Goal: Task Accomplishment & Management: Complete application form

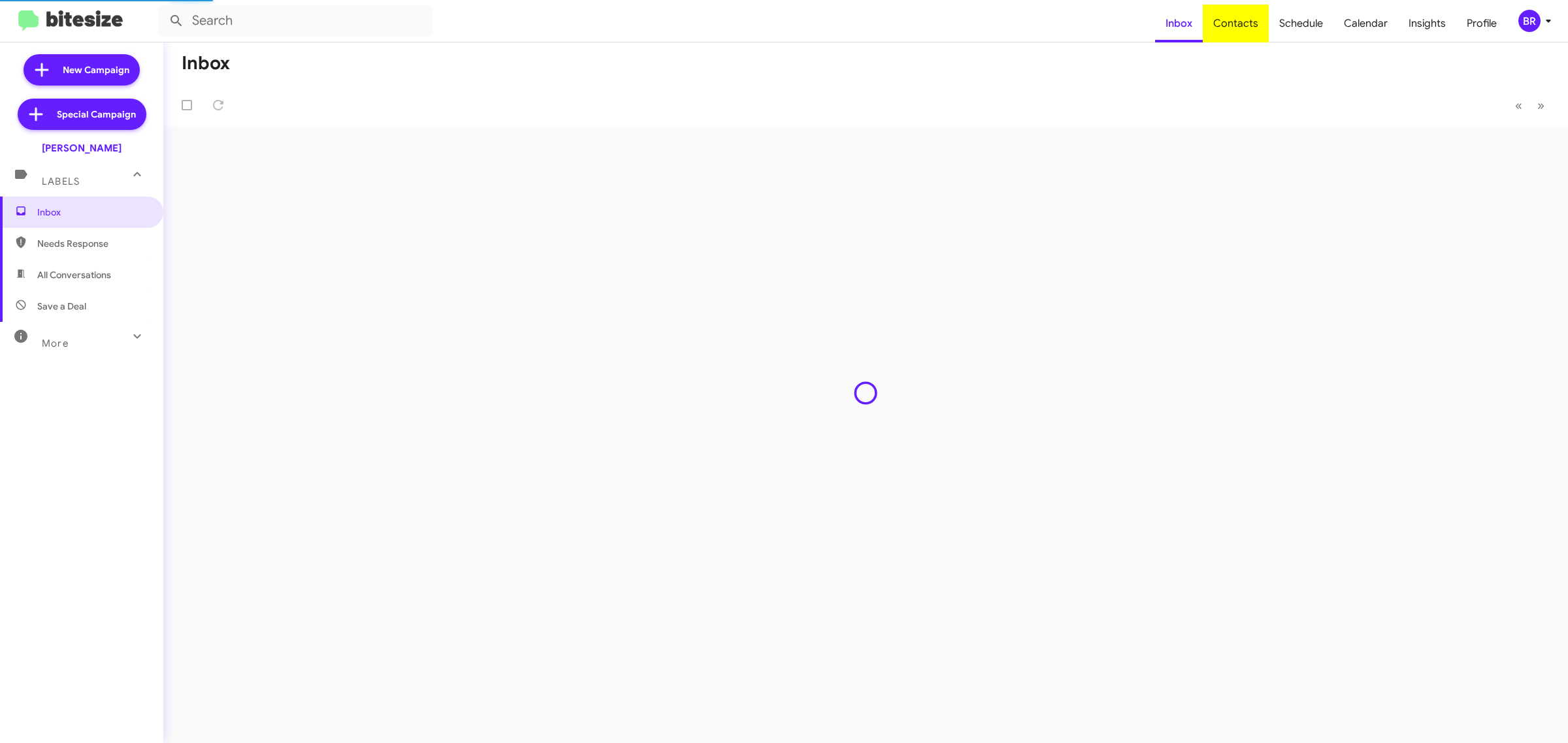
type input "in:groups"
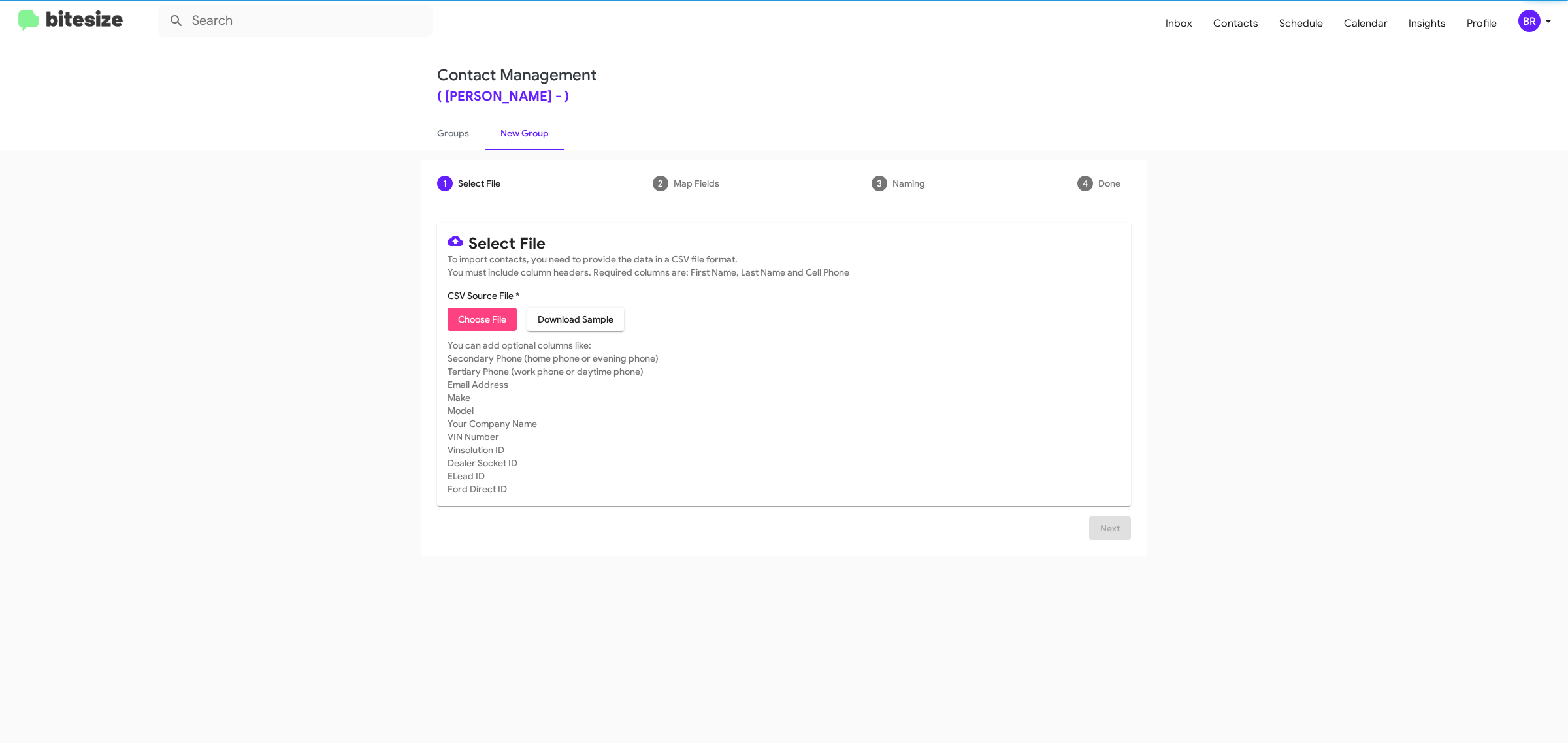
click at [482, 318] on span "Choose File" at bounding box center [482, 319] width 48 height 23
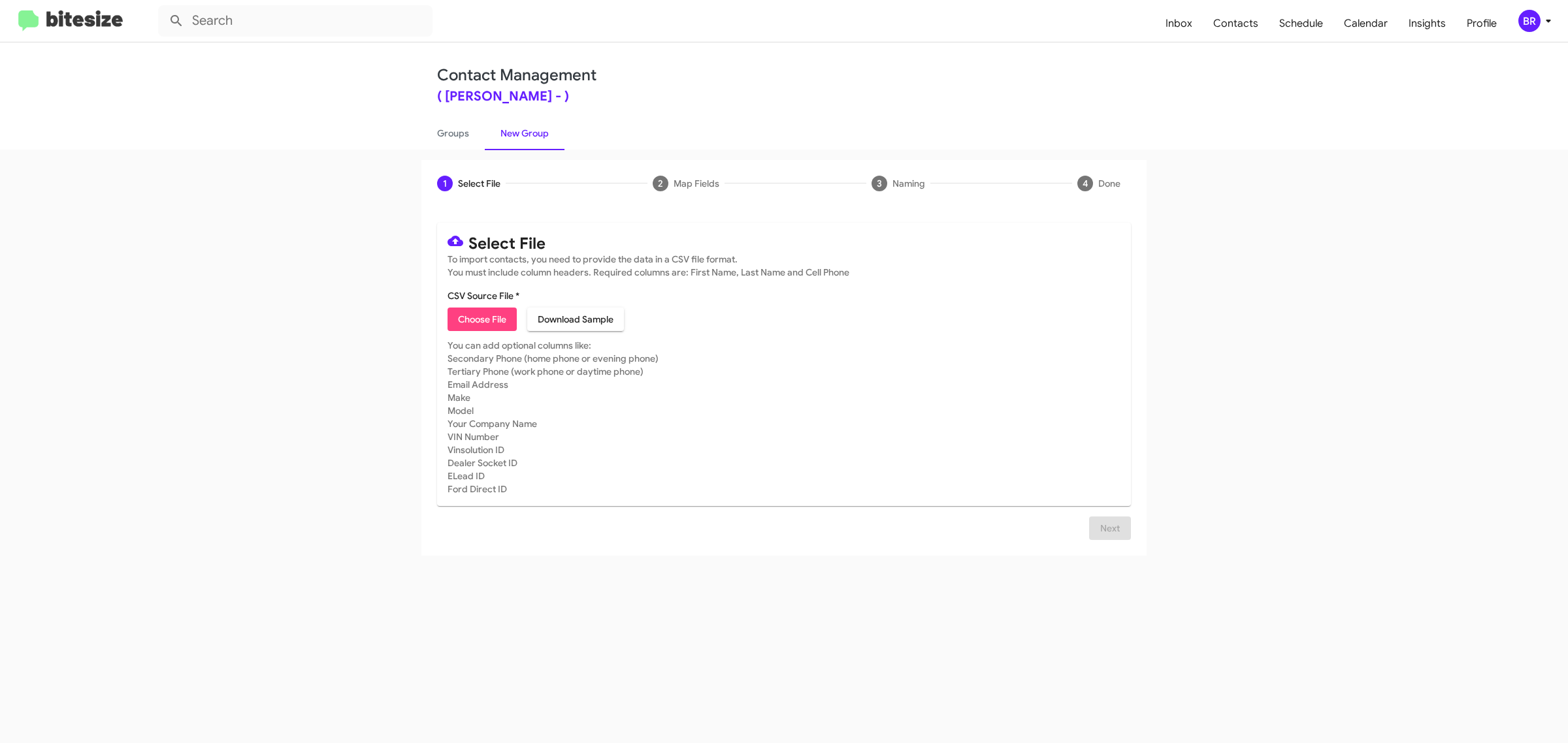
type input "Tracy Toyota"
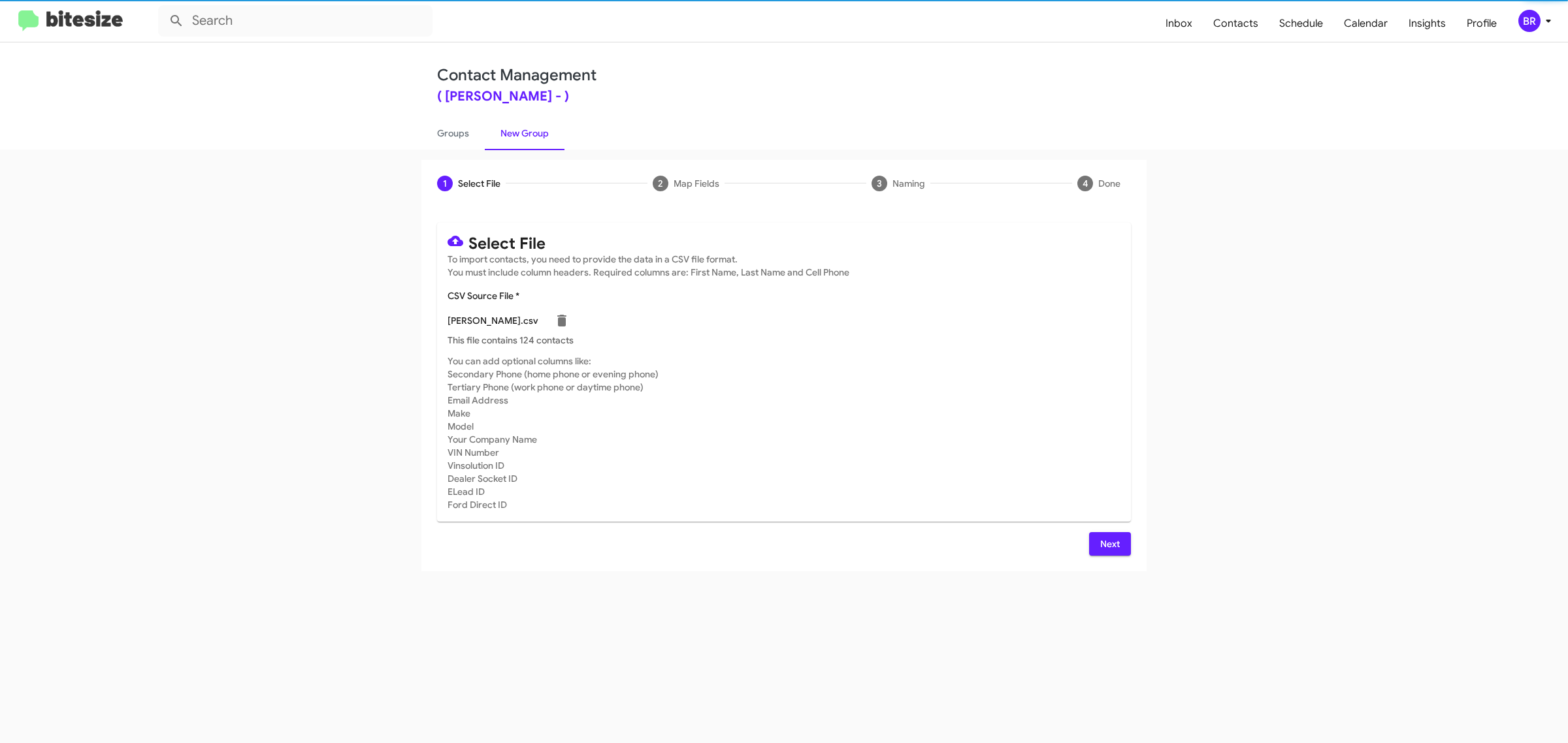
click at [1108, 542] on span "Next" at bounding box center [1110, 544] width 21 height 23
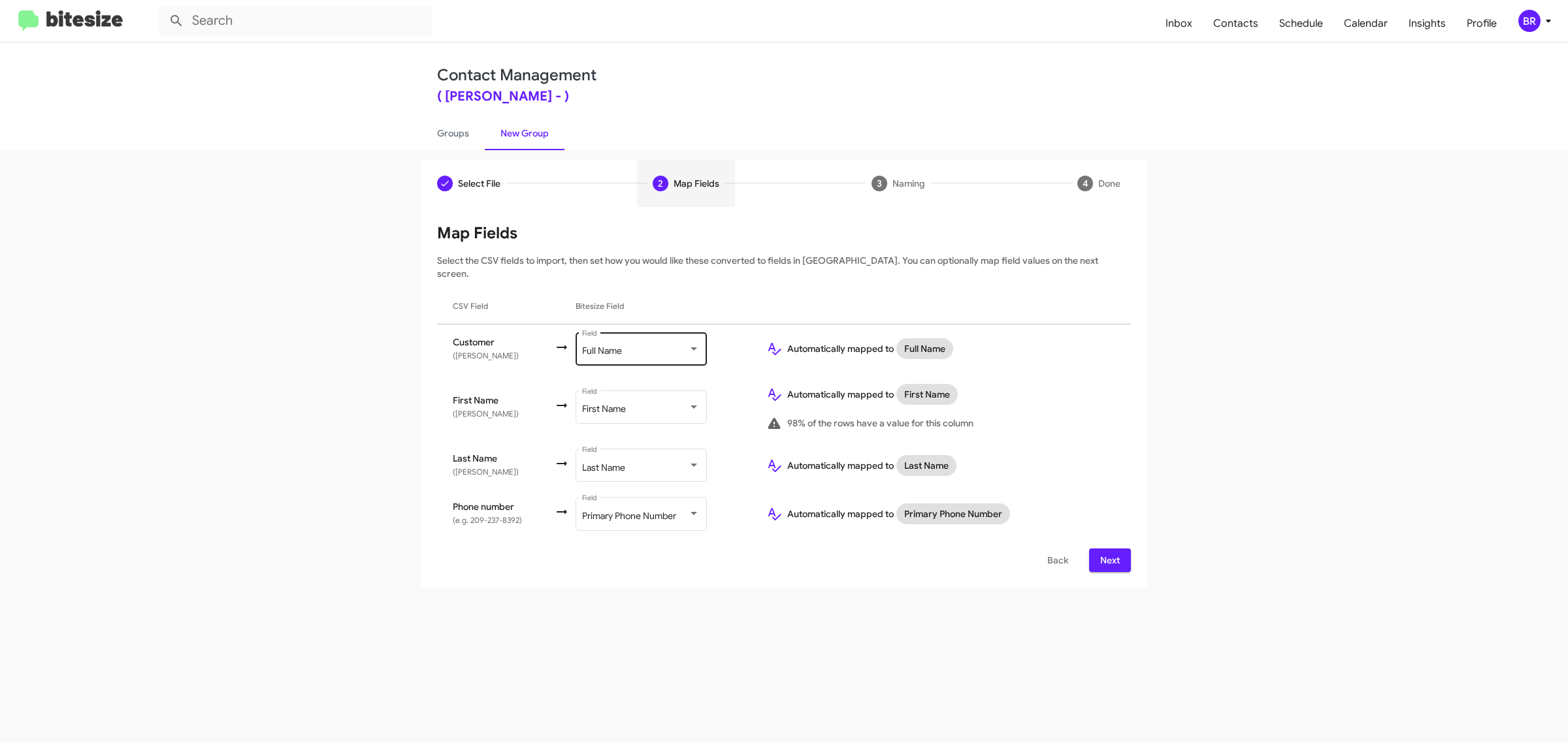
click at [655, 346] on div "Full Name" at bounding box center [635, 351] width 106 height 10
click at [671, 283] on span "Don't map this field" at bounding box center [671, 283] width 147 height 27
click at [1108, 549] on span "Next" at bounding box center [1110, 561] width 21 height 23
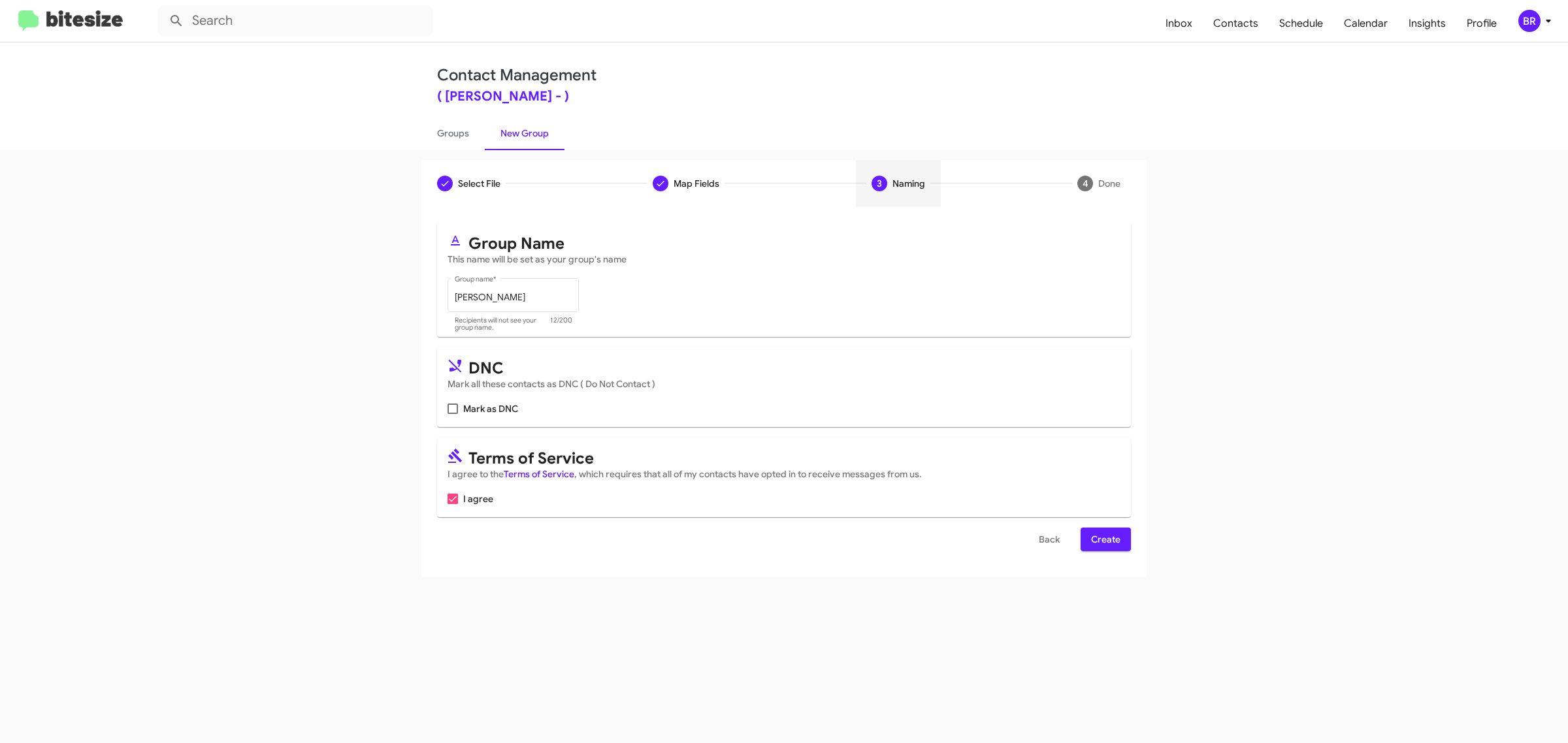
click at [452, 414] on input "Mark as DNC" at bounding box center [452, 414] width 1 height 1
checkbox input "true"
click at [1105, 537] on span "Create" at bounding box center [1105, 539] width 29 height 23
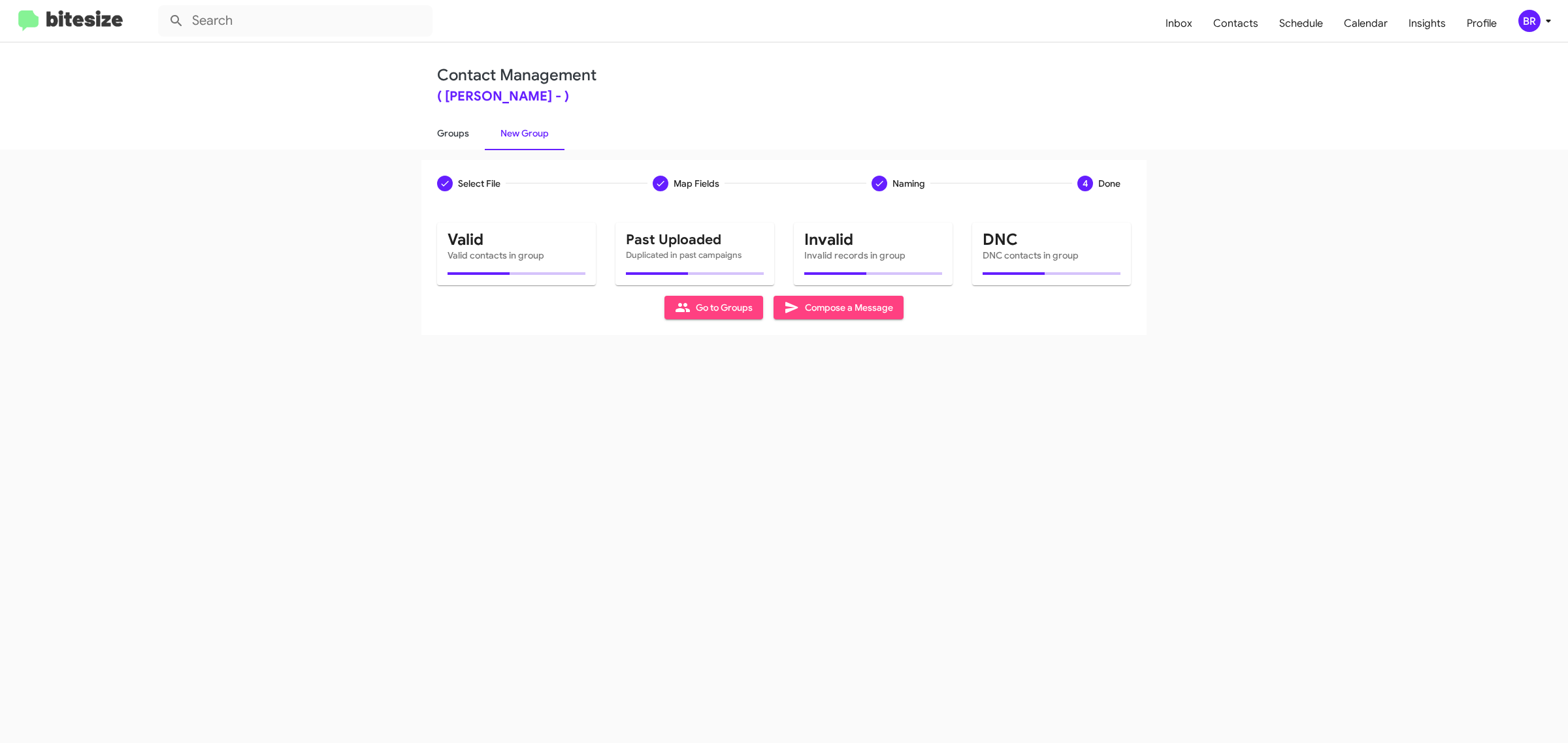
click at [452, 132] on link "Groups" at bounding box center [453, 133] width 64 height 34
type input "in:groups"
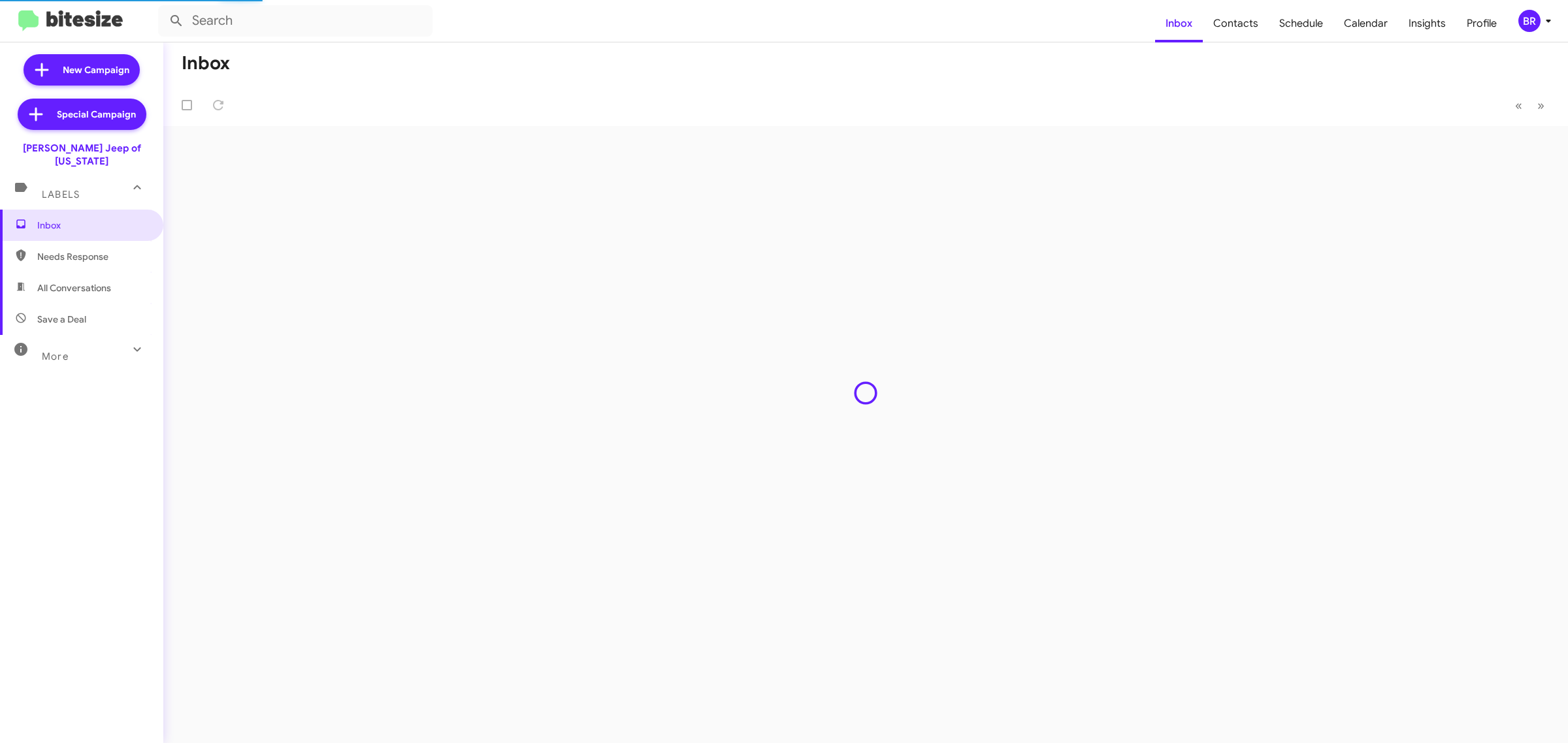
type input "in:groups"
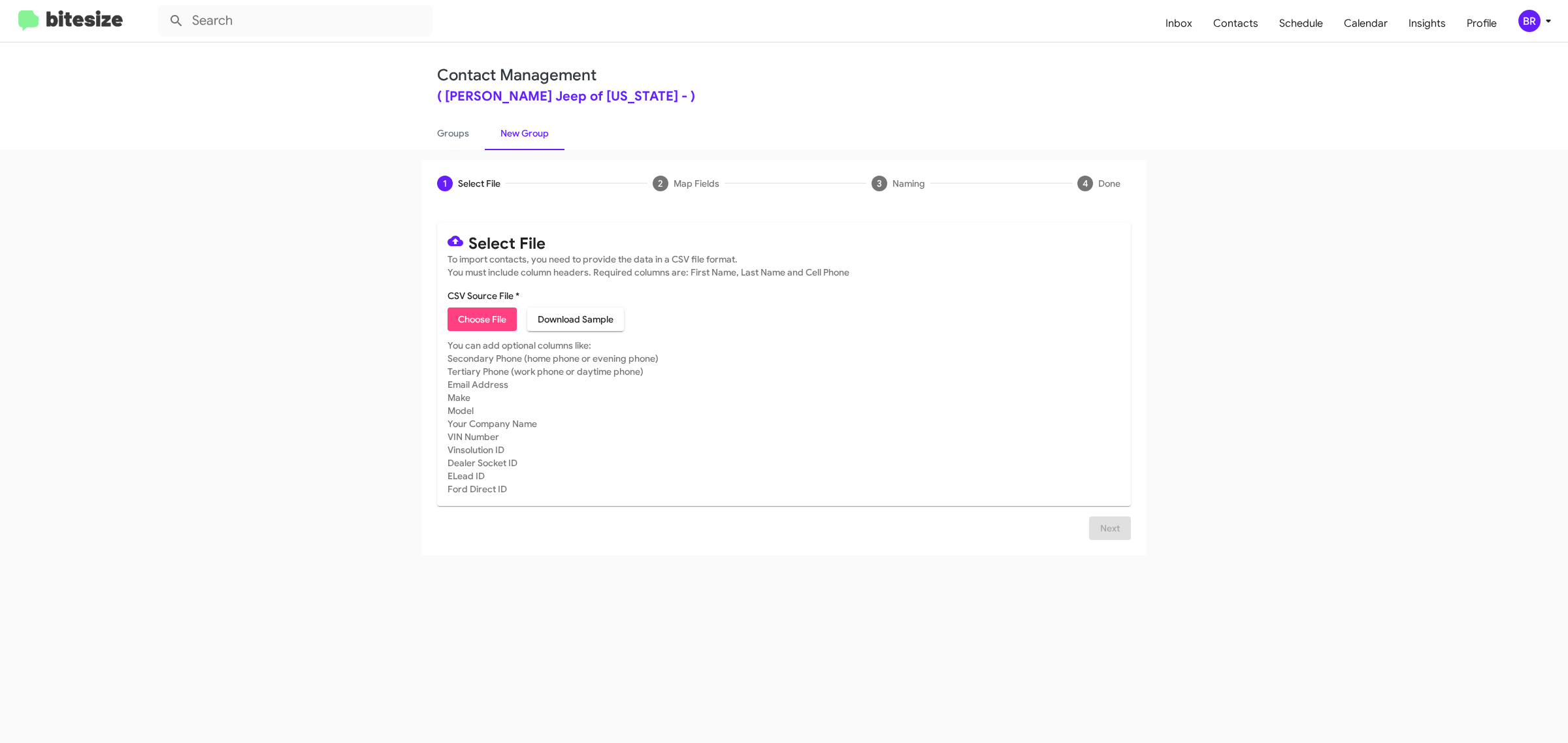
click at [482, 318] on span "Choose File" at bounding box center [482, 319] width 48 height 23
type input "Adams Jeep of Maryland"
click at [1108, 540] on span "Next" at bounding box center [1110, 529] width 21 height 23
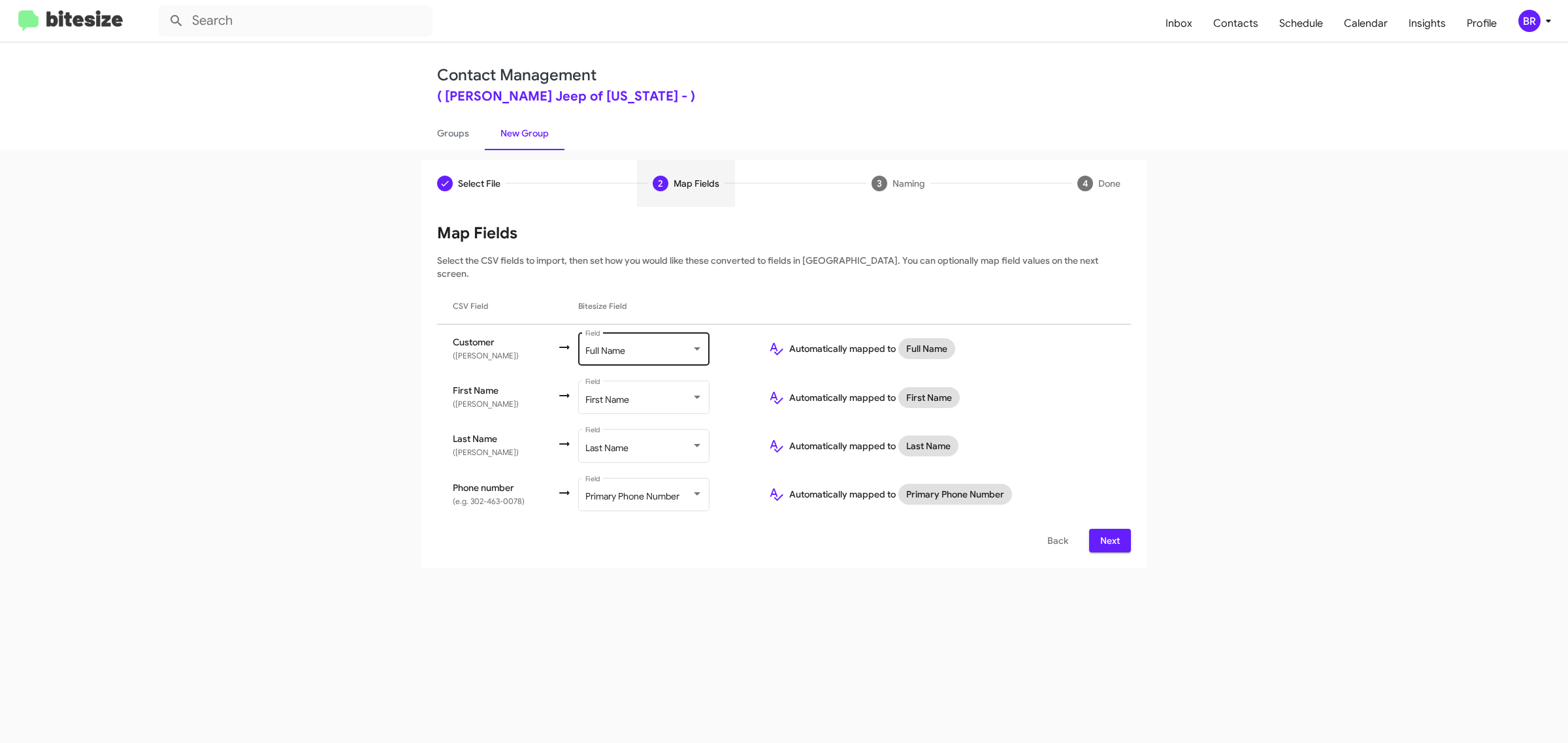
click at [641, 346] on div "Full Name" at bounding box center [638, 351] width 106 height 10
click at [657, 283] on span "Don't map this field" at bounding box center [657, 283] width 147 height 27
click at [1108, 529] on span "Next" at bounding box center [1110, 541] width 21 height 23
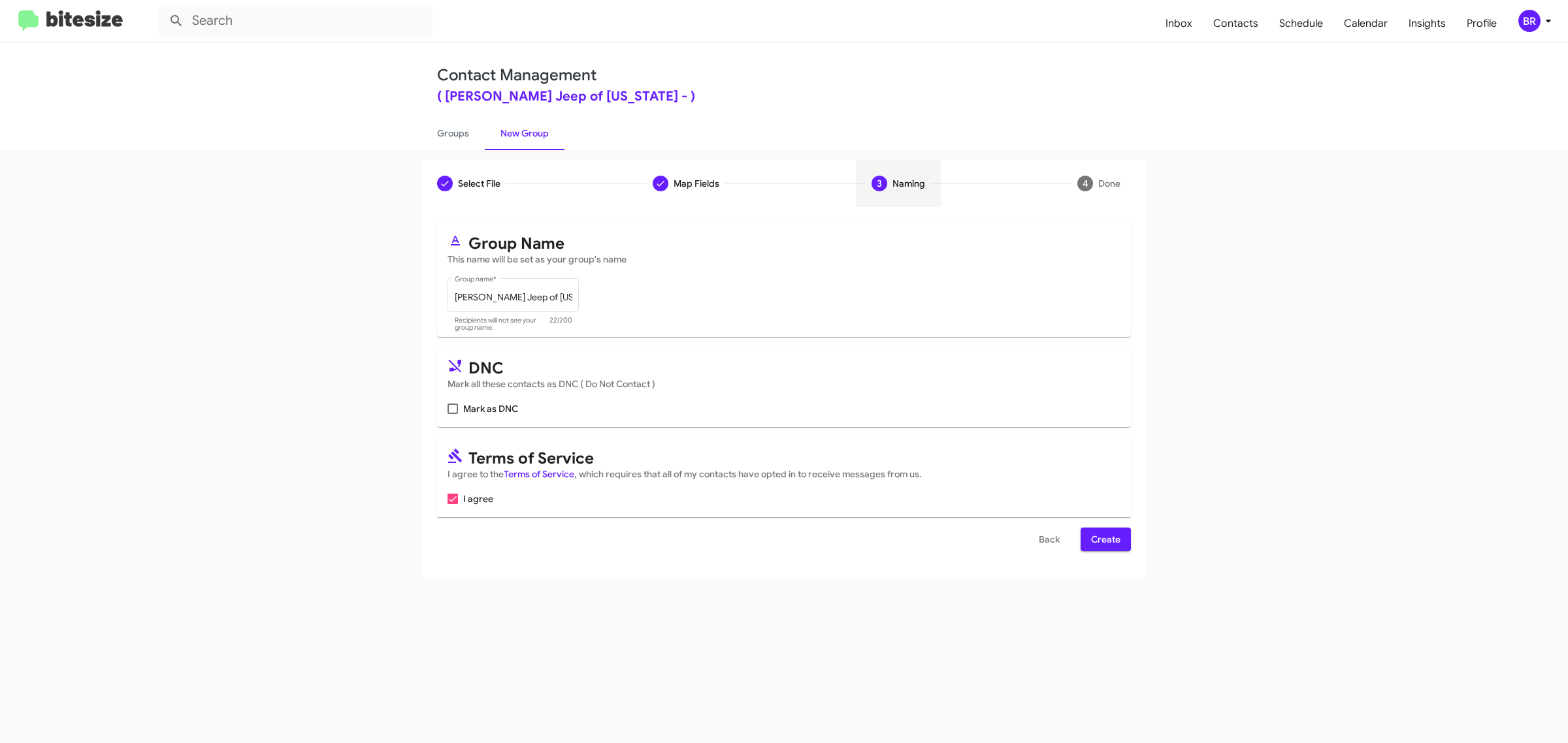
click at [452, 414] on input "Mark as DNC" at bounding box center [452, 414] width 1 height 1
checkbox input "true"
click at [1105, 537] on span "Create" at bounding box center [1105, 539] width 29 height 23
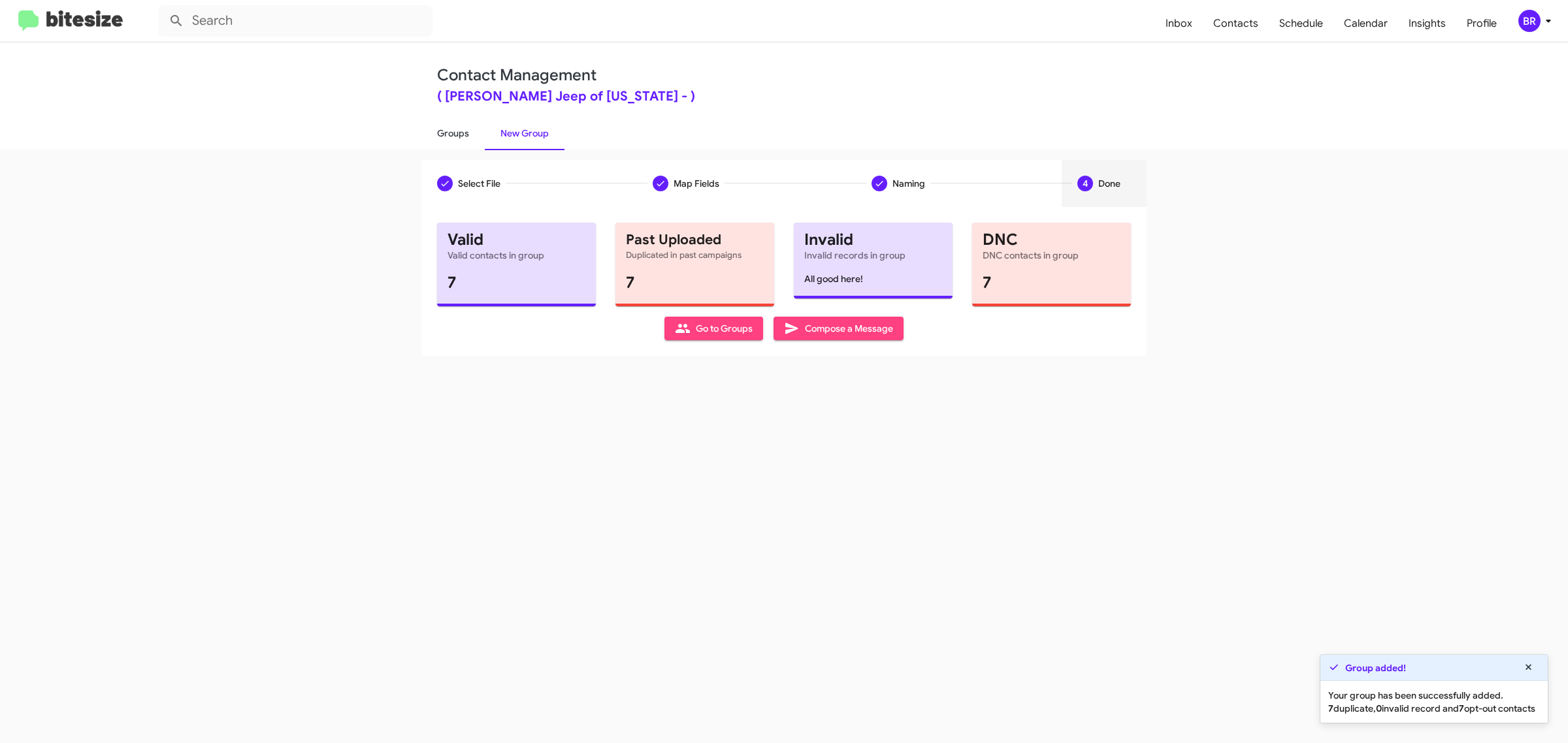
click at [452, 132] on link "Groups" at bounding box center [453, 133] width 64 height 34
type input "in:groups"
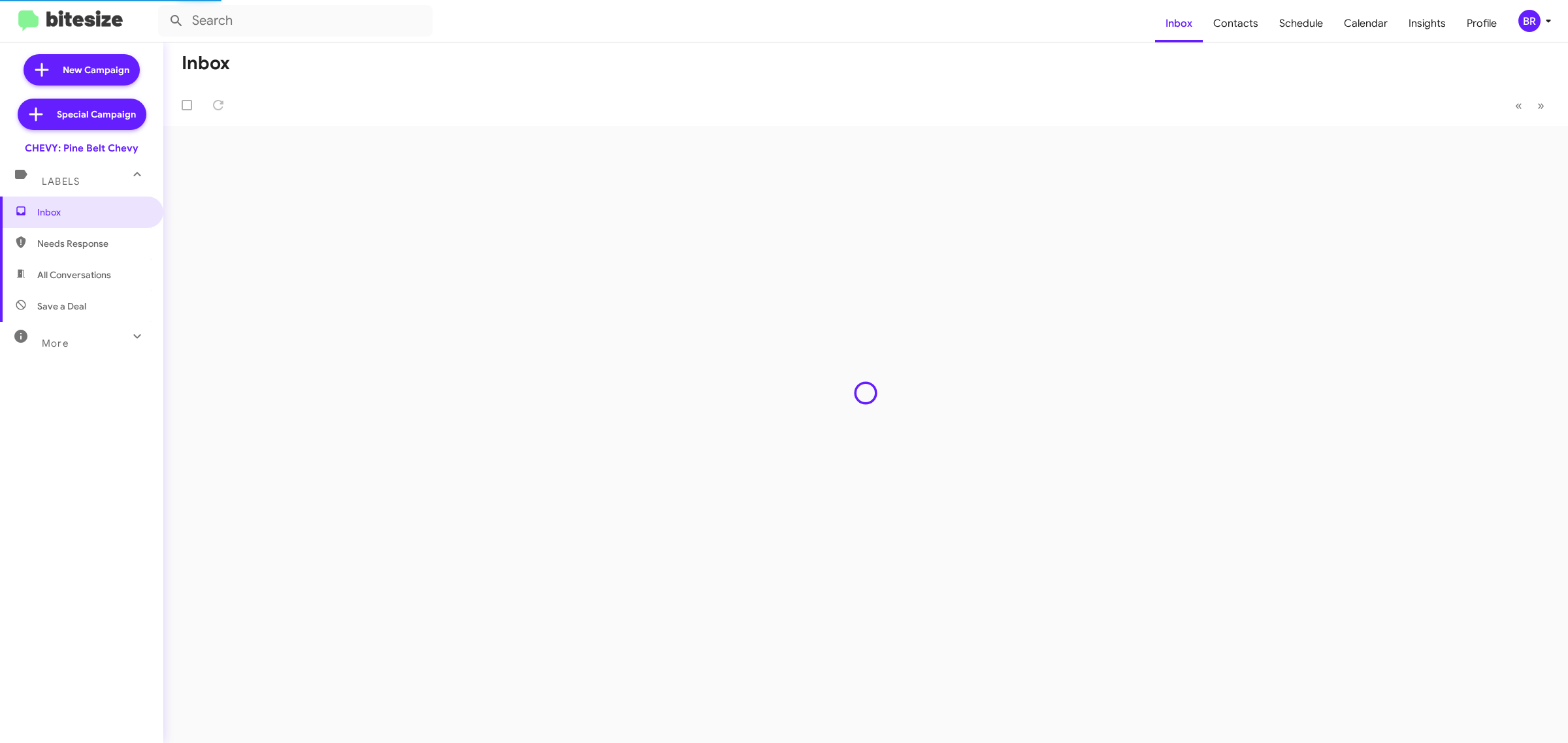
type input "in:groups"
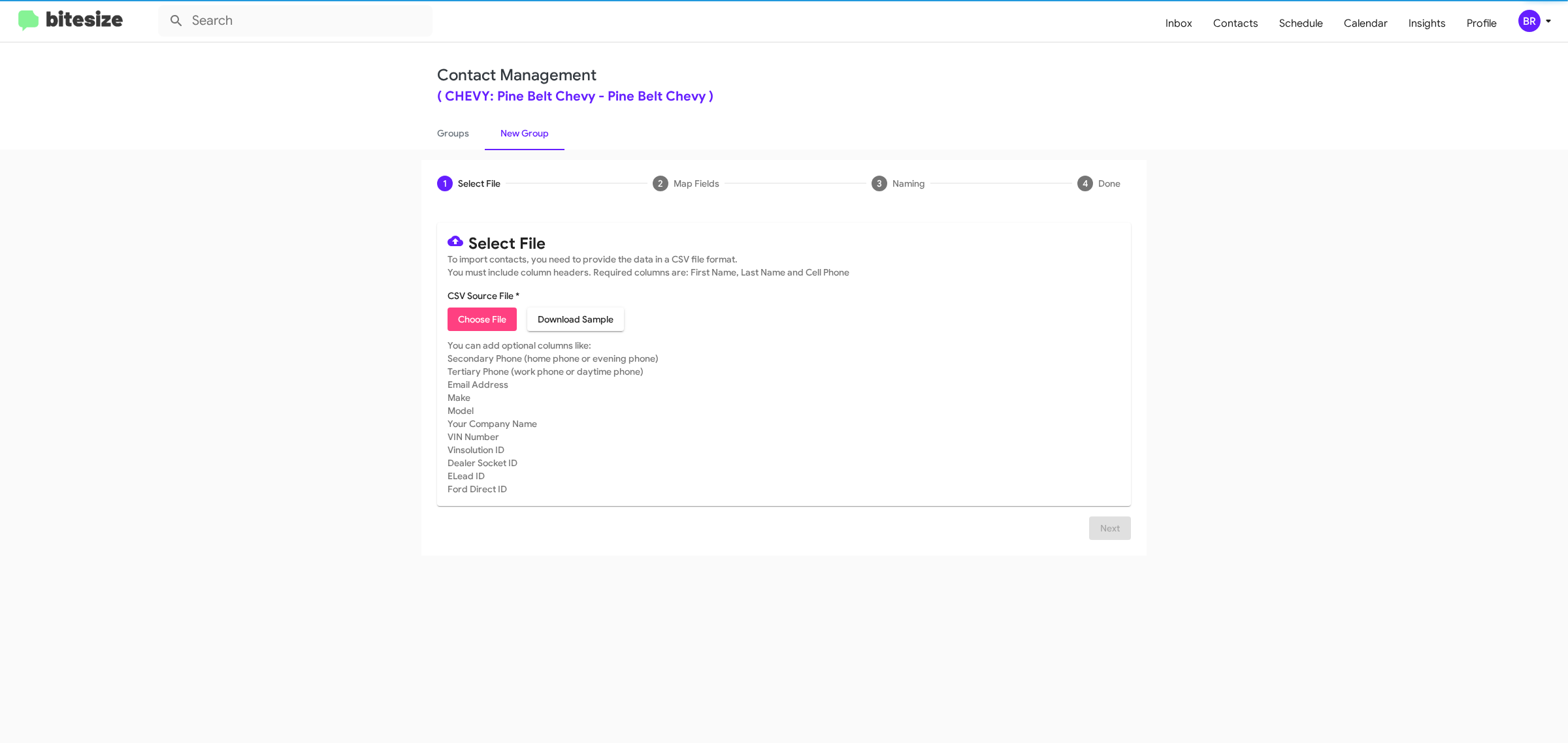
click at [482, 318] on span "Choose File" at bounding box center [482, 319] width 48 height 23
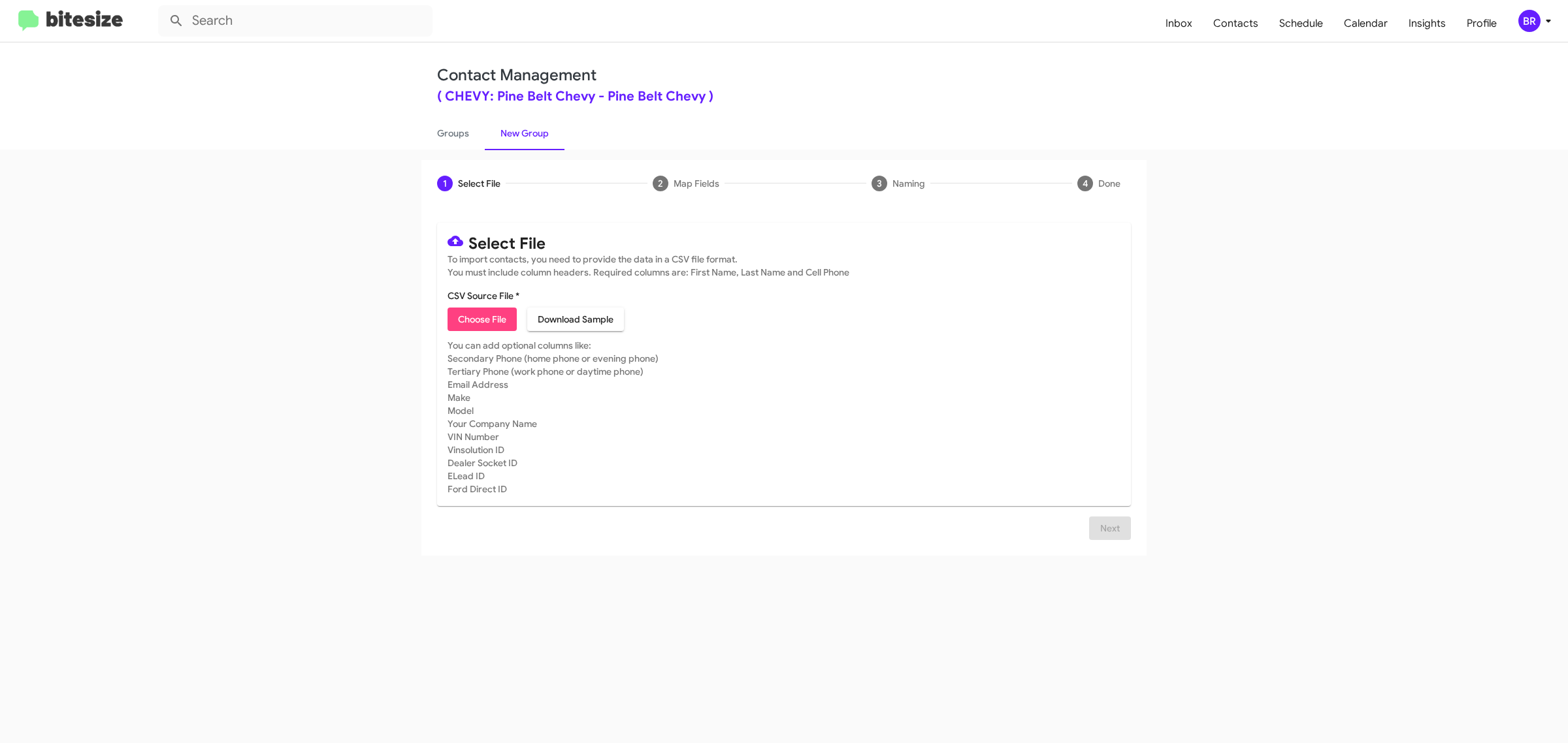
type input "Pine Belt Chevy"
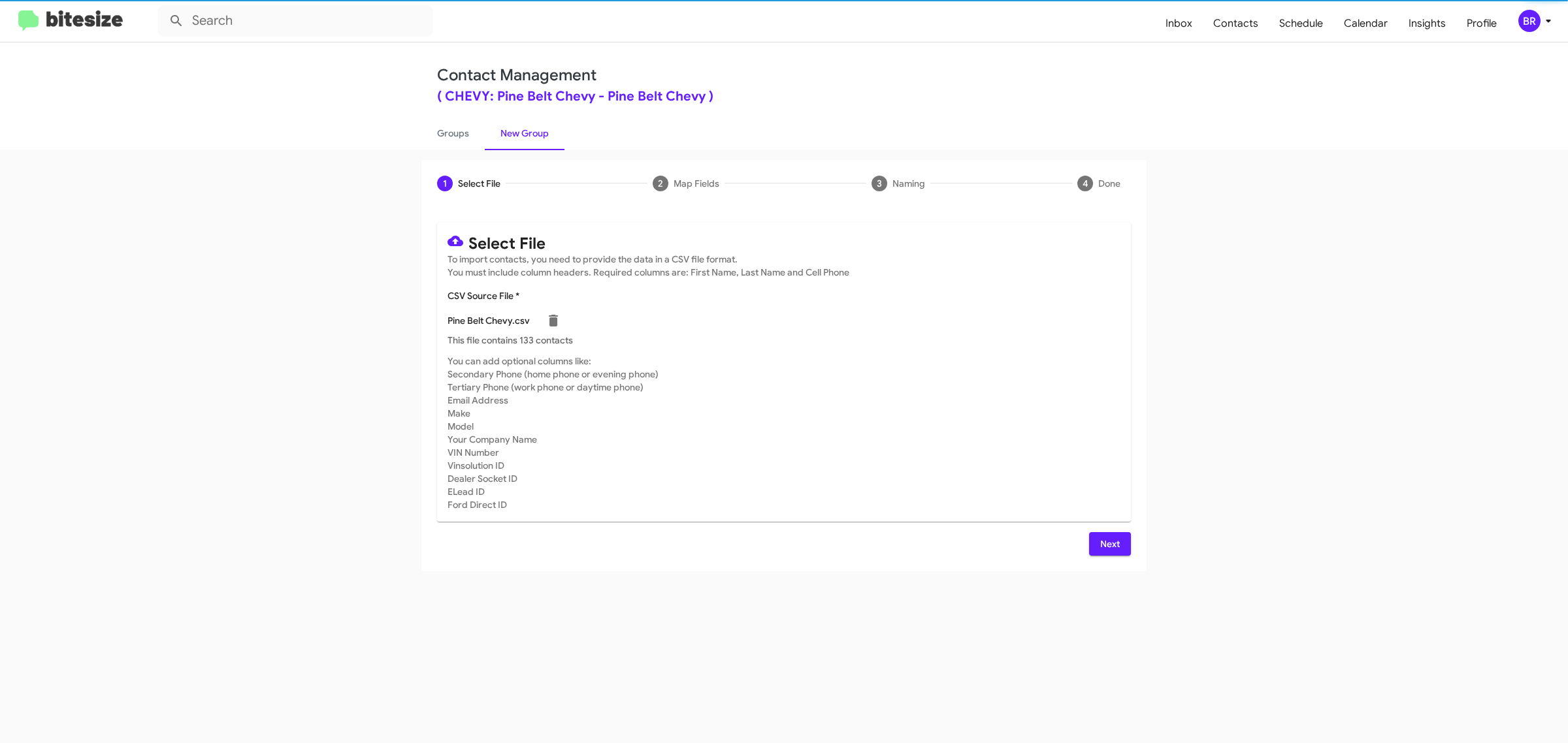
click at [1108, 542] on span "Next" at bounding box center [1110, 544] width 21 height 23
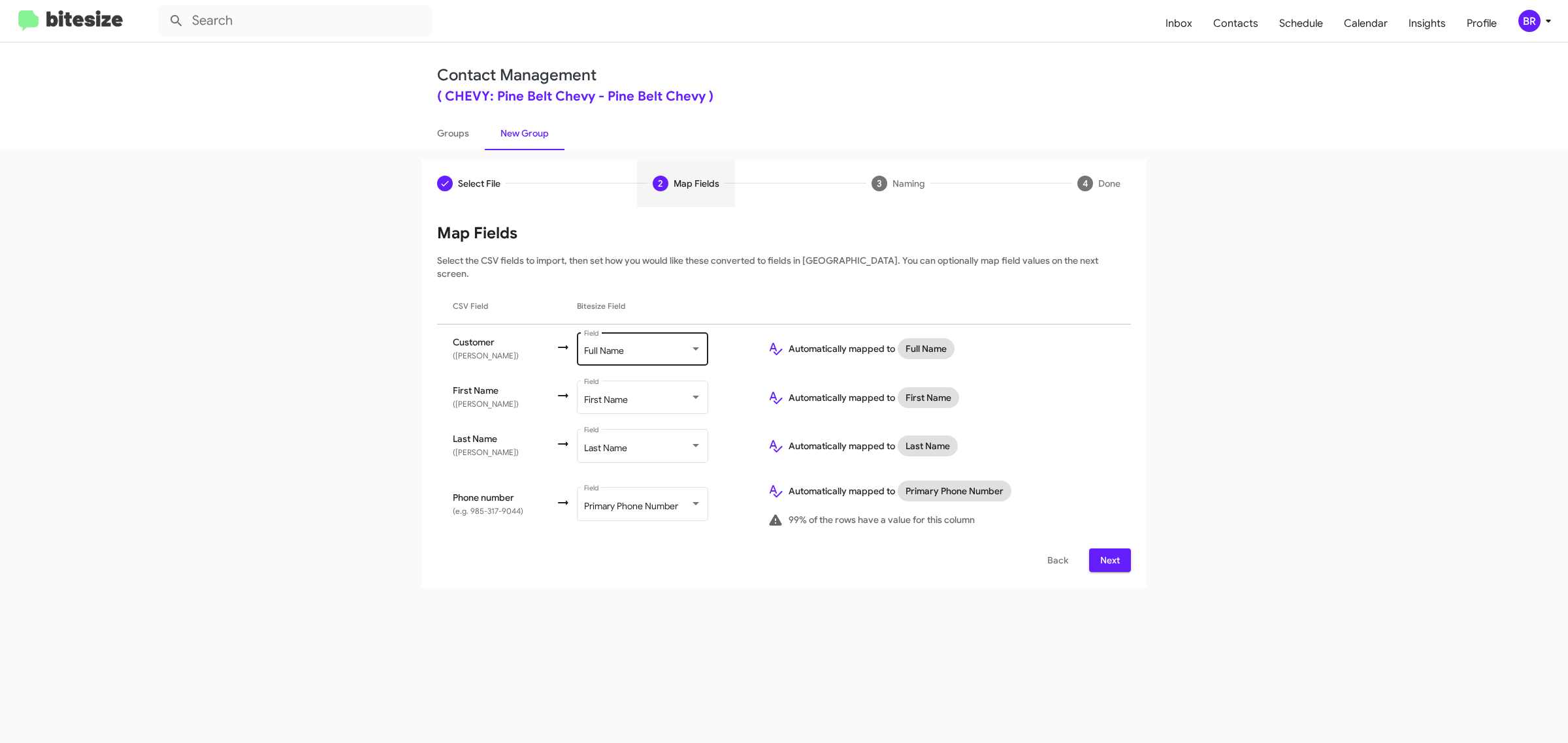
click at [640, 346] on div "Full Name" at bounding box center [637, 351] width 106 height 10
click at [654, 283] on span "Don't map this field" at bounding box center [655, 283] width 147 height 27
click at [1108, 549] on span "Next" at bounding box center [1110, 561] width 21 height 23
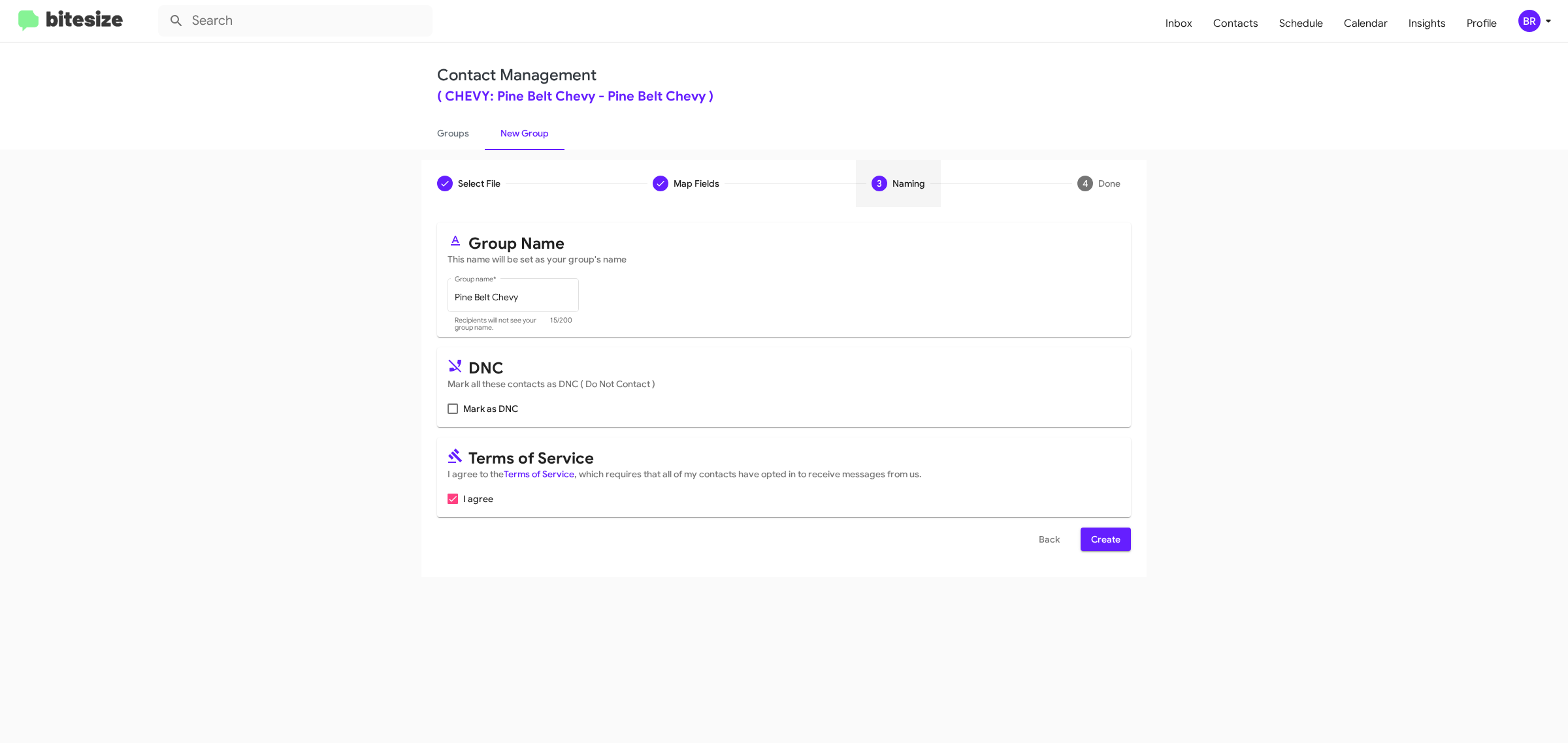
click at [452, 414] on input "Mark as DNC" at bounding box center [452, 414] width 1 height 1
checkbox input "true"
click at [1105, 537] on span "Create" at bounding box center [1105, 539] width 29 height 23
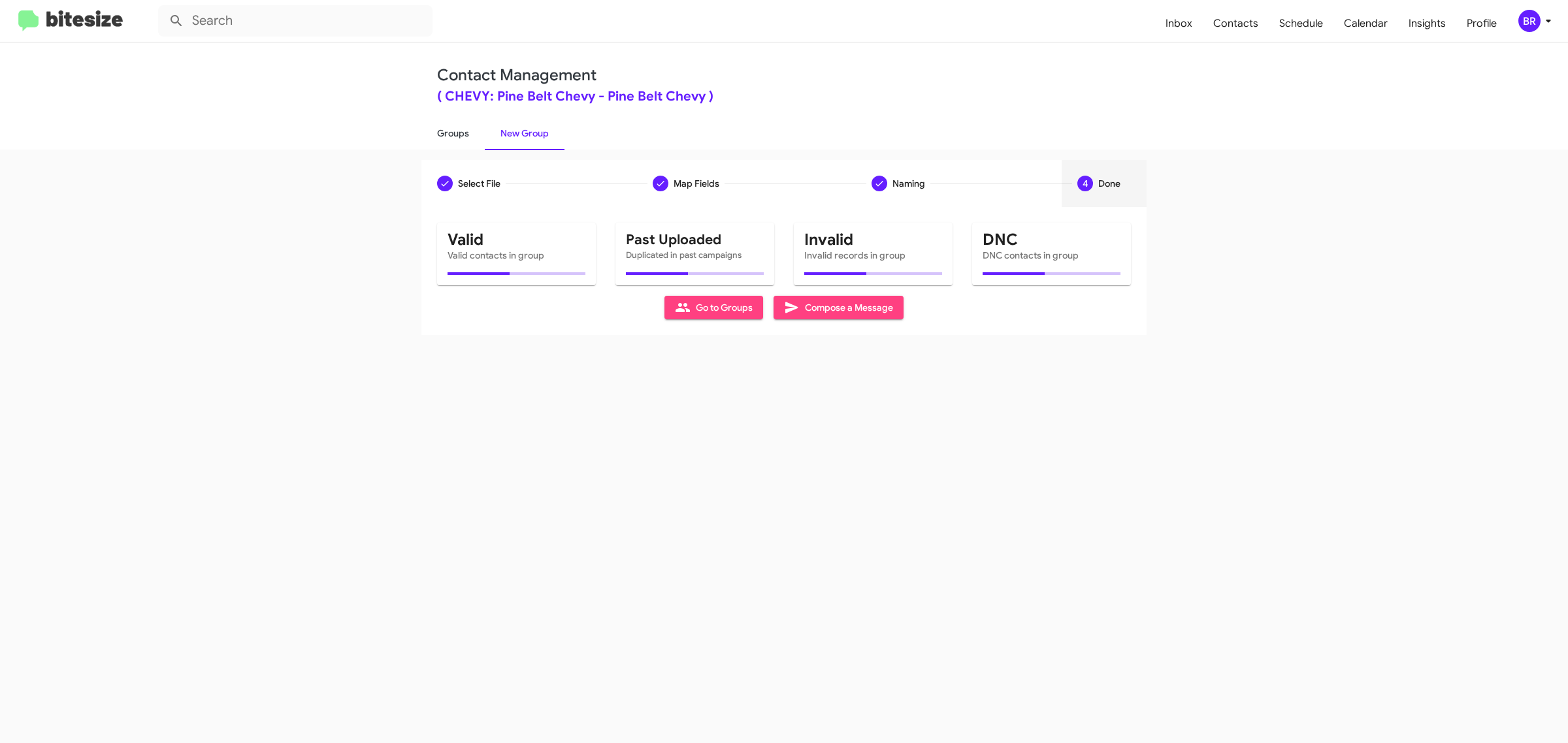
click at [452, 132] on link "Groups" at bounding box center [453, 133] width 64 height 34
type input "in:groups"
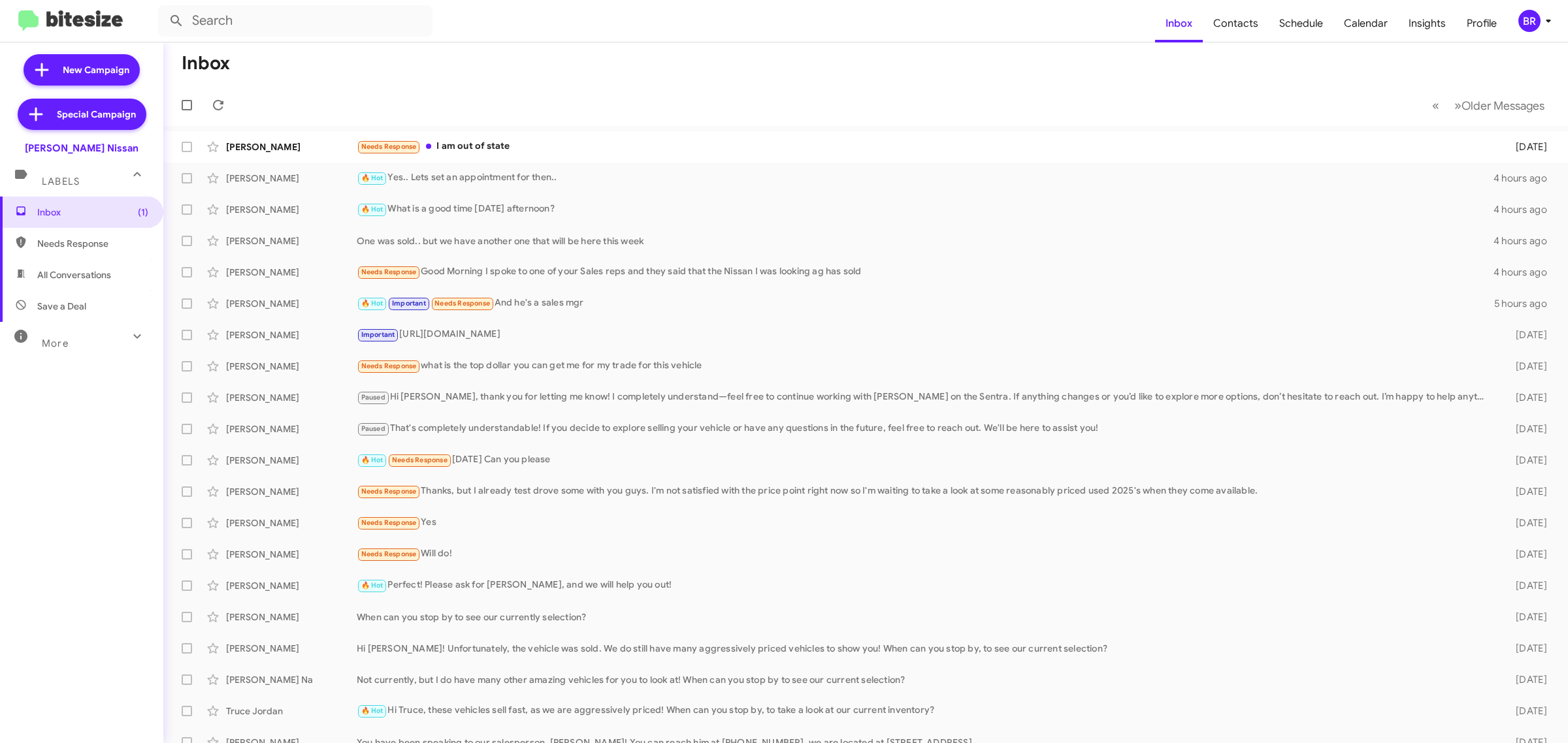
type input "in:groups"
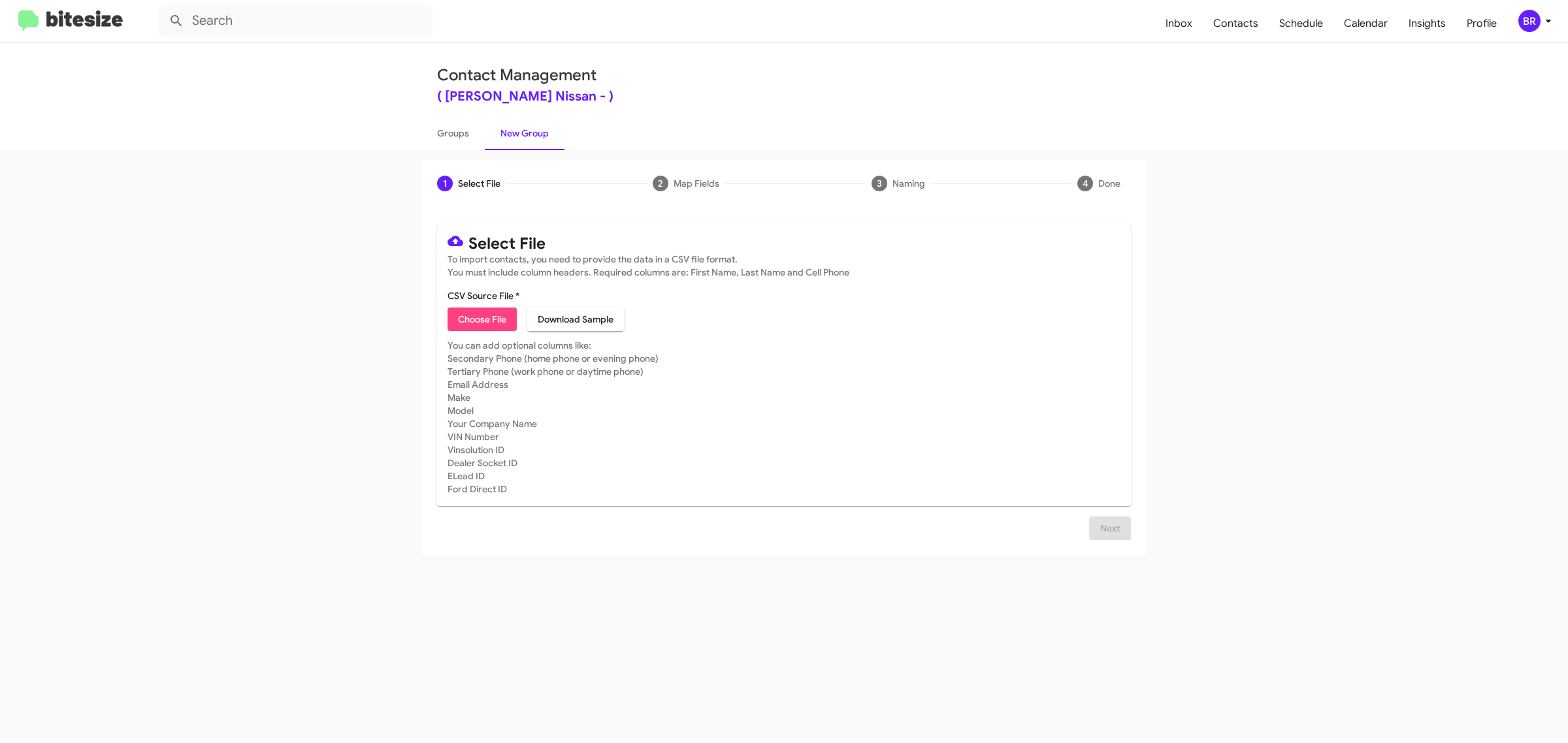
click at [482, 318] on span "Choose File" at bounding box center [482, 319] width 48 height 23
type input "[PERSON_NAME] Nissan"
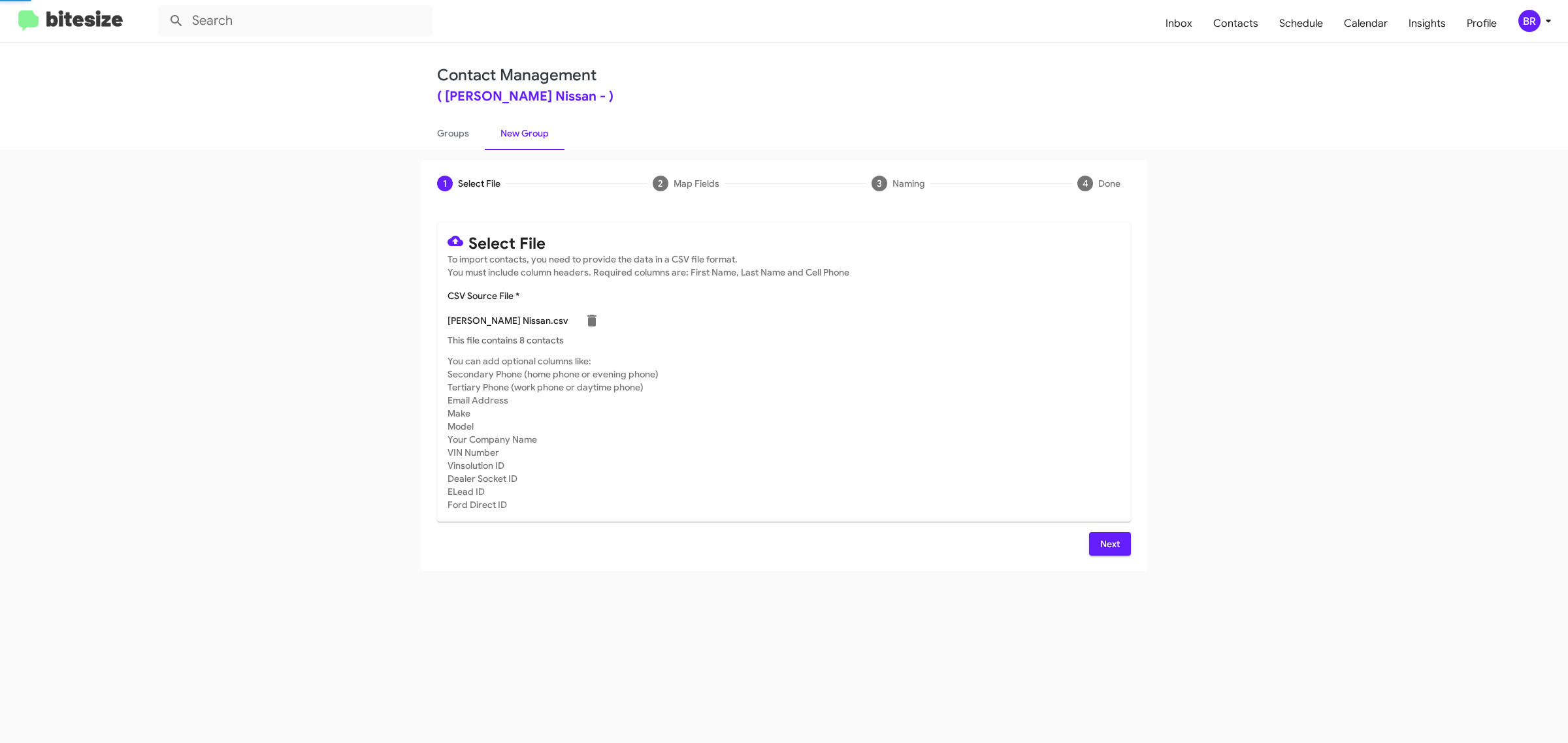
click at [1108, 542] on span "Next" at bounding box center [1110, 544] width 21 height 23
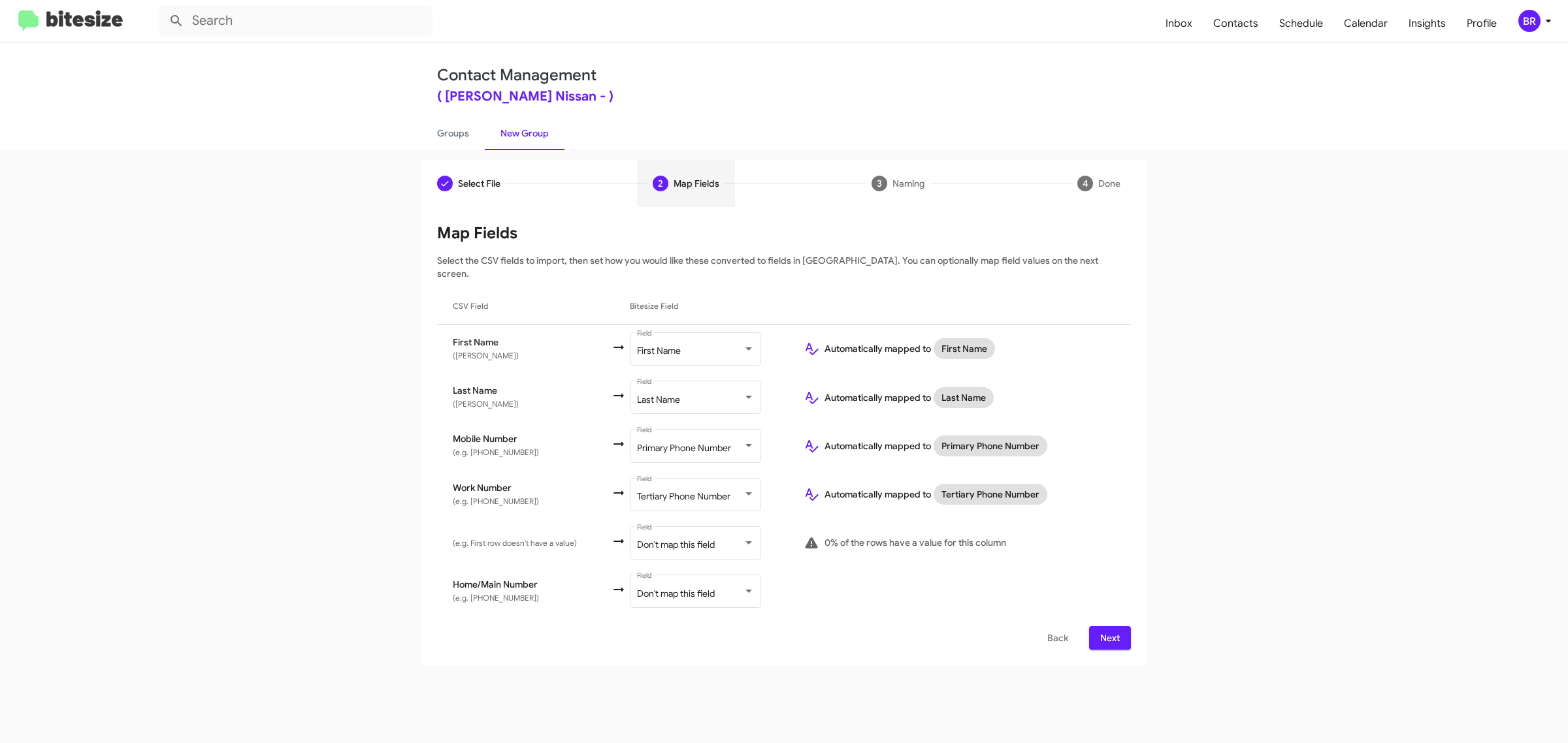
click at [1108, 627] on span "Next" at bounding box center [1110, 638] width 21 height 23
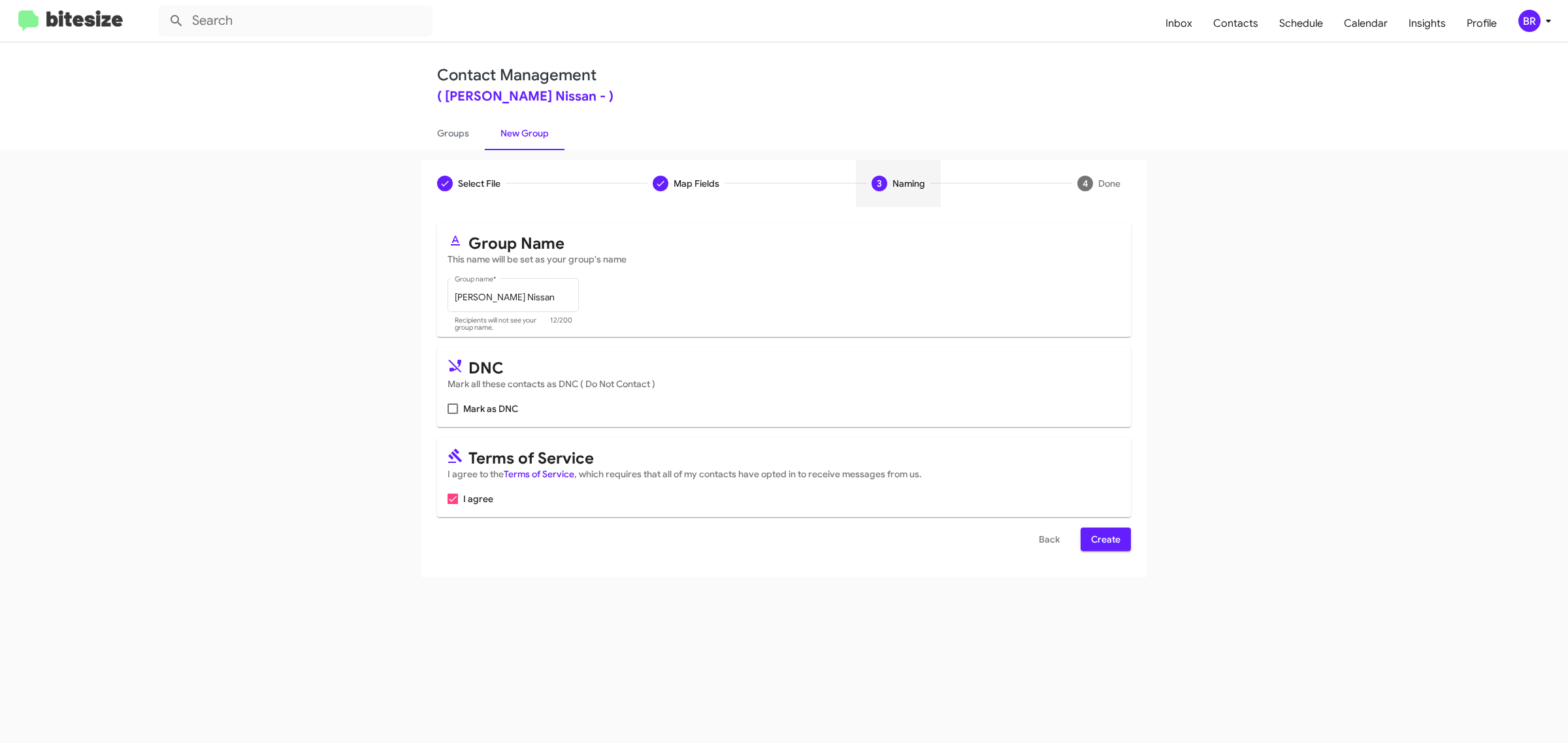
click at [452, 414] on input "Mark as DNC" at bounding box center [452, 414] width 1 height 1
checkbox input "true"
click at [1105, 537] on span "Create" at bounding box center [1105, 539] width 29 height 23
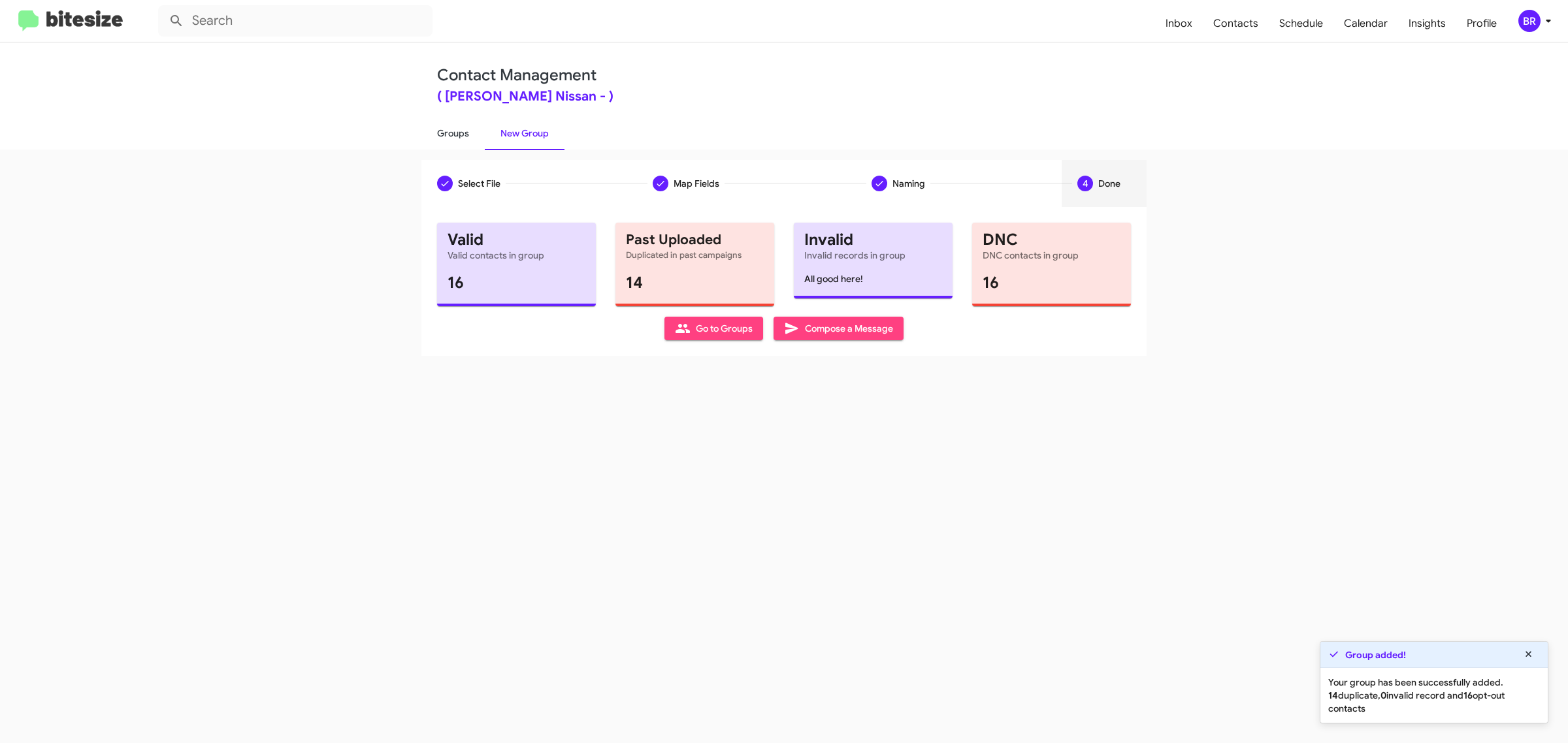
click at [452, 132] on link "Groups" at bounding box center [453, 133] width 64 height 34
type input "in:groups"
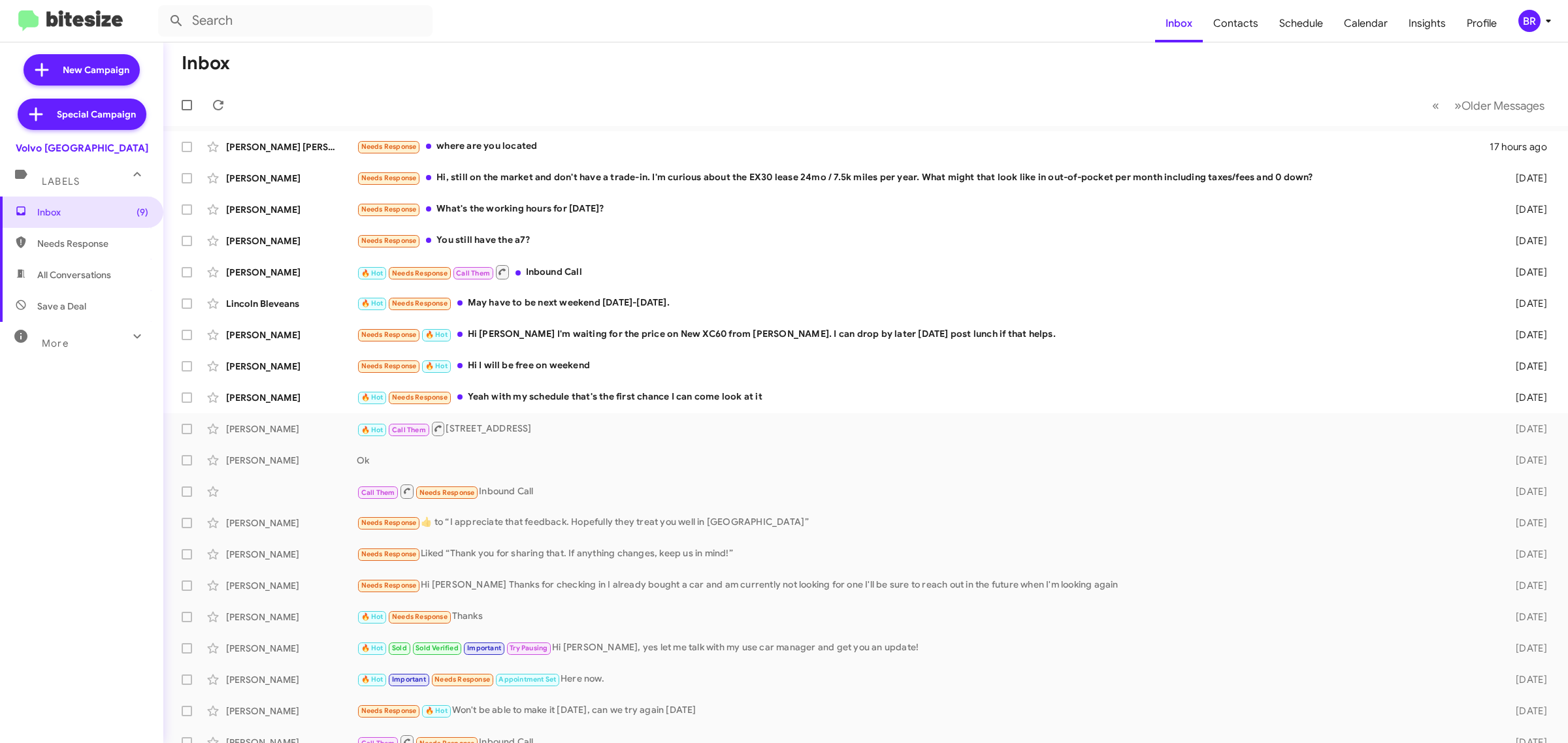
type input "in:groups"
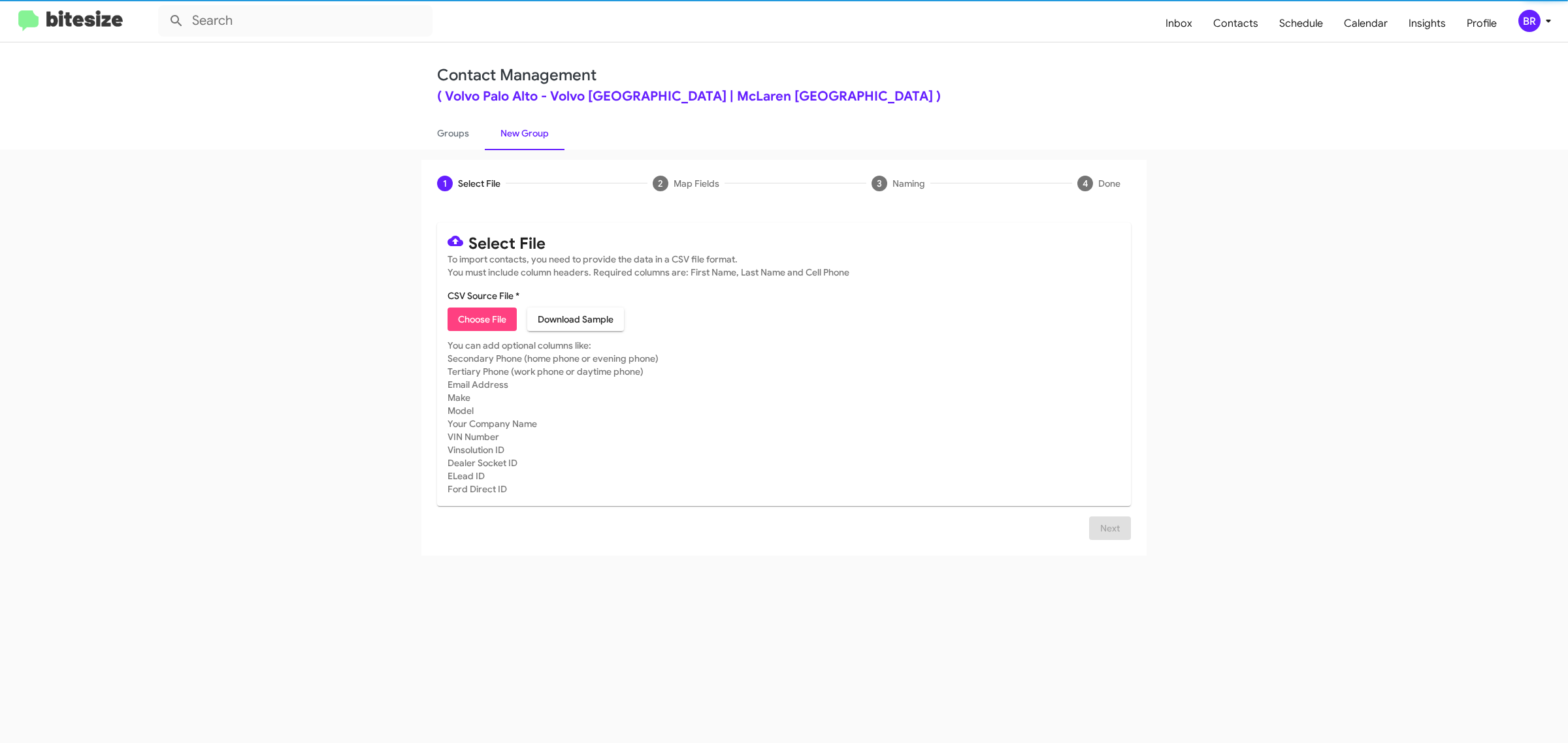
click at [482, 318] on span "Choose File" at bounding box center [482, 319] width 48 height 23
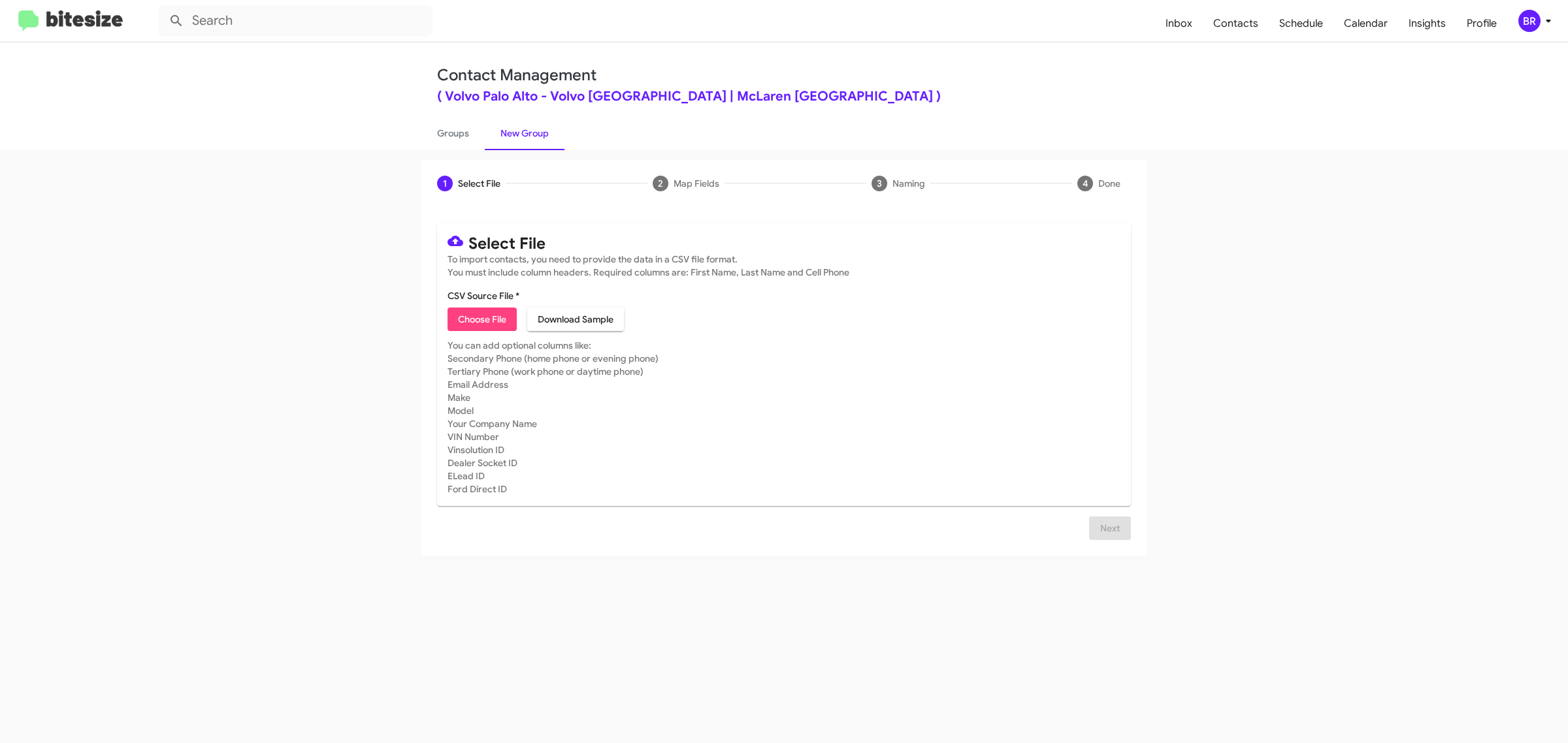
type input "Volvo [GEOGRAPHIC_DATA]"
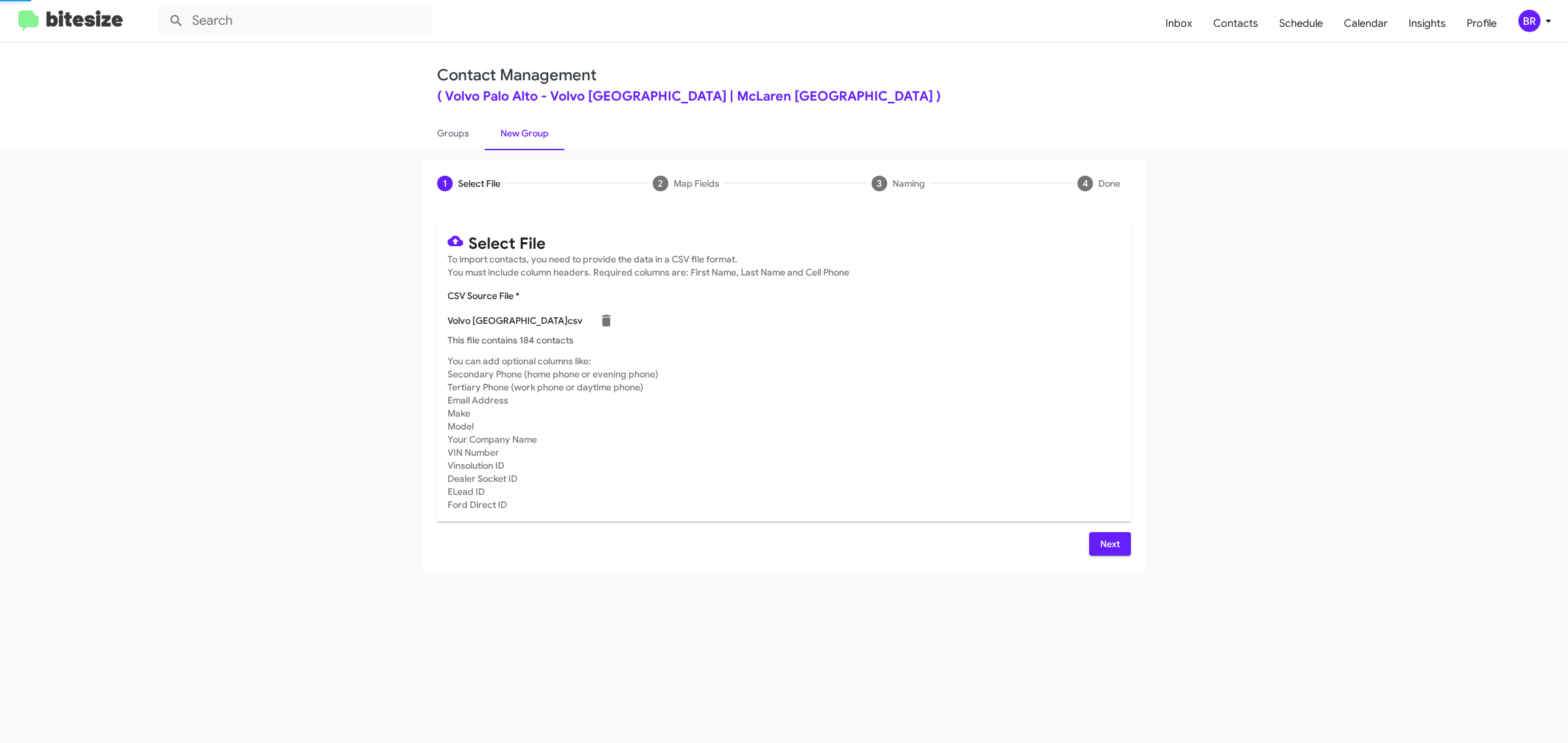
click at [1108, 542] on span "Next" at bounding box center [1110, 544] width 21 height 23
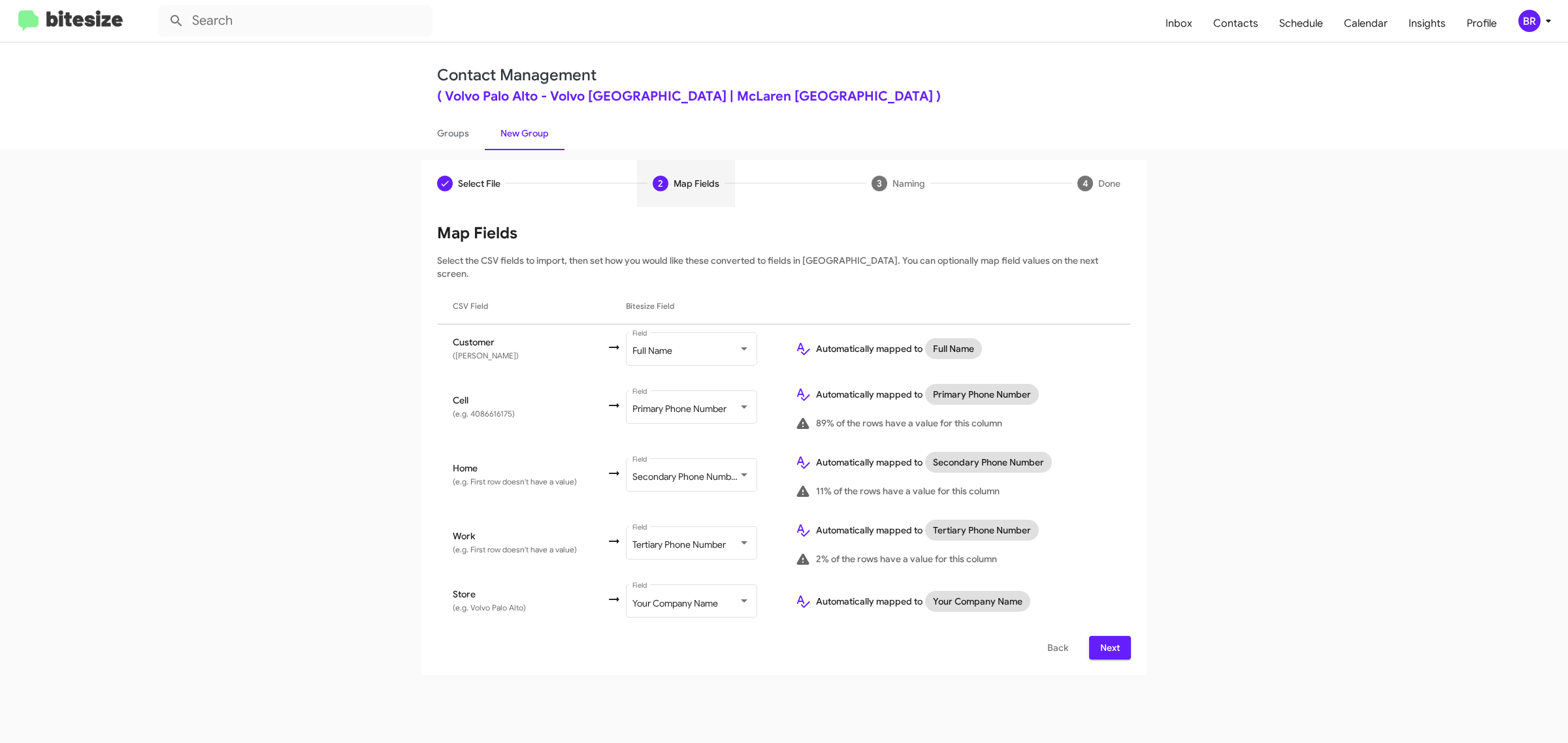
click at [1108, 636] on span "Next" at bounding box center [1110, 648] width 21 height 23
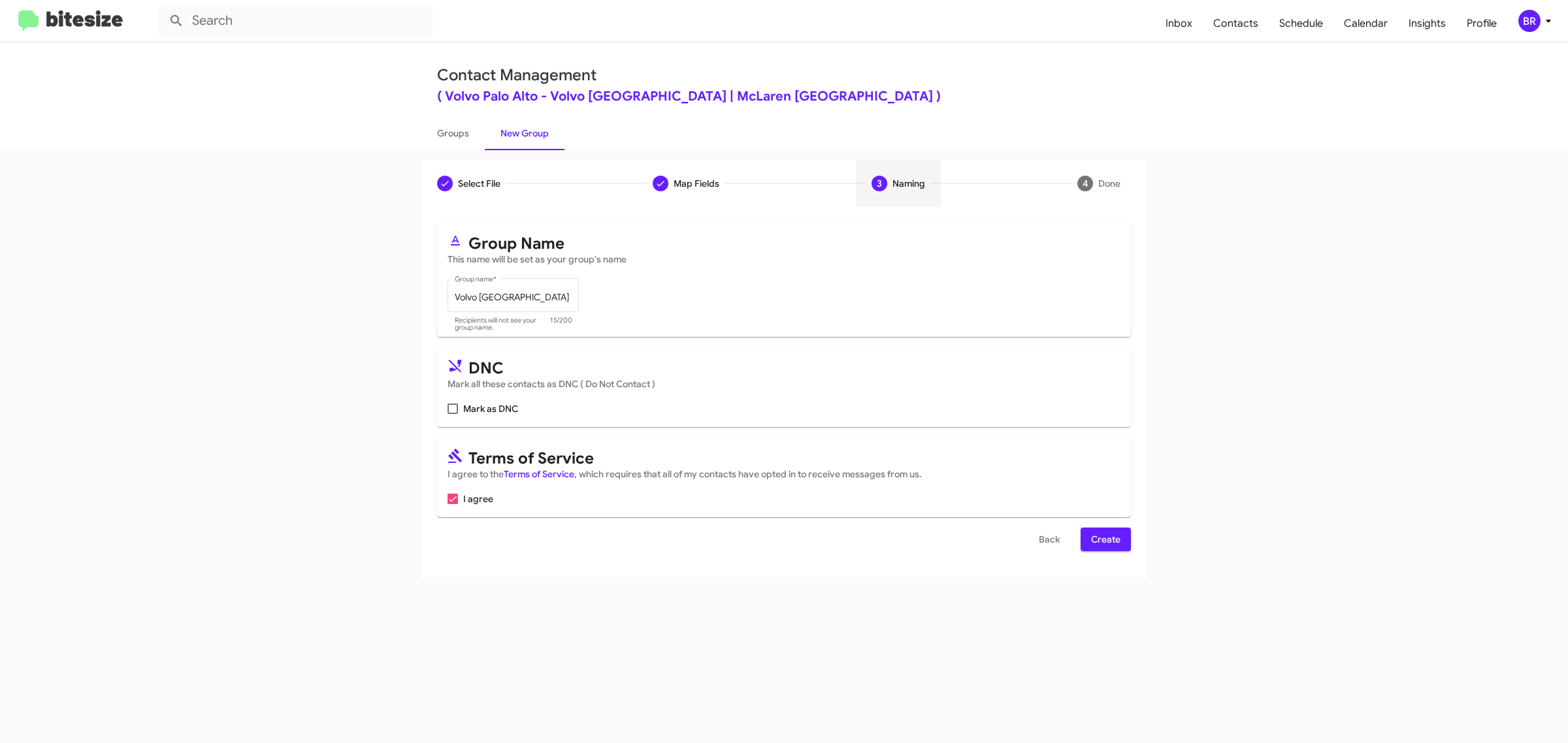
click at [452, 414] on input "Mark as DNC" at bounding box center [452, 414] width 1 height 1
checkbox input "true"
click at [1105, 537] on span "Create" at bounding box center [1105, 539] width 29 height 23
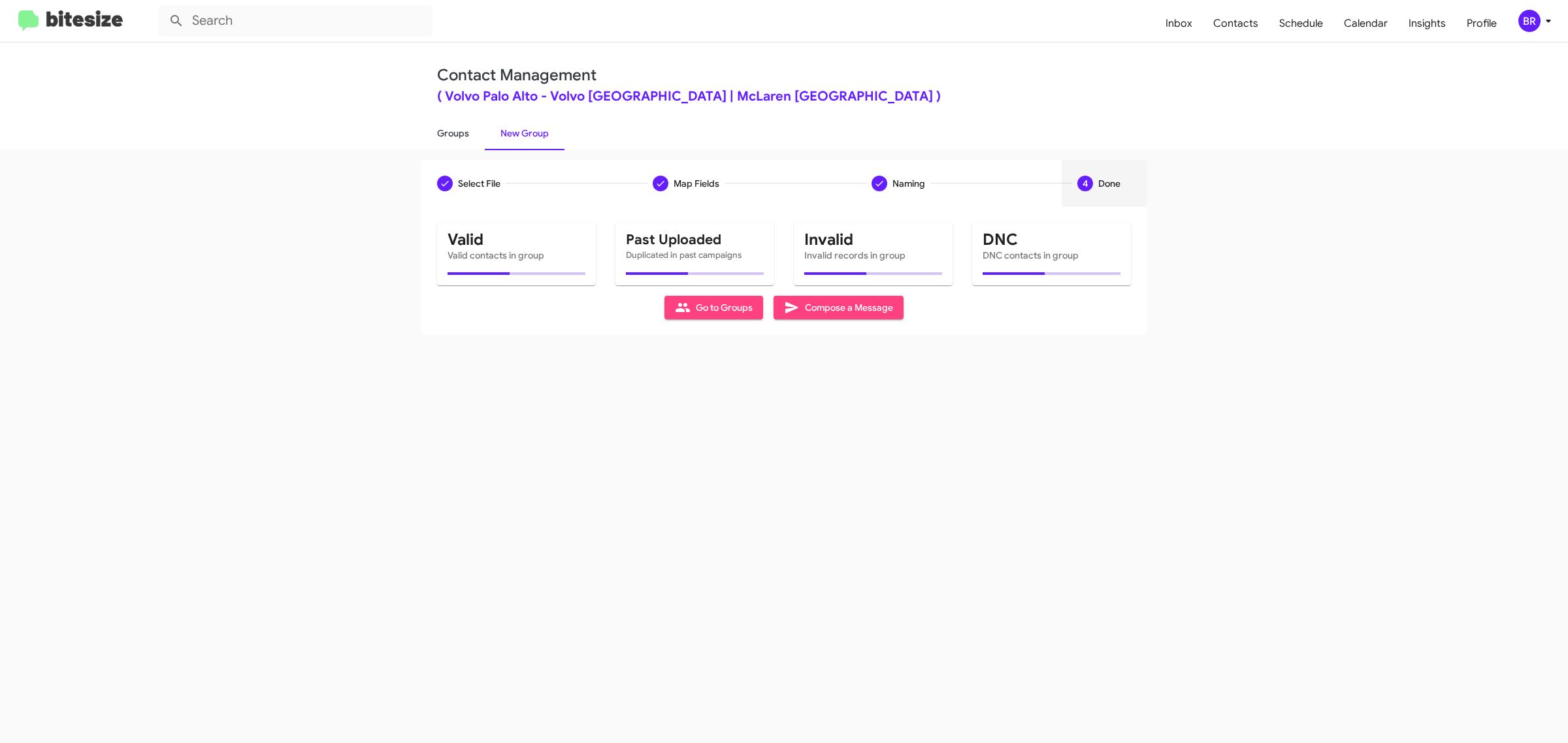
click at [452, 132] on link "Groups" at bounding box center [453, 133] width 64 height 34
type input "in:groups"
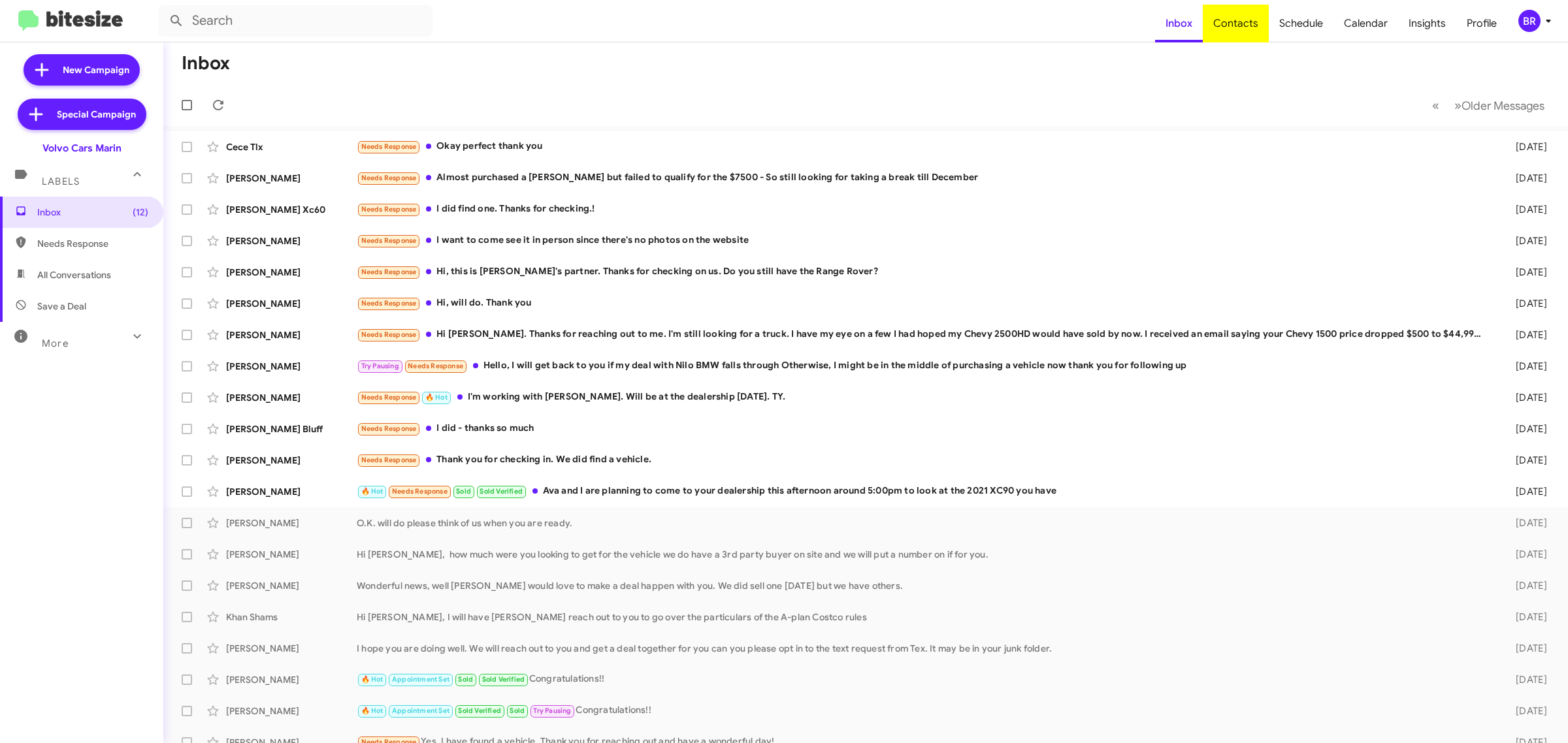
type input "in:groups"
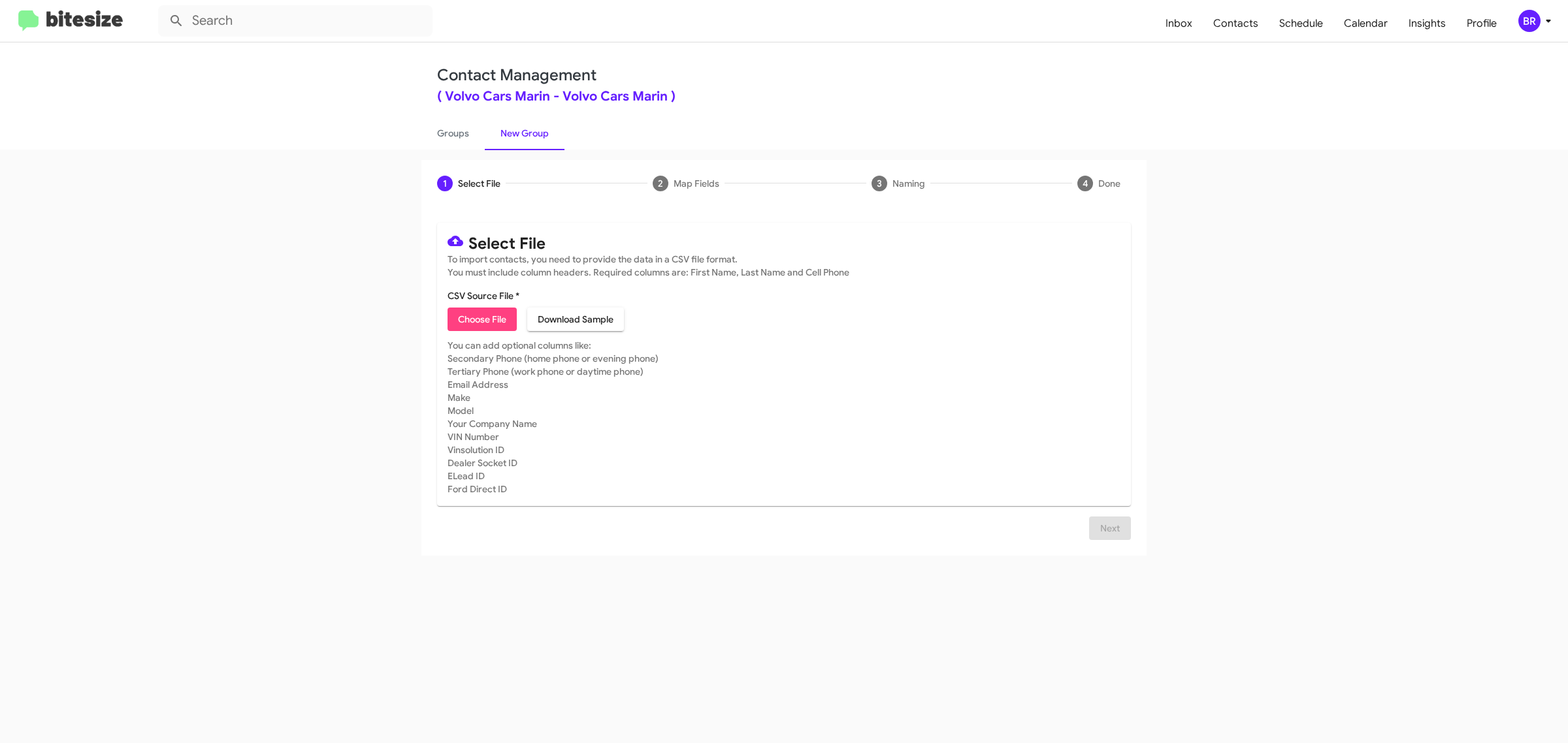
click at [482, 318] on span "Choose File" at bounding box center [482, 319] width 48 height 23
type input "Volvo Cars Marin"
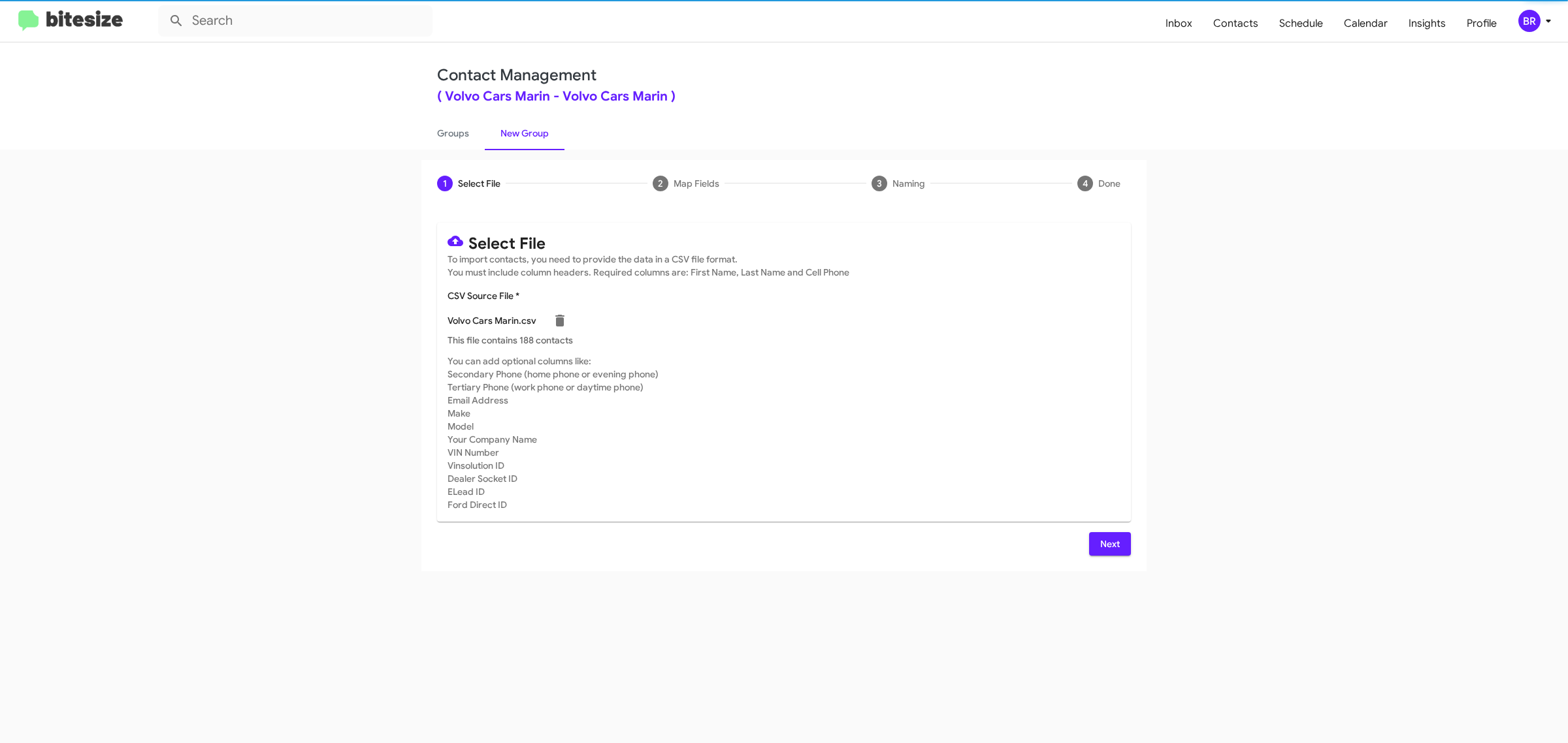
click at [1108, 542] on span "Next" at bounding box center [1110, 544] width 21 height 23
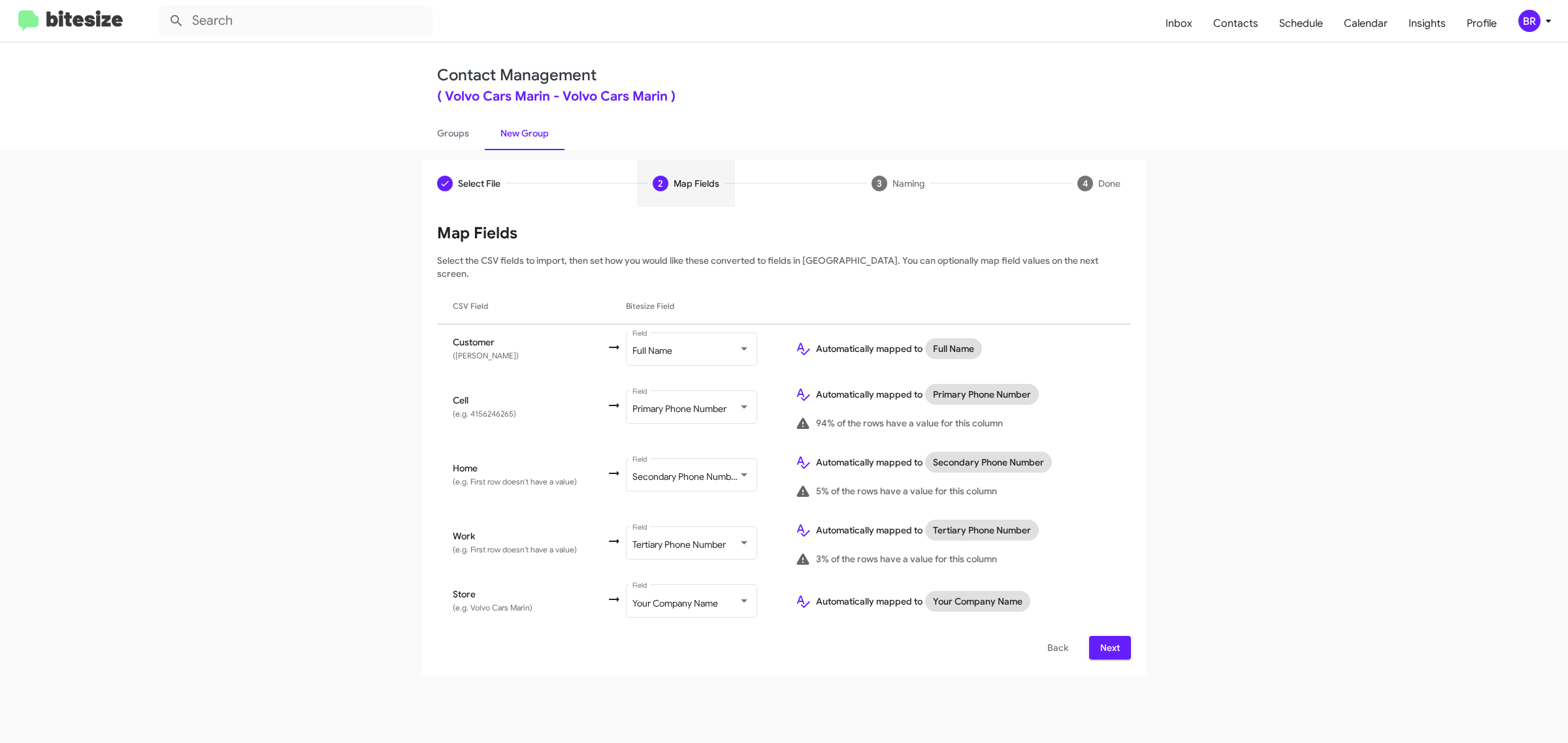
click at [1108, 636] on span "Next" at bounding box center [1110, 648] width 21 height 23
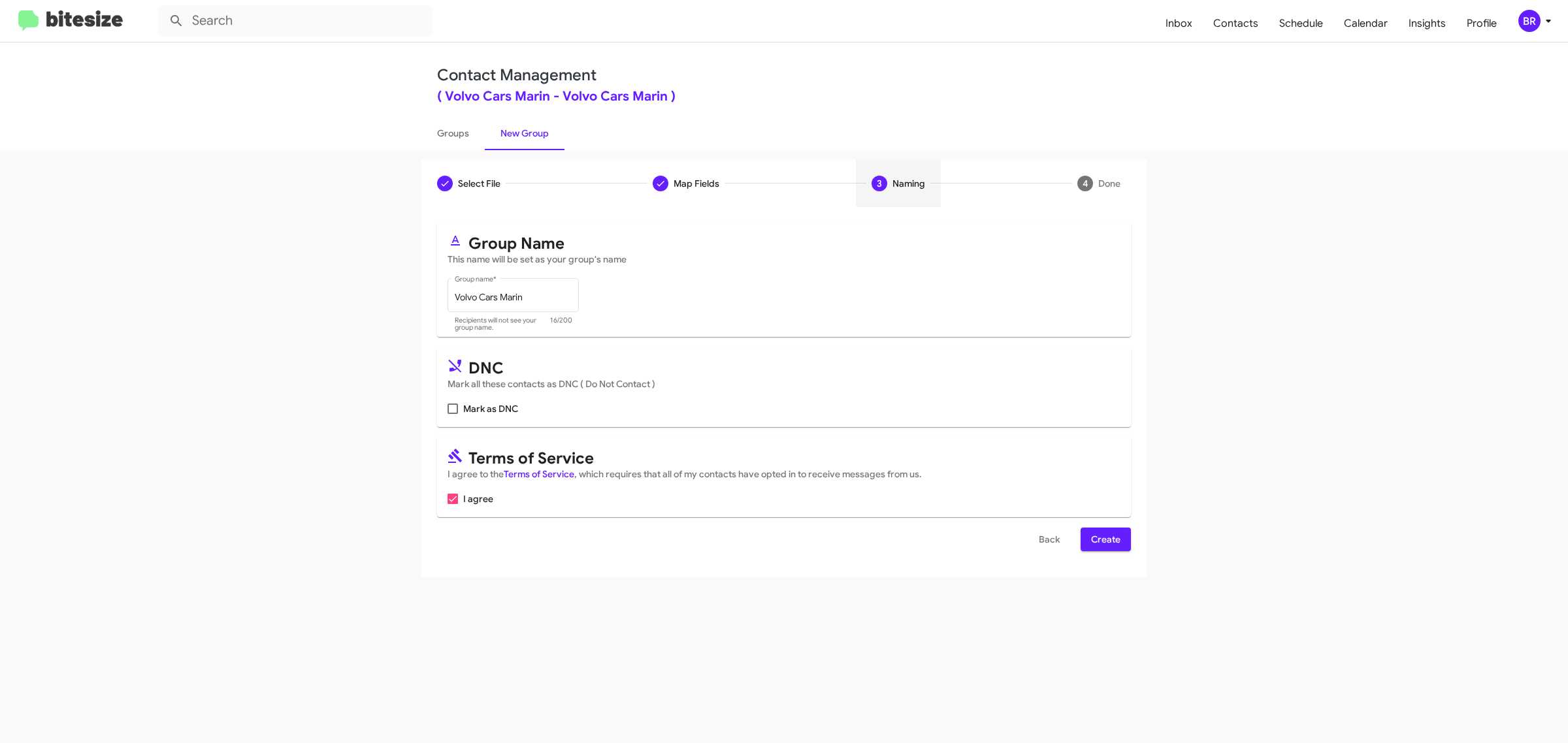
click at [452, 414] on input "Mark as DNC" at bounding box center [452, 414] width 1 height 1
checkbox input "true"
click at [1105, 537] on span "Create" at bounding box center [1105, 539] width 29 height 23
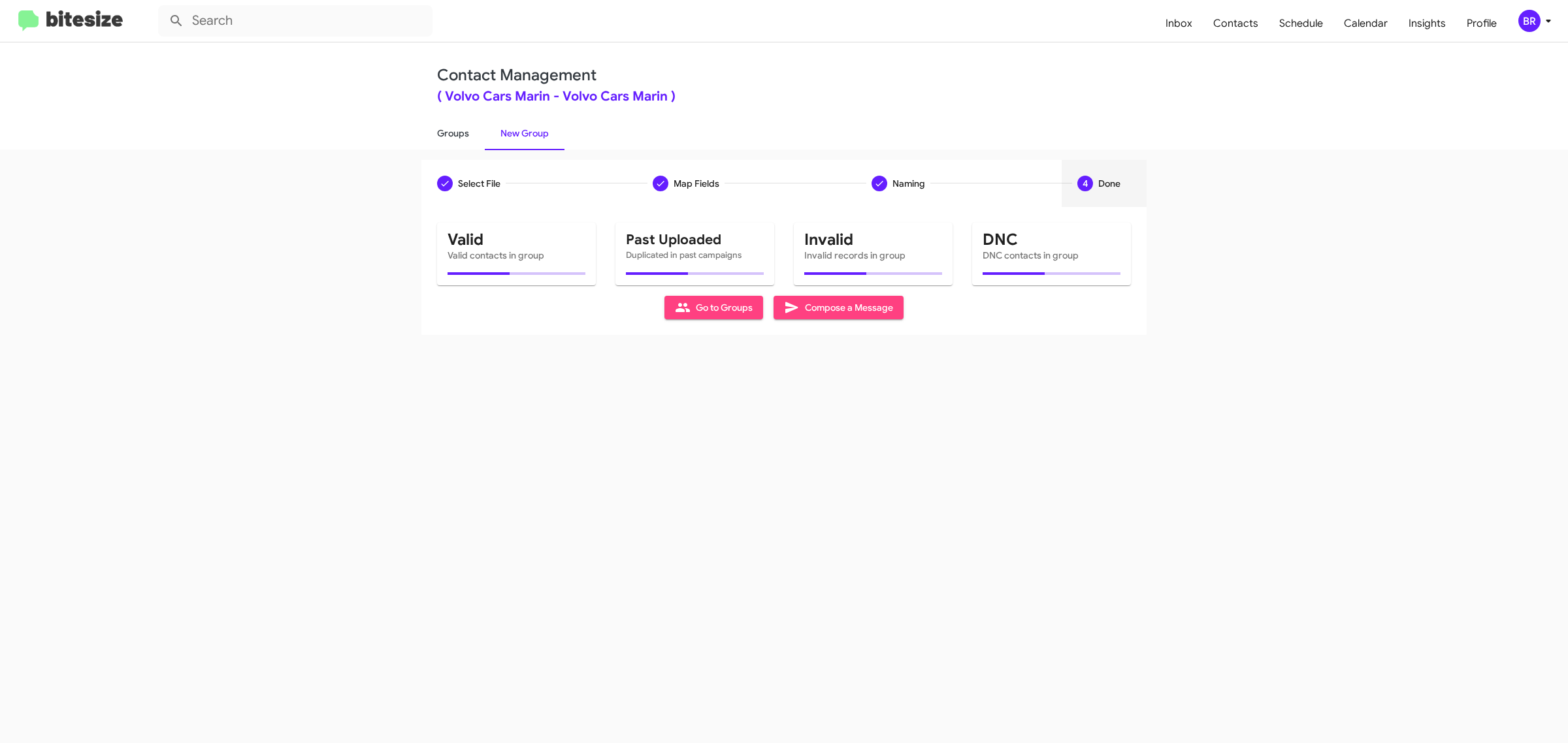
click at [452, 132] on link "Groups" at bounding box center [453, 133] width 64 height 34
type input "in:groups"
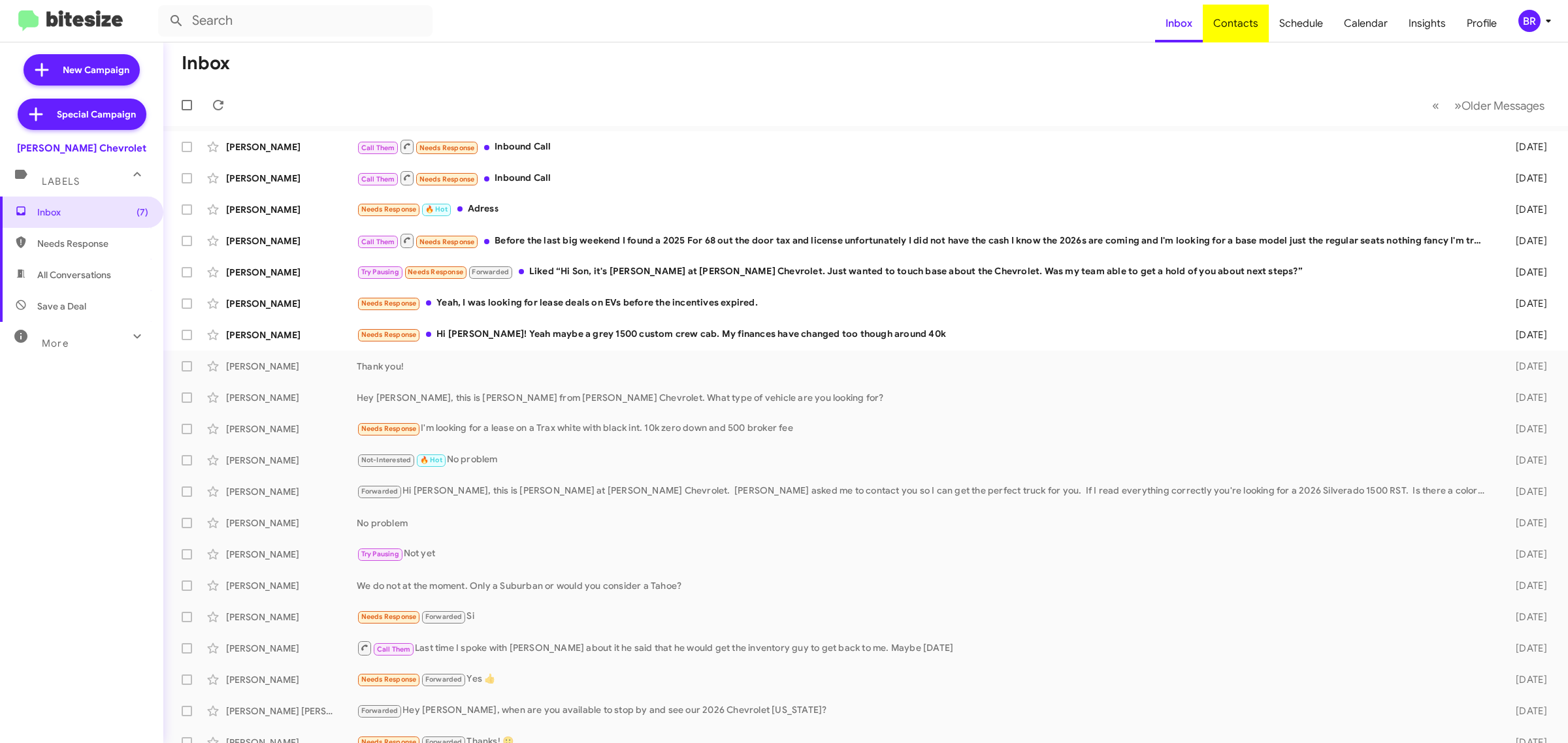
type input "in:groups"
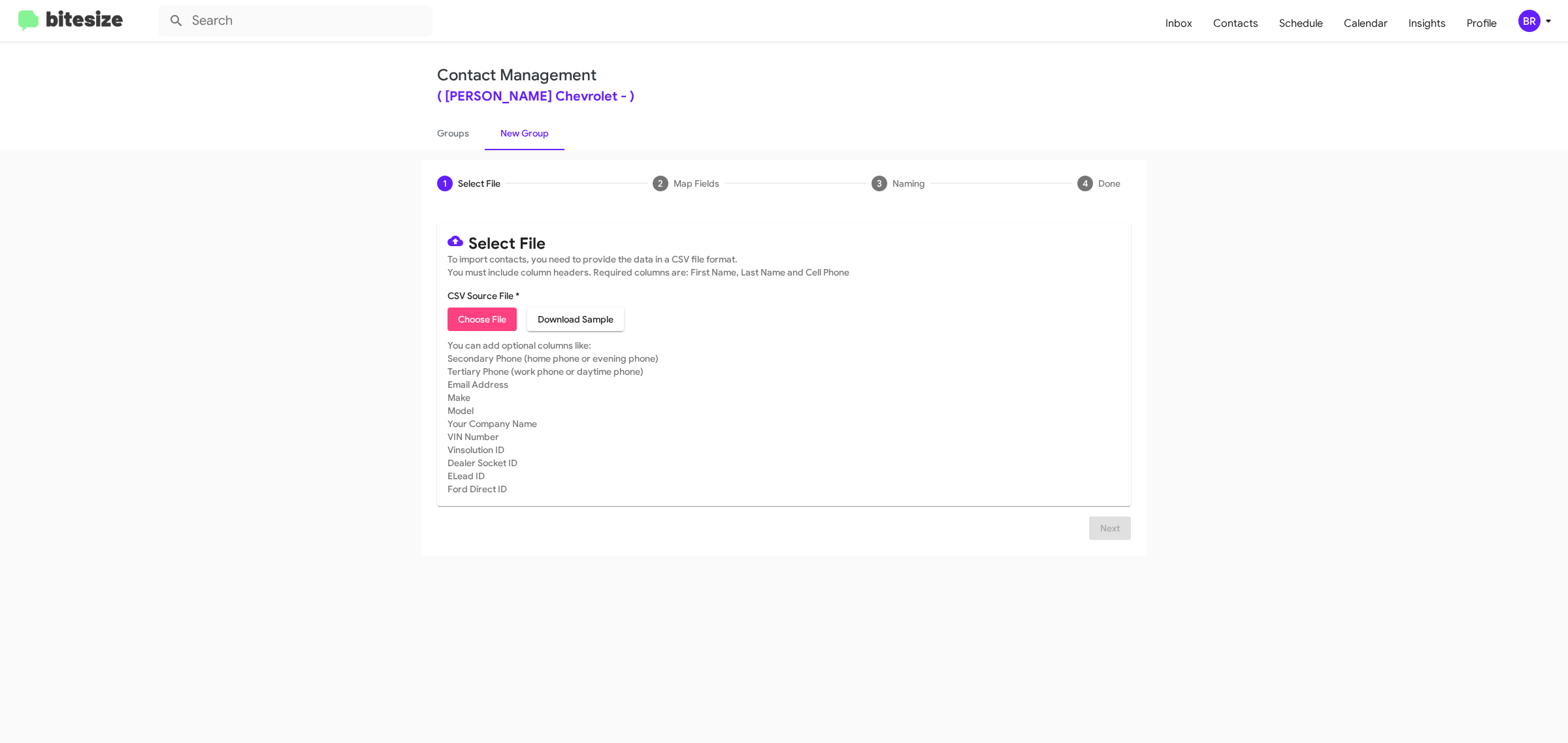
click at [482, 318] on span "Choose File" at bounding box center [482, 319] width 48 height 23
type input "Delillo Chevrolet"
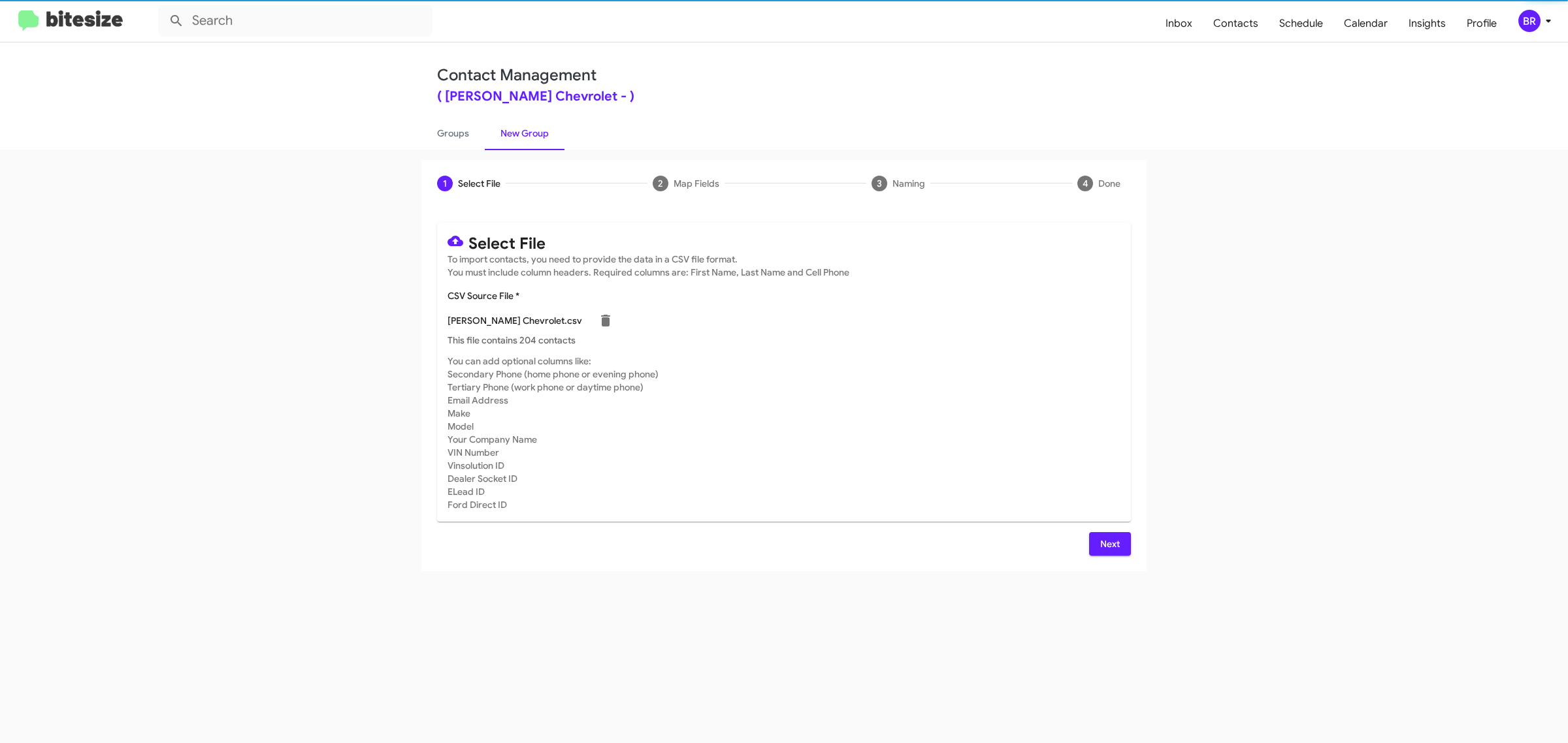
click at [1108, 542] on span "Next" at bounding box center [1110, 544] width 21 height 23
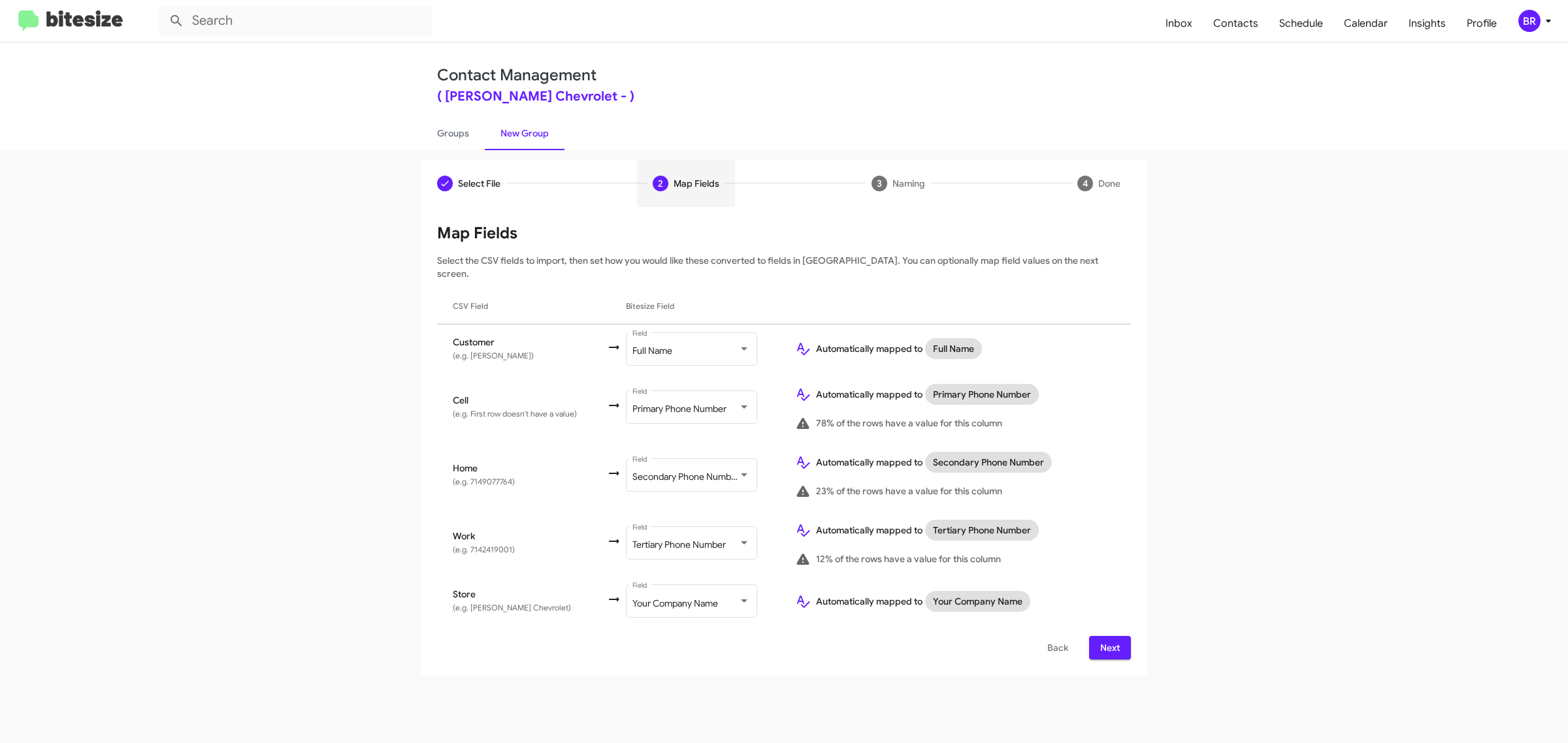
click at [1108, 636] on span "Next" at bounding box center [1110, 648] width 21 height 23
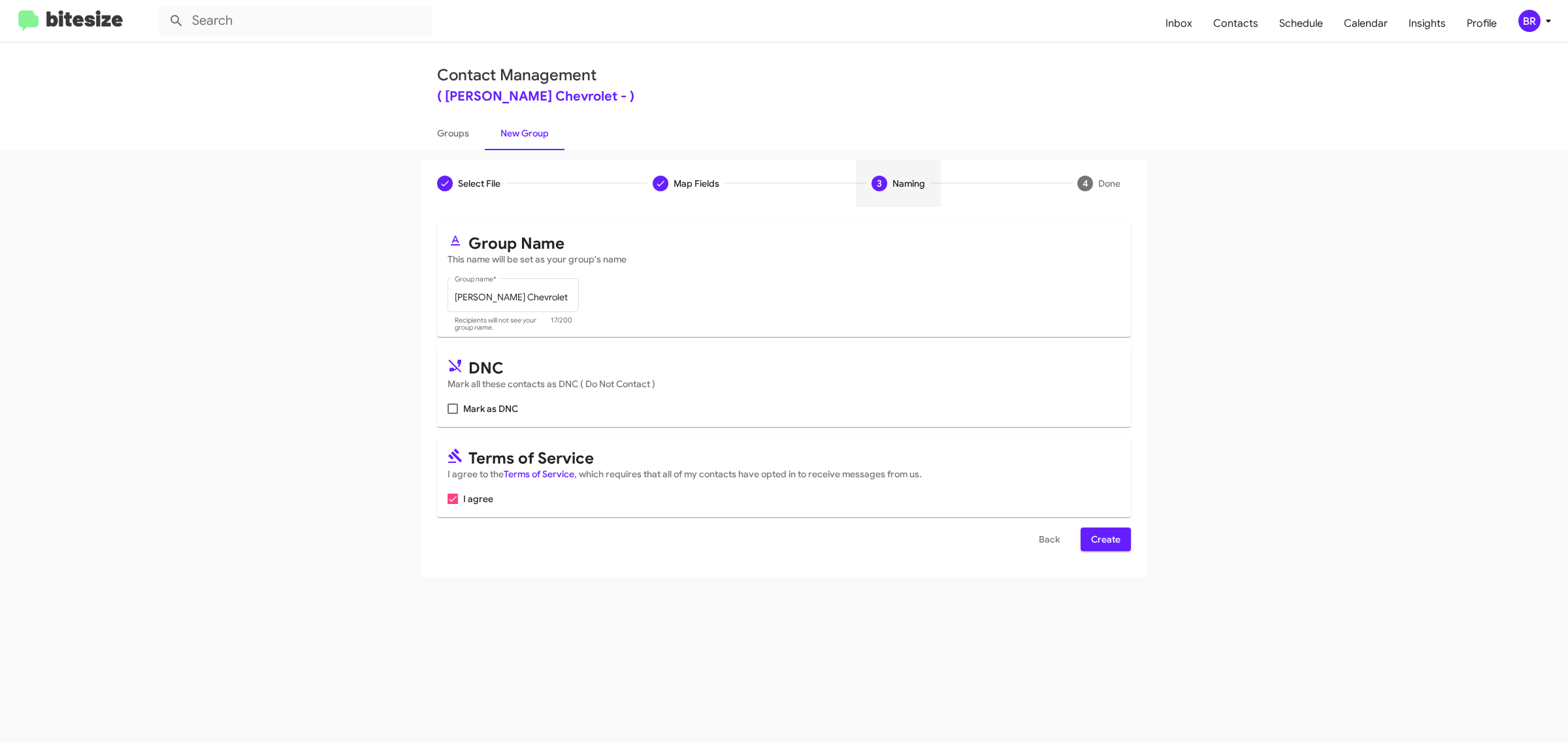
click at [452, 414] on input "Mark as DNC" at bounding box center [452, 414] width 1 height 1
checkbox input "true"
click at [1105, 537] on span "Create" at bounding box center [1105, 539] width 29 height 23
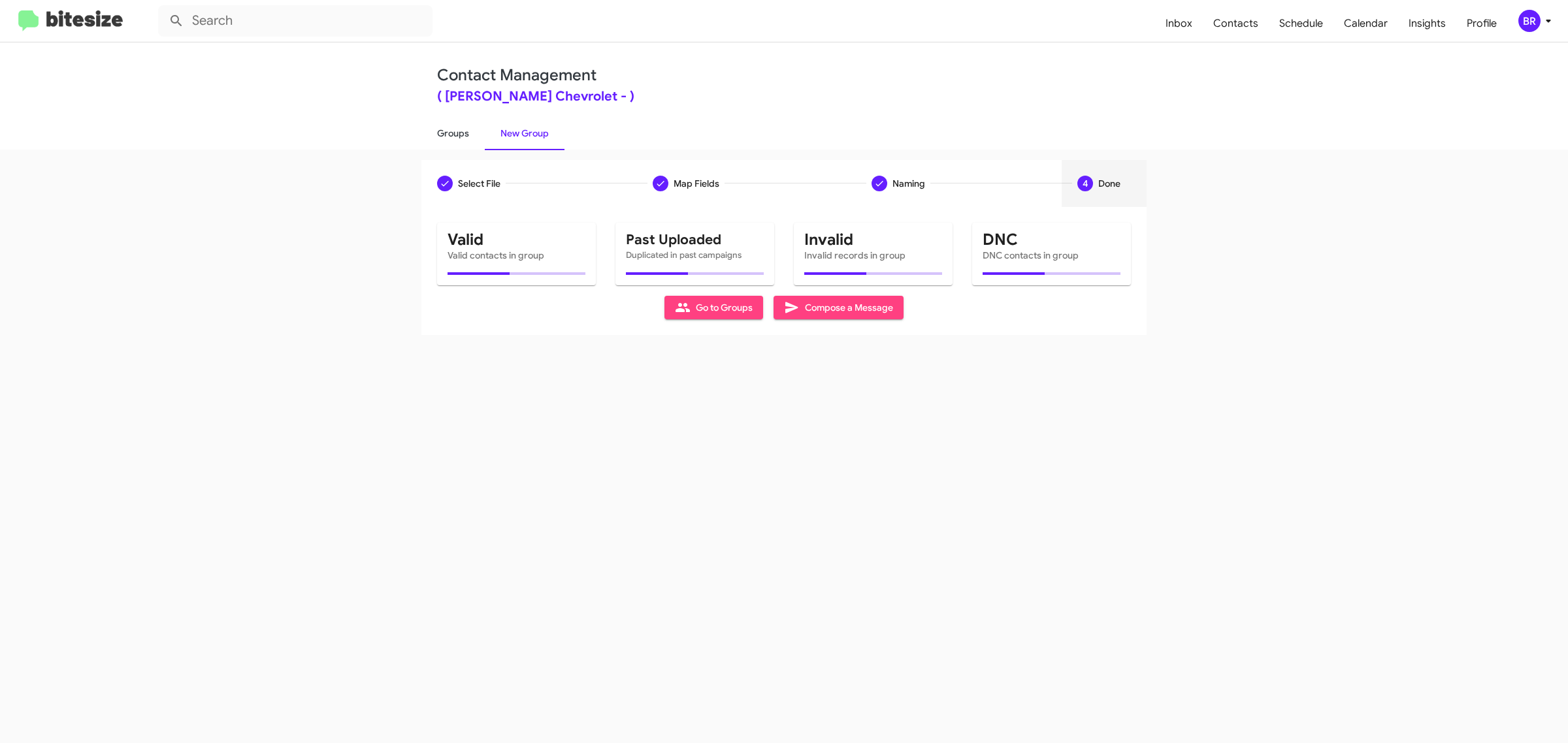
click at [452, 132] on link "Groups" at bounding box center [453, 133] width 64 height 34
type input "in:groups"
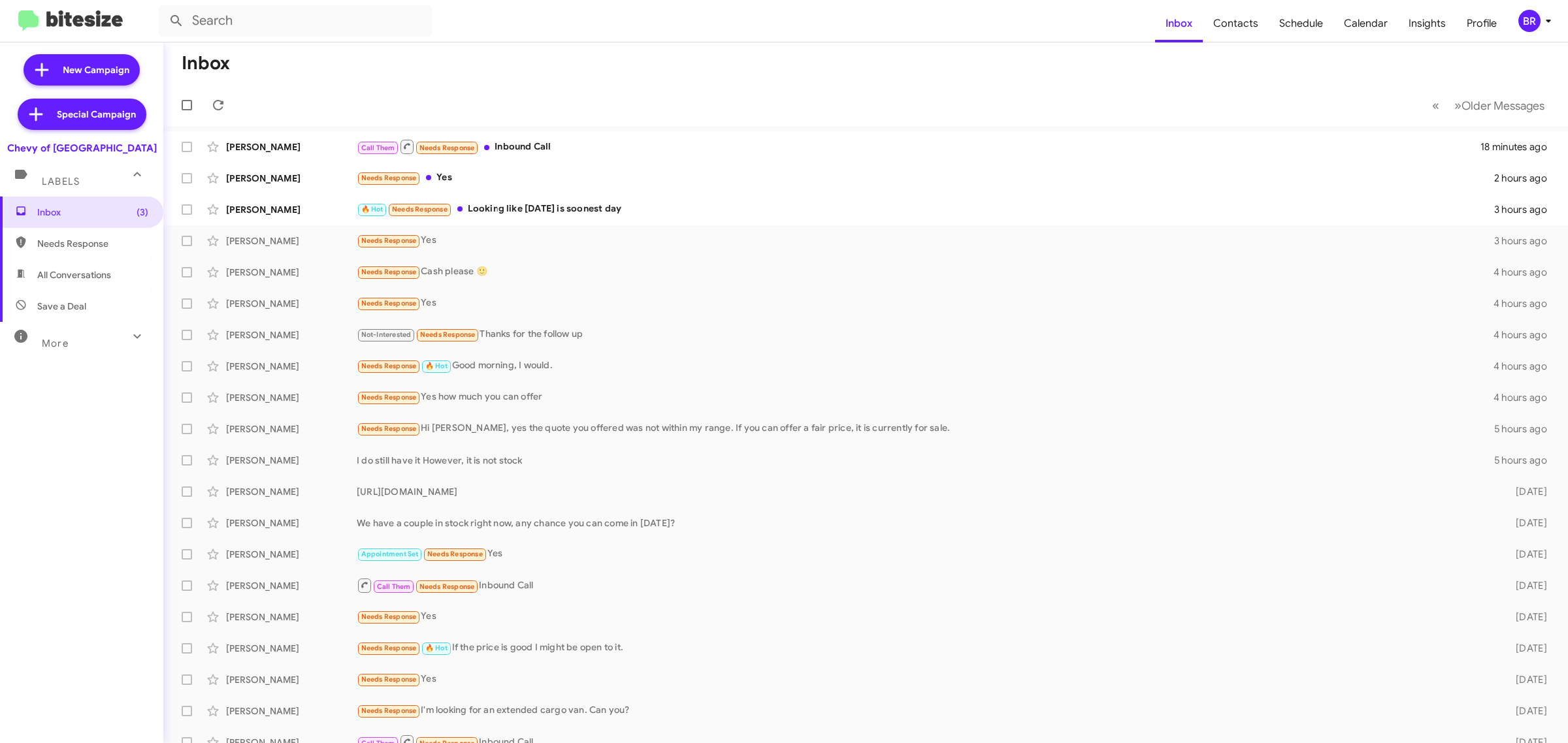
type input "in:groups"
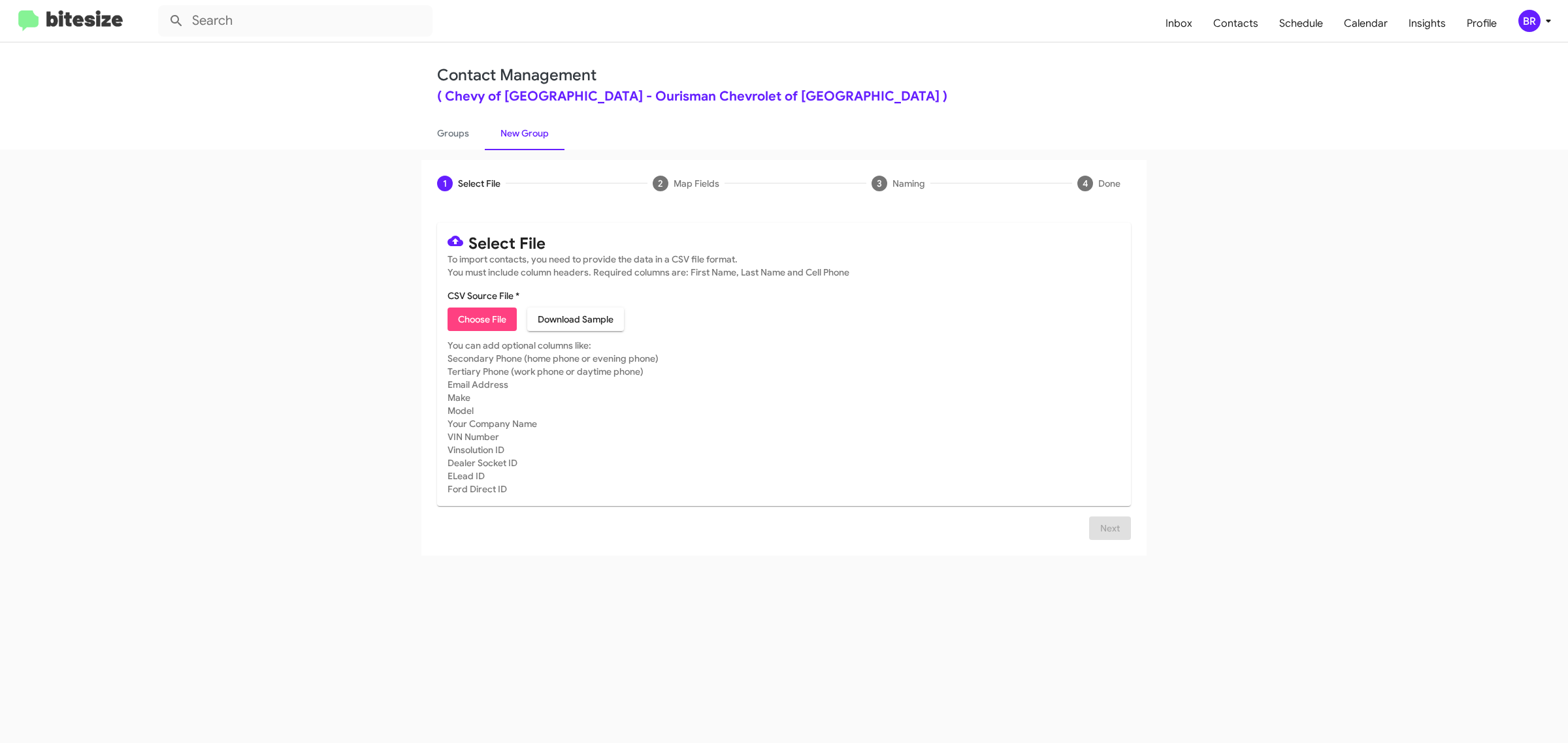
click at [482, 318] on span "Choose File" at bounding box center [482, 319] width 48 height 23
type input "Ourisman Chevrolet of Rockville"
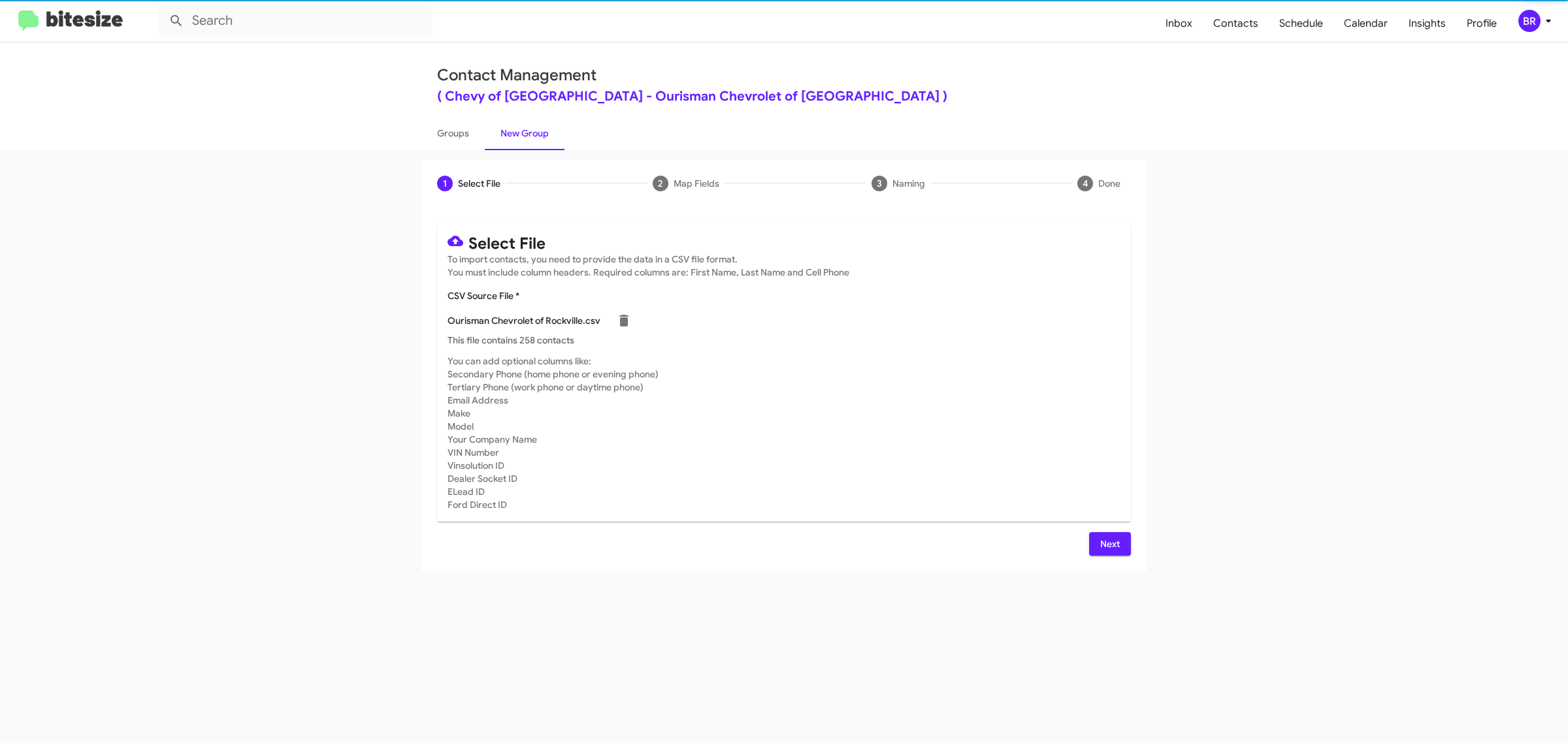
click at [1108, 542] on span "Next" at bounding box center [1110, 544] width 21 height 23
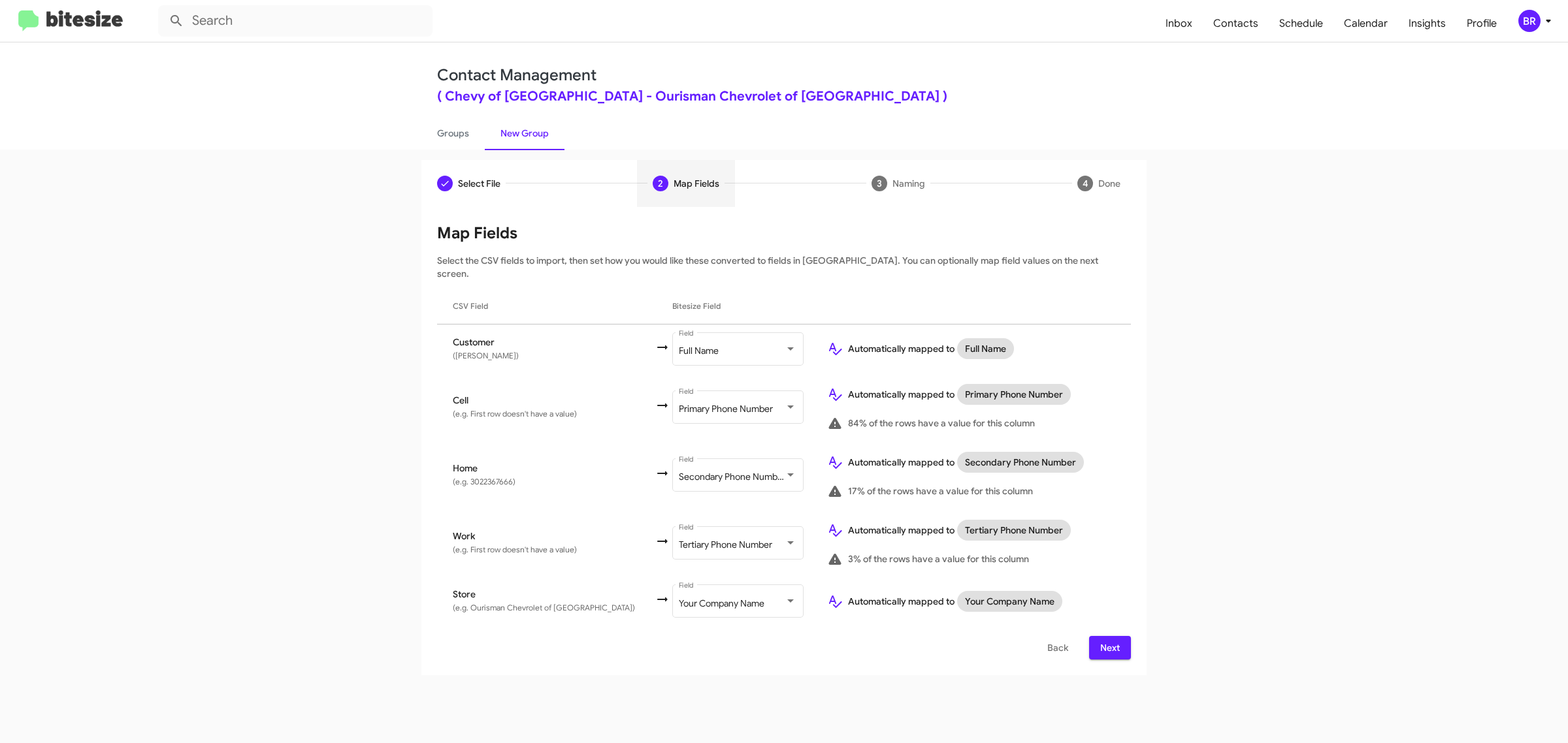
click at [1108, 636] on span "Next" at bounding box center [1110, 648] width 21 height 23
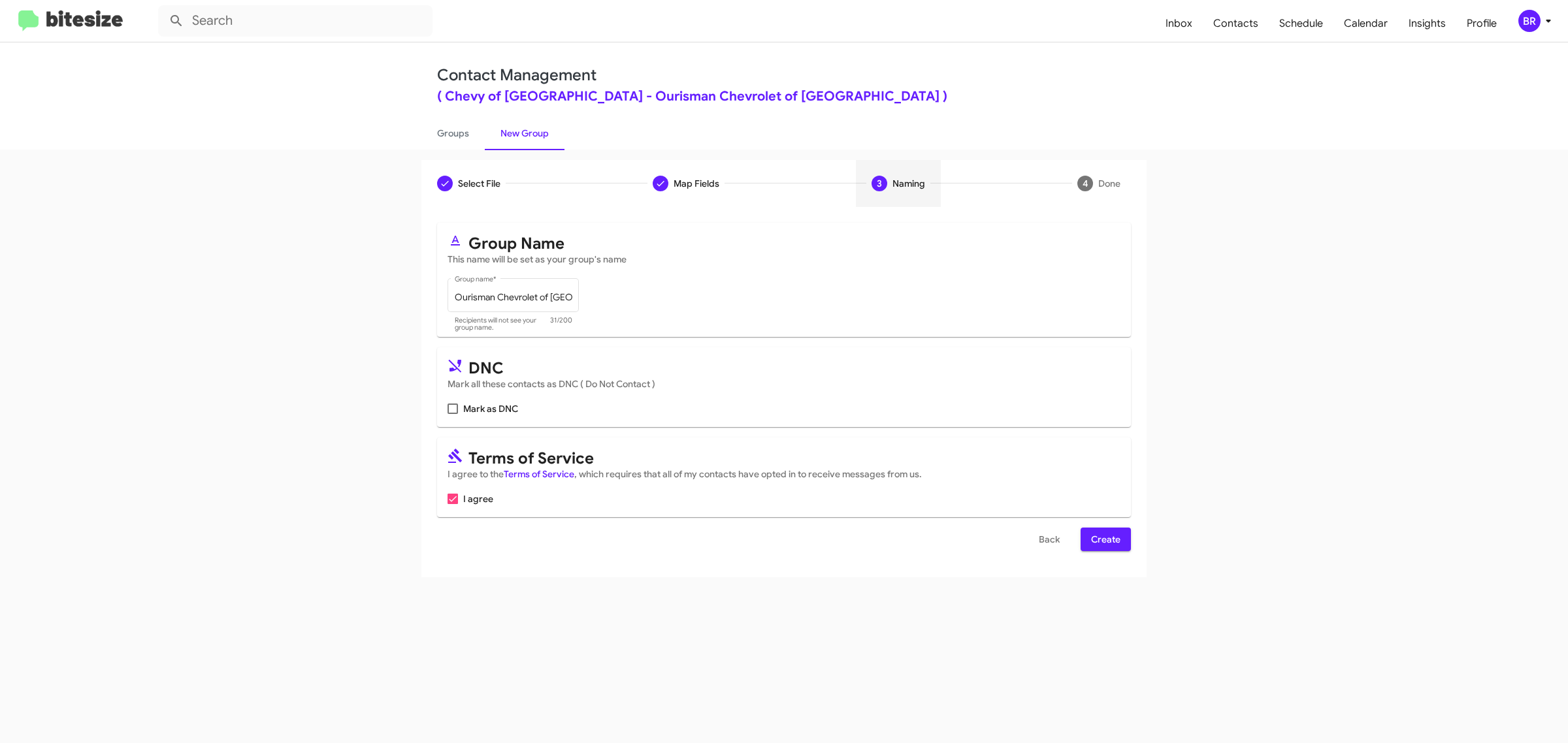
click at [452, 414] on input "Mark as DNC" at bounding box center [452, 414] width 1 height 1
checkbox input "true"
click at [1105, 537] on span "Create" at bounding box center [1105, 539] width 29 height 23
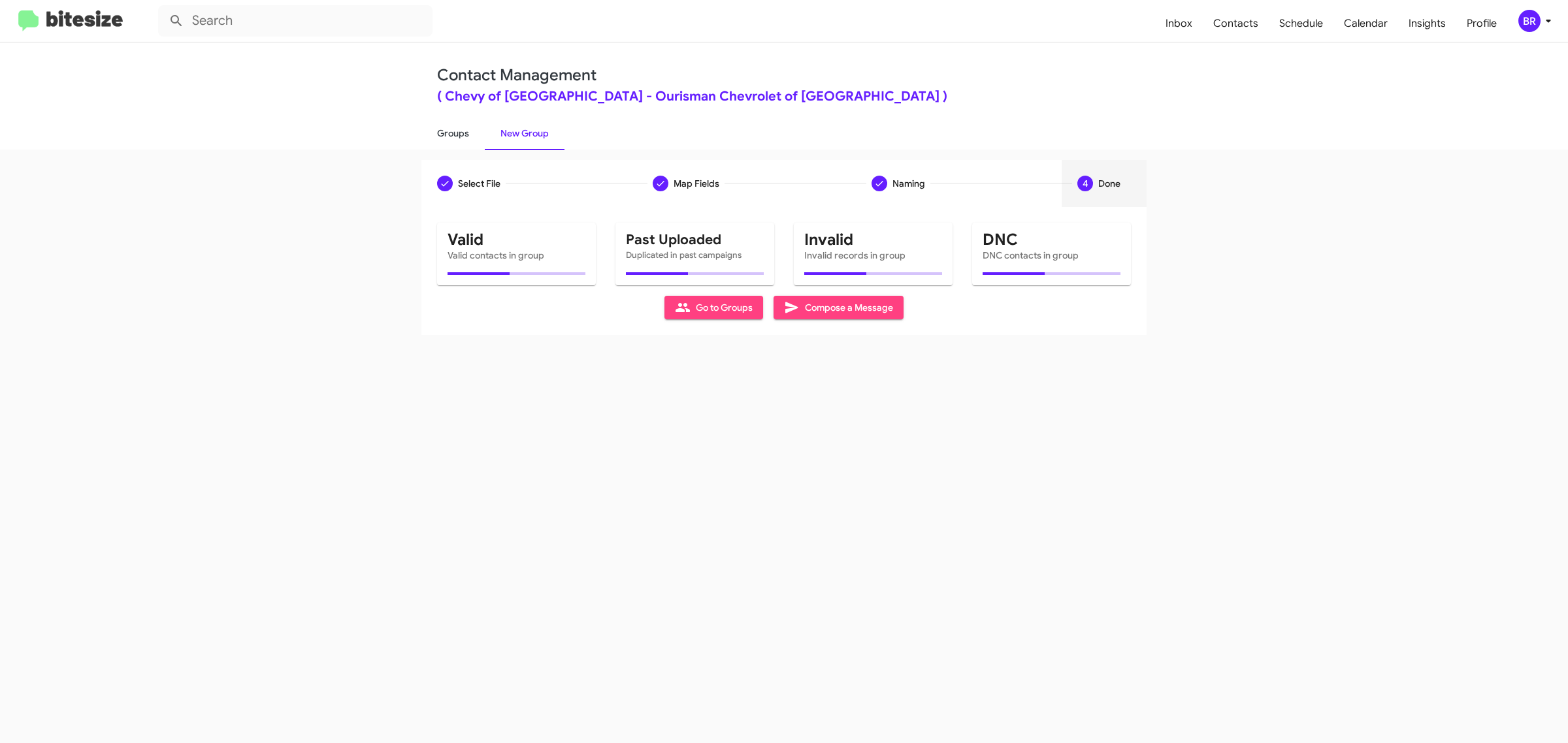
click at [452, 132] on link "Groups" at bounding box center [453, 133] width 64 height 34
type input "in:groups"
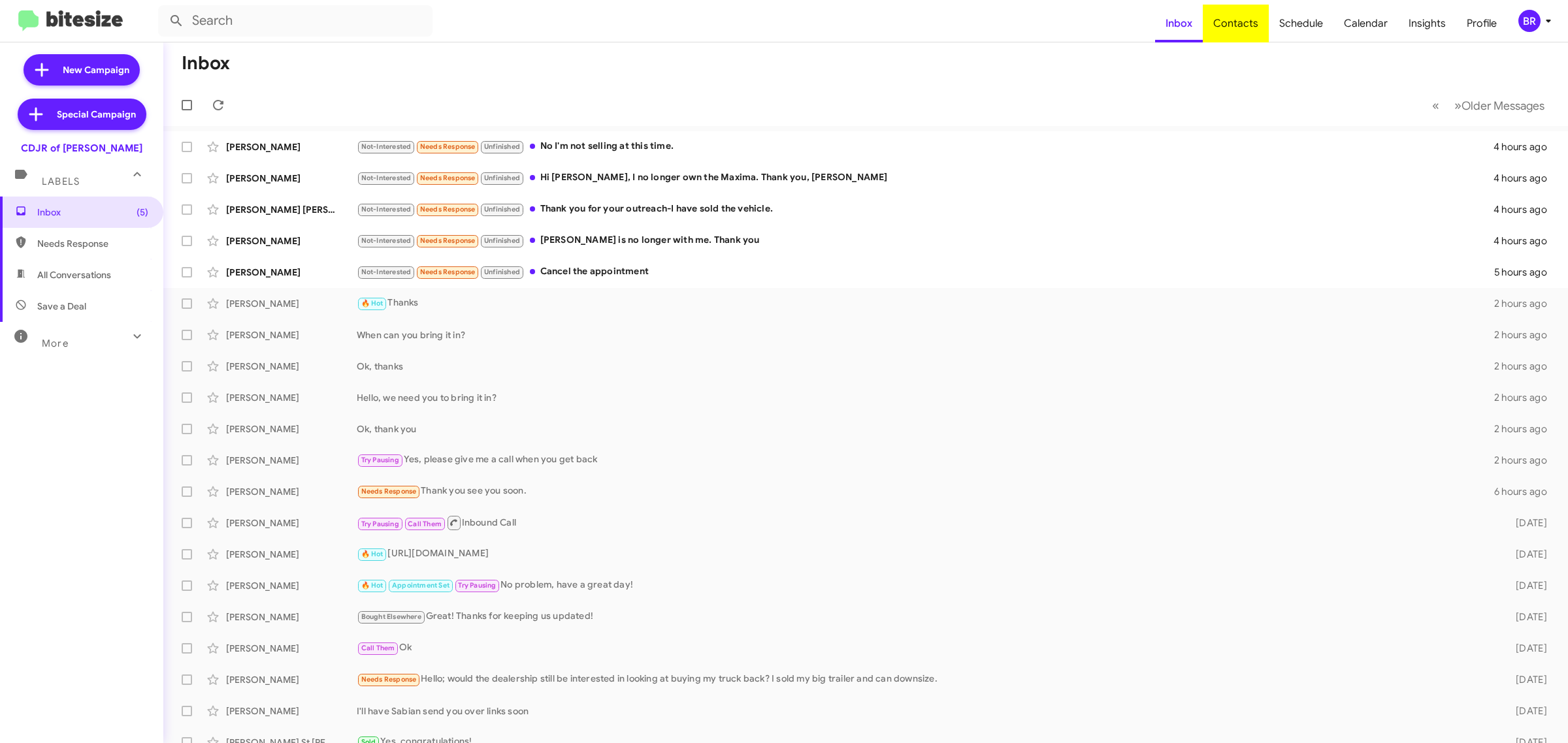
type input "in:groups"
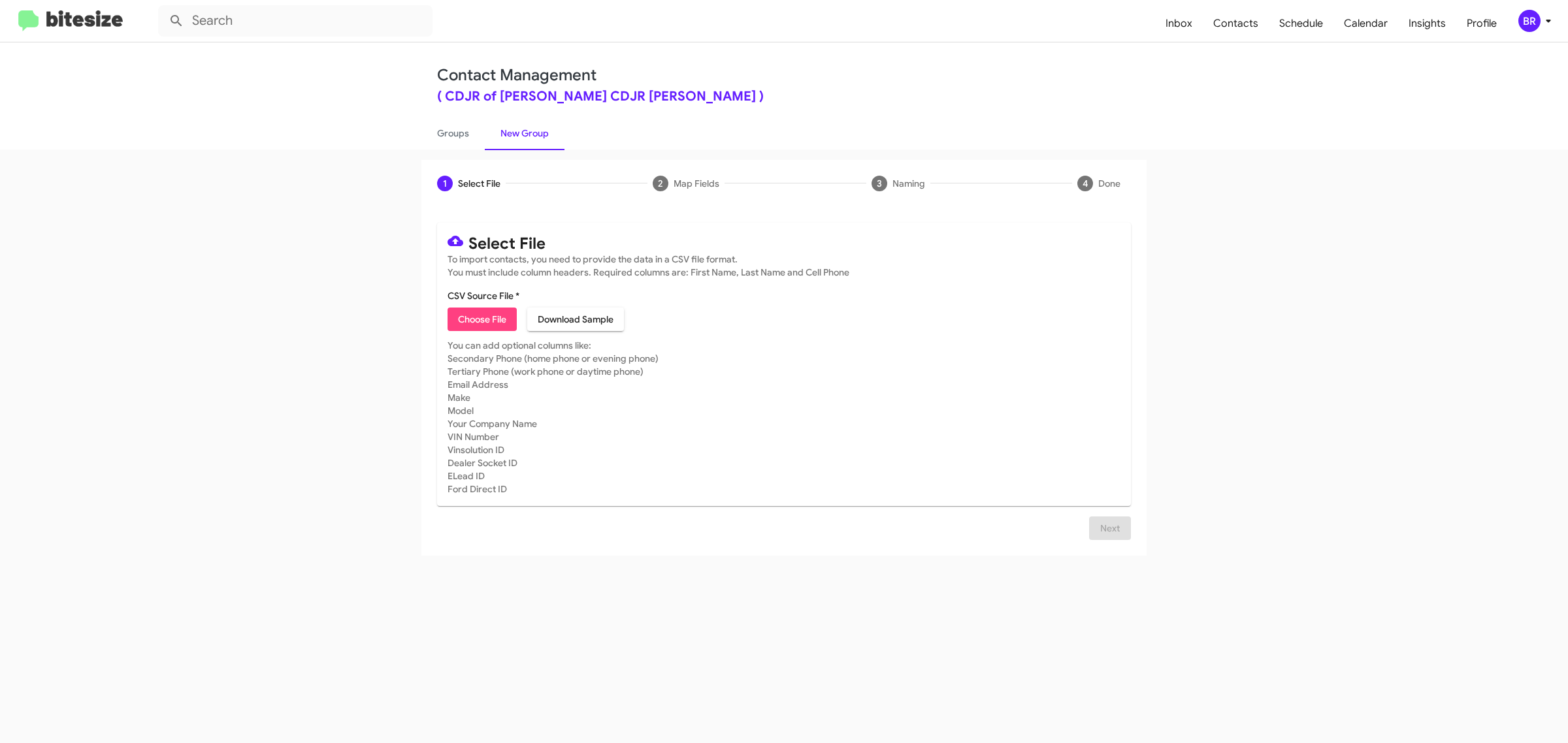
click at [482, 318] on span "Choose File" at bounding box center [482, 319] width 48 height 23
type input "Ourisman CDJR [PERSON_NAME]"
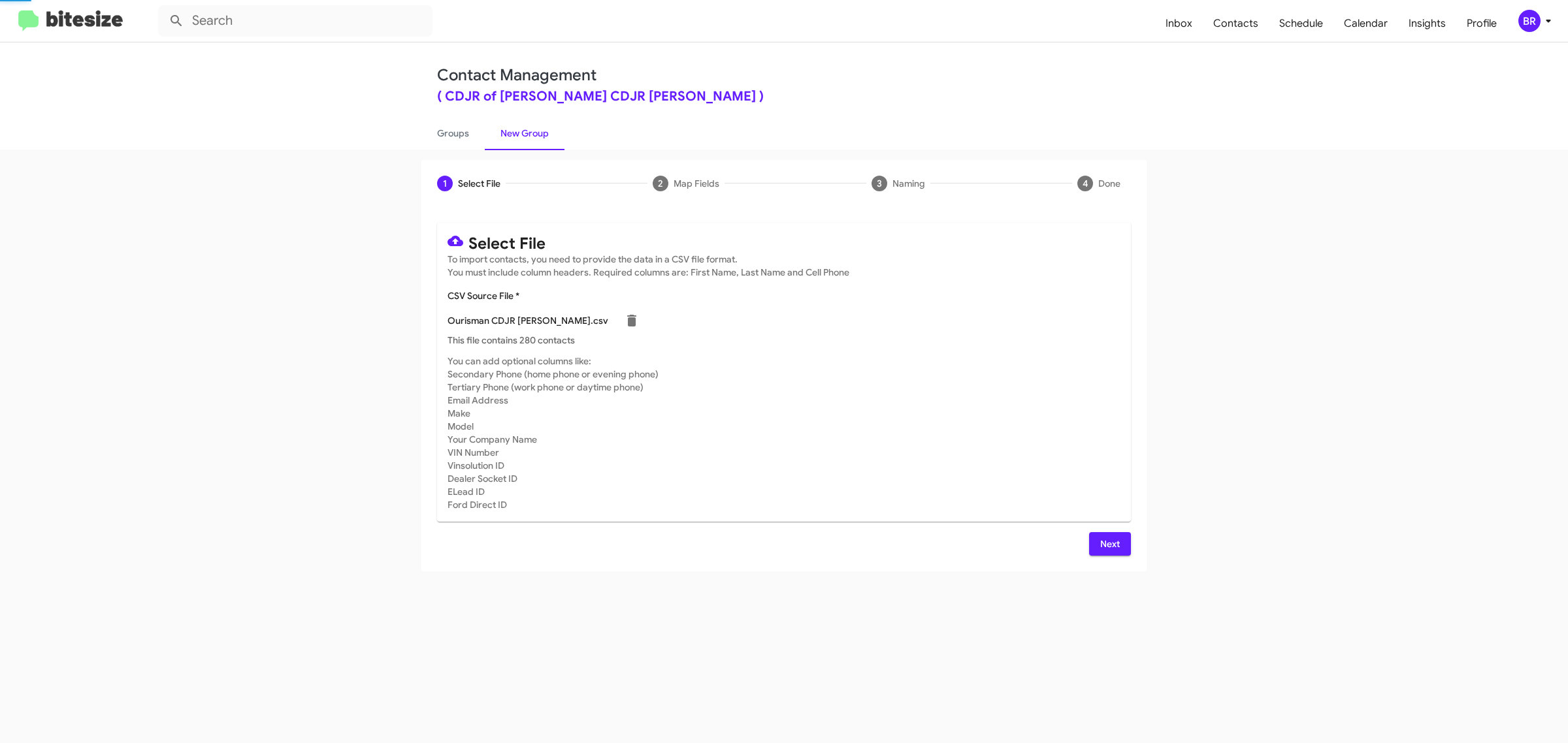
click at [1108, 542] on span "Next" at bounding box center [1110, 544] width 21 height 23
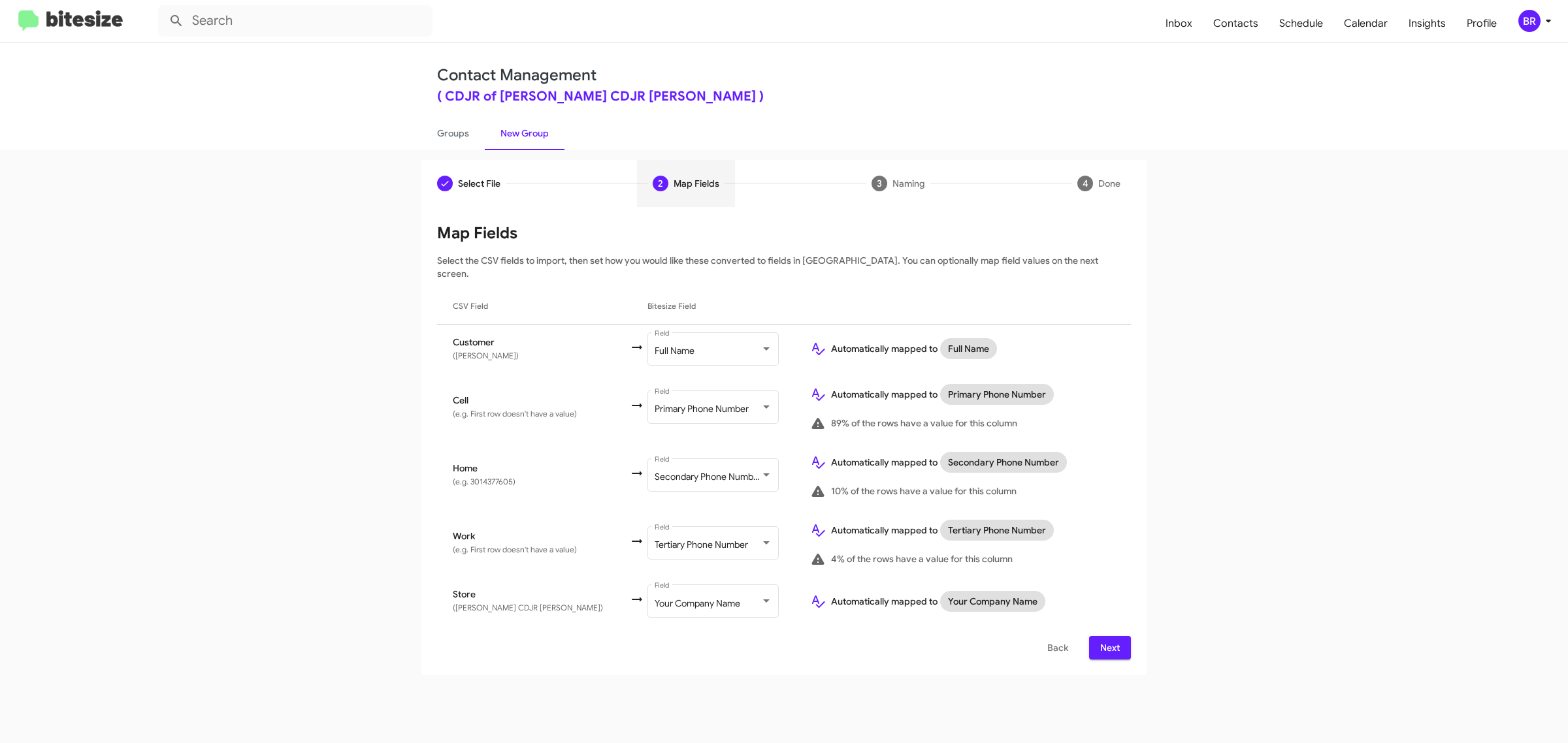
click at [1108, 636] on span "Next" at bounding box center [1110, 648] width 21 height 23
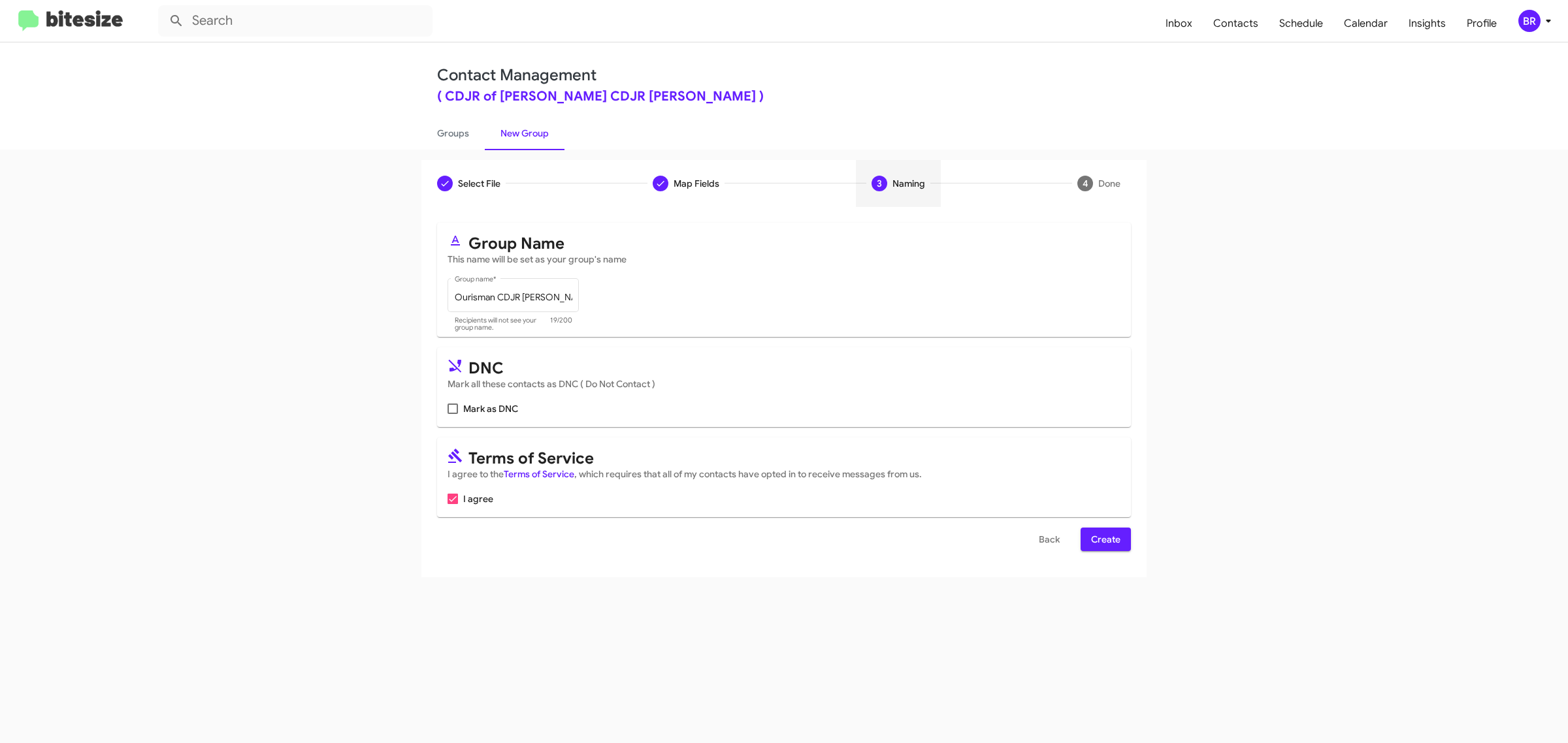
click at [452, 414] on input "Mark as DNC" at bounding box center [452, 414] width 1 height 1
checkbox input "true"
click at [1105, 537] on span "Create" at bounding box center [1105, 539] width 29 height 23
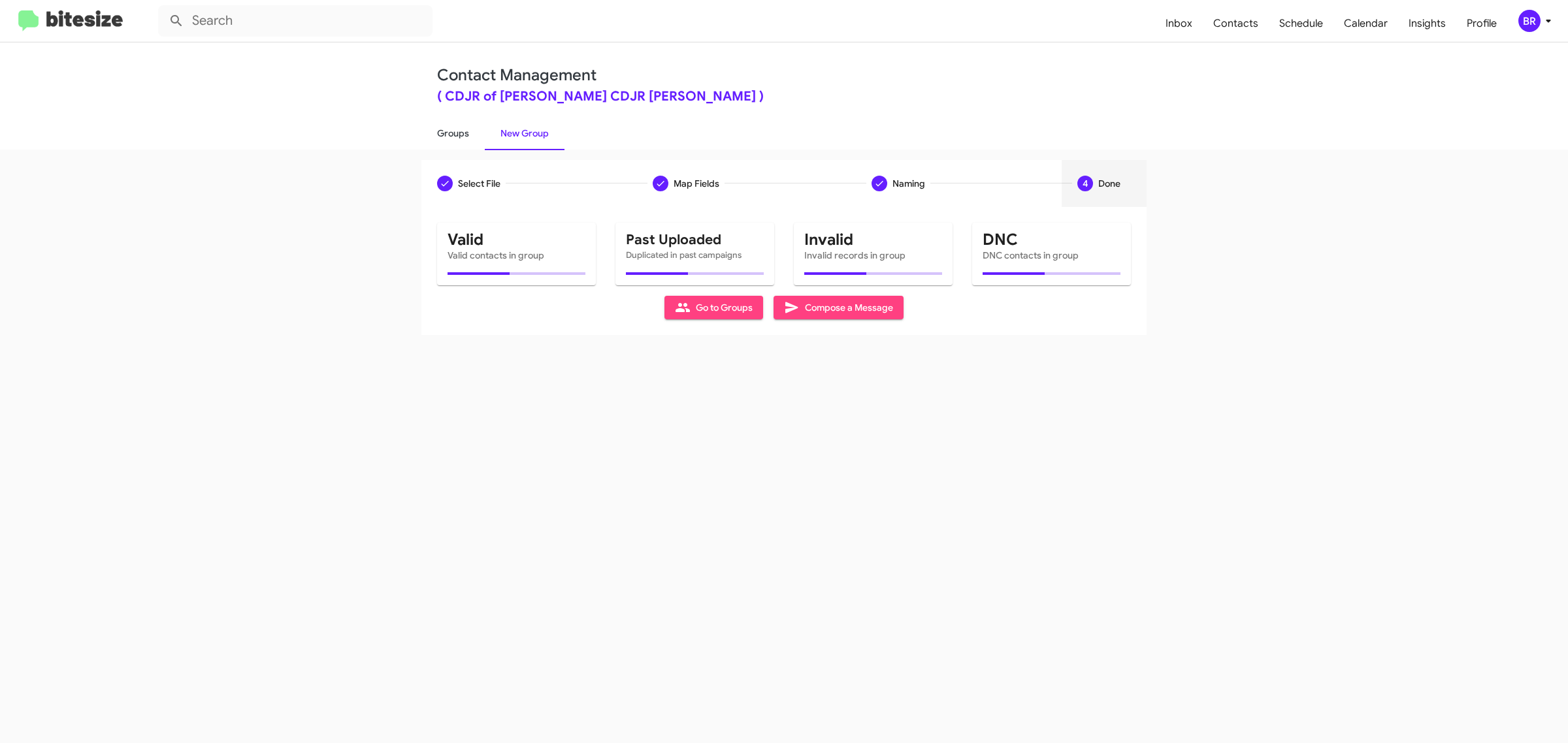
click at [452, 132] on link "Groups" at bounding box center [453, 133] width 64 height 34
type input "in:groups"
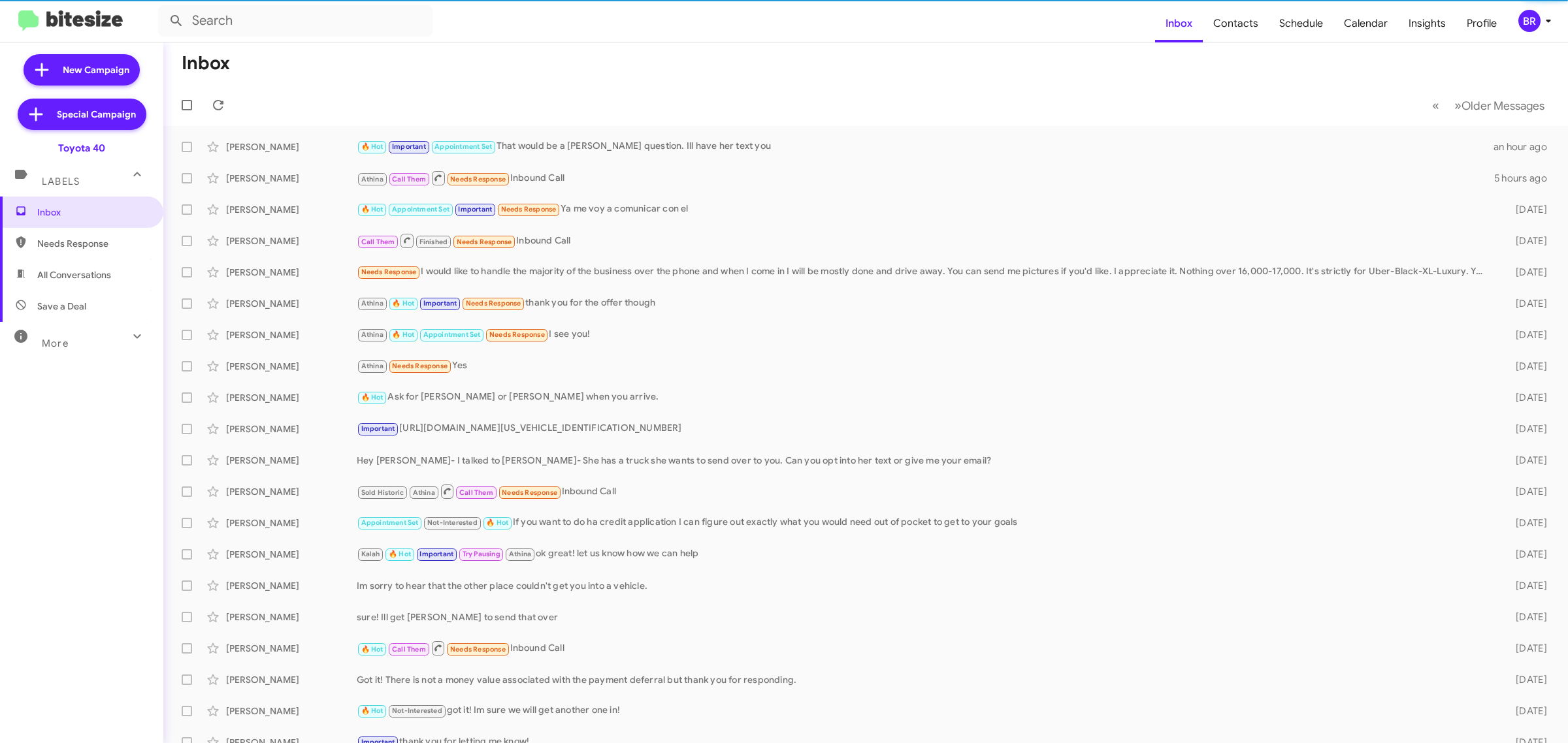
type input "in:groups"
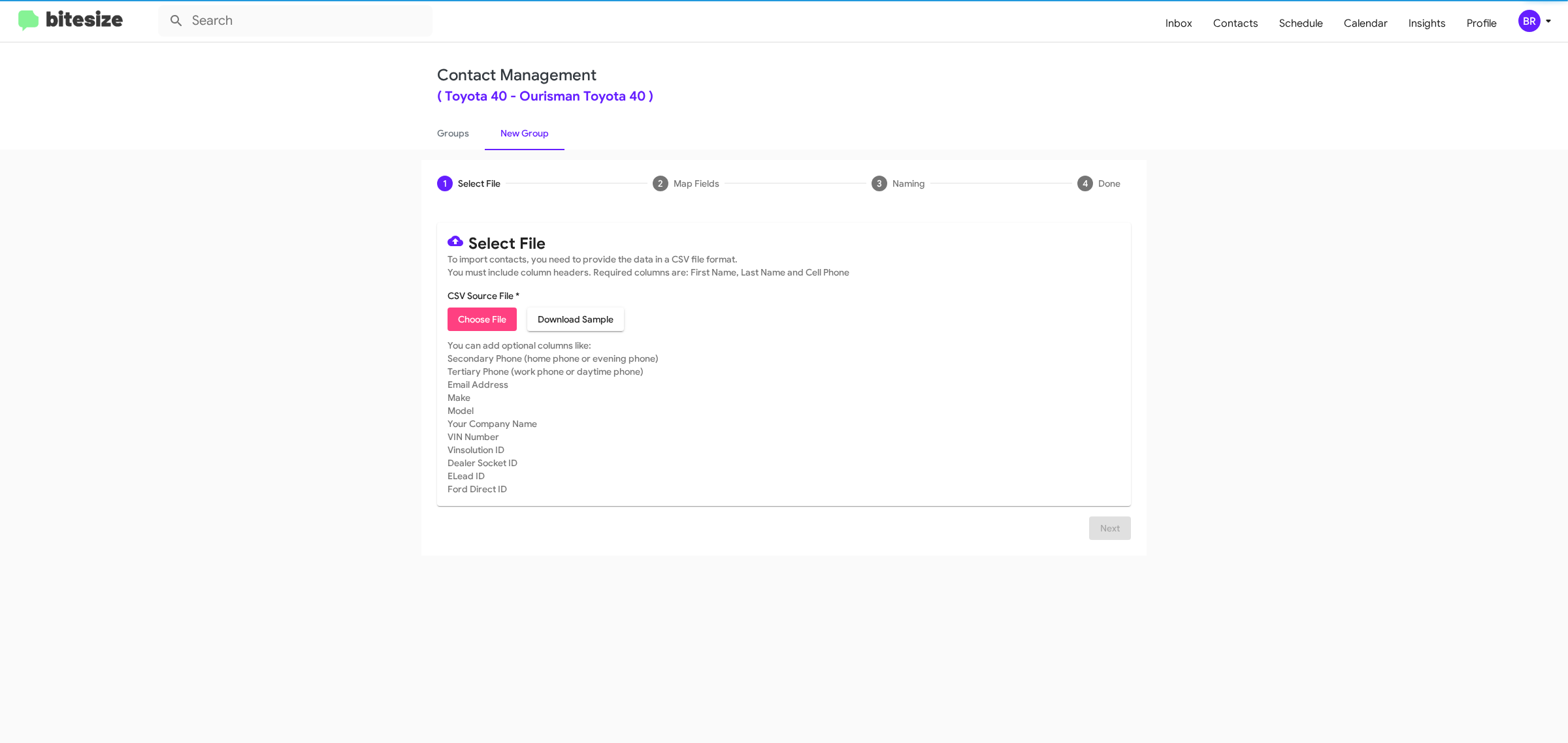
click at [482, 318] on span "Choose File" at bounding box center [482, 319] width 48 height 23
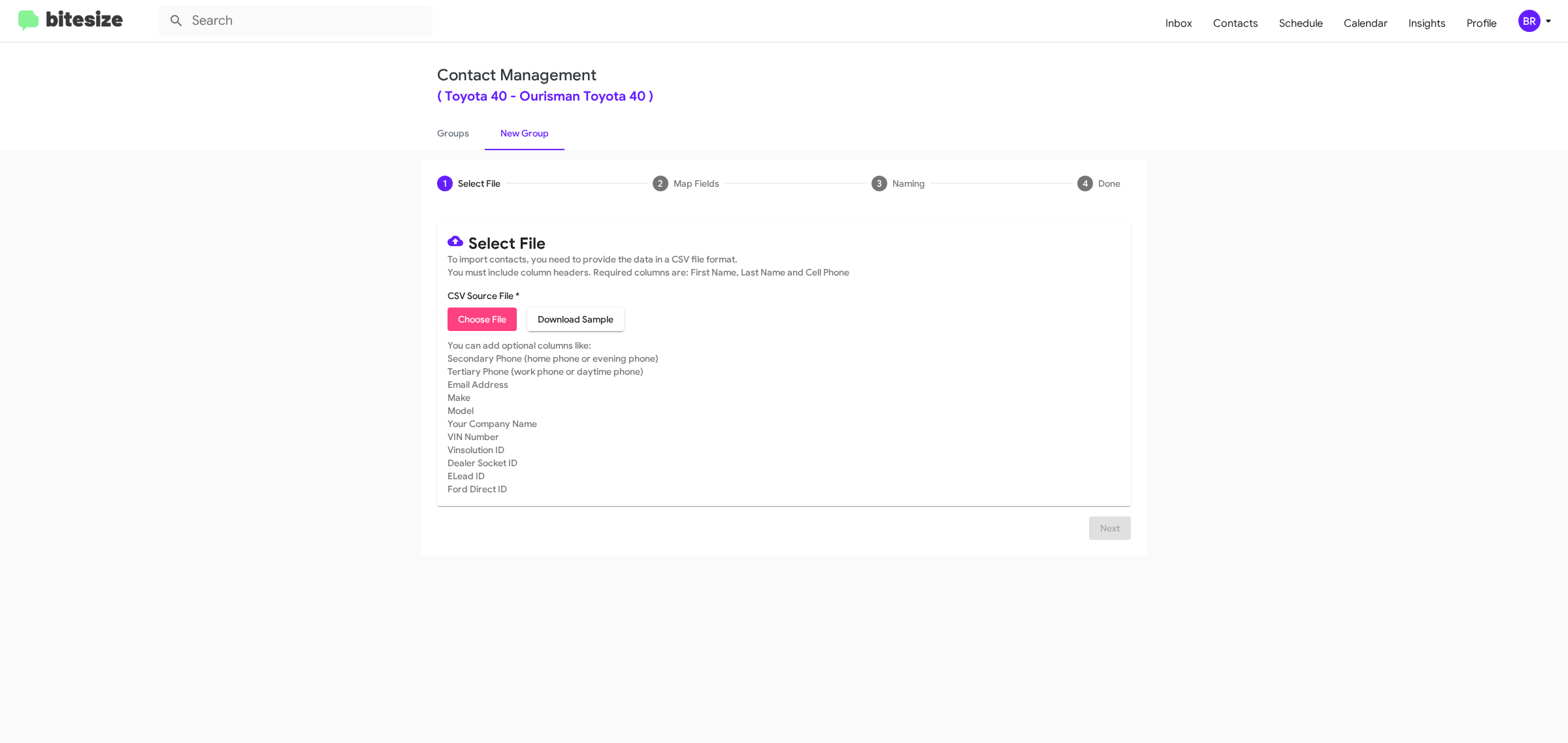
type input "Ourisman Toyota 40"
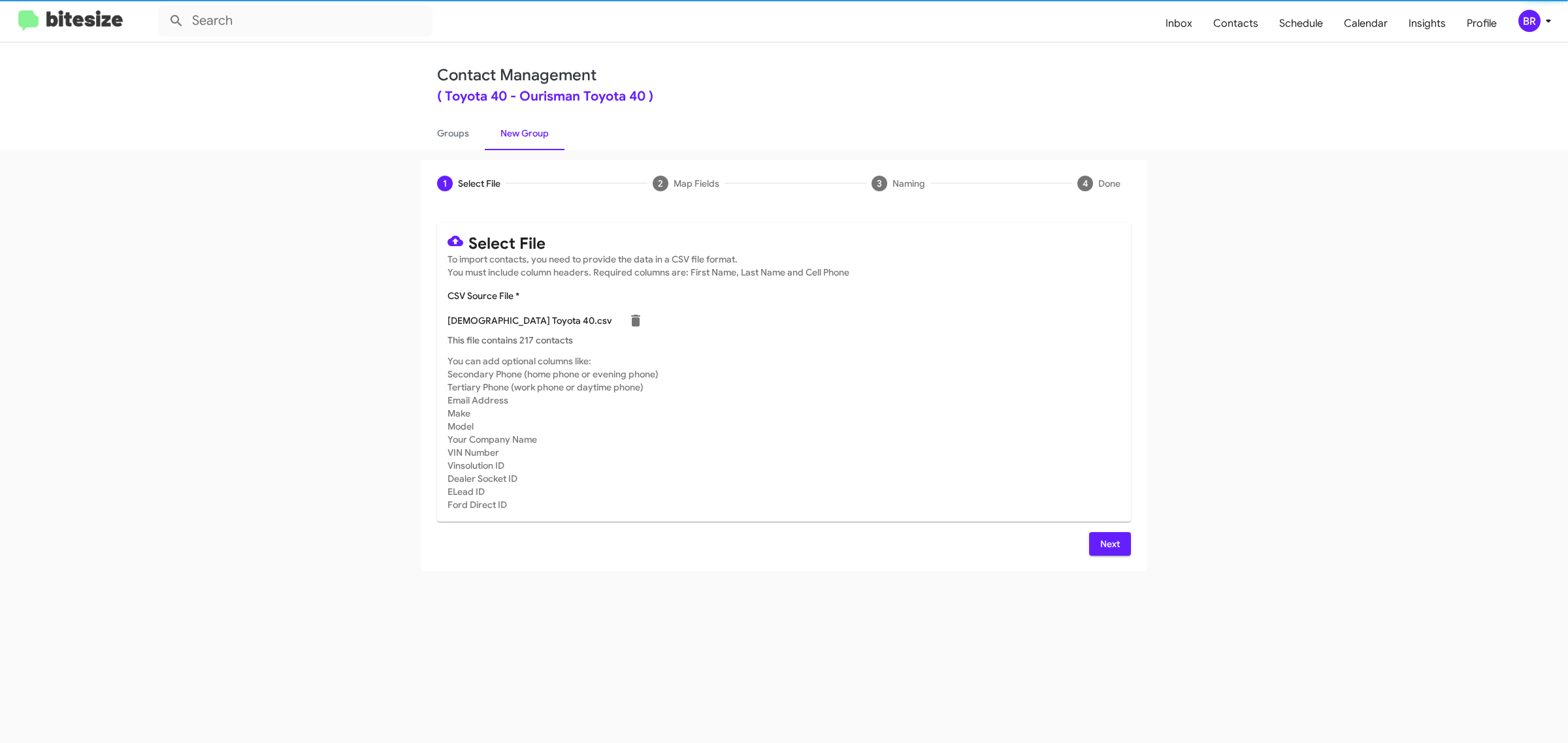
click at [1108, 542] on span "Next" at bounding box center [1110, 544] width 21 height 23
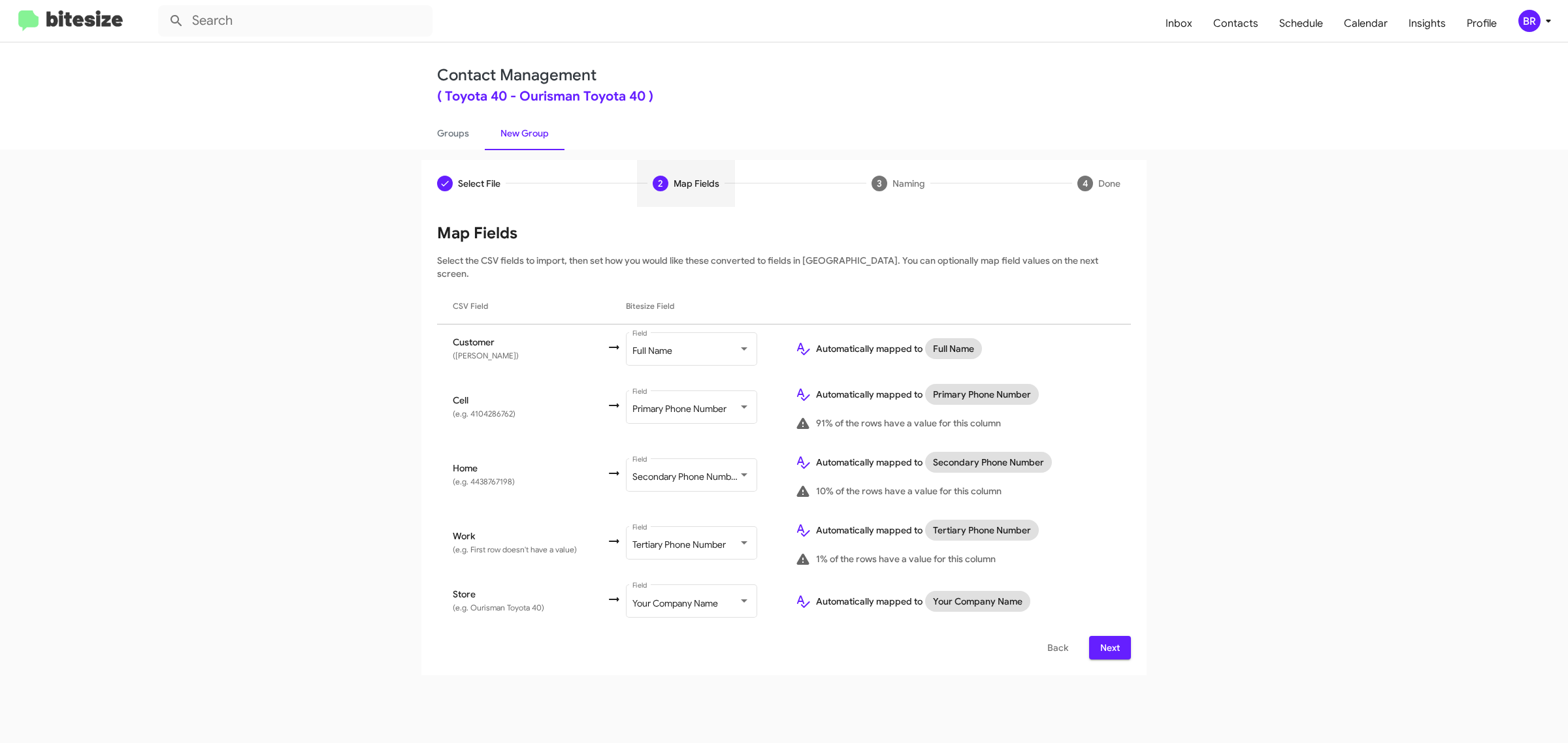
click at [1108, 636] on span "Next" at bounding box center [1110, 648] width 21 height 23
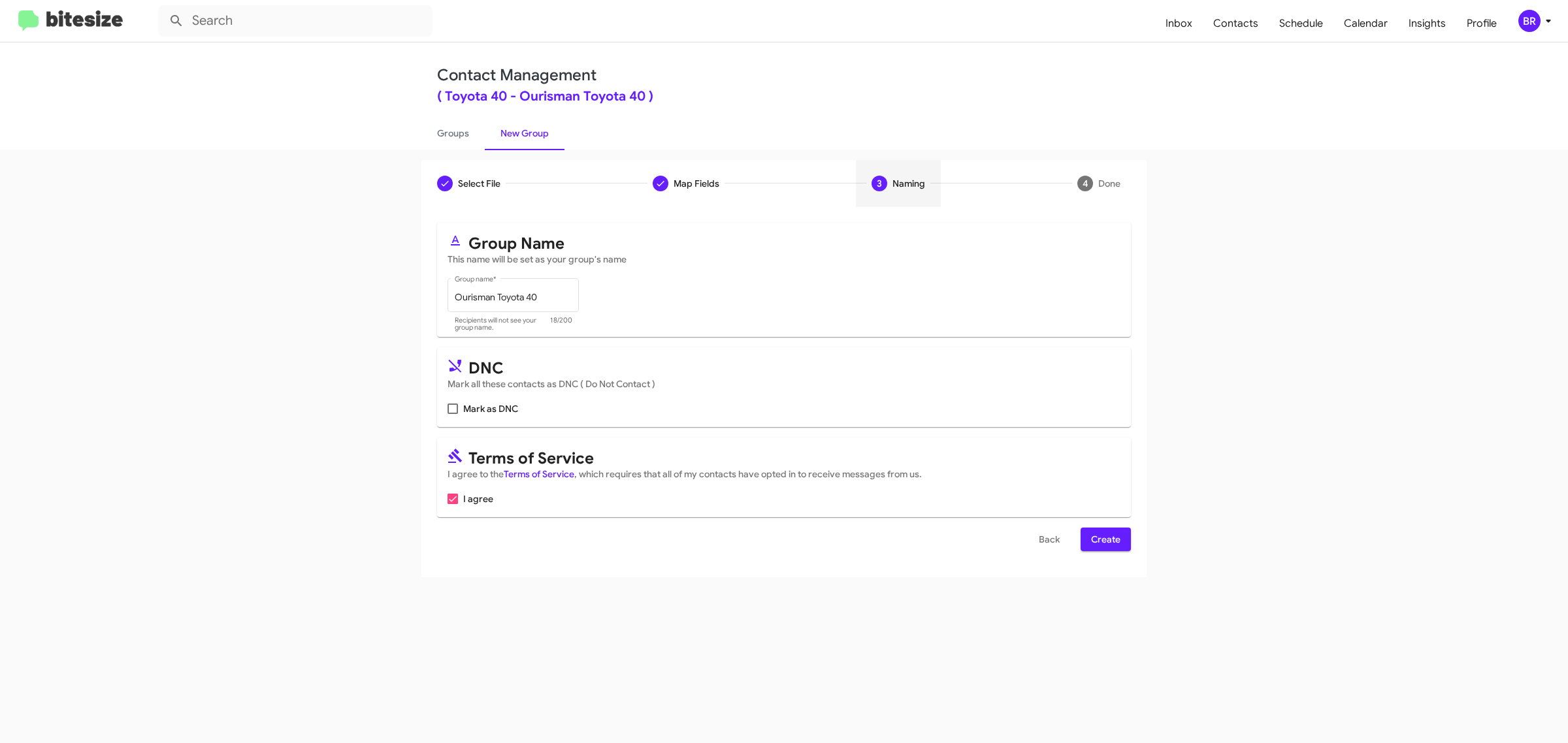
click at [452, 414] on input "Mark as DNC" at bounding box center [452, 414] width 1 height 1
checkbox input "true"
click at [1105, 537] on span "Create" at bounding box center [1105, 539] width 29 height 23
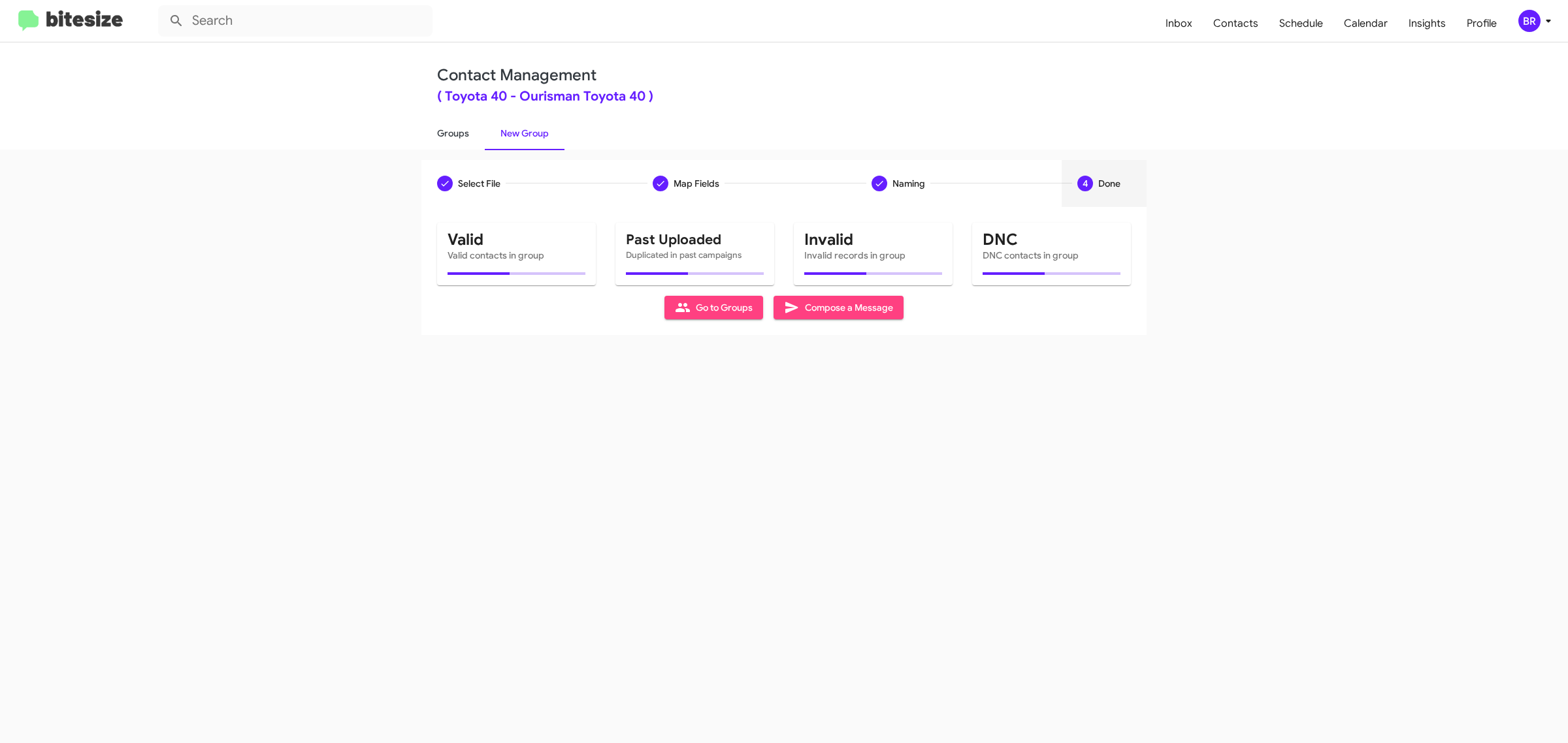
click at [452, 132] on link "Groups" at bounding box center [453, 133] width 64 height 34
type input "in:groups"
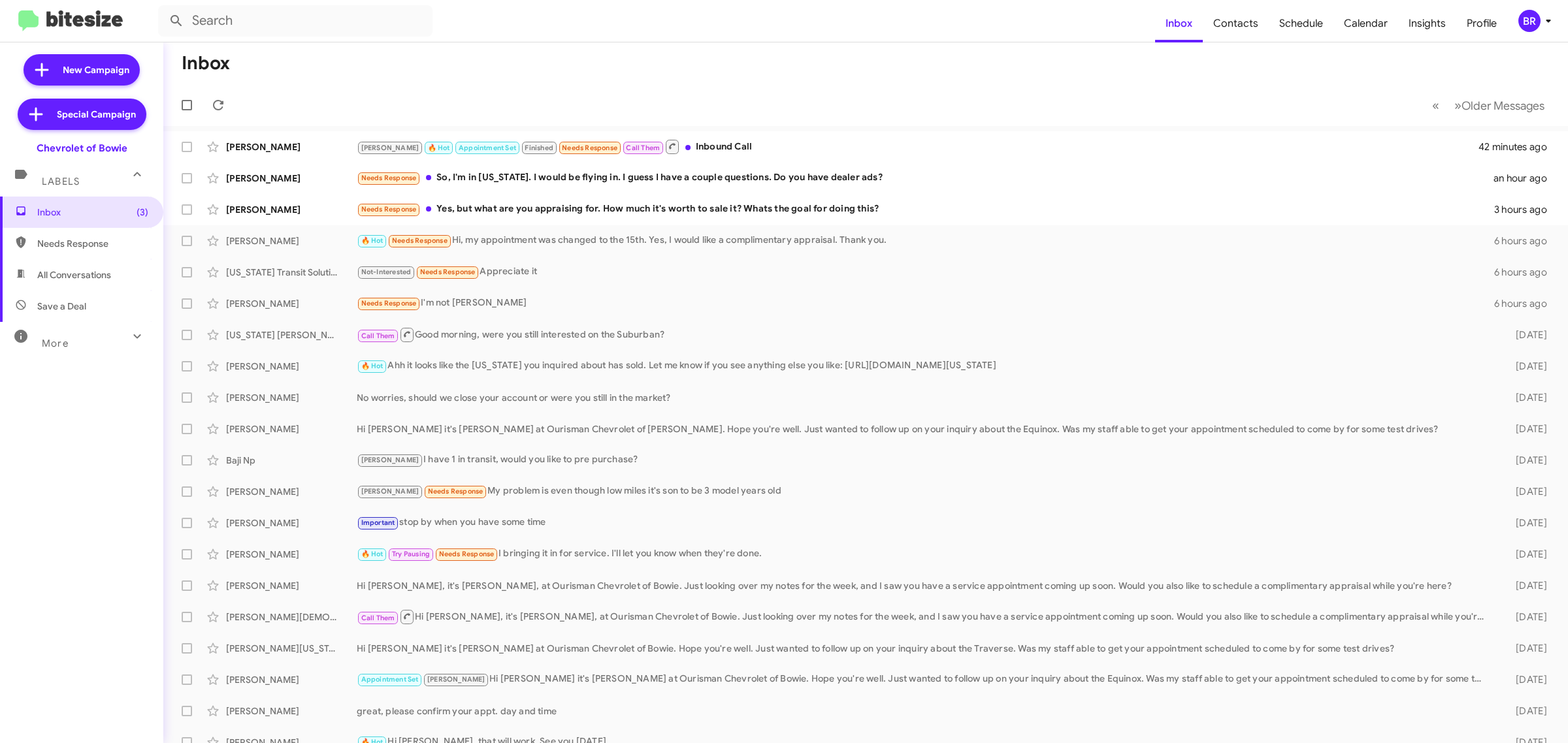
type input "in:groups"
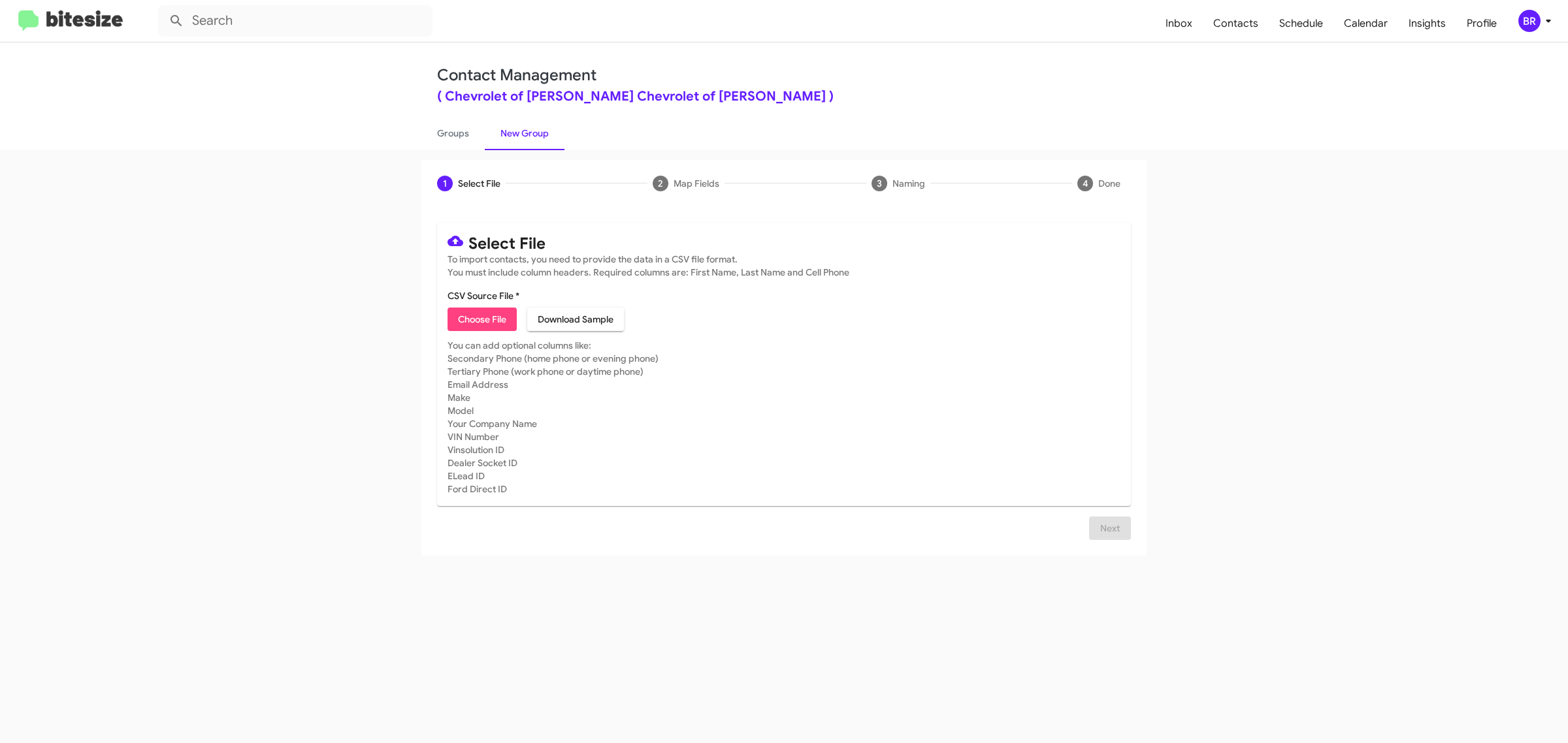
click at [482, 318] on span "Choose File" at bounding box center [482, 319] width 48 height 23
type input "Ourisman Chevrolet of Bowie"
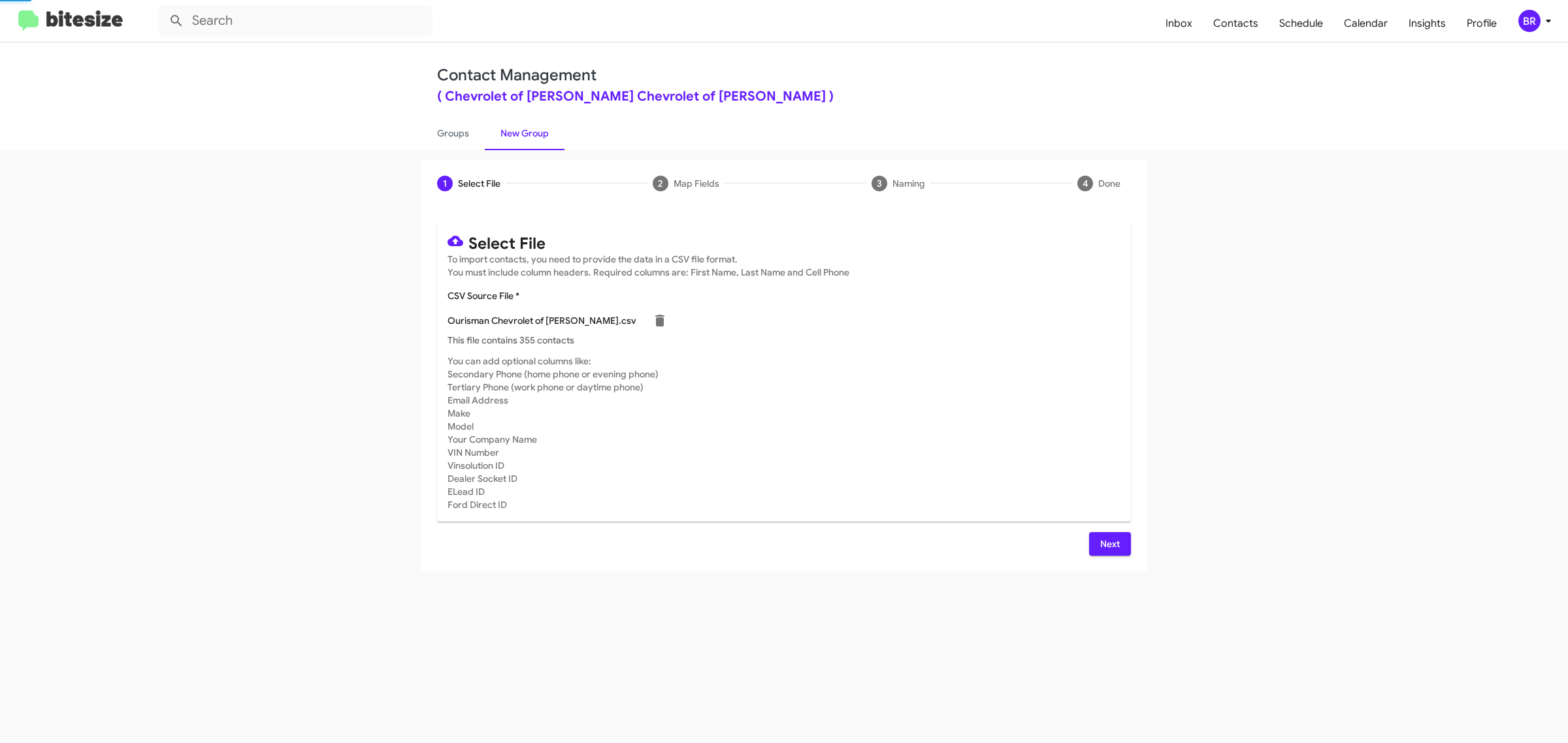
click at [1108, 542] on span "Next" at bounding box center [1110, 544] width 21 height 23
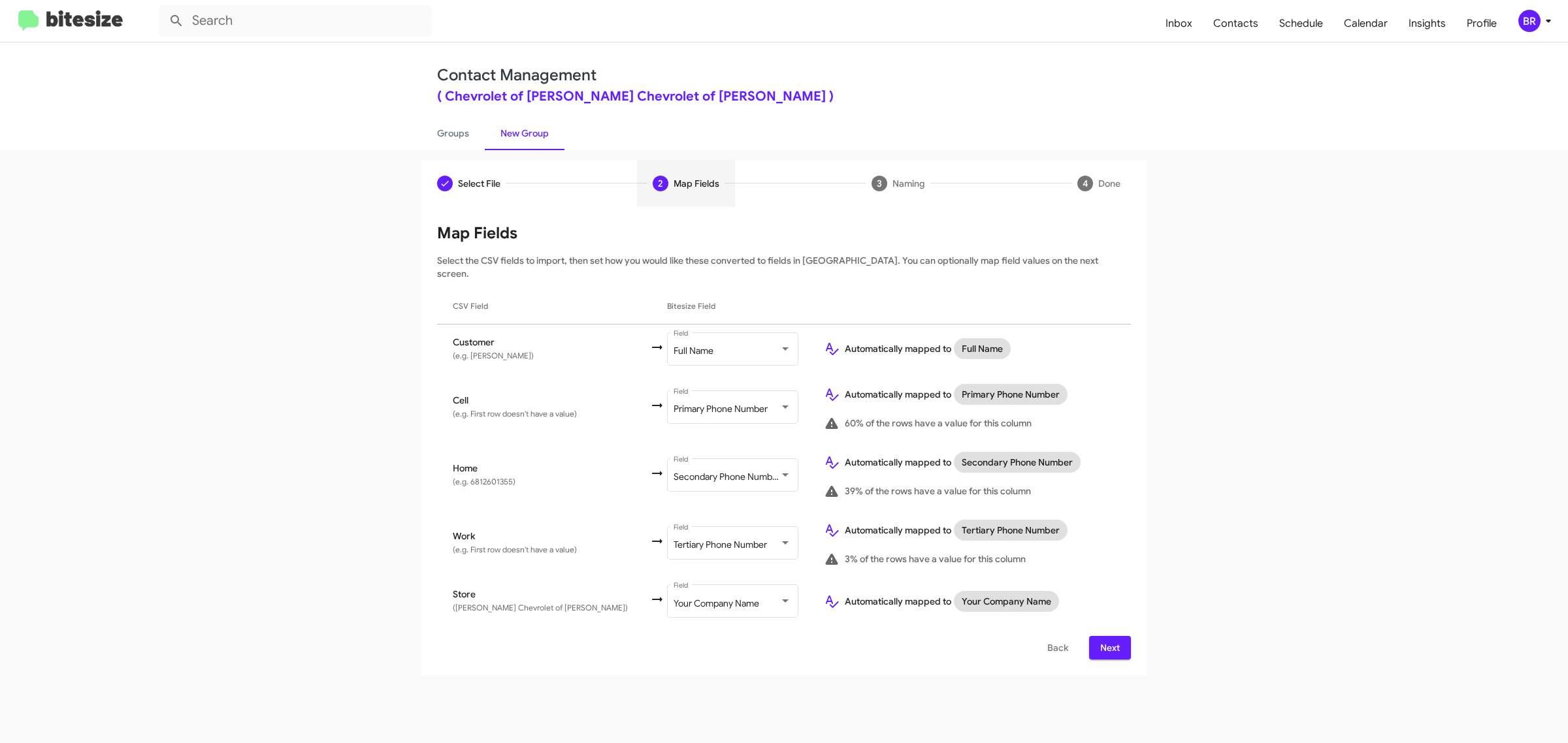
click at [1108, 636] on span "Next" at bounding box center [1110, 648] width 21 height 23
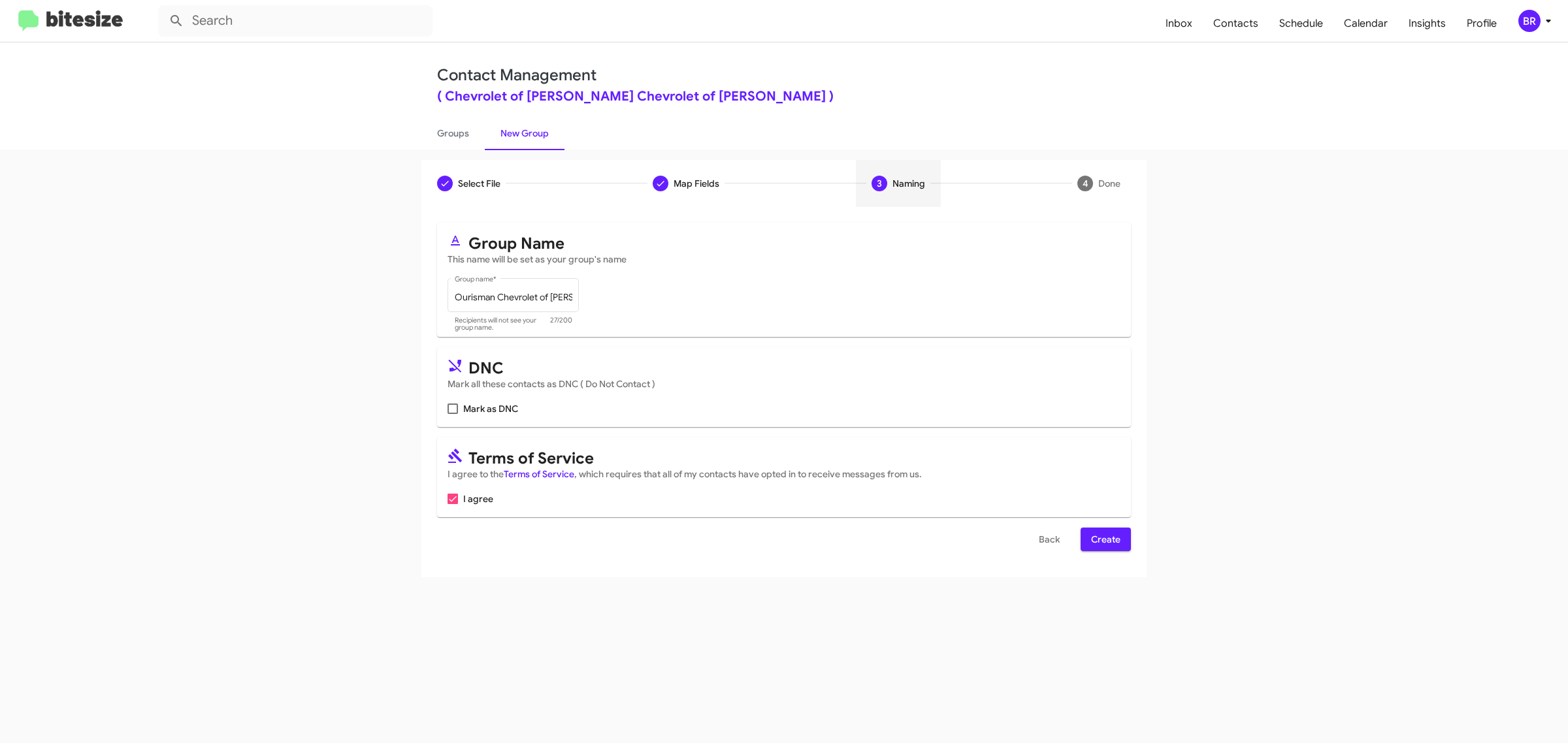
click at [452, 414] on input "Mark as DNC" at bounding box center [452, 414] width 1 height 1
checkbox input "true"
click at [1105, 537] on span "Create" at bounding box center [1105, 539] width 29 height 23
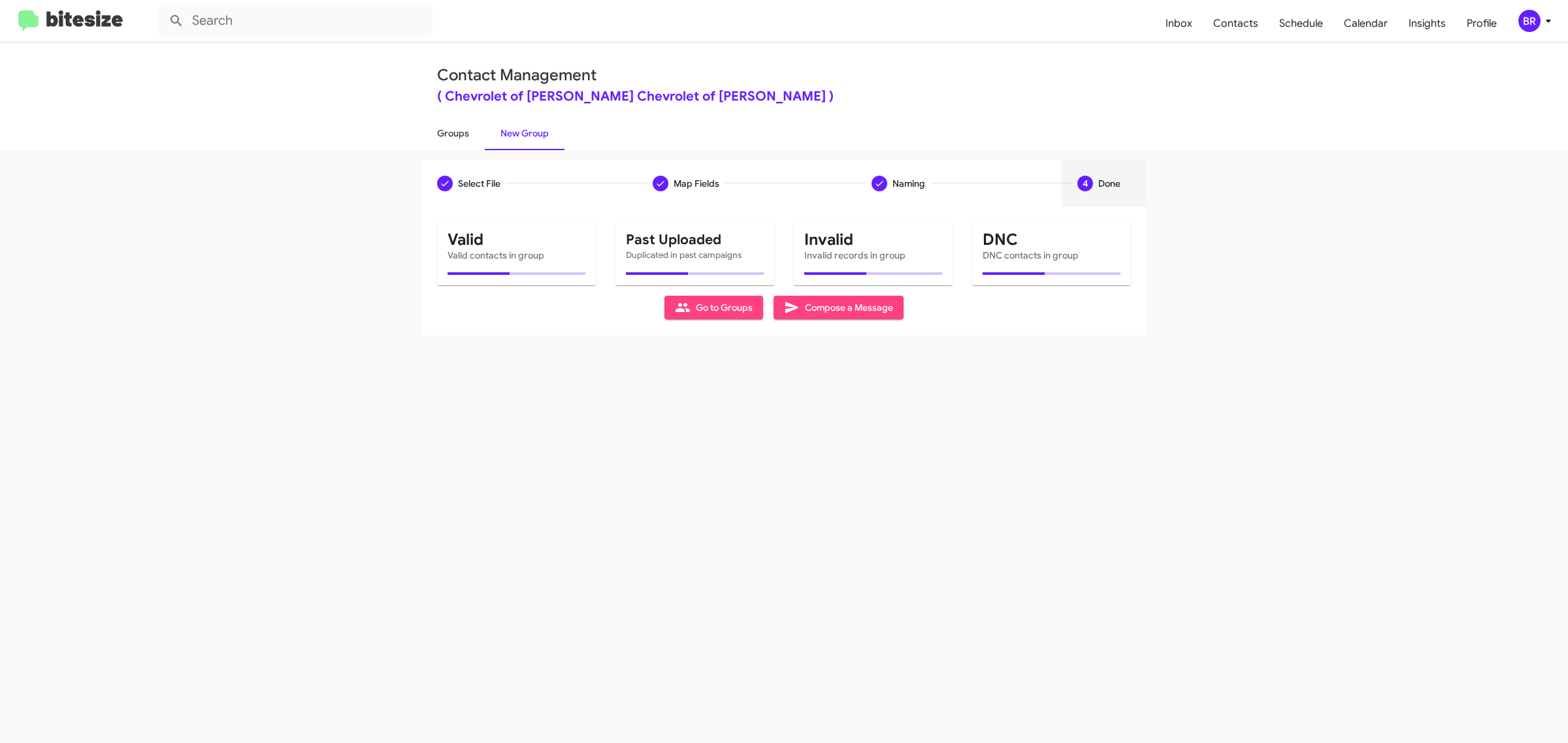
click at [452, 132] on link "Groups" at bounding box center [453, 133] width 64 height 34
type input "in:groups"
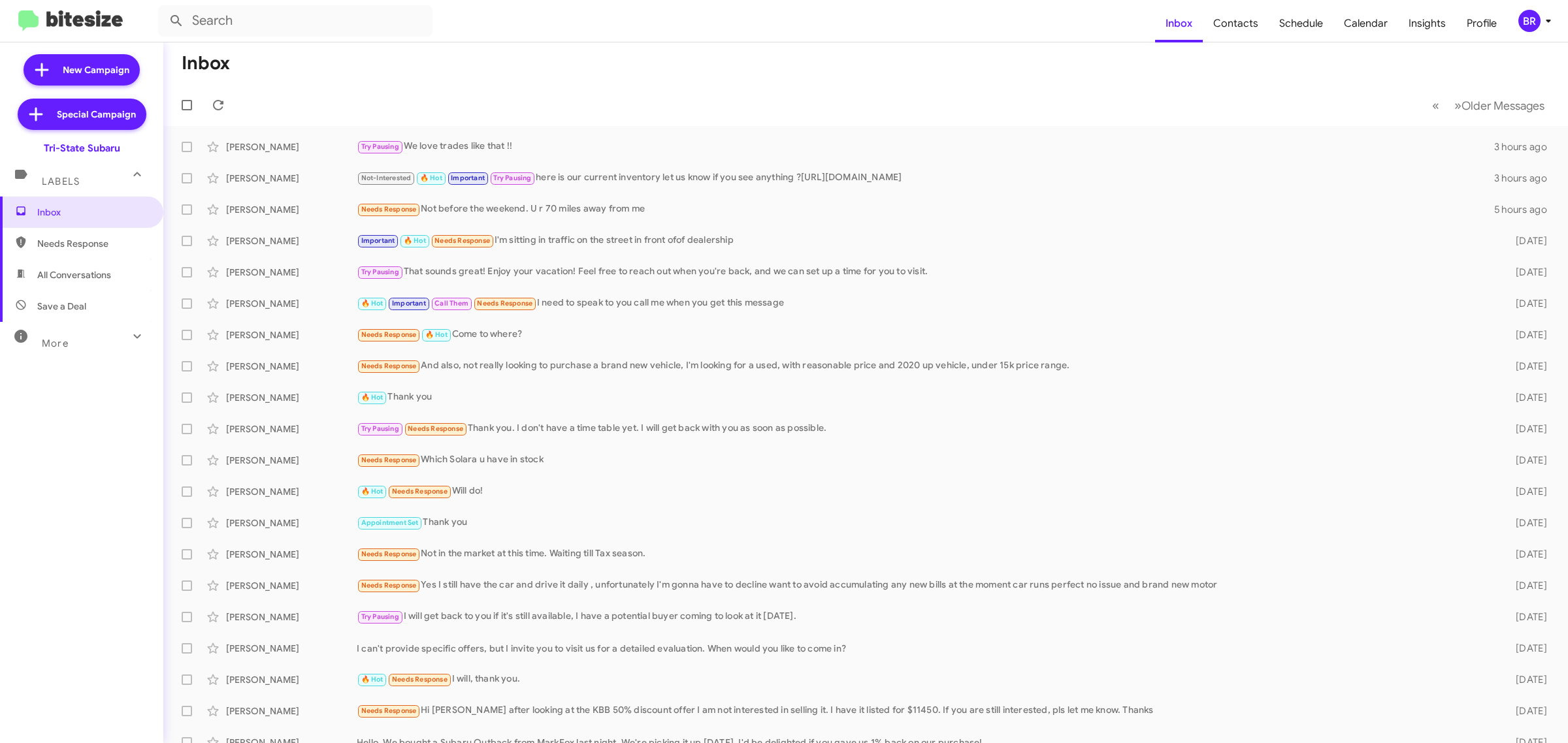
type input "in:groups"
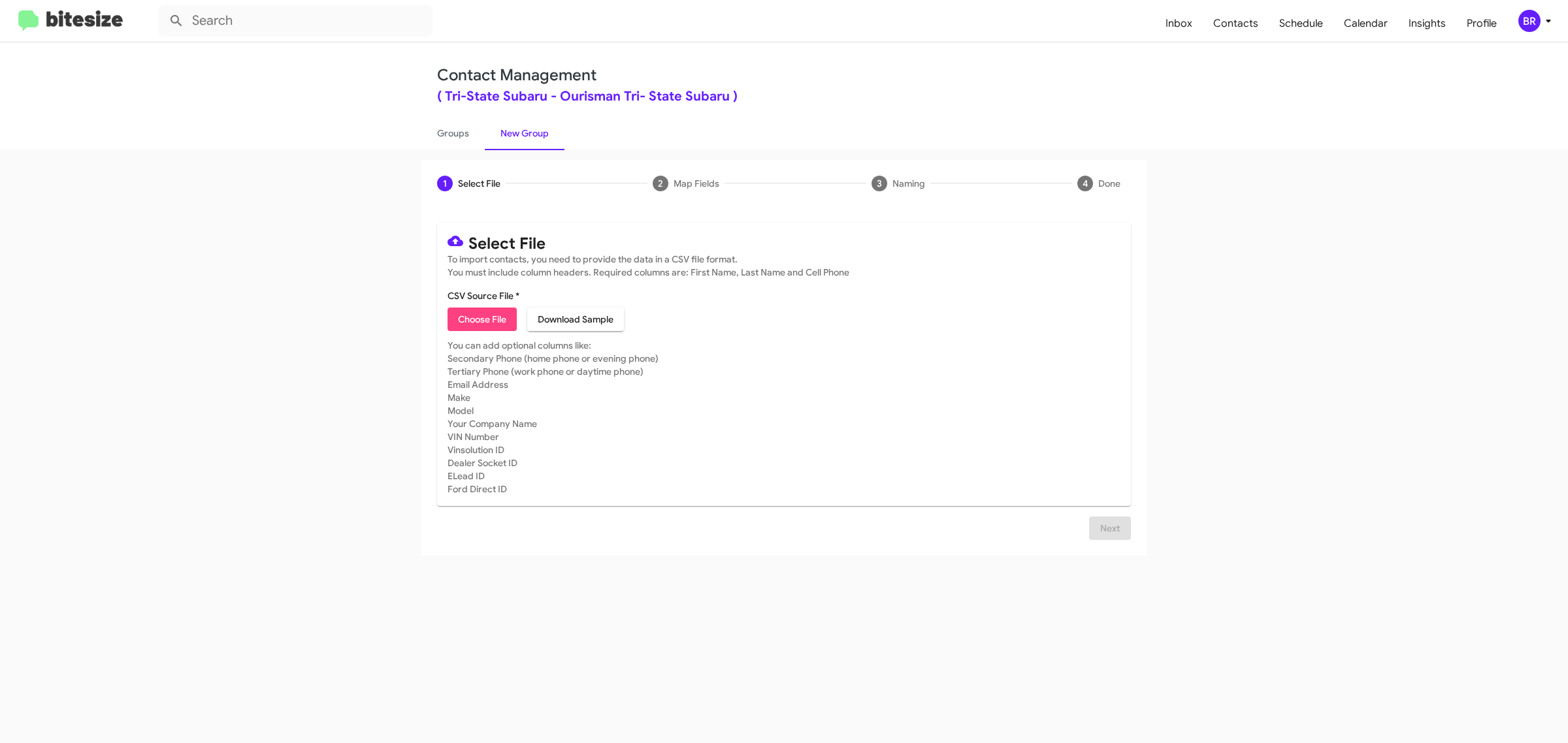
click at [482, 318] on span "Choose File" at bounding box center [482, 319] width 48 height 23
type input "Ourisman Tri- State Subaru"
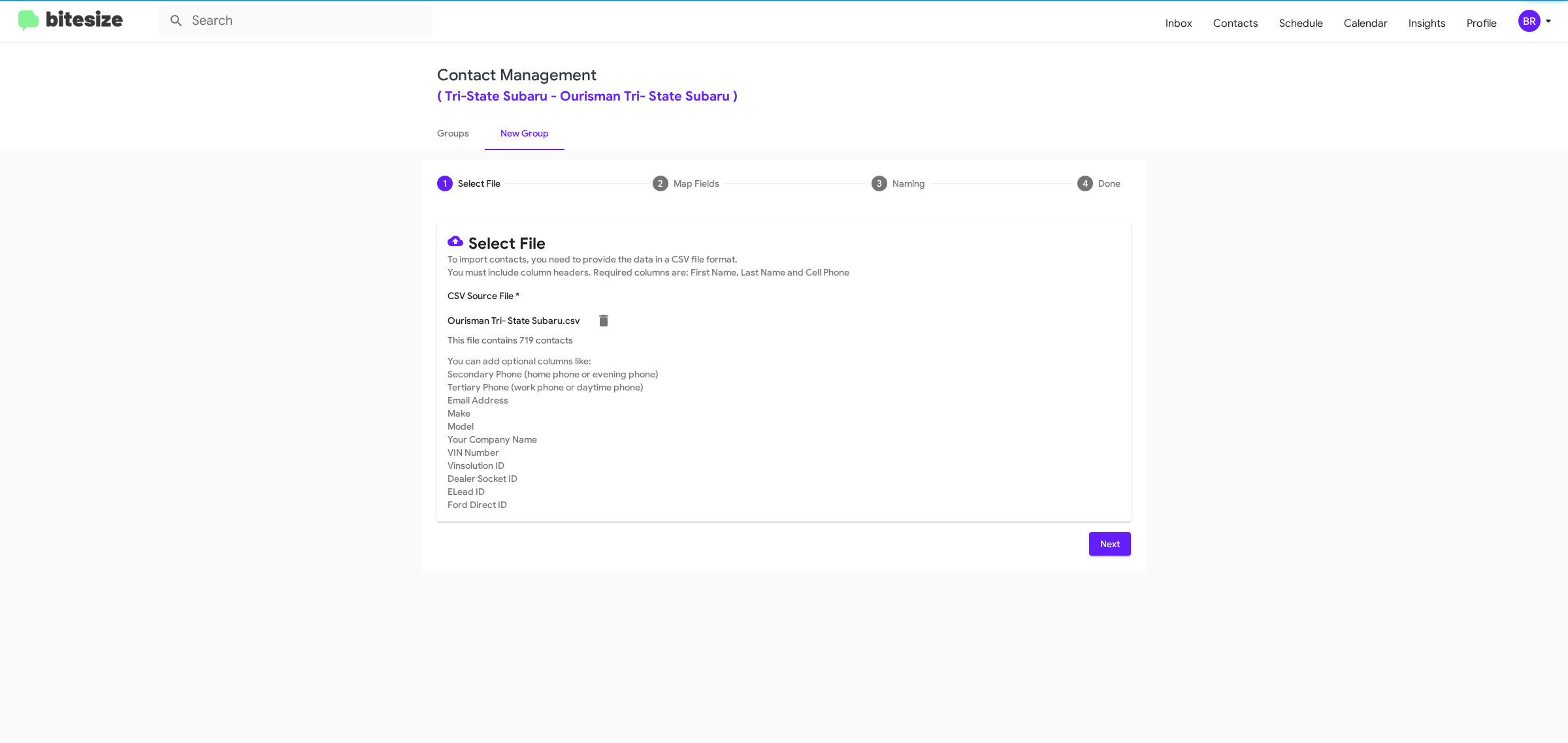
click at [1108, 542] on span "Next" at bounding box center [1110, 544] width 21 height 23
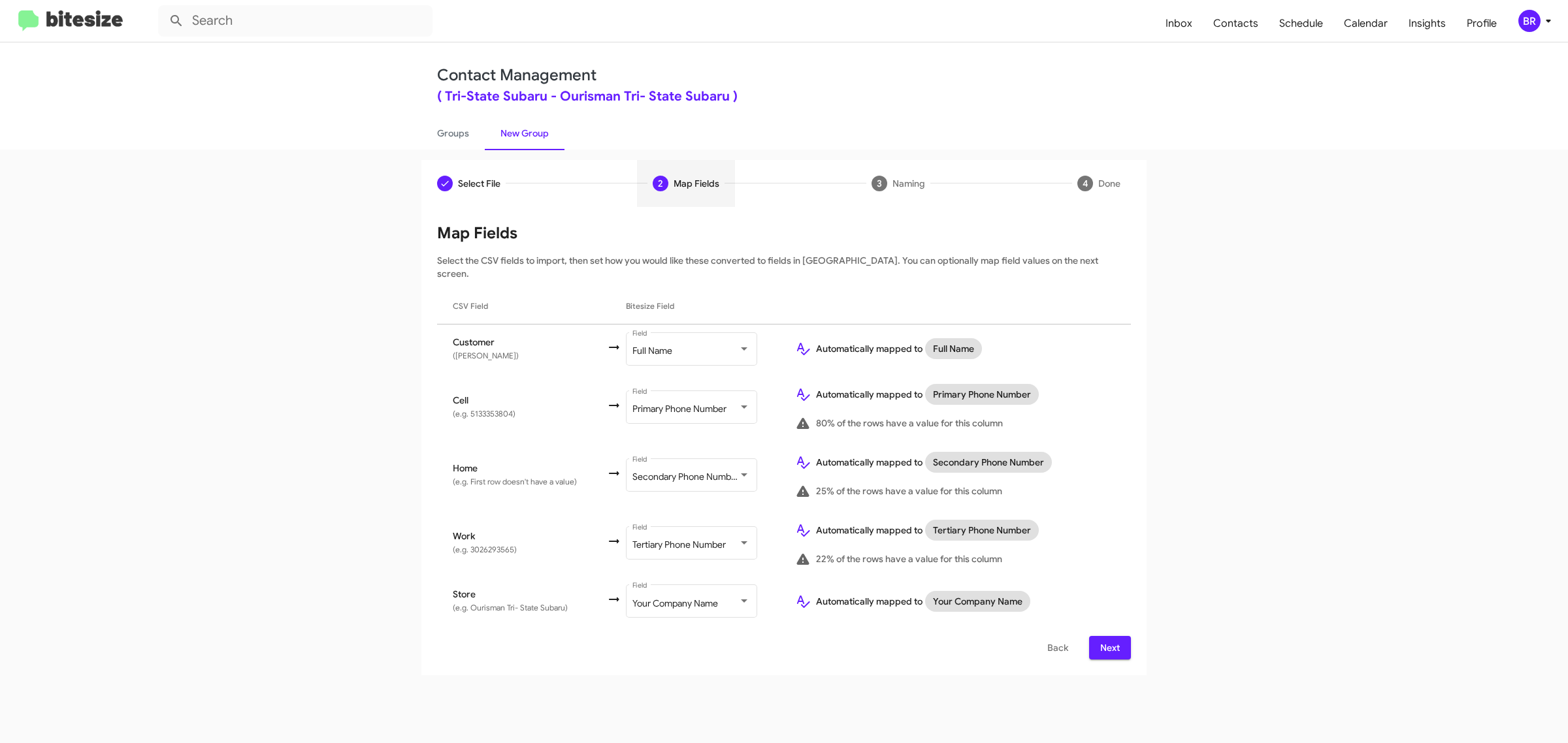
click at [1108, 636] on span "Next" at bounding box center [1110, 648] width 21 height 23
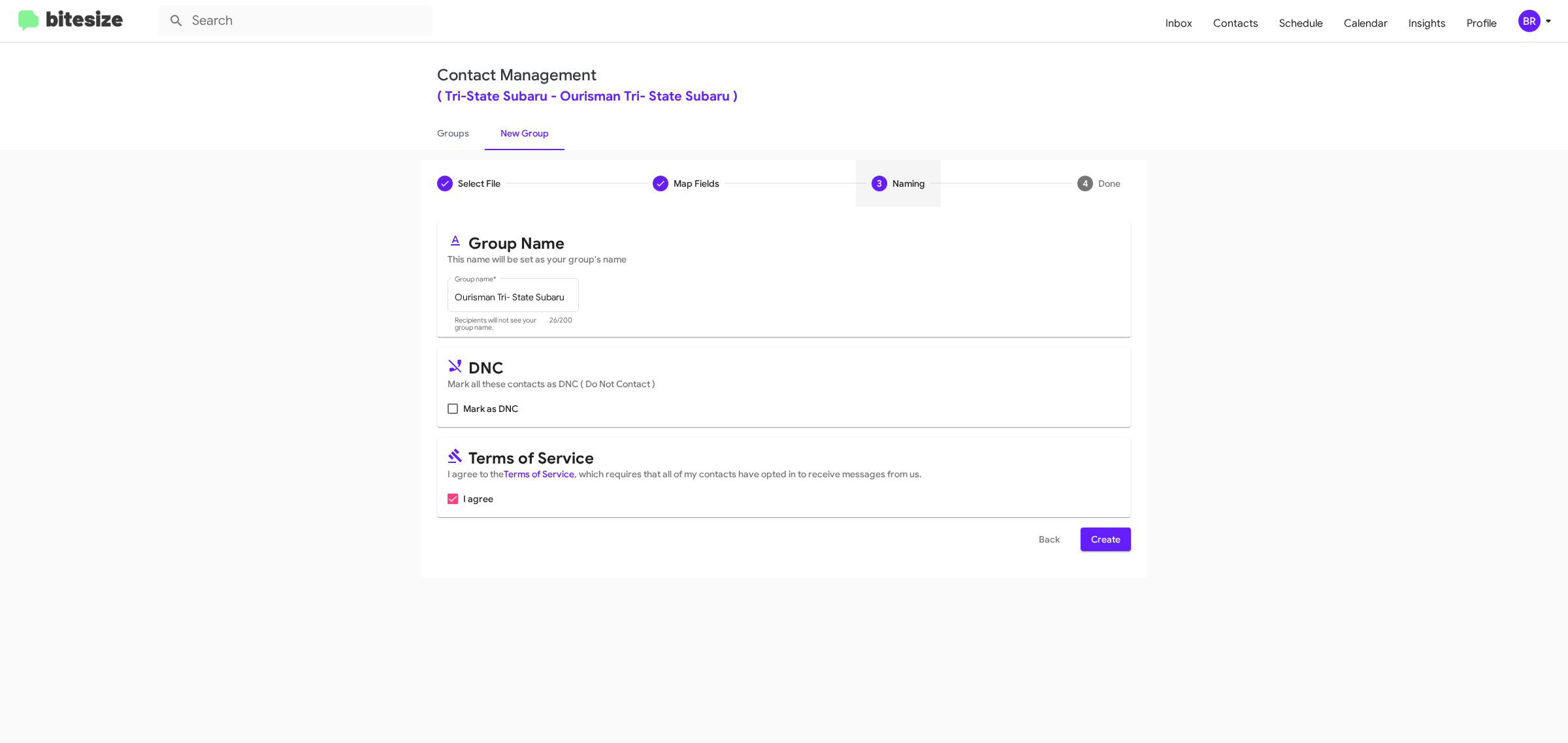
click at [452, 414] on input "Mark as DNC" at bounding box center [452, 414] width 1 height 1
checkbox input "true"
click at [1105, 537] on span "Create" at bounding box center [1105, 539] width 29 height 23
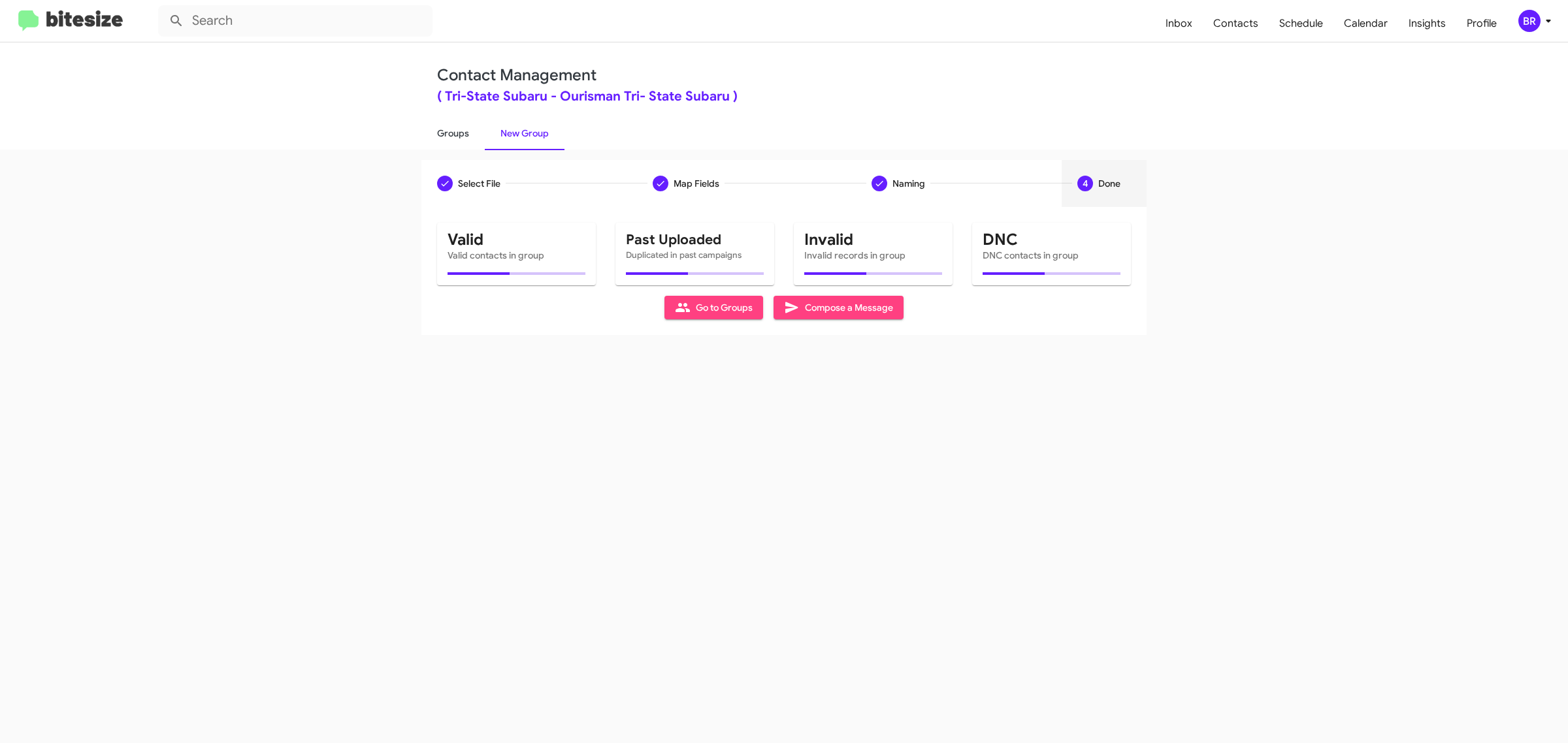
click at [452, 132] on link "Groups" at bounding box center [453, 133] width 64 height 34
type input "in:groups"
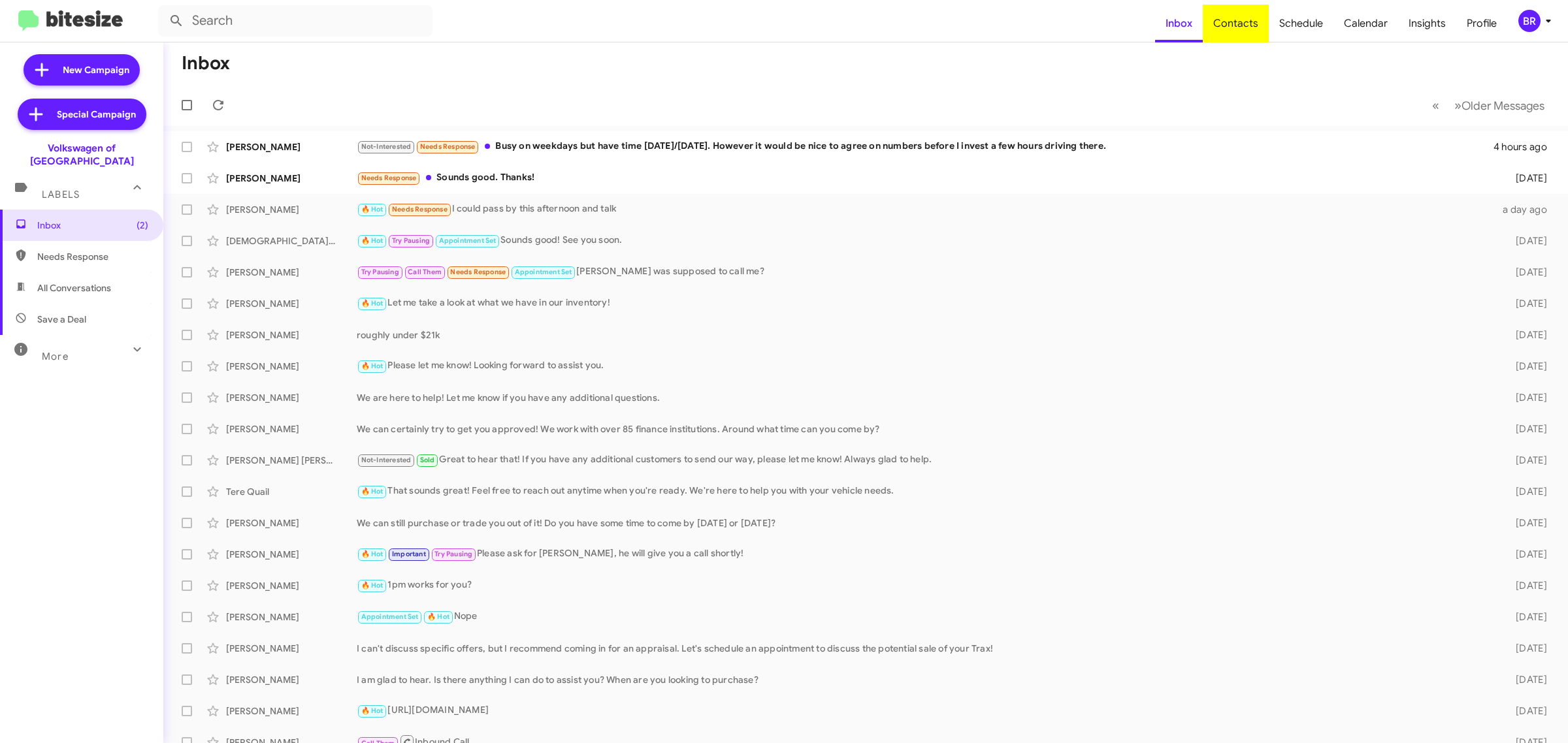
type input "in:groups"
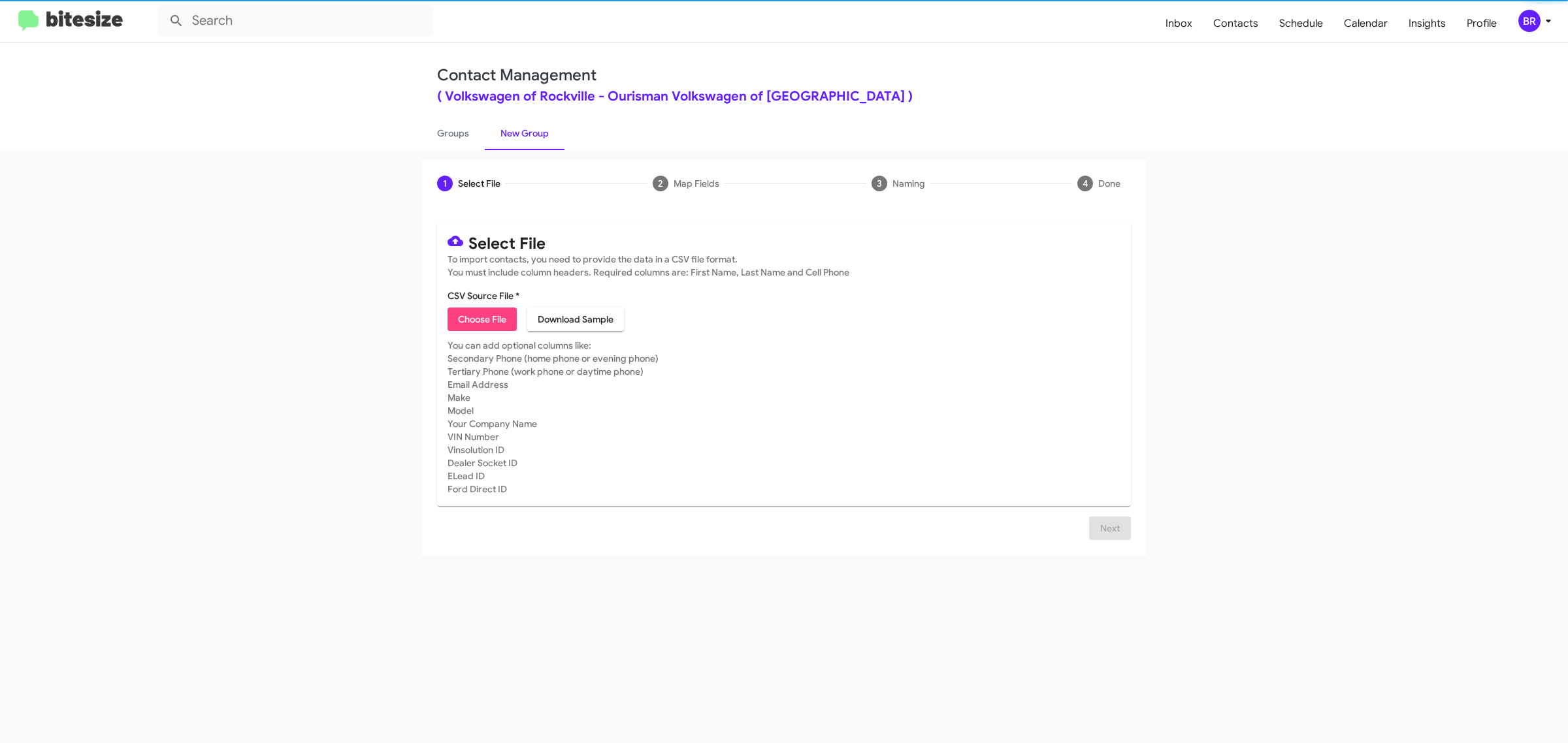
click at [482, 318] on span "Choose File" at bounding box center [482, 319] width 48 height 23
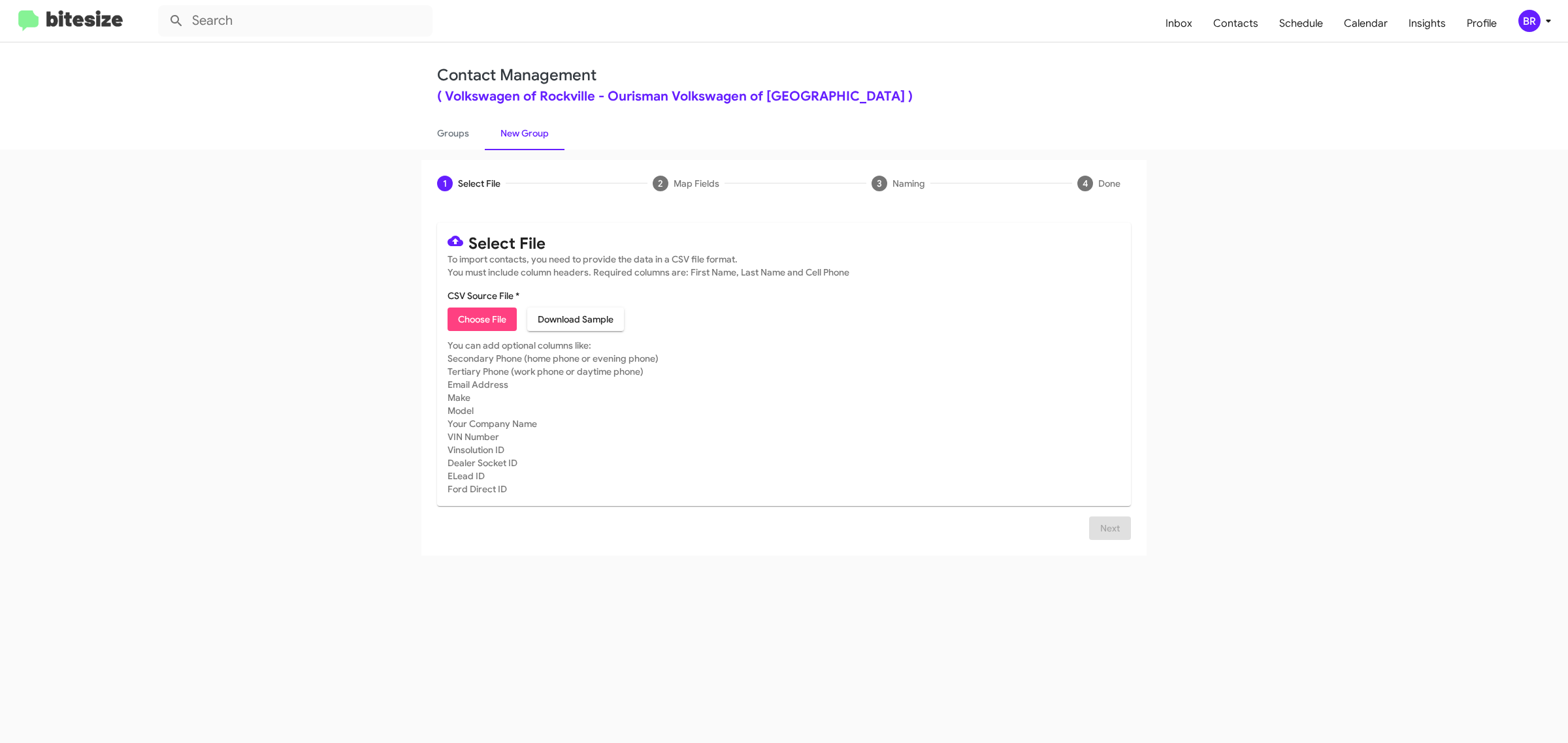
type input "Ourisman Volkswagen of Rockville"
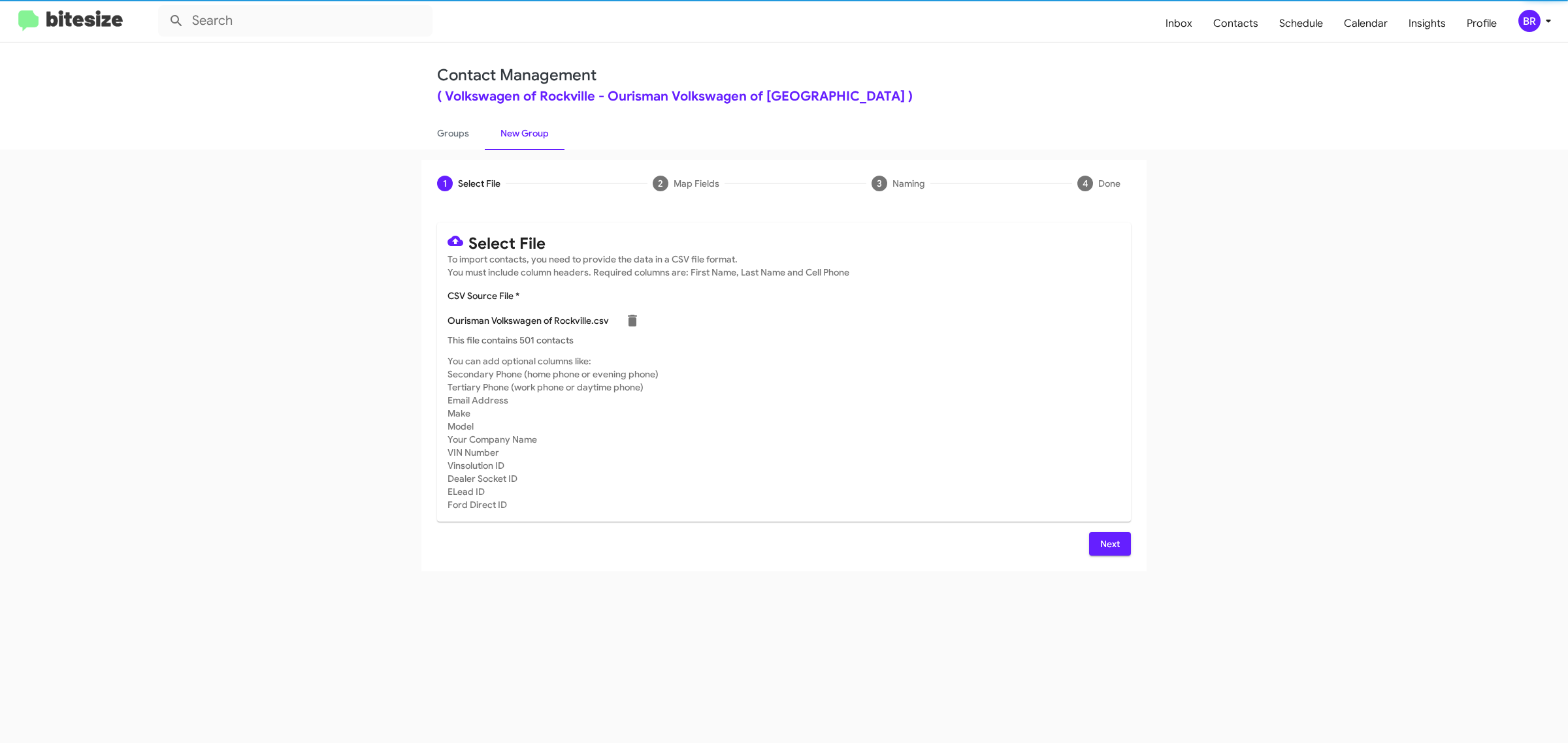
click at [1108, 542] on span "Next" at bounding box center [1110, 544] width 21 height 23
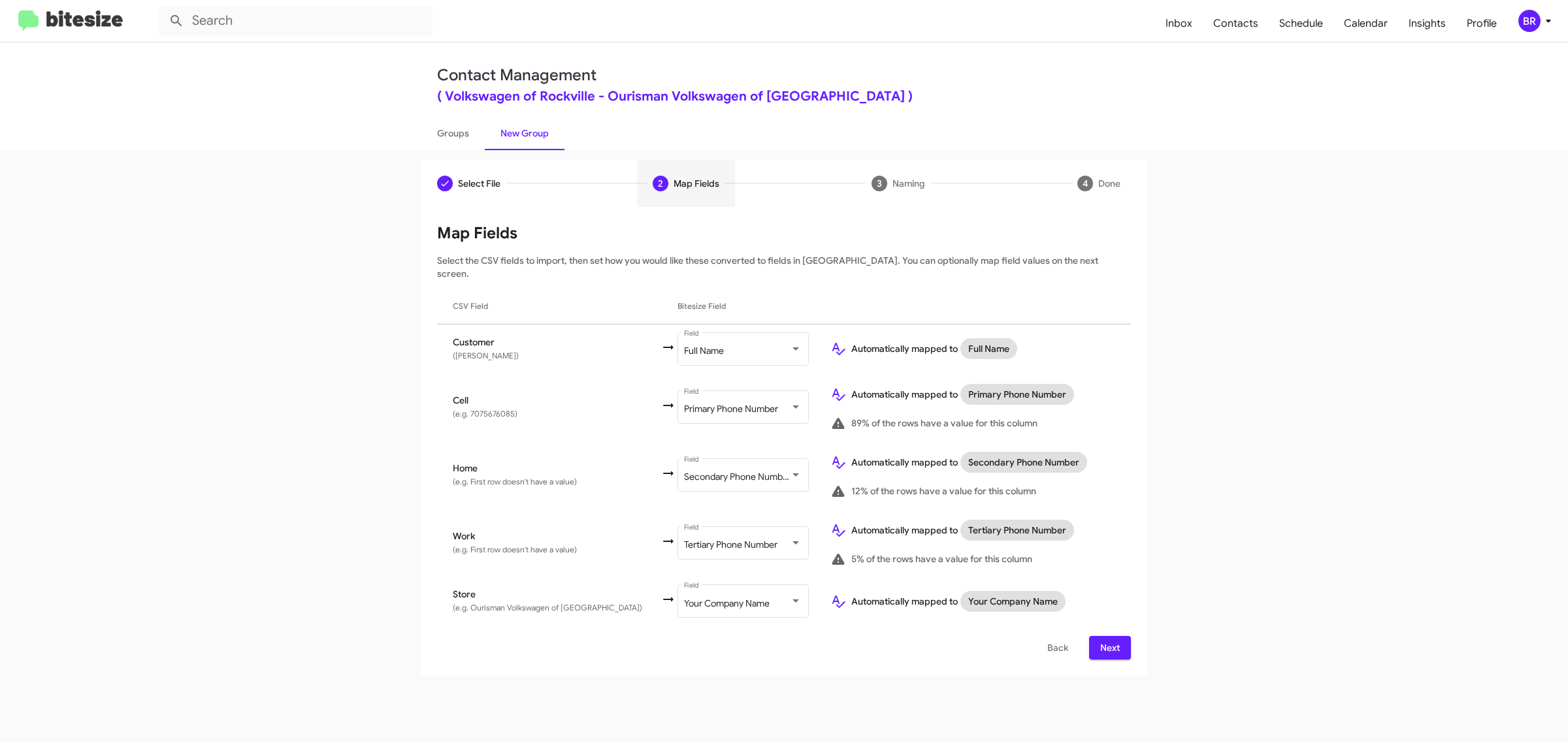
click at [1108, 636] on span "Next" at bounding box center [1110, 648] width 21 height 23
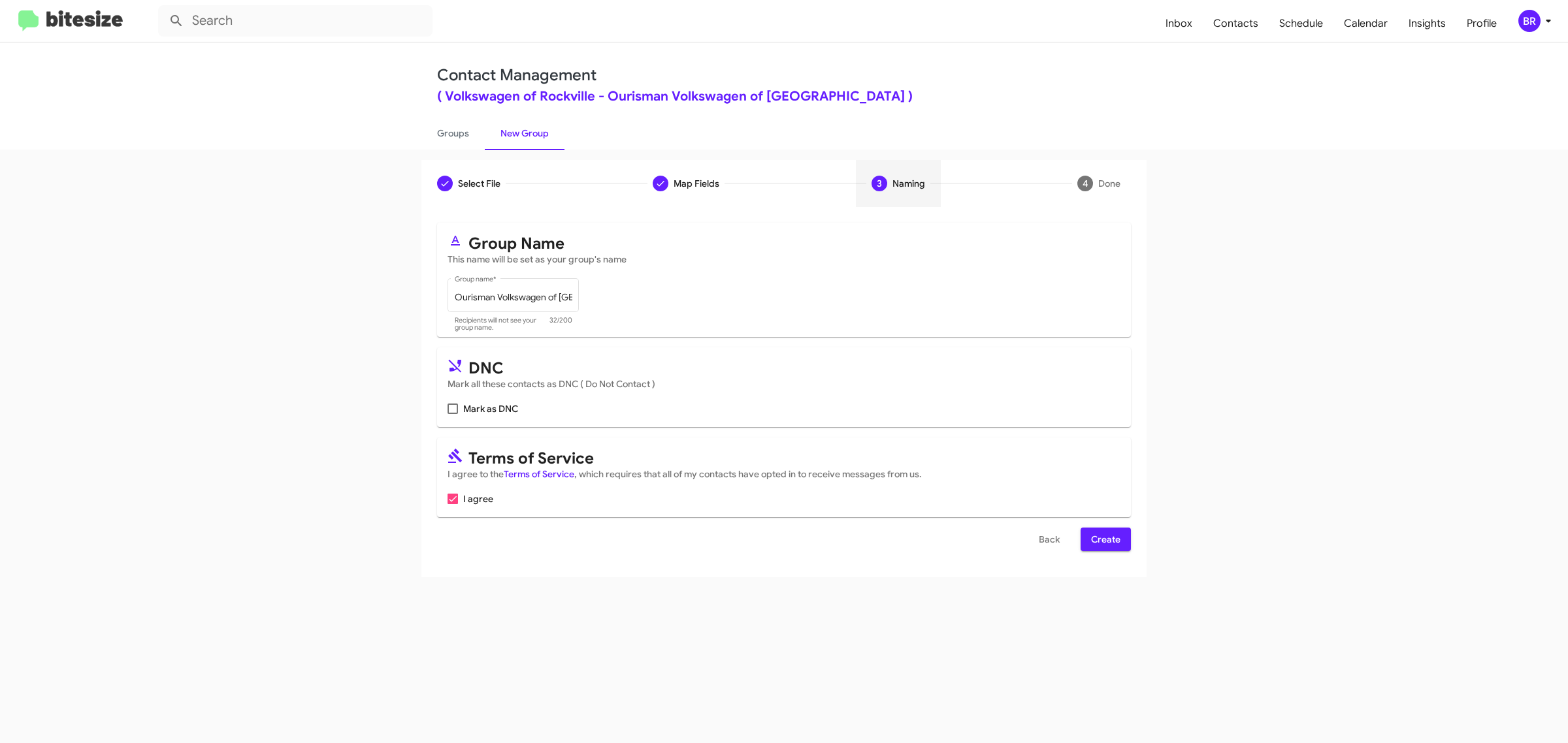
click at [452, 414] on input "Mark as DNC" at bounding box center [452, 414] width 1 height 1
checkbox input "true"
click at [1105, 537] on span "Create" at bounding box center [1105, 539] width 29 height 23
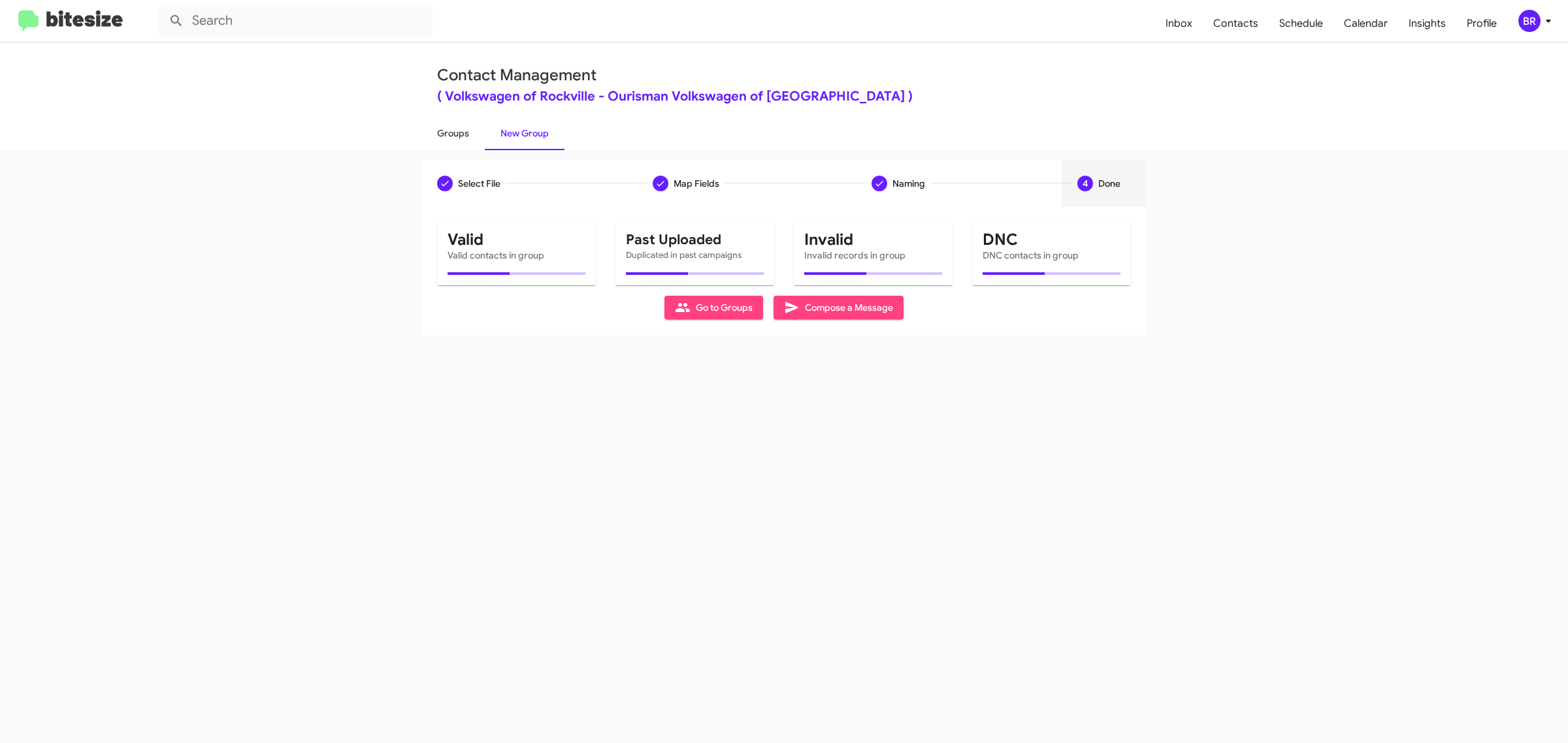
click at [452, 132] on link "Groups" at bounding box center [453, 133] width 64 height 34
type input "in:groups"
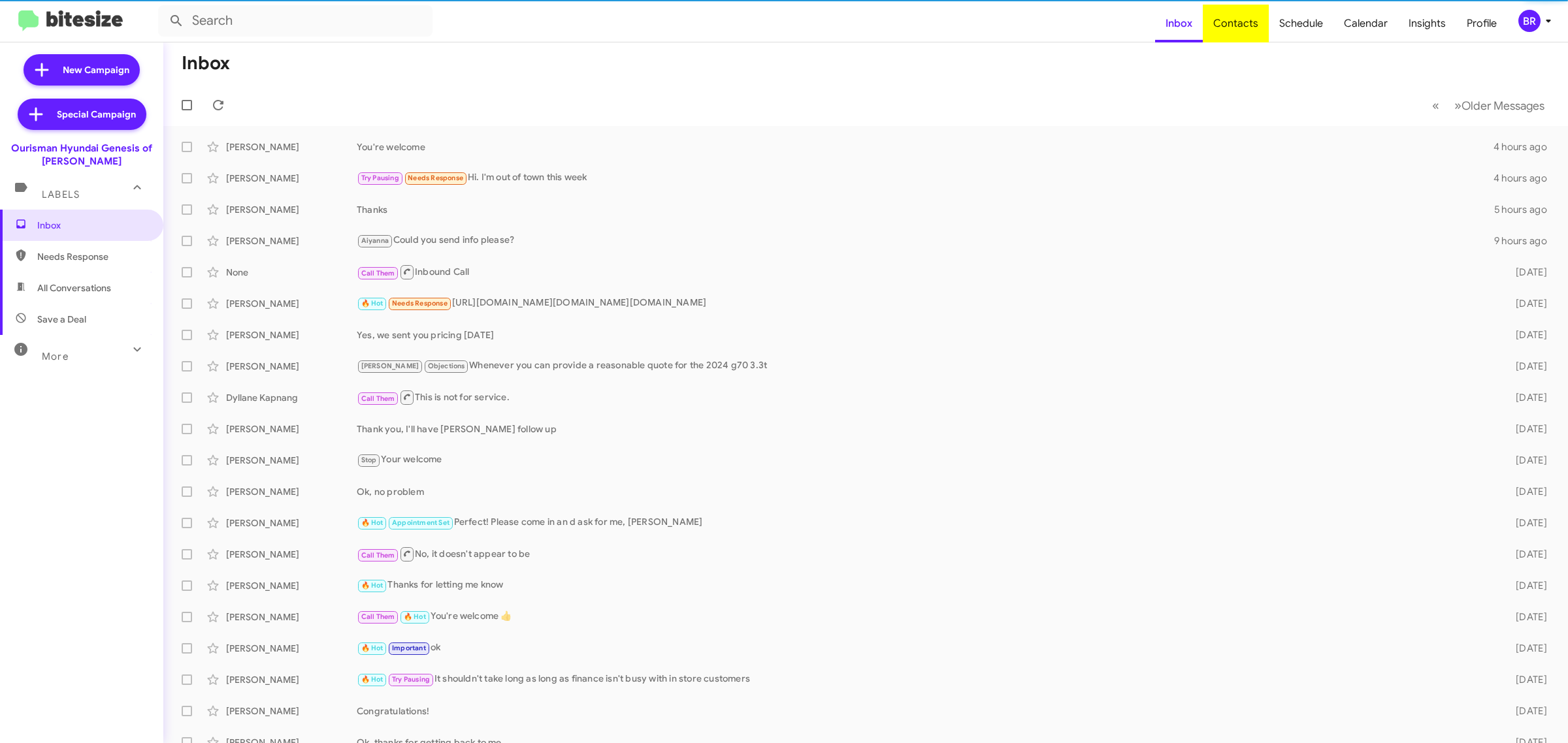
type input "in:groups"
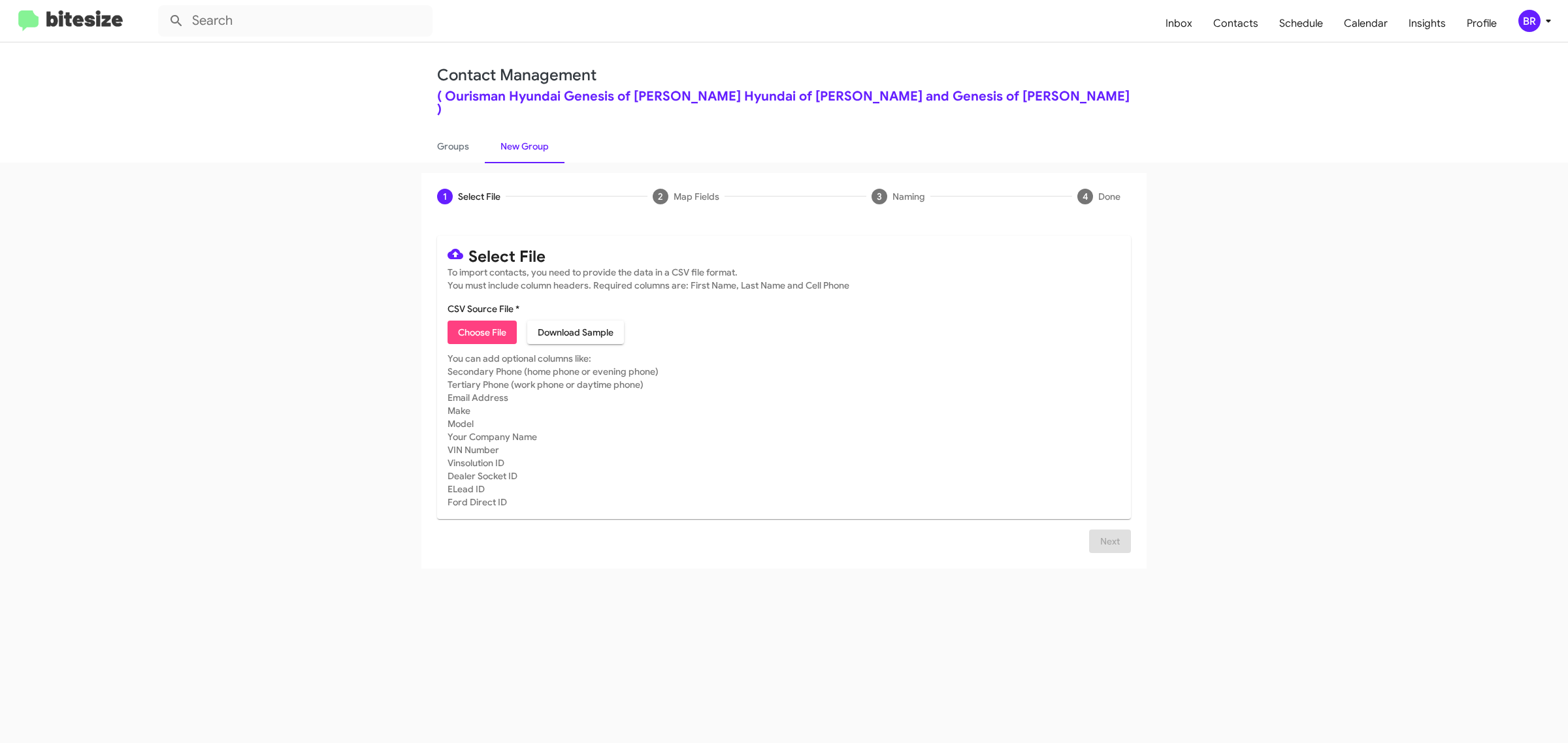
click at [482, 321] on span "Choose File" at bounding box center [482, 332] width 48 height 23
type input "Ourisman Hyundai Genesis of [PERSON_NAME]"
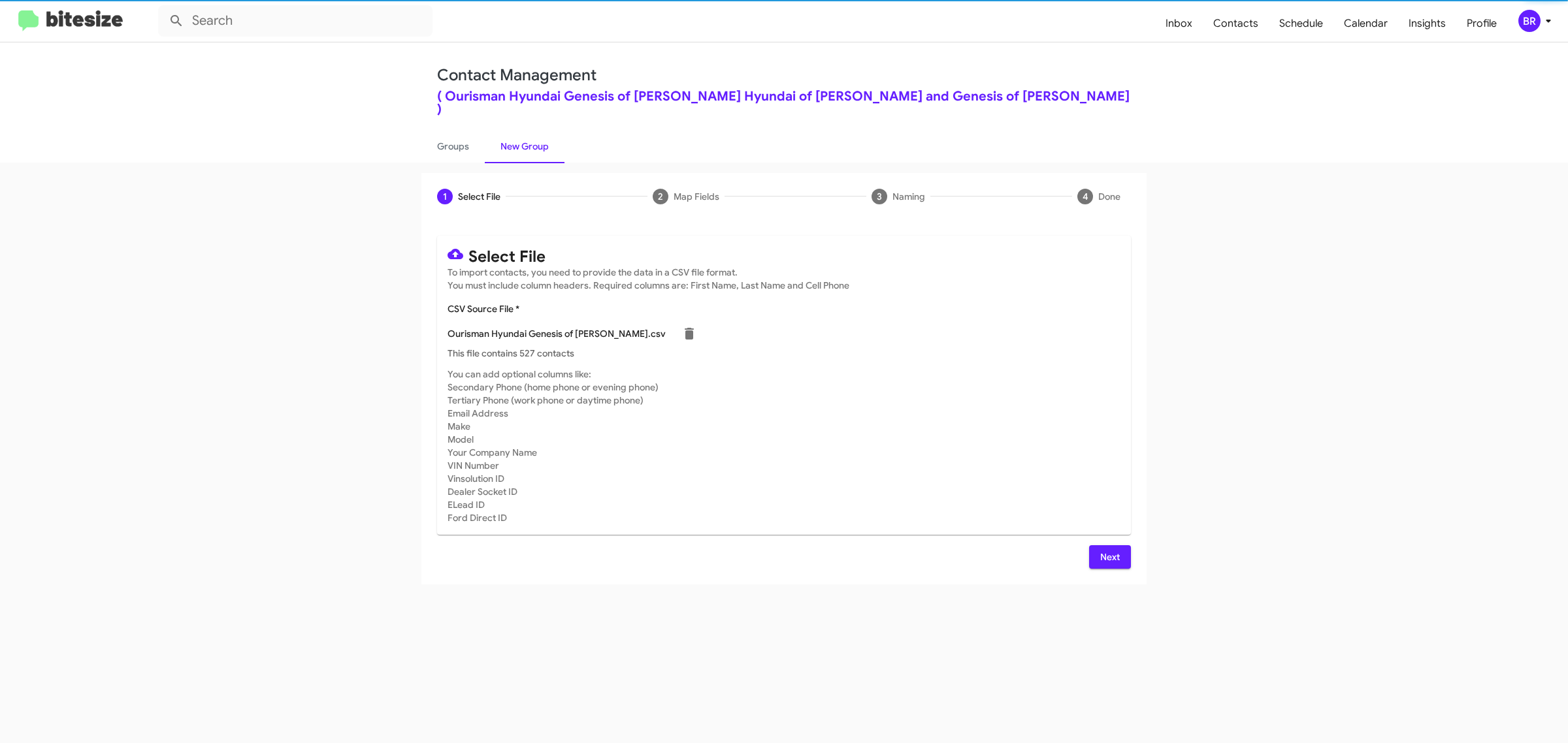
click at [1108, 545] on span "Next" at bounding box center [1110, 557] width 21 height 23
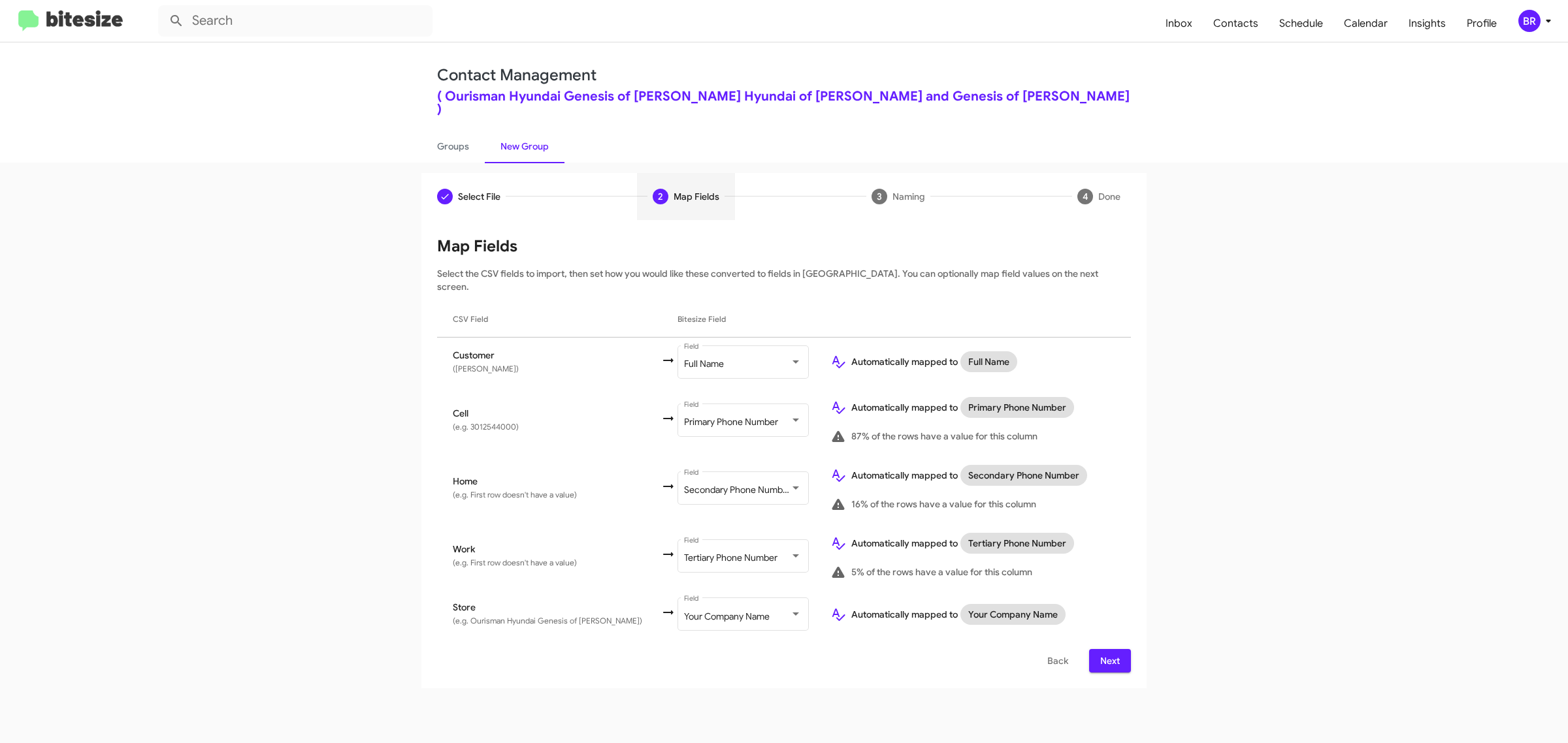
click at [1108, 649] on span "Next" at bounding box center [1110, 661] width 21 height 23
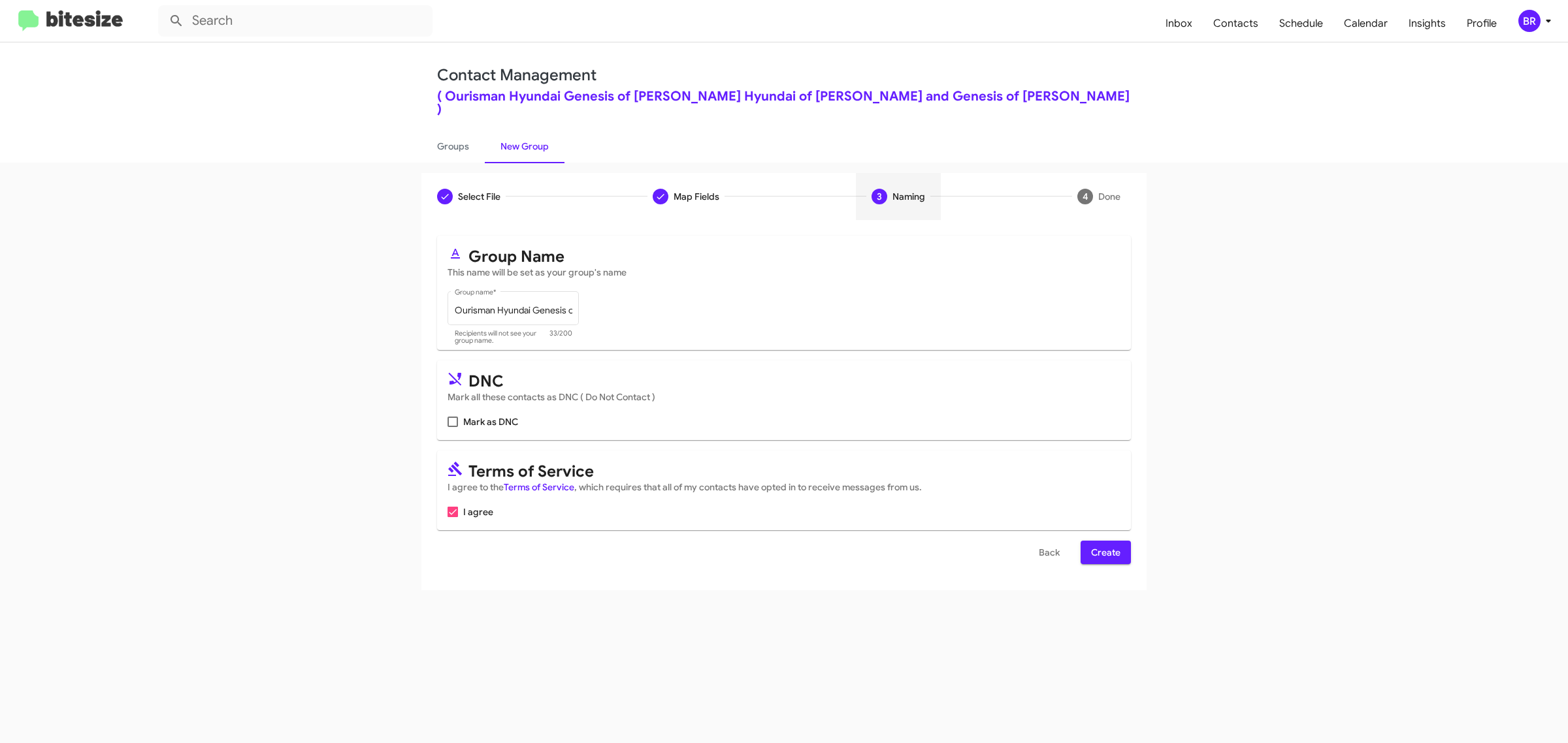
click at [452, 427] on input "Mark as DNC" at bounding box center [452, 427] width 1 height 1
checkbox input "true"
click at [1105, 541] on span "Create" at bounding box center [1105, 553] width 29 height 23
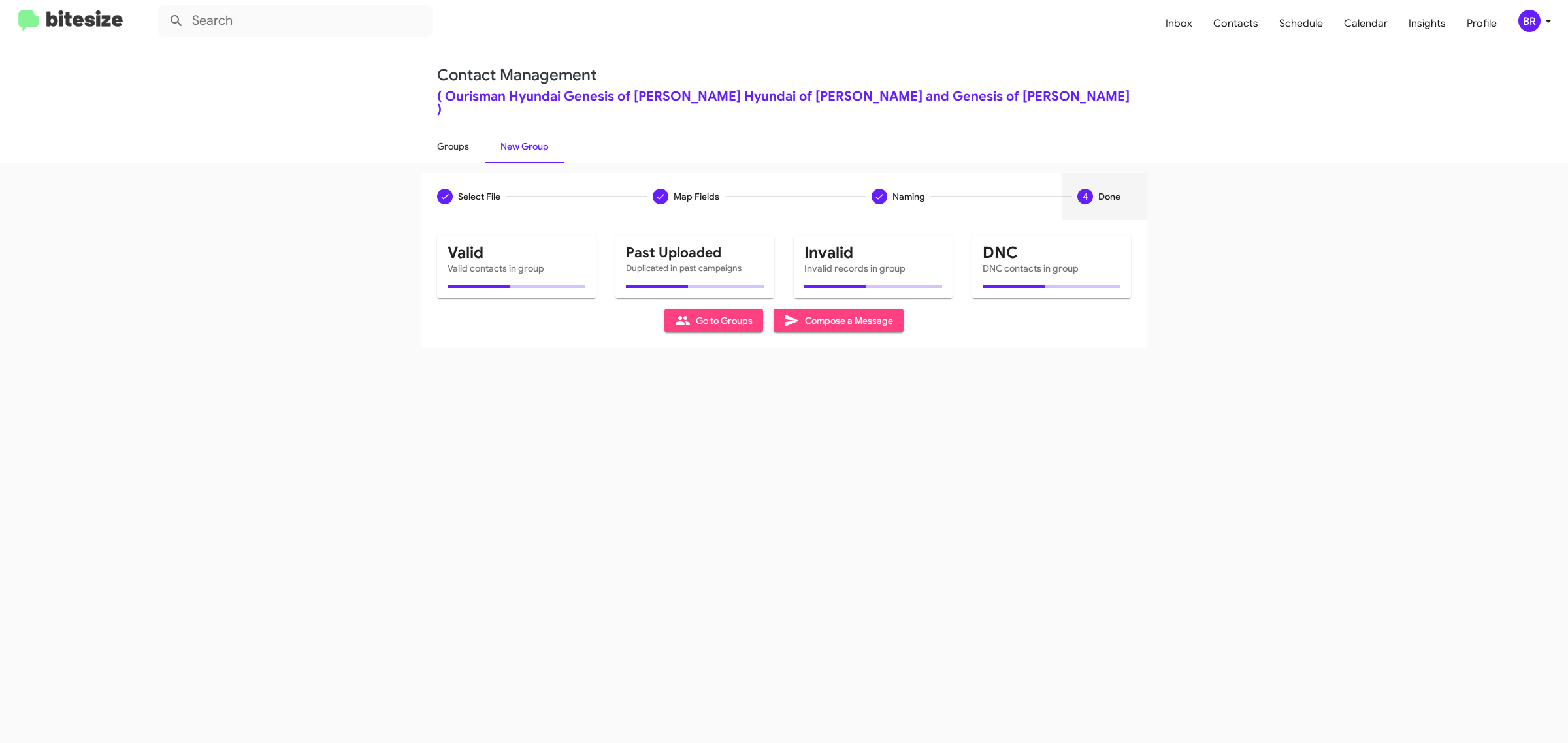
click at [452, 132] on link "Groups" at bounding box center [453, 146] width 64 height 34
type input "in:groups"
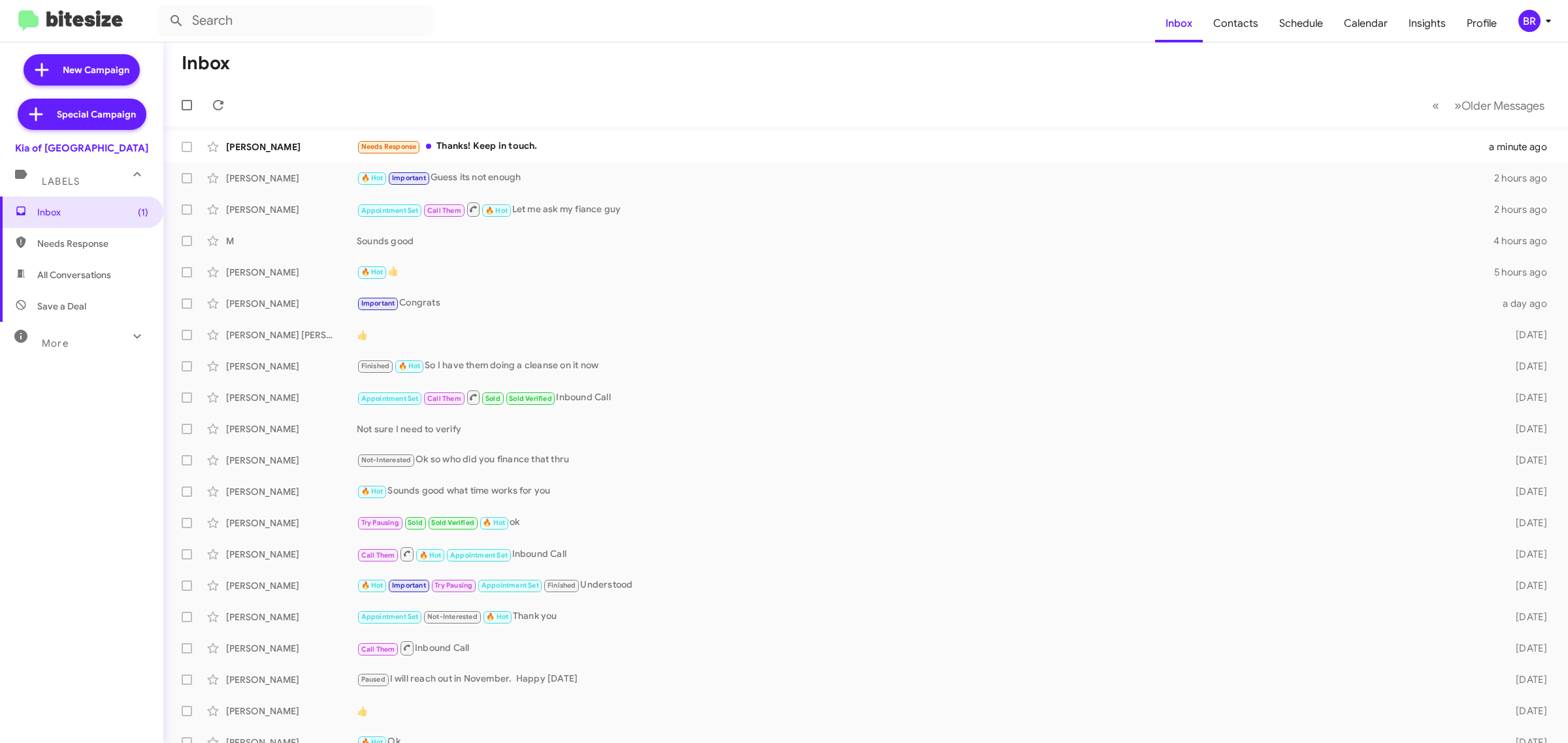
type input "in:groups"
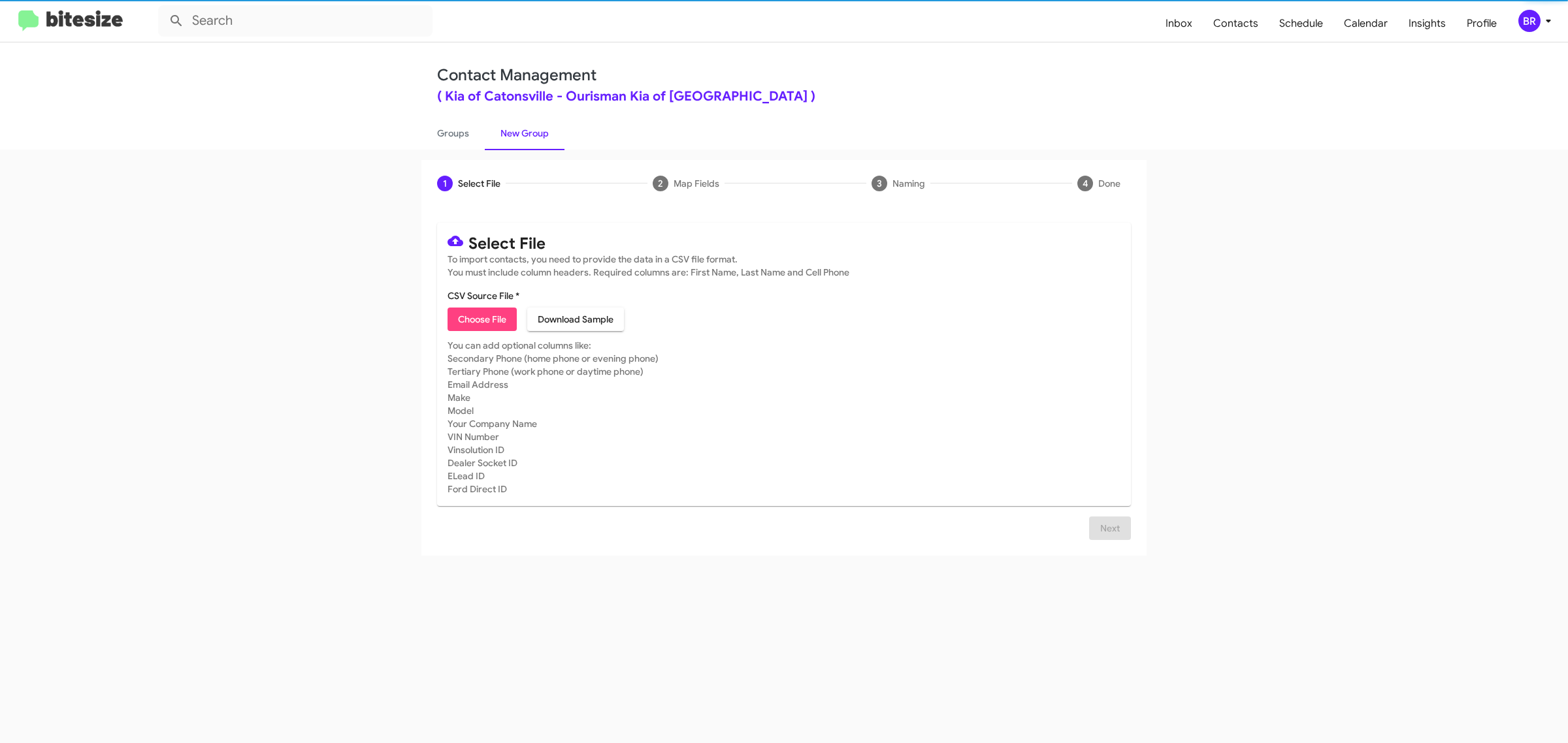
click at [482, 318] on span "Choose File" at bounding box center [482, 319] width 48 height 23
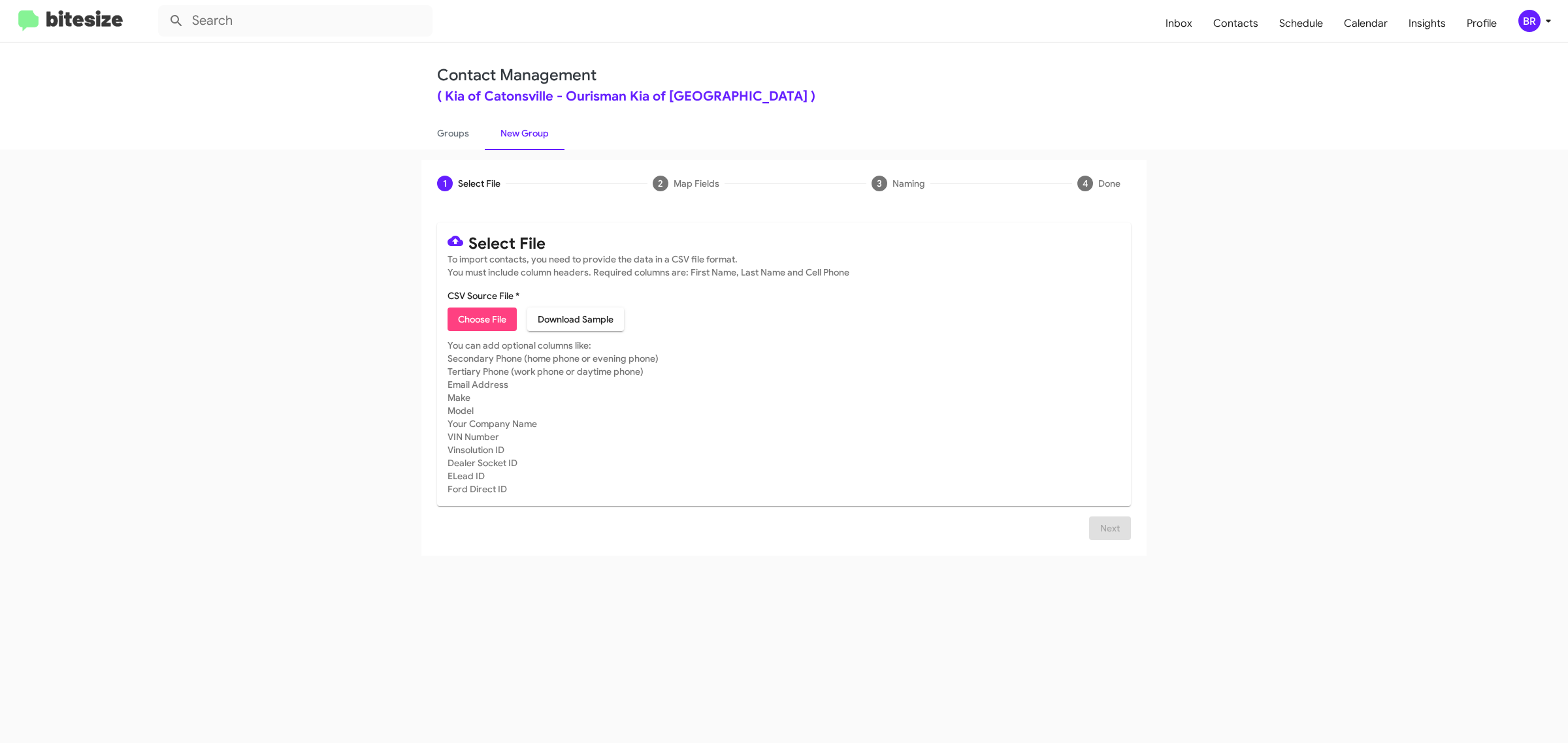
type input "Ourisman Kia of Catonsville"
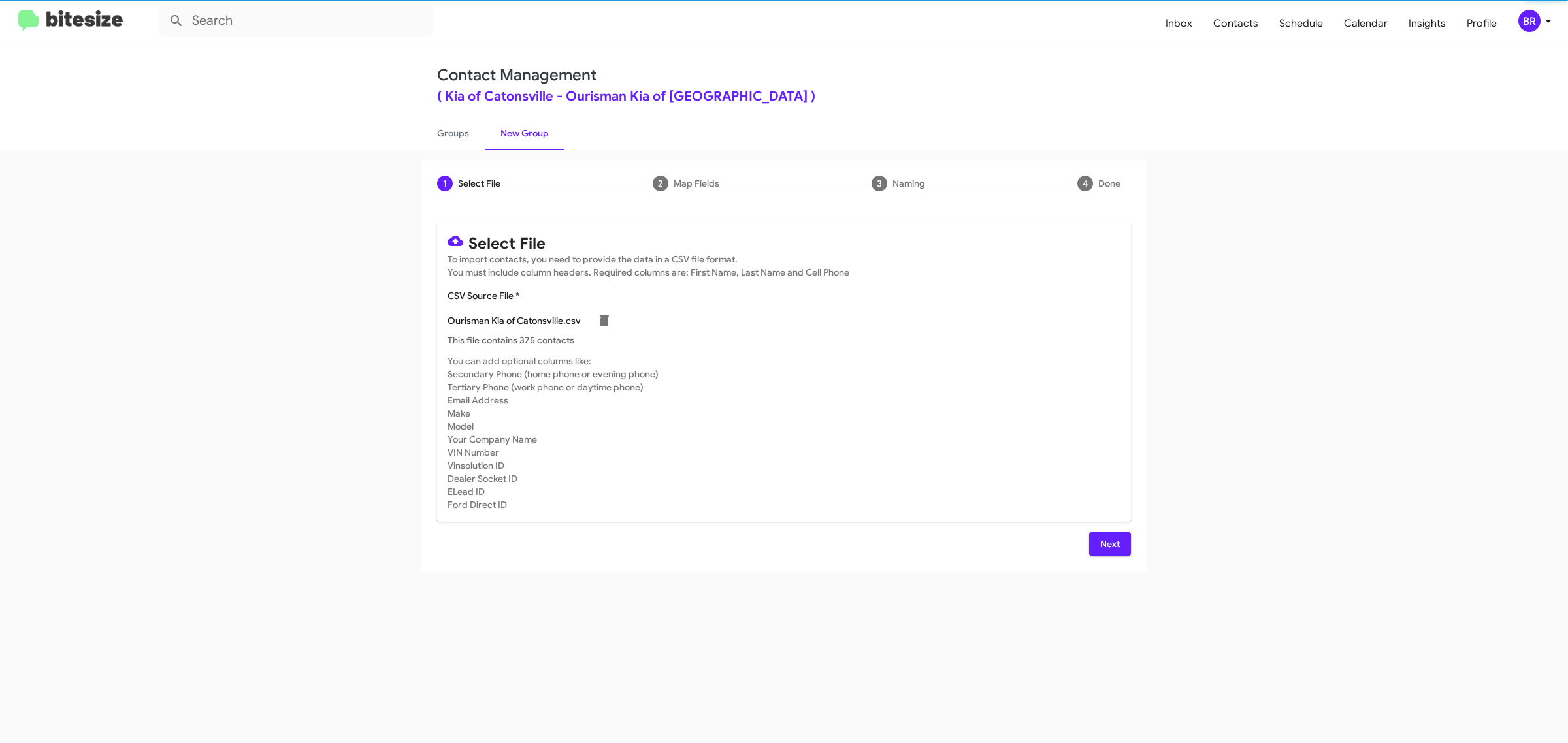
click at [1108, 542] on span "Next" at bounding box center [1110, 544] width 21 height 23
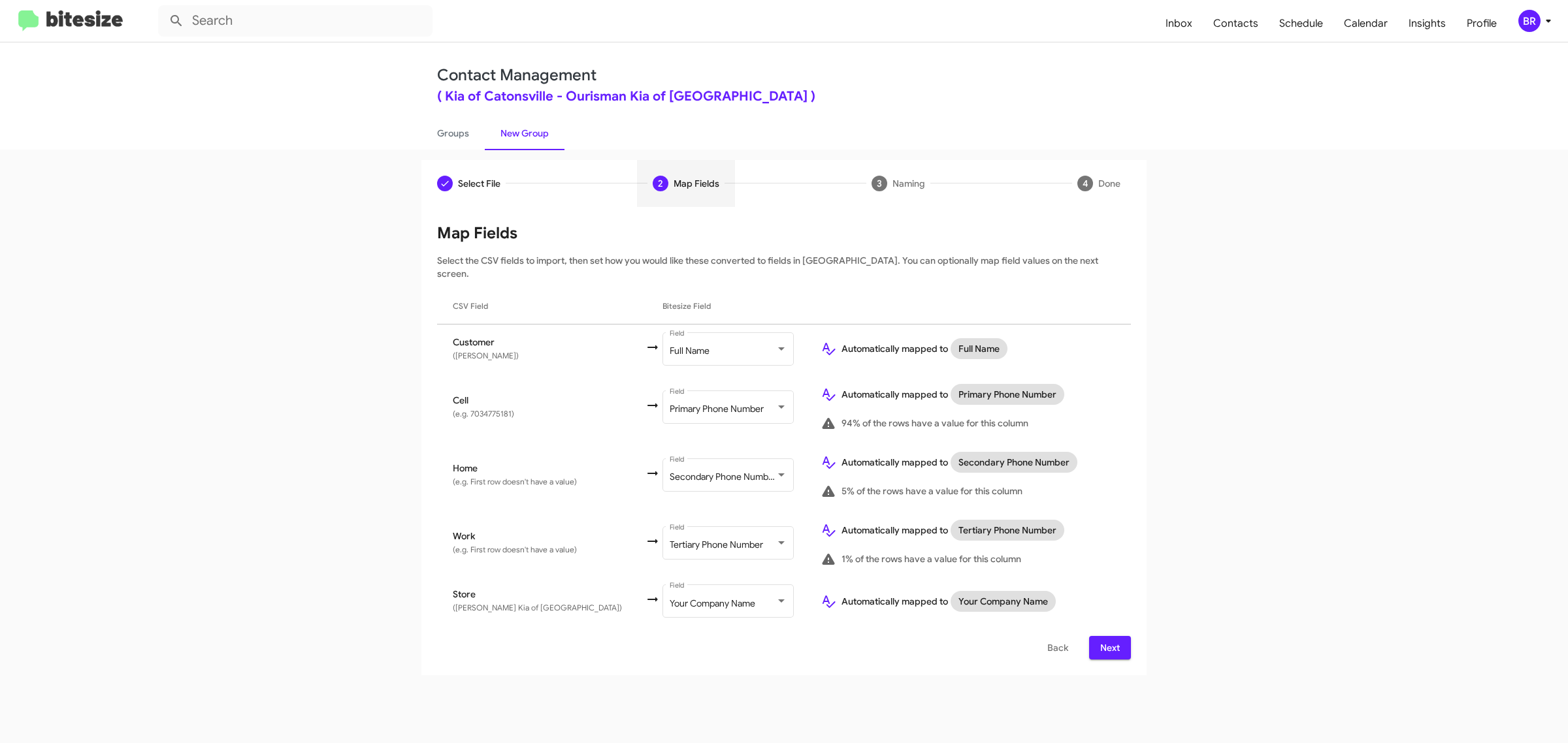
click at [1108, 636] on span "Next" at bounding box center [1110, 648] width 21 height 23
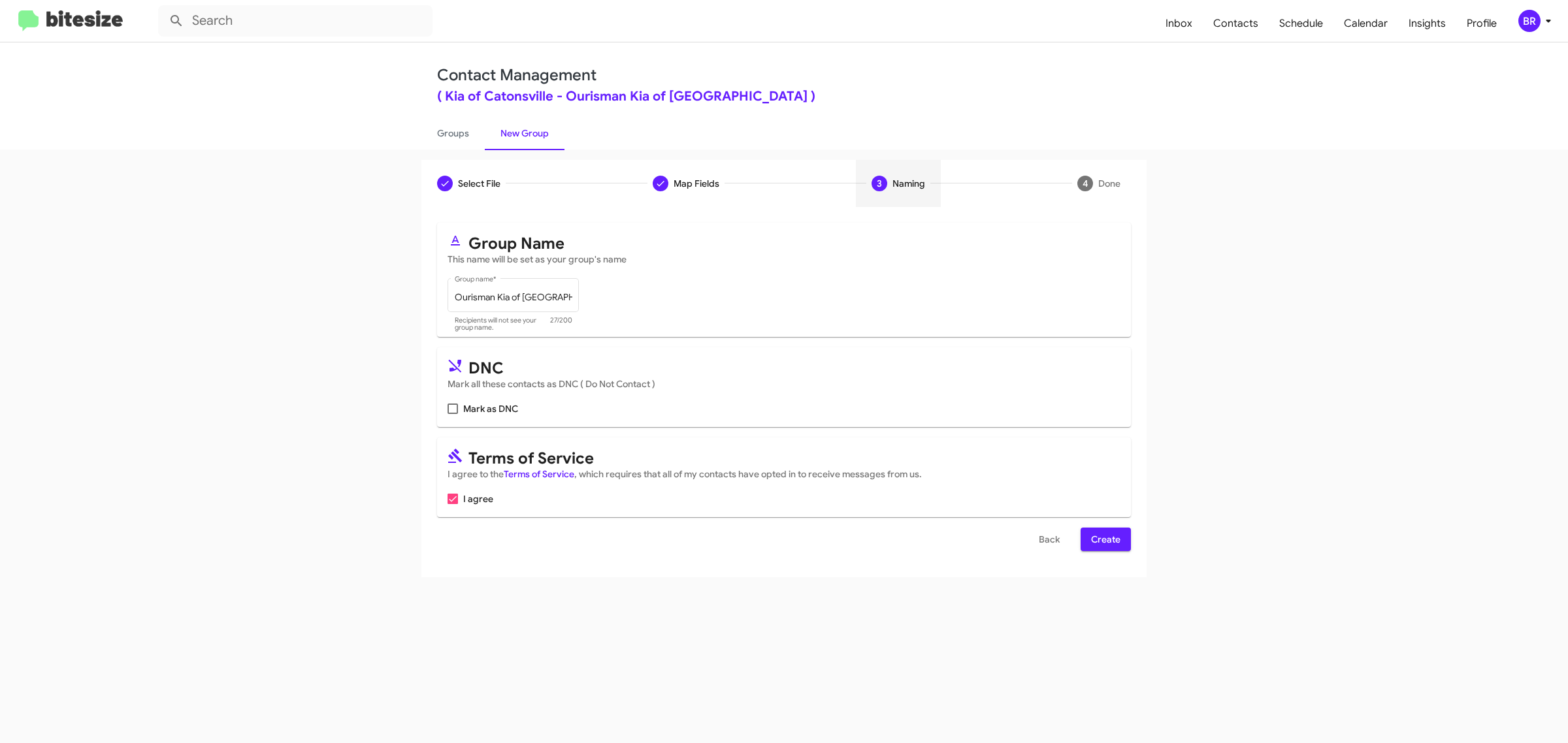
click at [452, 414] on input "Mark as DNC" at bounding box center [452, 414] width 1 height 1
checkbox input "true"
click at [1105, 537] on span "Create" at bounding box center [1105, 539] width 29 height 23
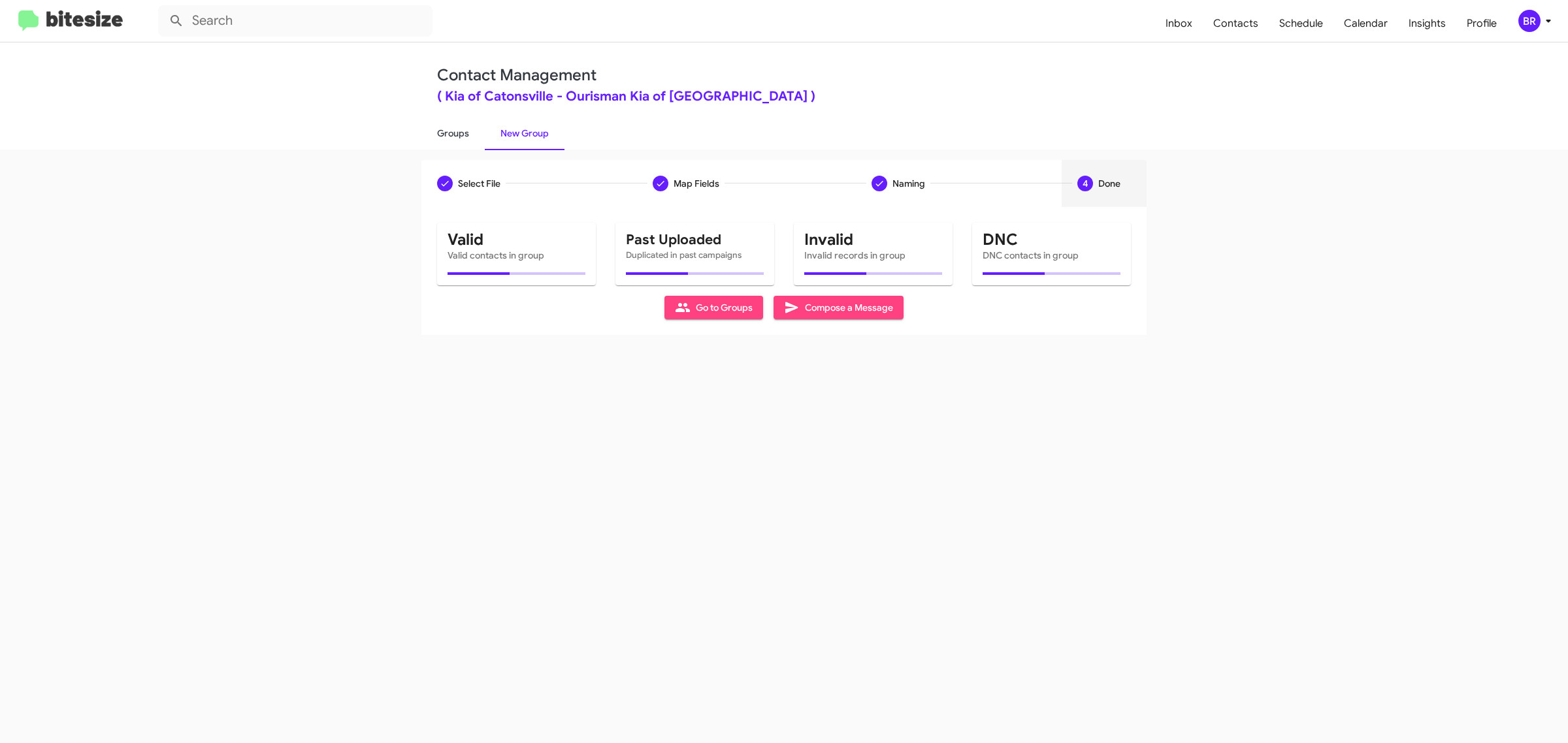
click at [452, 132] on link "Groups" at bounding box center [453, 133] width 64 height 34
type input "in:groups"
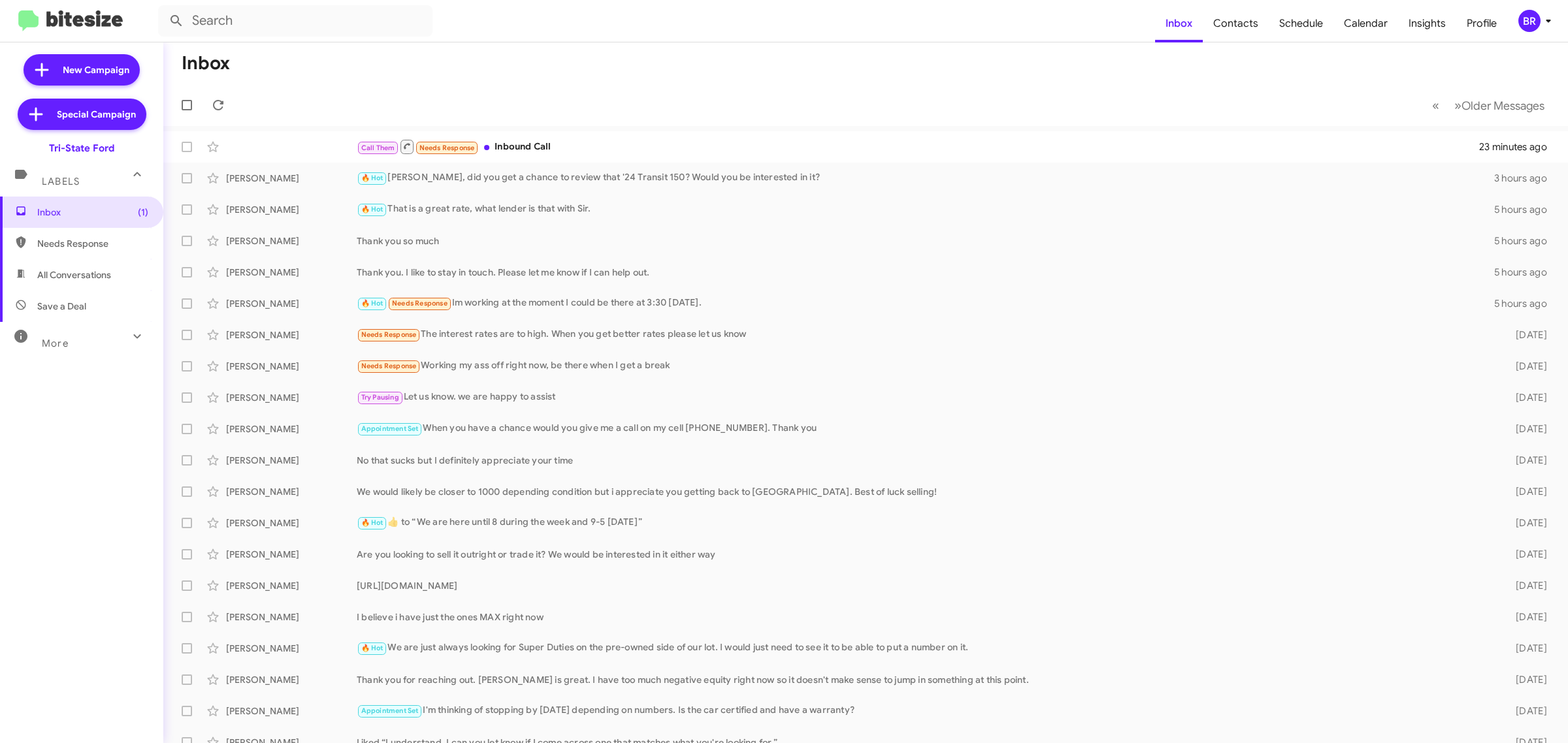
type input "in:groups"
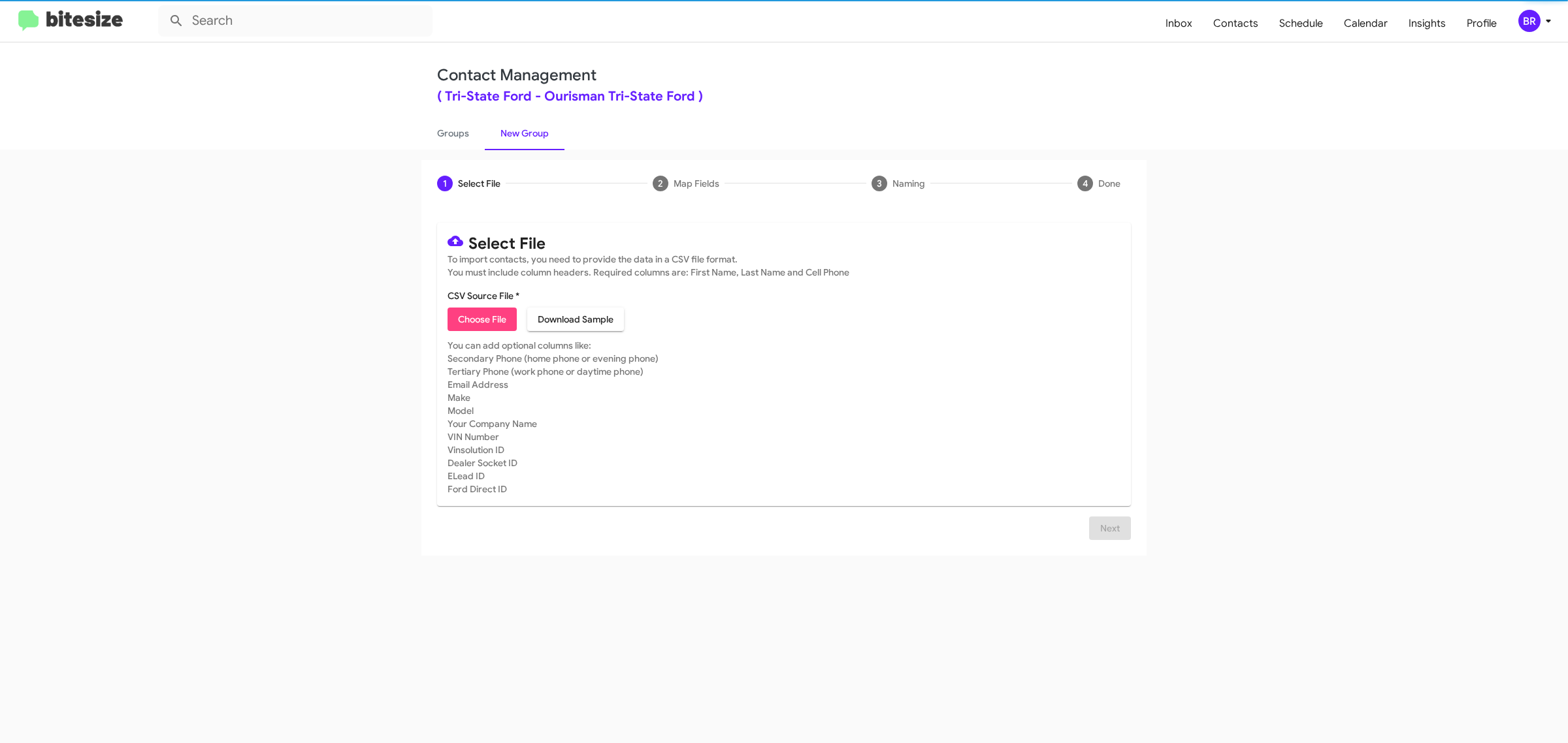
click at [482, 318] on span "Choose File" at bounding box center [482, 319] width 48 height 23
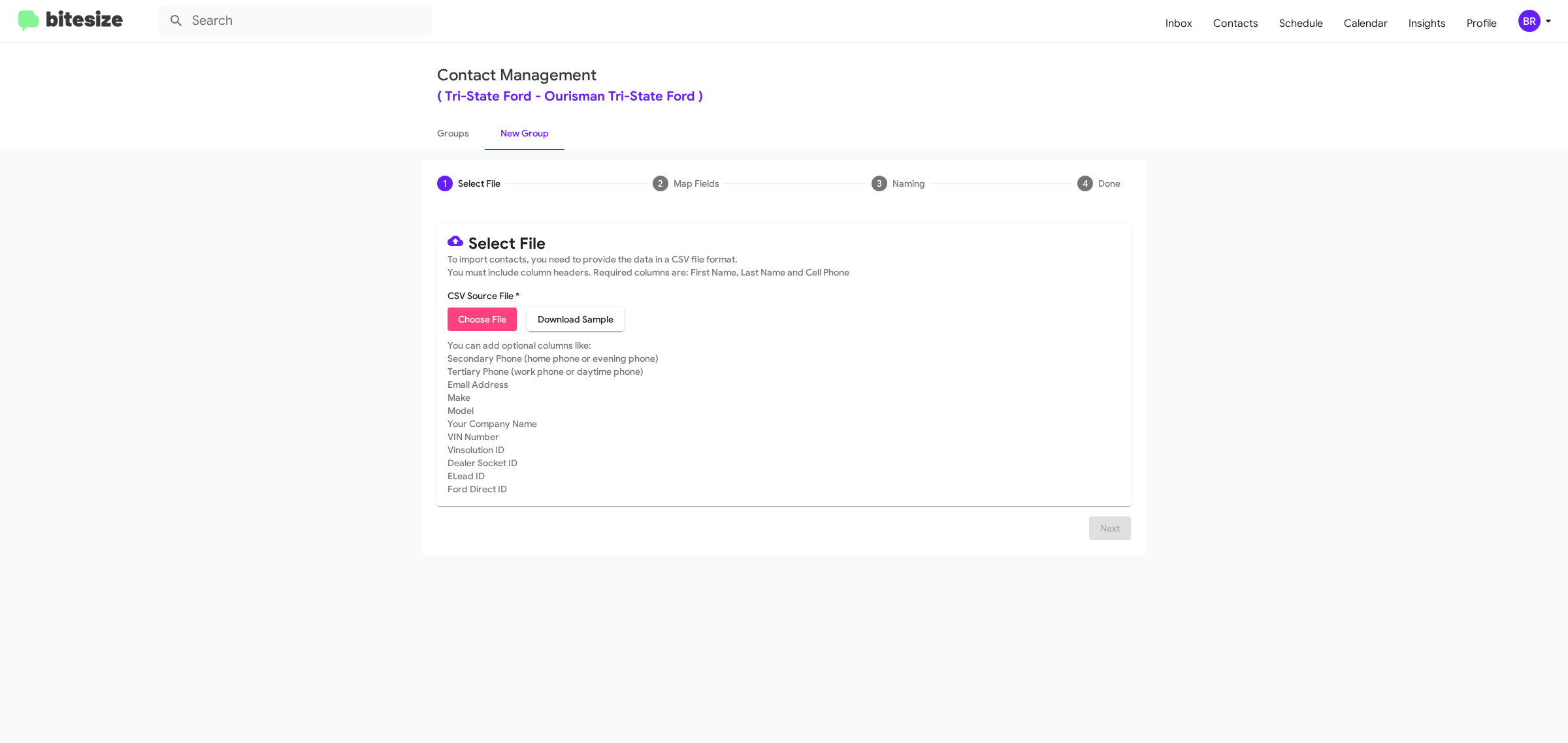
type input "Ourisman Tri-State Ford"
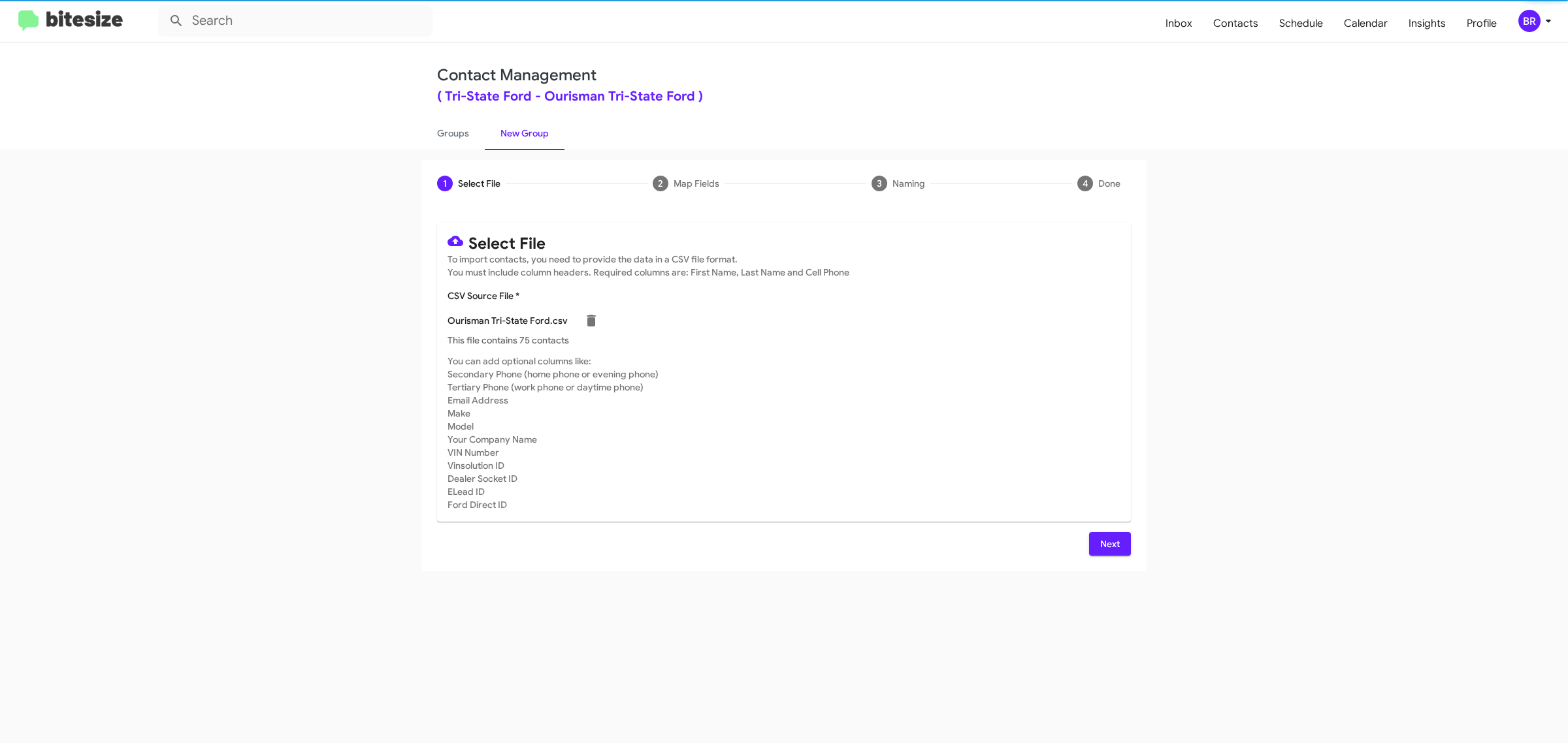
click at [1108, 542] on span "Next" at bounding box center [1110, 544] width 21 height 23
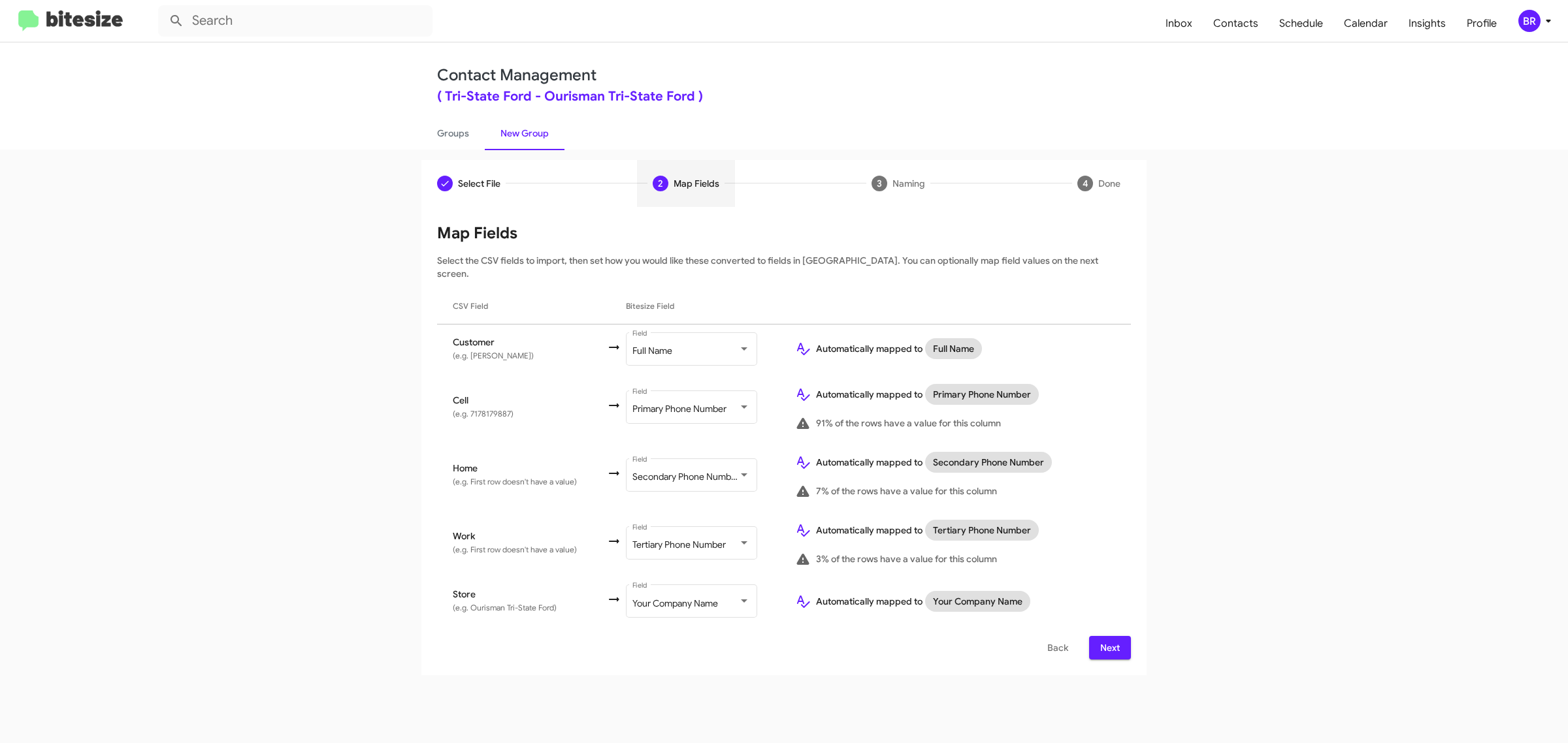
click at [1108, 636] on span "Next" at bounding box center [1110, 648] width 21 height 23
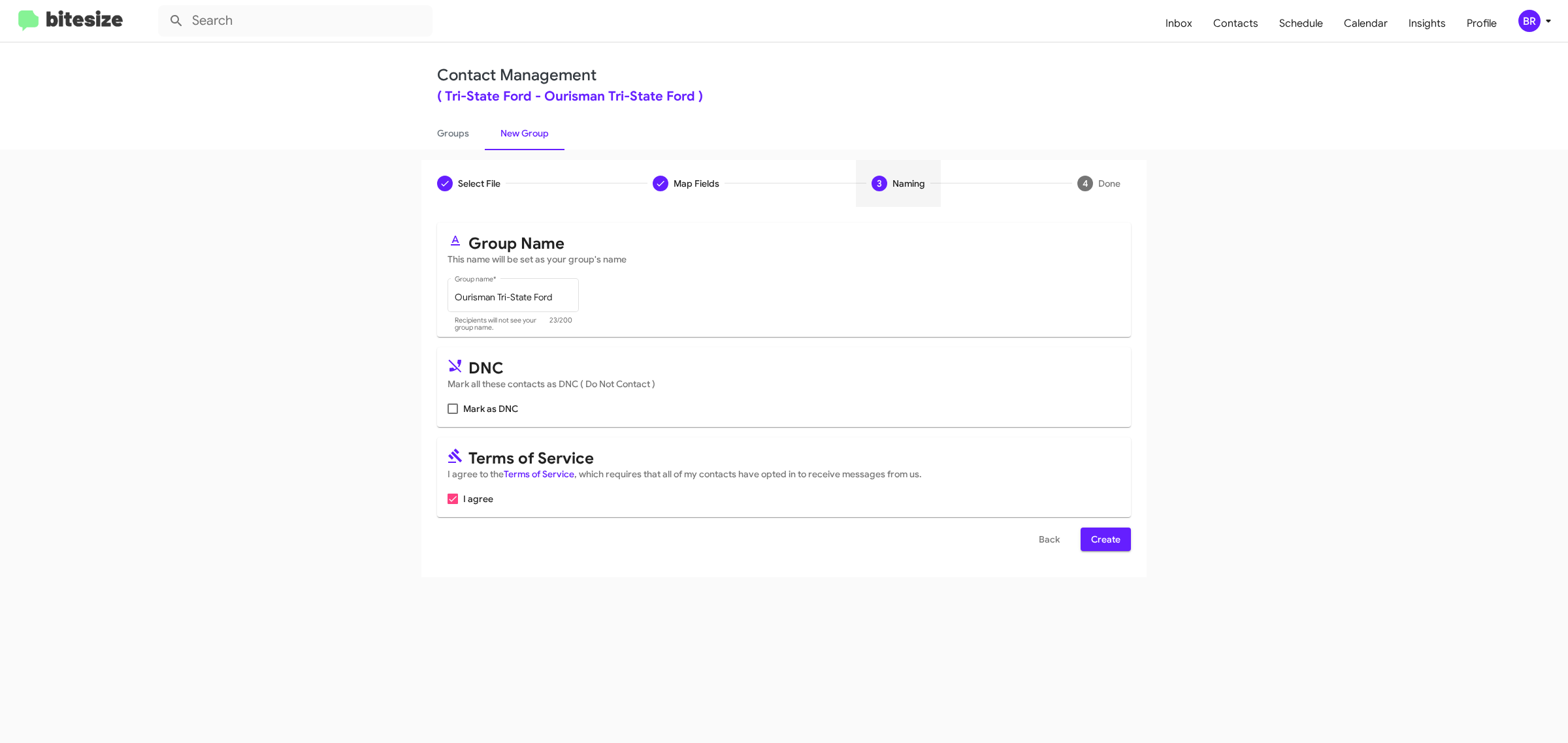
click at [452, 414] on input "Mark as DNC" at bounding box center [452, 414] width 1 height 1
checkbox input "true"
click at [1105, 537] on span "Create" at bounding box center [1105, 539] width 29 height 23
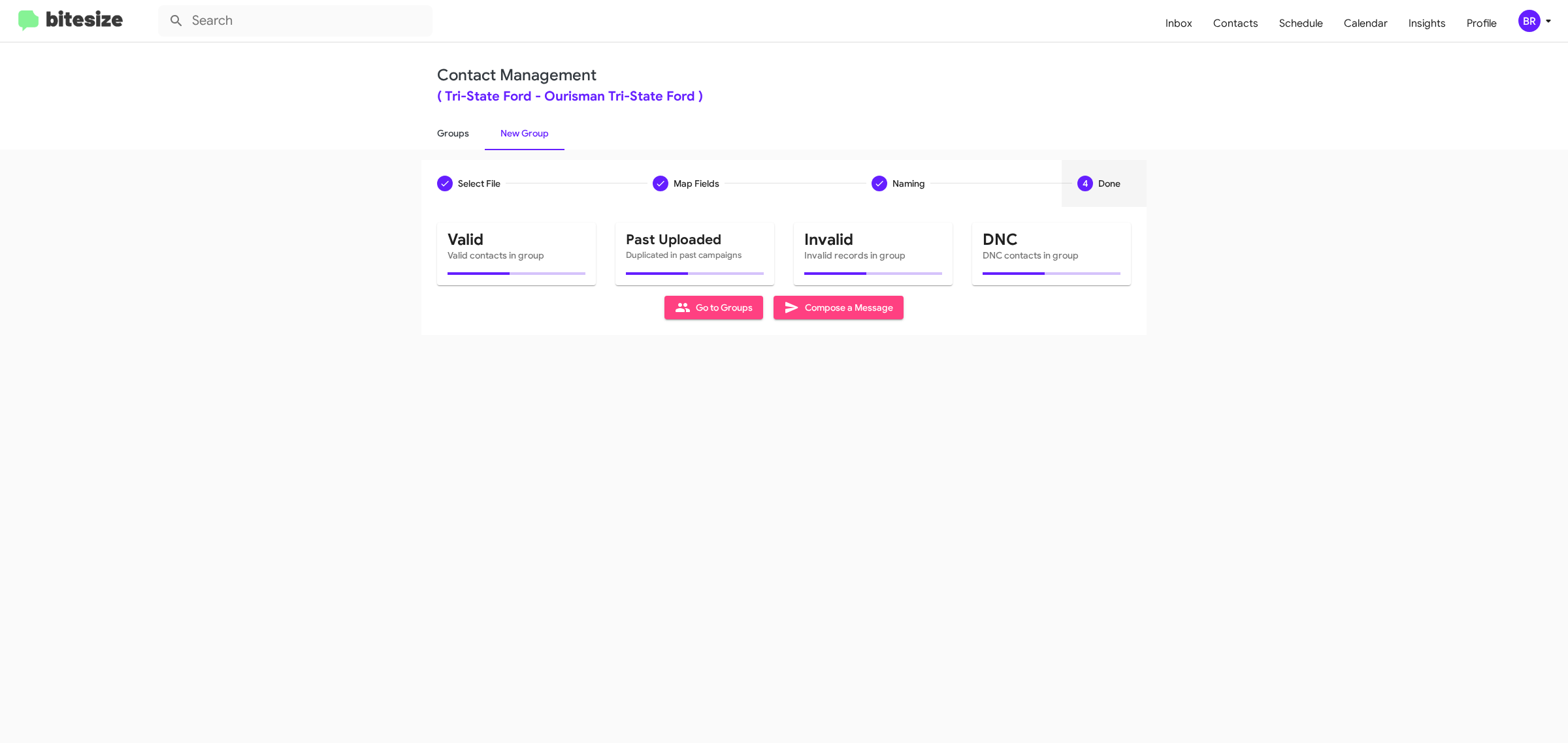
click at [452, 132] on link "Groups" at bounding box center [453, 133] width 64 height 34
type input "in:groups"
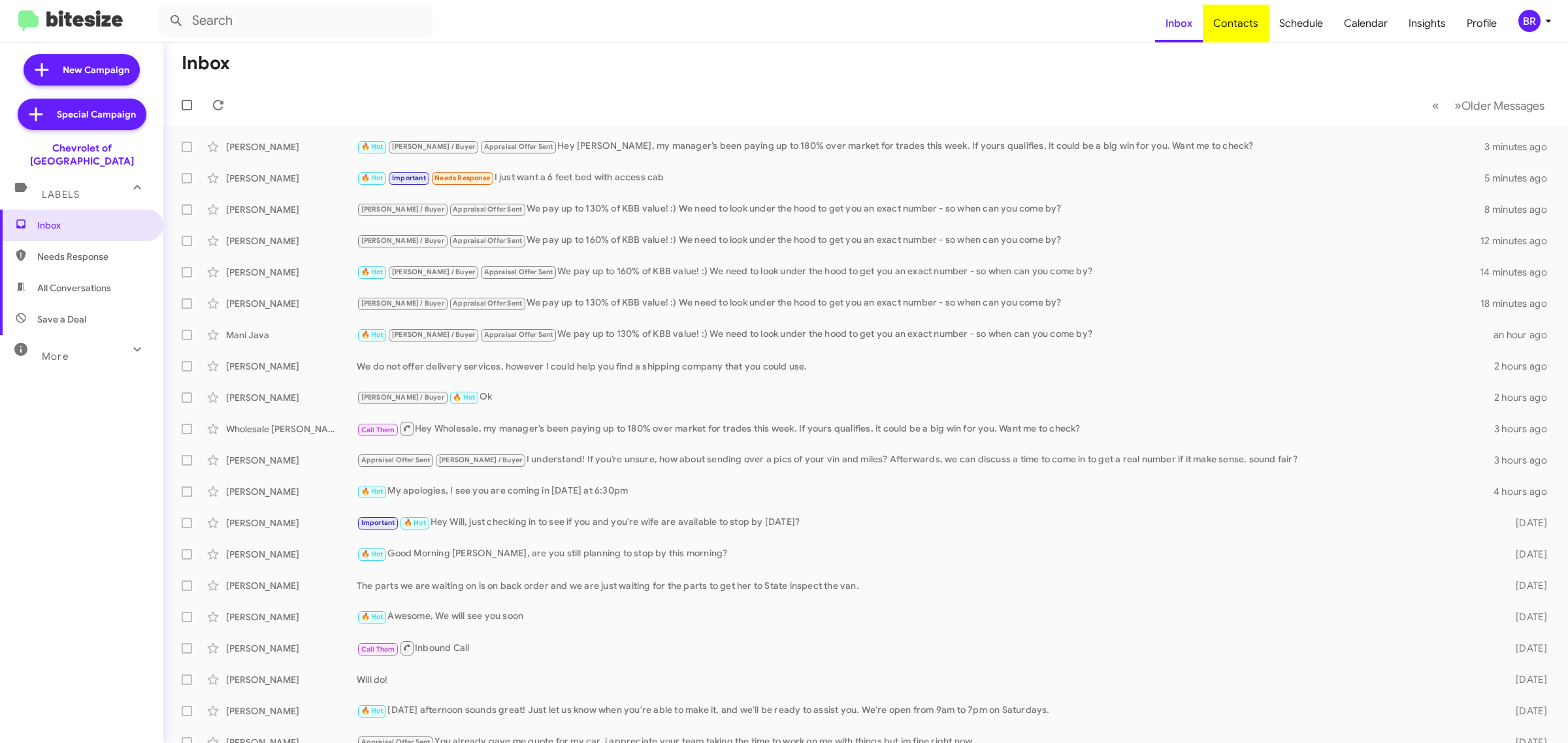
type input "in:groups"
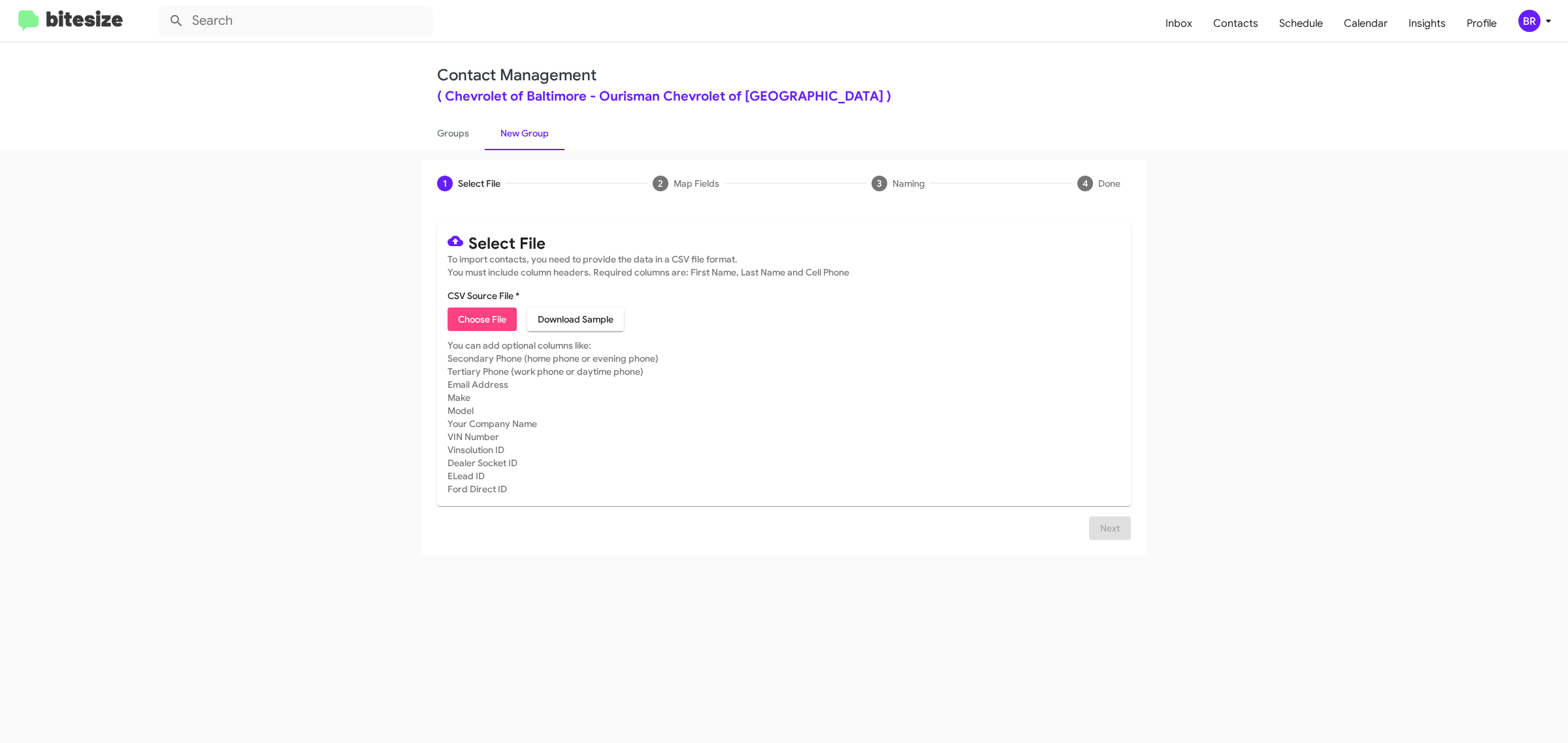
click at [482, 318] on span "Choose File" at bounding box center [482, 319] width 48 height 23
type input "Ourisman Chevrolet of Baltimore"
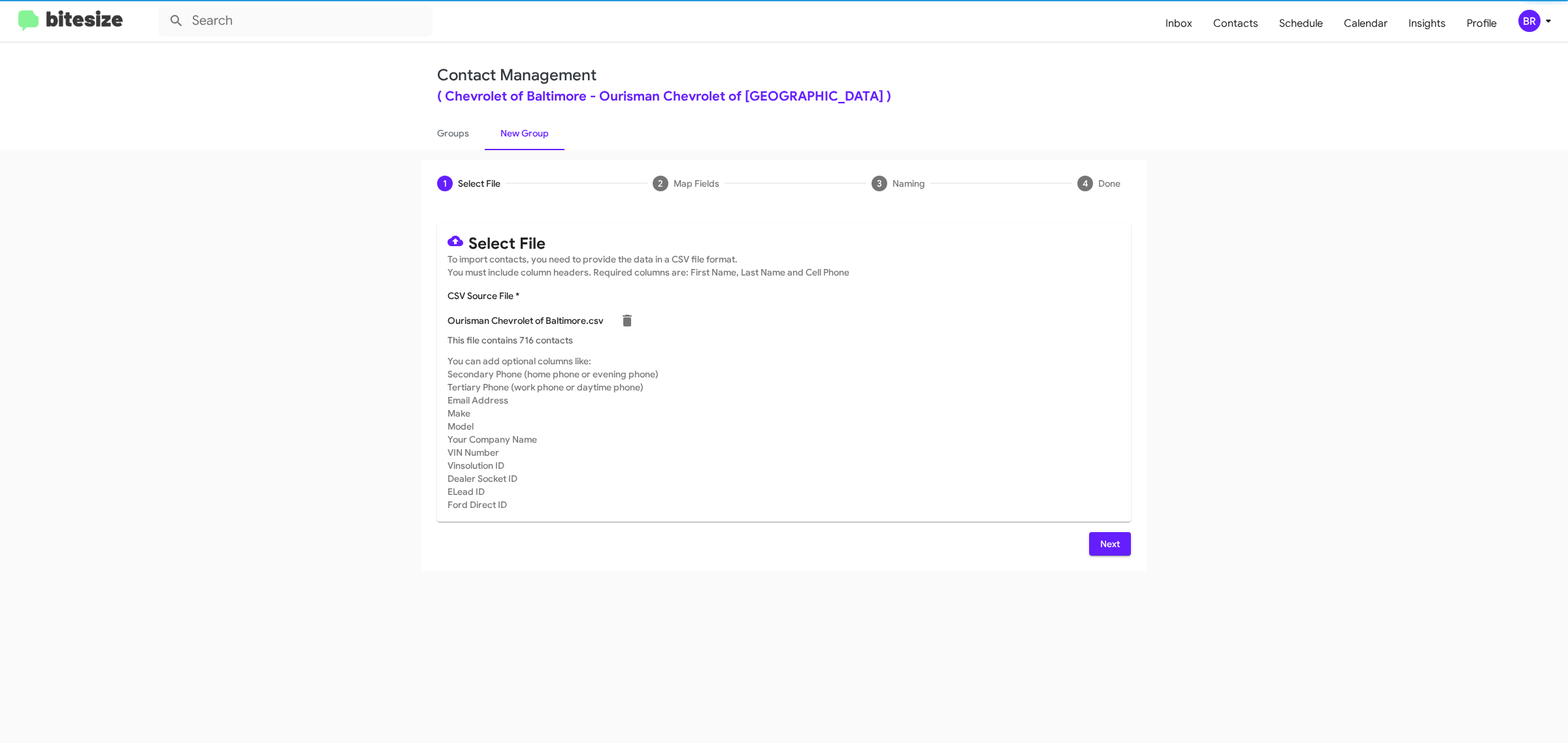
click at [1108, 542] on span "Next" at bounding box center [1110, 544] width 21 height 23
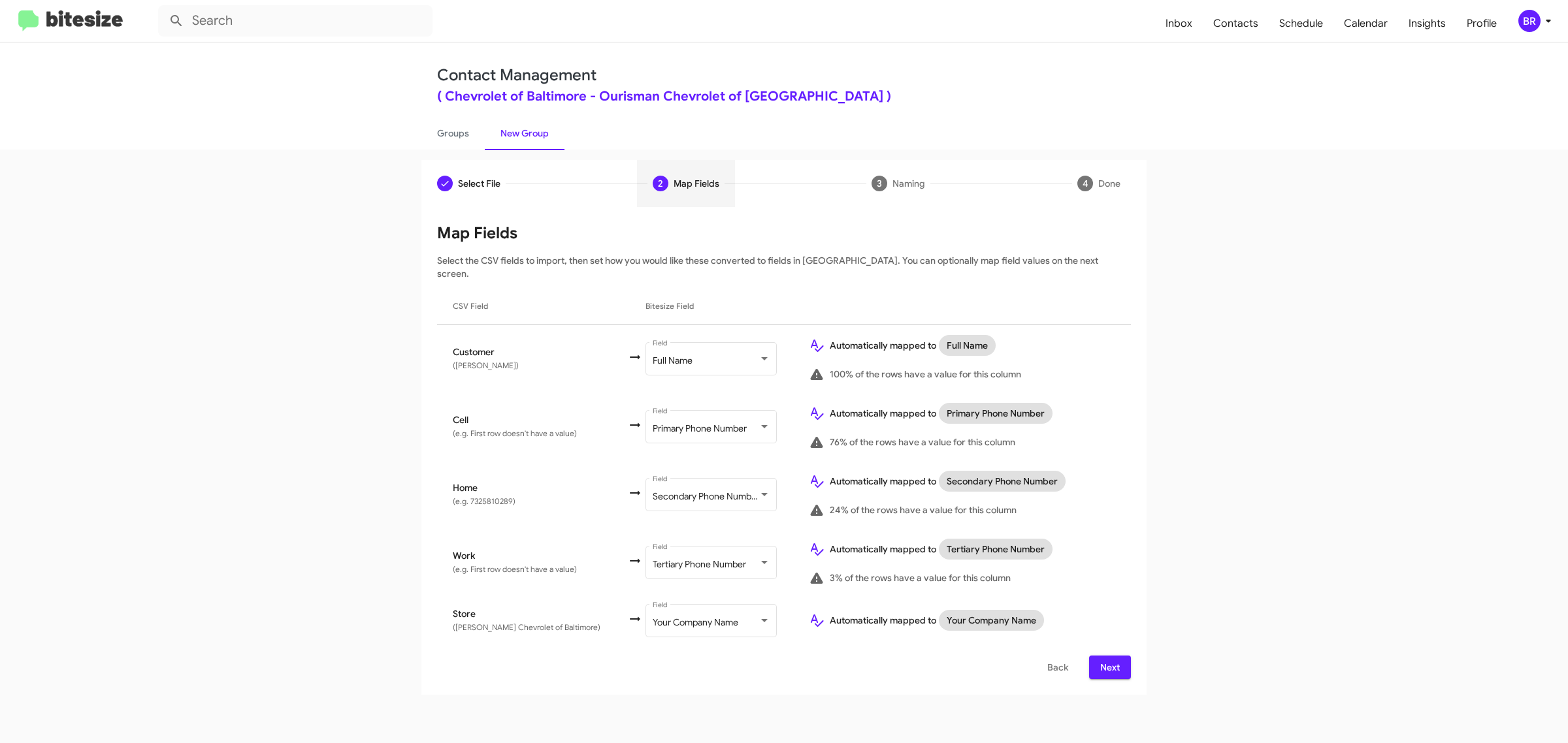
click at [1108, 656] on span "Next" at bounding box center [1110, 668] width 21 height 23
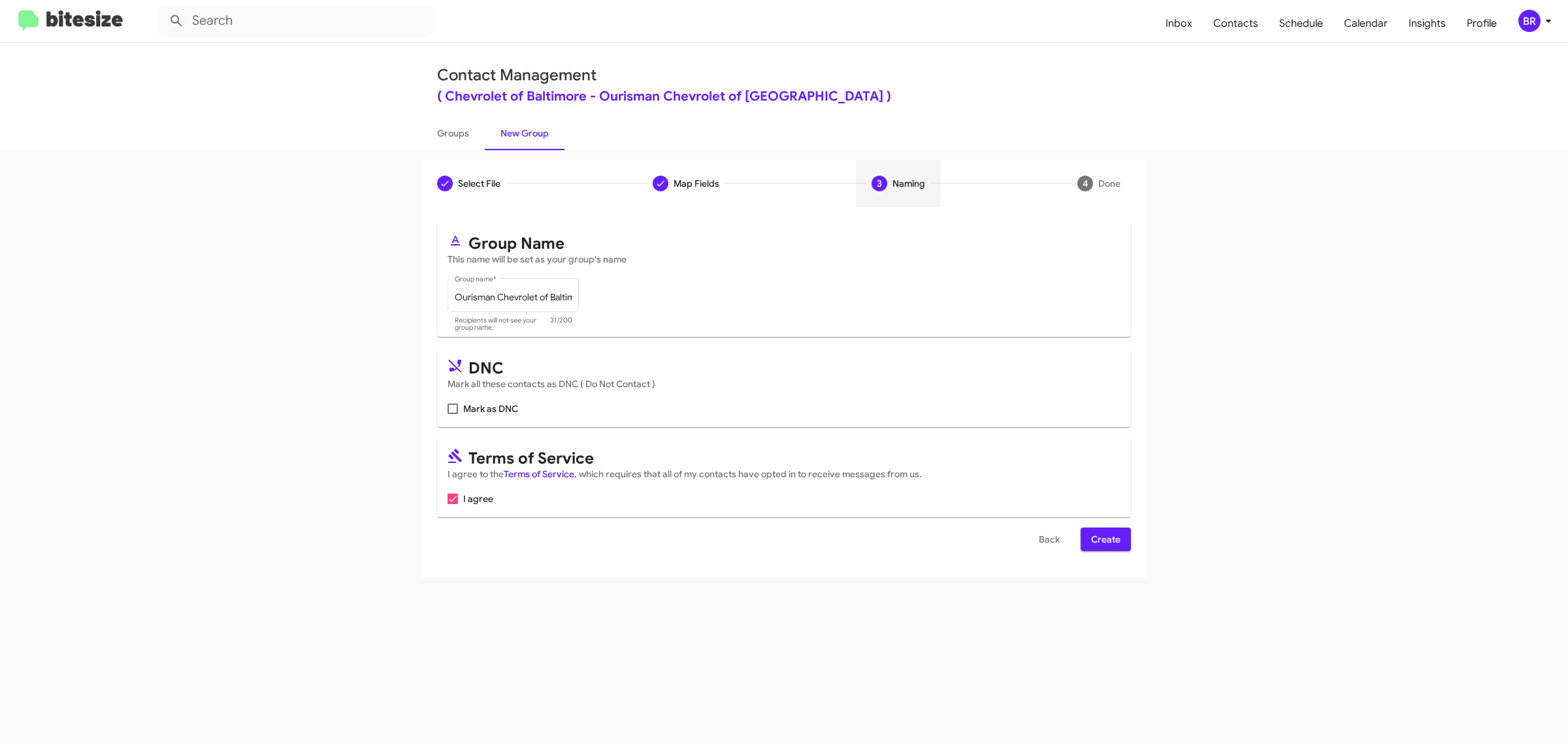
click at [452, 414] on input "Mark as DNC" at bounding box center [452, 414] width 1 height 1
checkbox input "true"
click at [1105, 537] on span "Create" at bounding box center [1105, 539] width 29 height 23
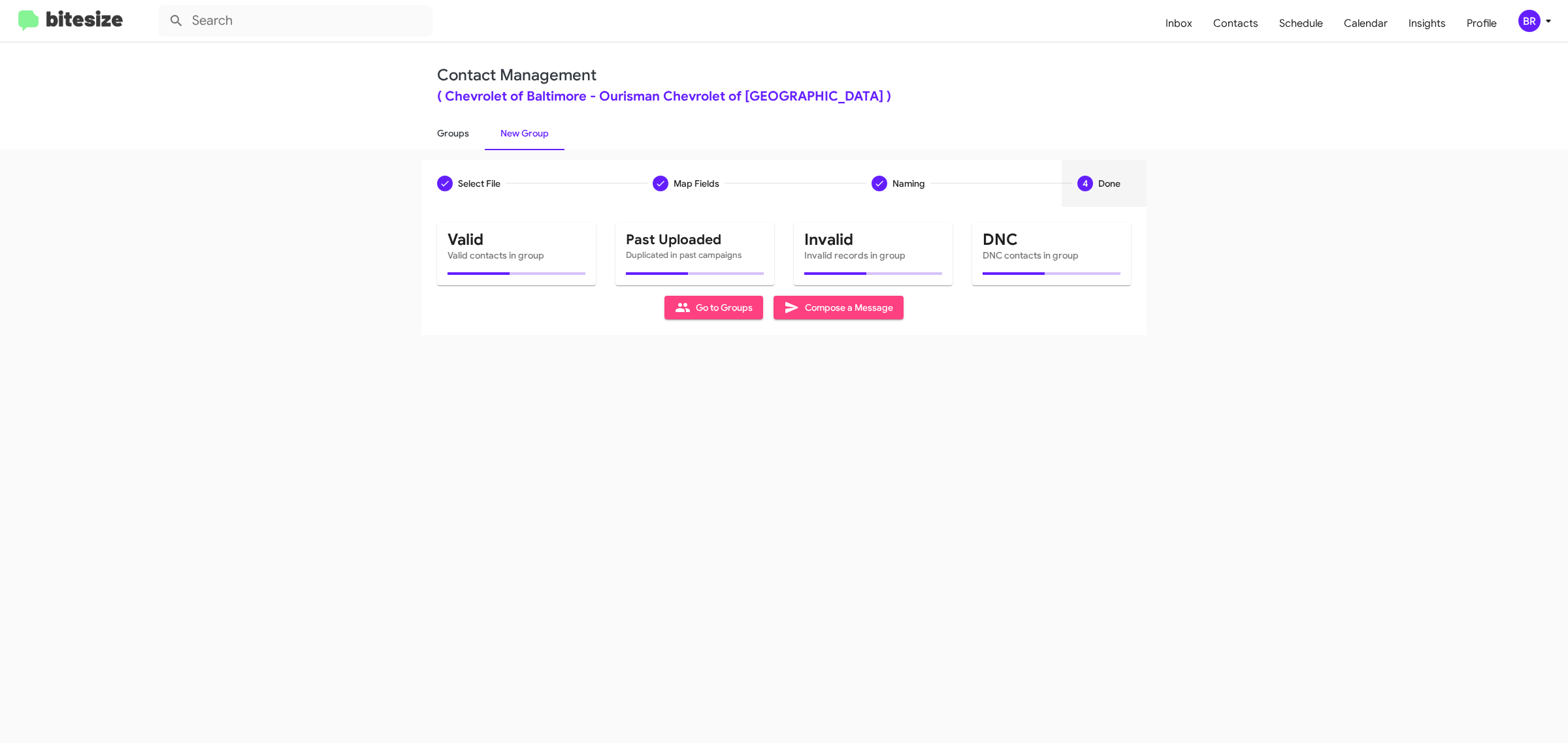
click at [452, 132] on link "Groups" at bounding box center [453, 133] width 64 height 34
type input "in:groups"
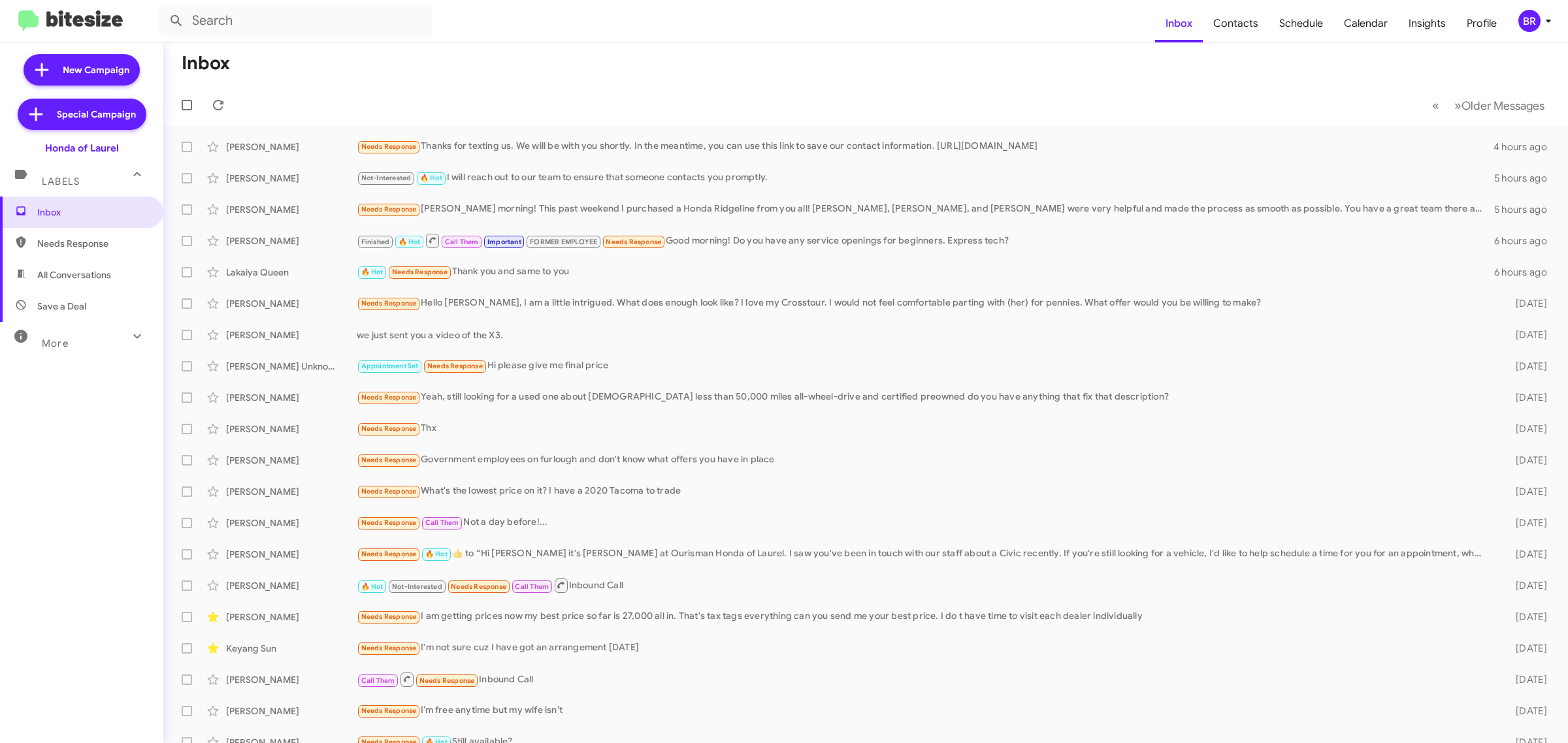
type input "in:groups"
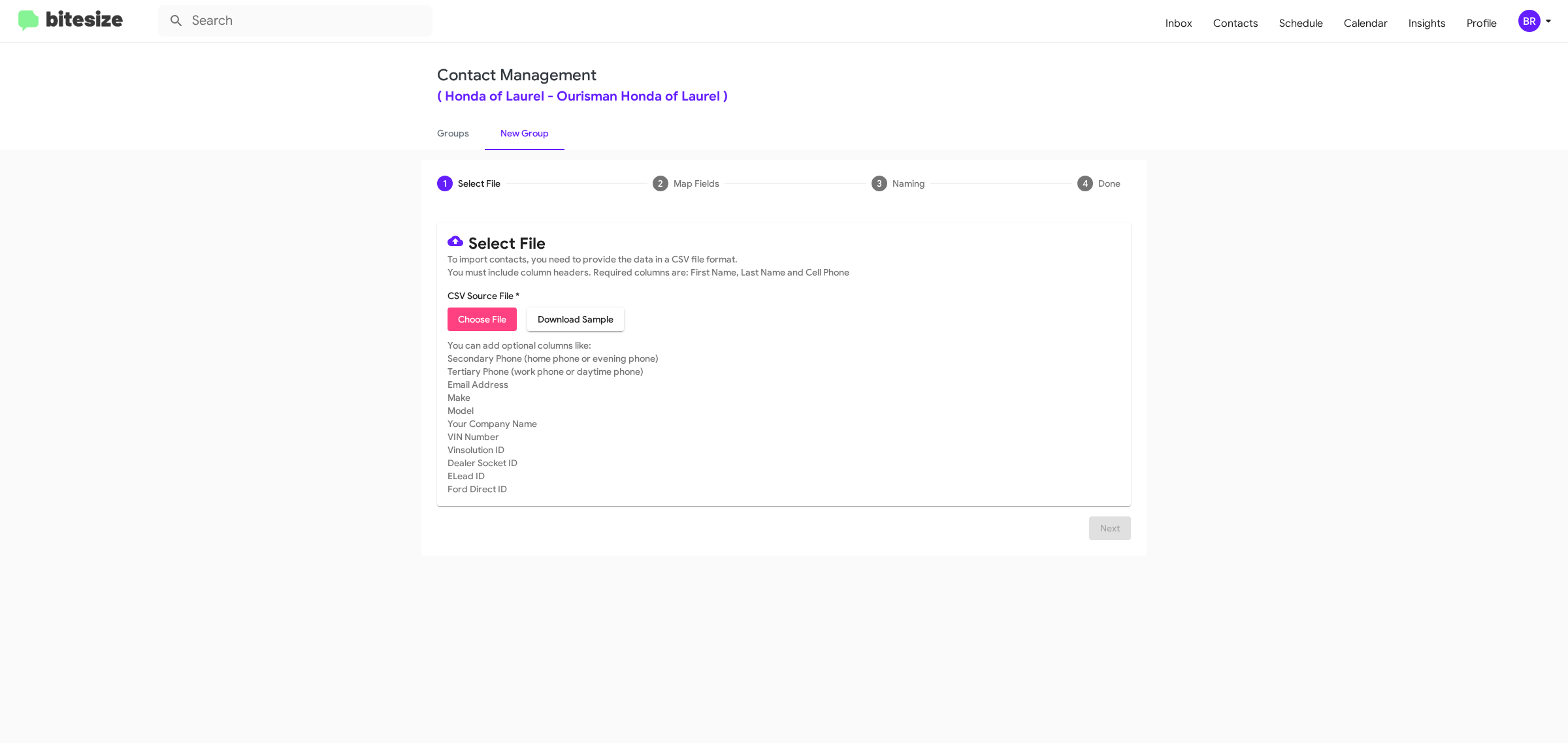
click at [482, 318] on span "Choose File" at bounding box center [482, 319] width 48 height 23
type input "Ourisman Honda of Laurel"
click at [1108, 540] on span "Next" at bounding box center [1110, 529] width 21 height 23
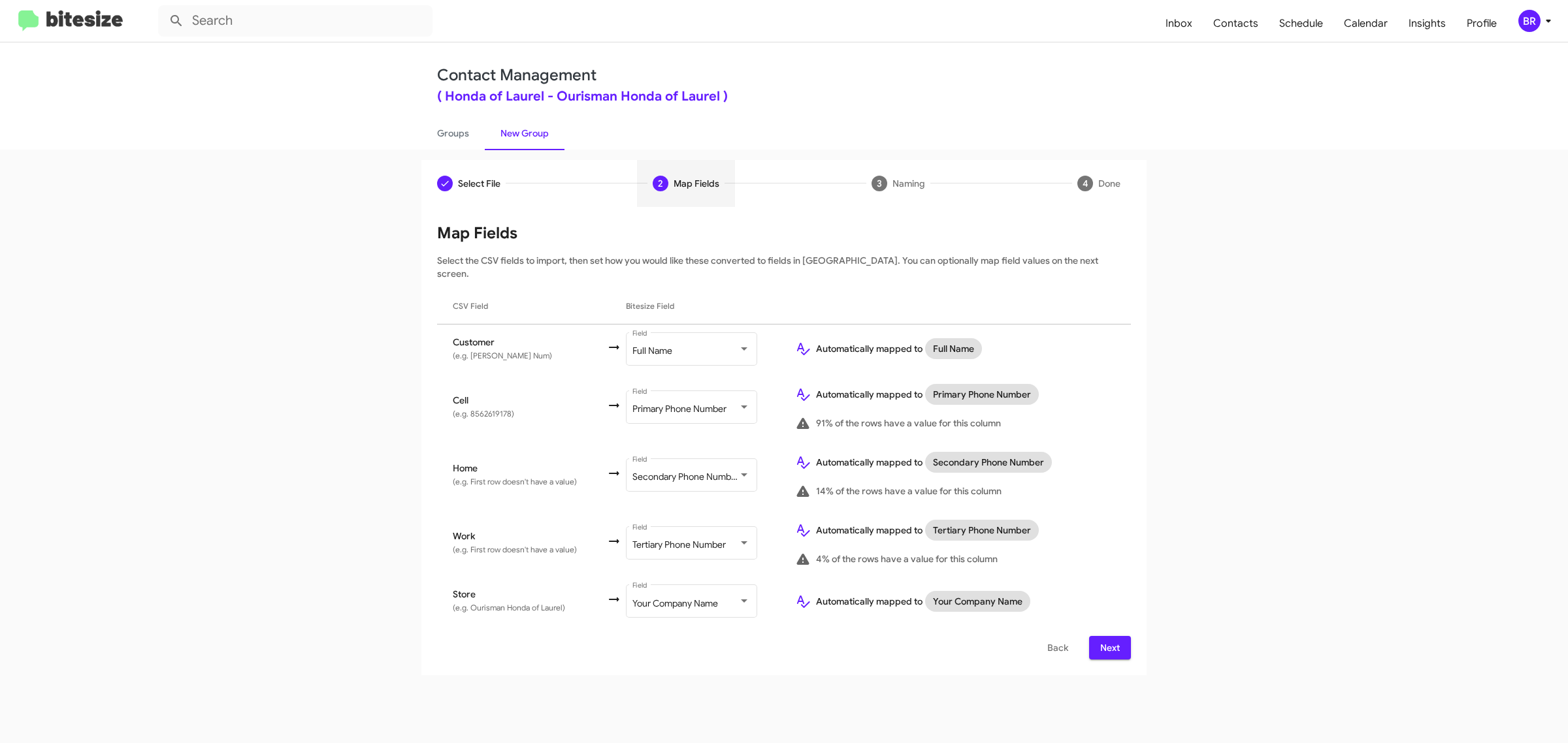
click at [1108, 636] on span "Next" at bounding box center [1110, 648] width 21 height 23
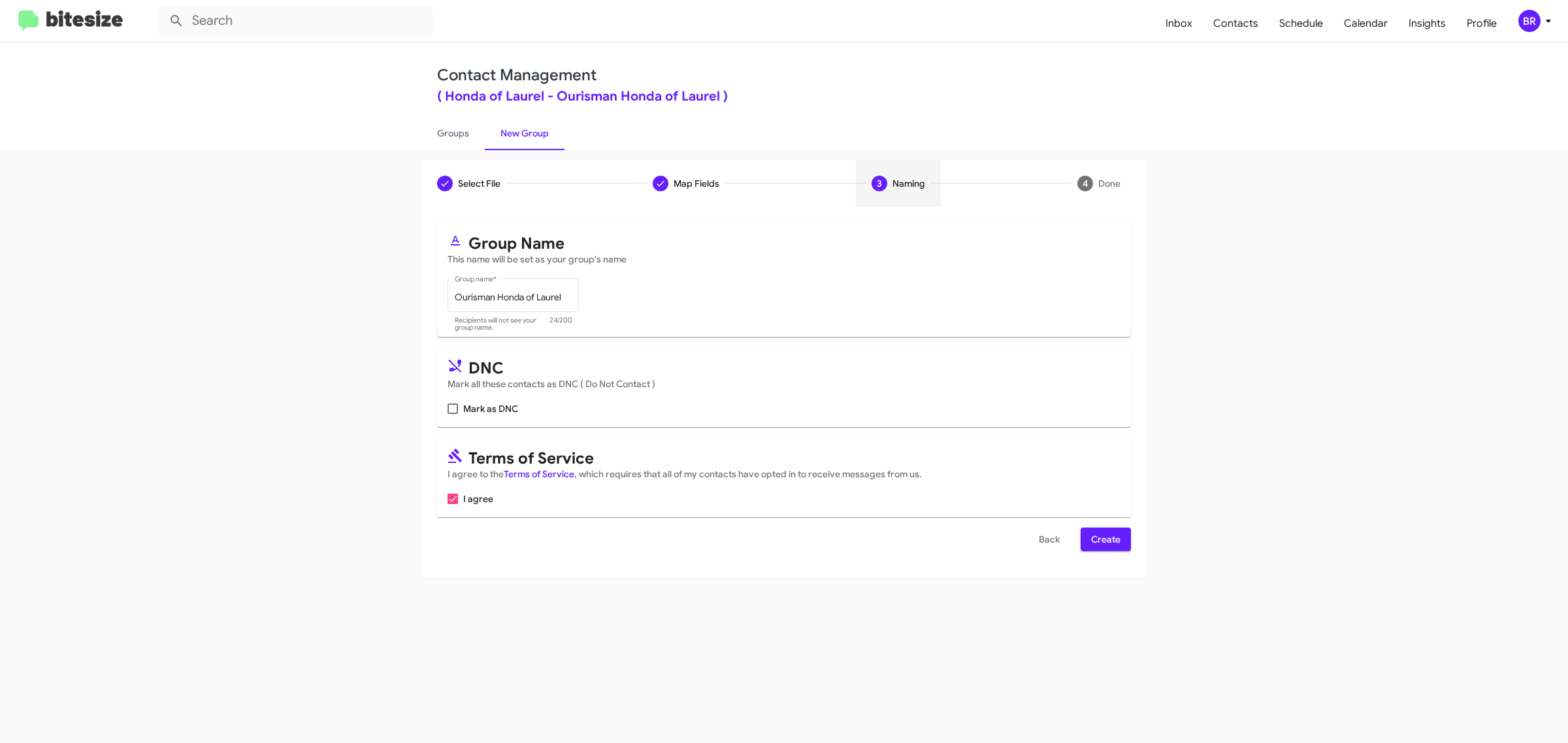
click at [452, 414] on input "Mark as DNC" at bounding box center [452, 414] width 1 height 1
checkbox input "true"
click at [1105, 537] on span "Create" at bounding box center [1105, 539] width 29 height 23
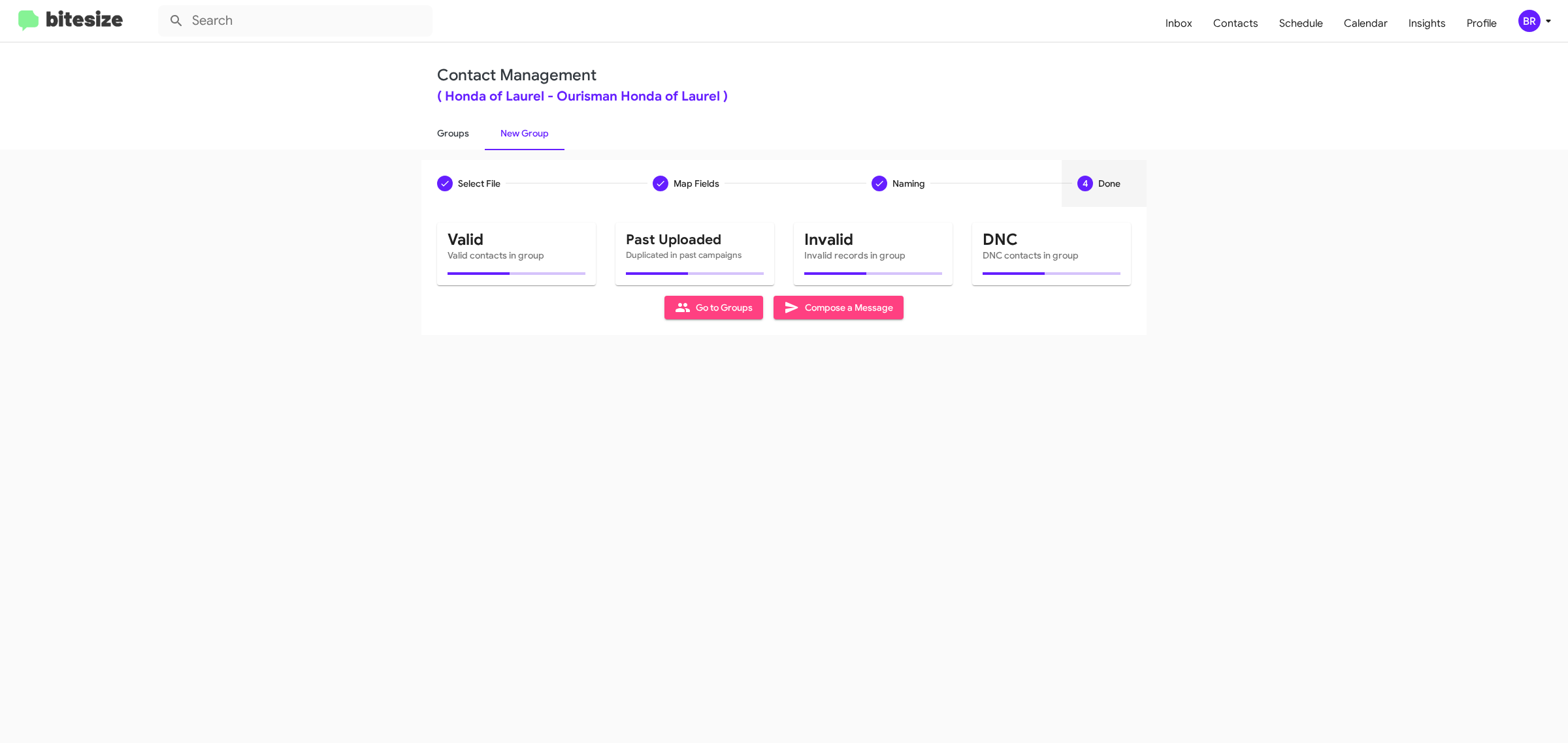
click at [452, 132] on link "Groups" at bounding box center [453, 133] width 64 height 34
type input "in:groups"
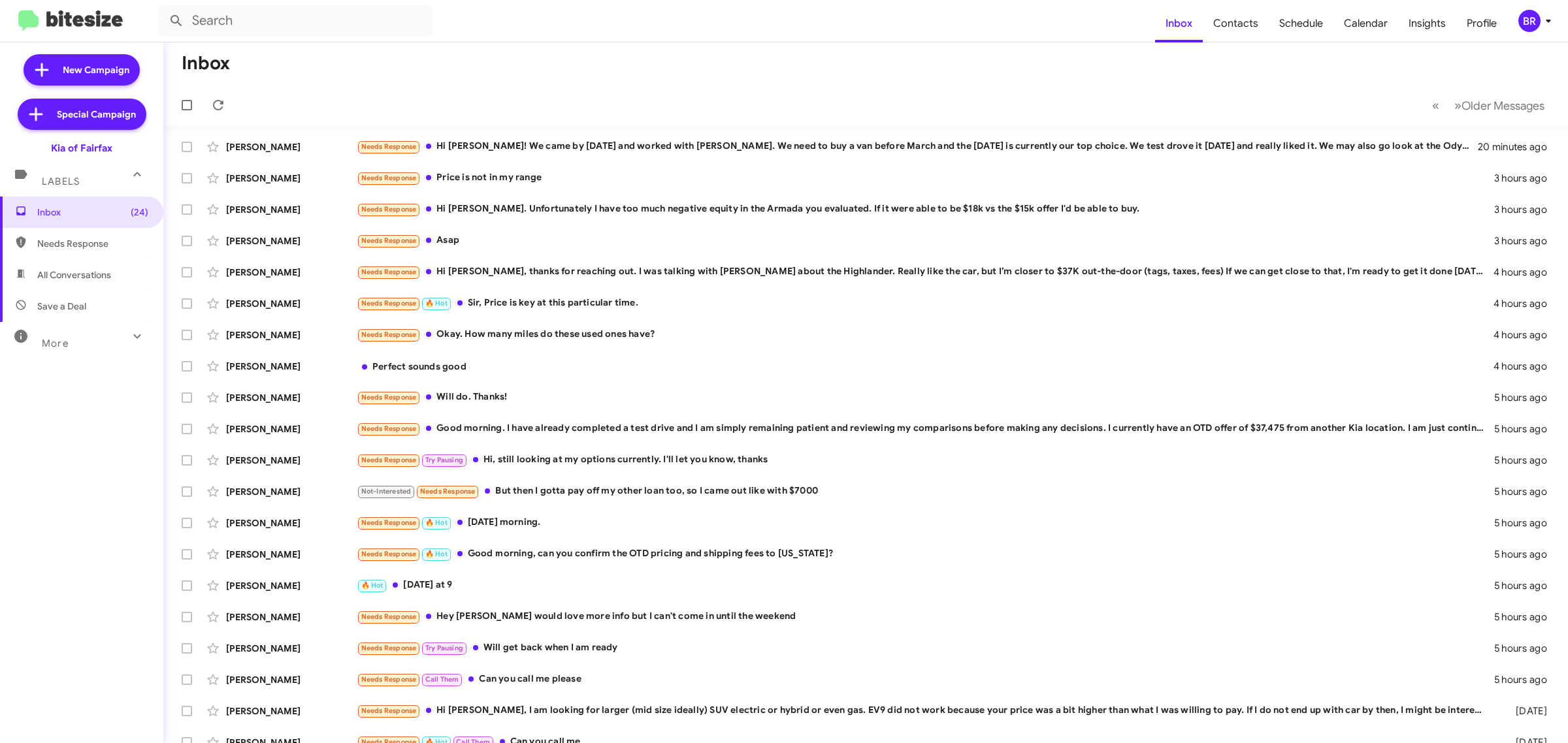
type input "in:groups"
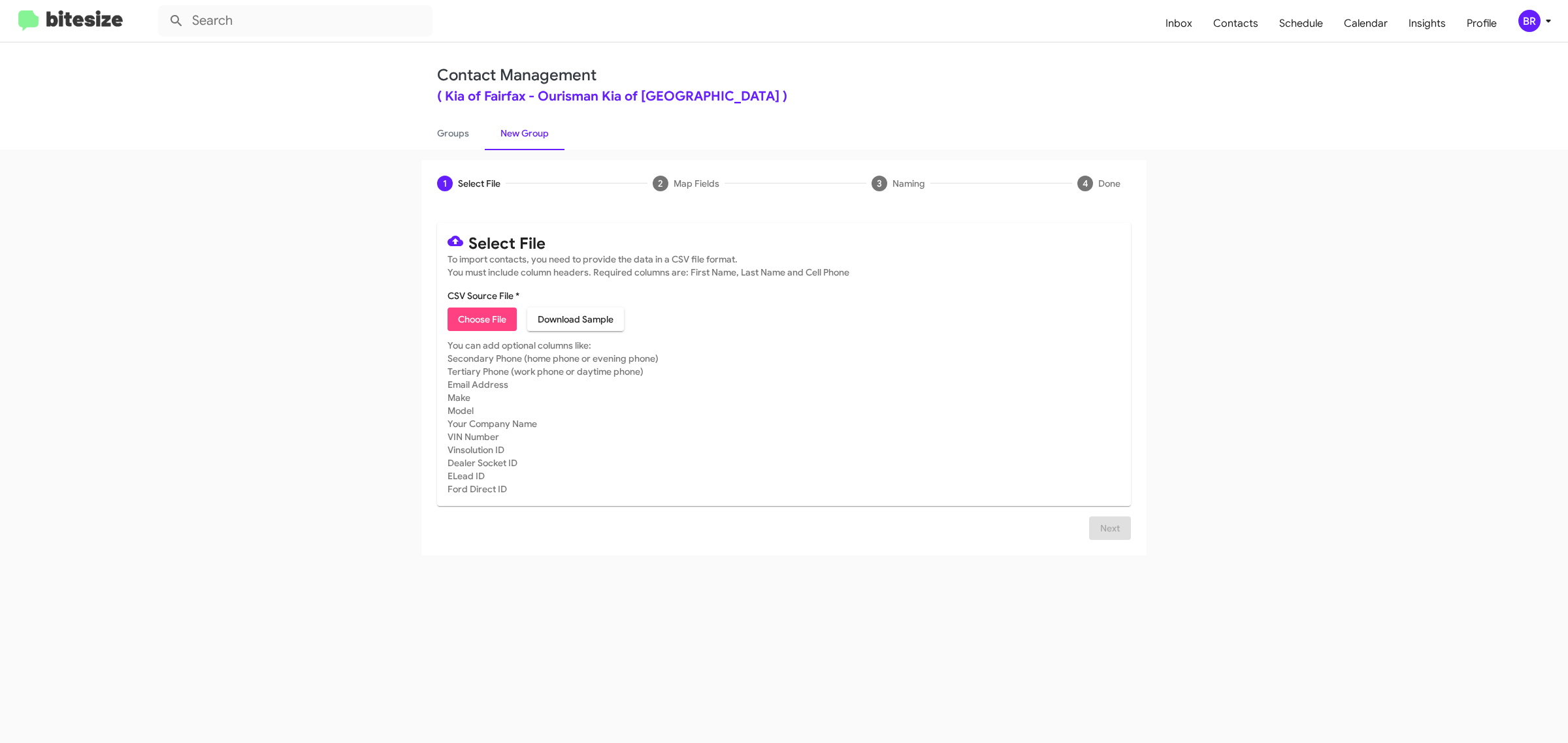
click at [482, 318] on span "Choose File" at bounding box center [482, 319] width 48 height 23
type input "Ourisman Kia of Fairfax"
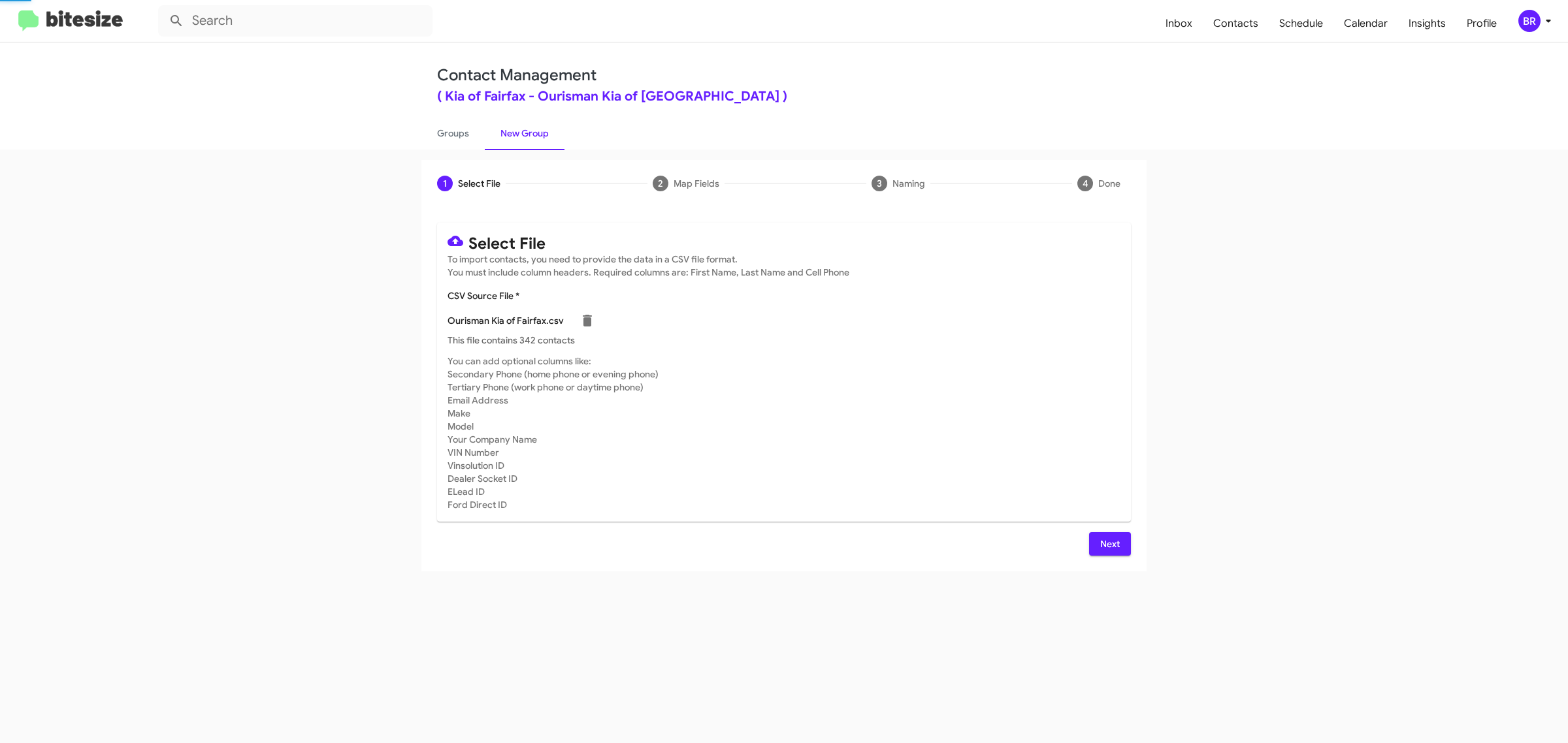
click at [1108, 542] on span "Next" at bounding box center [1110, 544] width 21 height 23
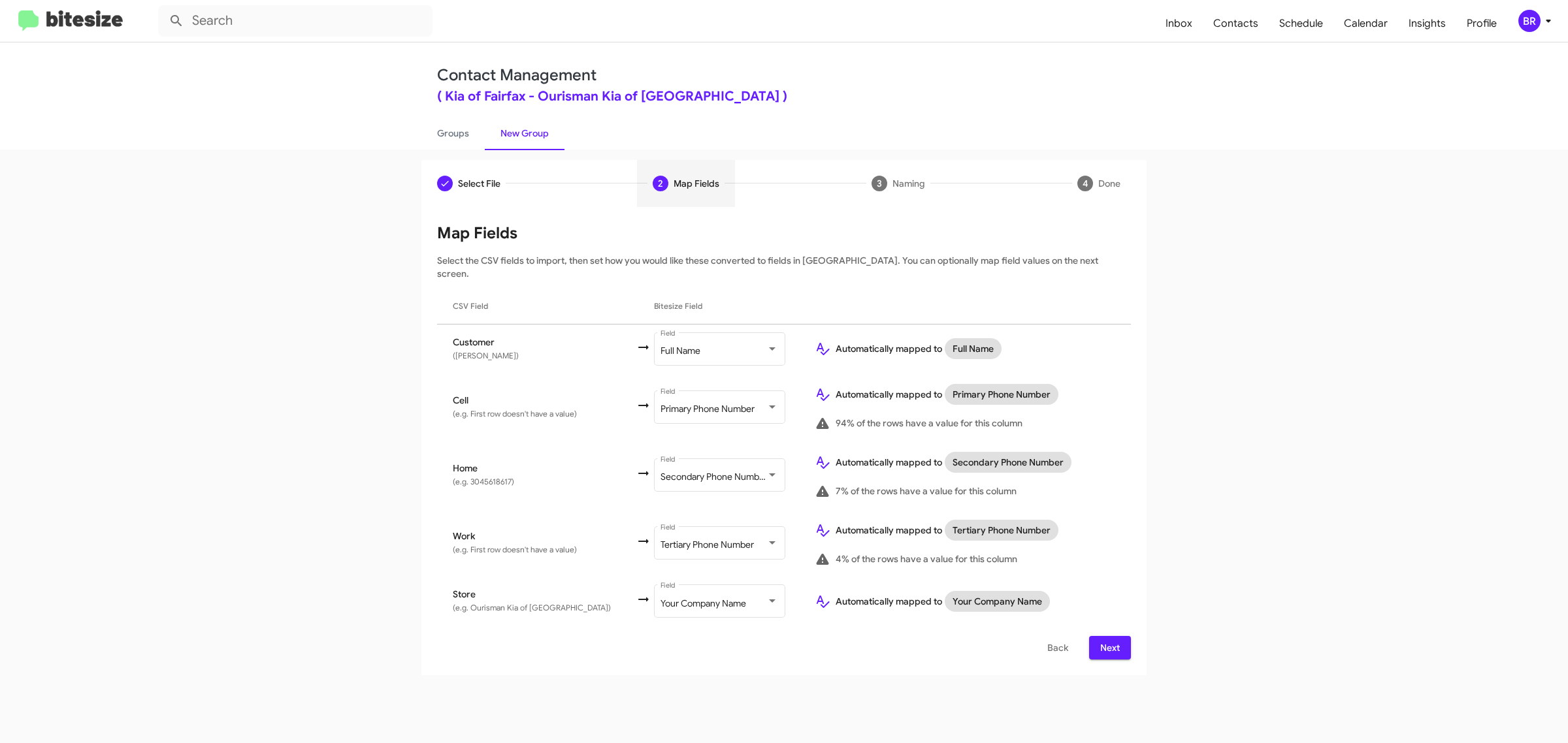
click at [1108, 636] on span "Next" at bounding box center [1110, 648] width 21 height 23
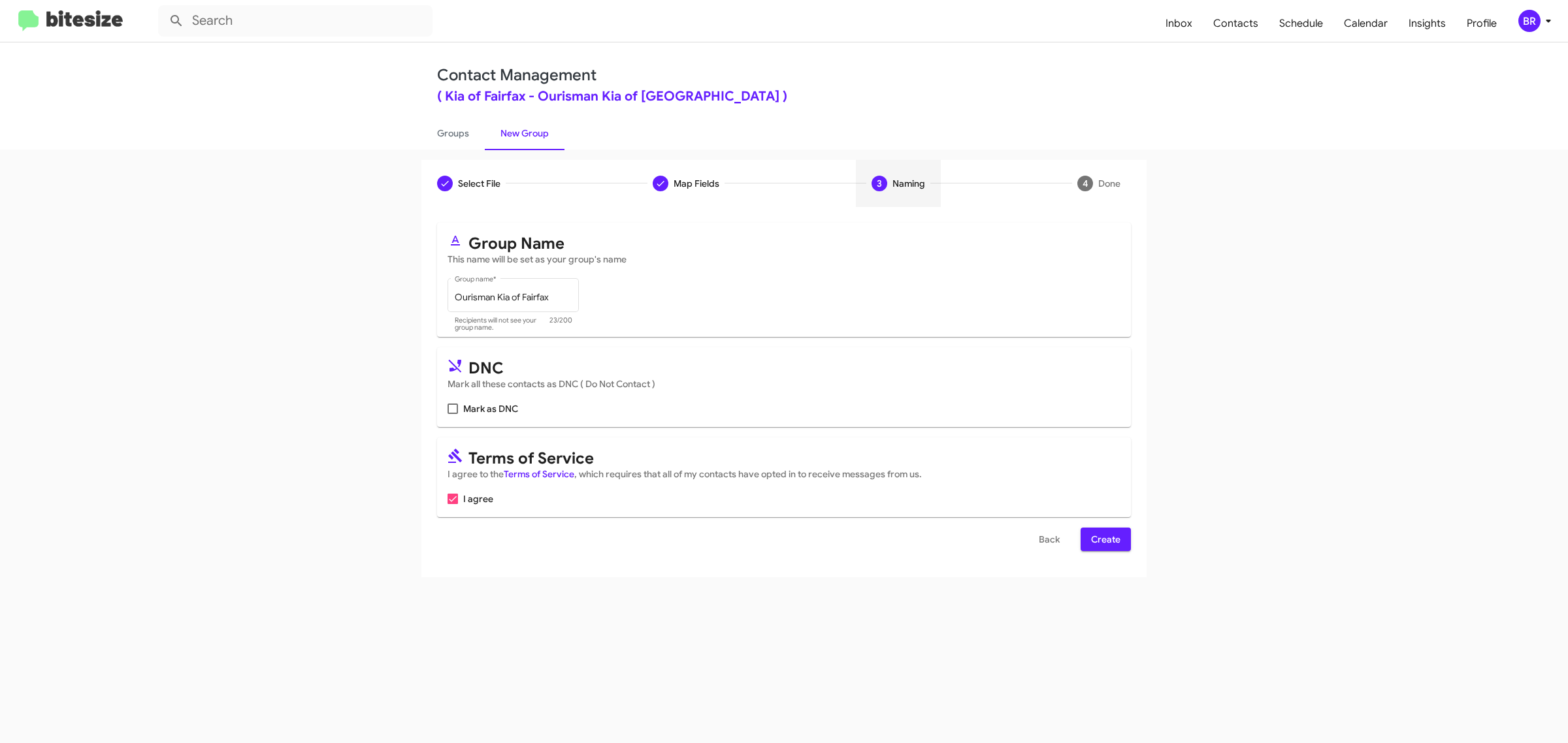
click at [452, 414] on input "Mark as DNC" at bounding box center [452, 414] width 1 height 1
checkbox input "true"
click at [1105, 537] on span "Create" at bounding box center [1105, 539] width 29 height 23
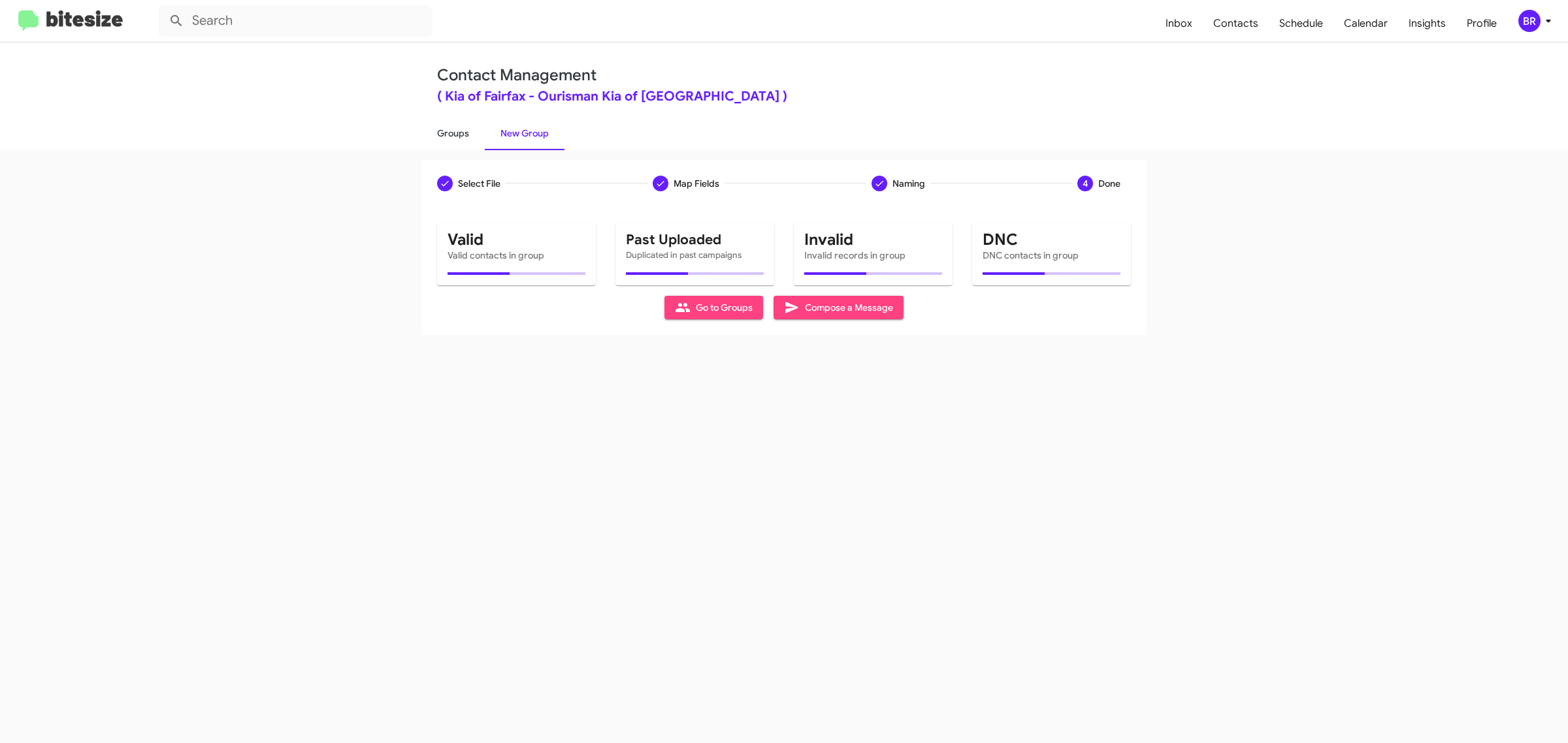
click at [452, 132] on link "Groups" at bounding box center [453, 133] width 64 height 34
type input "in:groups"
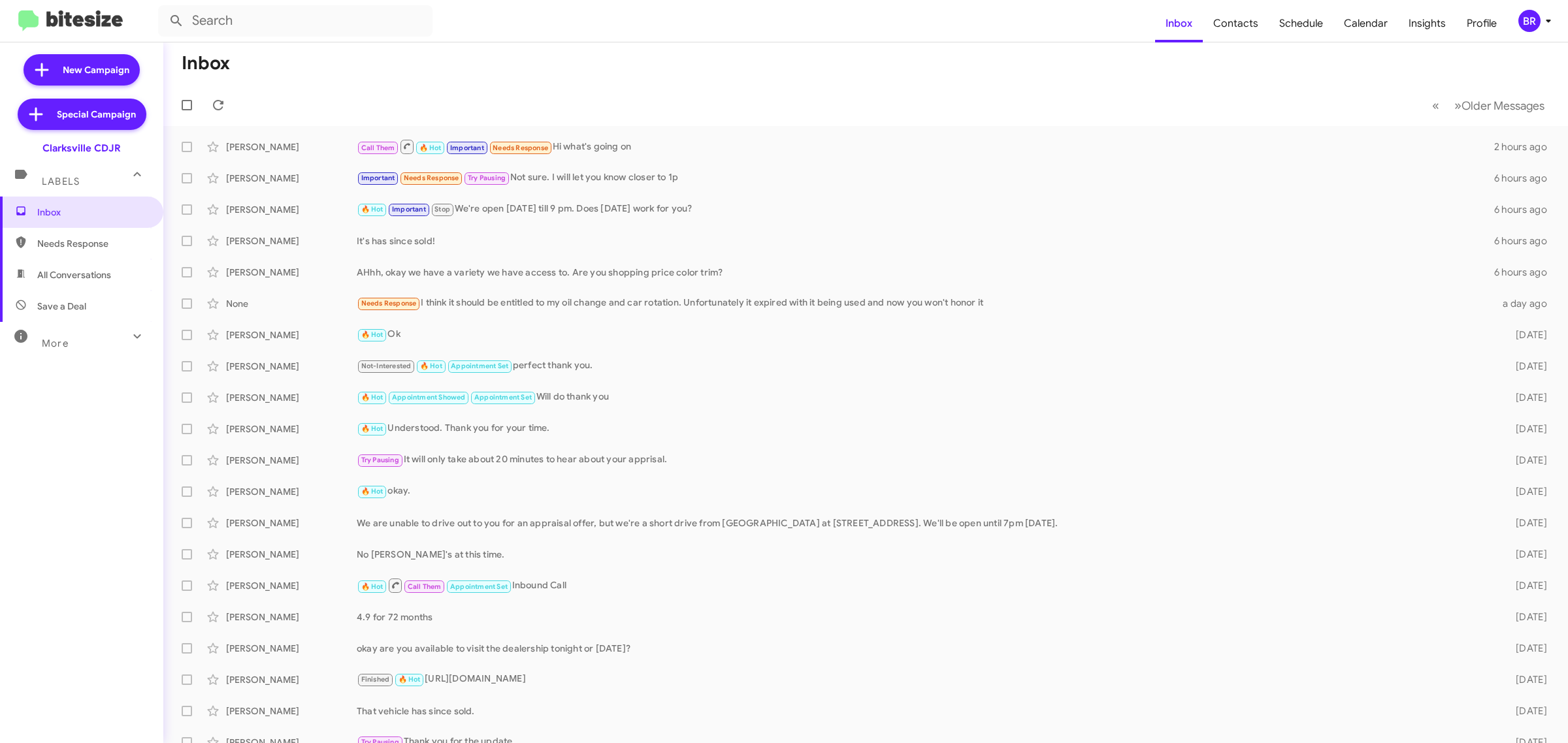
type input "in:groups"
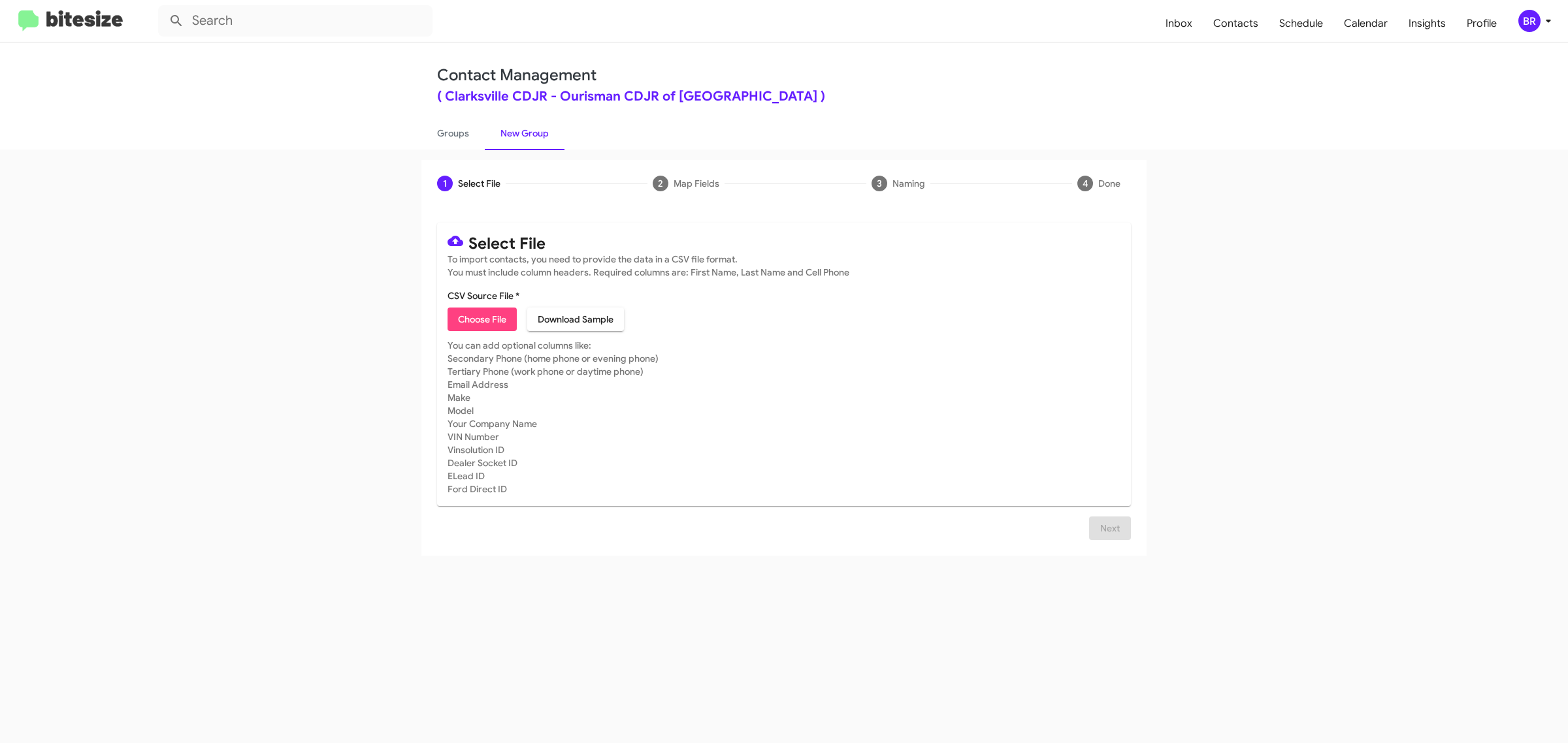
click at [482, 318] on span "Choose File" at bounding box center [482, 319] width 48 height 23
type input "Ourisman CDJR of [GEOGRAPHIC_DATA]"
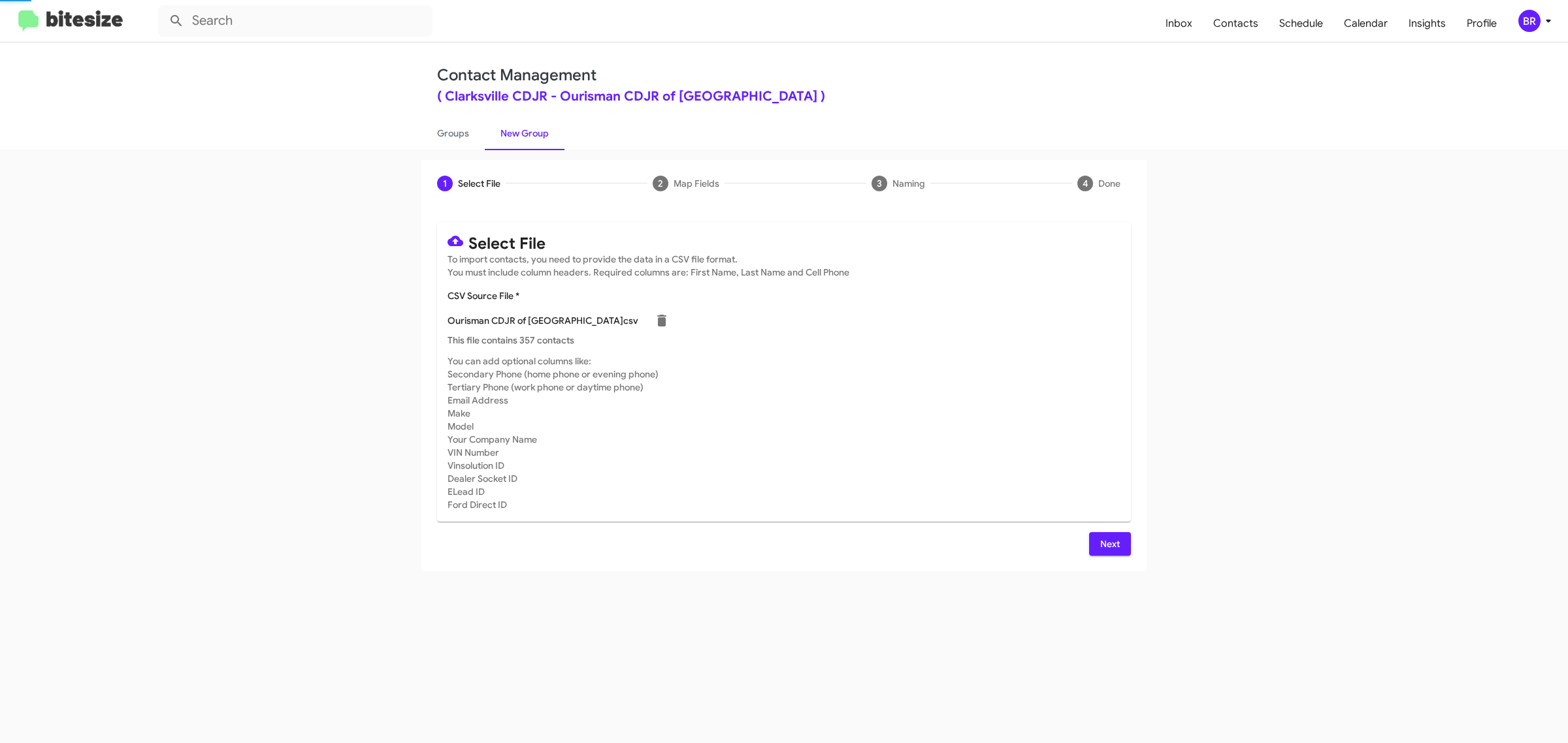
click at [1108, 542] on span "Next" at bounding box center [1110, 544] width 21 height 23
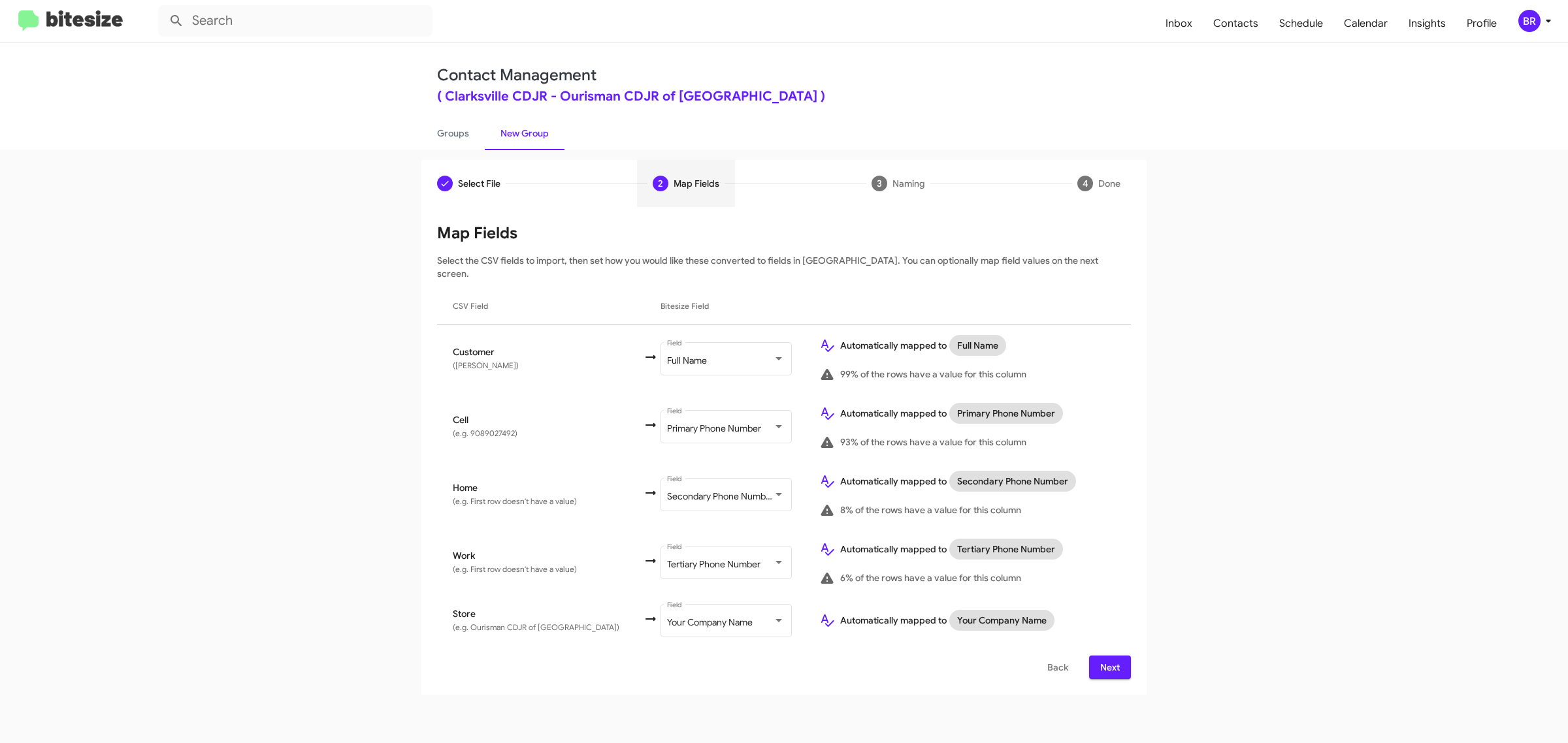
click at [1108, 656] on span "Next" at bounding box center [1110, 668] width 21 height 23
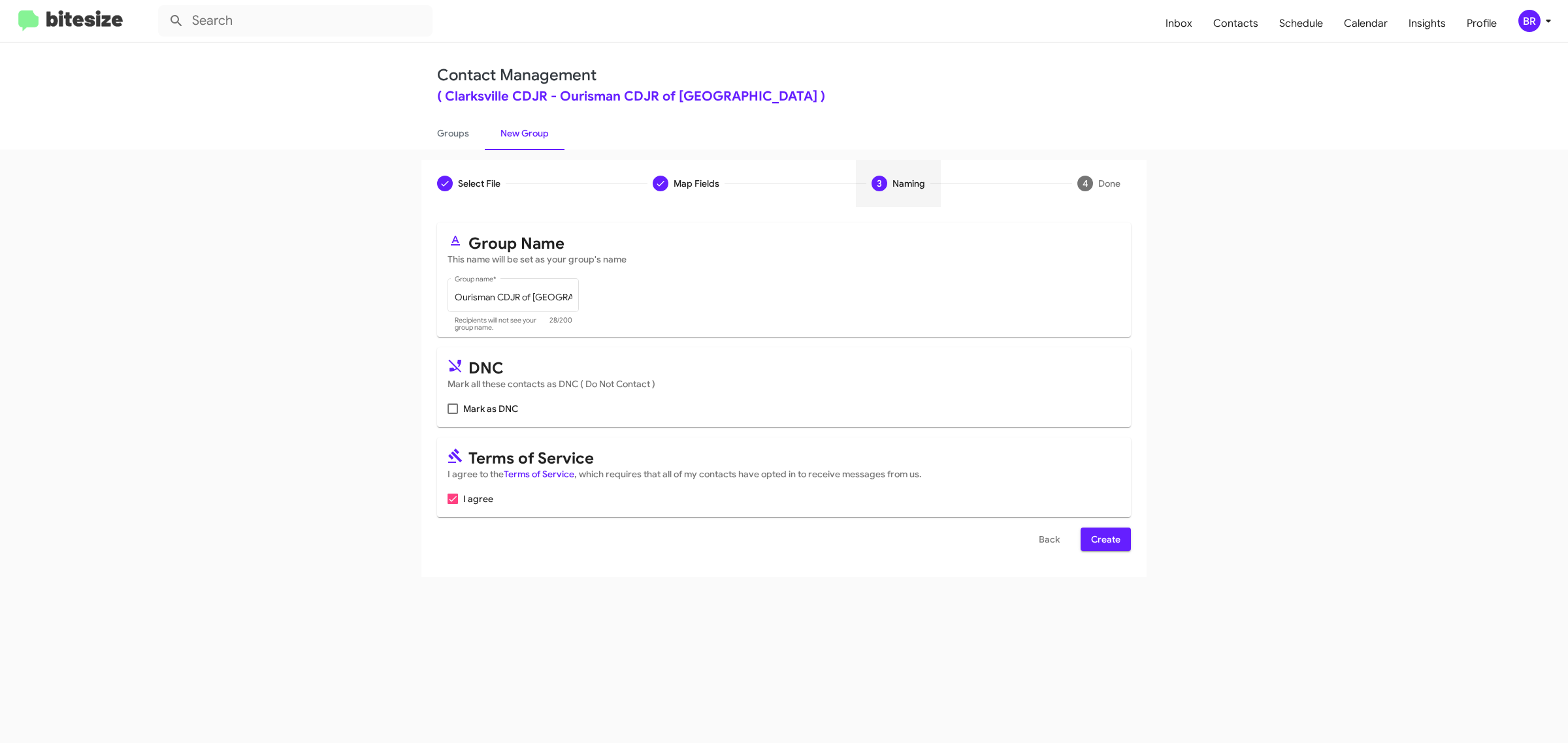
click at [452, 414] on input "Mark as DNC" at bounding box center [452, 414] width 1 height 1
checkbox input "true"
click at [1105, 537] on span "Create" at bounding box center [1105, 539] width 29 height 23
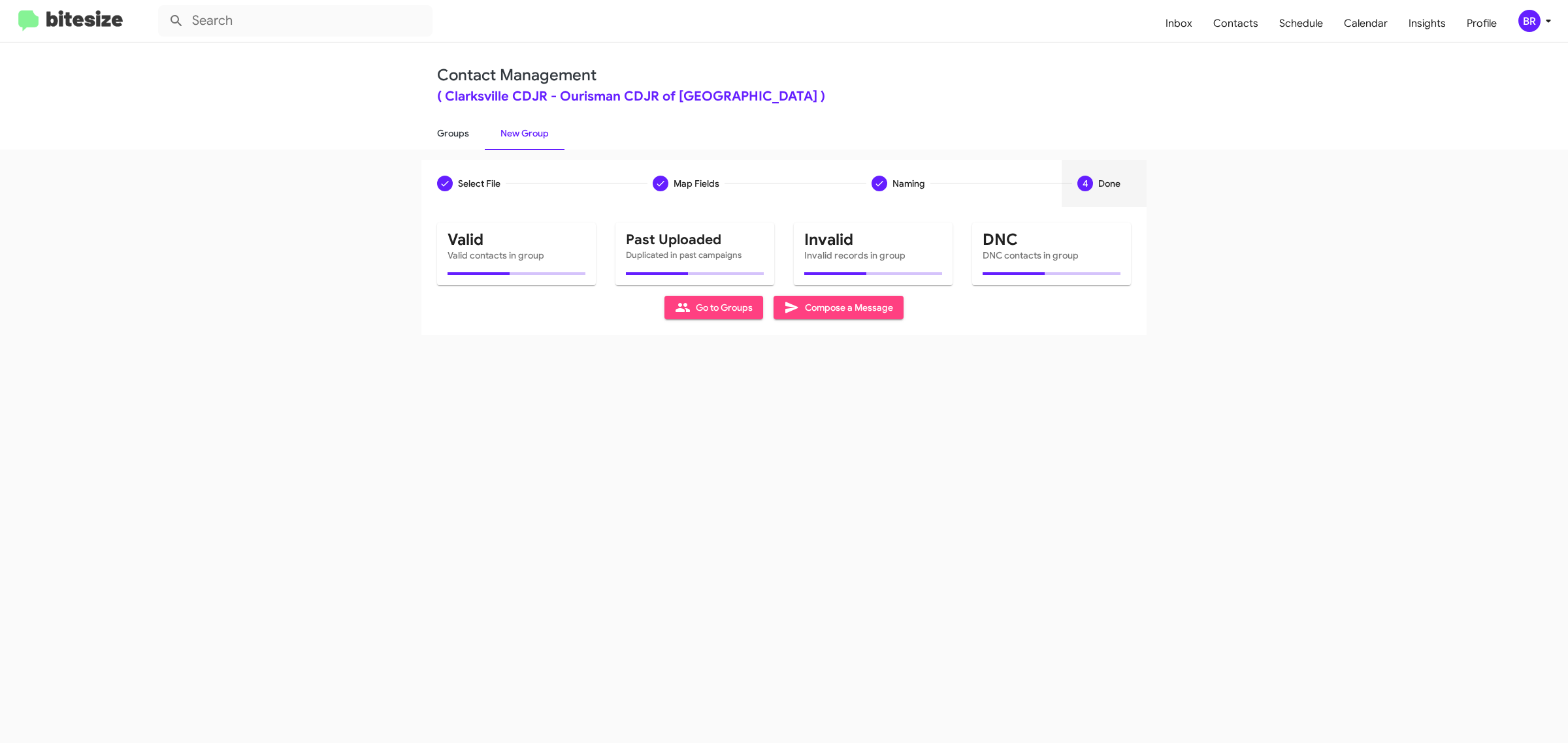
click at [452, 132] on link "Groups" at bounding box center [453, 133] width 64 height 34
type input "in:groups"
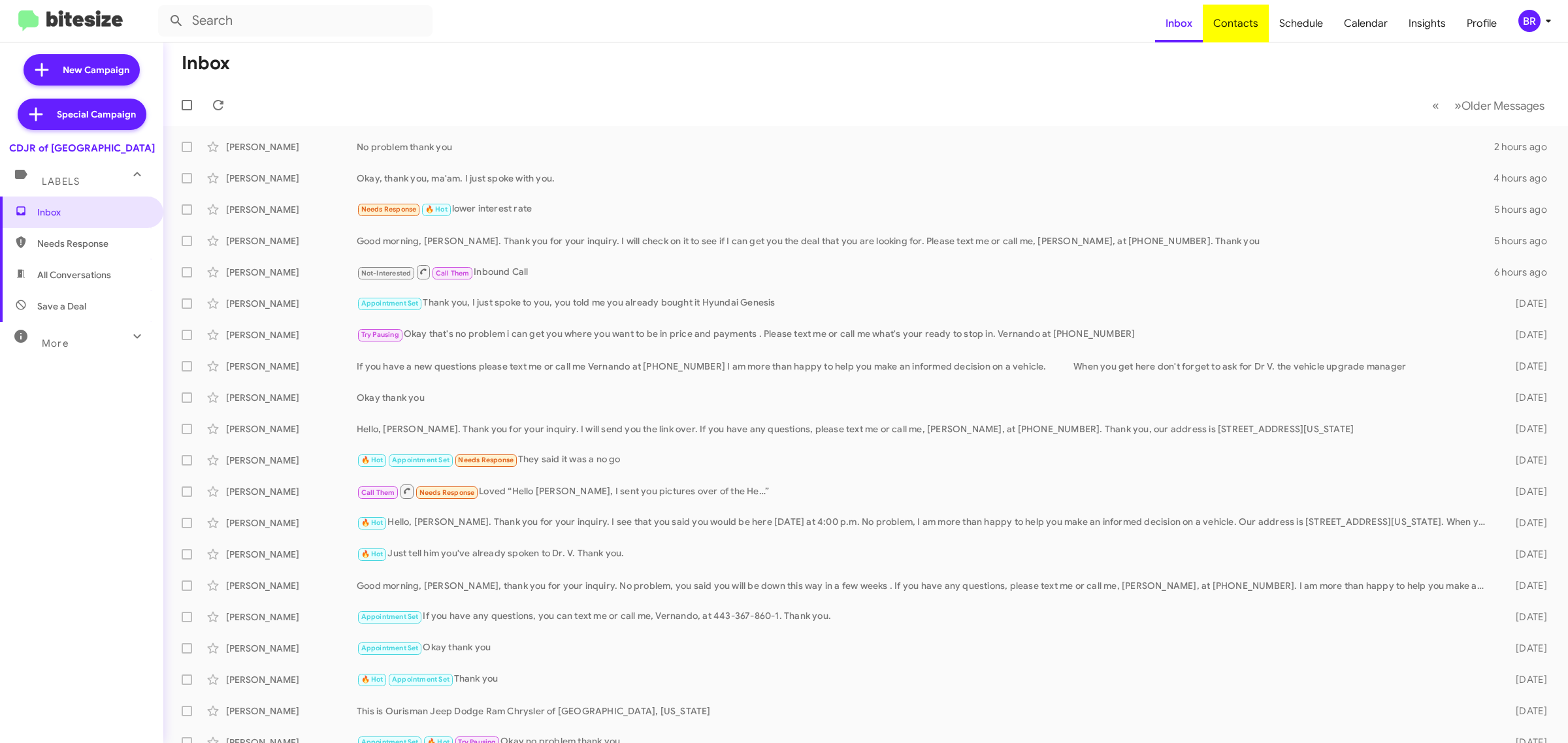
type input "in:groups"
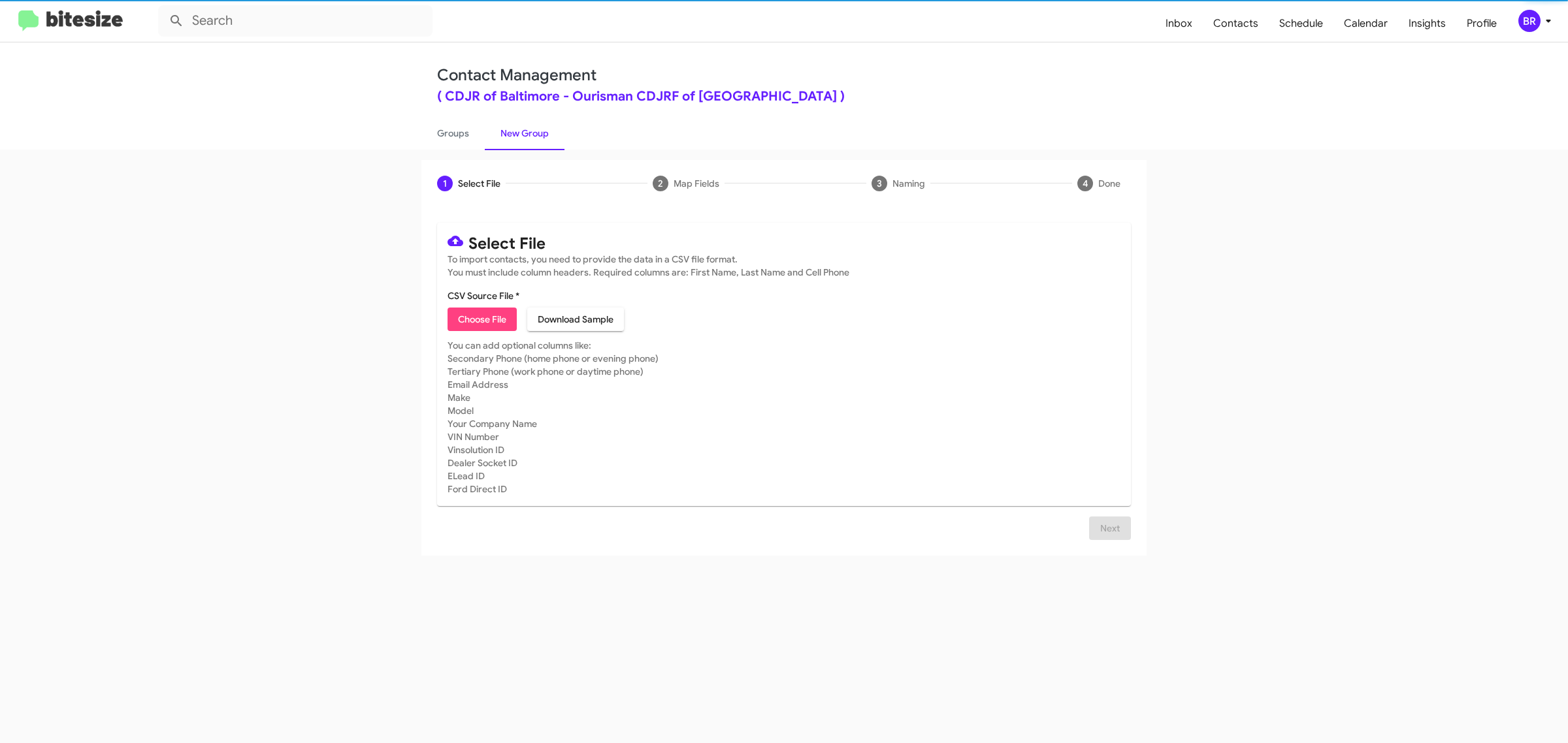
click at [482, 318] on span "Choose File" at bounding box center [482, 319] width 48 height 23
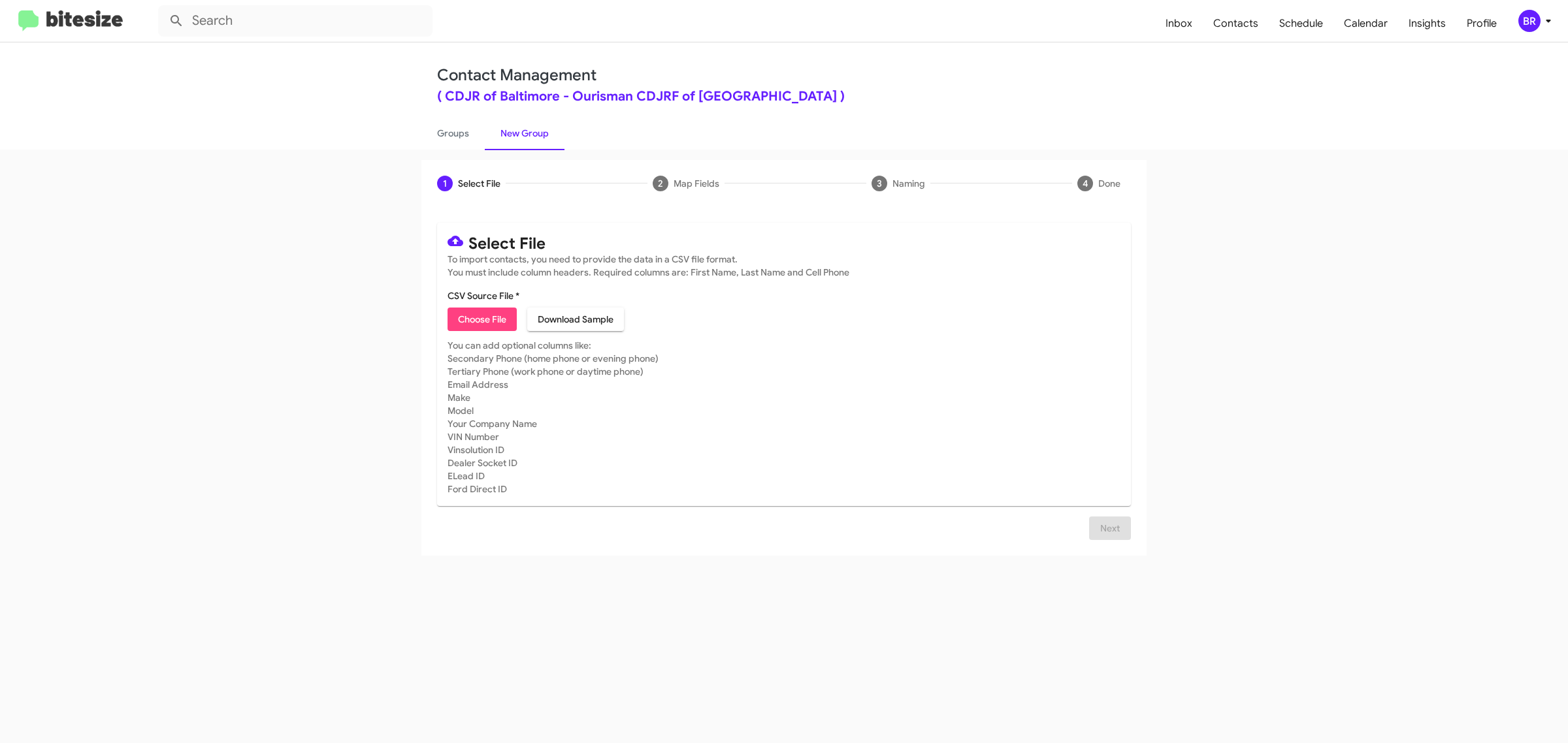
type input "Ourisman CDJRF of [GEOGRAPHIC_DATA]"
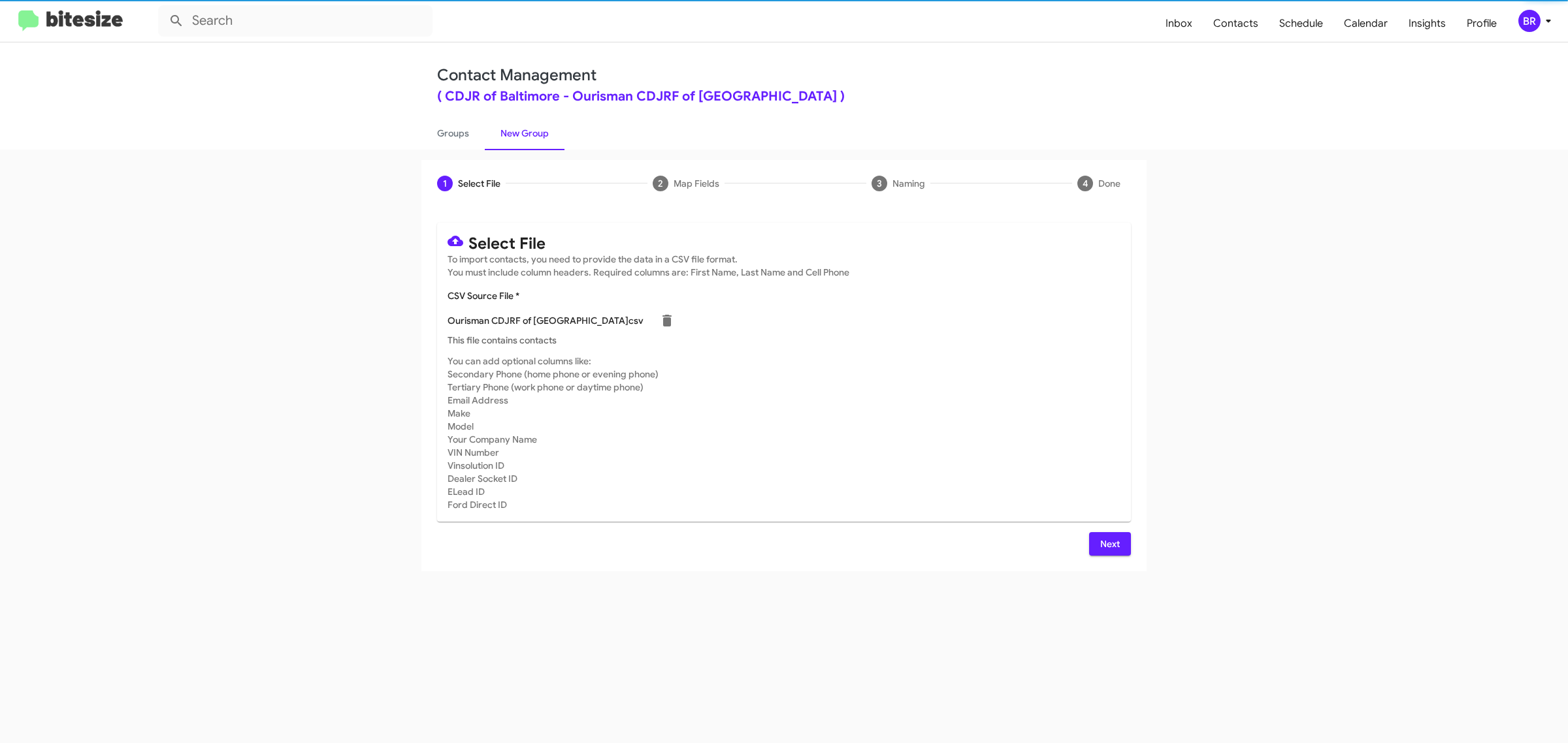
click at [1108, 542] on span "Next" at bounding box center [1110, 544] width 21 height 23
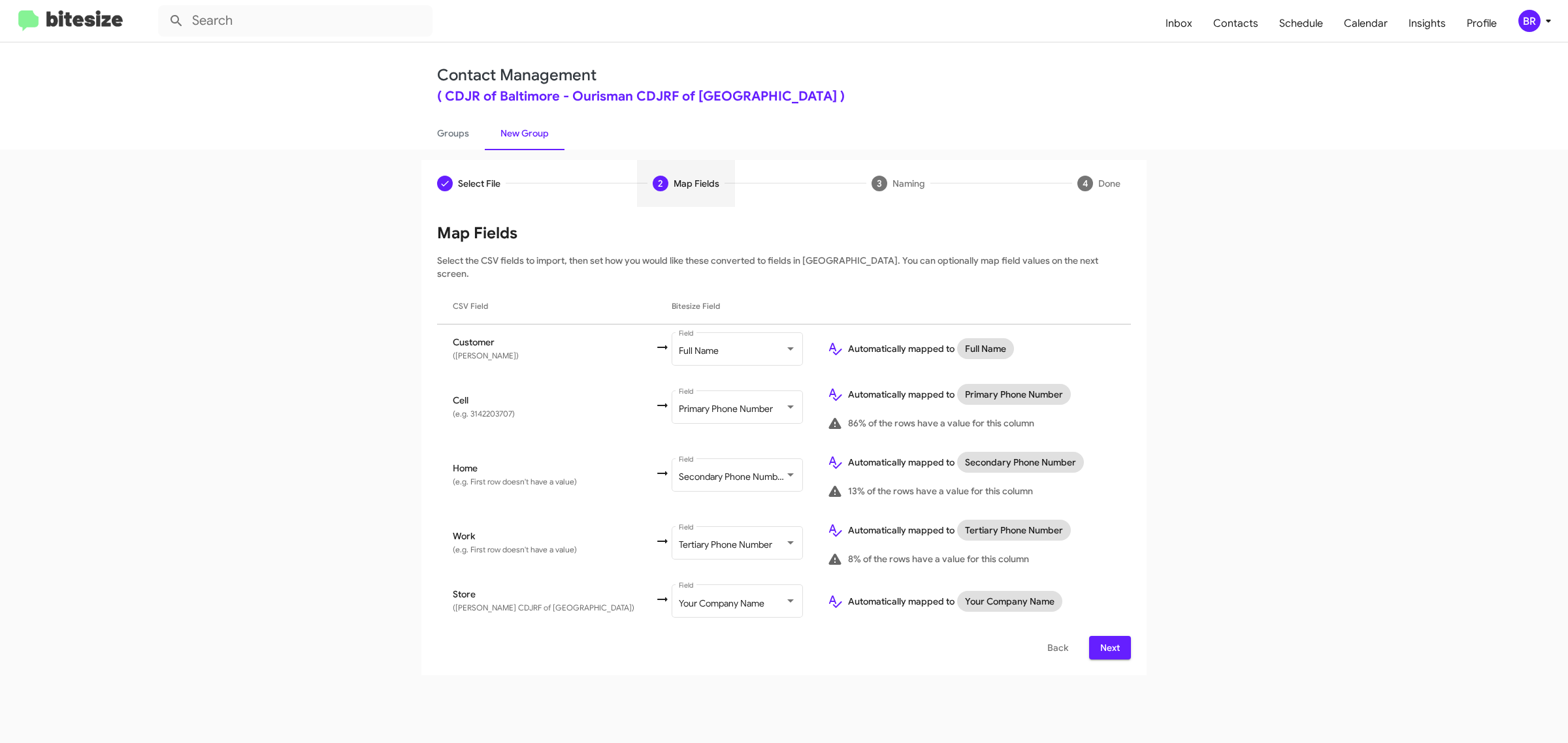
click at [1108, 636] on span "Next" at bounding box center [1110, 648] width 21 height 23
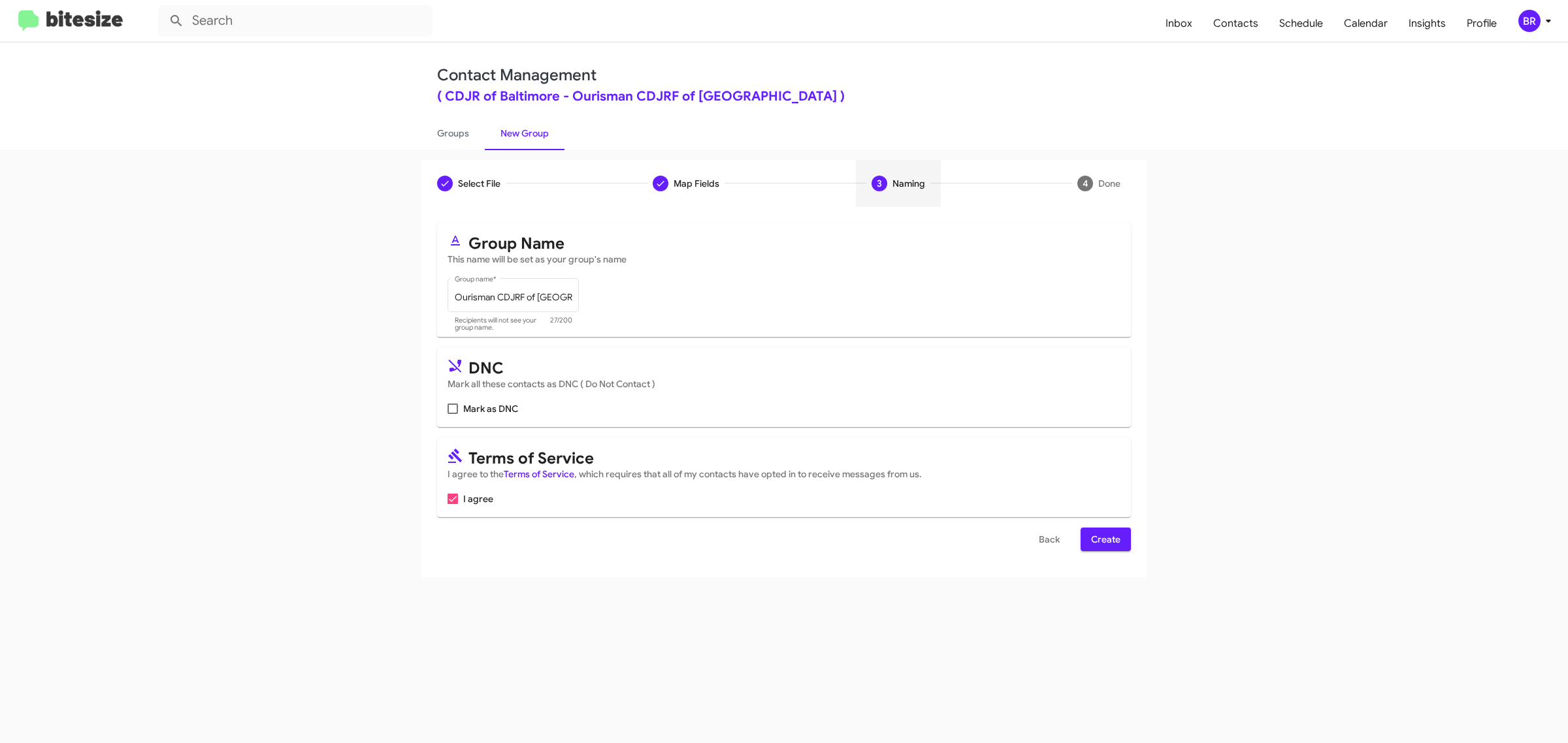
click at [452, 414] on input "Mark as DNC" at bounding box center [452, 414] width 1 height 1
checkbox input "true"
click at [1105, 537] on span "Create" at bounding box center [1105, 539] width 29 height 23
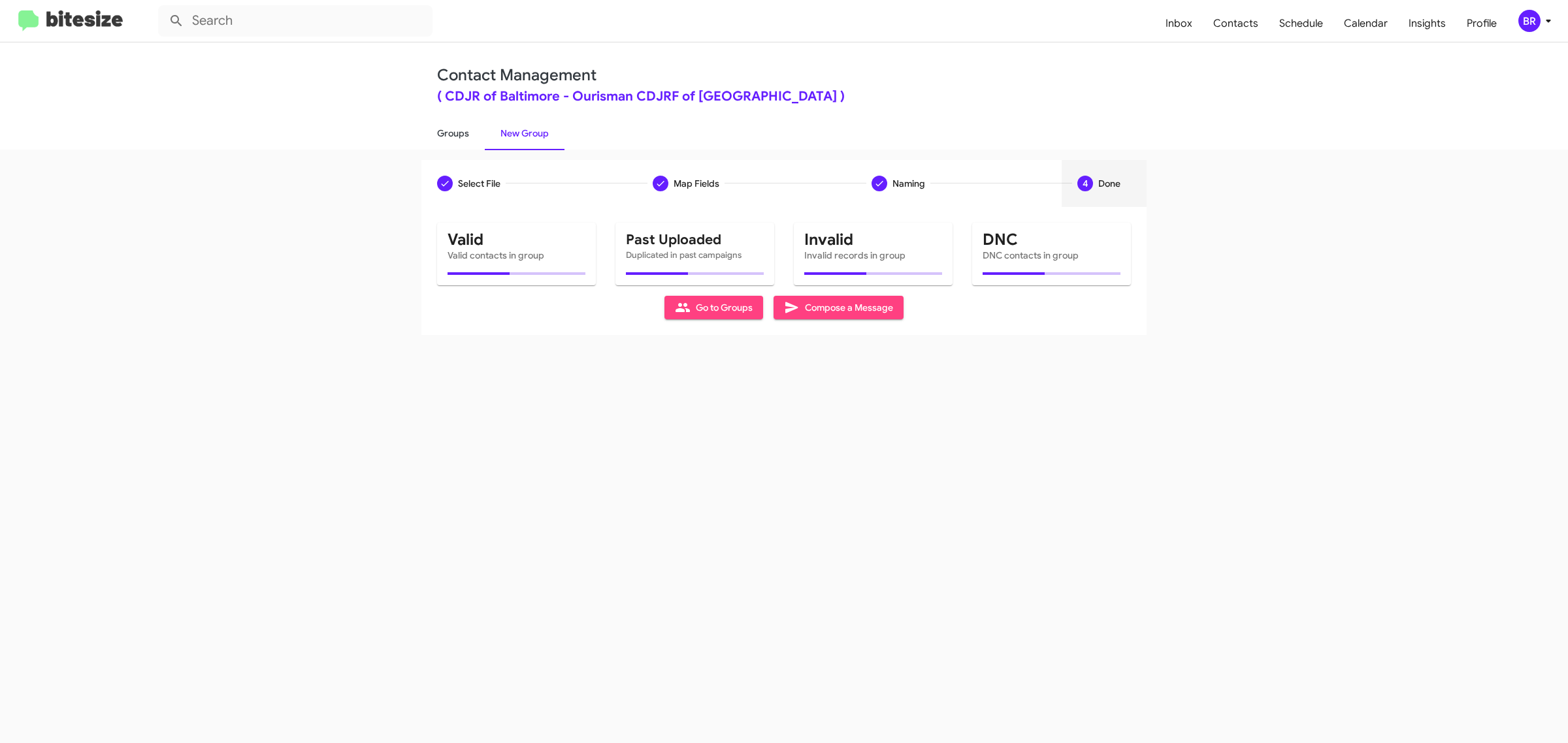
click at [452, 132] on link "Groups" at bounding box center [453, 133] width 64 height 34
type input "in:groups"
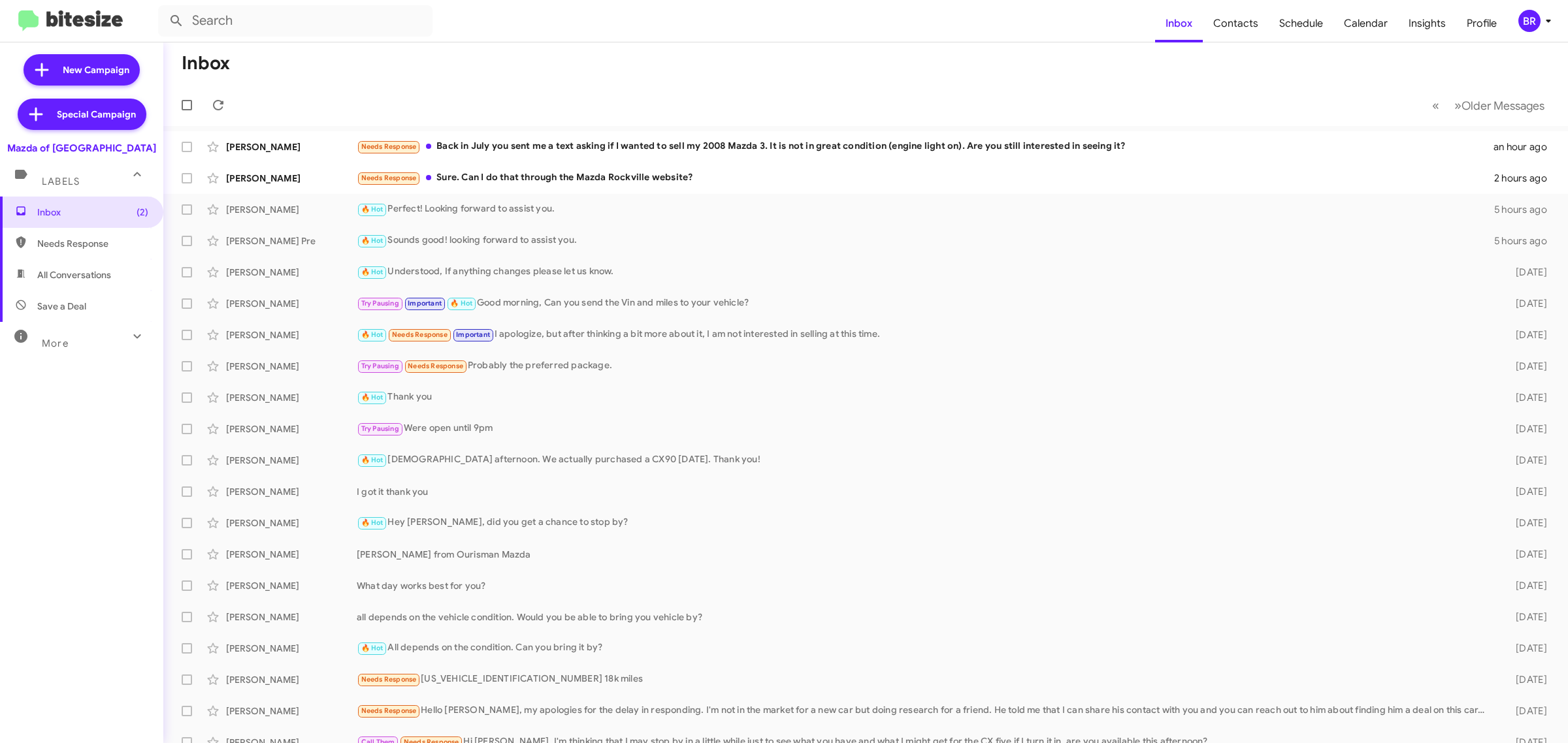
type input "in:groups"
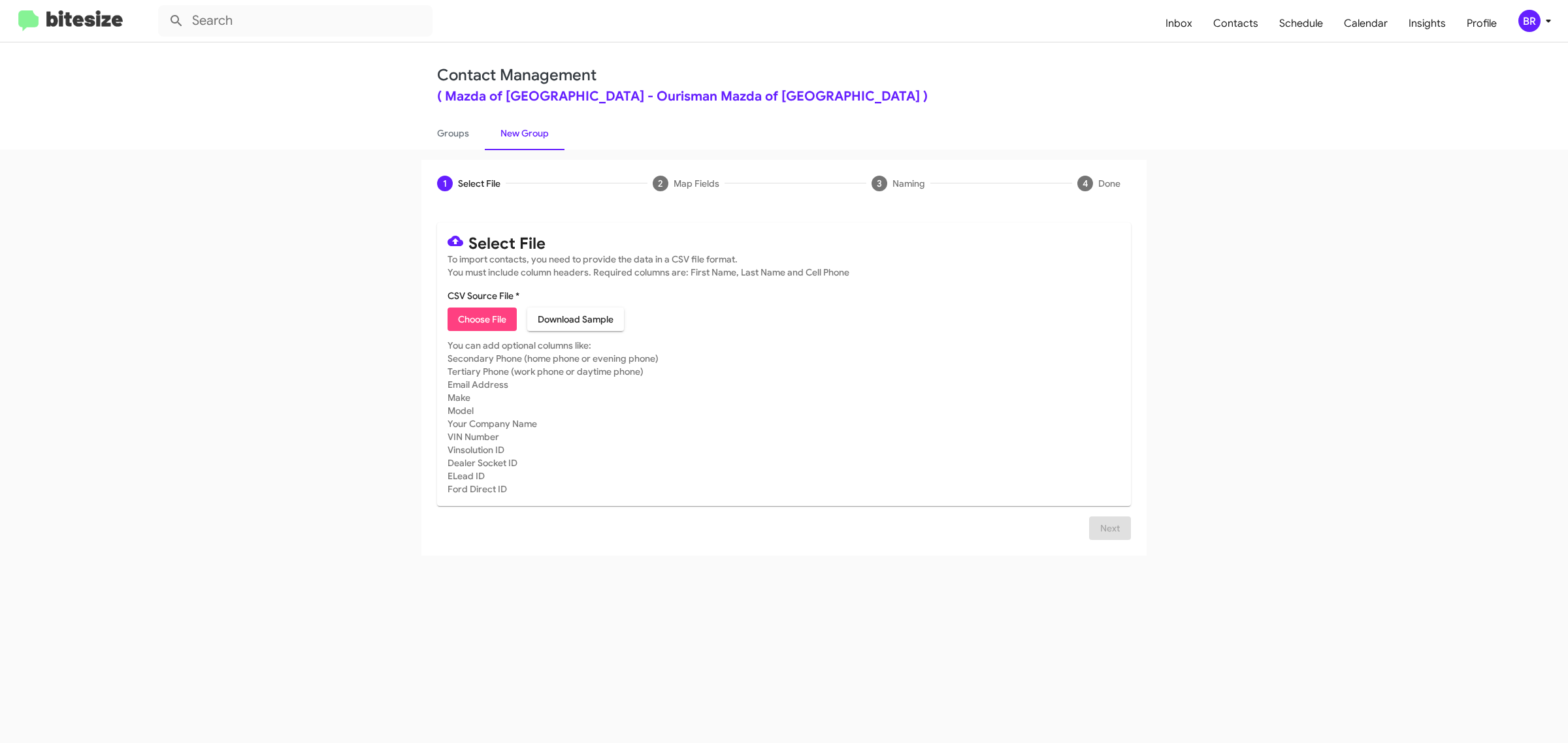
click at [482, 318] on span "Choose File" at bounding box center [482, 319] width 48 height 23
type input "Ourisman Mazda of [GEOGRAPHIC_DATA]"
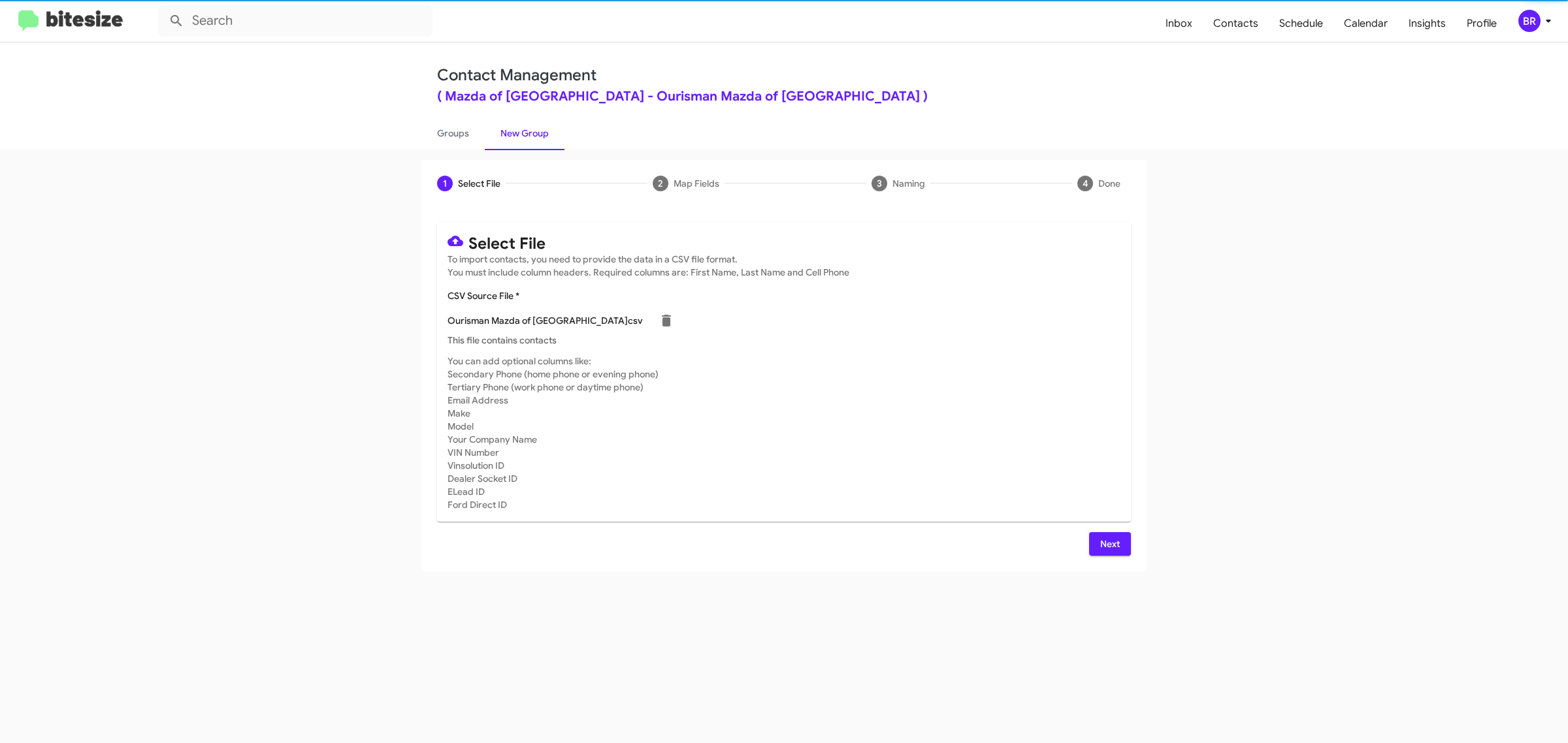
click at [1108, 542] on span "Next" at bounding box center [1110, 544] width 21 height 23
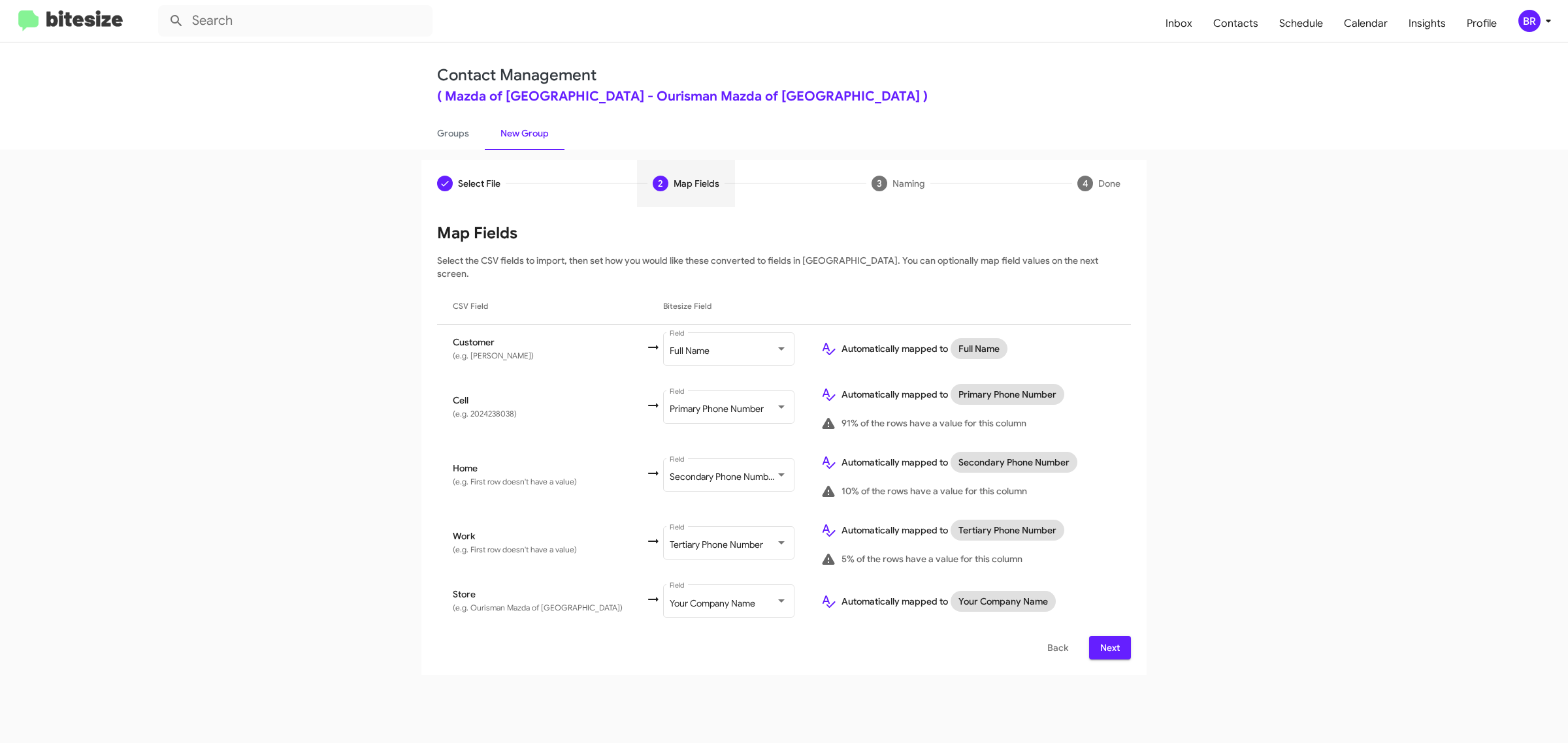
click at [1108, 636] on span "Next" at bounding box center [1110, 648] width 21 height 23
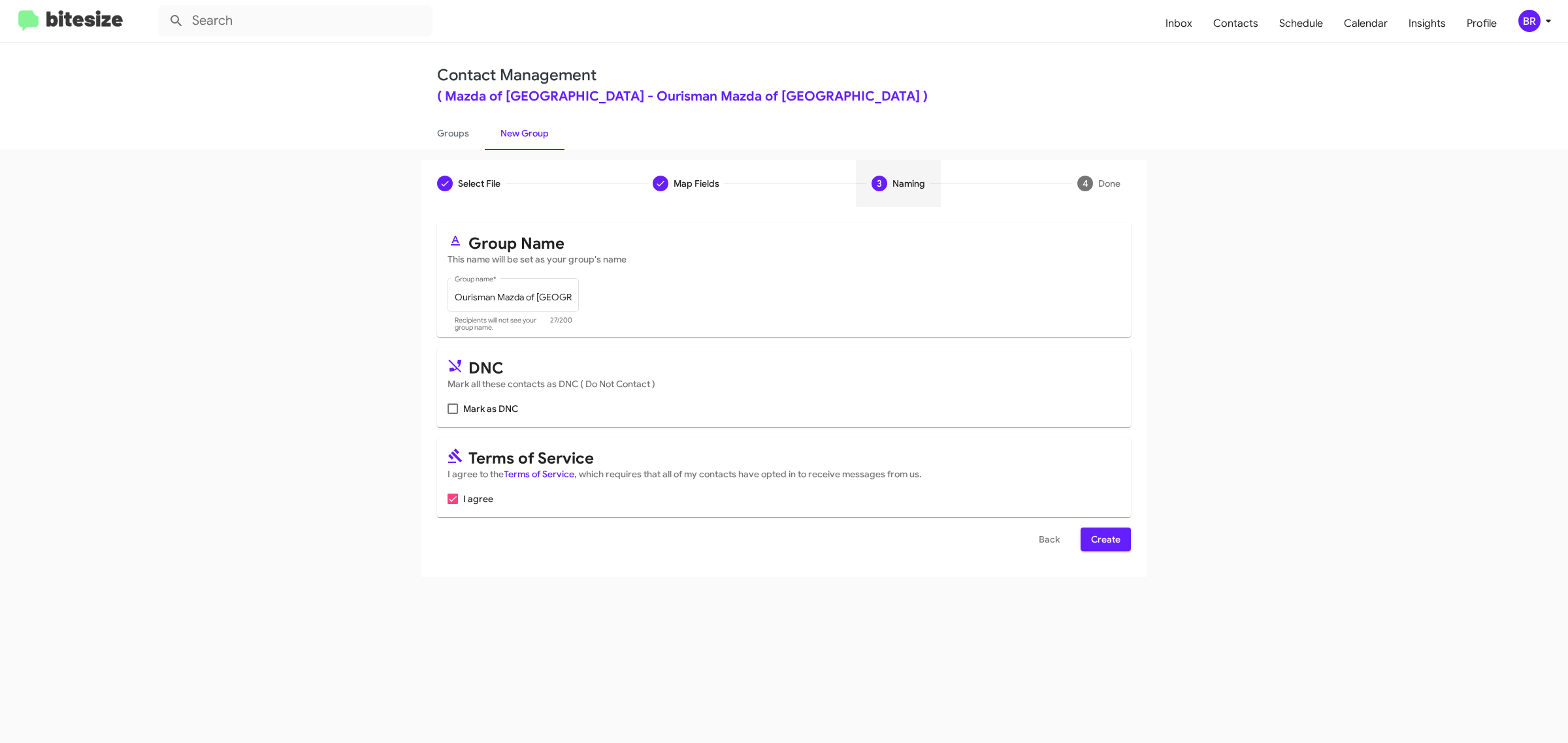
click at [452, 414] on input "Mark as DNC" at bounding box center [452, 414] width 1 height 1
checkbox input "true"
click at [1105, 537] on span "Create" at bounding box center [1105, 539] width 29 height 23
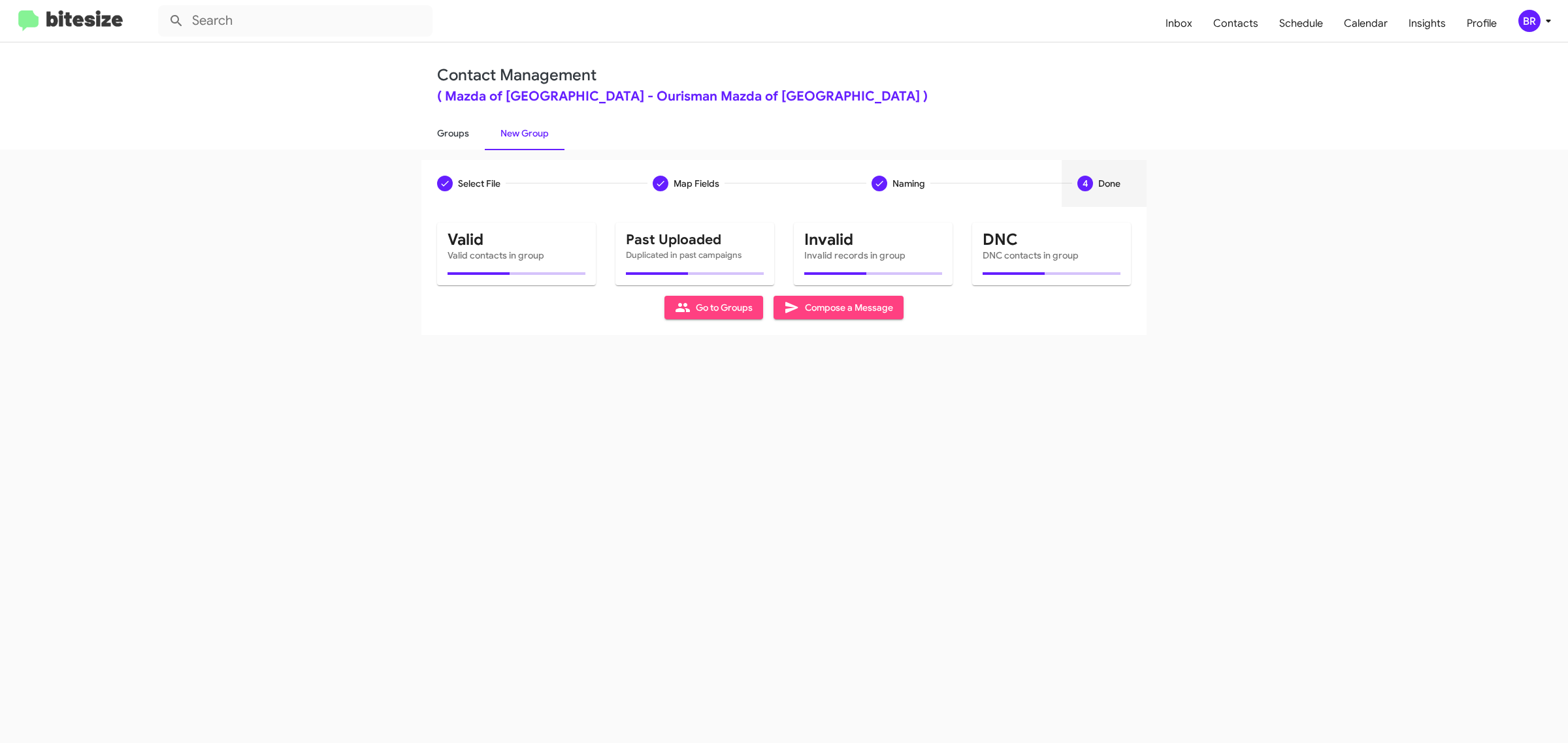
click at [452, 132] on link "Groups" at bounding box center [453, 133] width 64 height 34
type input "in:groups"
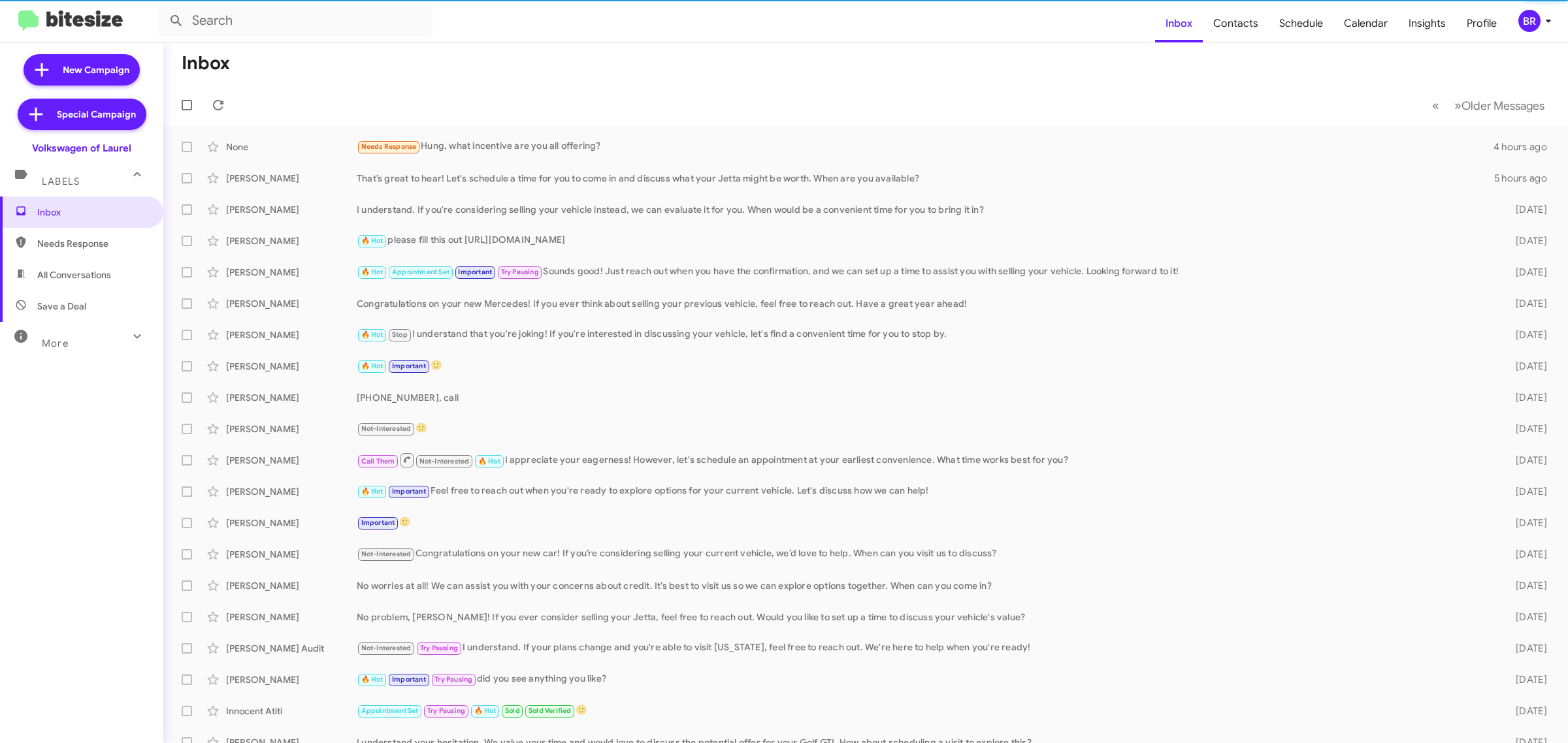
type input "in:groups"
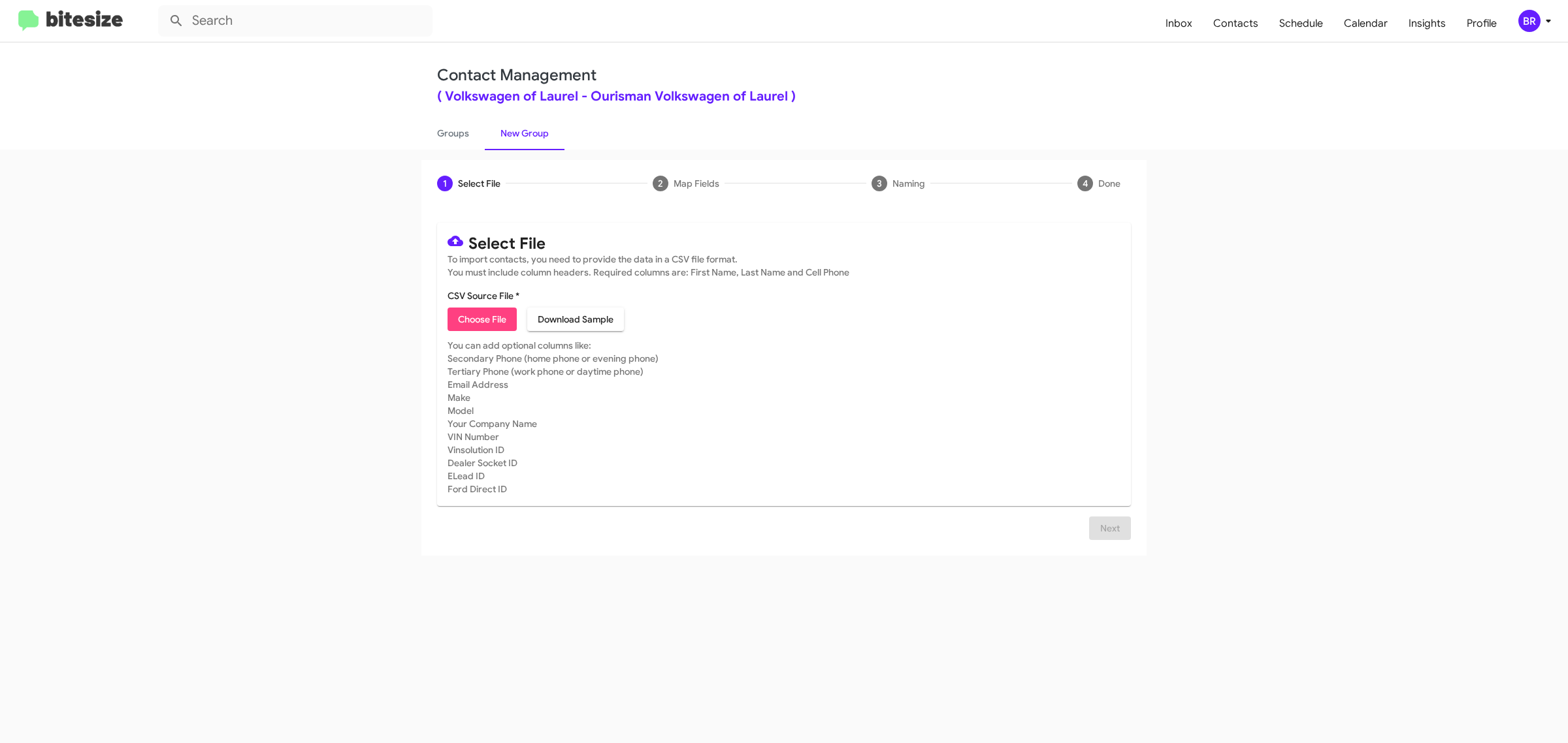
click at [482, 318] on span "Choose File" at bounding box center [482, 319] width 48 height 23
type input "Ourisman Volkswagen of Laurel"
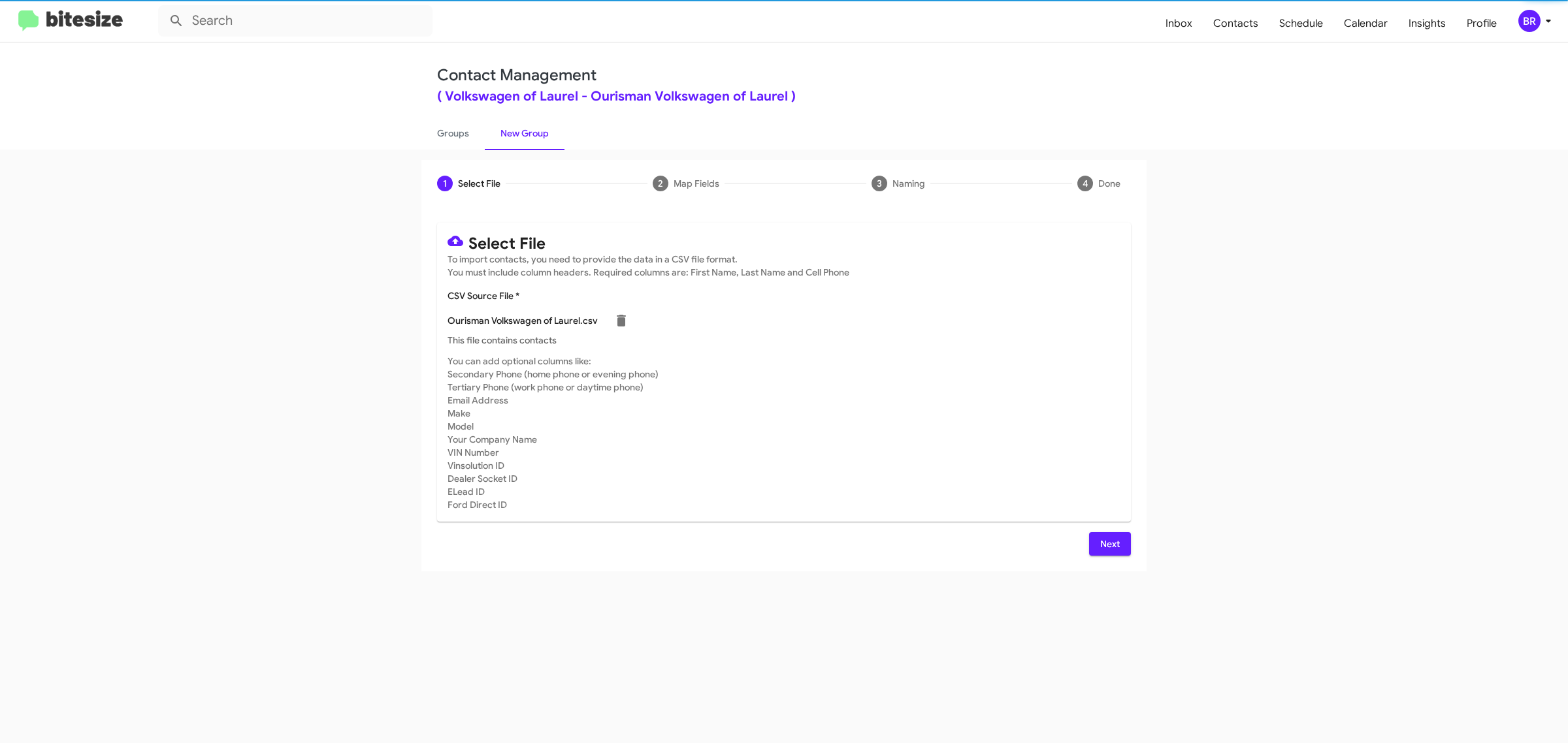
click at [1108, 542] on span "Next" at bounding box center [1110, 544] width 21 height 23
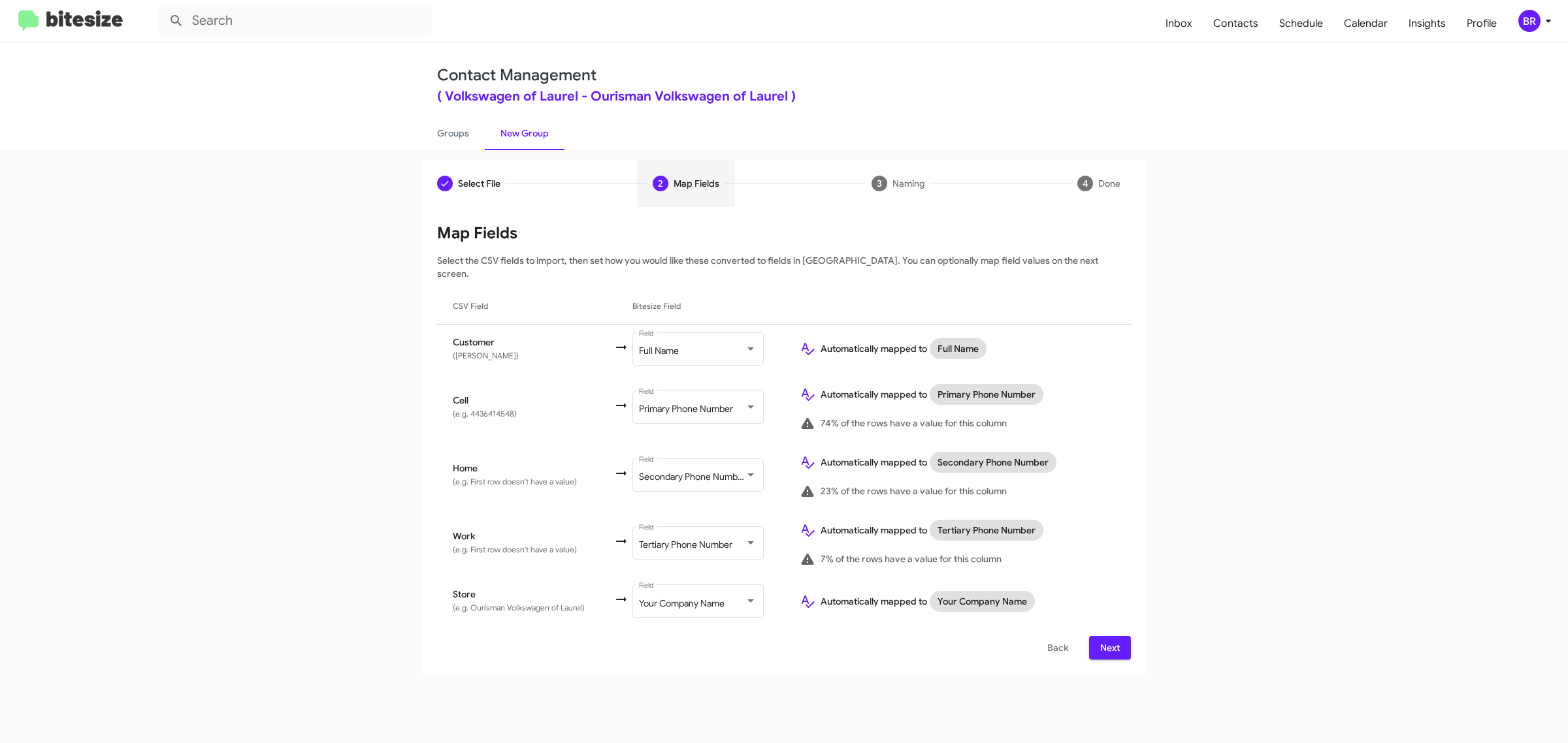
click at [1108, 636] on span "Next" at bounding box center [1110, 648] width 21 height 23
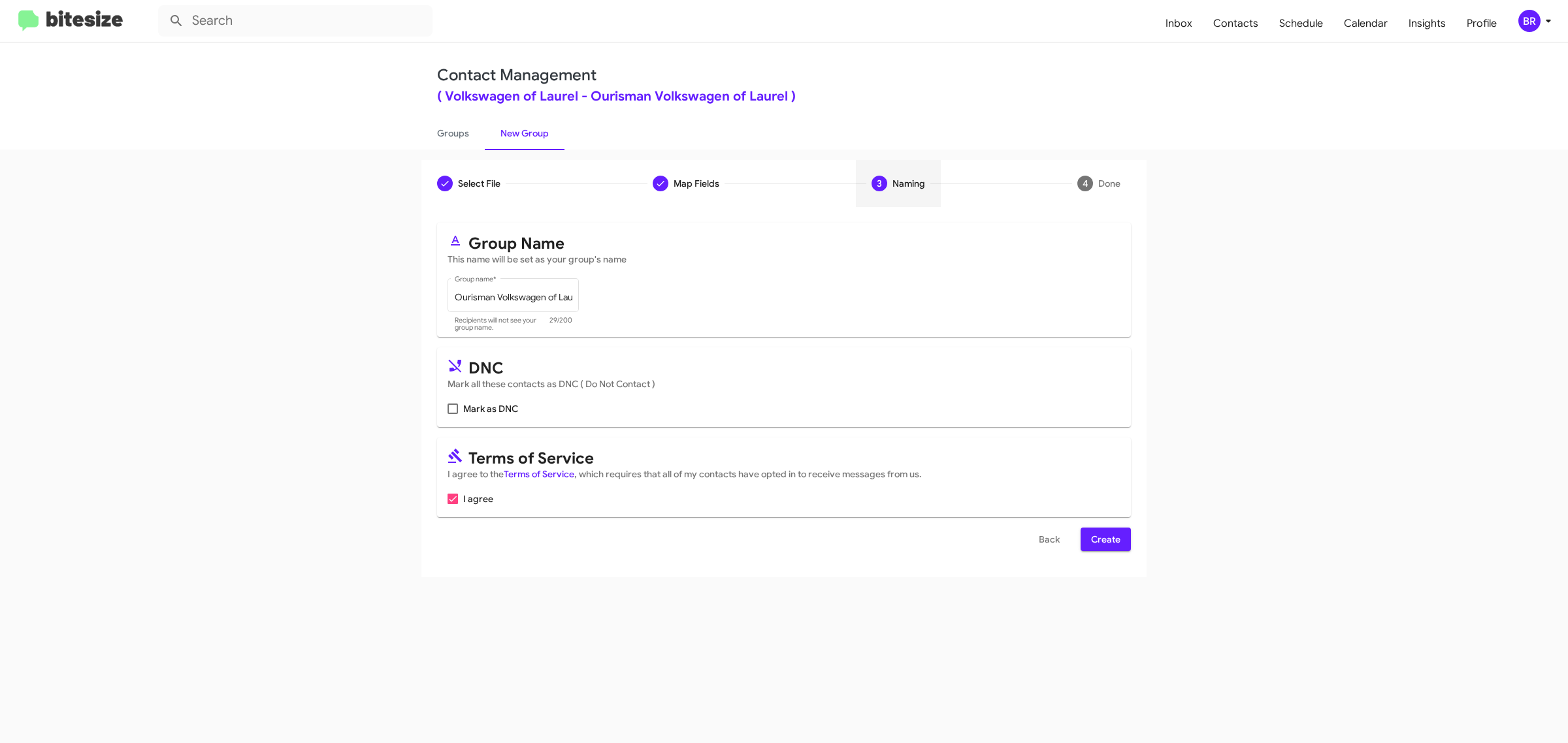
click at [452, 414] on input "Mark as DNC" at bounding box center [452, 414] width 1 height 1
checkbox input "true"
click at [1105, 537] on span "Create" at bounding box center [1105, 539] width 29 height 23
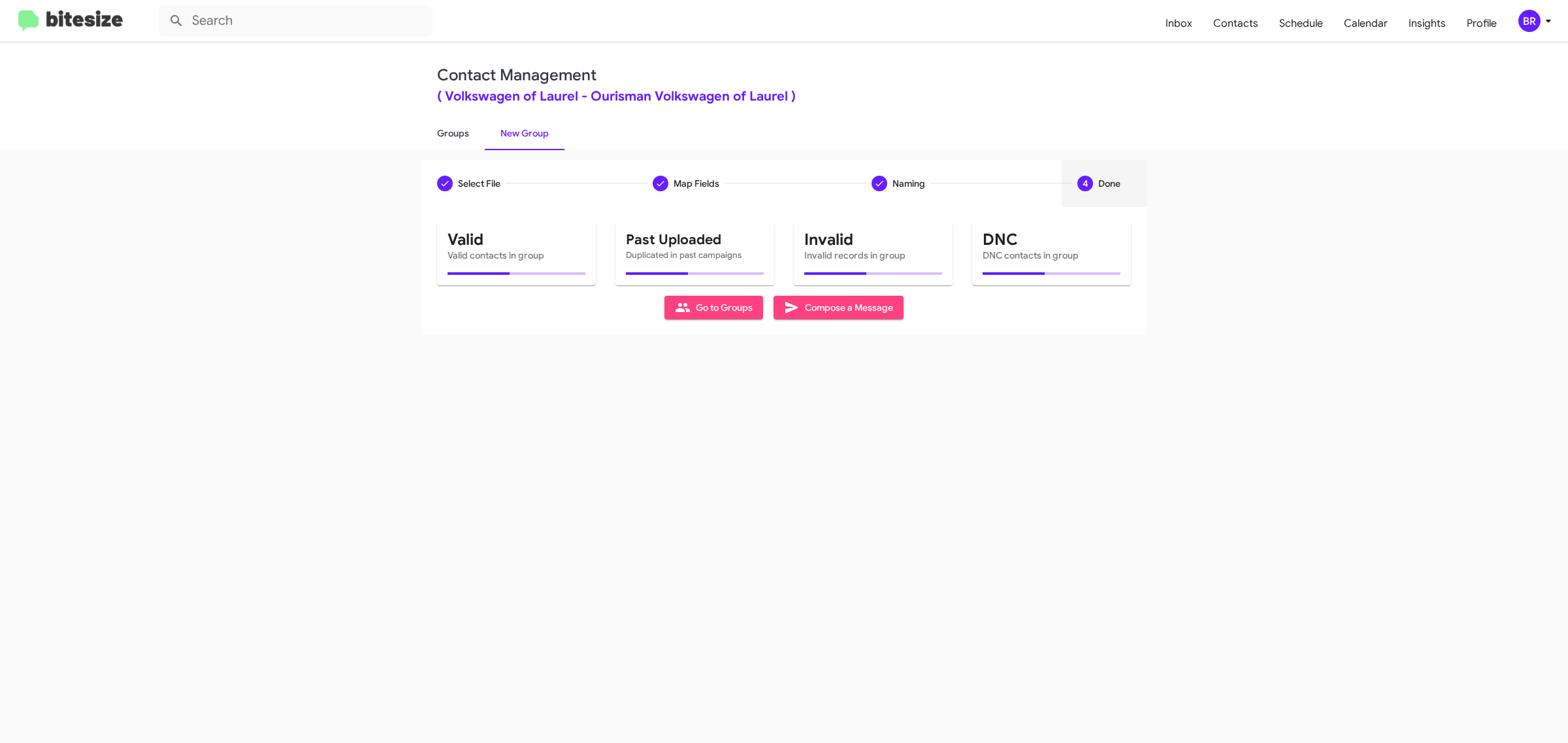
click at [452, 132] on link "Groups" at bounding box center [453, 133] width 64 height 34
type input "in:groups"
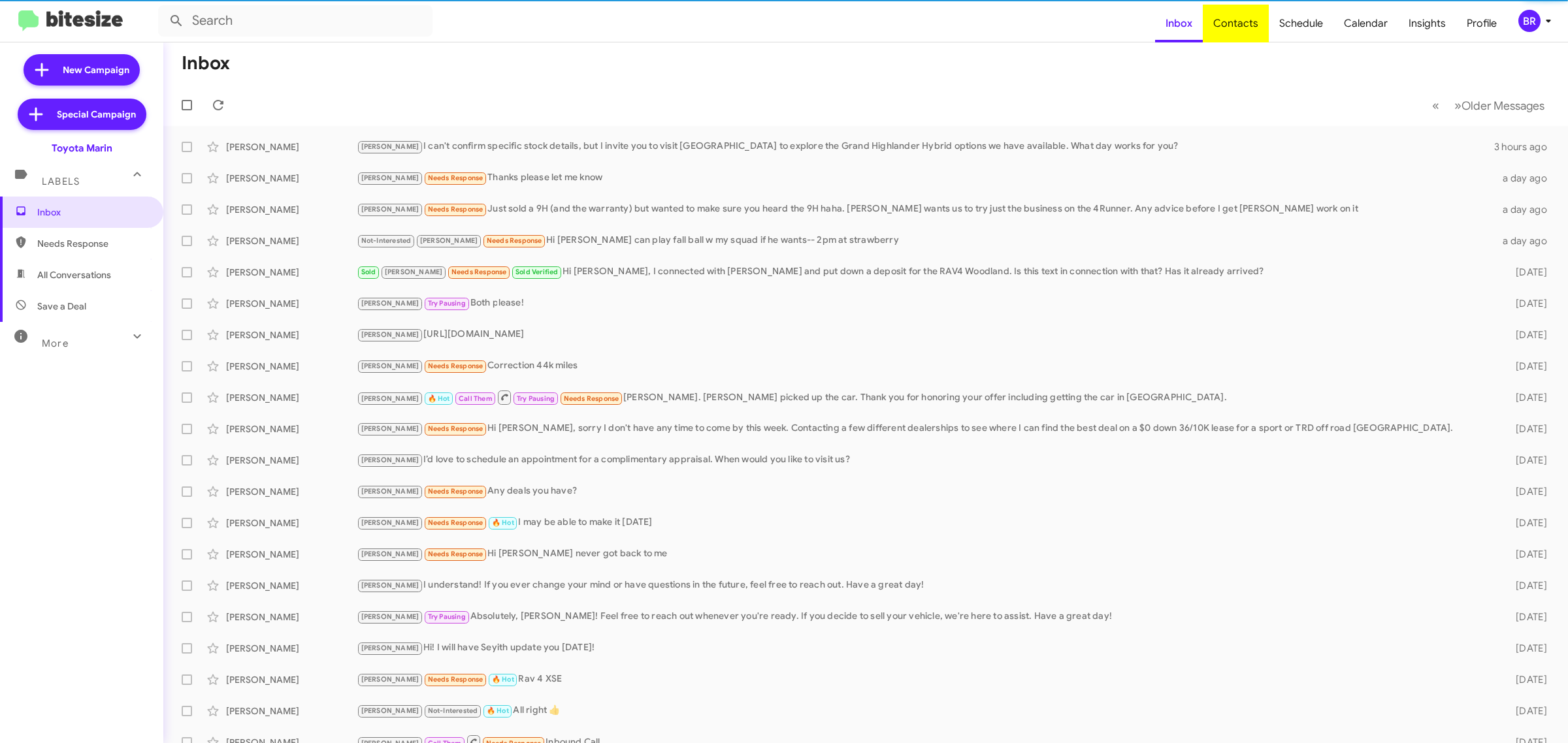
type input "in:groups"
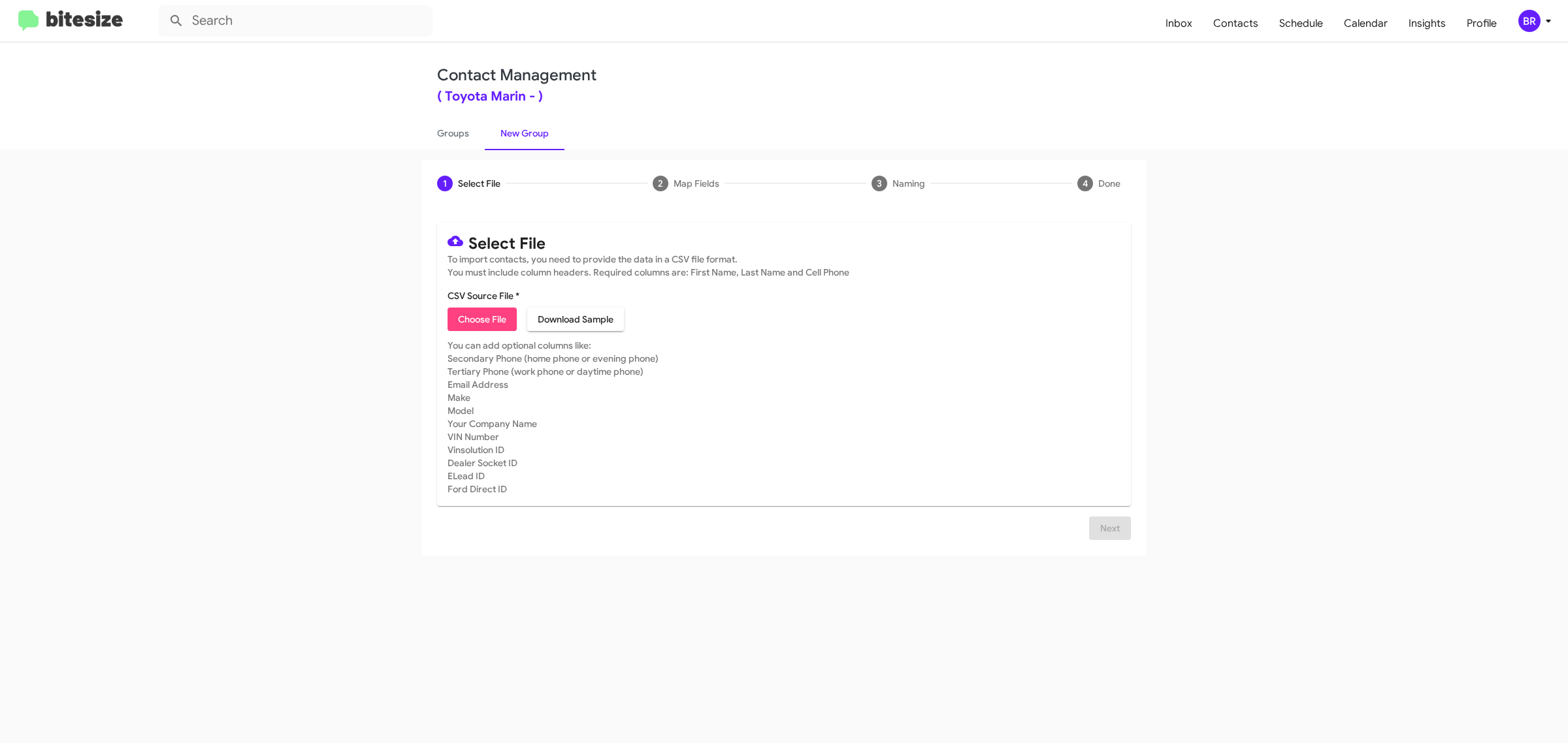
click at [482, 318] on span "Choose File" at bounding box center [482, 319] width 48 height 23
type input "Toyota Marin"
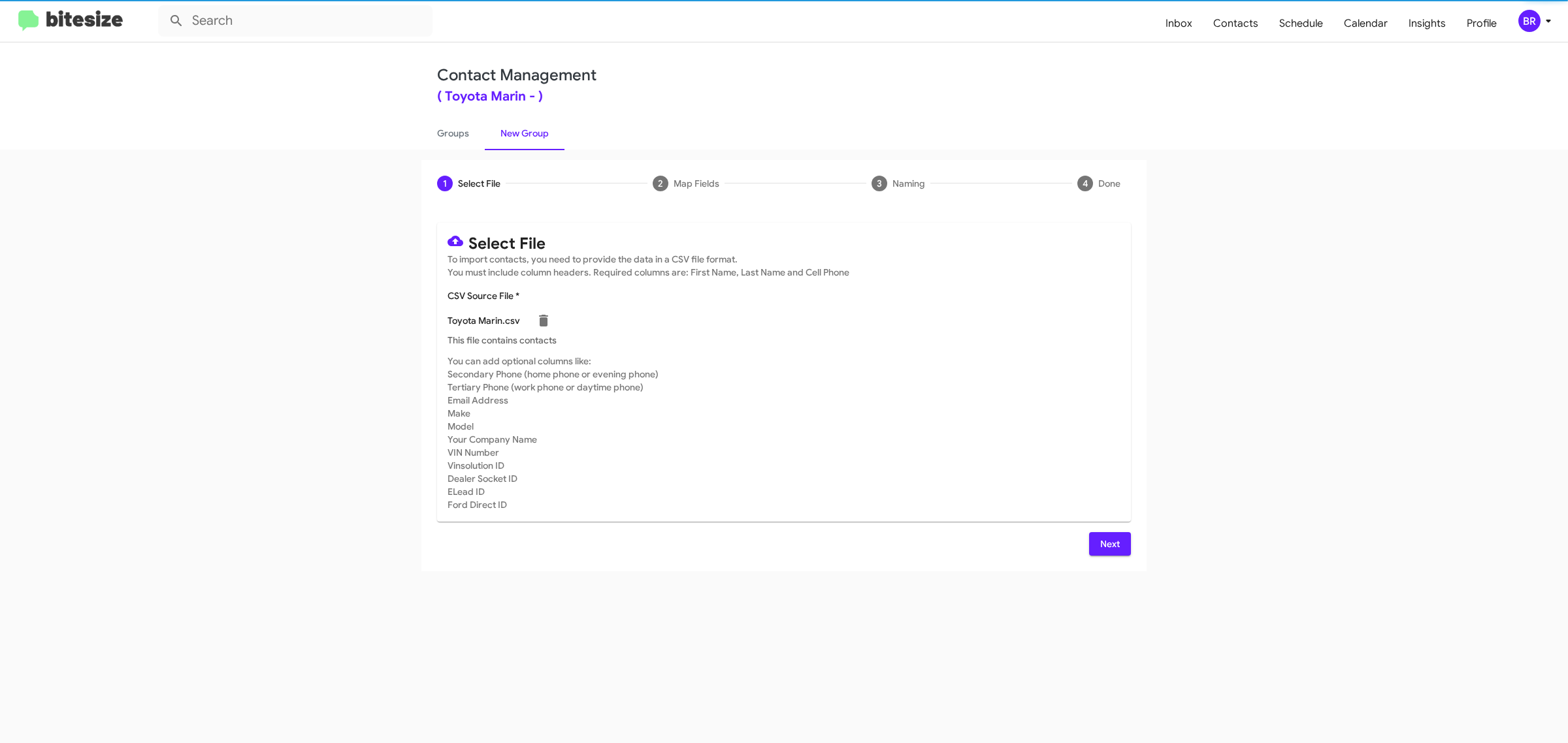
click at [1108, 542] on span "Next" at bounding box center [1110, 544] width 21 height 23
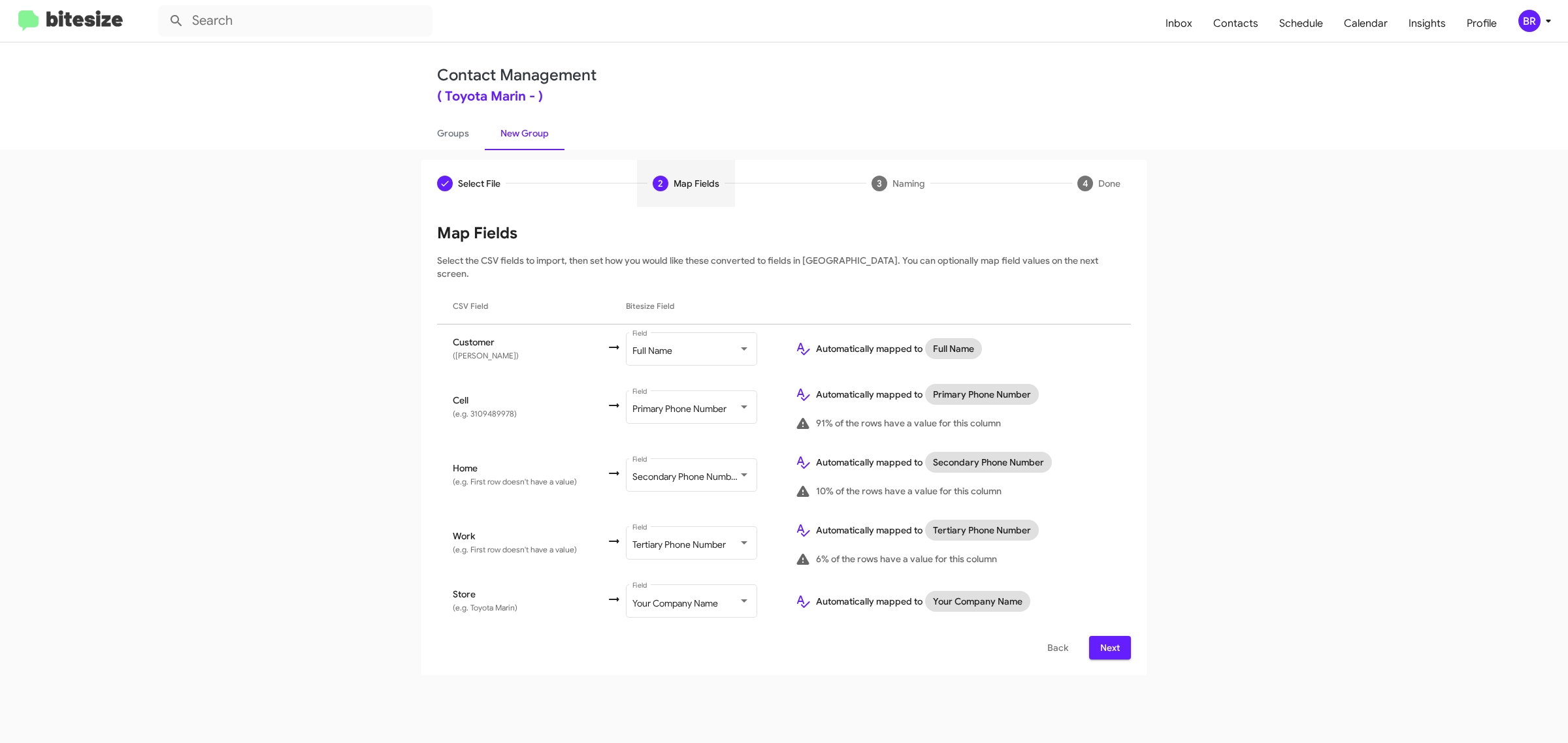
click at [1108, 636] on span "Next" at bounding box center [1110, 648] width 21 height 23
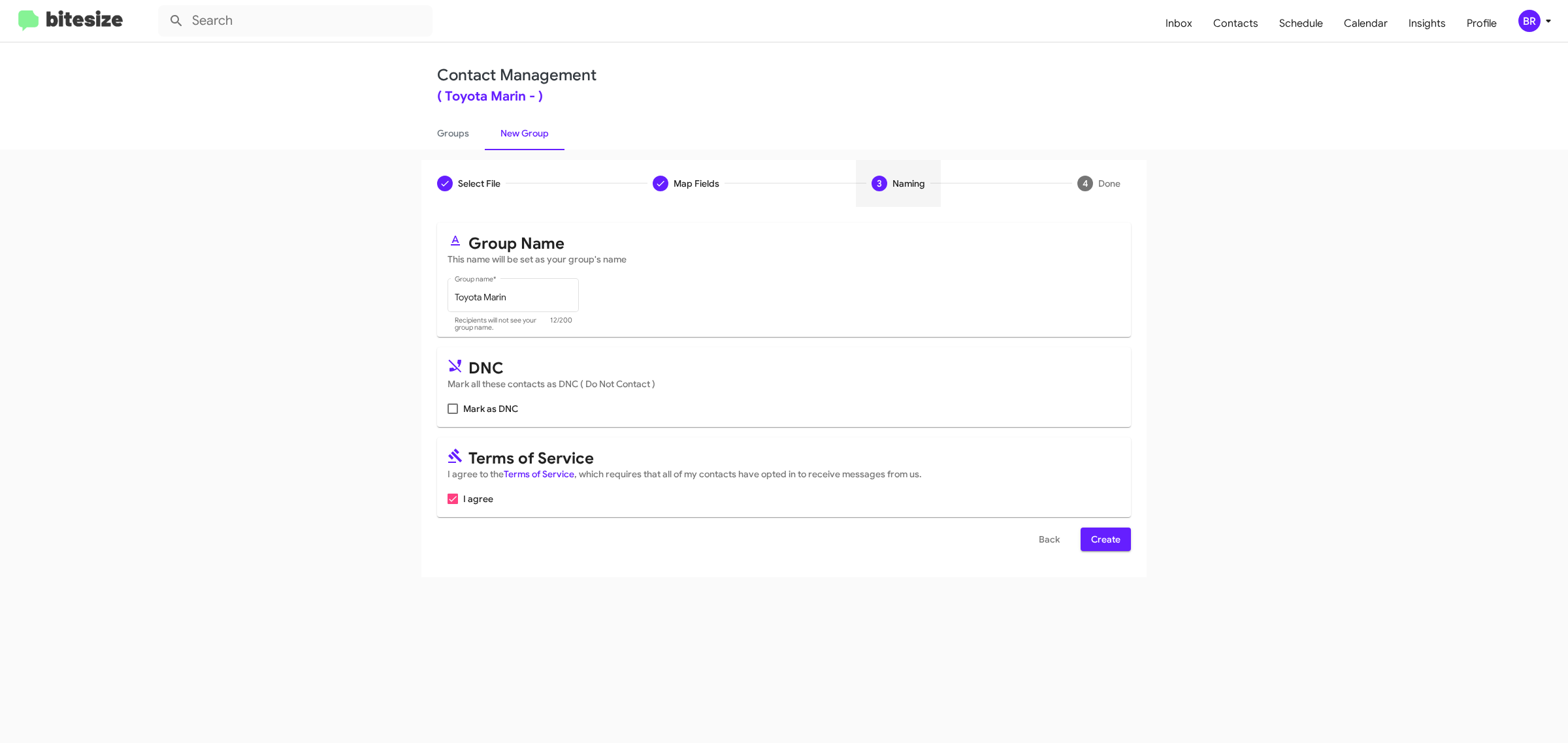
click at [452, 414] on input "Mark as DNC" at bounding box center [452, 414] width 1 height 1
checkbox input "true"
click at [1105, 537] on span "Create" at bounding box center [1105, 539] width 29 height 23
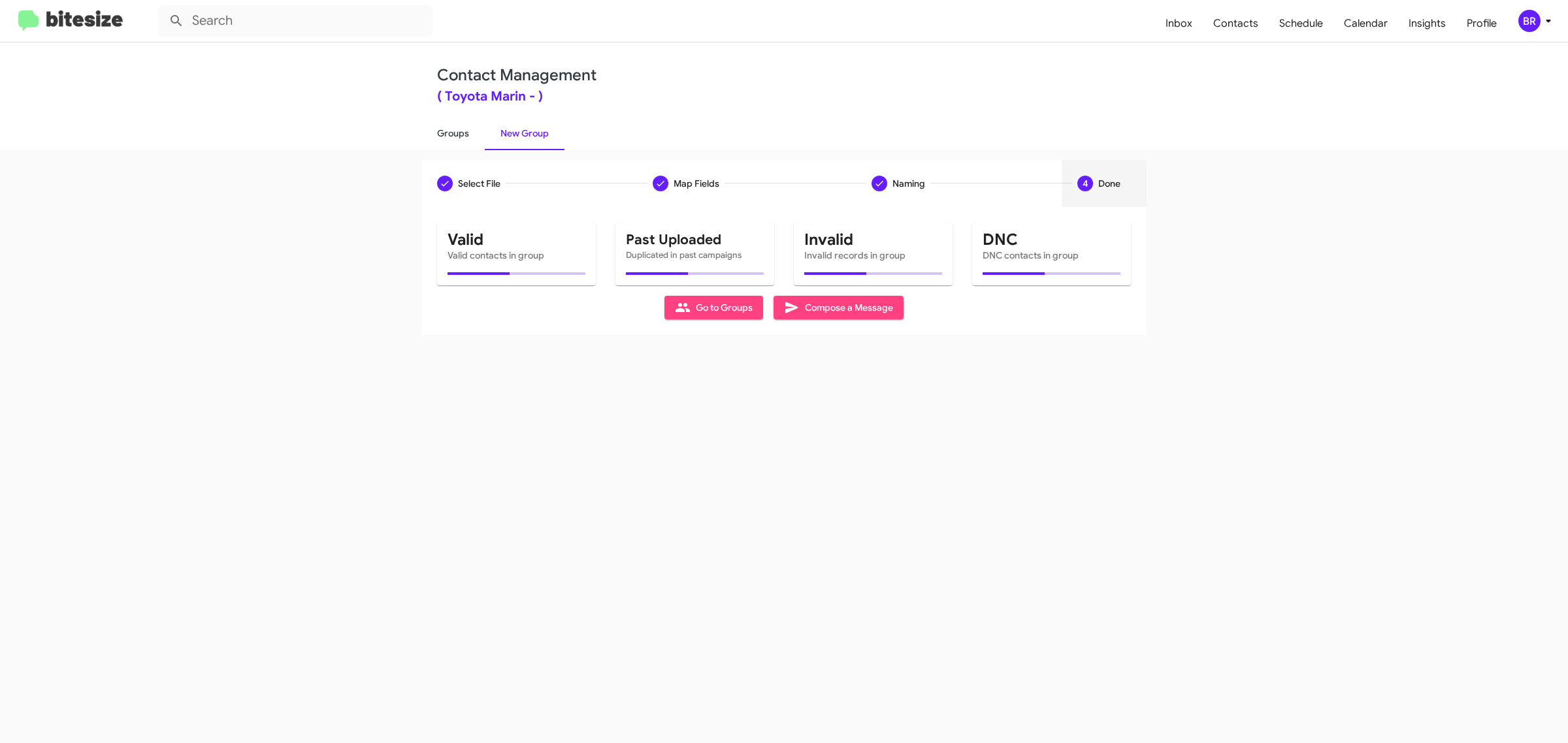
click at [452, 132] on link "Groups" at bounding box center [453, 133] width 64 height 34
type input "in:groups"
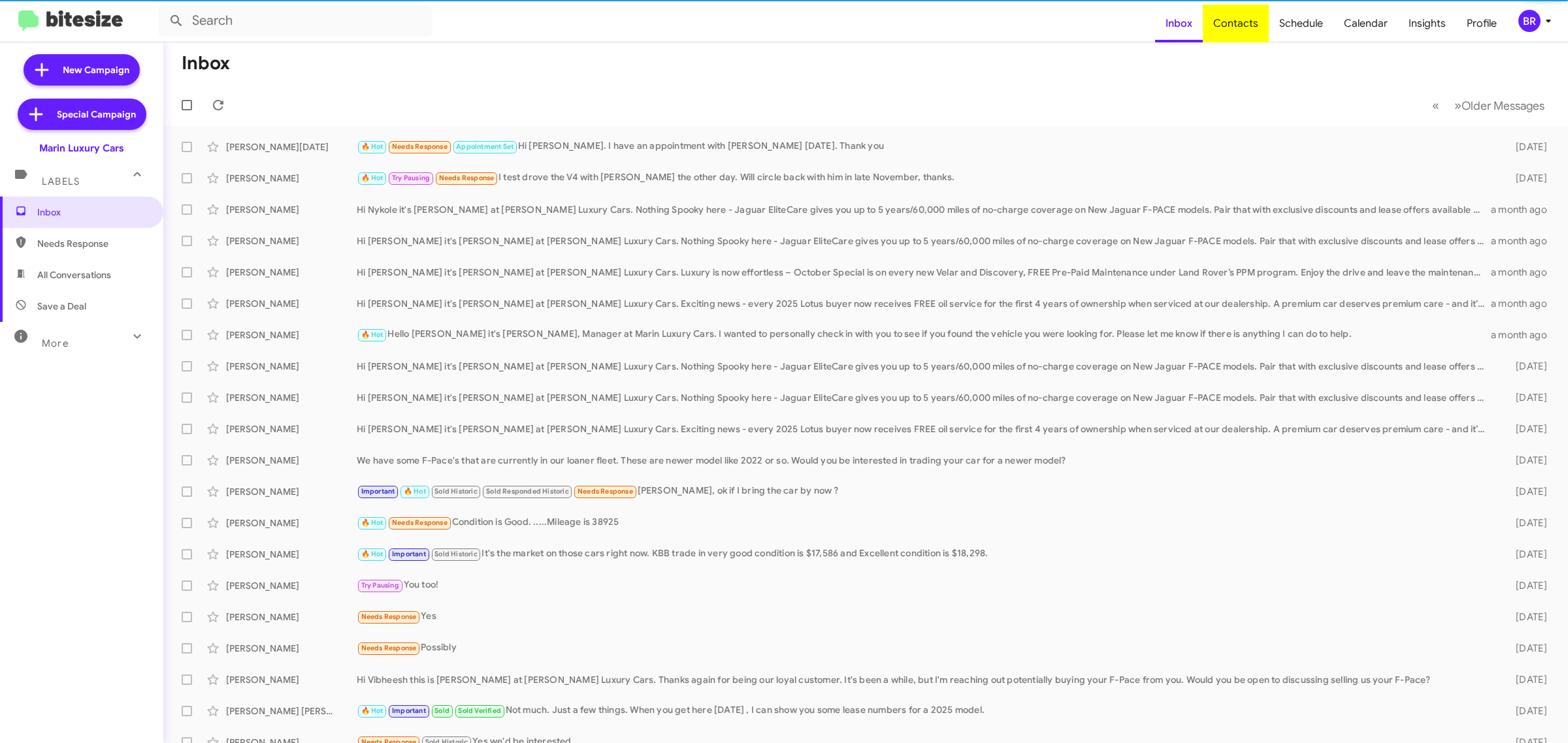
type input "in:groups"
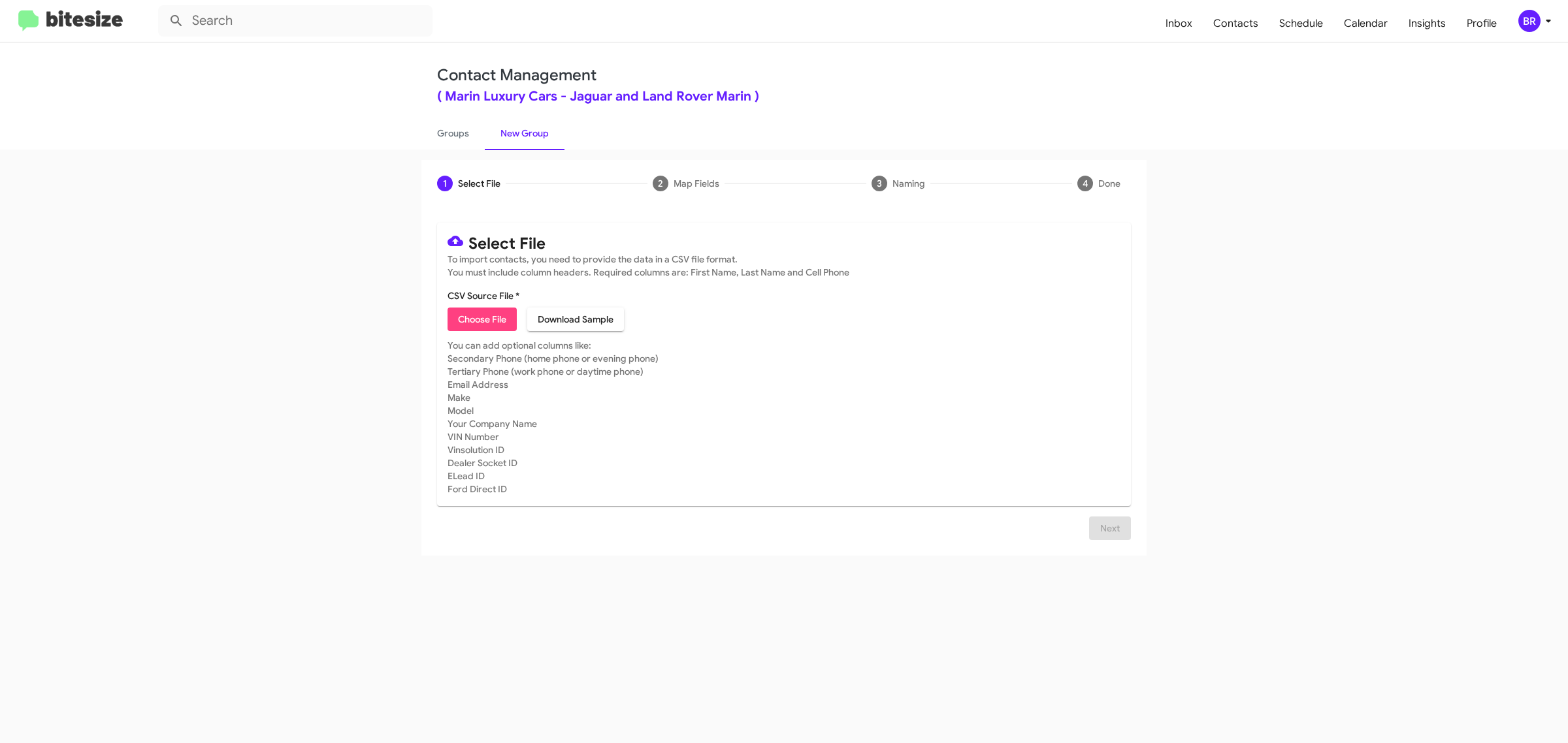
click at [482, 318] on span "Choose File" at bounding box center [482, 319] width 48 height 23
type input "Marin Luxury Cars"
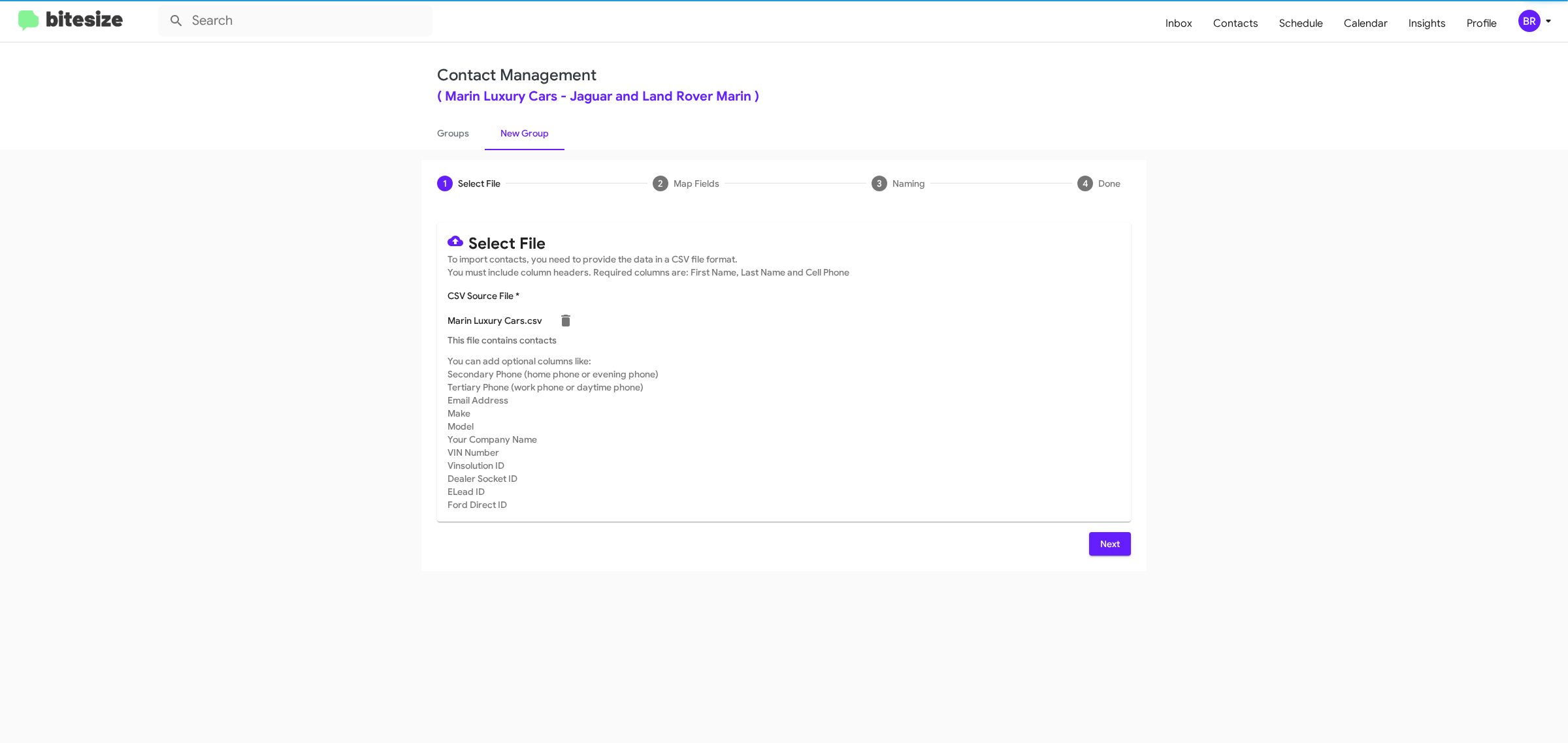
click at [1108, 542] on span "Next" at bounding box center [1110, 544] width 21 height 23
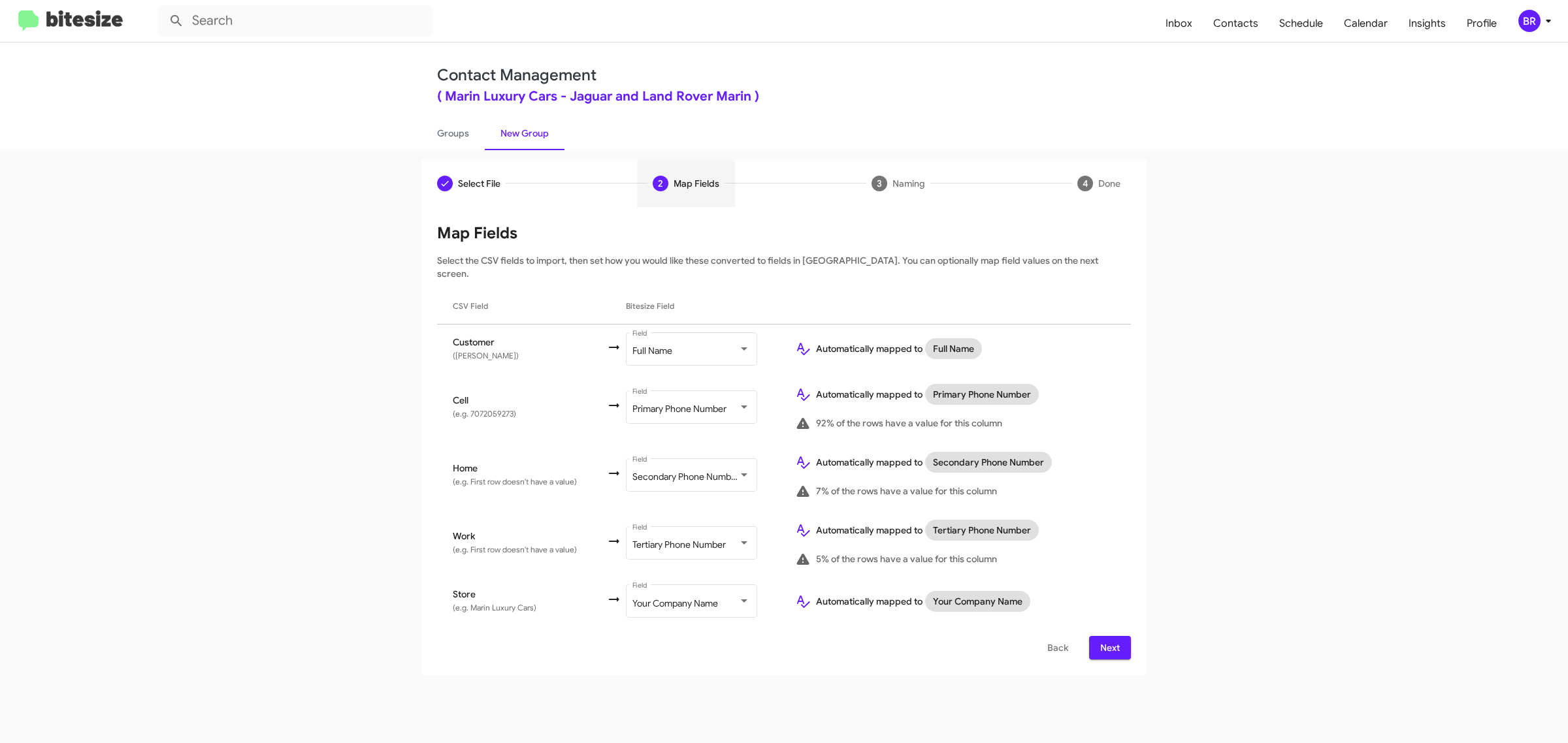
click at [1108, 636] on span "Next" at bounding box center [1110, 648] width 21 height 23
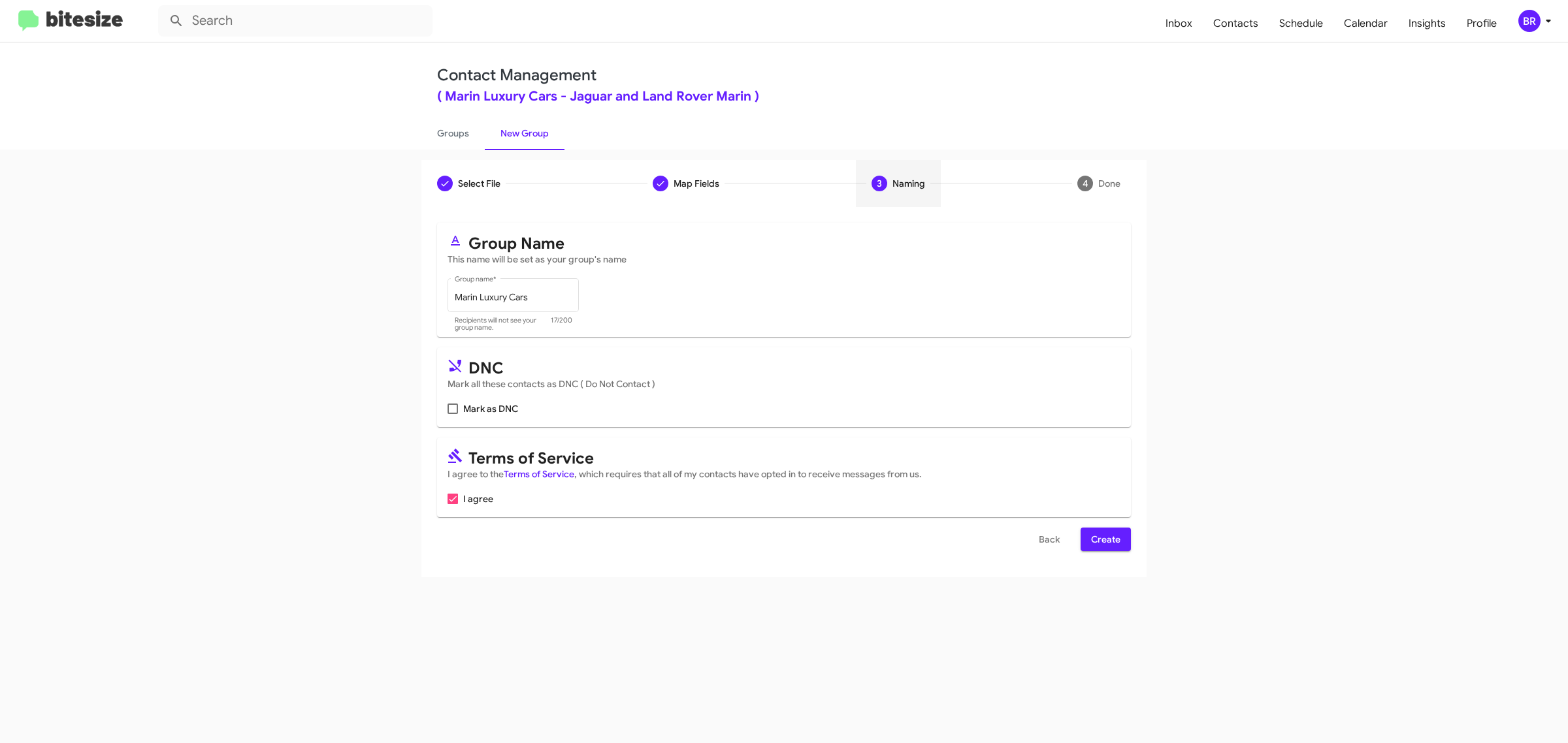
click at [452, 414] on input "Mark as DNC" at bounding box center [452, 414] width 1 height 1
checkbox input "true"
click at [1105, 537] on span "Create" at bounding box center [1105, 539] width 29 height 23
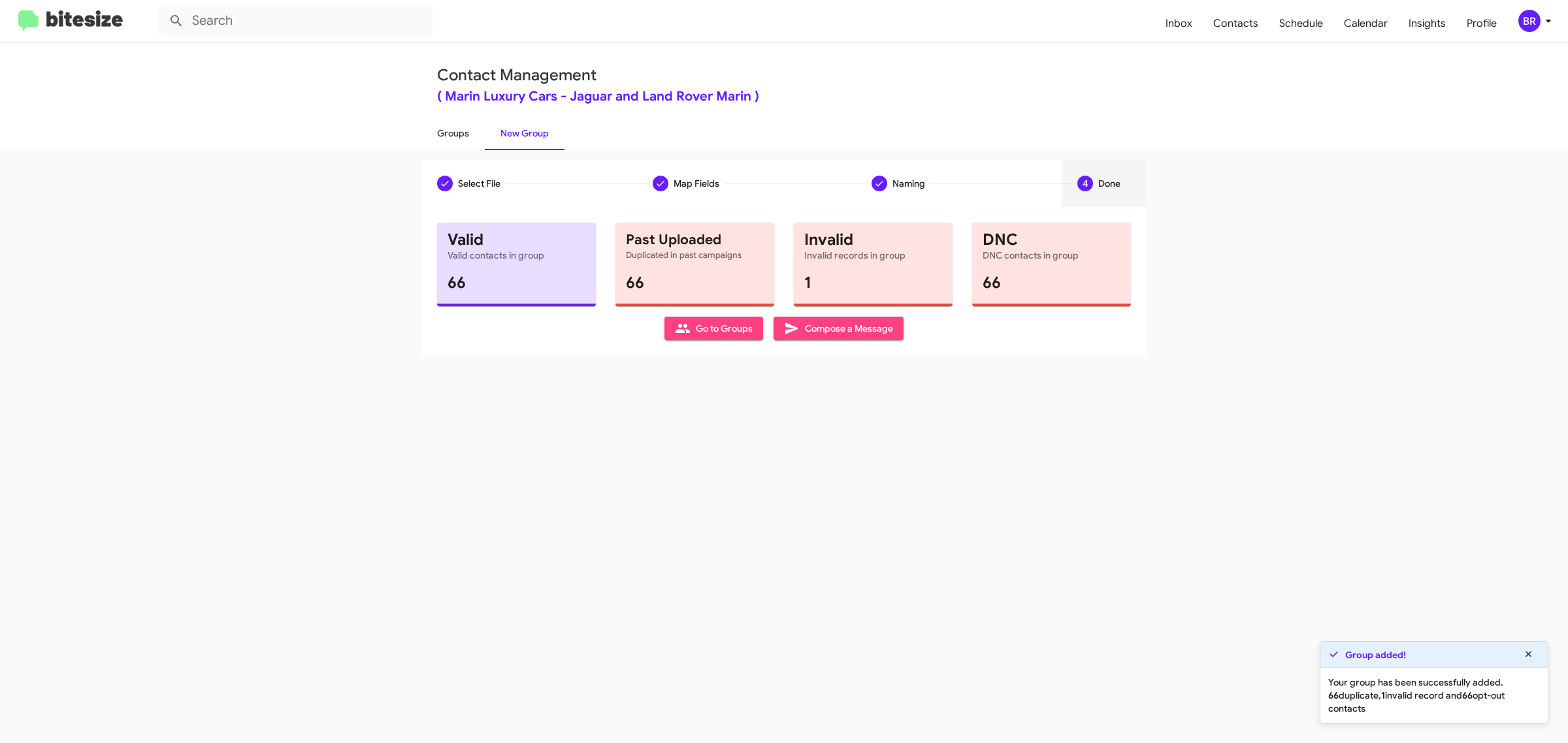
click at [452, 132] on link "Groups" at bounding box center [453, 133] width 64 height 34
type input "in:groups"
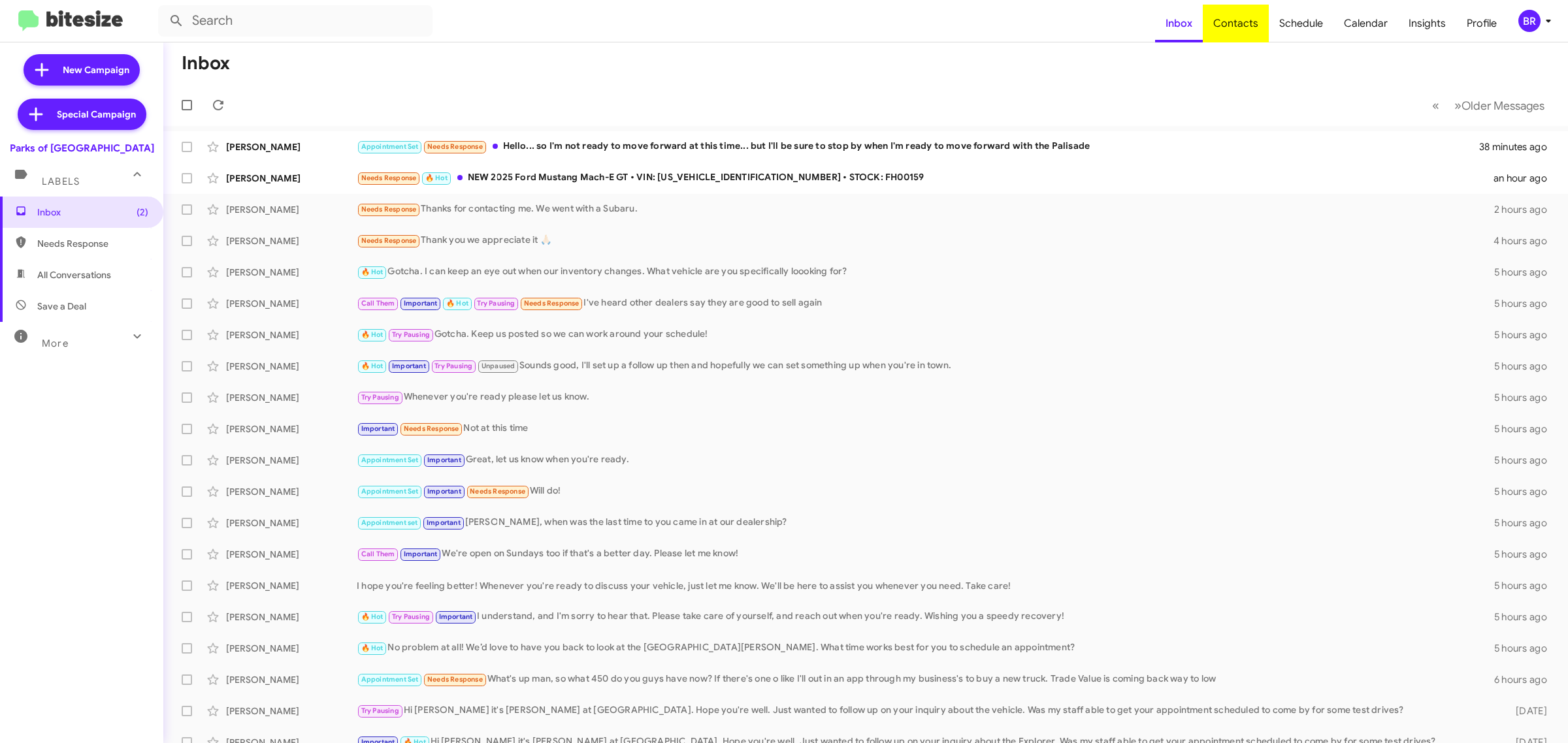
type input "in:groups"
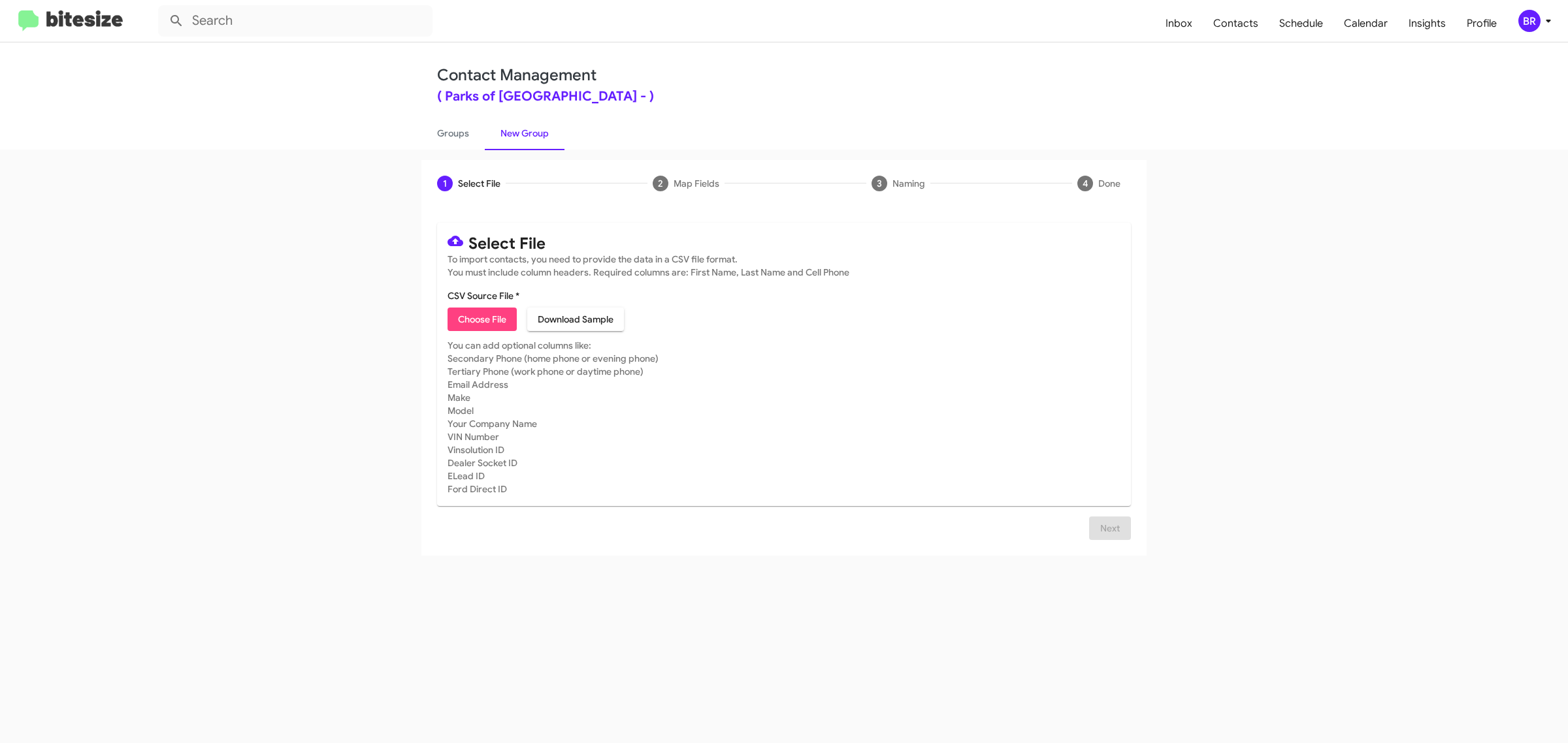
click at [482, 318] on span "Choose File" at bounding box center [482, 319] width 48 height 23
type input "Parks of Gainesville"
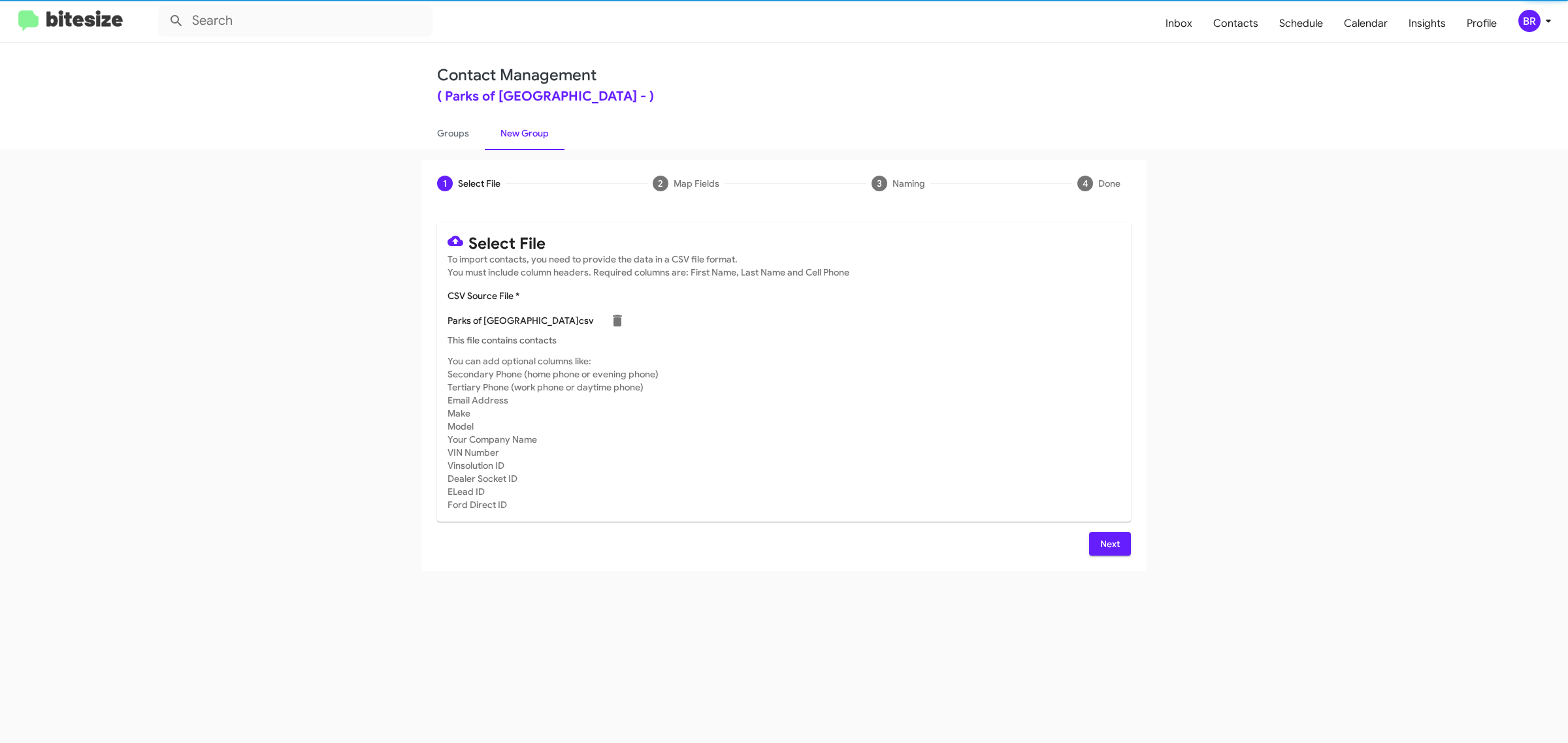
click at [1108, 542] on span "Next" at bounding box center [1110, 544] width 21 height 23
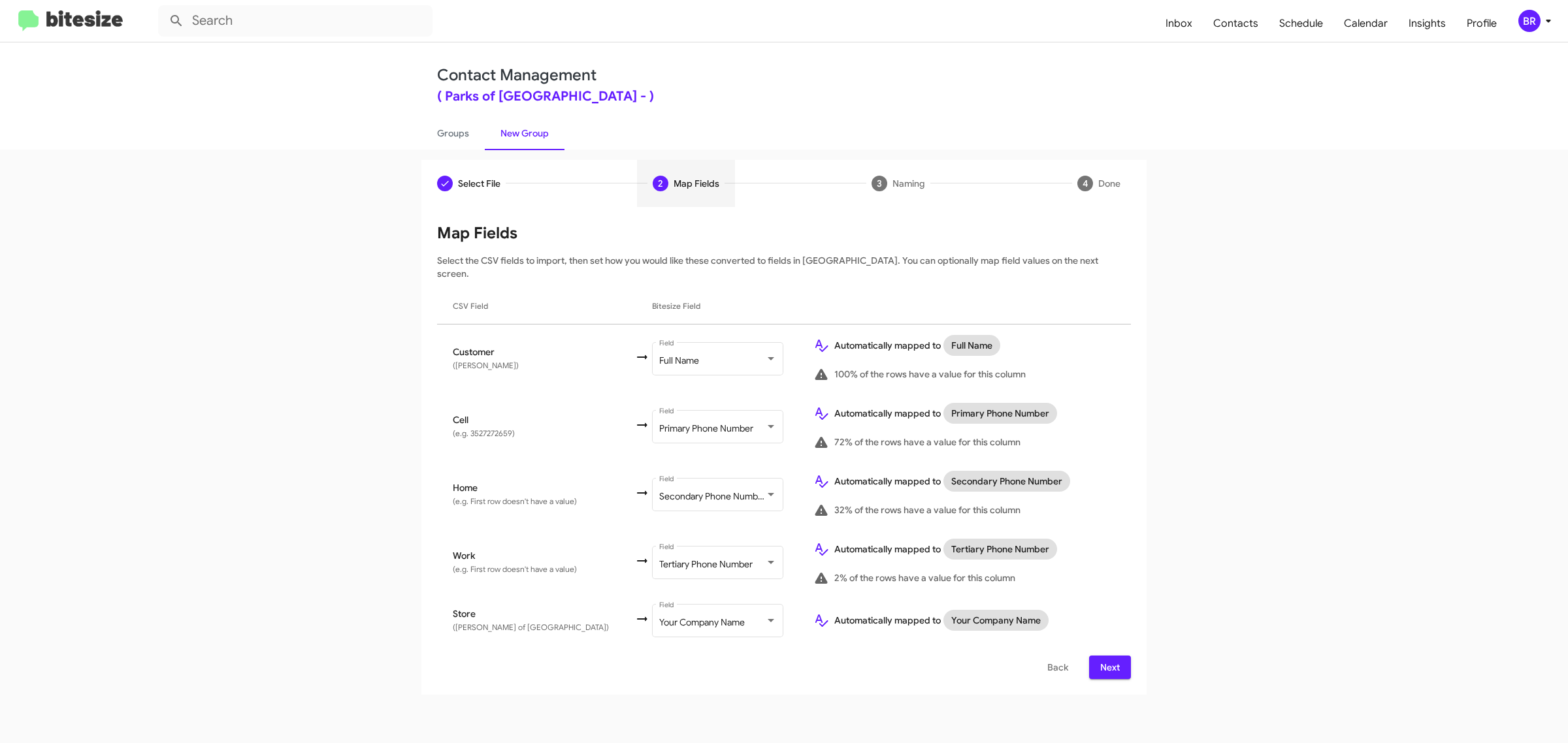
click at [1108, 656] on span "Next" at bounding box center [1110, 668] width 21 height 23
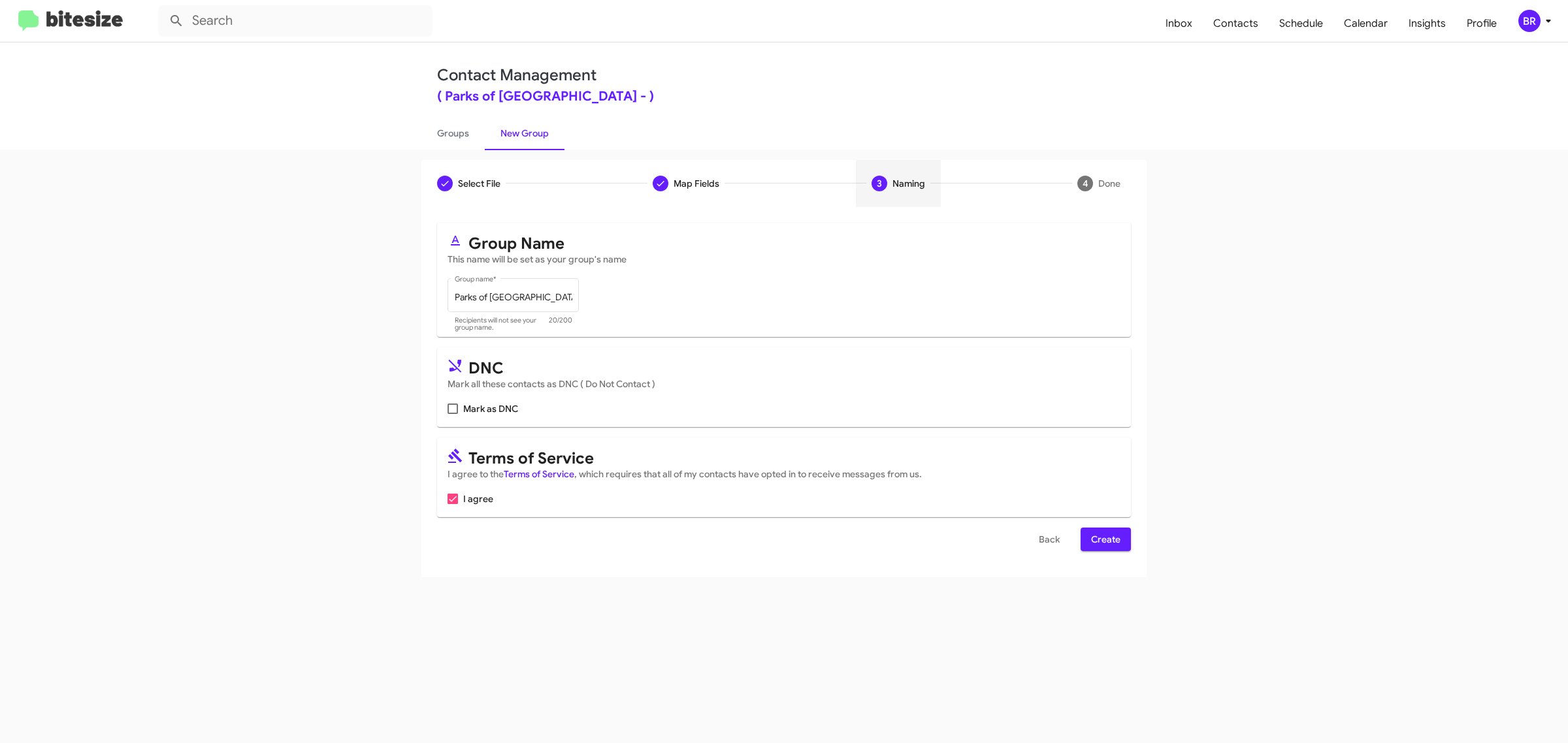
click at [452, 414] on input "Mark as DNC" at bounding box center [452, 414] width 1 height 1
checkbox input "true"
click at [1105, 537] on span "Create" at bounding box center [1105, 539] width 29 height 23
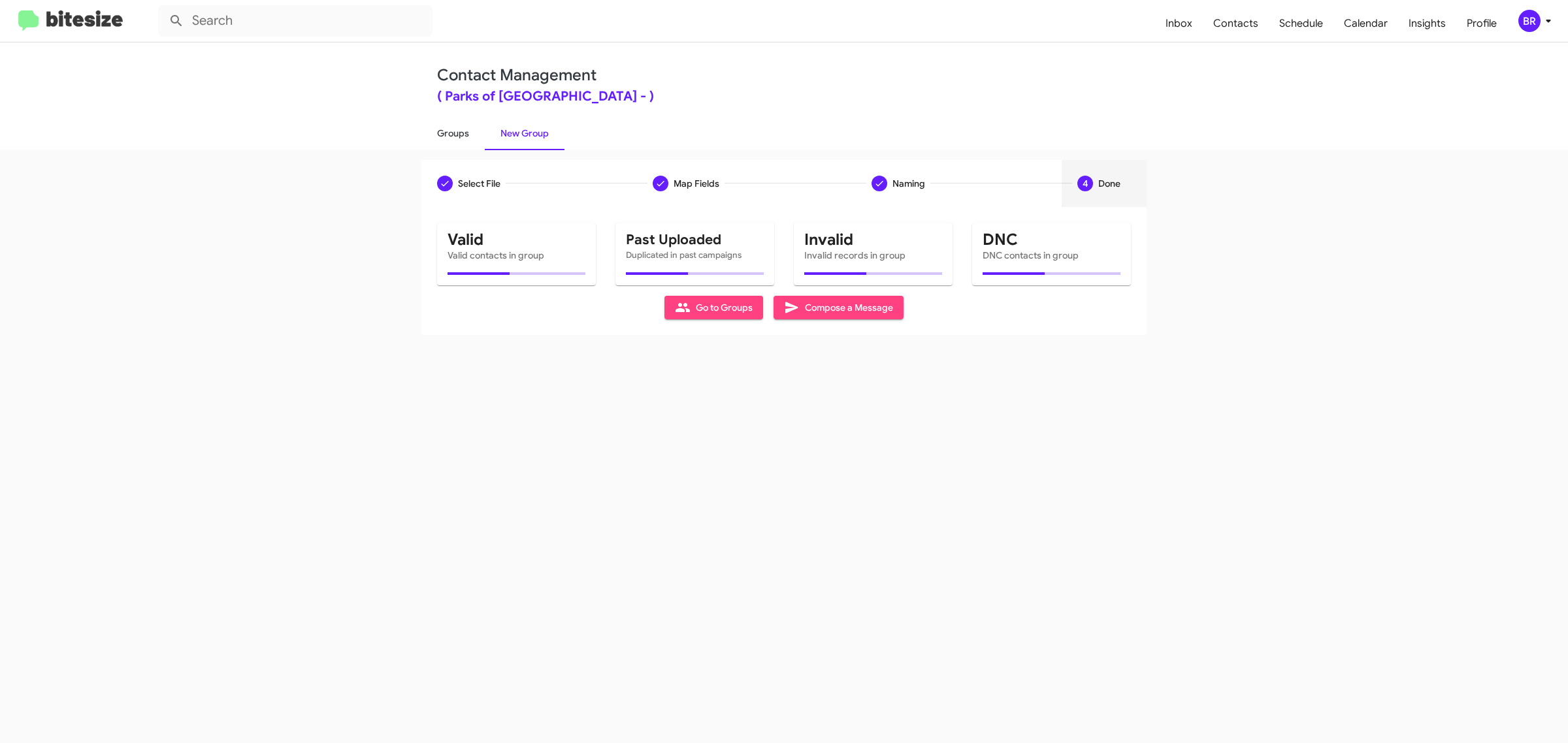
click at [452, 132] on link "Groups" at bounding box center [453, 133] width 64 height 34
type input "in:groups"
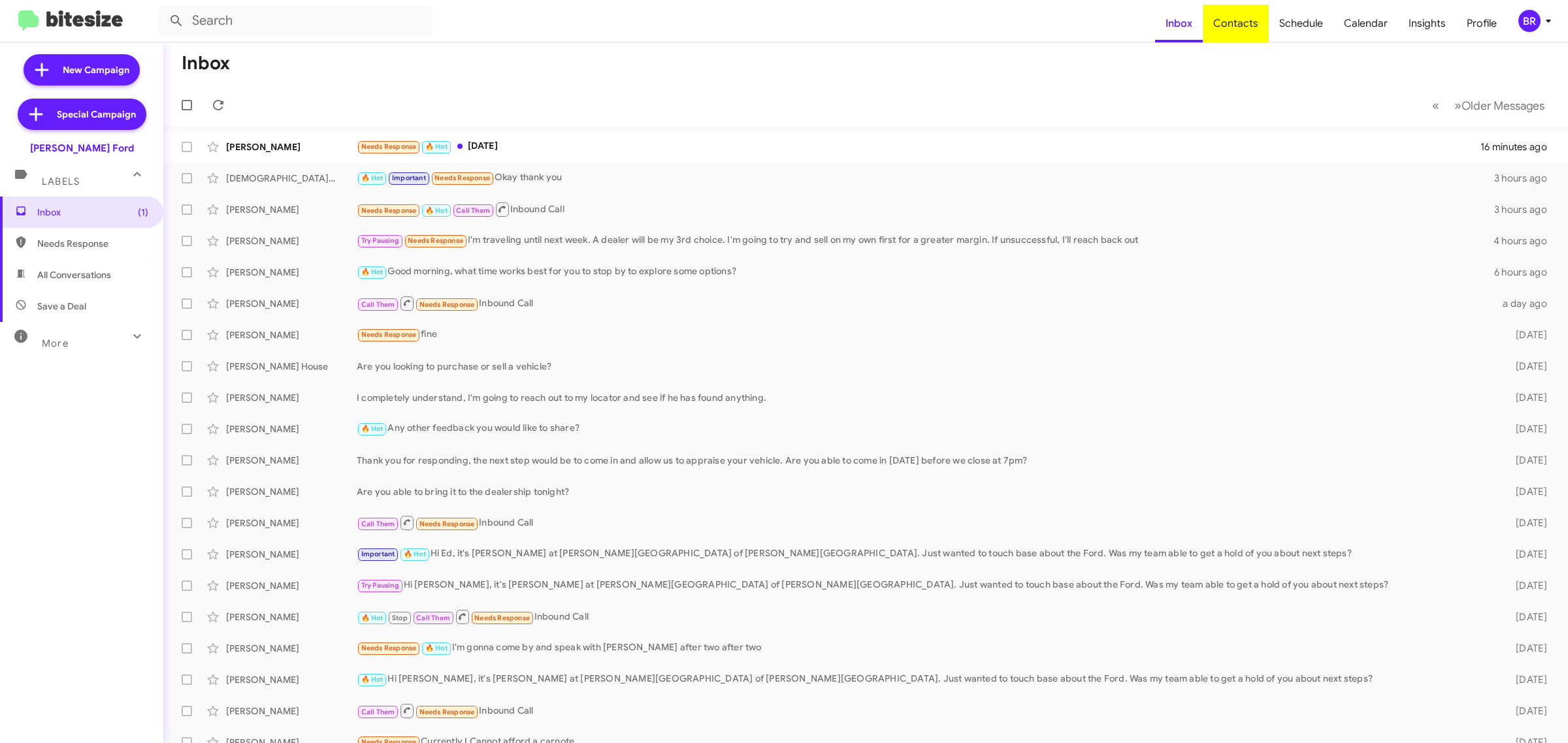
type input "in:groups"
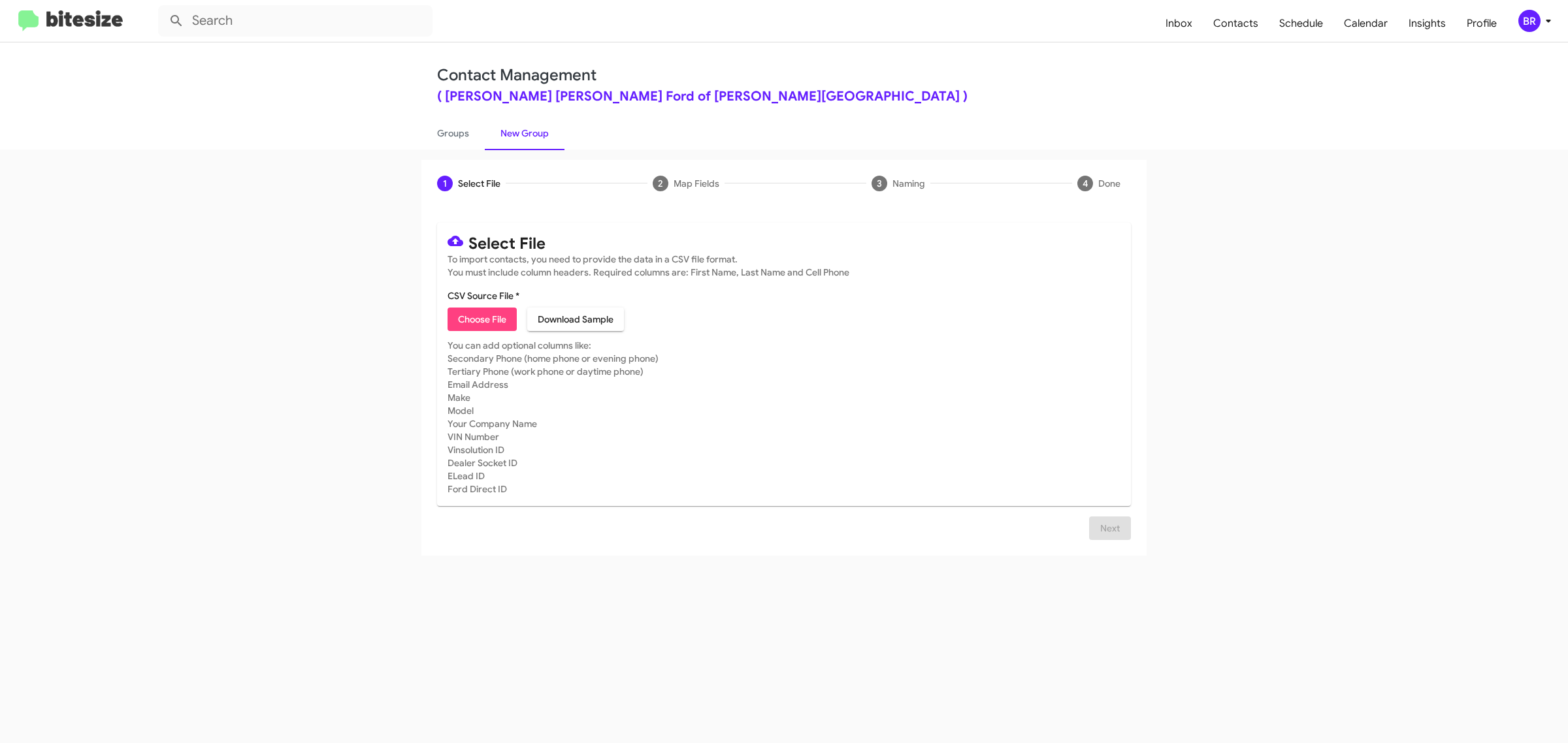
click at [482, 318] on span "Choose File" at bounding box center [482, 319] width 48 height 23
type input "BanisterFord_Opt-Out_10-06-25"
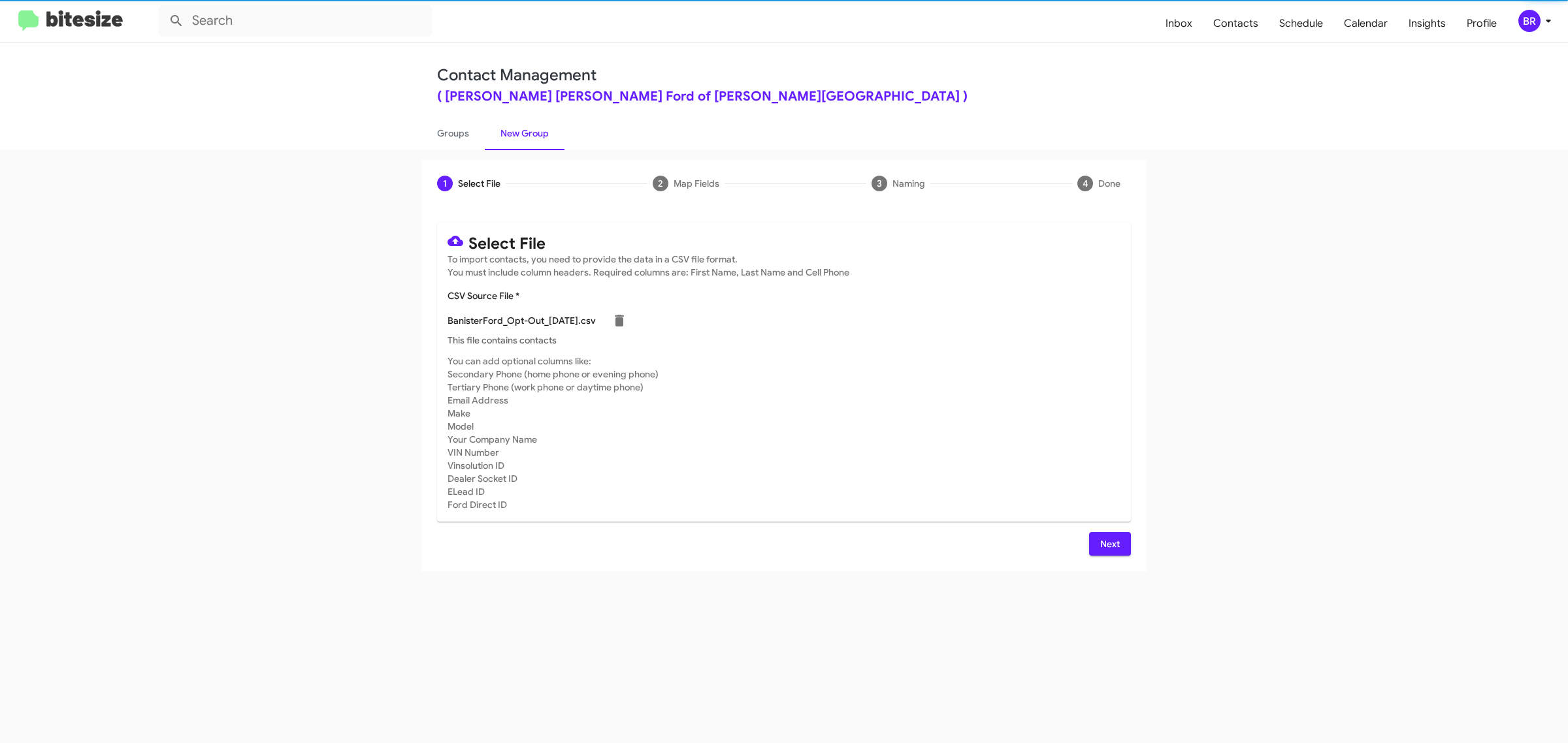
click at [1108, 542] on span "Next" at bounding box center [1110, 544] width 21 height 23
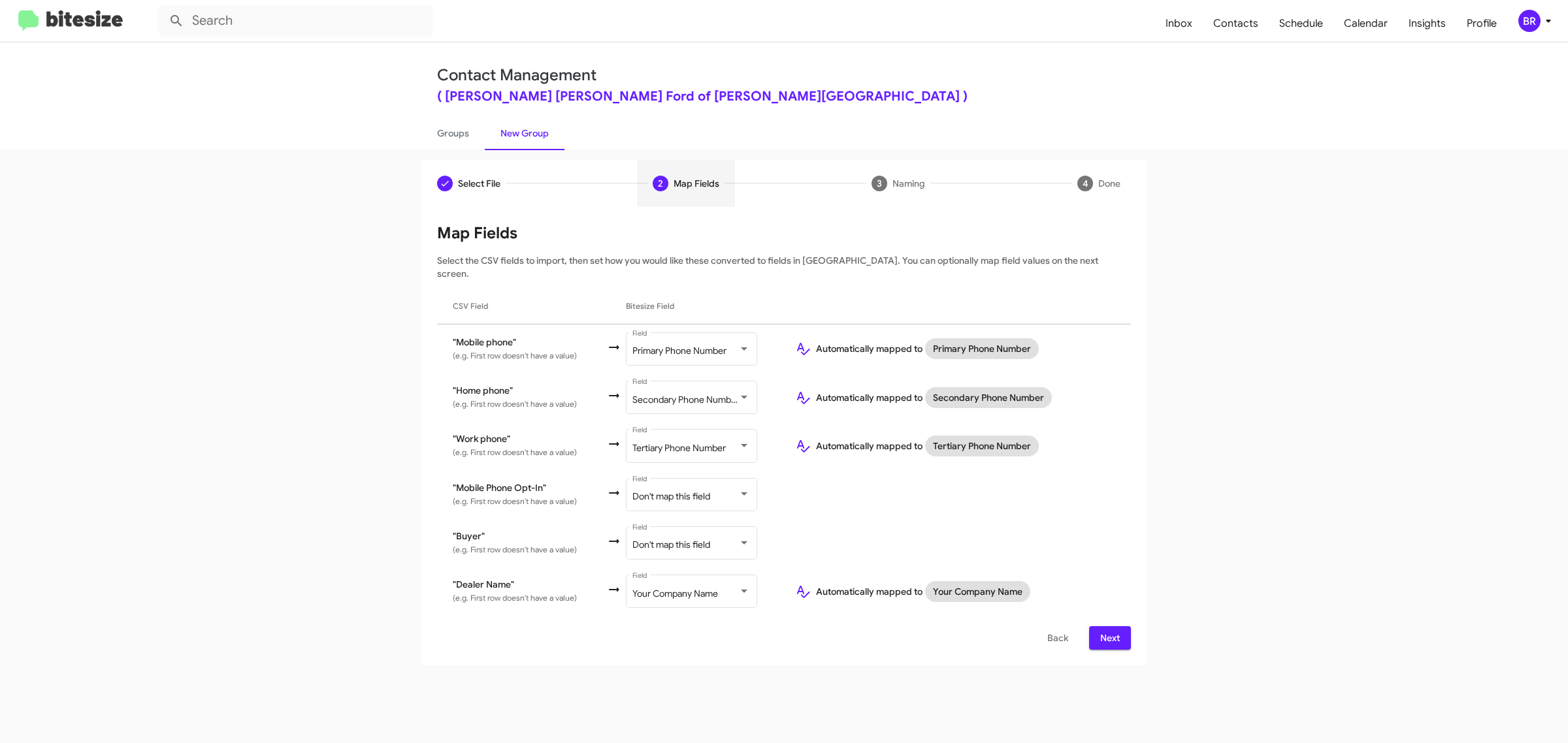
click at [1108, 627] on span "Next" at bounding box center [1110, 638] width 21 height 23
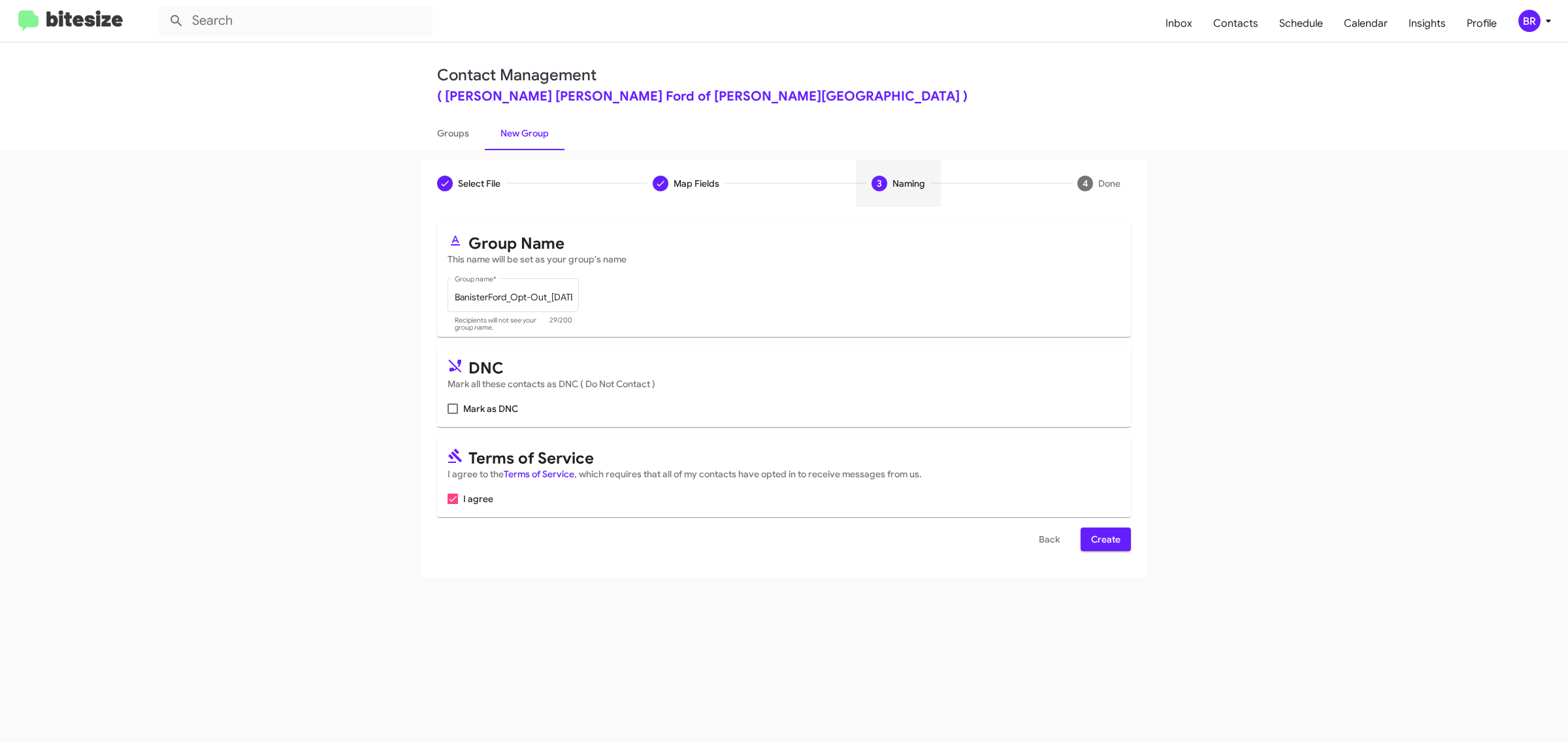
click at [452, 414] on input "Mark as DNC" at bounding box center [452, 414] width 1 height 1
checkbox input "true"
click at [1105, 537] on span "Create" at bounding box center [1105, 539] width 29 height 23
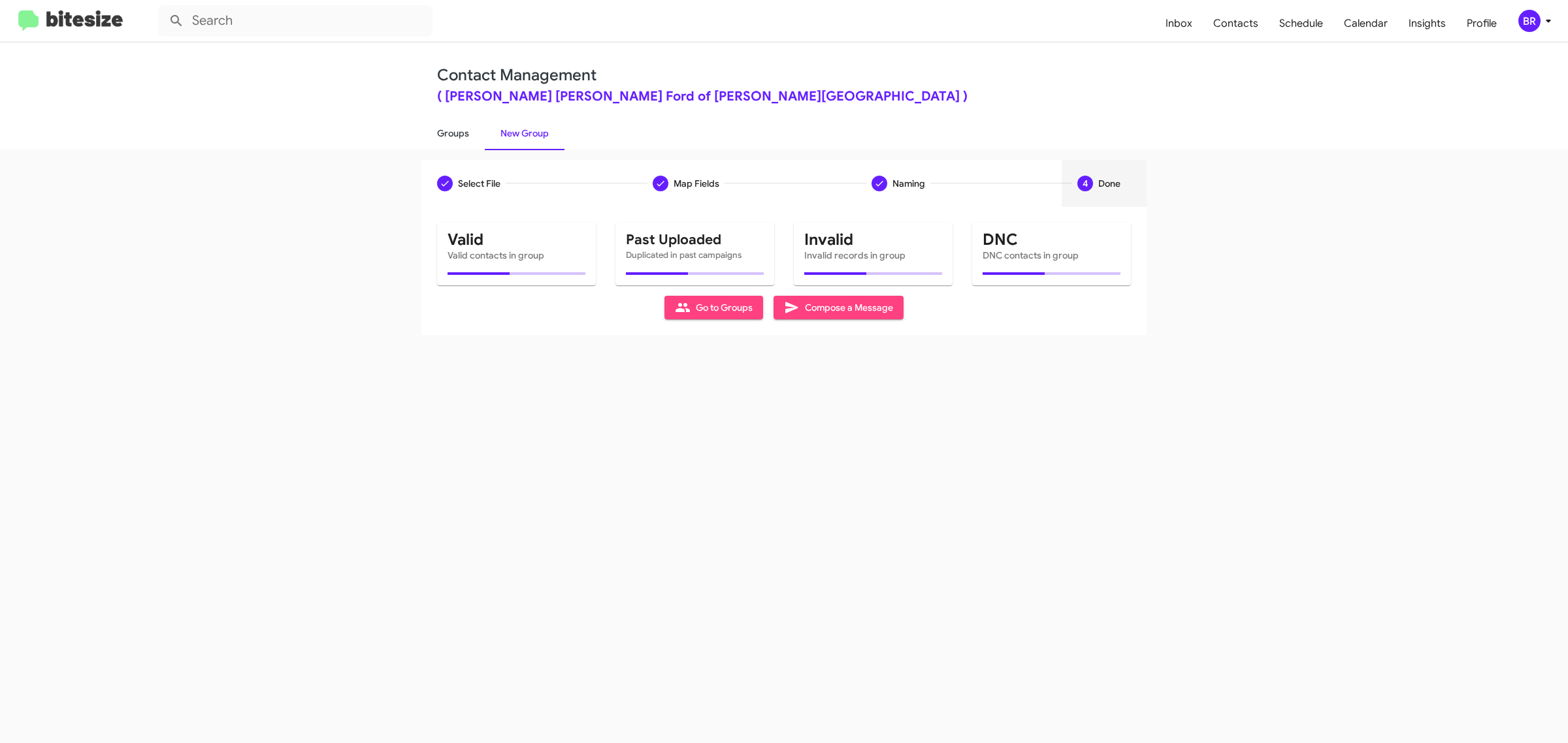
click at [452, 132] on link "Groups" at bounding box center [453, 133] width 64 height 34
type input "in:groups"
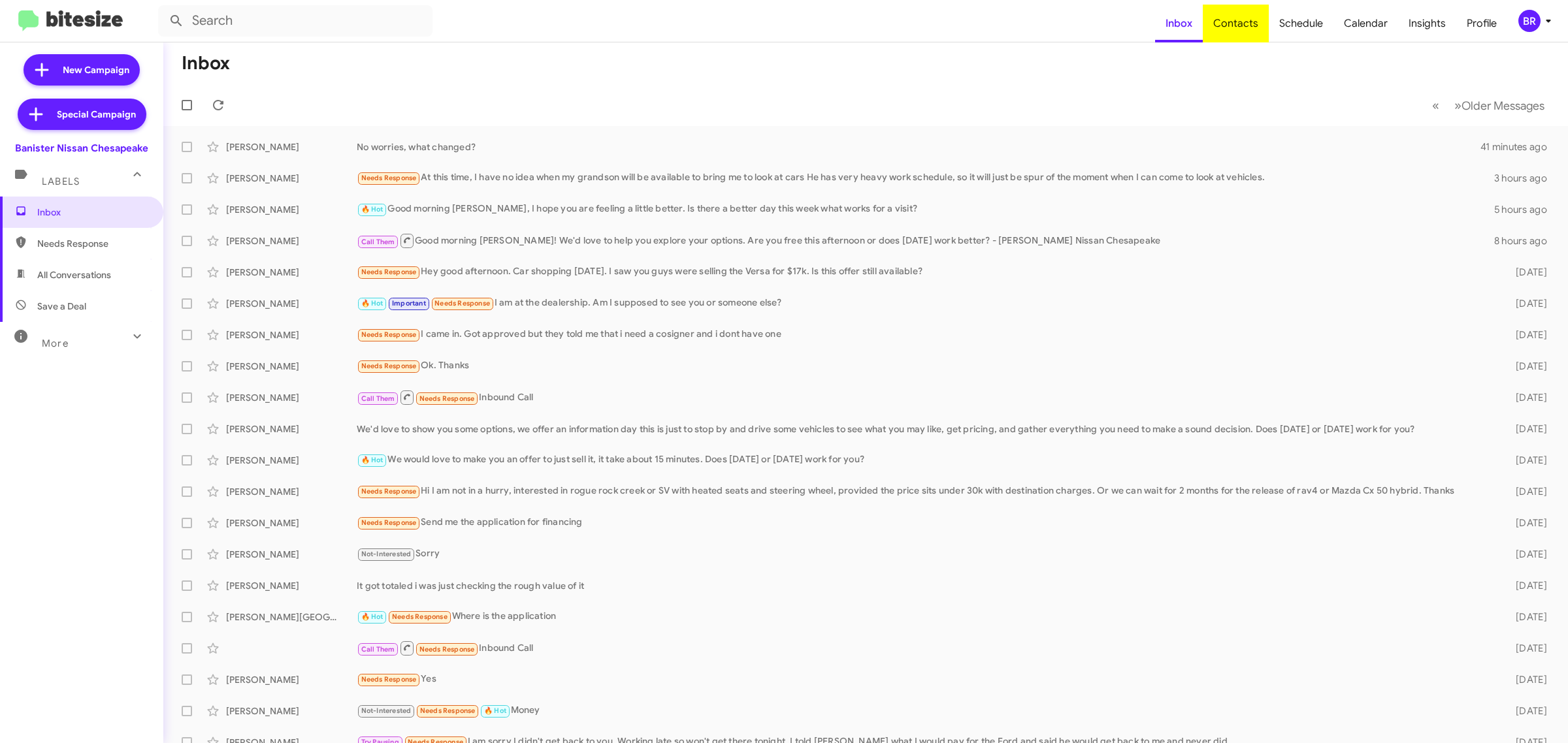
type input "in:groups"
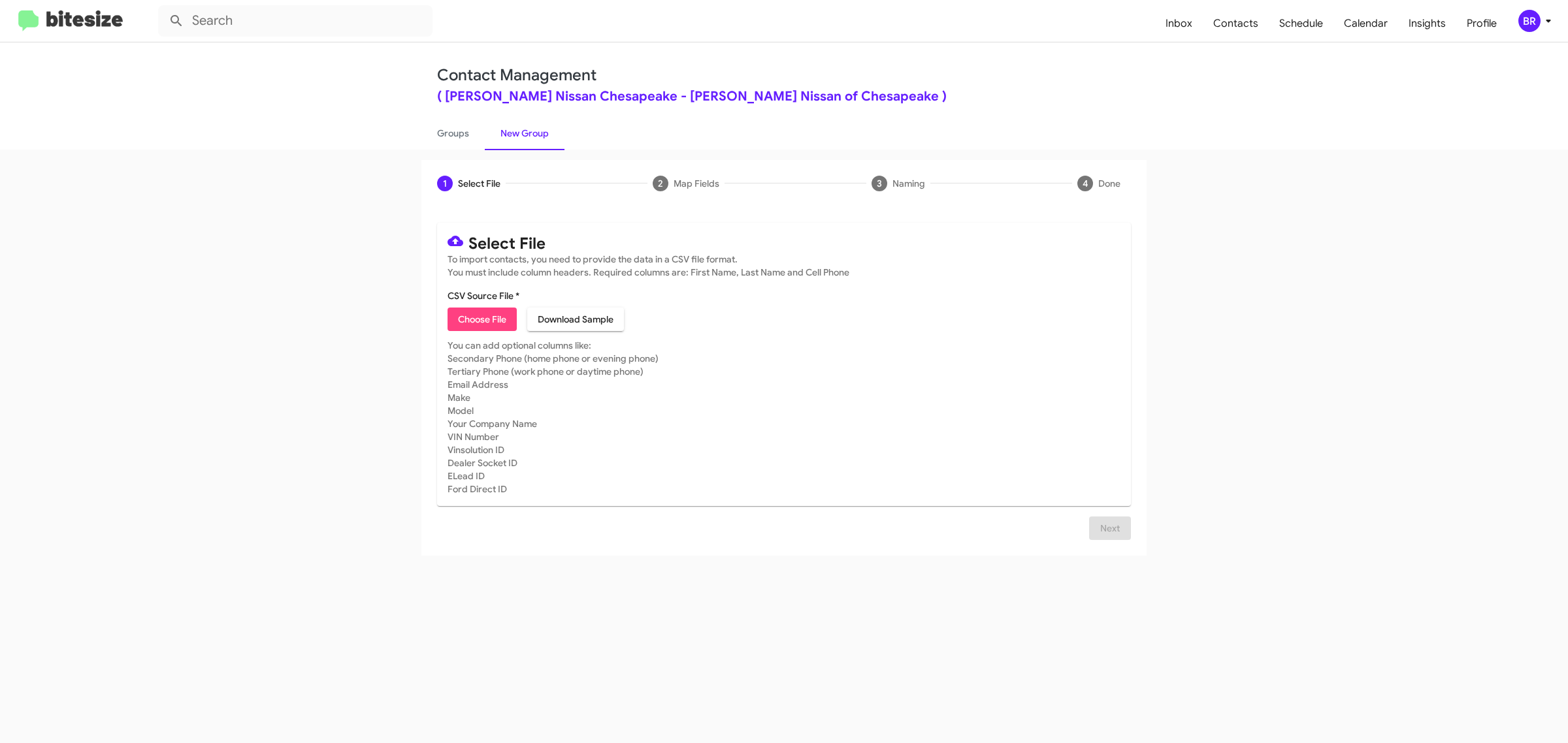
click at [482, 318] on span "Choose File" at bounding box center [482, 319] width 48 height 23
type input "BanisterNissanChesa_Opt-Out_10-06-25"
click at [1108, 542] on span "Next" at bounding box center [1110, 544] width 21 height 23
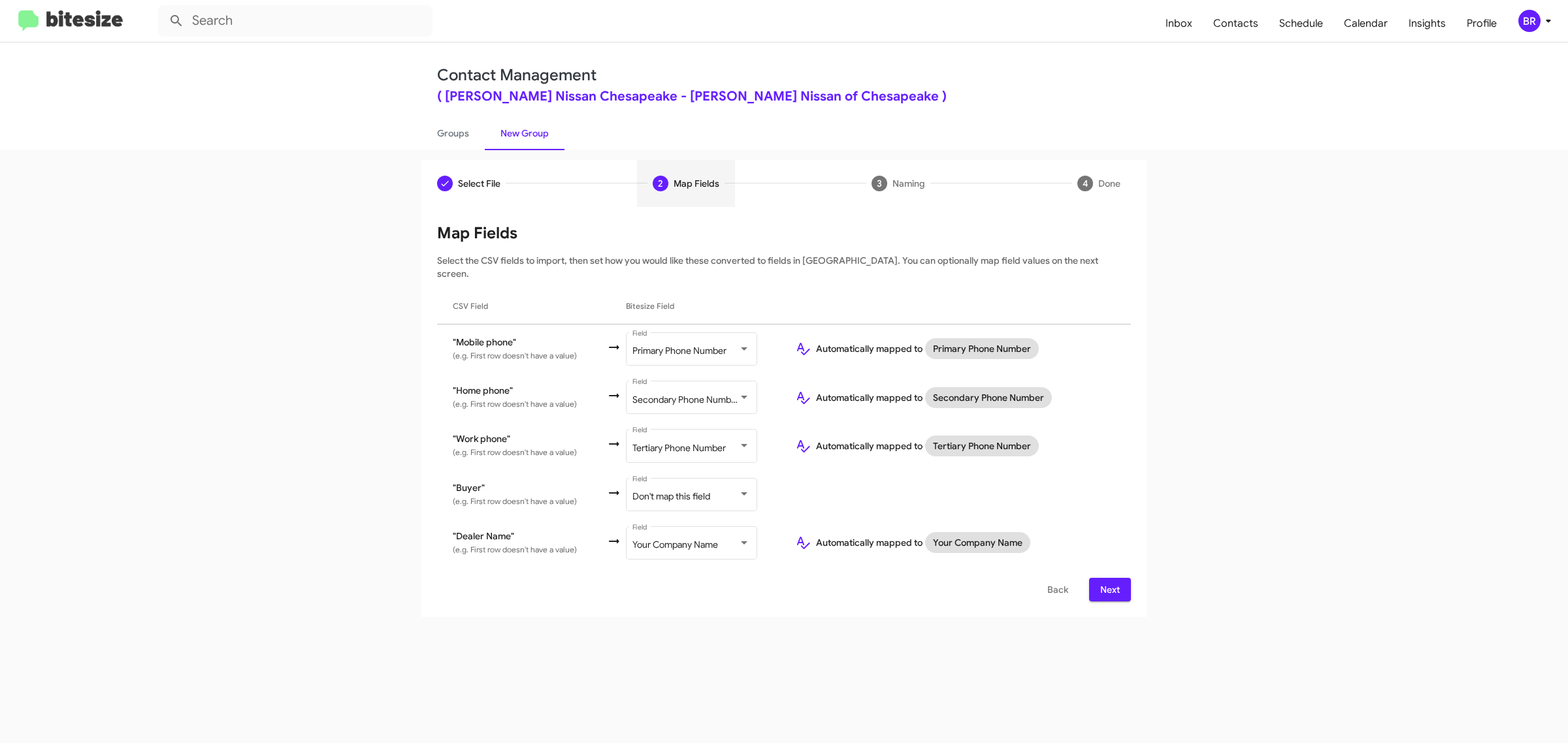
click at [1108, 578] on span "Next" at bounding box center [1110, 590] width 21 height 23
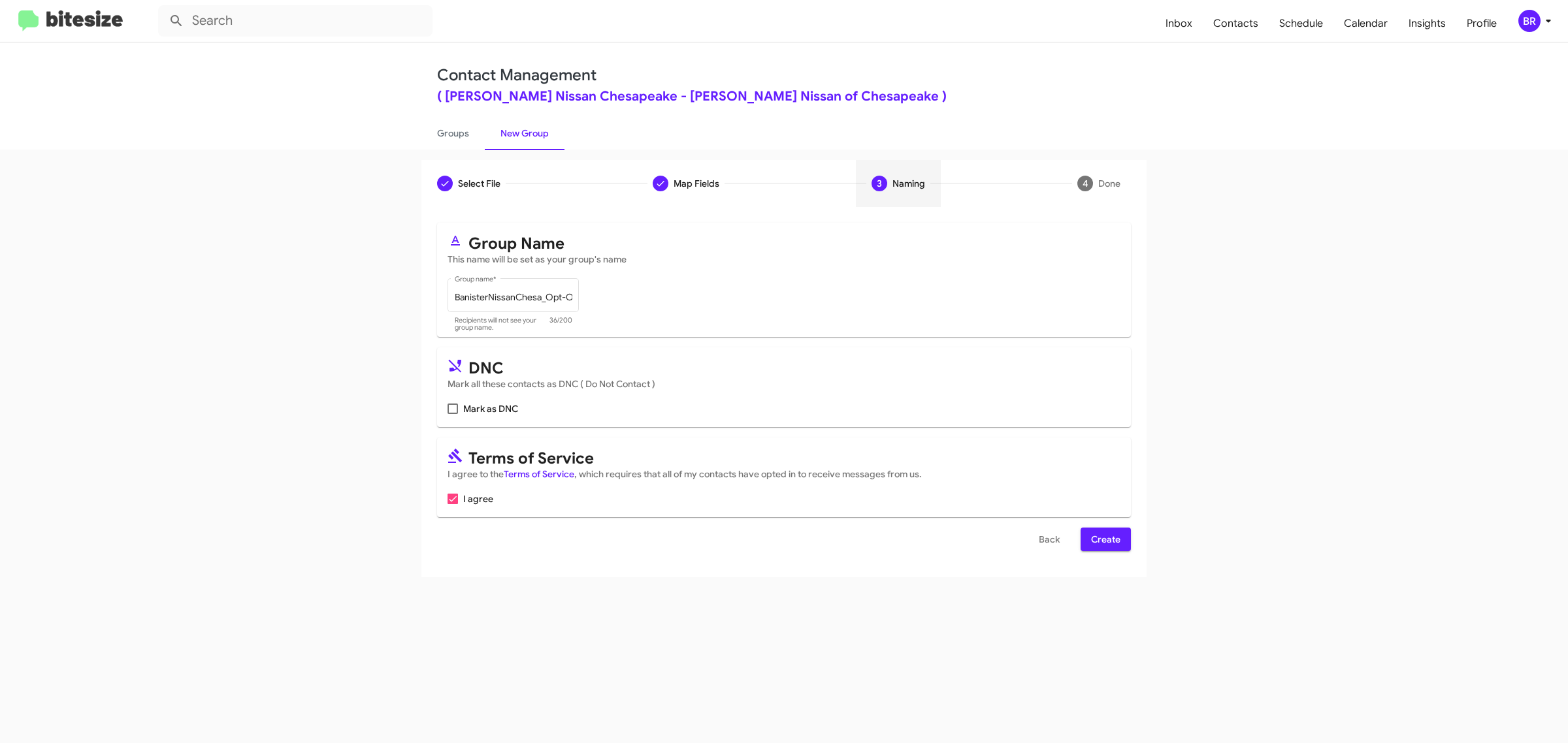
click at [452, 414] on input "Mark as DNC" at bounding box center [452, 414] width 1 height 1
checkbox input "true"
click at [1105, 537] on span "Create" at bounding box center [1105, 539] width 29 height 23
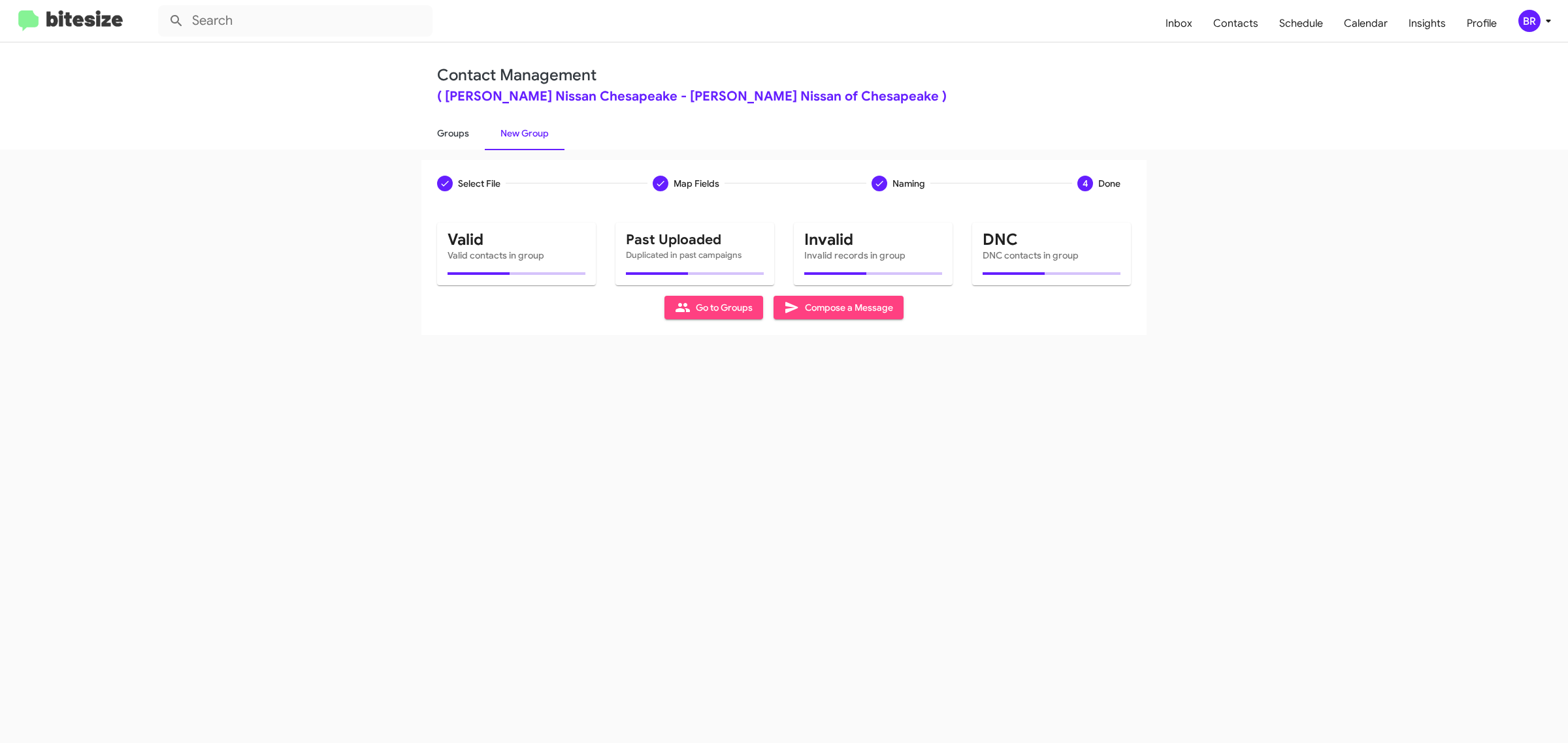
click at [452, 132] on link "Groups" at bounding box center [453, 133] width 64 height 34
type input "in:groups"
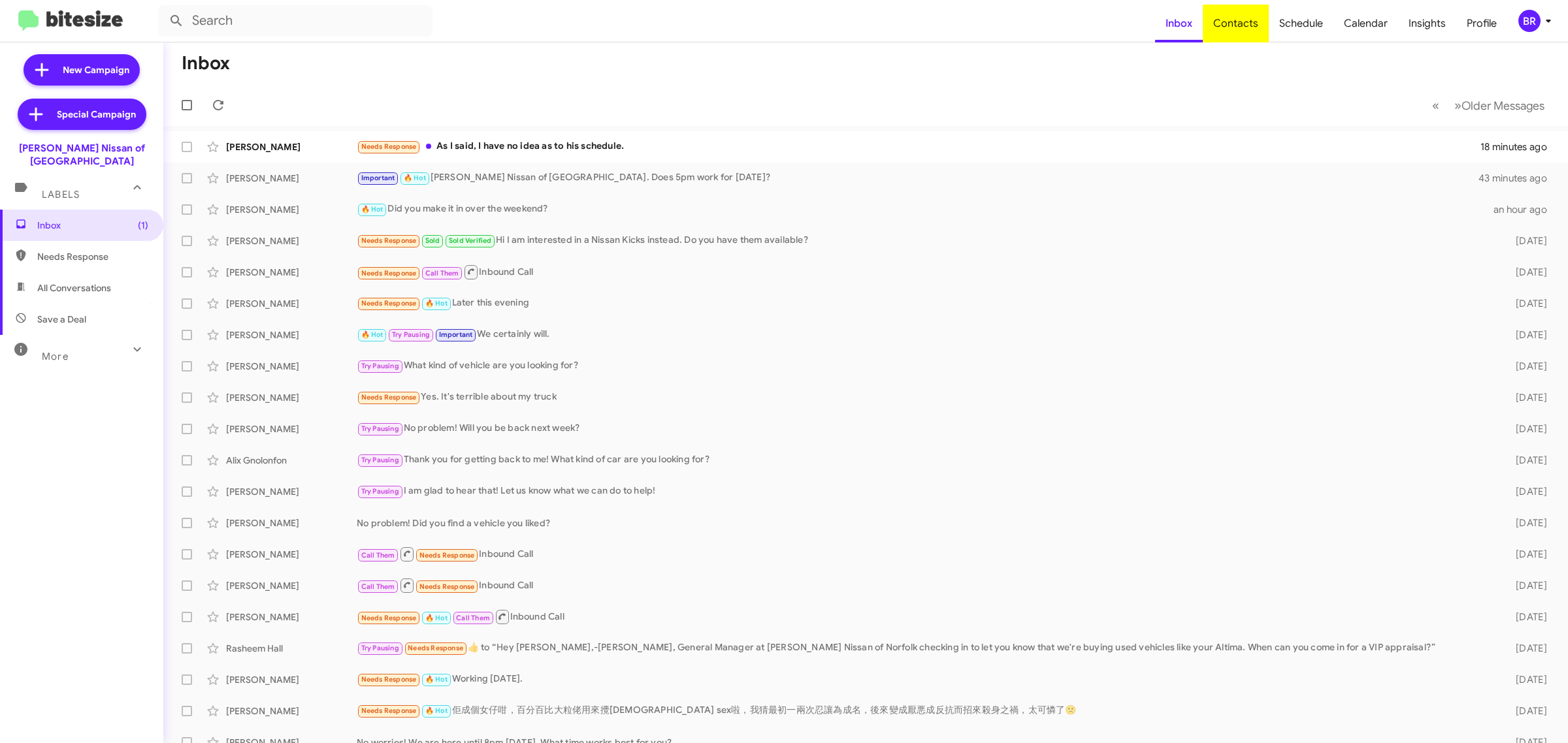
type input "in:groups"
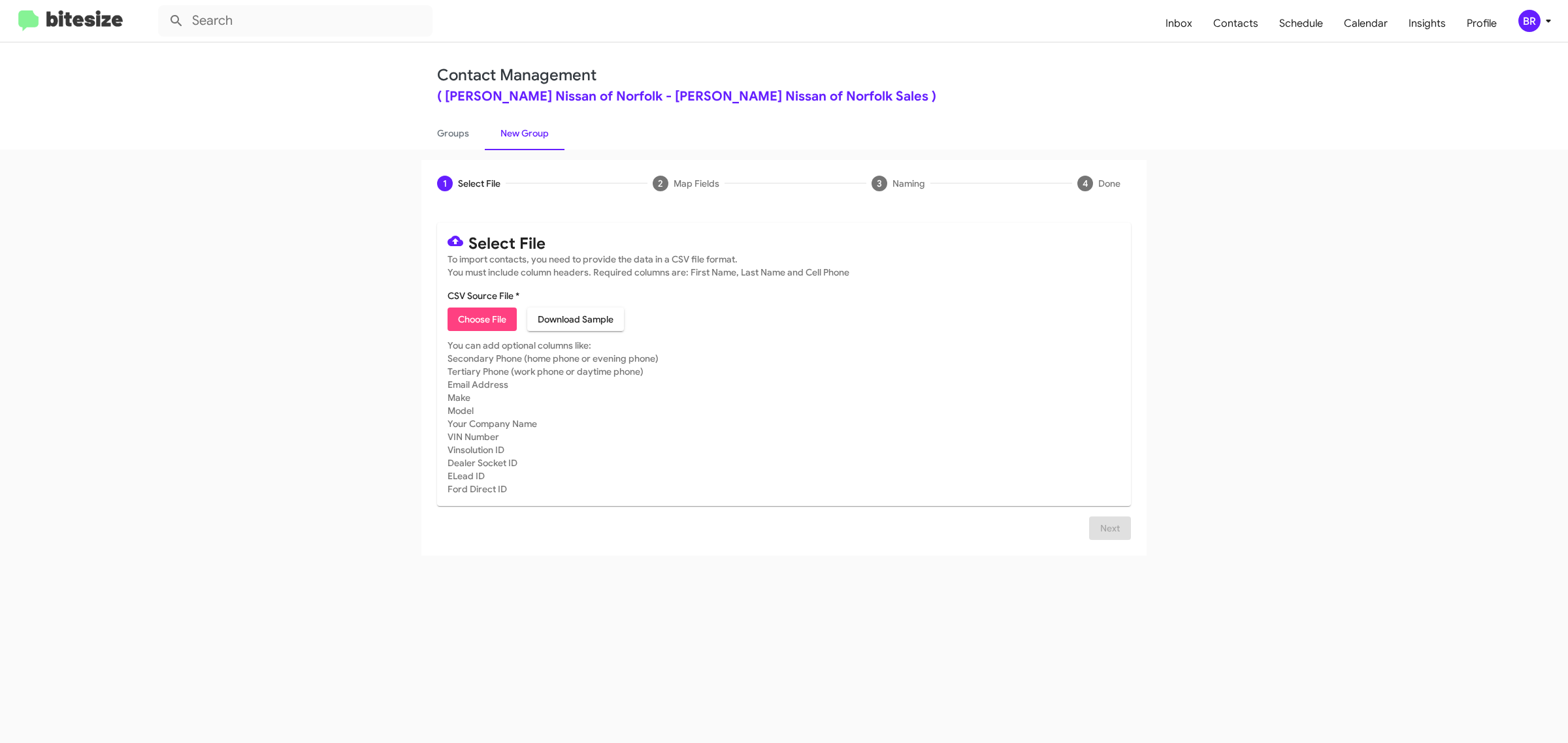
click at [482, 318] on span "Choose File" at bounding box center [482, 319] width 48 height 23
type input "BanisterNissanNorfo_Opt-Out_10-06-25"
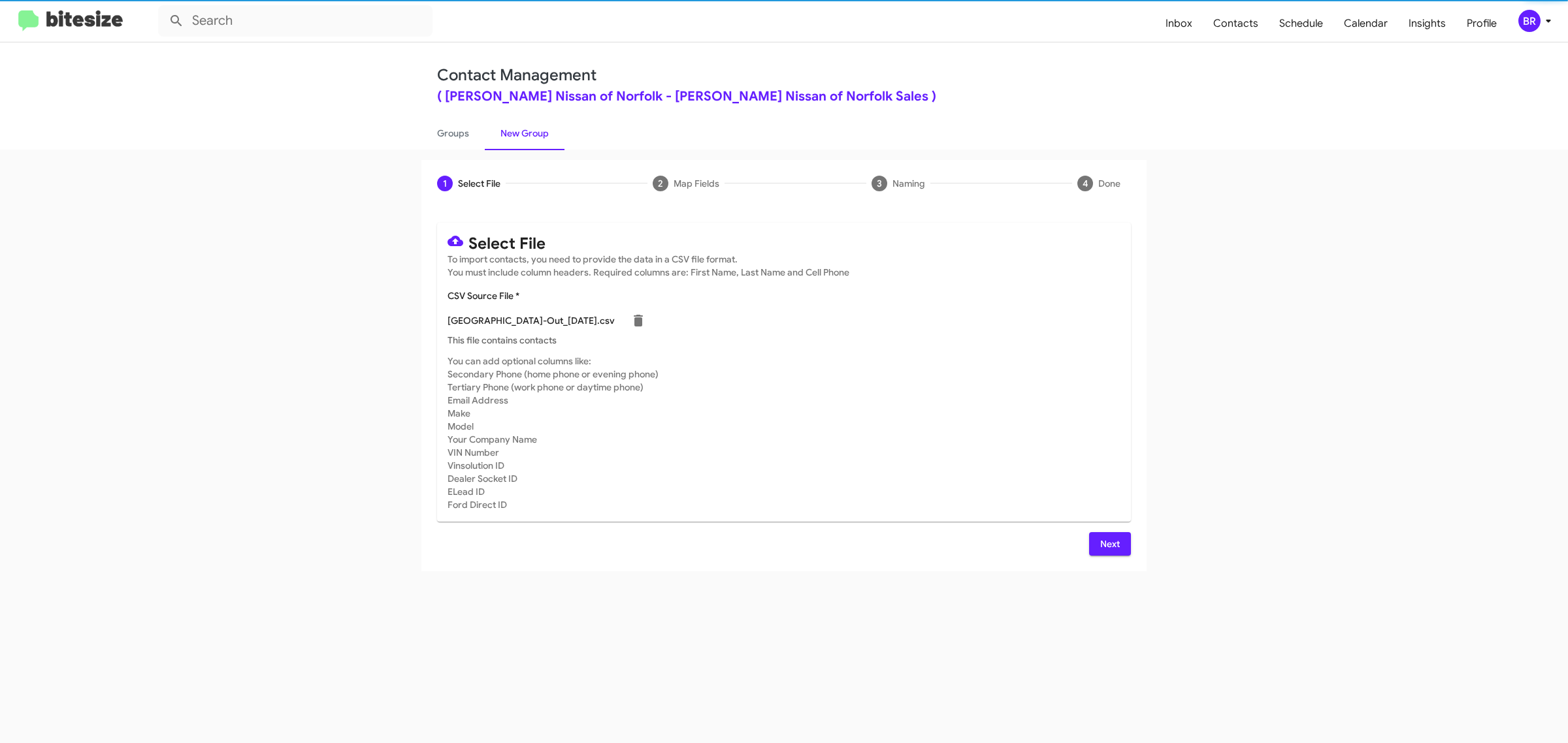
click at [1108, 542] on span "Next" at bounding box center [1110, 544] width 21 height 23
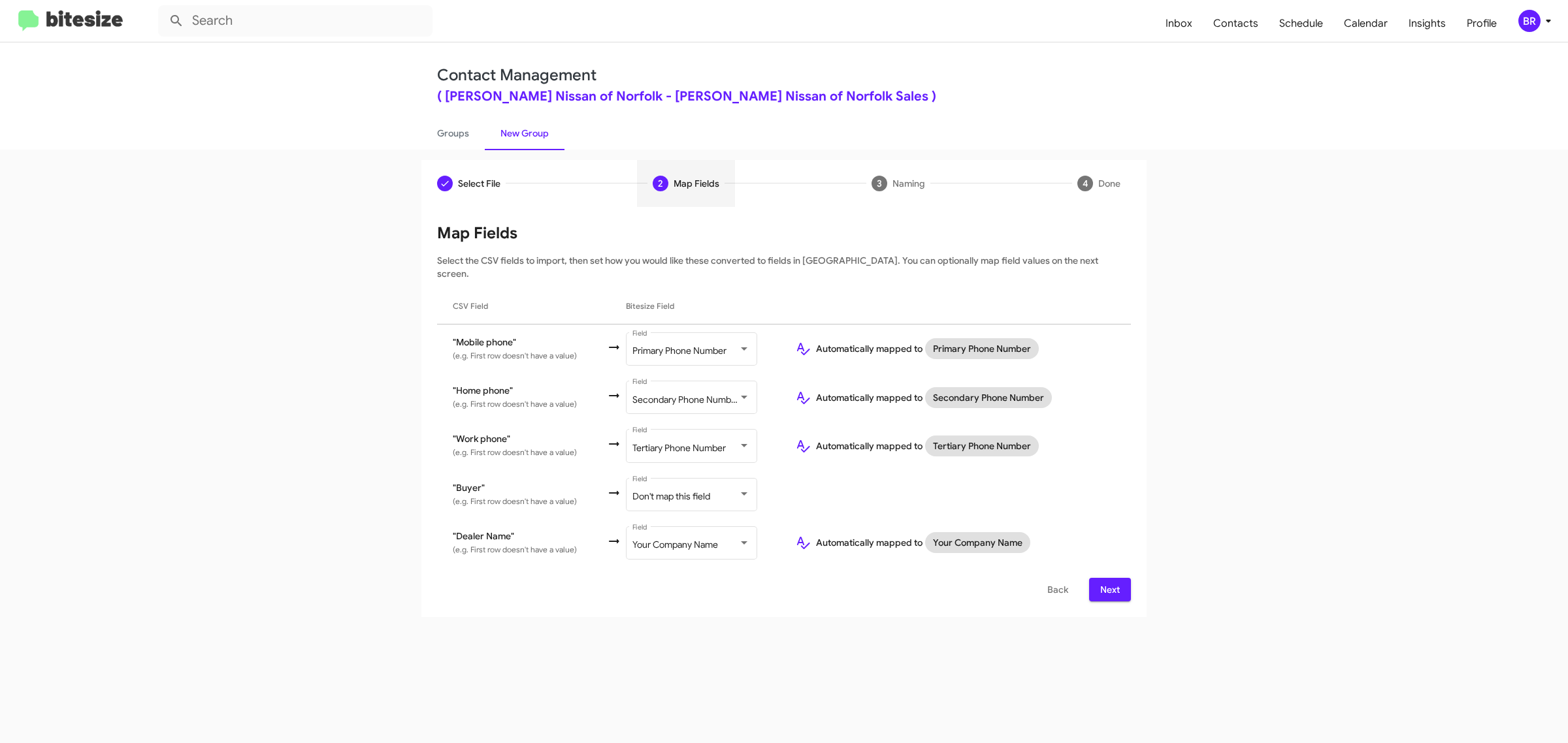
click at [1108, 578] on span "Next" at bounding box center [1110, 590] width 21 height 23
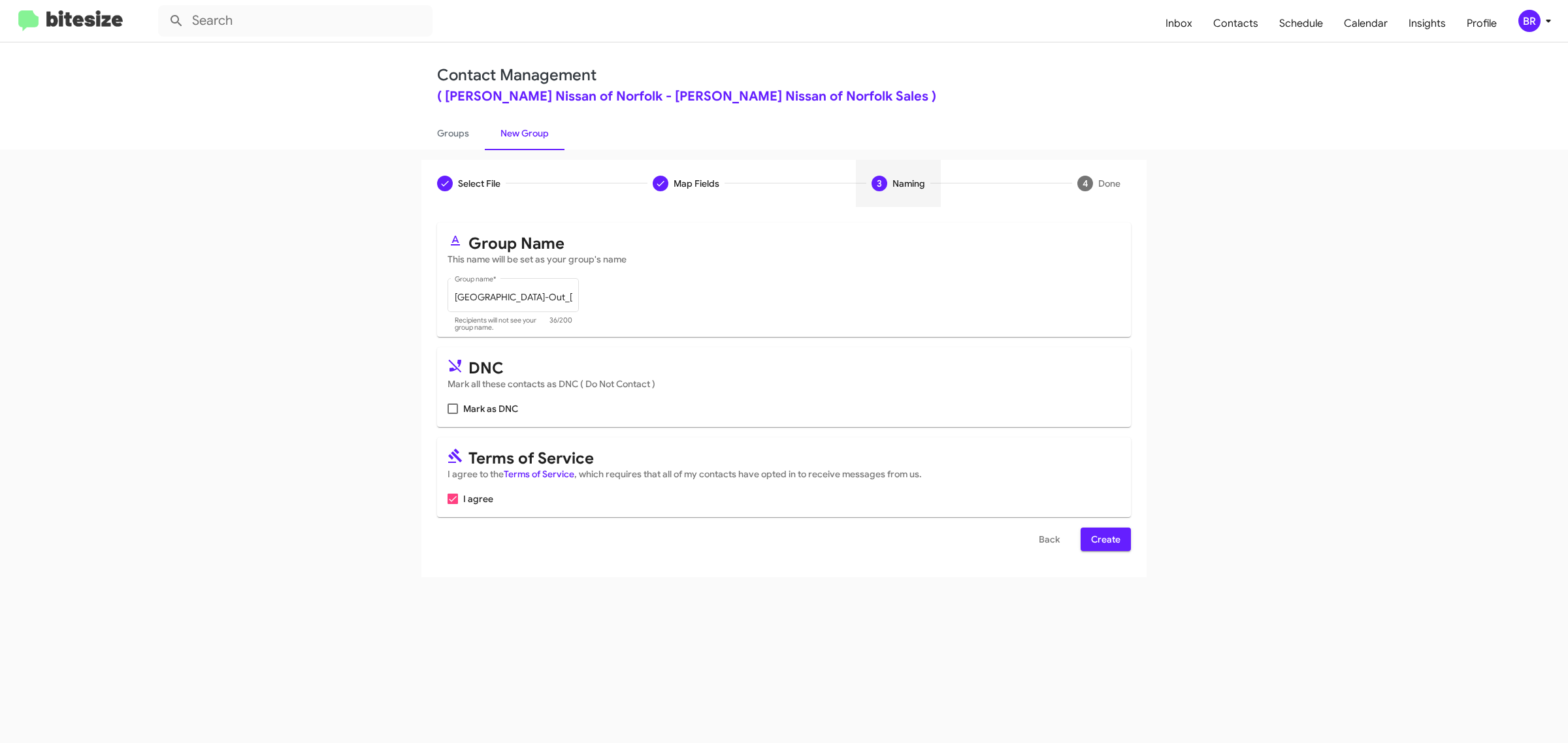
click at [452, 414] on input "Mark as DNC" at bounding box center [452, 414] width 1 height 1
checkbox input "true"
click at [1105, 537] on span "Create" at bounding box center [1105, 539] width 29 height 23
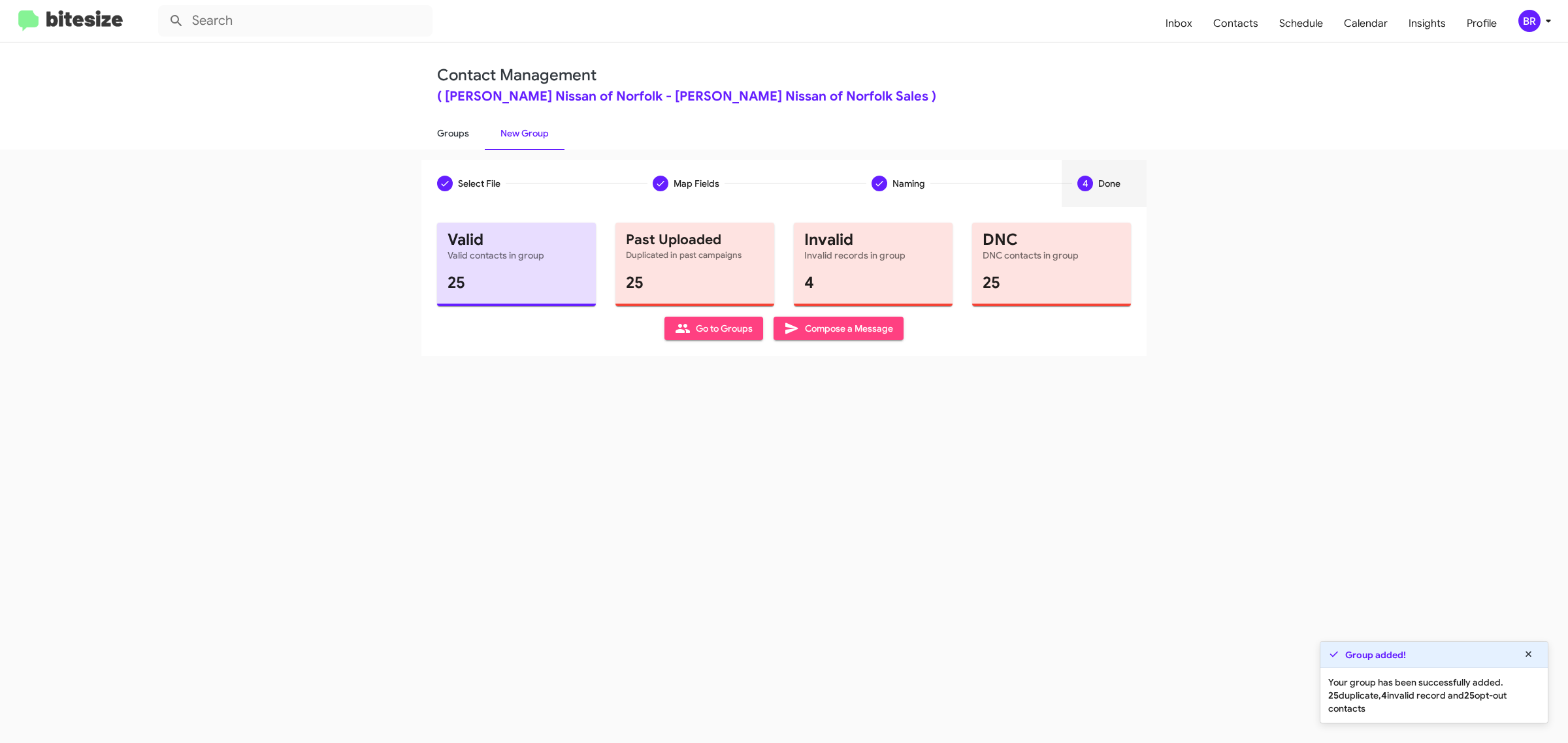
click at [452, 132] on link "Groups" at bounding box center [453, 133] width 64 height 34
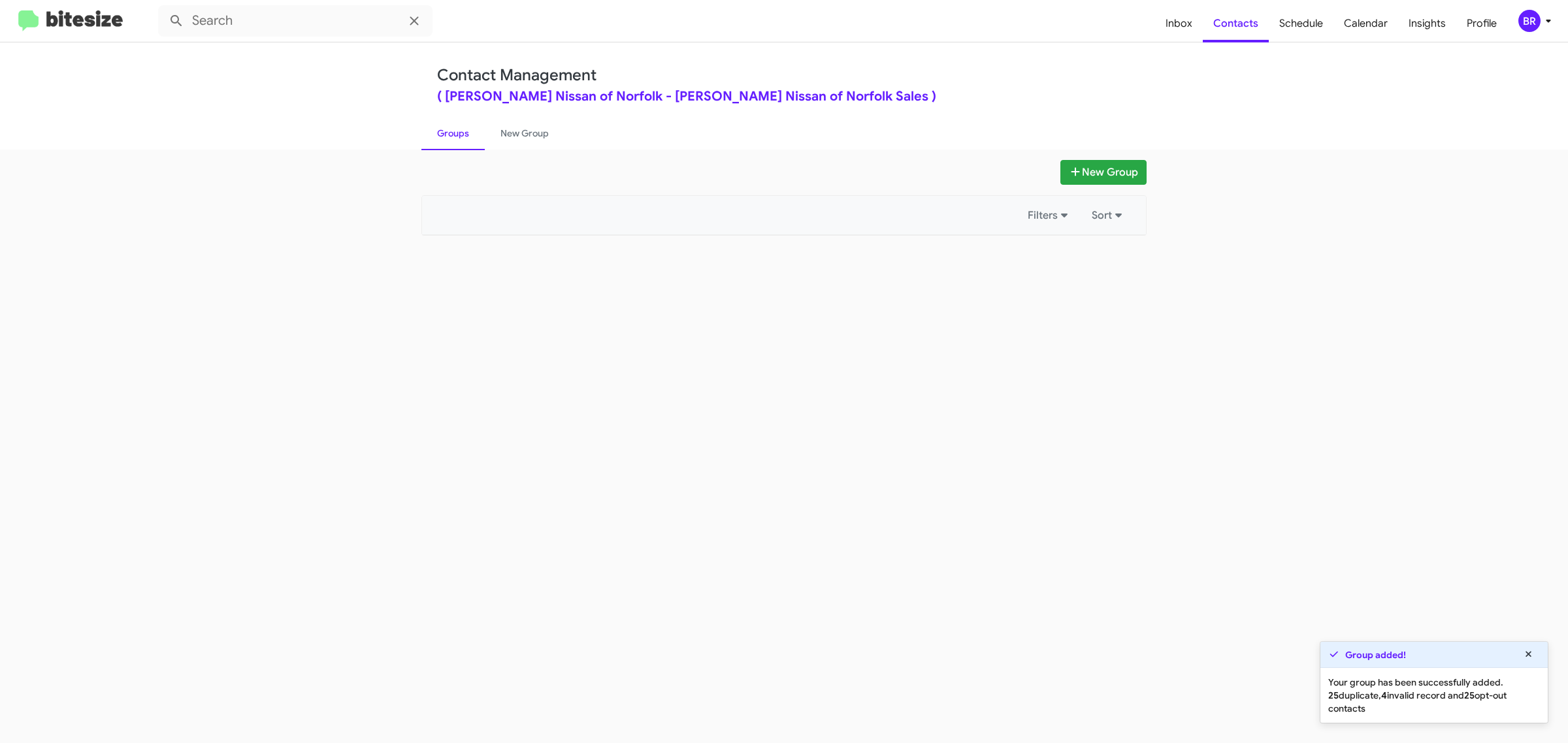
type input "in:groups"
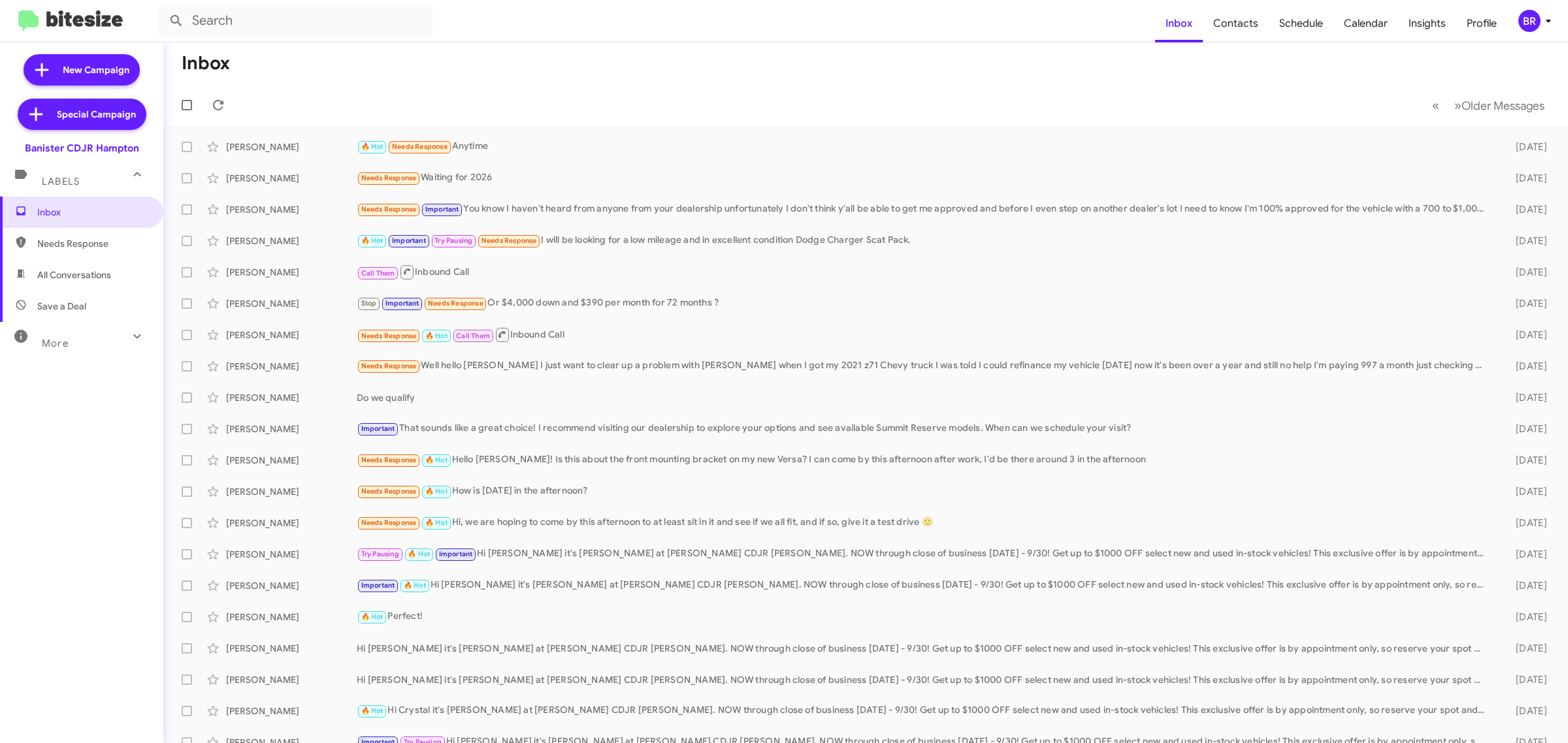
type input "in:groups"
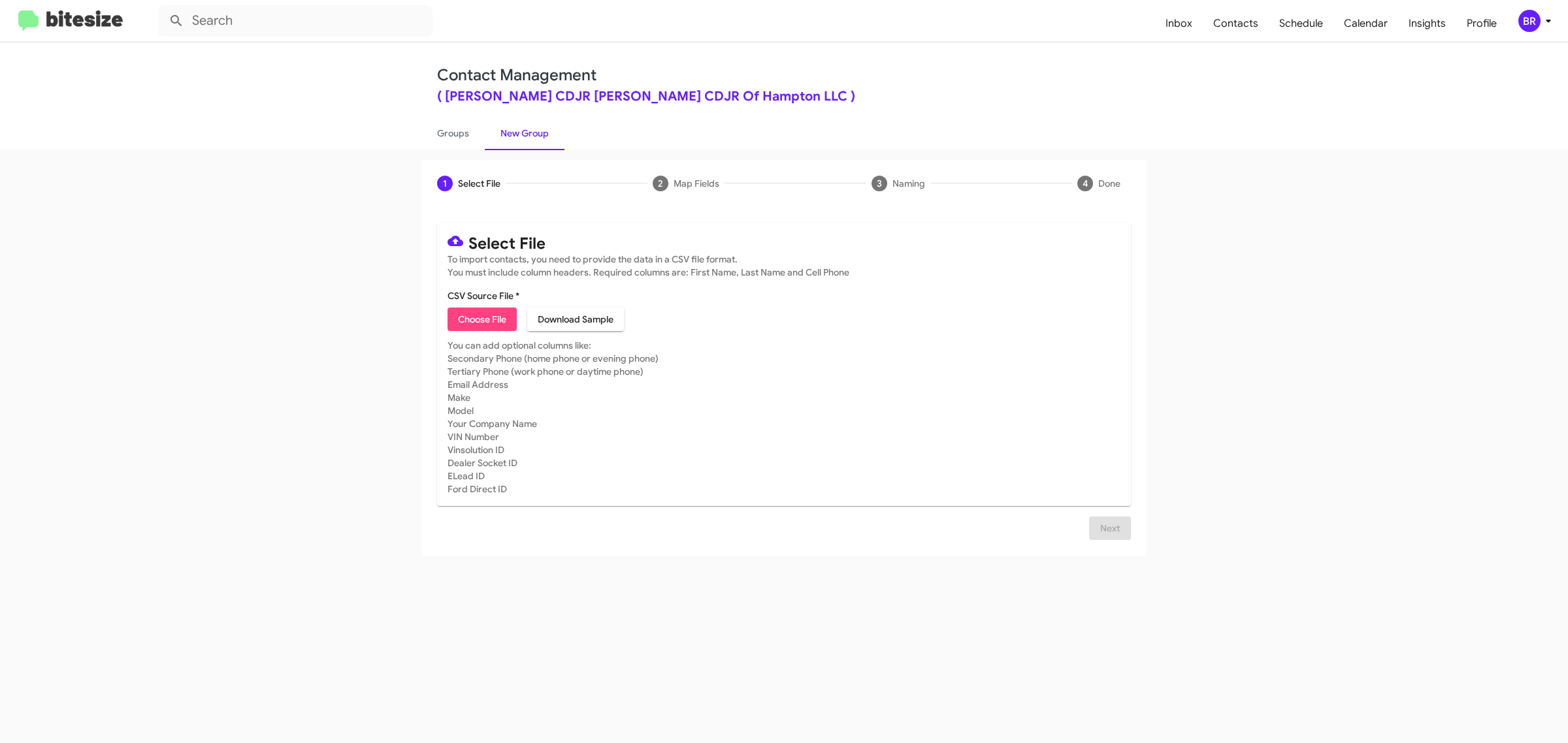
click at [482, 318] on span "Choose File" at bounding box center [482, 319] width 48 height 23
type input "BanisterCDJRHamp_Opt-Out_10-06-25"
click at [1108, 540] on span "Next" at bounding box center [1110, 529] width 21 height 23
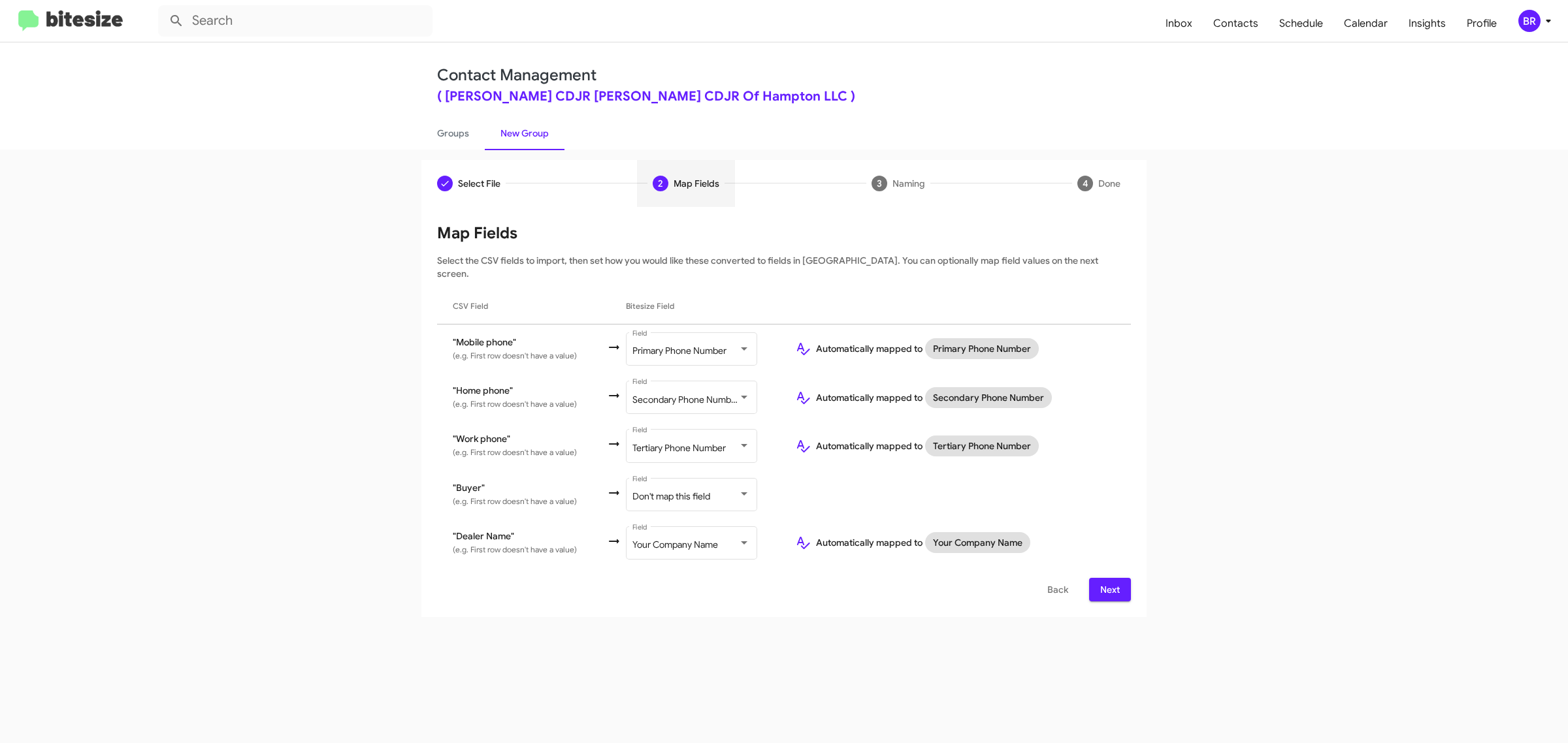
click at [1108, 578] on span "Next" at bounding box center [1110, 590] width 21 height 23
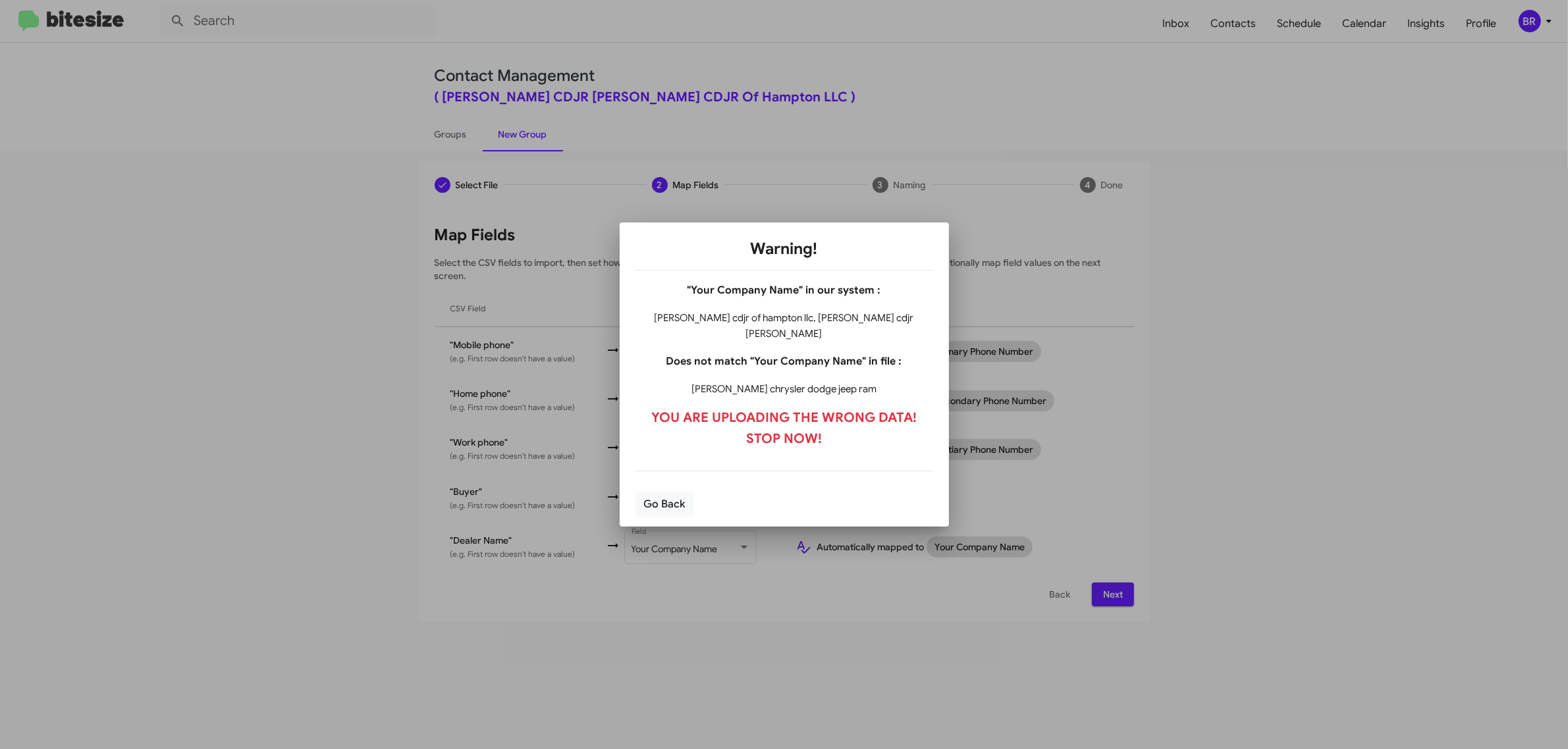
checkbox input "true"
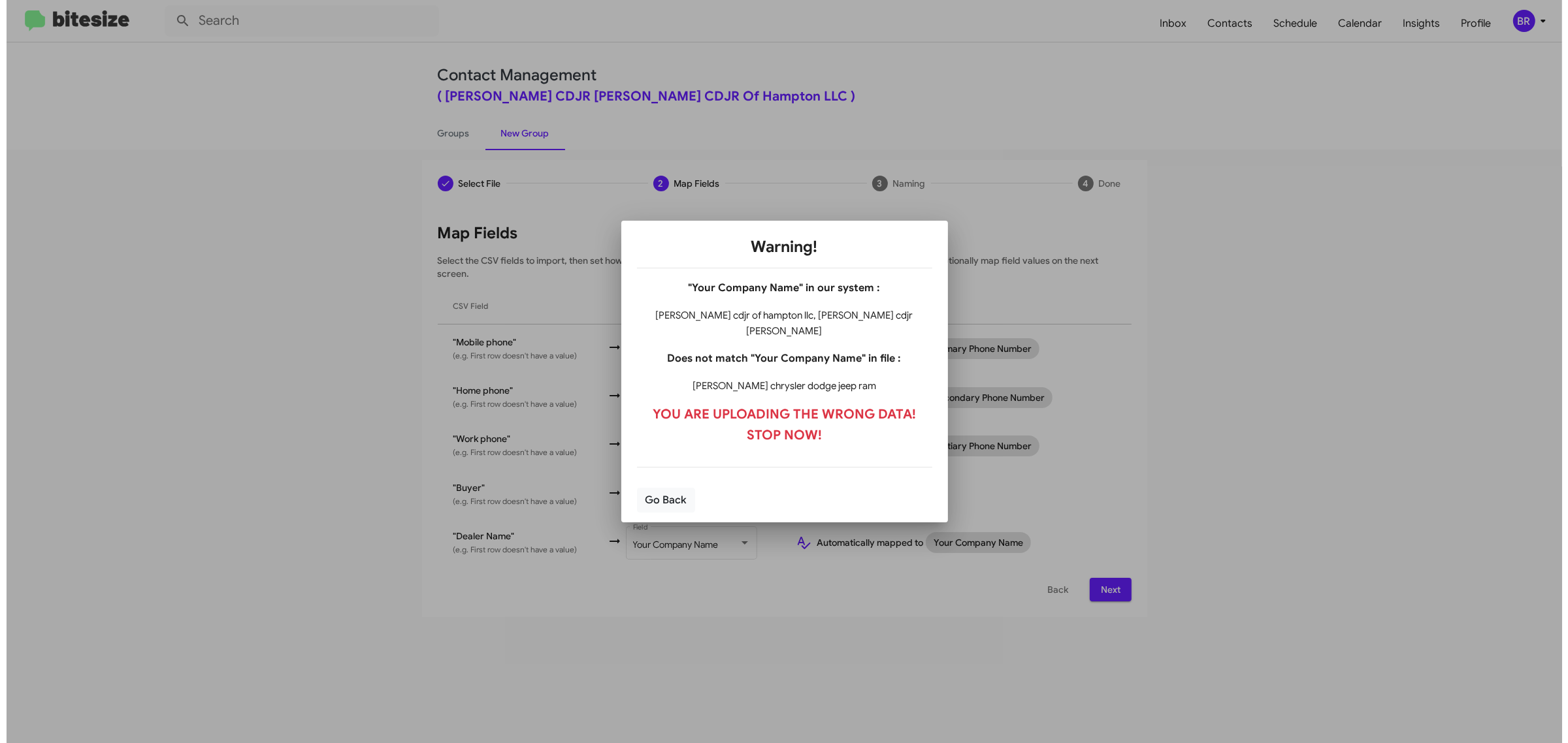
scroll to position [180, 0]
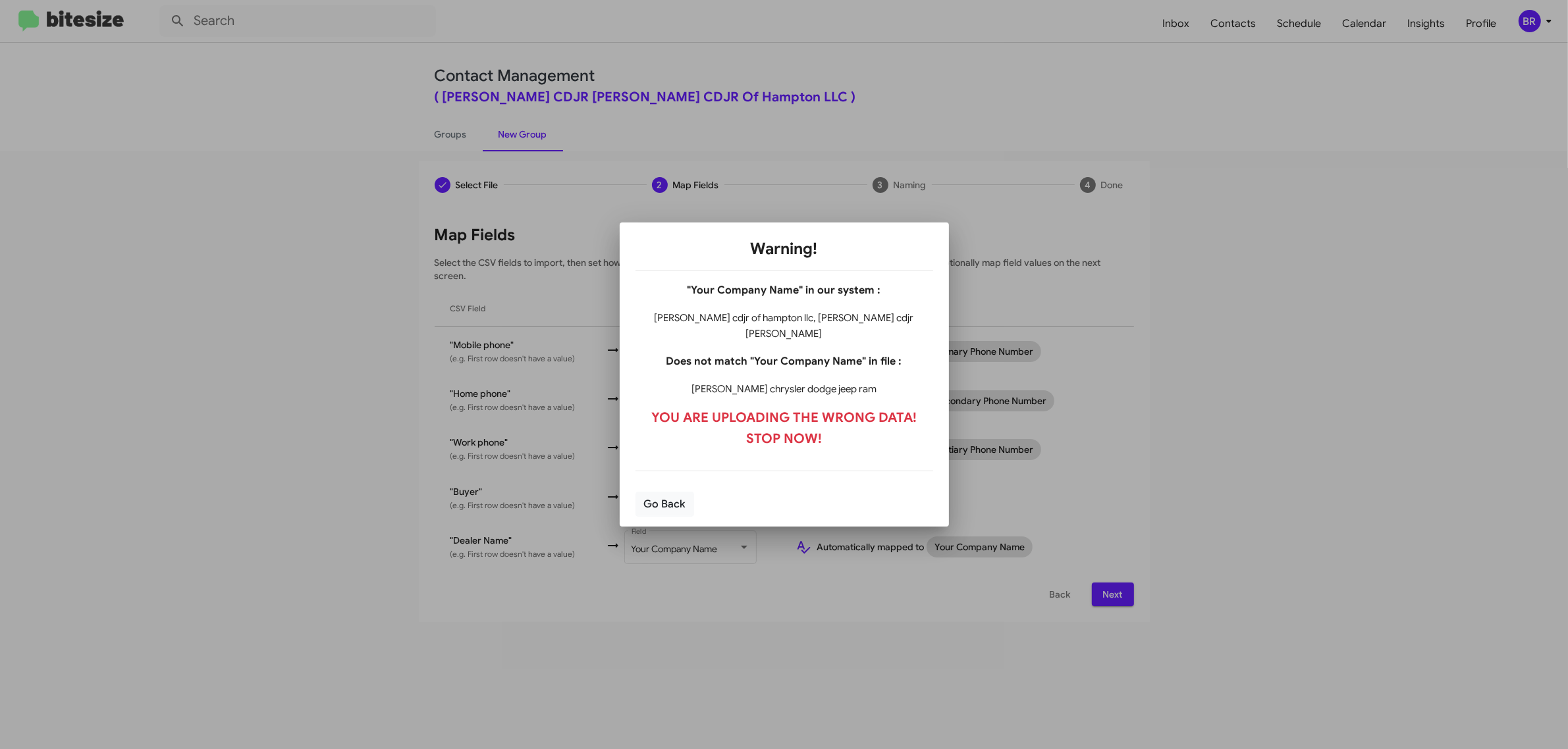
drag, startPoint x: 896, startPoint y: 327, endPoint x: 798, endPoint y: 326, distance: 98.0
click at [798, 326] on h4 "banister cdjr of hampton llc, banister cdjr hampton" at bounding box center [784, 325] width 297 height 32
copy h4 "banister cdjr hampton"
click at [673, 492] on button "Go Back" at bounding box center [664, 505] width 58 height 25
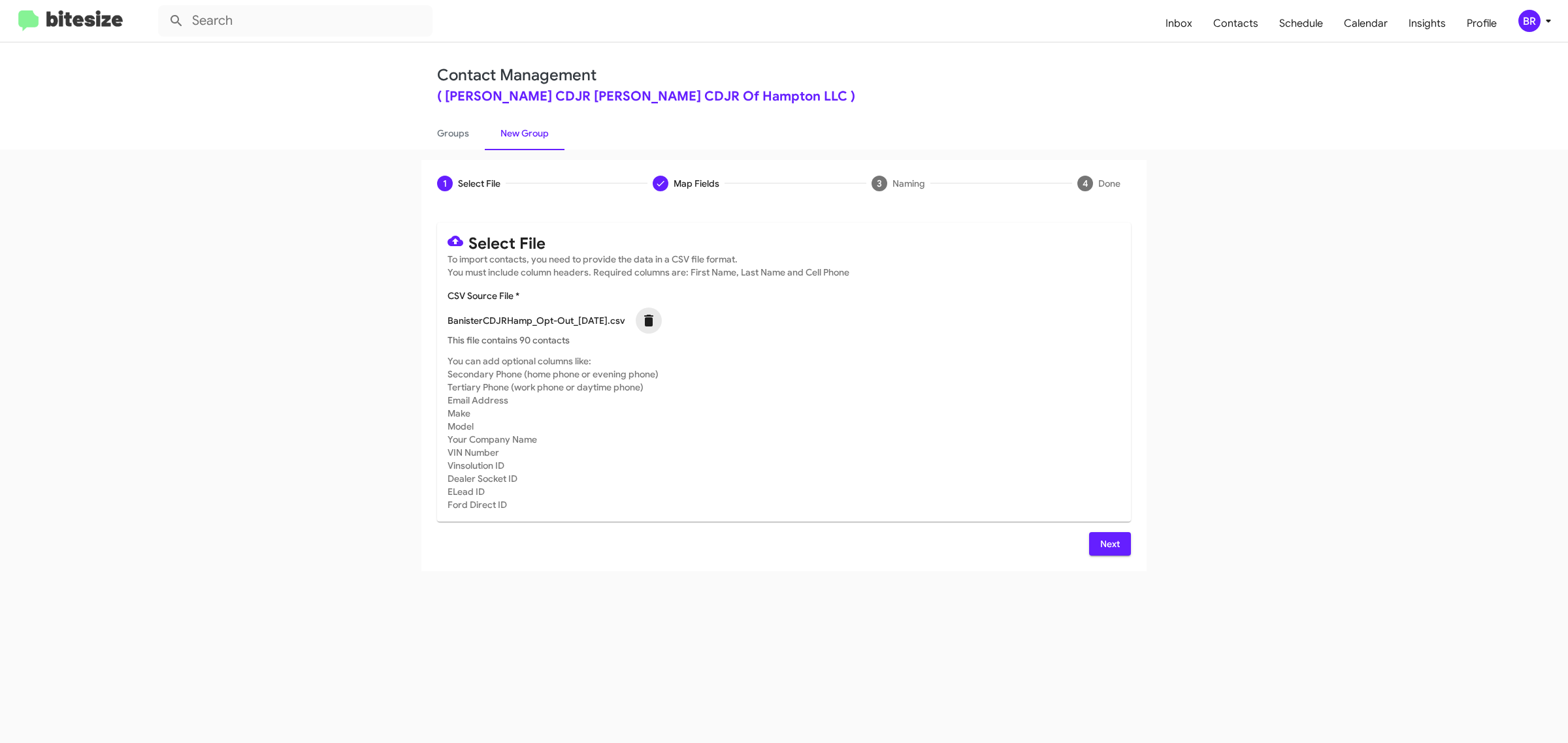
click at [652, 320] on icon at bounding box center [648, 320] width 15 height 15
checkbox input "false"
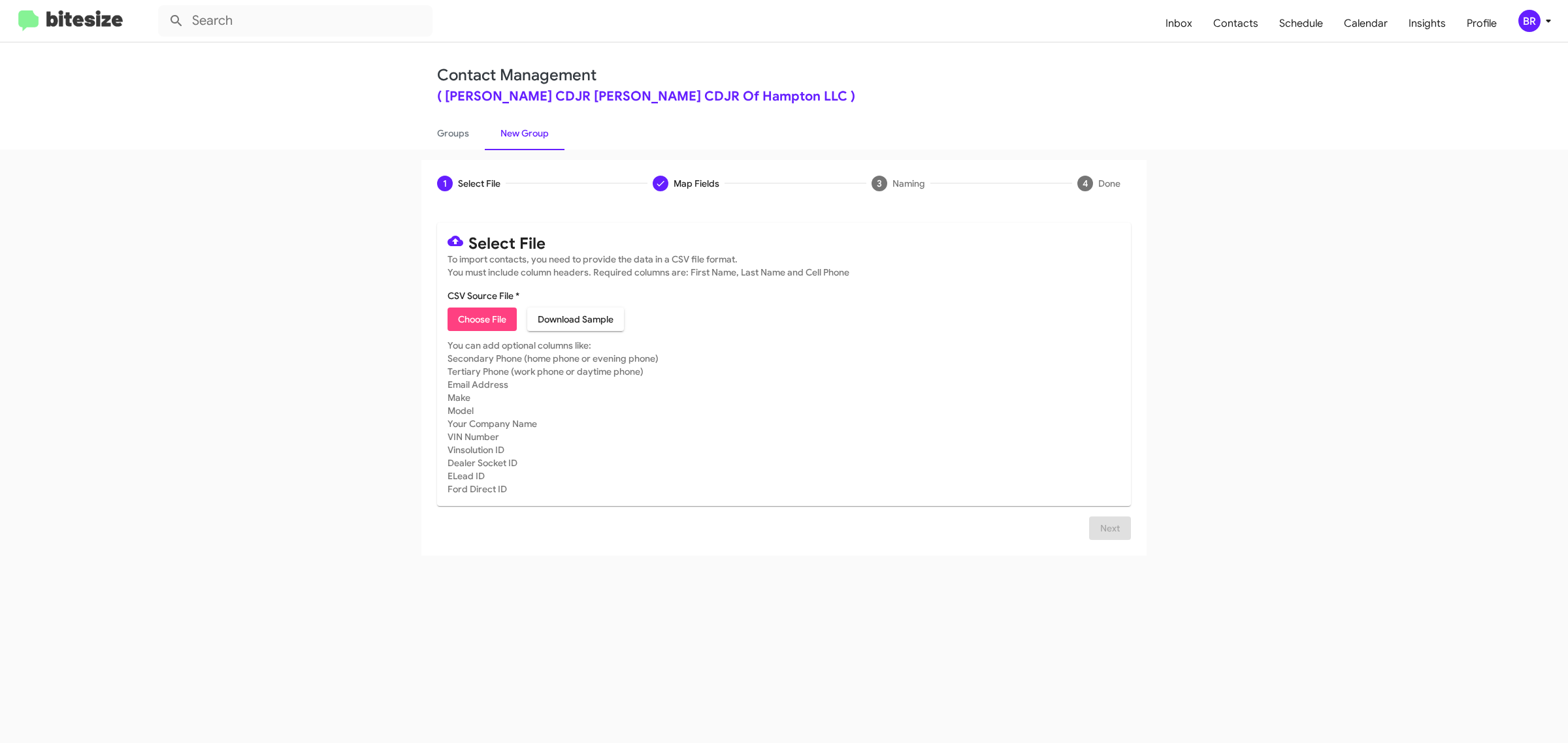
click at [490, 325] on span "Choose File" at bounding box center [482, 319] width 48 height 23
type input "BanisterCDJRHamp_Opt-Out_10-06-25"
click at [1111, 537] on span "Next" at bounding box center [1110, 544] width 21 height 23
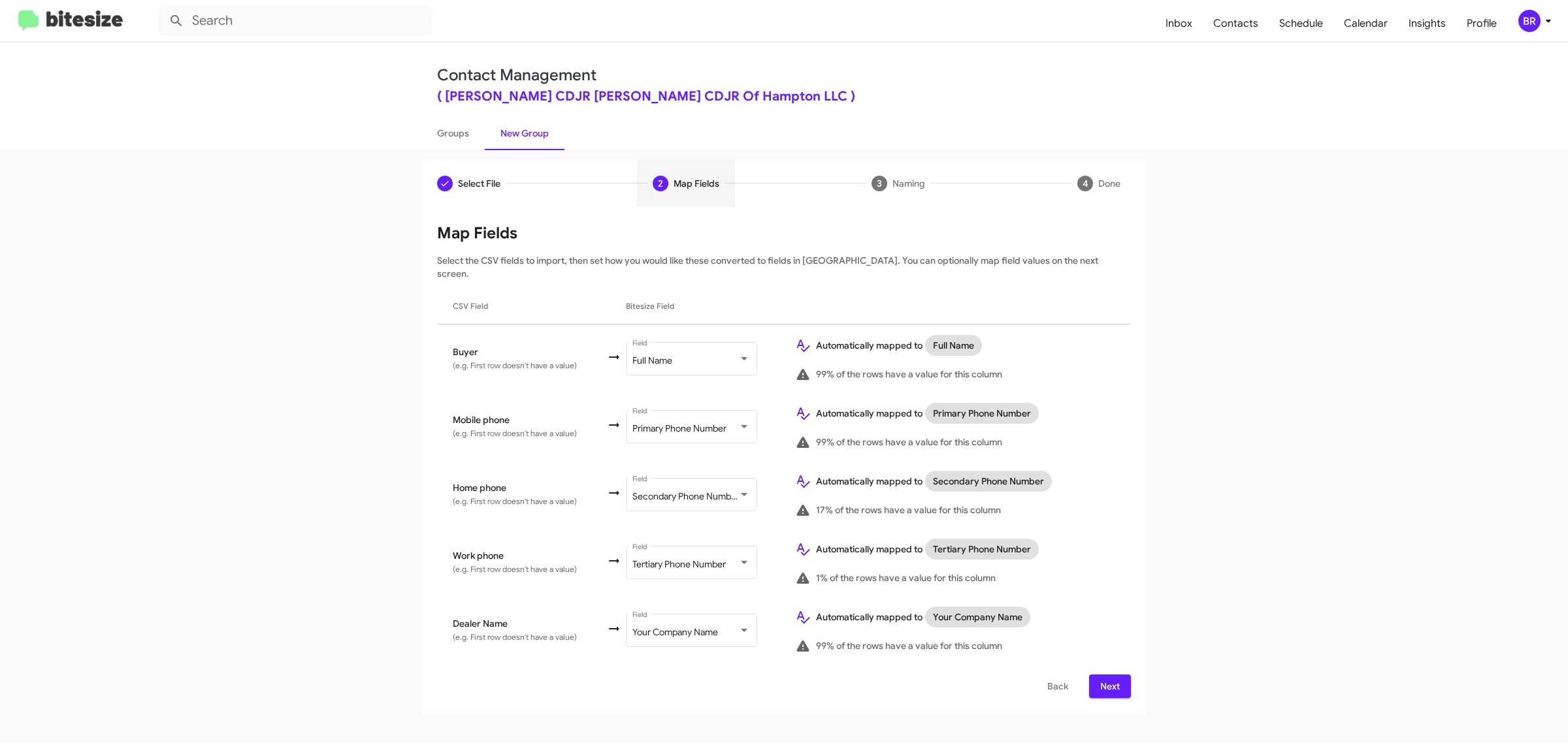
click at [1105, 675] on span "Next" at bounding box center [1110, 687] width 21 height 23
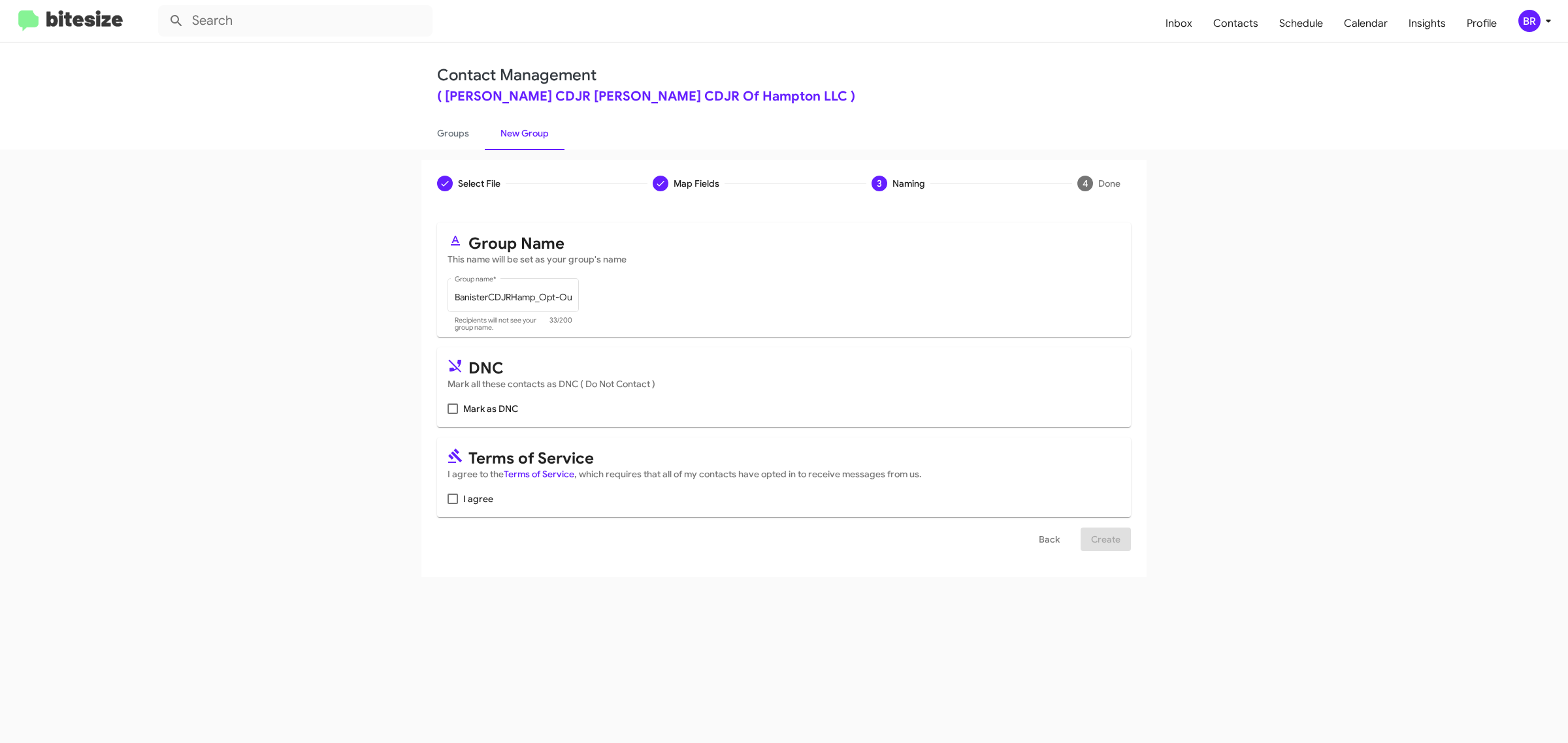
click at [490, 407] on span "Mark as DNC" at bounding box center [490, 408] width 55 height 15
click at [452, 414] on input "Mark as DNC" at bounding box center [452, 414] width 1 height 1
checkbox input "true"
click at [484, 501] on span "I agree" at bounding box center [478, 499] width 30 height 15
click at [452, 504] on input "I agree" at bounding box center [452, 504] width 1 height 1
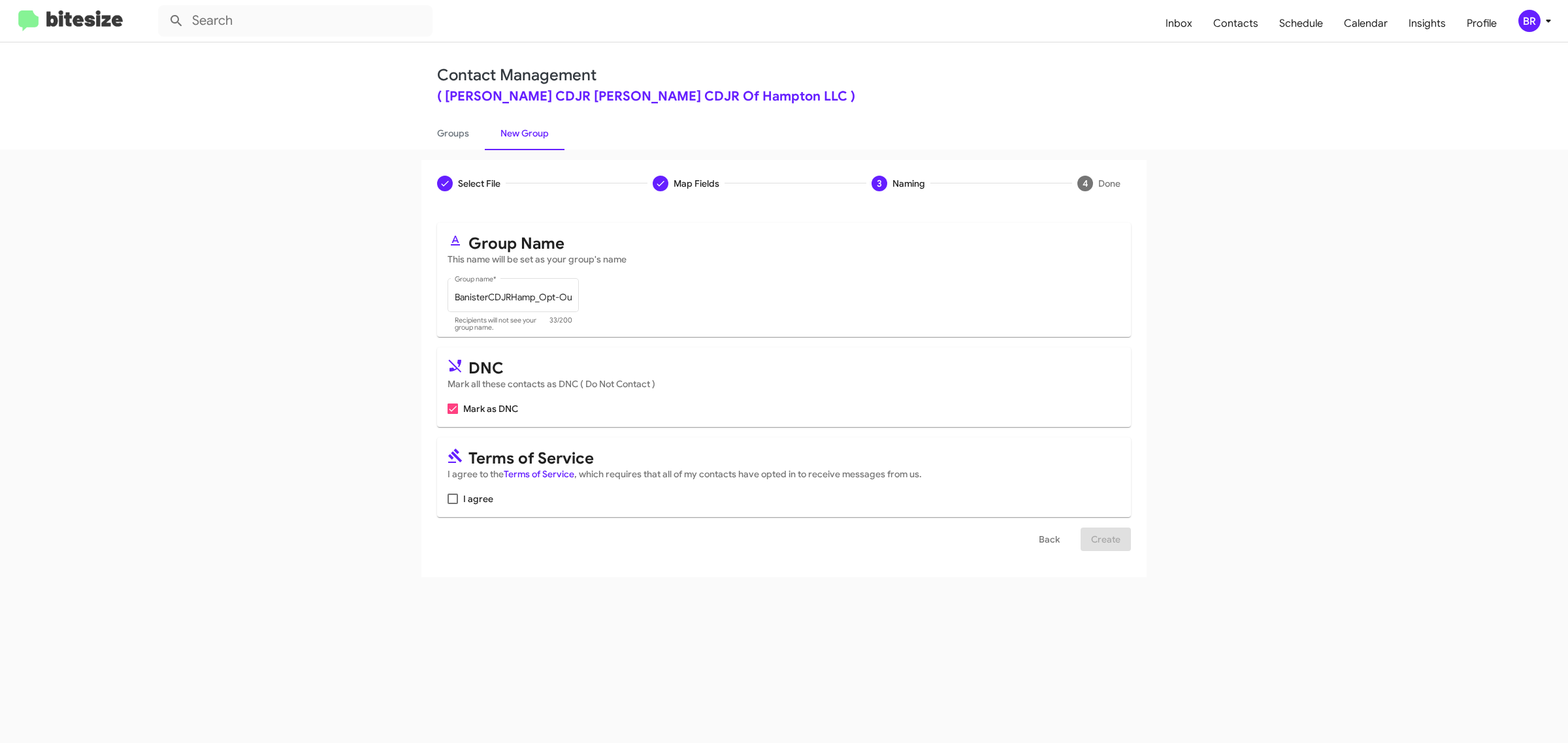
checkbox input "true"
click at [1116, 539] on span "Create" at bounding box center [1105, 539] width 29 height 23
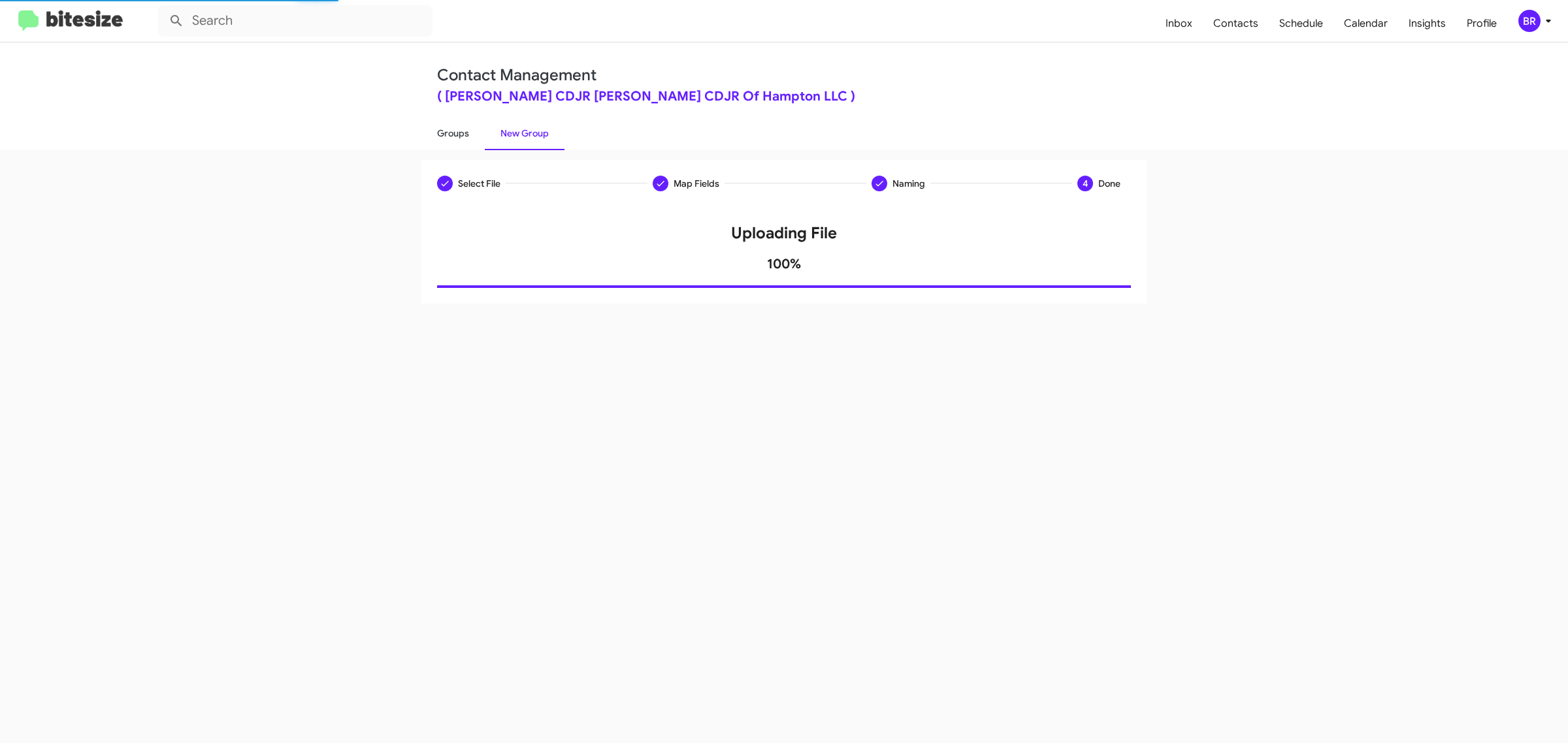
click at [452, 132] on link "Groups" at bounding box center [453, 133] width 64 height 34
type input "in:groups"
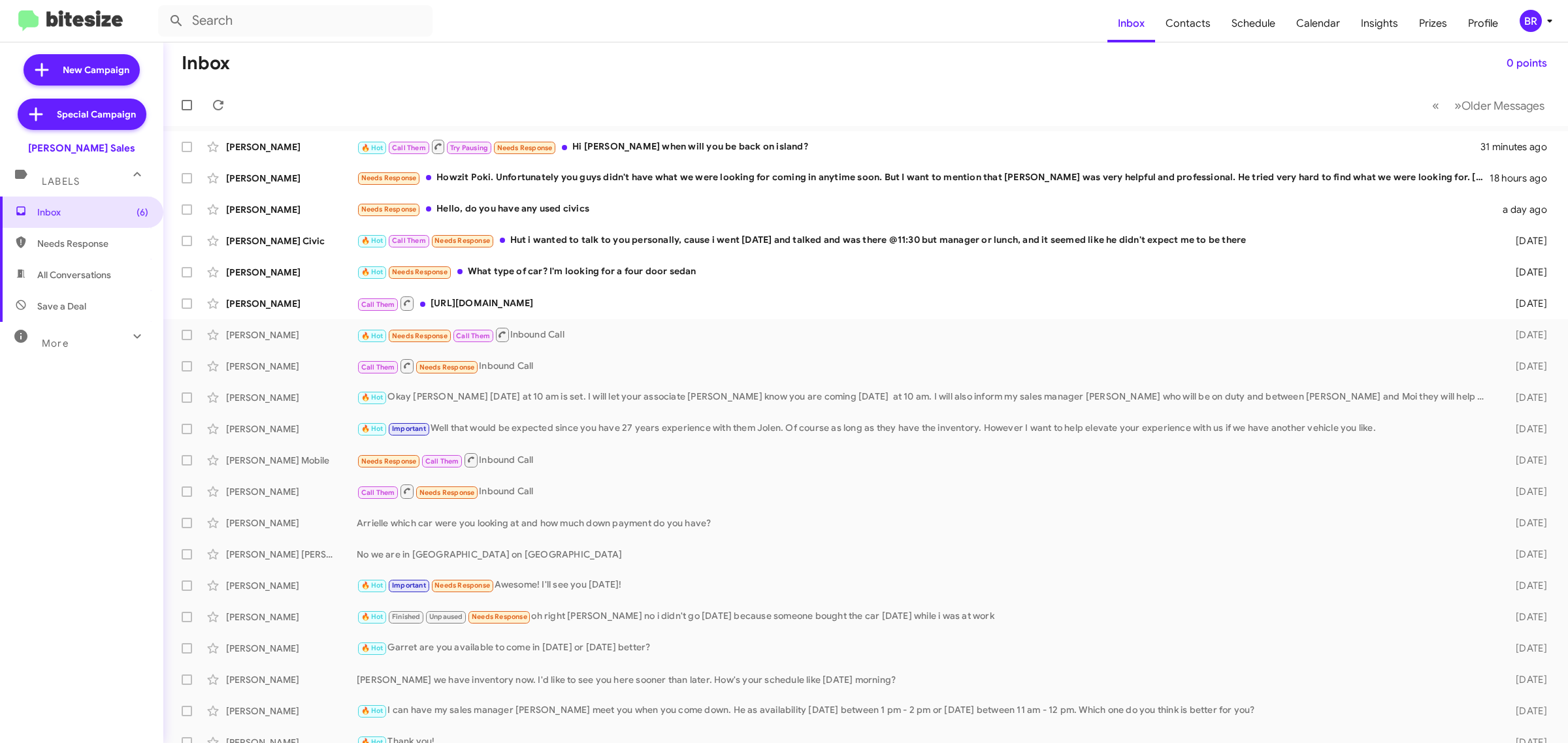
type input "in:groups"
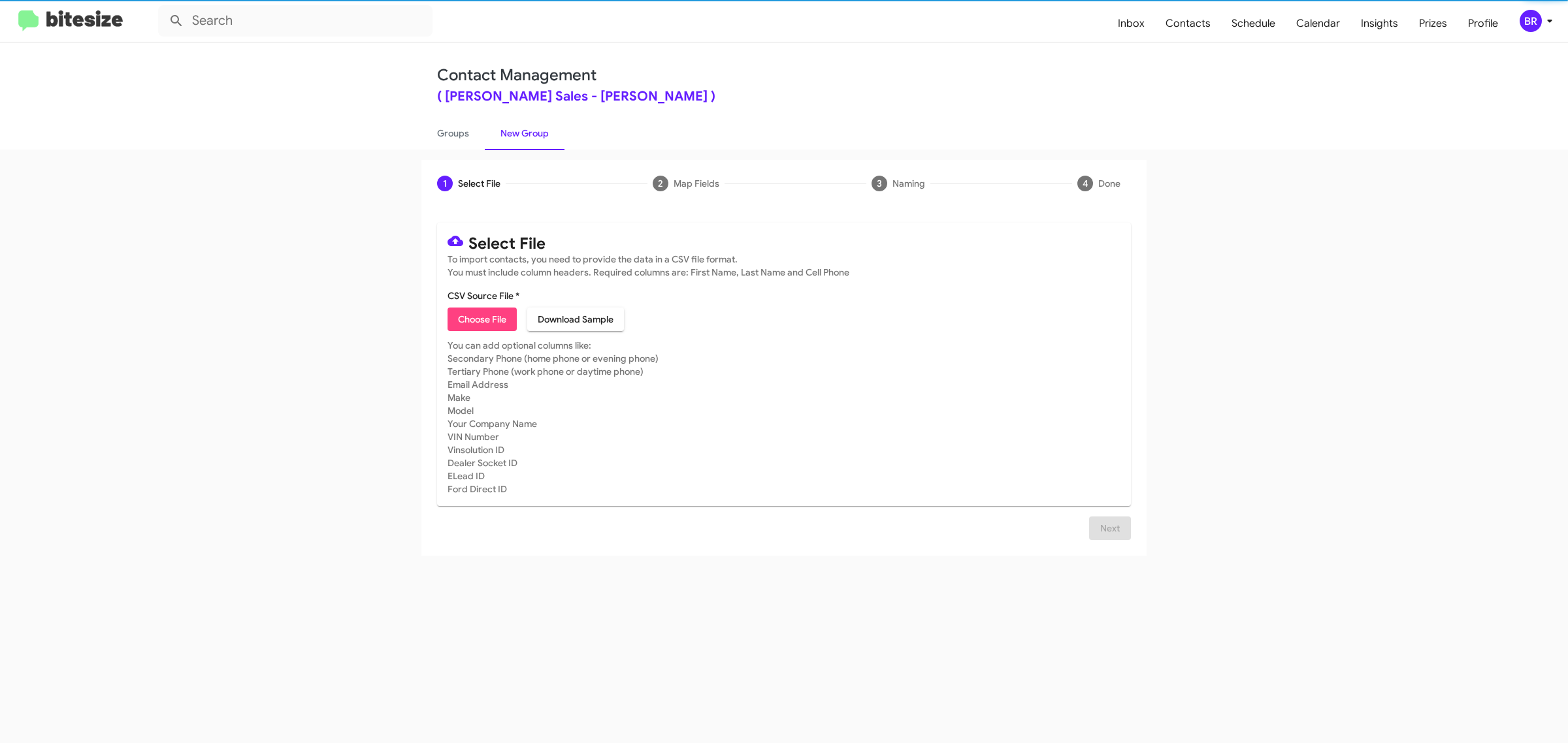
click at [482, 318] on span "Choose File" at bounding box center [482, 319] width 48 height 23
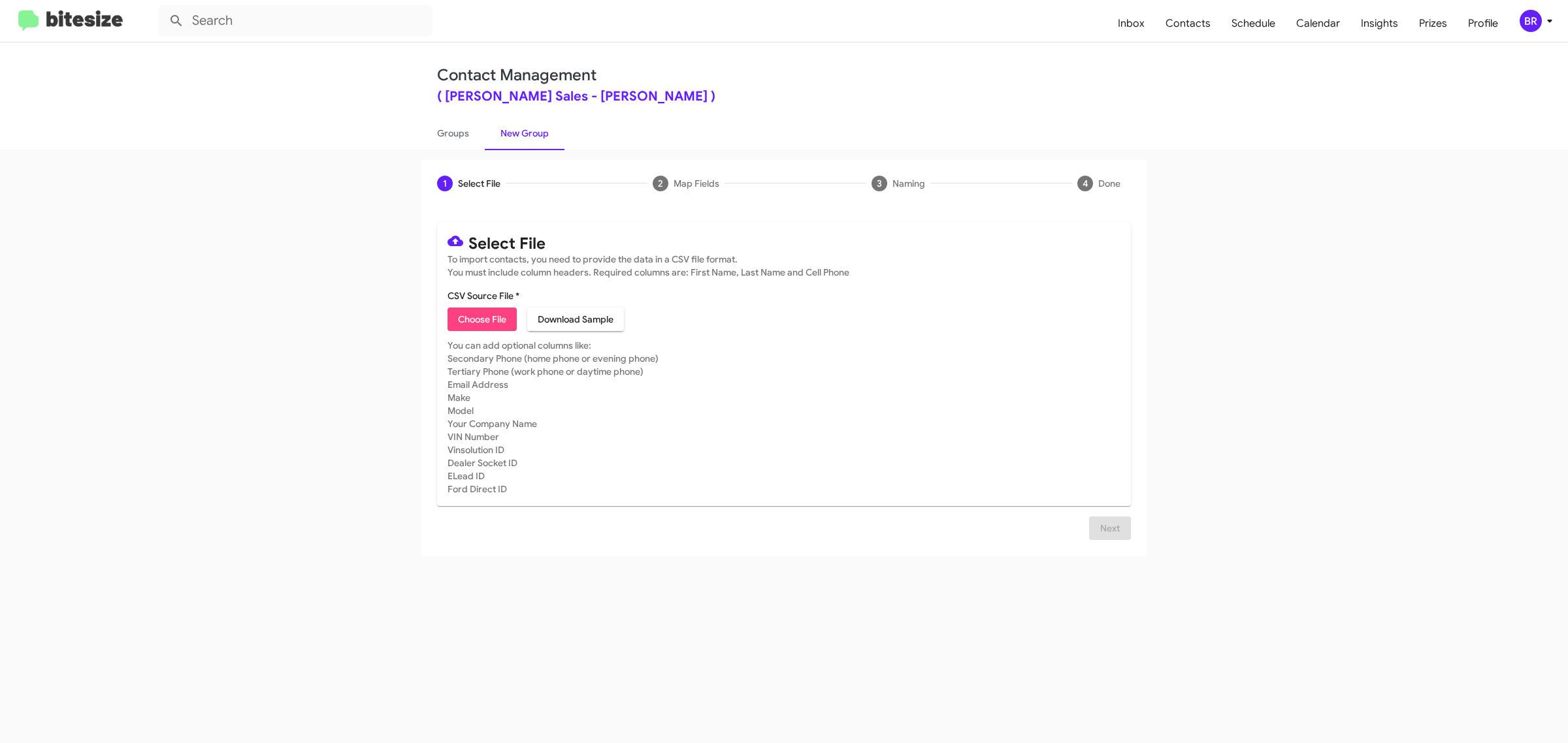
type input "TonyHondaSales_Opt-Out_[DATE]"
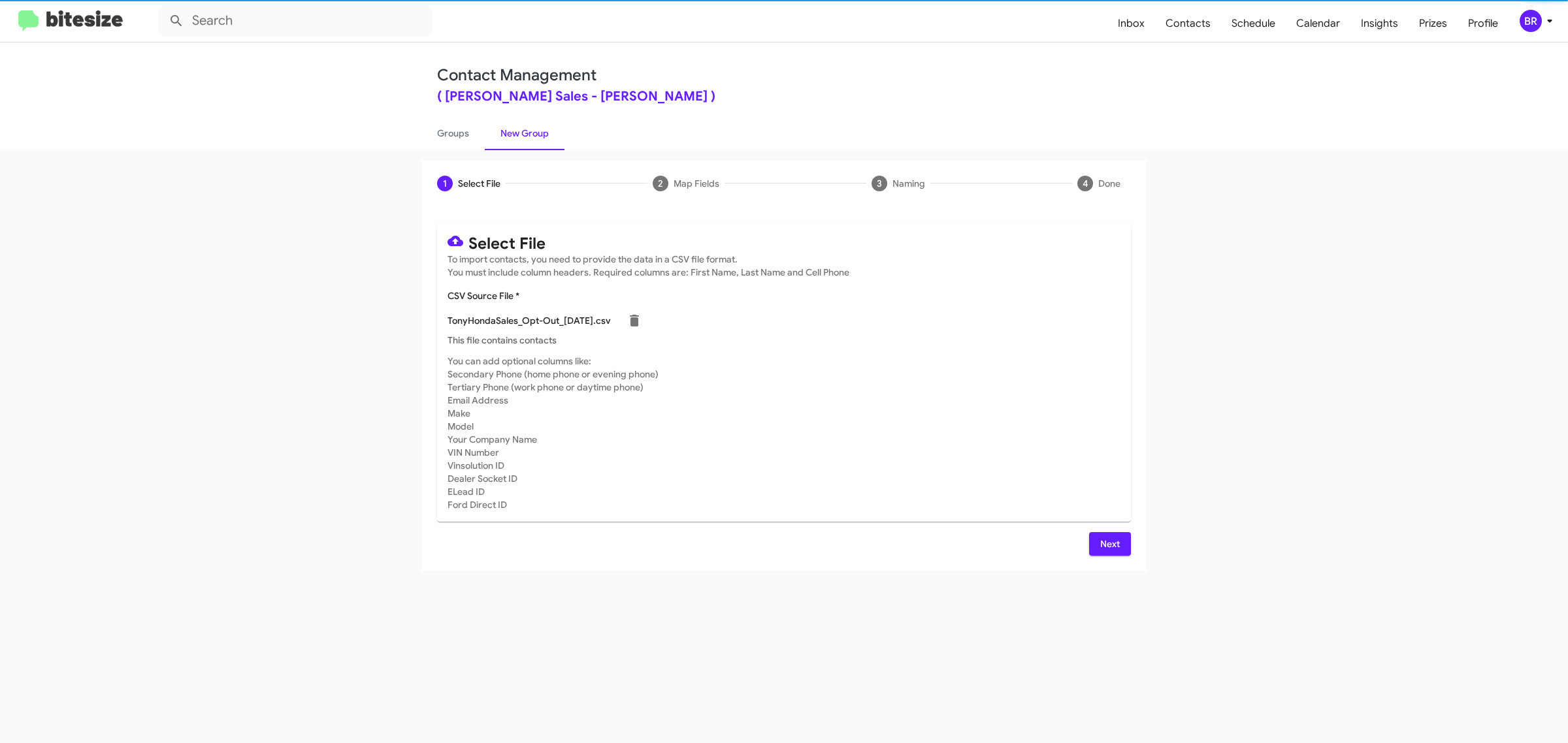
click at [1108, 542] on span "Next" at bounding box center [1110, 544] width 21 height 23
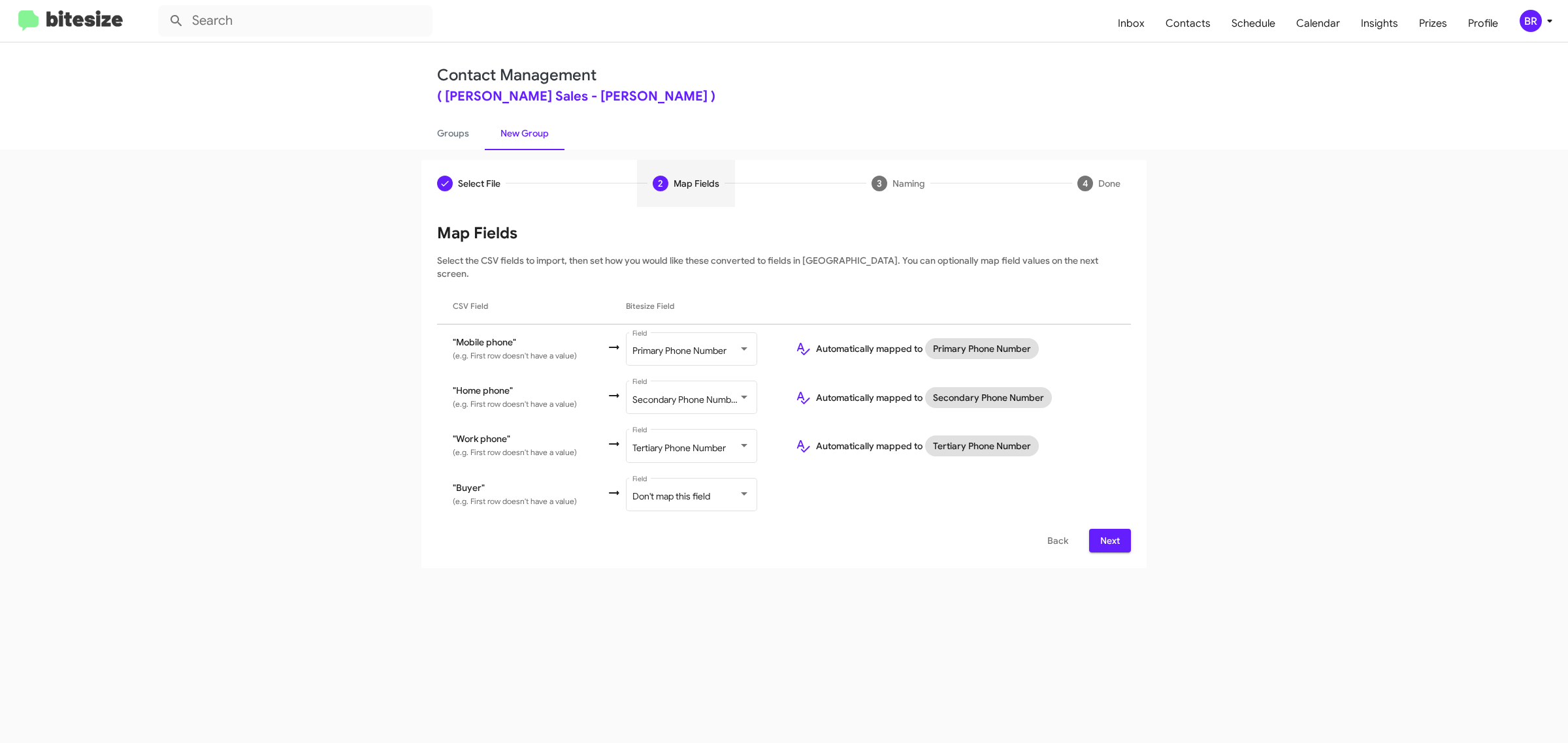
click at [1108, 529] on span "Next" at bounding box center [1110, 541] width 21 height 23
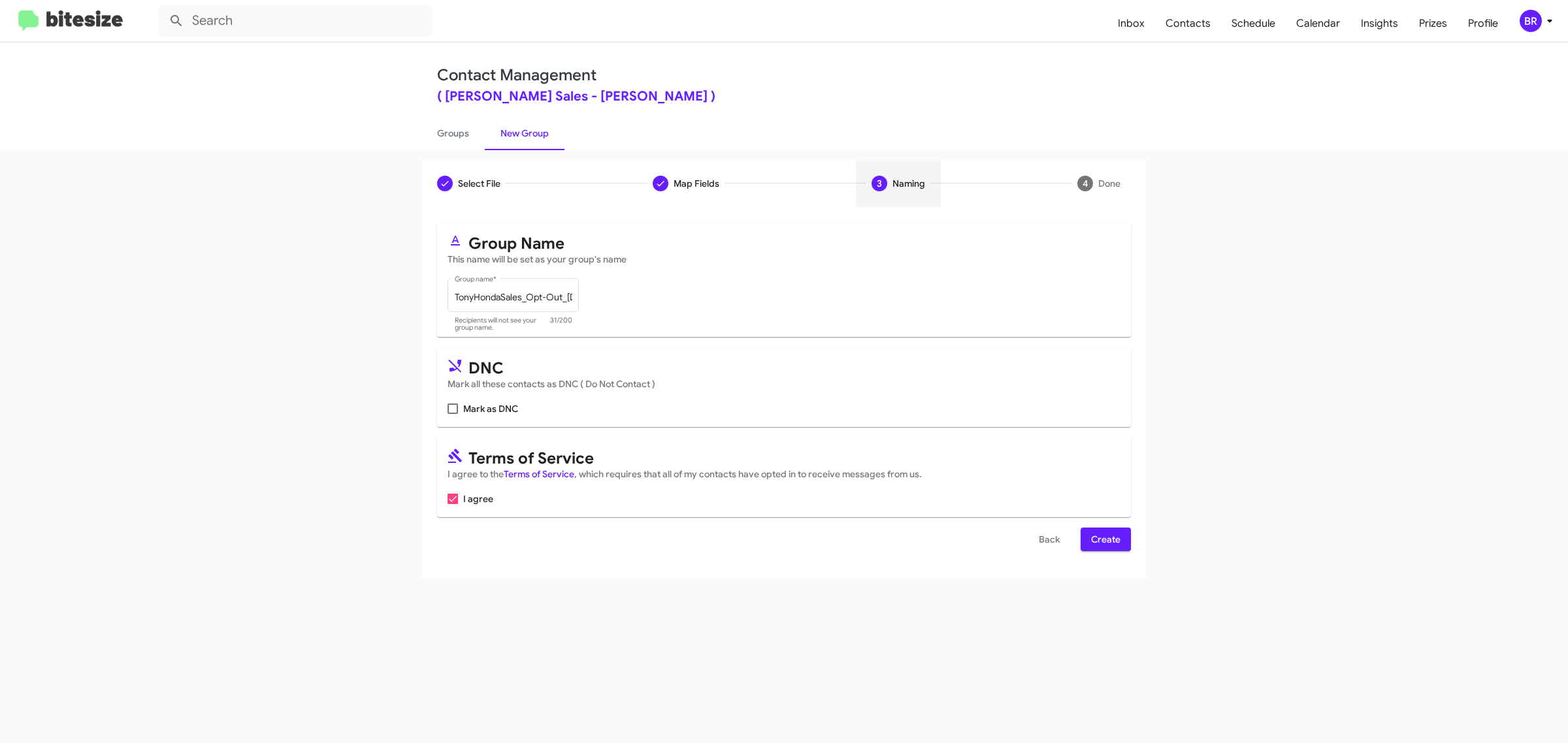
click at [452, 414] on input "Mark as DNC" at bounding box center [452, 414] width 1 height 1
checkbox input "true"
click at [1105, 537] on span "Create" at bounding box center [1105, 539] width 29 height 23
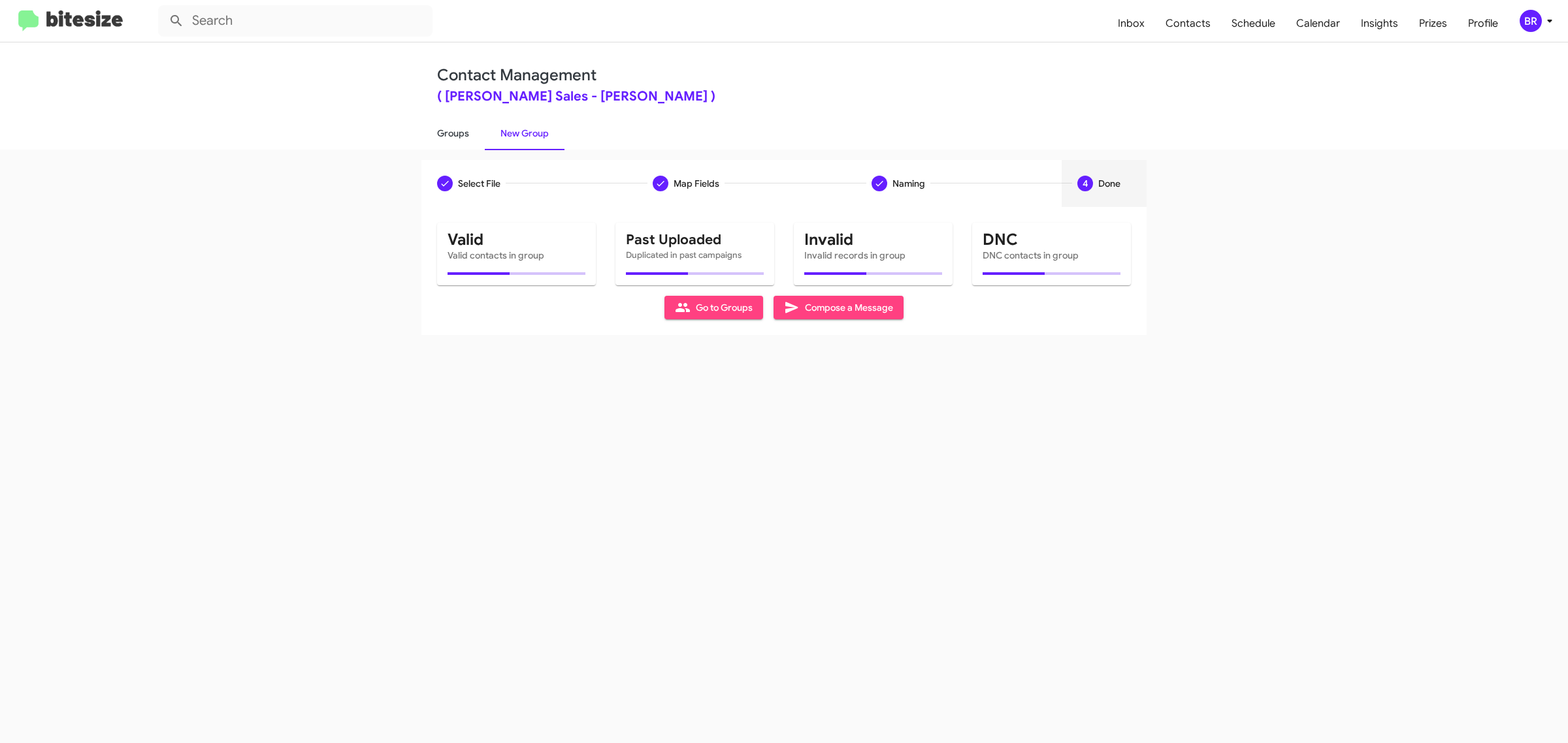
click at [452, 132] on link "Groups" at bounding box center [453, 133] width 64 height 34
type input "in:groups"
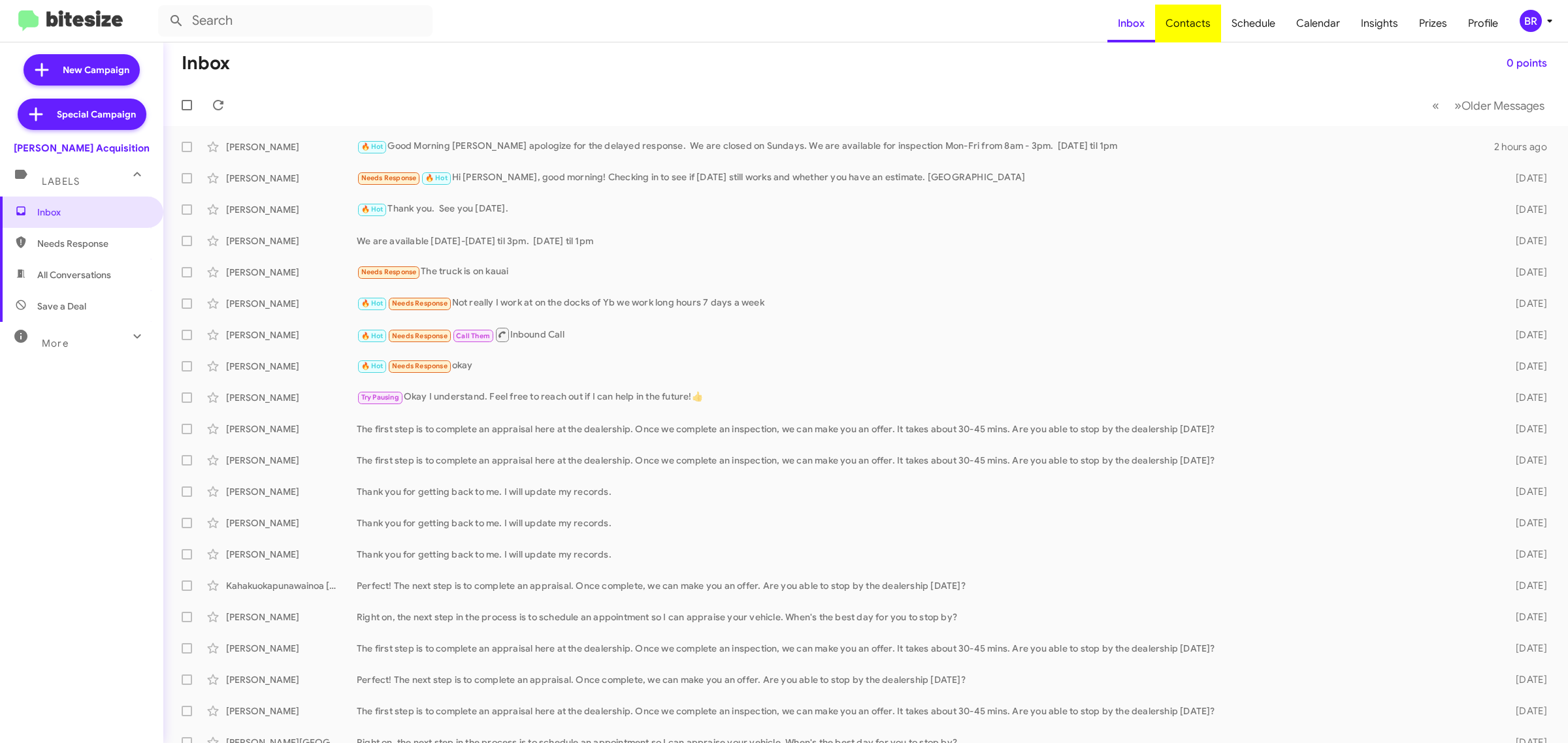
type input "in:groups"
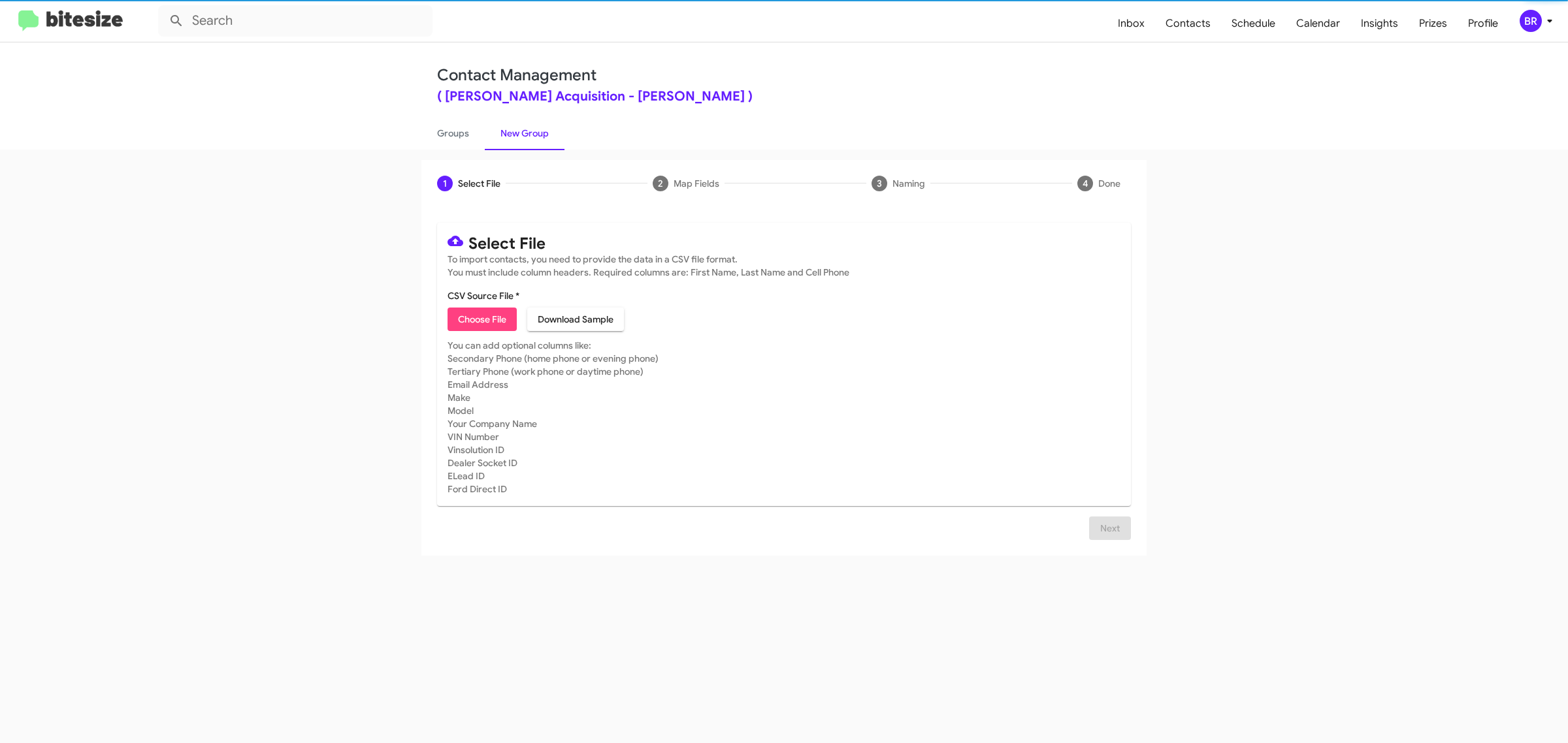
click at [482, 318] on span "Choose File" at bounding box center [482, 319] width 48 height 23
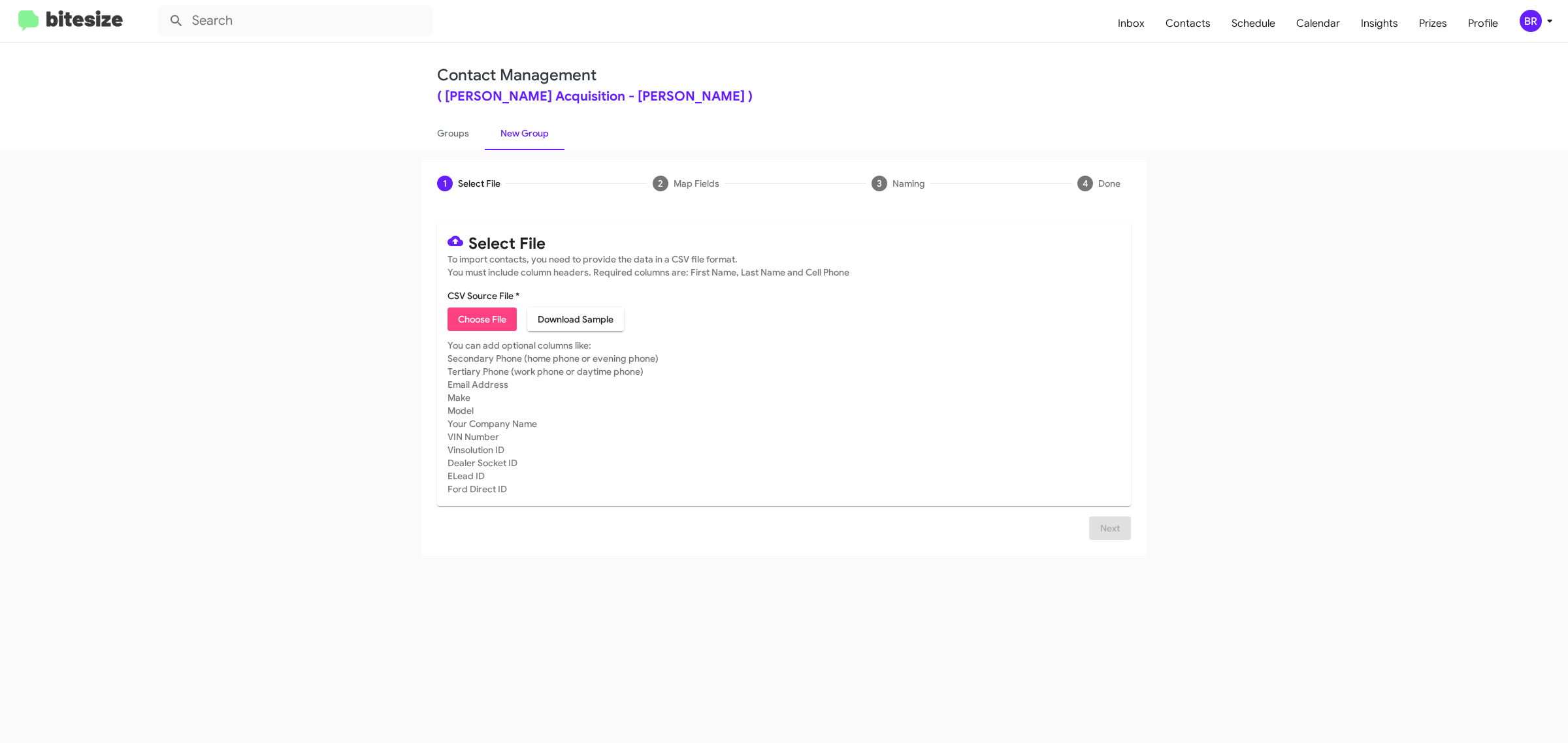
type input "TonyHondaAcqui_Opt-Out_[DATE]"
click at [1108, 526] on div "Select File To import contacts, you need to provide the data in a CSV file form…" at bounding box center [784, 381] width 694 height 318
click at [1108, 542] on span "Next" at bounding box center [1110, 544] width 21 height 23
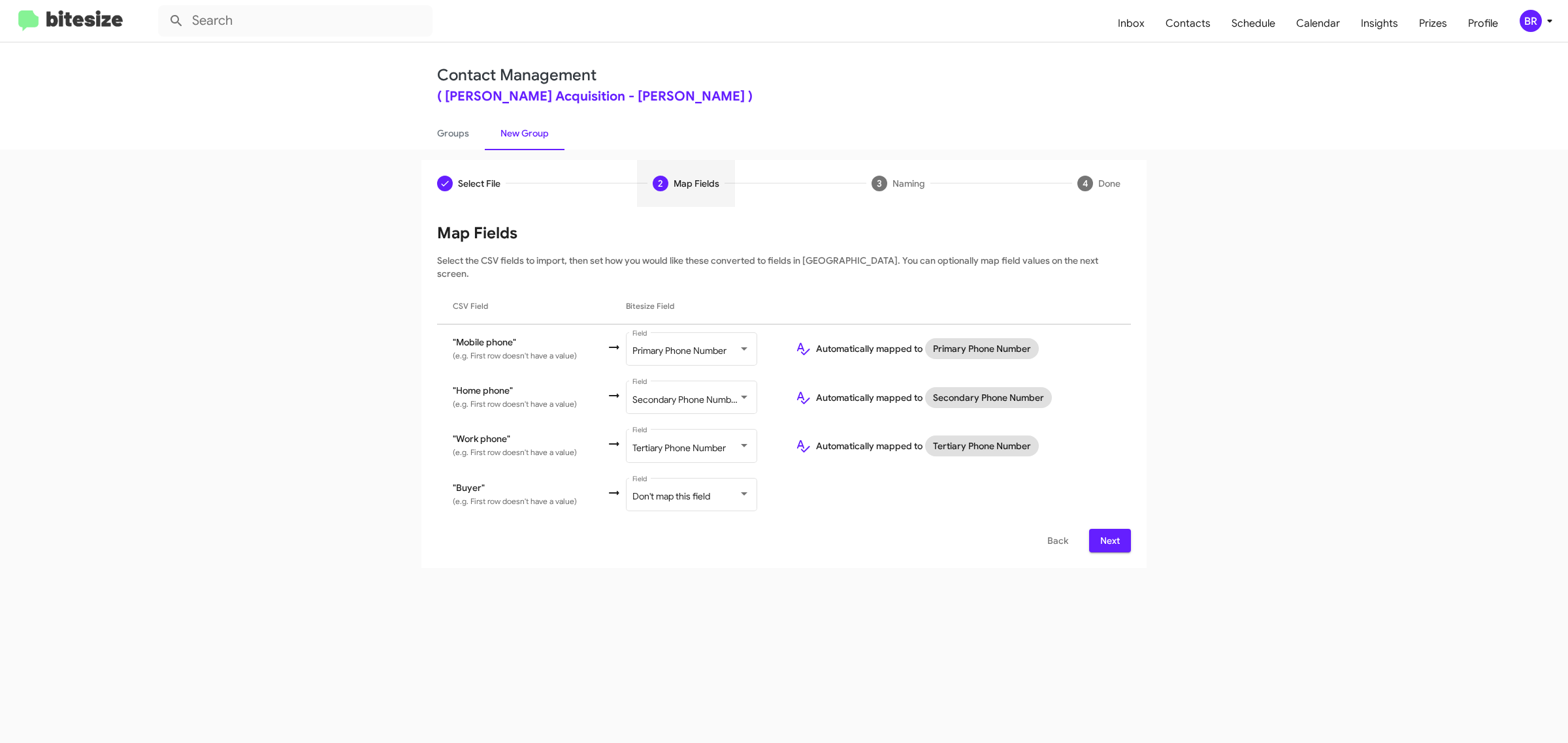
click at [1146, 743] on input "Mark as DNC" at bounding box center [1146, 744] width 1 height 1
checkbox input "true"
click at [1119, 529] on span "Next" at bounding box center [1110, 541] width 21 height 23
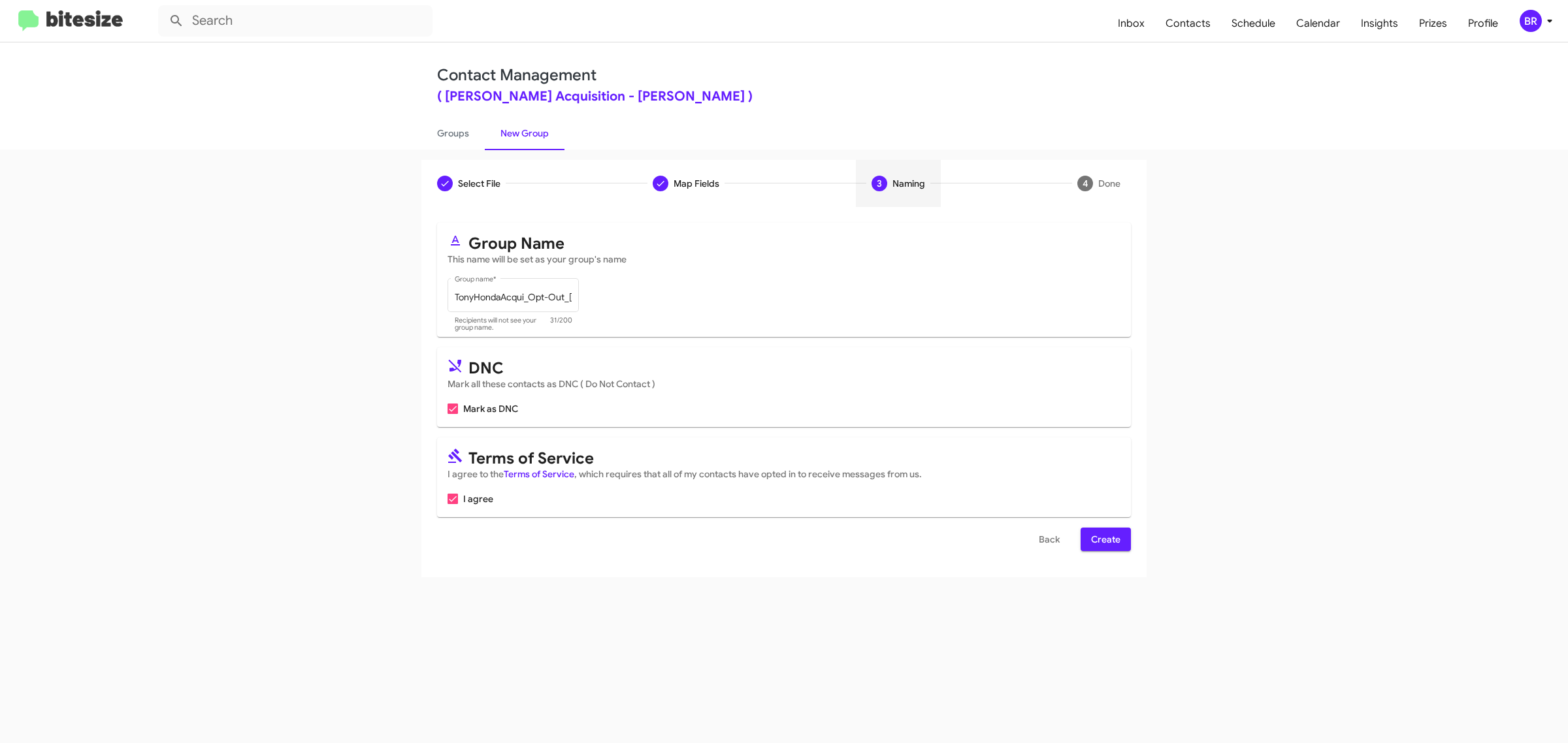
click at [1105, 537] on span "Create" at bounding box center [1105, 539] width 29 height 23
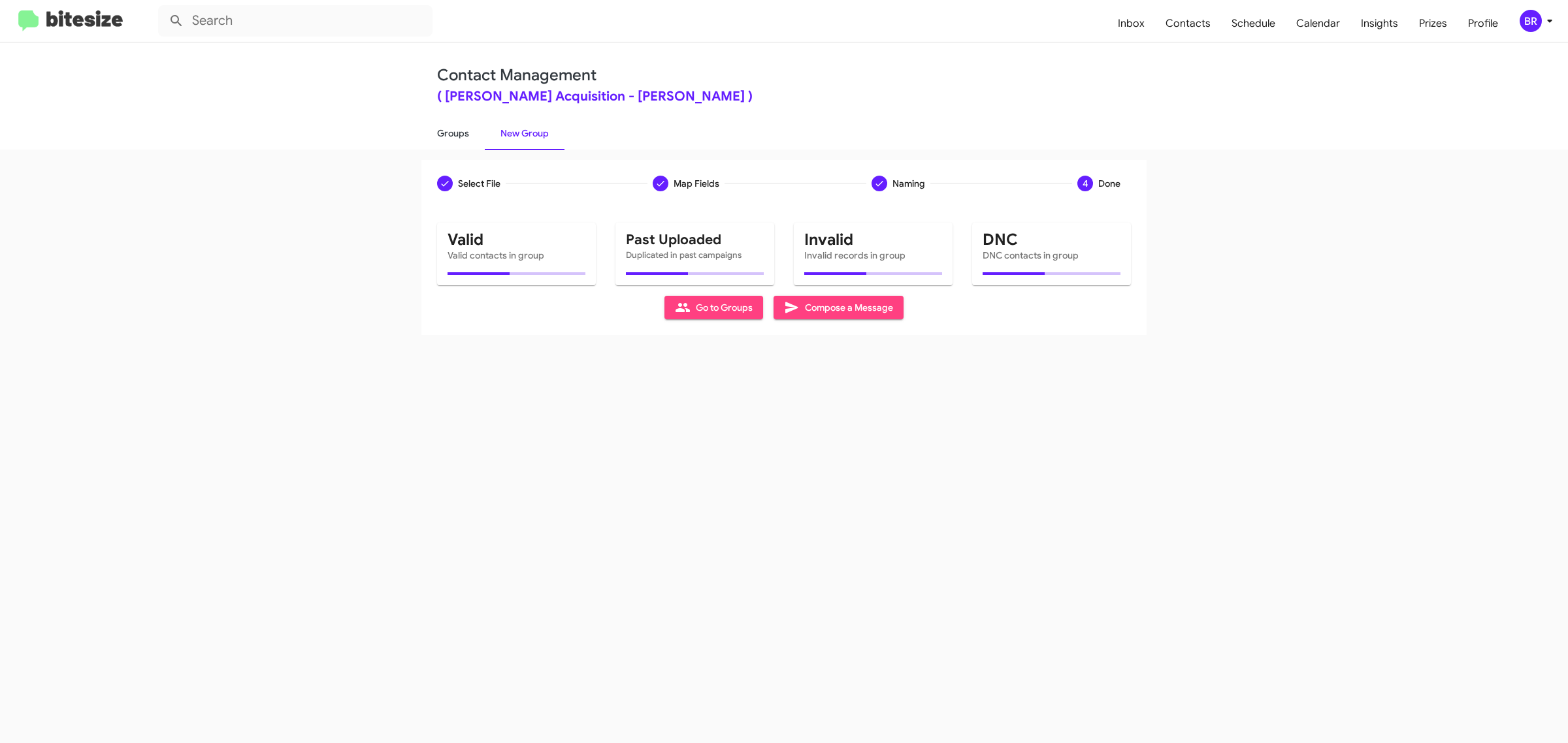
click at [452, 132] on link "Groups" at bounding box center [453, 133] width 64 height 34
type input "in:groups"
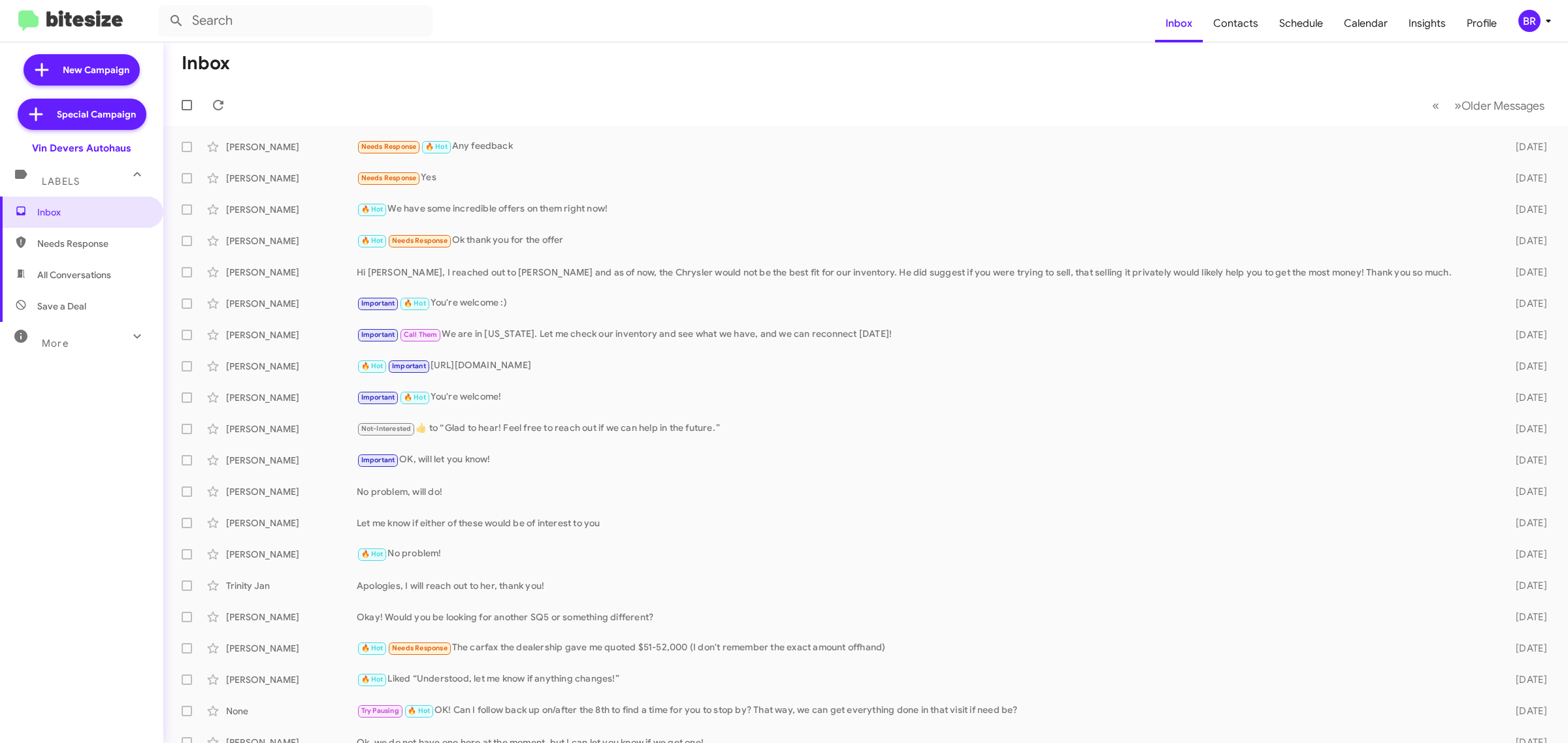
type input "in:groups"
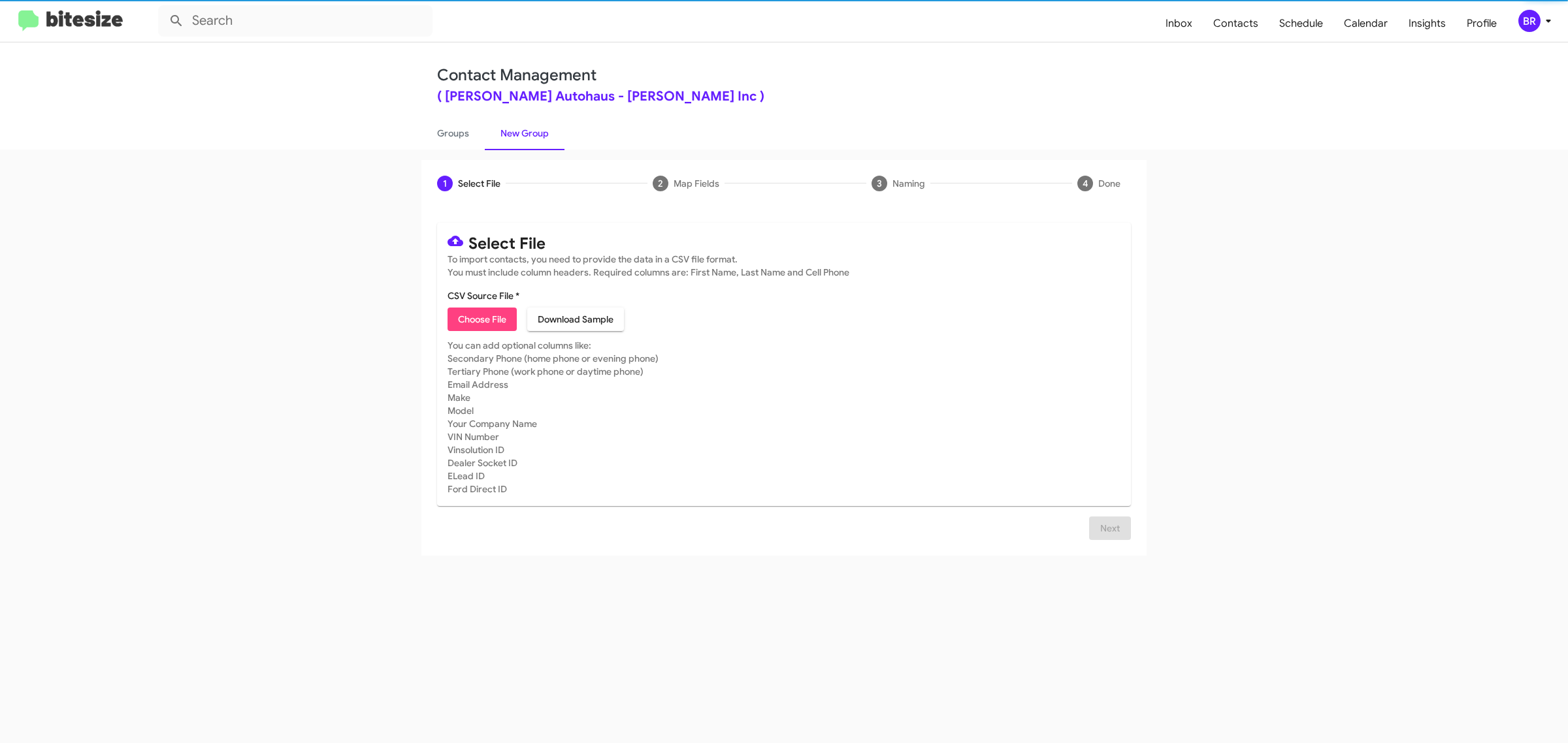
click at [482, 318] on span "Choose File" at bounding box center [482, 319] width 48 height 23
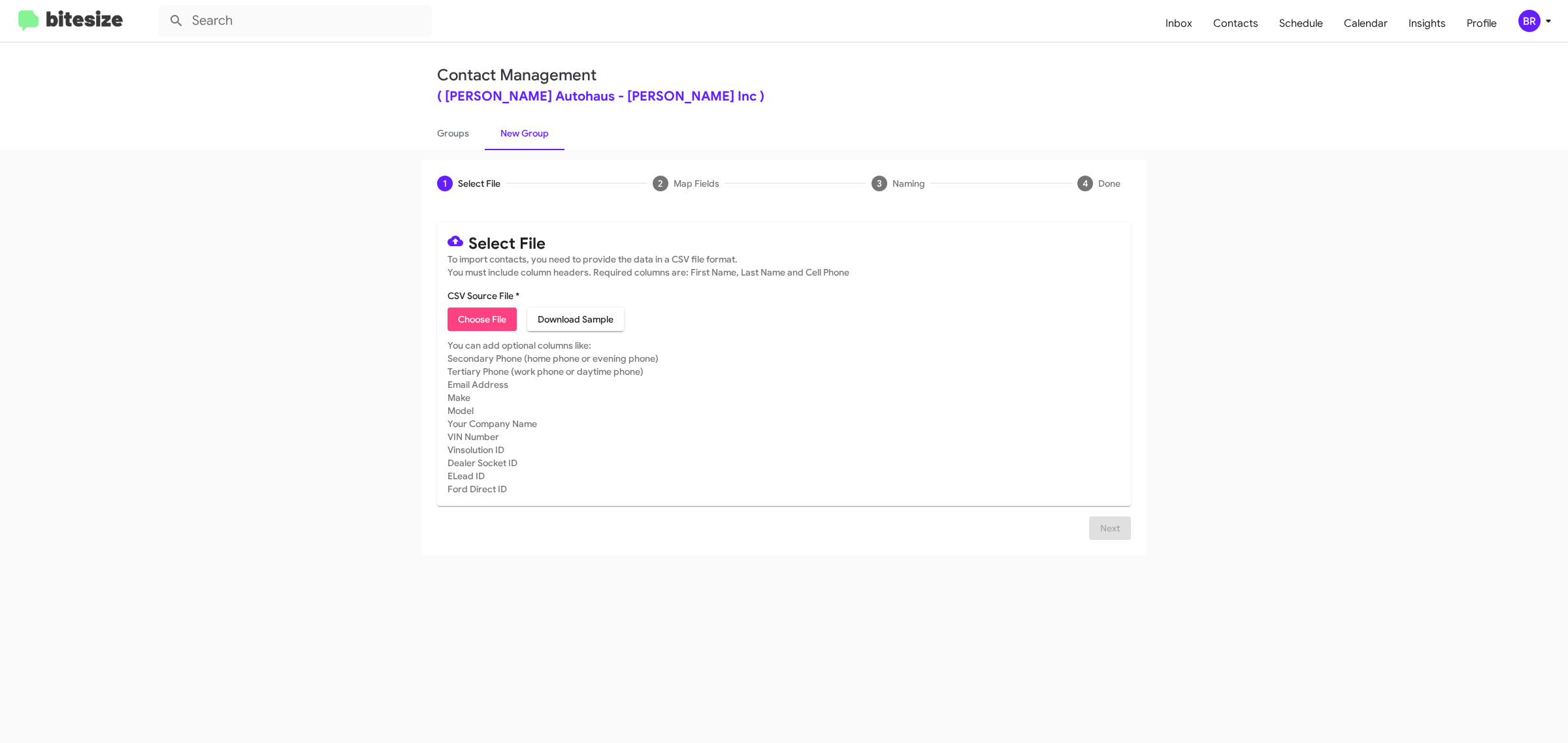
type input "VinDev_Opt-Out_10-06-25"
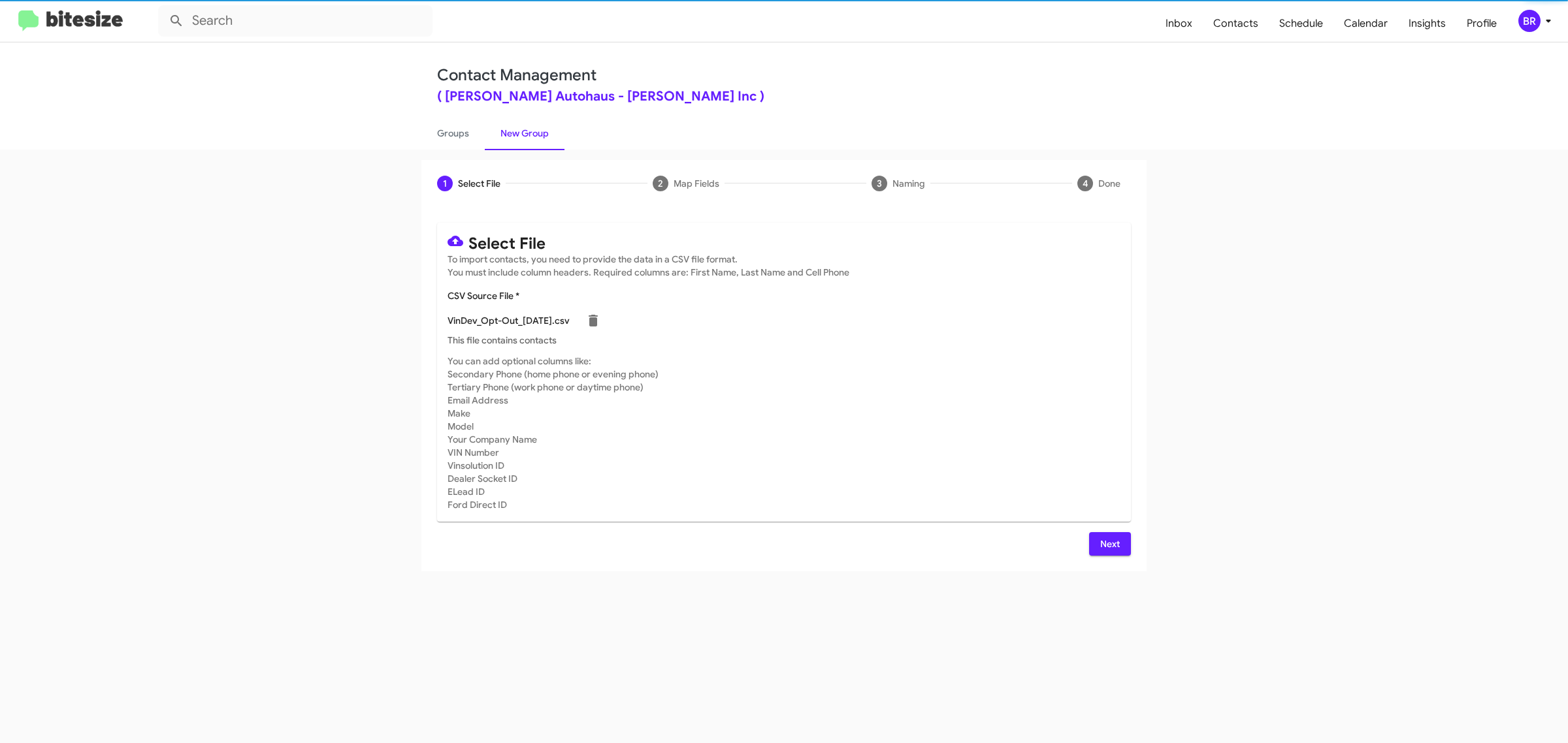
click at [1108, 542] on span "Next" at bounding box center [1110, 544] width 21 height 23
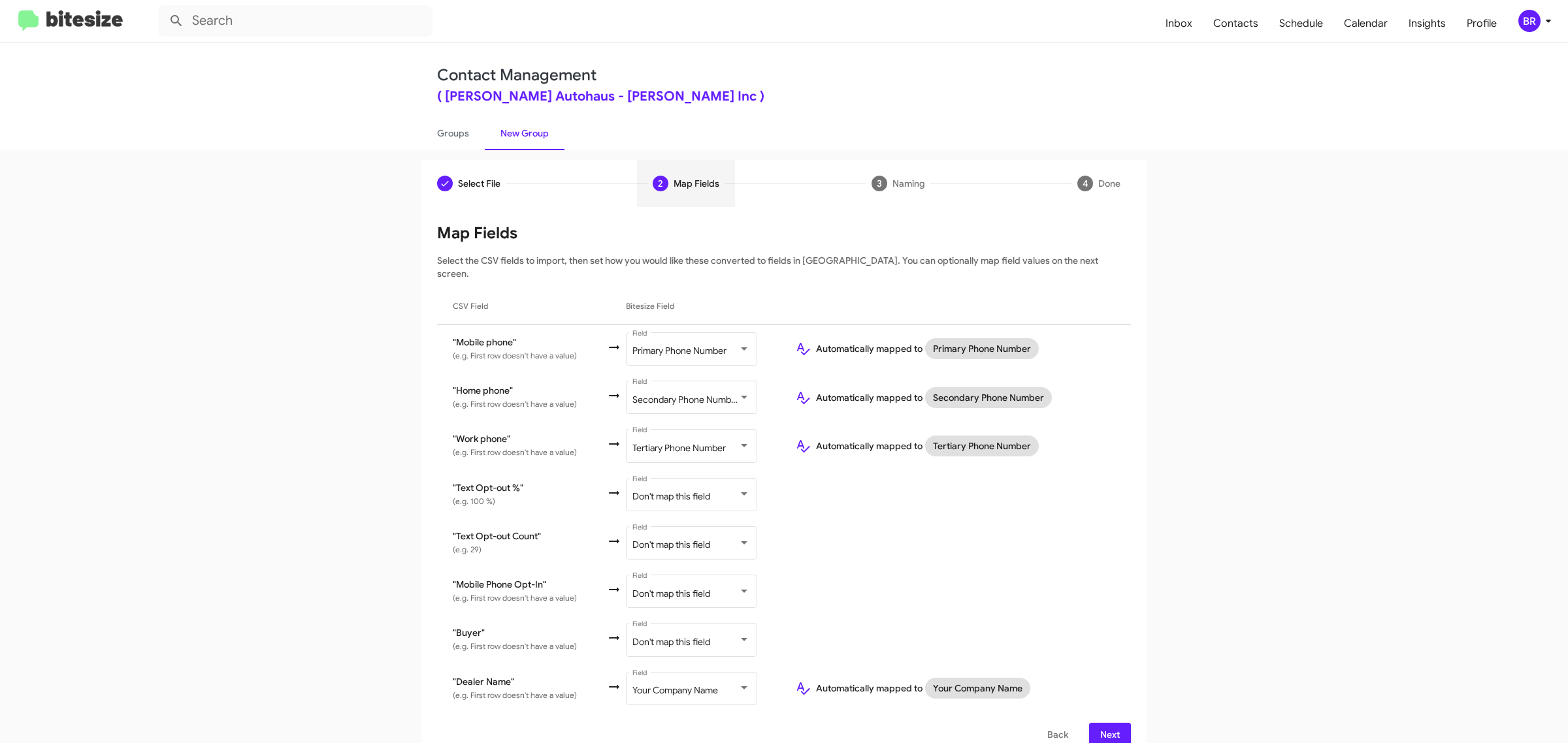
click at [1102, 723] on span "Next" at bounding box center [1110, 735] width 21 height 23
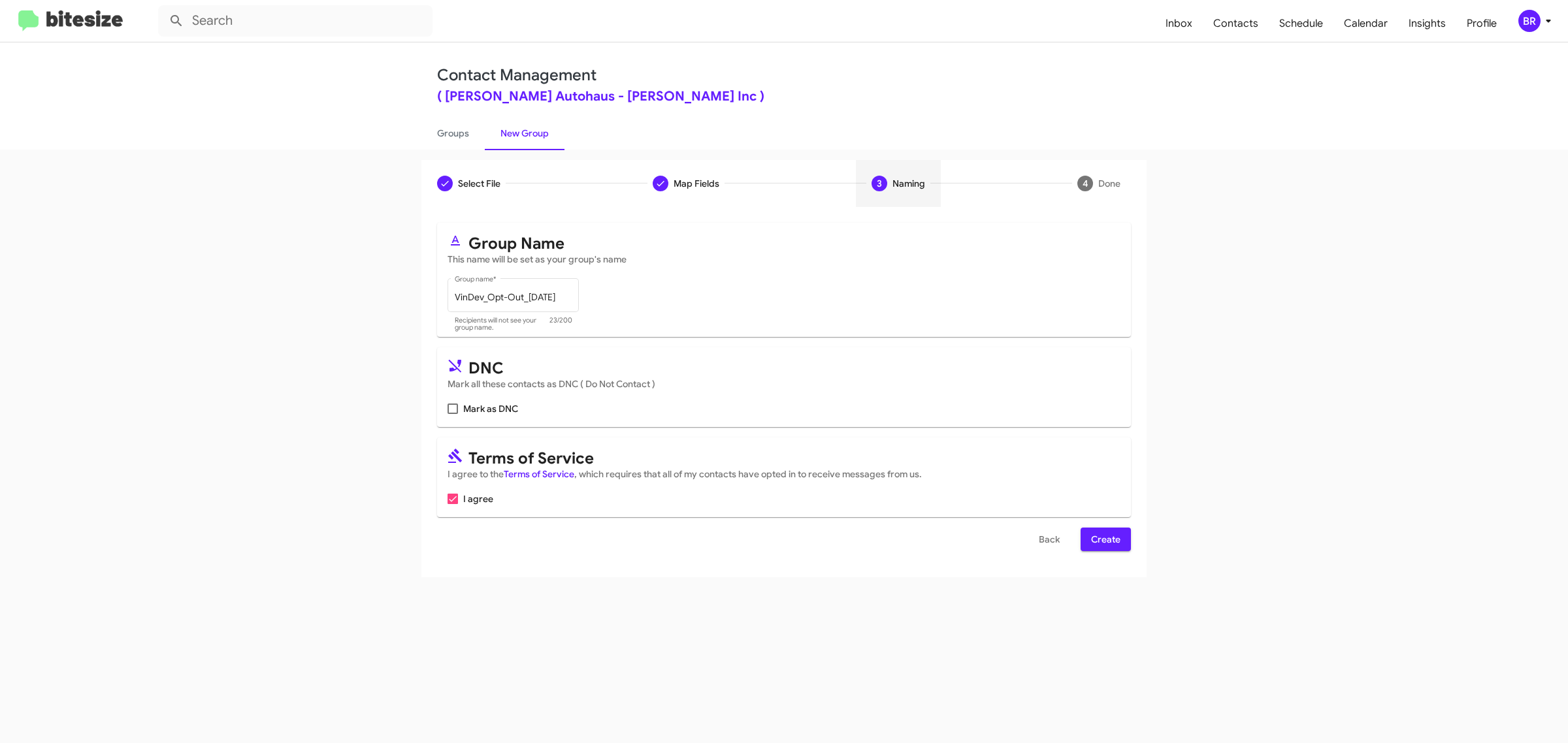
click at [452, 414] on input "Mark as DNC" at bounding box center [452, 414] width 1 height 1
checkbox input "true"
click at [1105, 537] on span "Create" at bounding box center [1105, 539] width 29 height 23
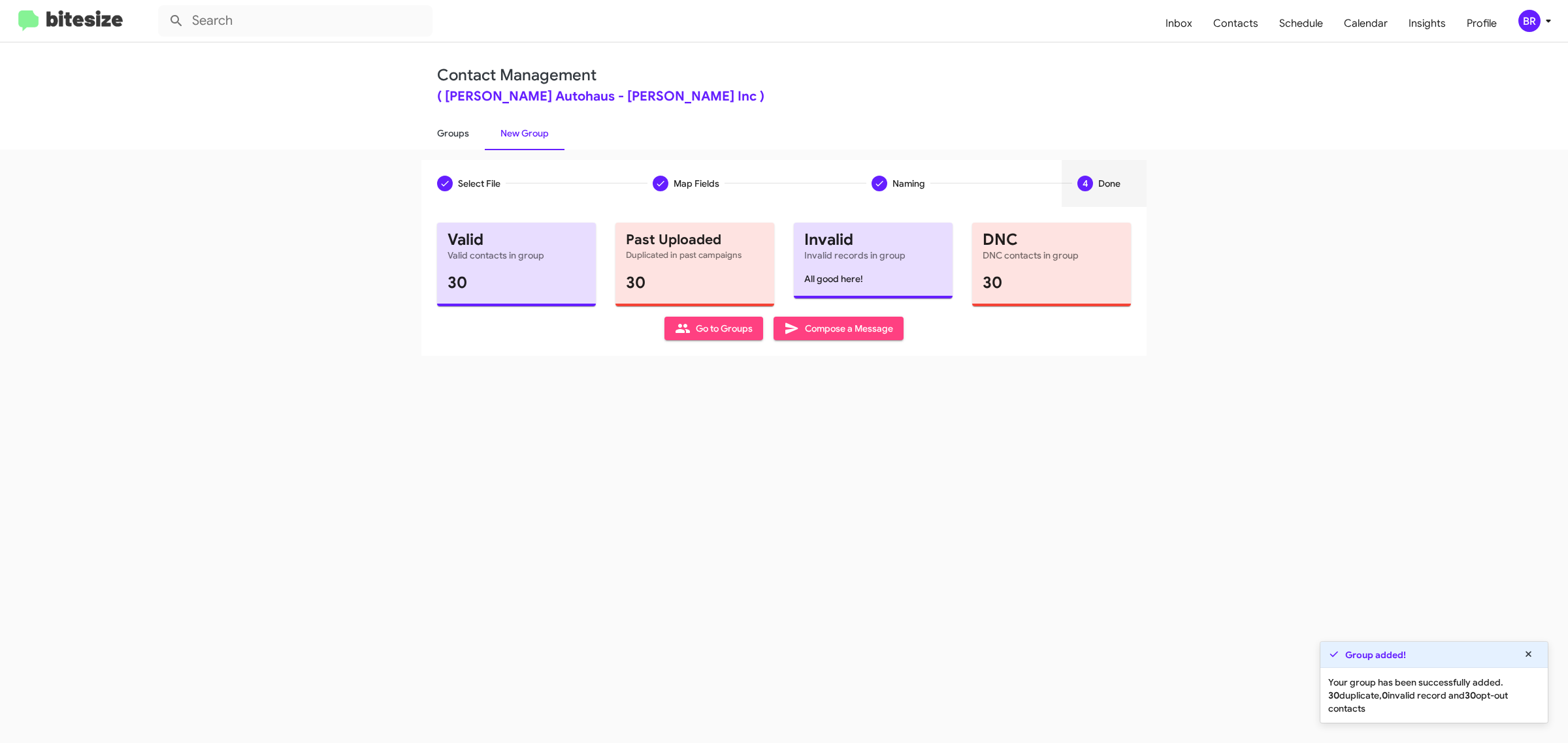
click at [452, 132] on link "Groups" at bounding box center [453, 133] width 64 height 34
type input "in:groups"
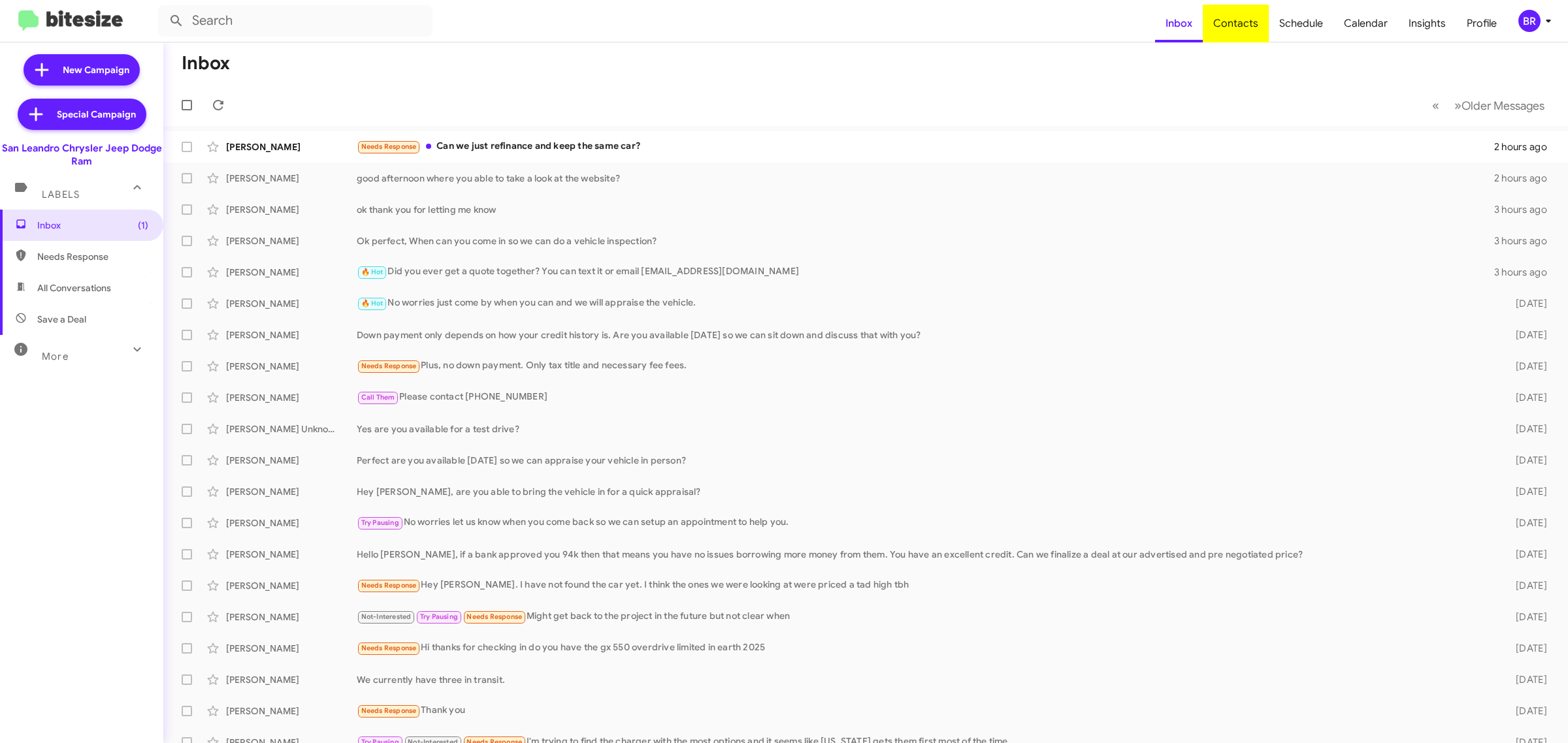
type input "in:groups"
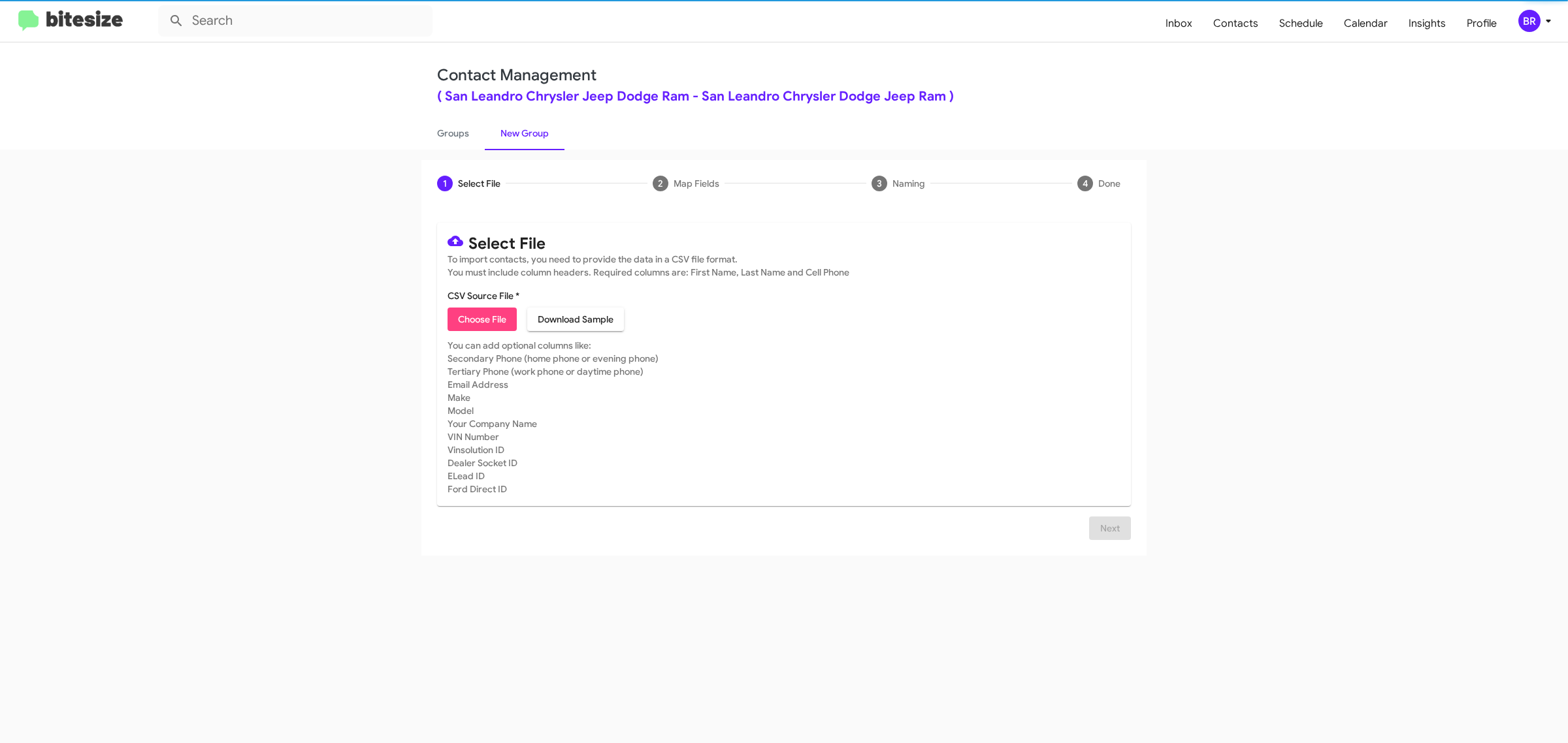
click at [482, 318] on span "Choose File" at bounding box center [482, 319] width 48 height 23
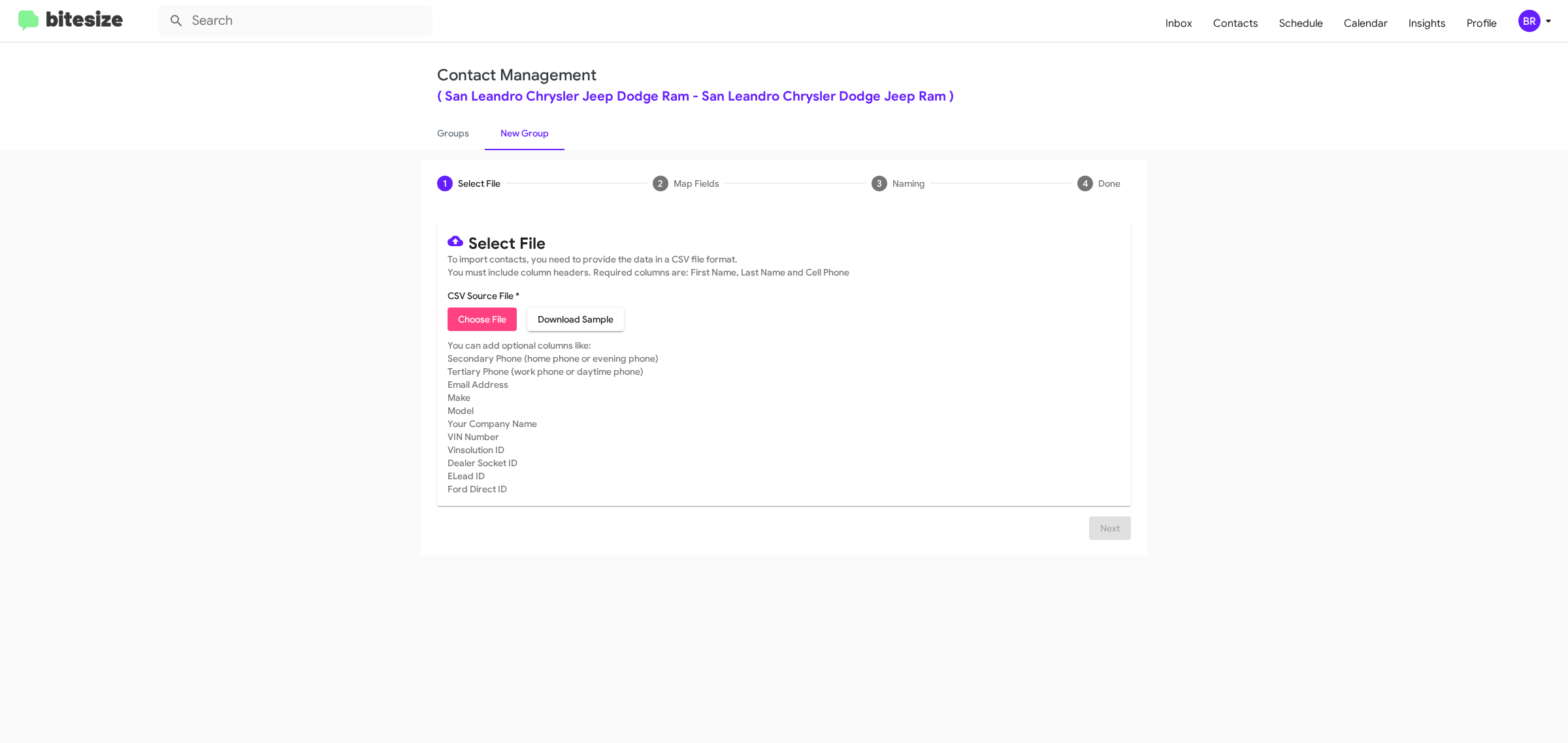
type input "SanLeandro_Opt-Out_10-06-25"
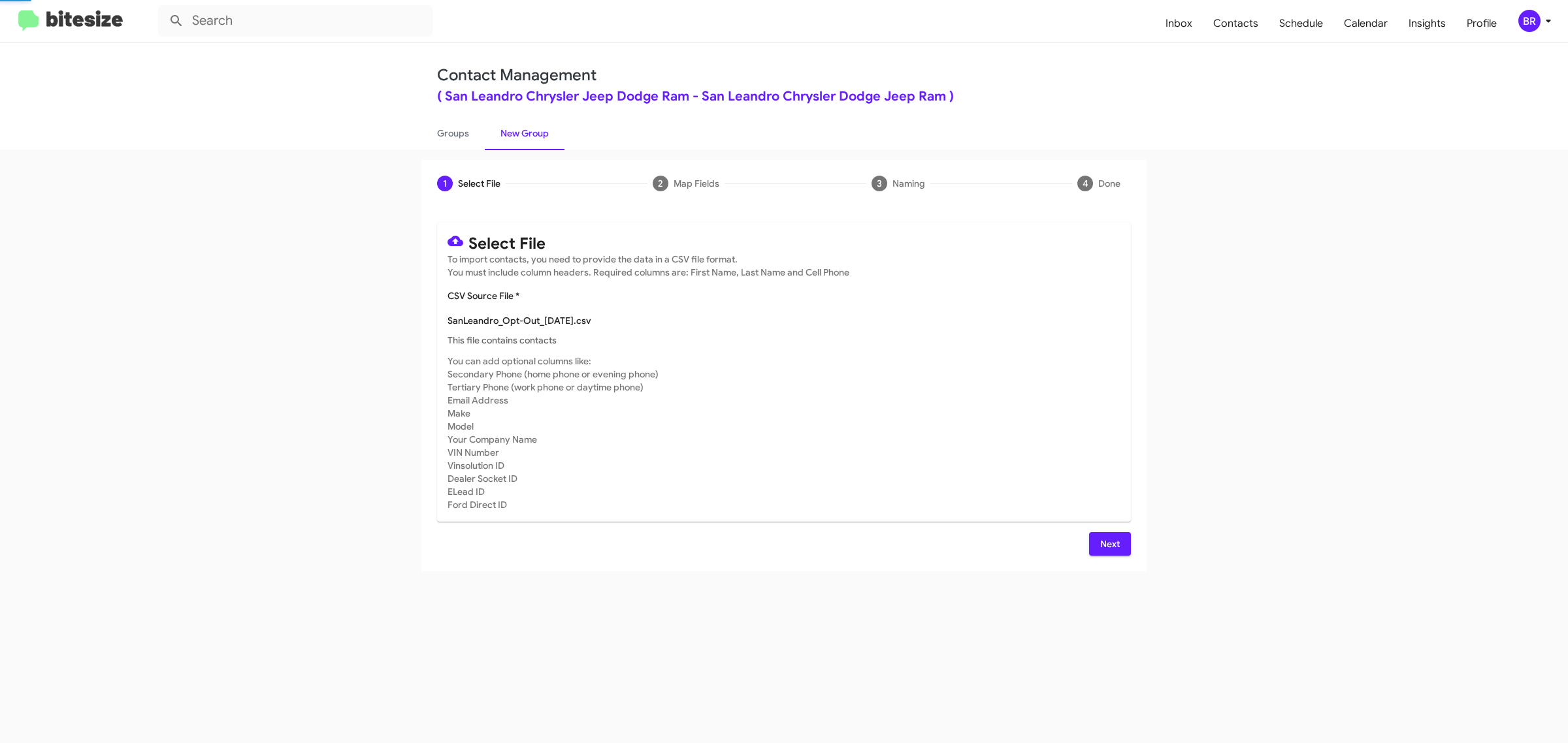
click at [1108, 542] on span "Next" at bounding box center [1110, 544] width 21 height 23
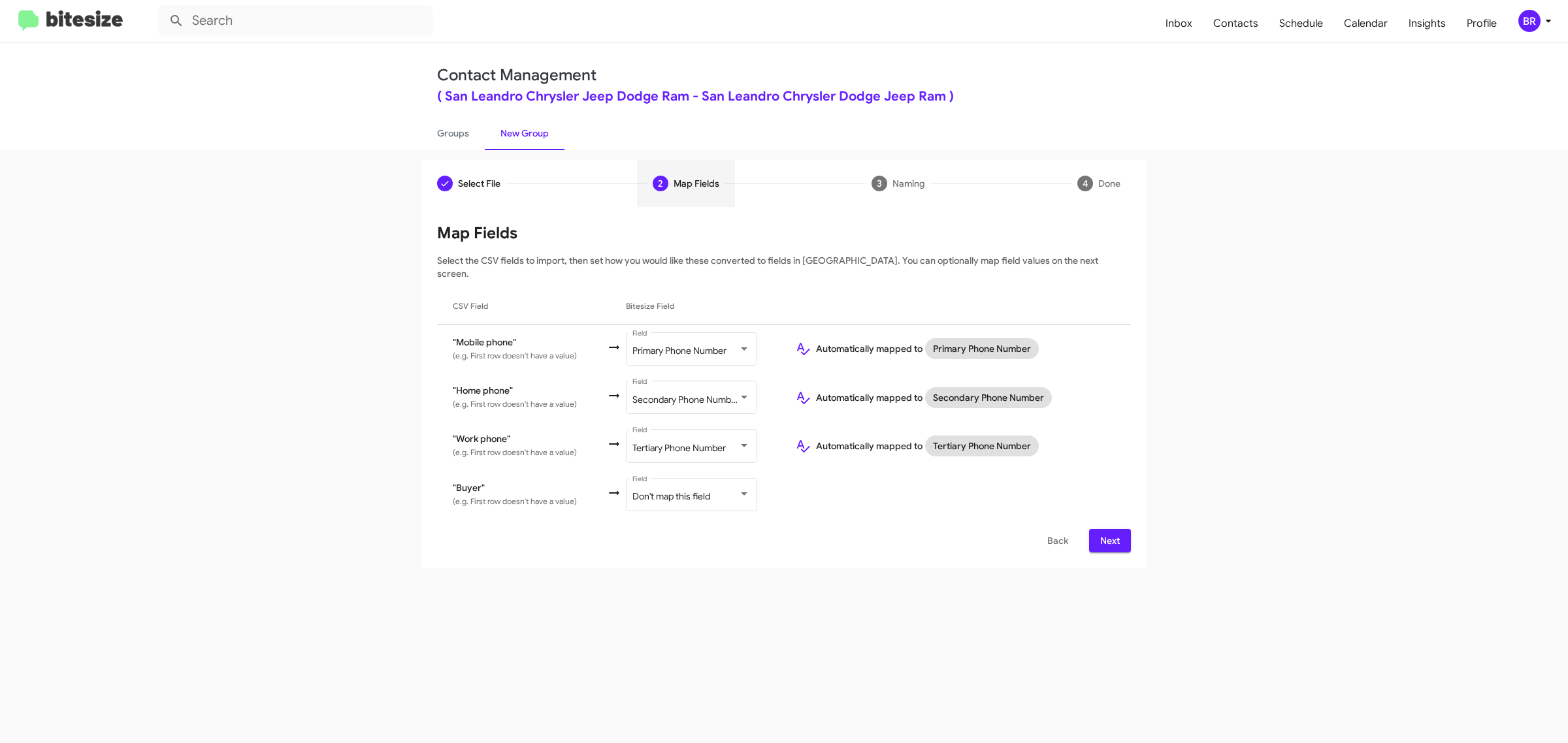
click at [1108, 529] on span "Next" at bounding box center [1110, 541] width 21 height 23
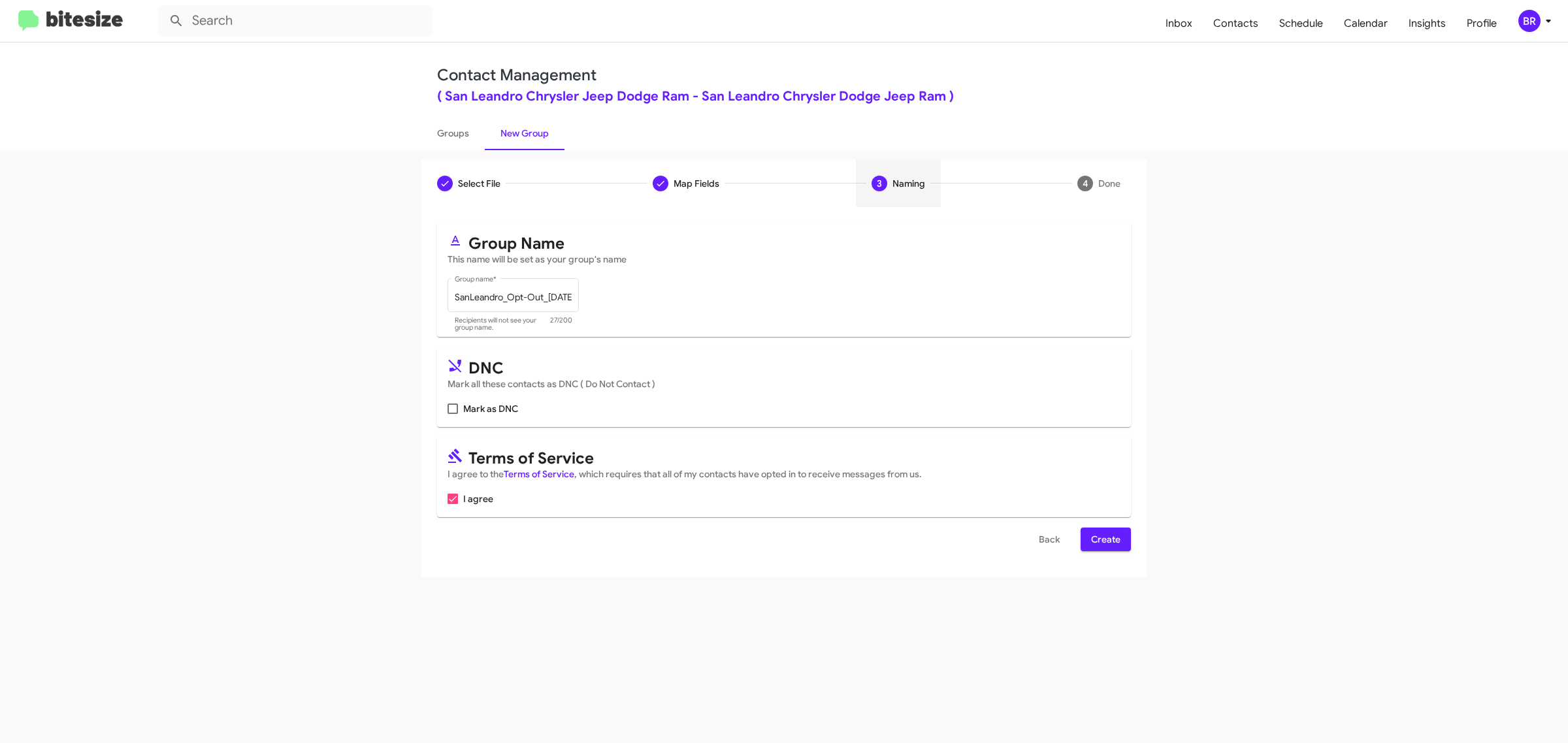
click at [452, 414] on input "Mark as DNC" at bounding box center [452, 414] width 1 height 1
checkbox input "true"
click at [1105, 537] on span "Create" at bounding box center [1105, 539] width 29 height 23
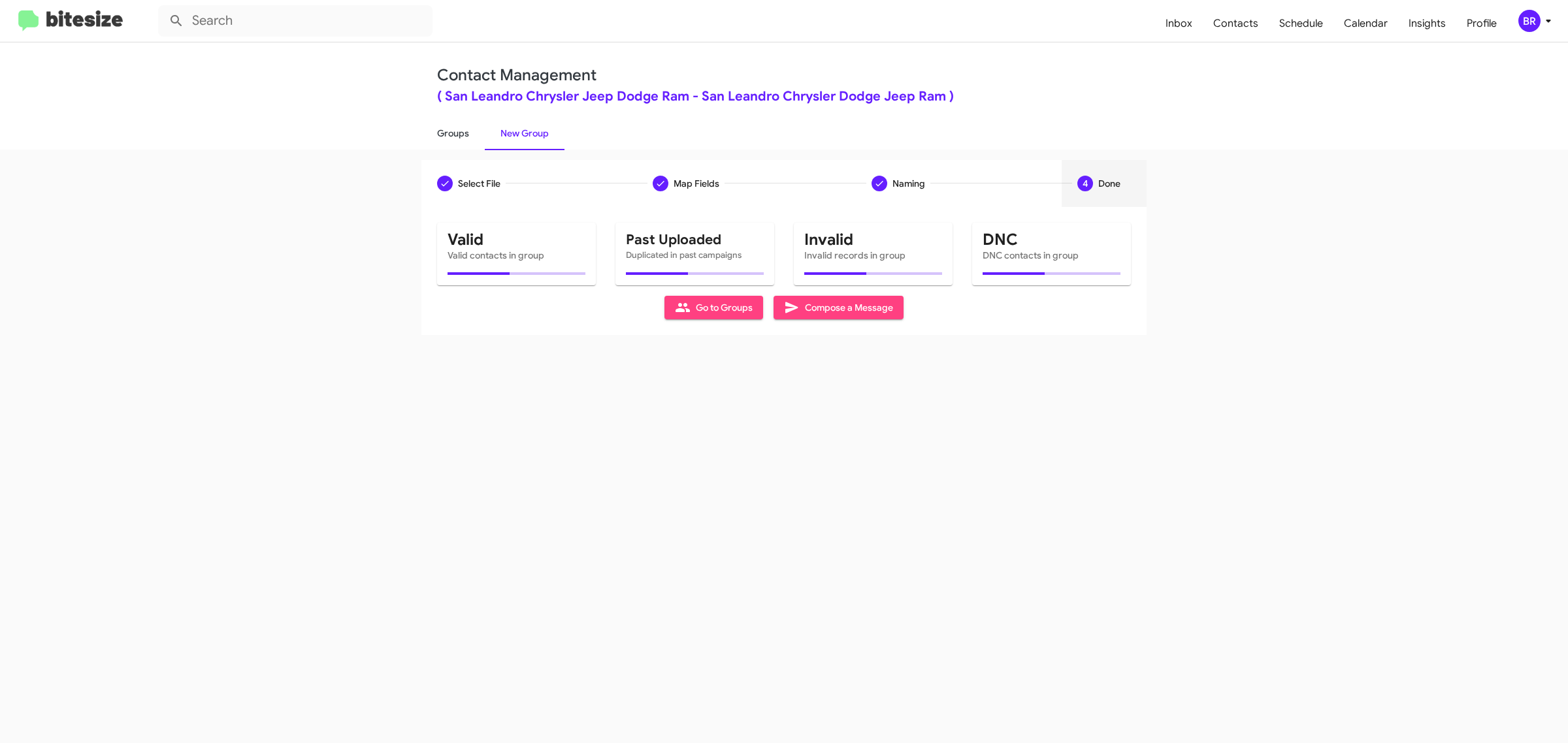
click at [452, 132] on link "Groups" at bounding box center [453, 133] width 64 height 34
type input "in:groups"
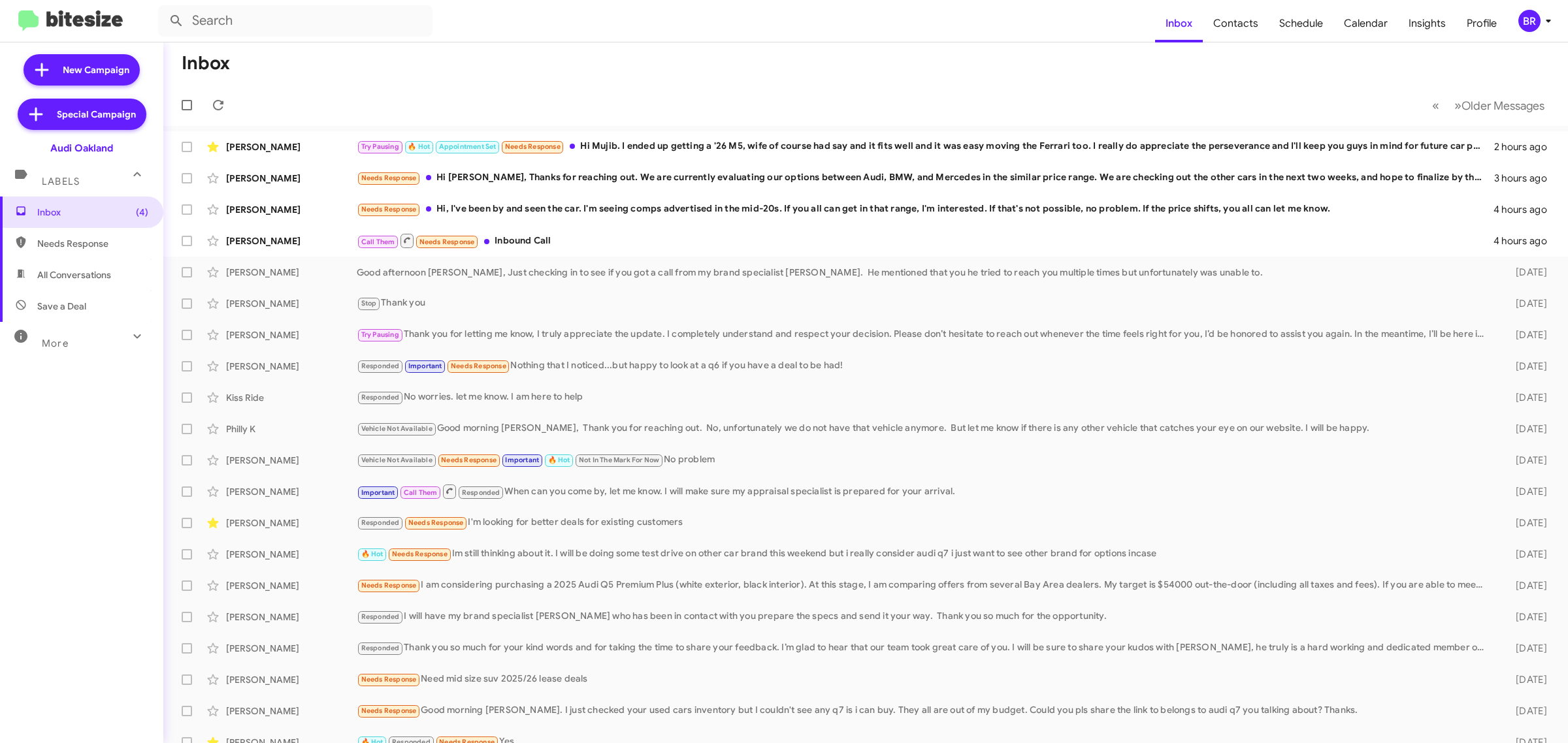
type input "in:groups"
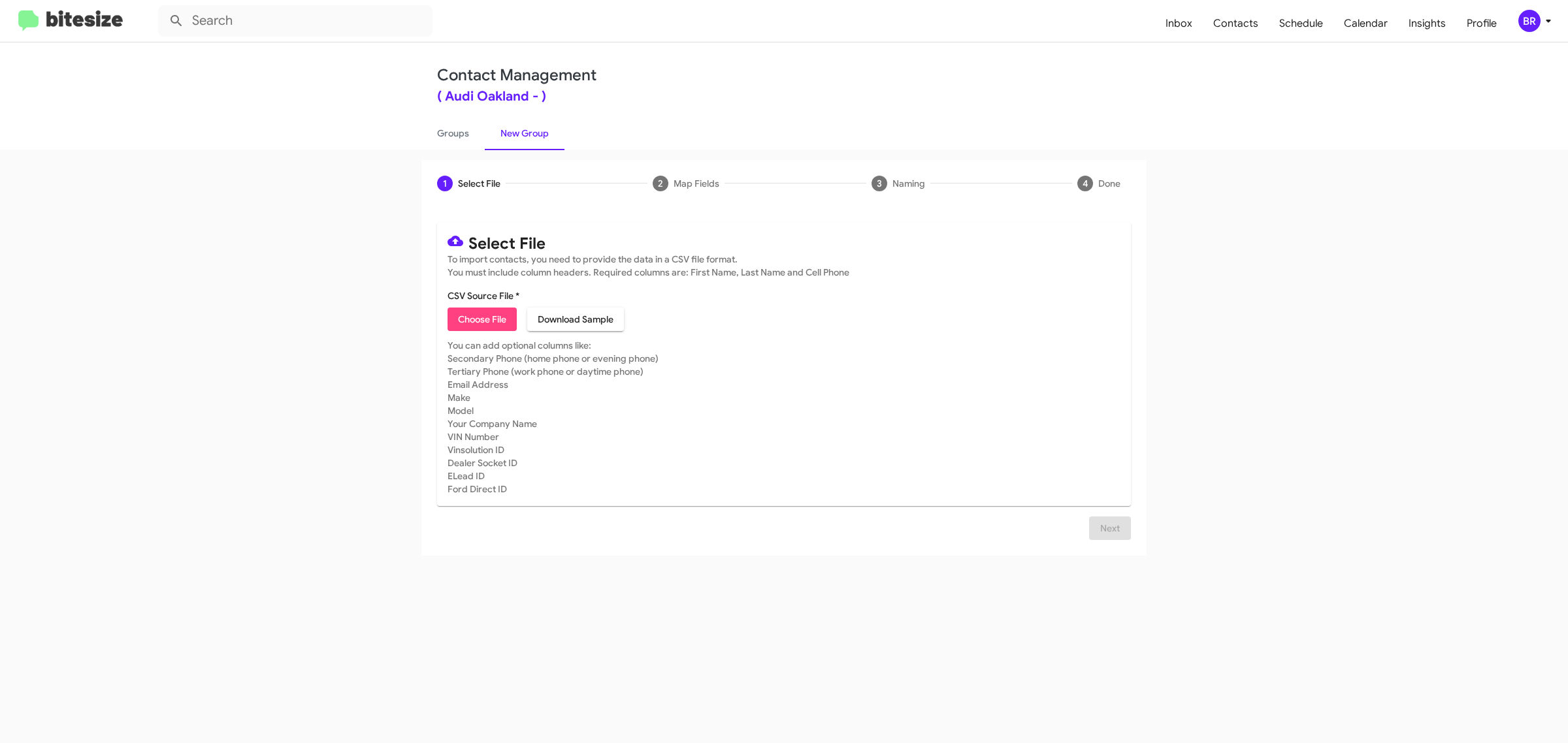
click at [482, 318] on span "Choose File" at bounding box center [482, 319] width 48 height 23
type input "Audi Oakland"
click at [1108, 540] on span "Next" at bounding box center [1110, 529] width 21 height 23
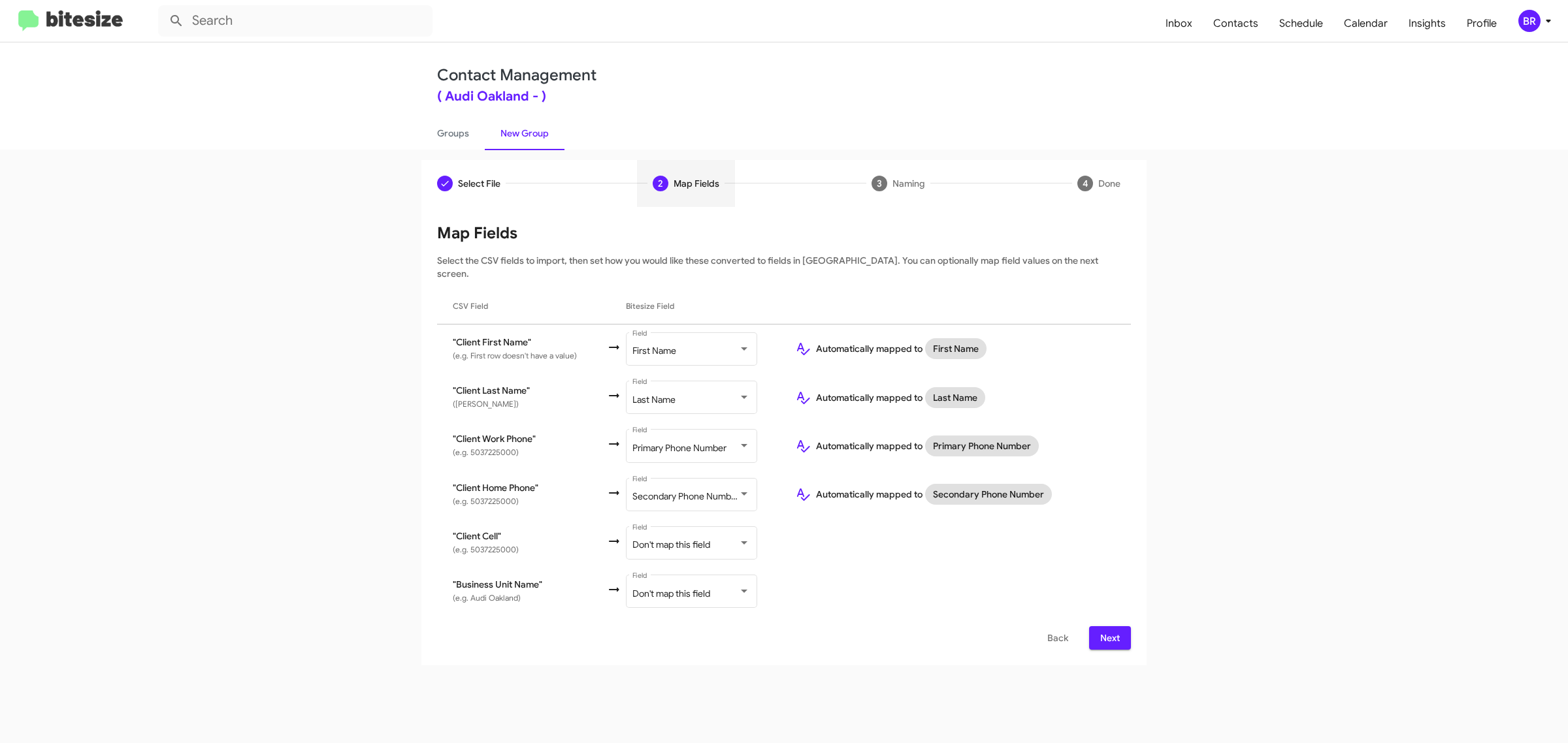
click at [1108, 627] on span "Next" at bounding box center [1110, 638] width 21 height 23
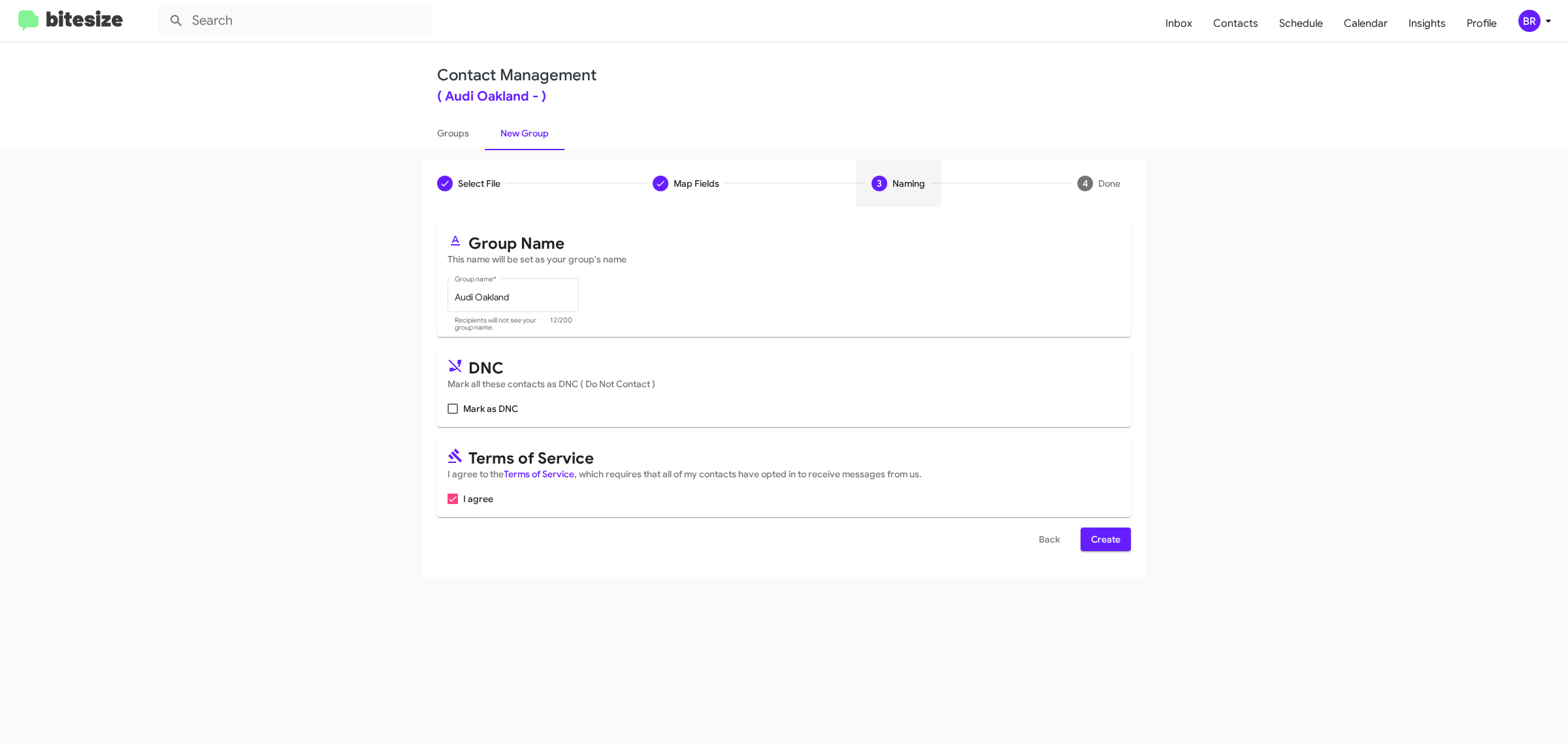
click at [452, 414] on input "Mark as DNC" at bounding box center [452, 414] width 1 height 1
checkbox input "true"
click at [1105, 537] on span "Create" at bounding box center [1105, 539] width 29 height 23
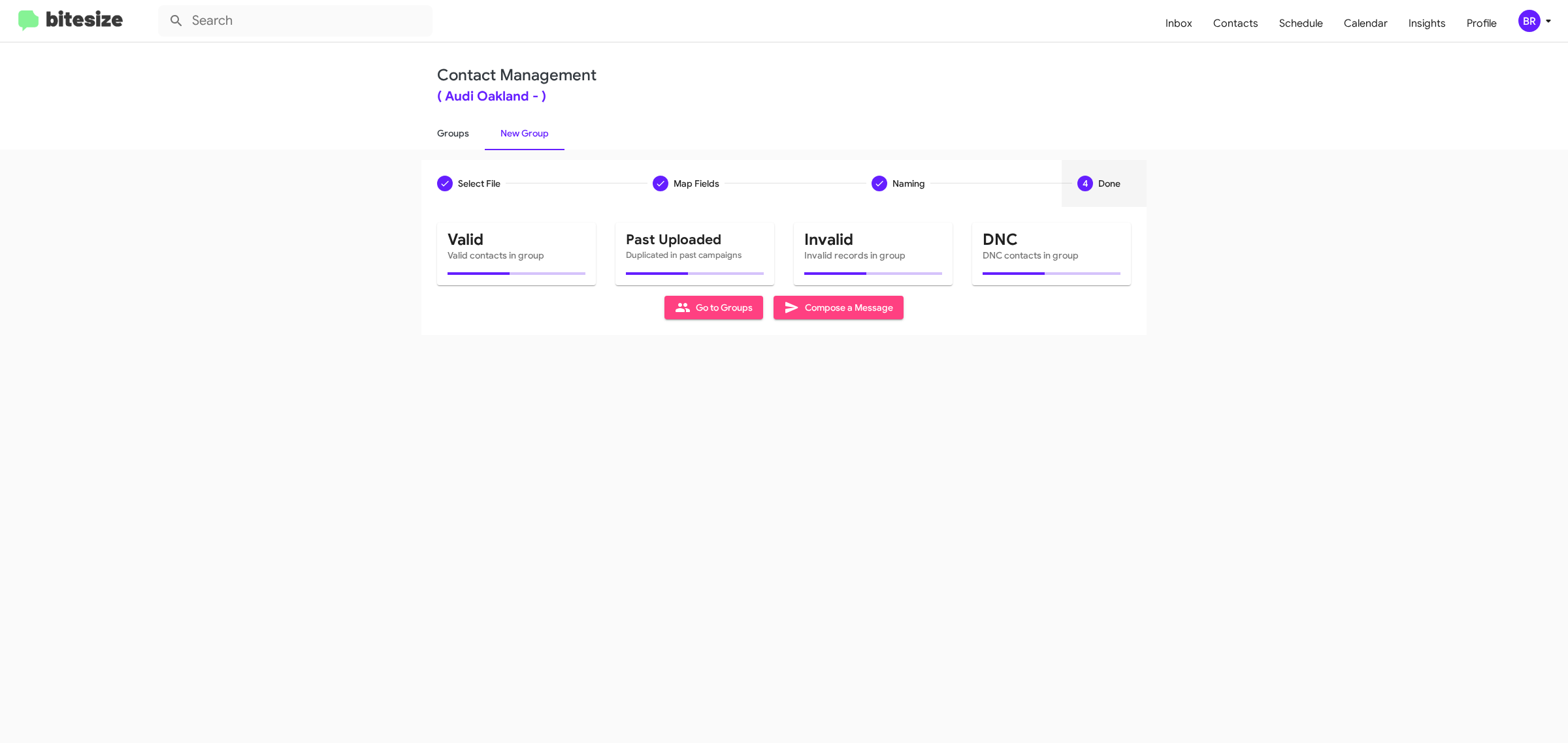
click at [452, 132] on link "Groups" at bounding box center [453, 133] width 64 height 34
type input "in:groups"
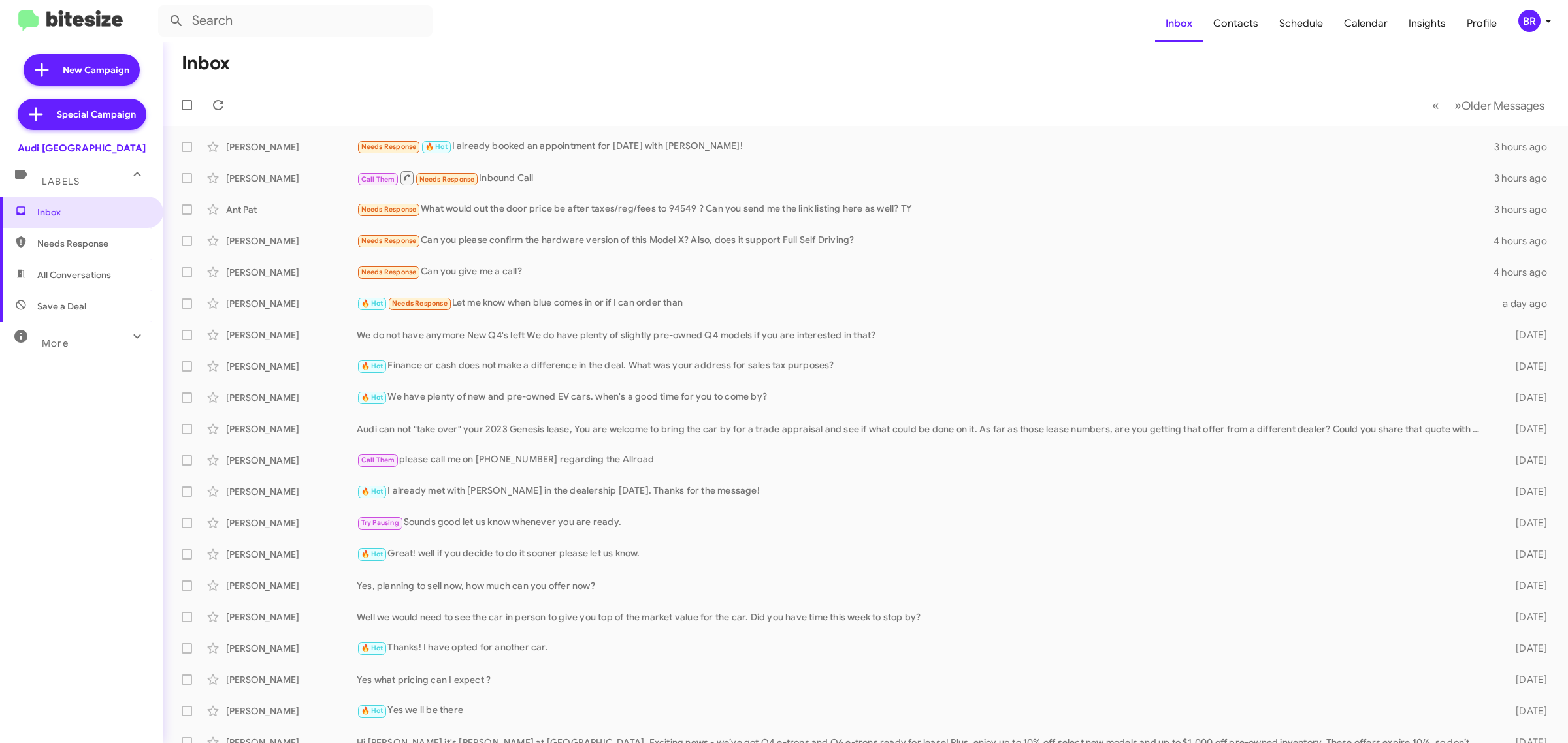
type input "in:groups"
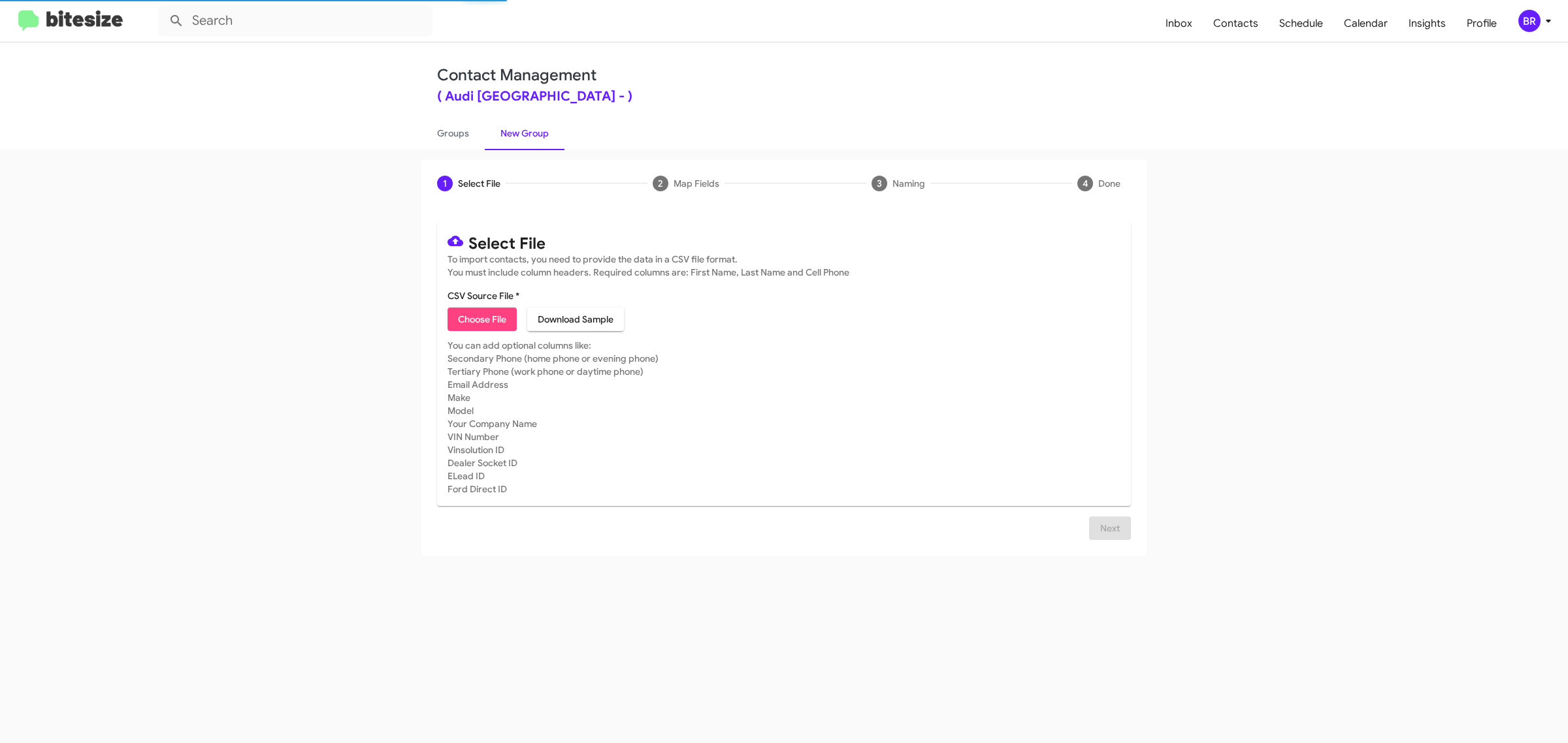
click at [482, 318] on span "Choose File" at bounding box center [482, 319] width 48 height 23
type input "Audi [GEOGRAPHIC_DATA]"
click at [1108, 540] on span "Next" at bounding box center [1110, 529] width 21 height 23
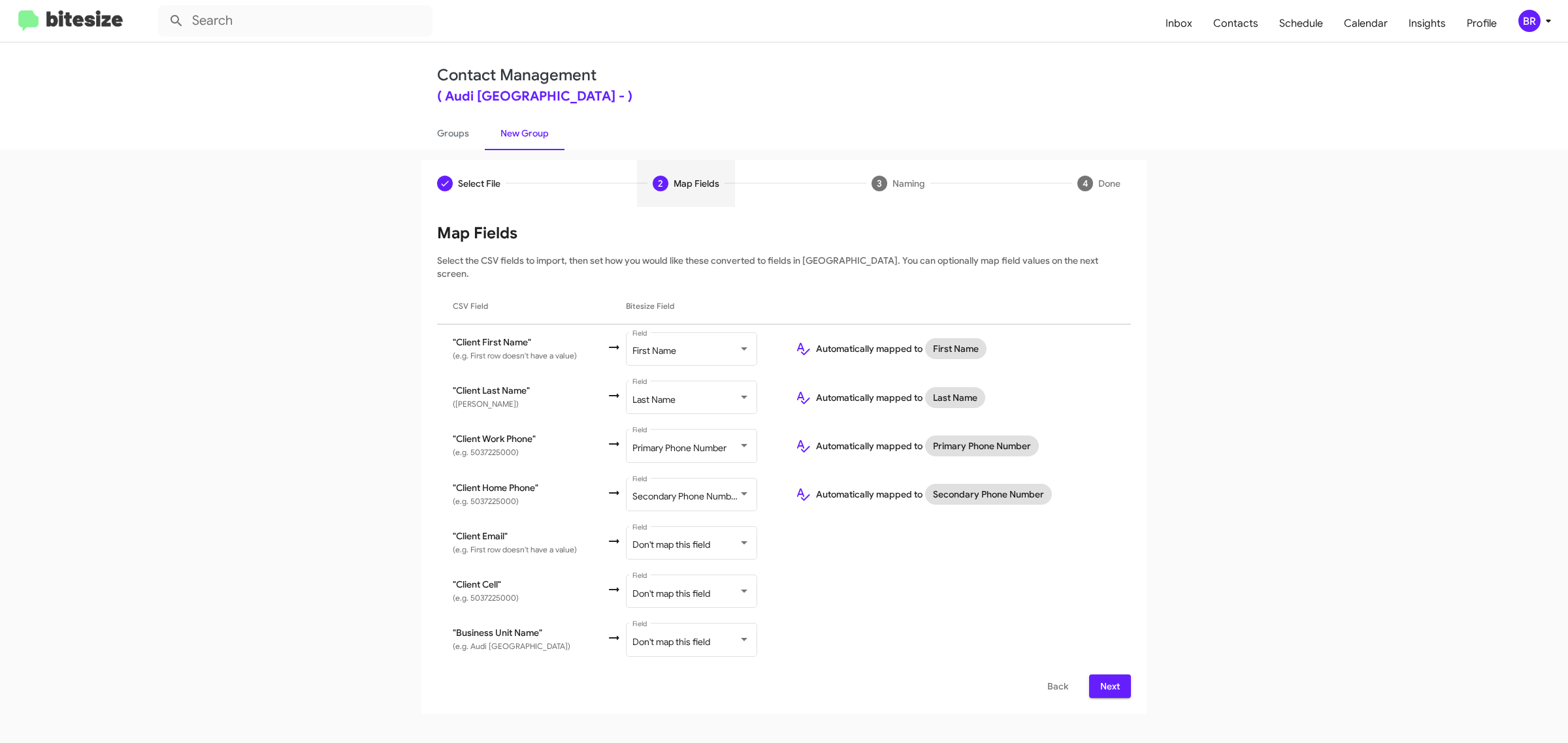
click at [1108, 675] on span "Next" at bounding box center [1110, 687] width 21 height 23
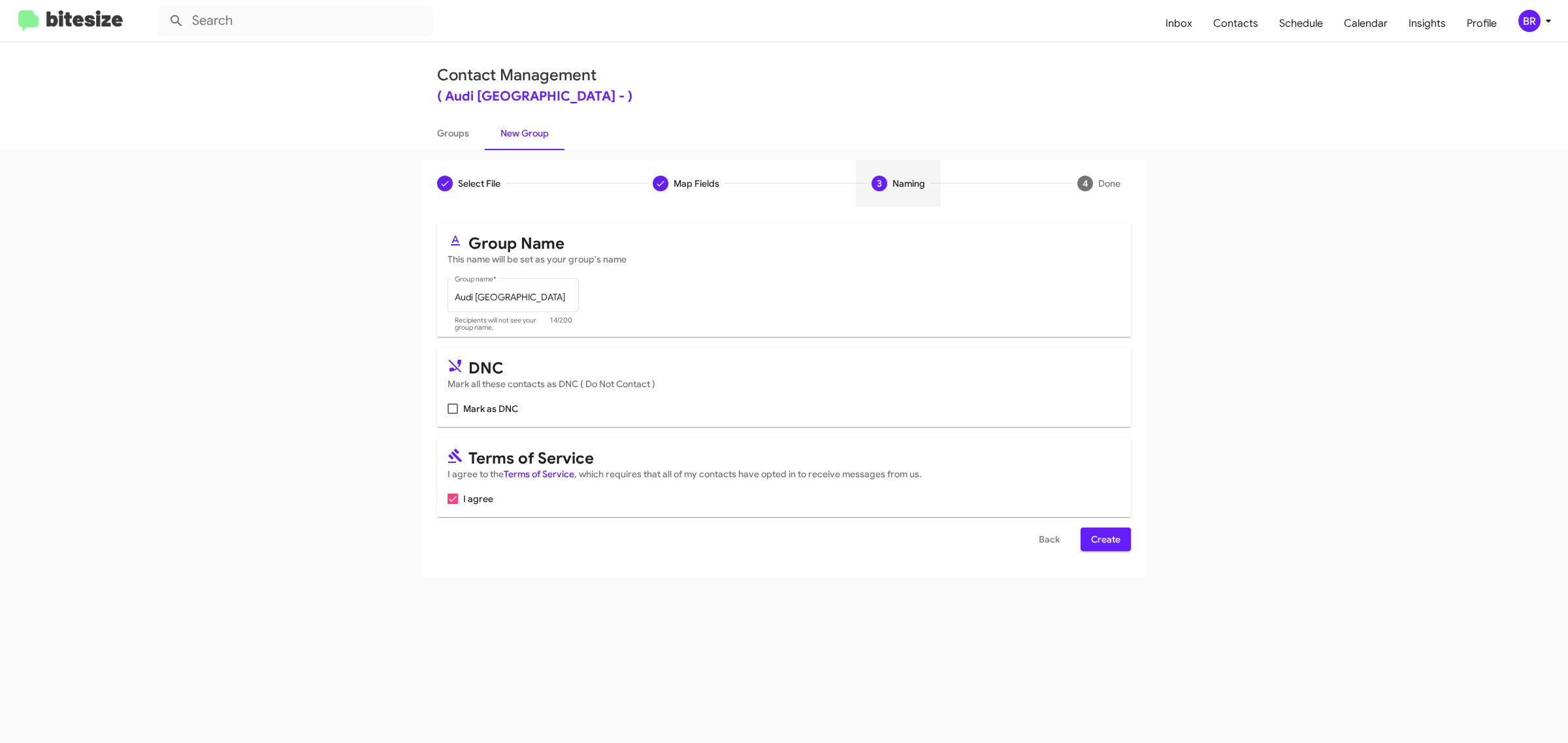
click at [452, 414] on input "Mark as DNC" at bounding box center [452, 414] width 1 height 1
checkbox input "true"
click at [1105, 537] on span "Create" at bounding box center [1105, 539] width 29 height 23
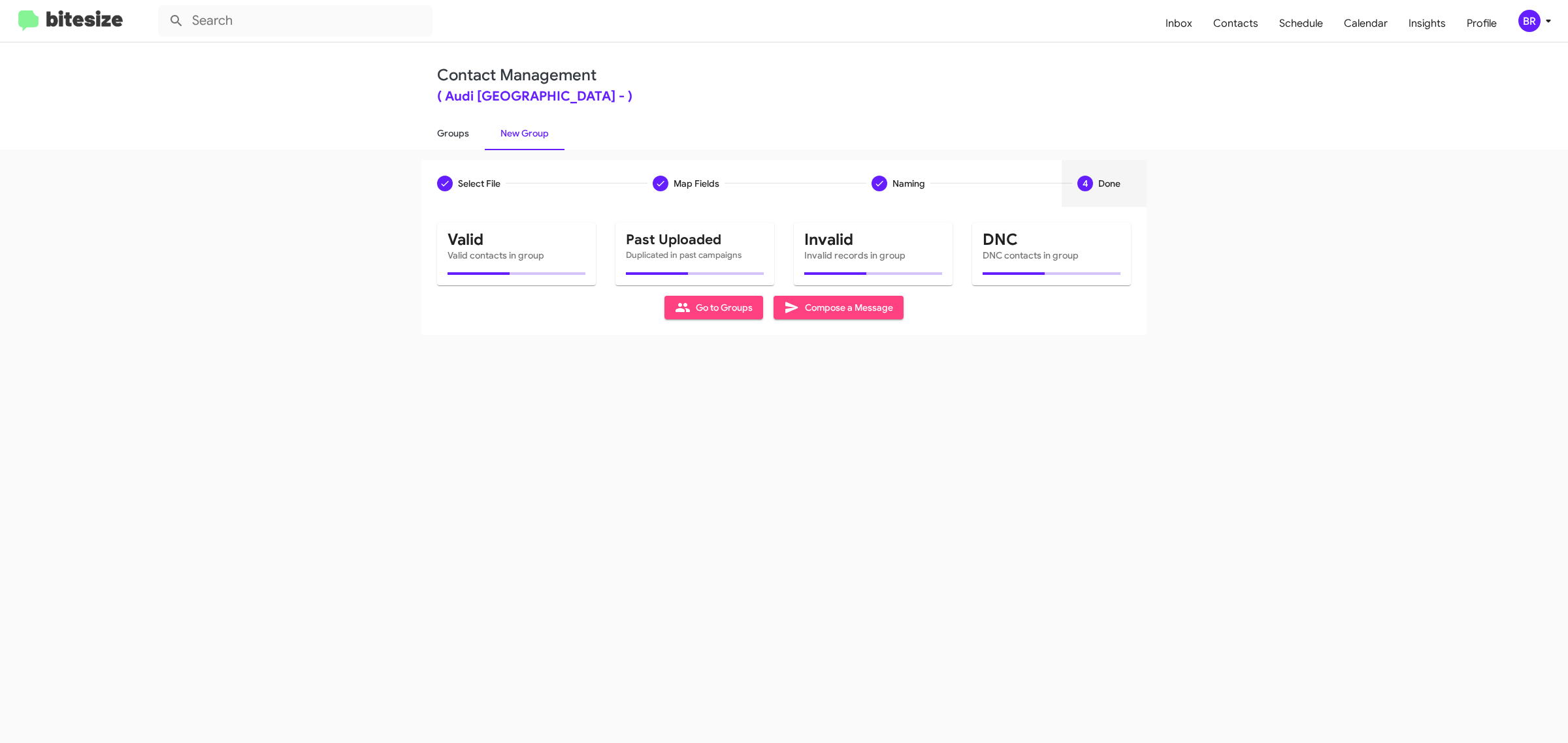
click at [452, 132] on link "Groups" at bounding box center [453, 133] width 64 height 34
type input "in:groups"
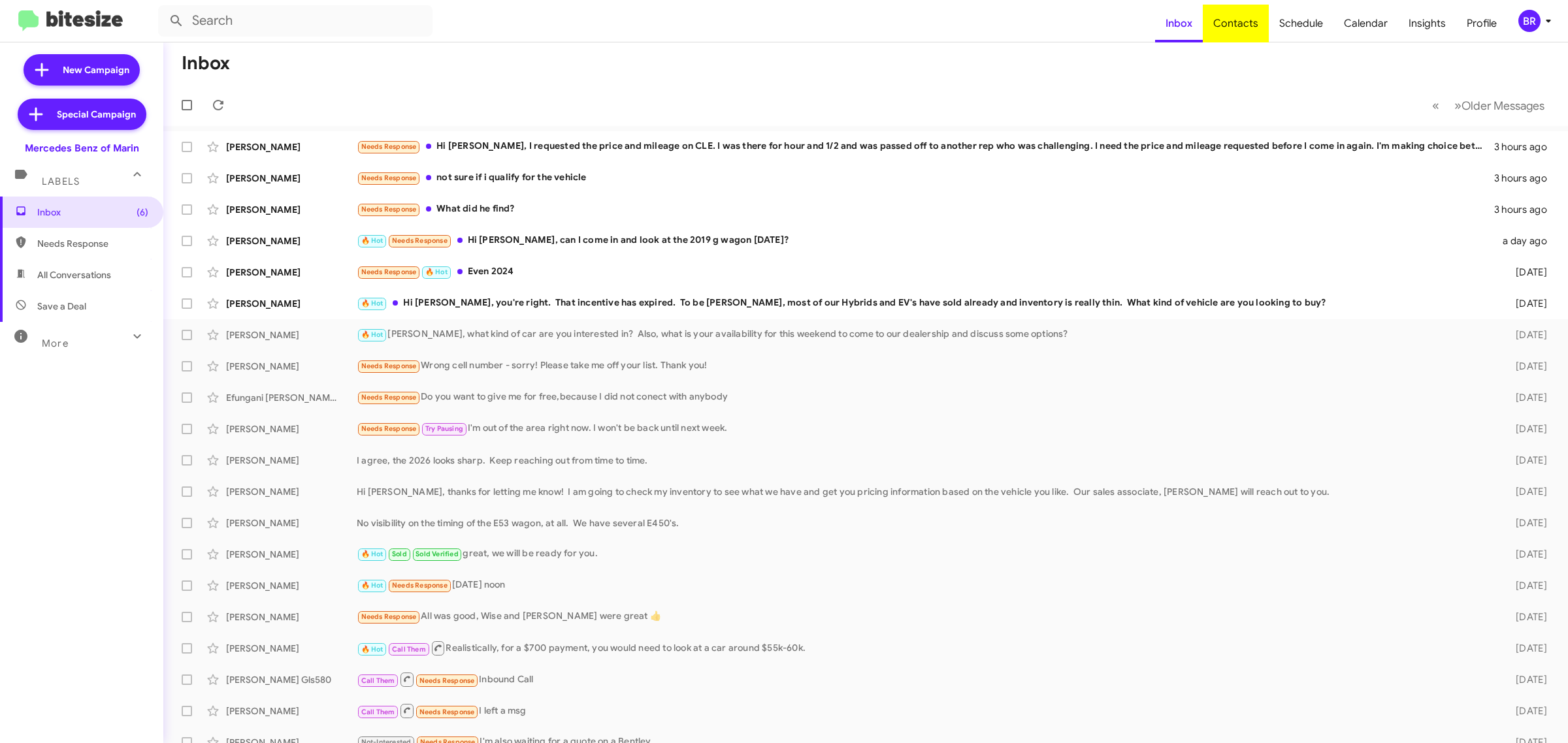
type input "in:groups"
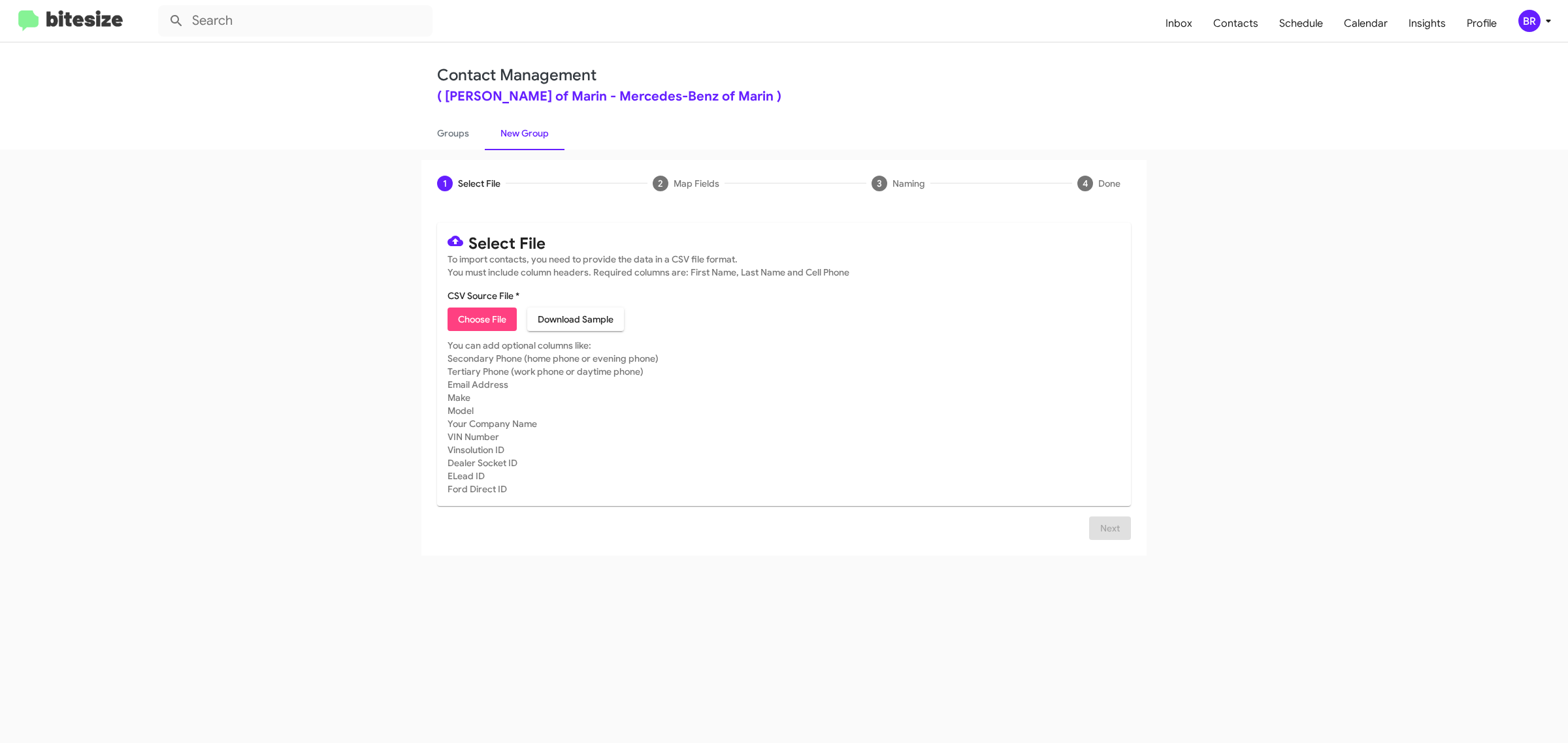
click at [482, 318] on span "Choose File" at bounding box center [482, 319] width 48 height 23
type input "Mercedes Benz of Marin"
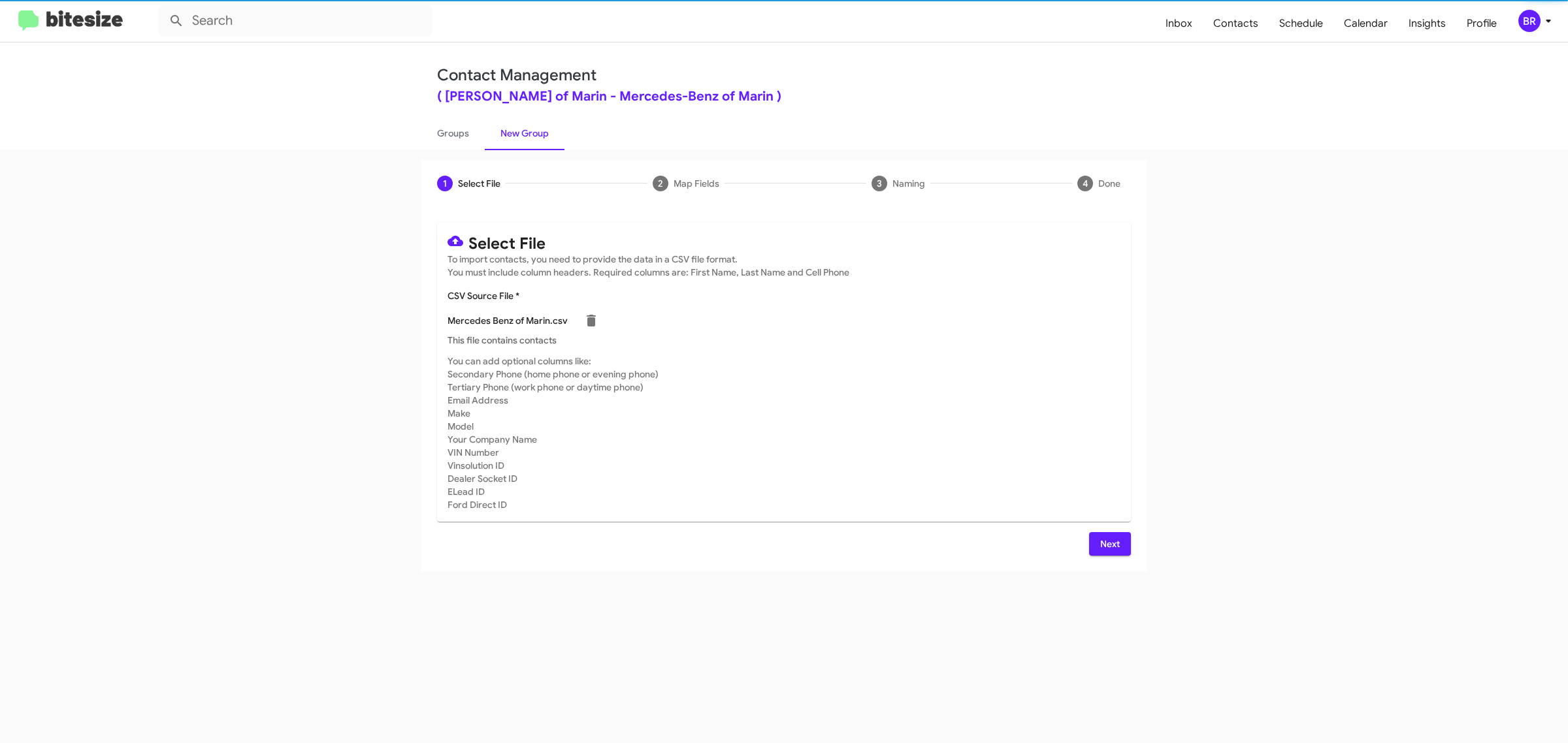
click at [1108, 542] on span "Next" at bounding box center [1110, 544] width 21 height 23
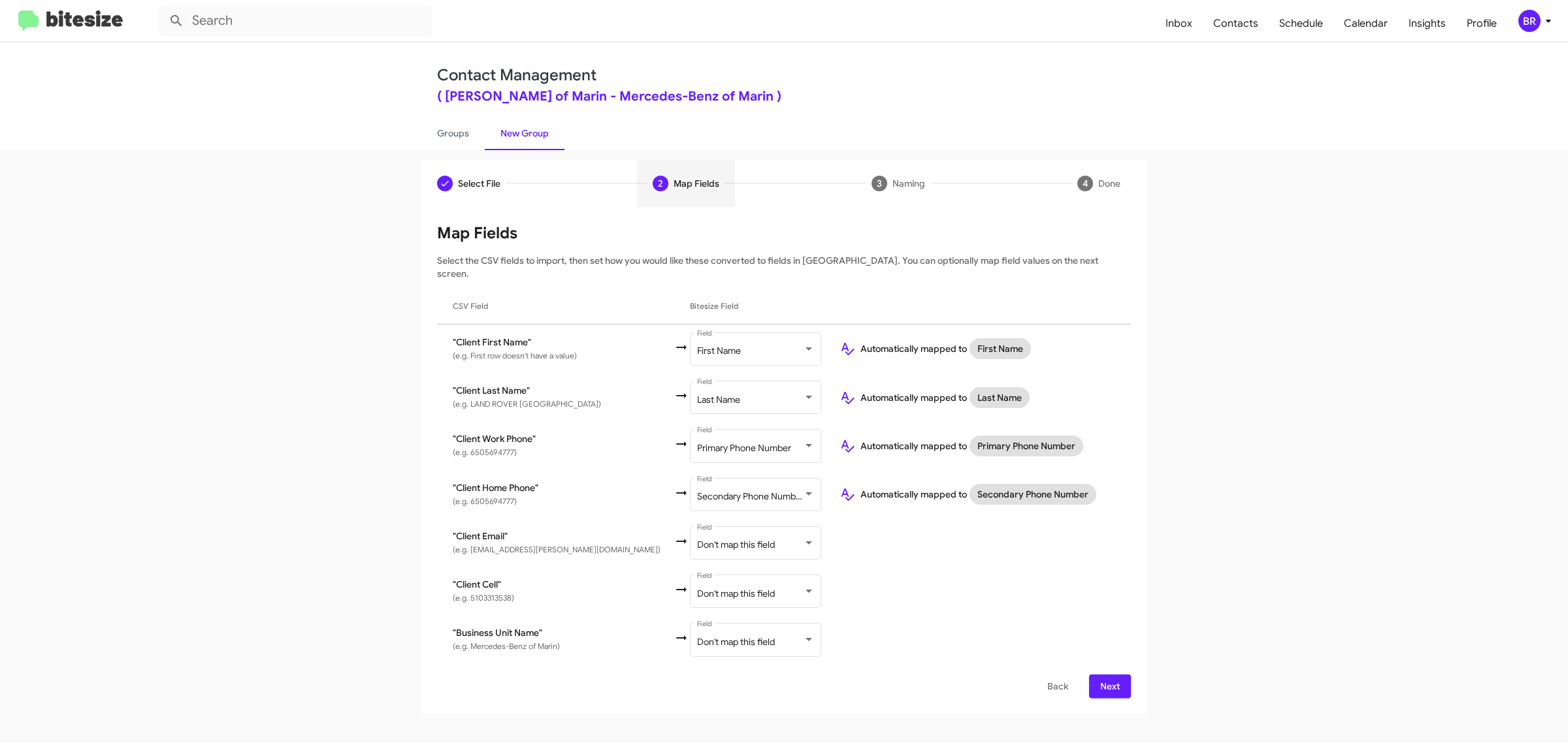
click at [1108, 675] on span "Next" at bounding box center [1110, 687] width 21 height 23
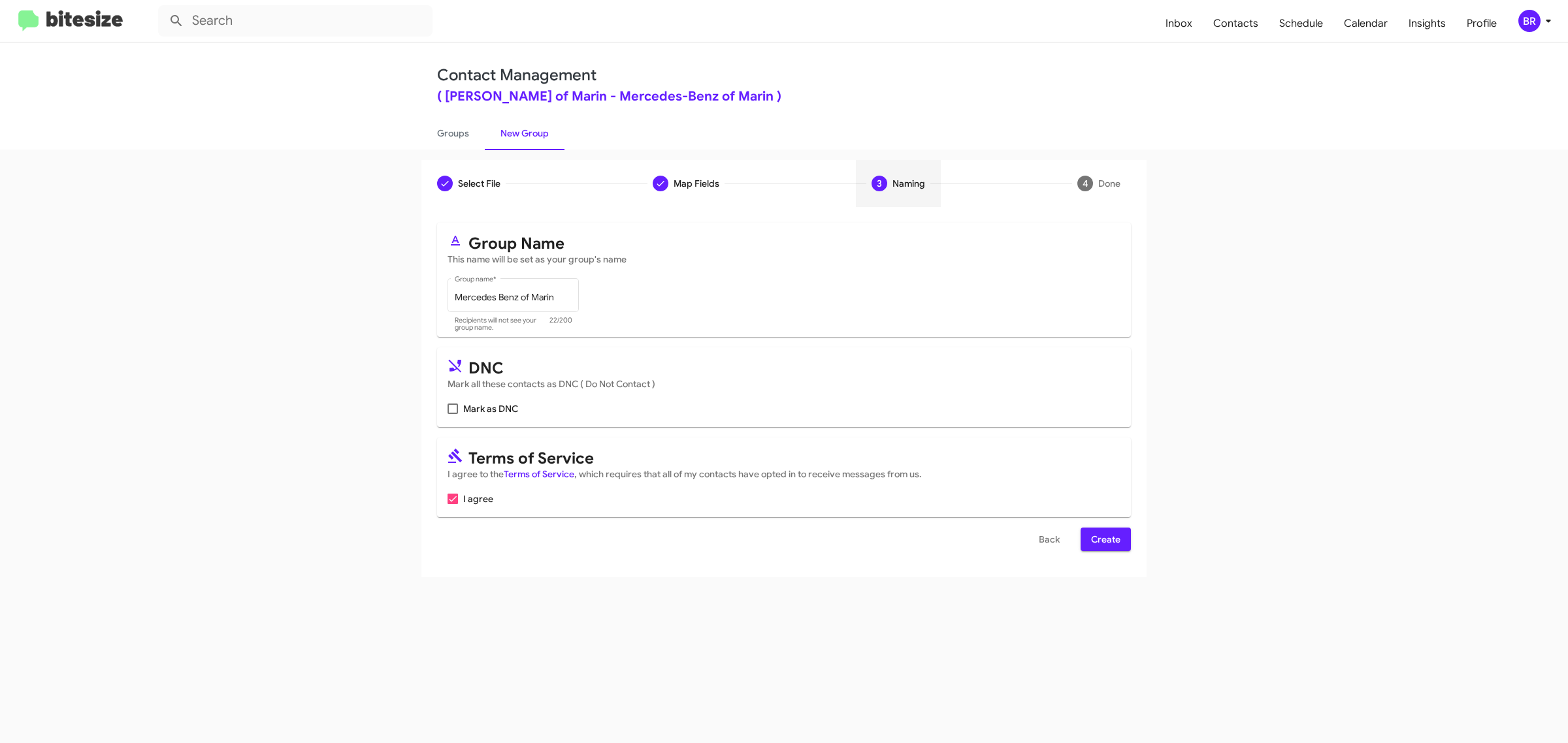
click at [452, 414] on input "Mark as DNC" at bounding box center [452, 414] width 1 height 1
checkbox input "true"
click at [1105, 537] on span "Create" at bounding box center [1105, 539] width 29 height 23
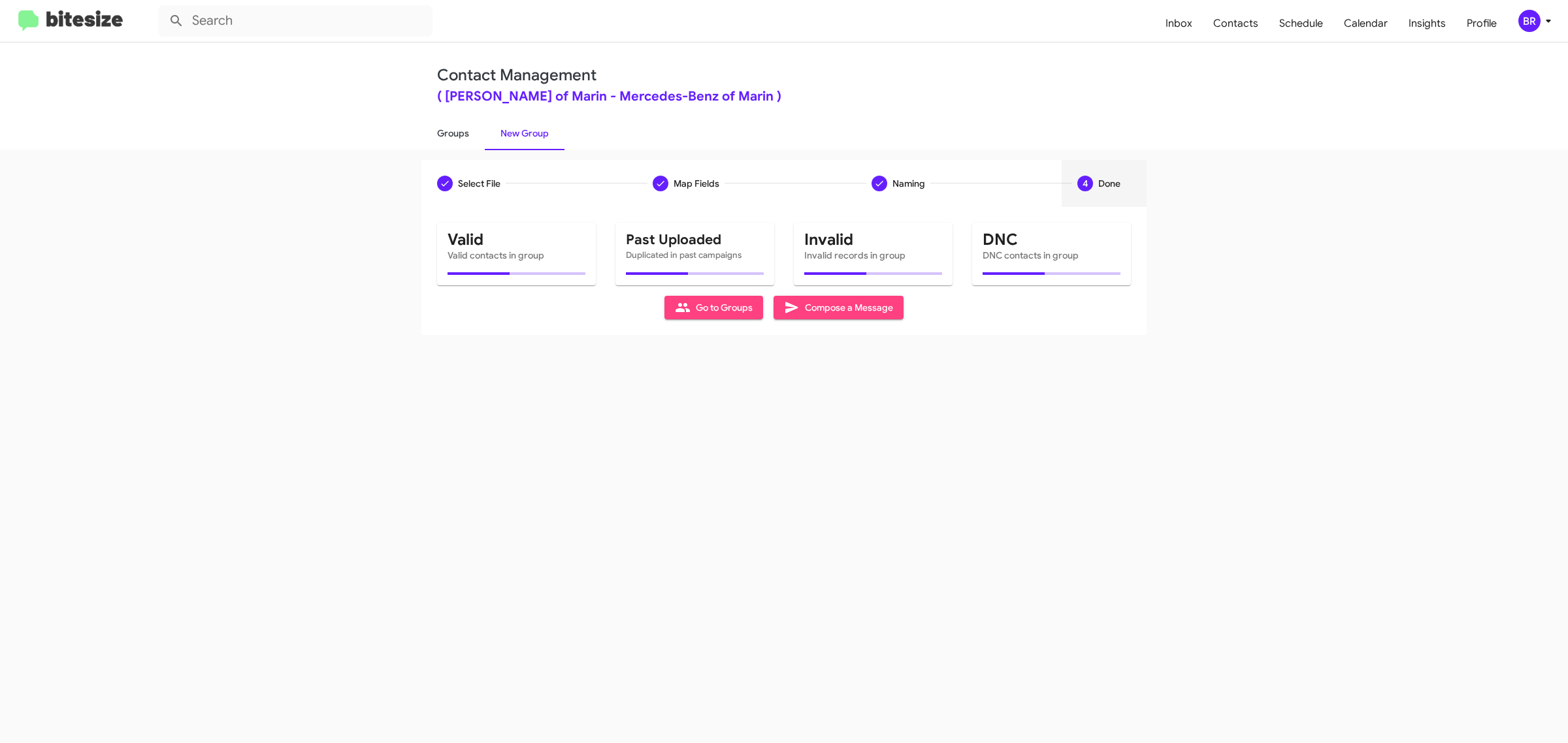
click at [452, 132] on link "Groups" at bounding box center [453, 133] width 64 height 34
type input "in:groups"
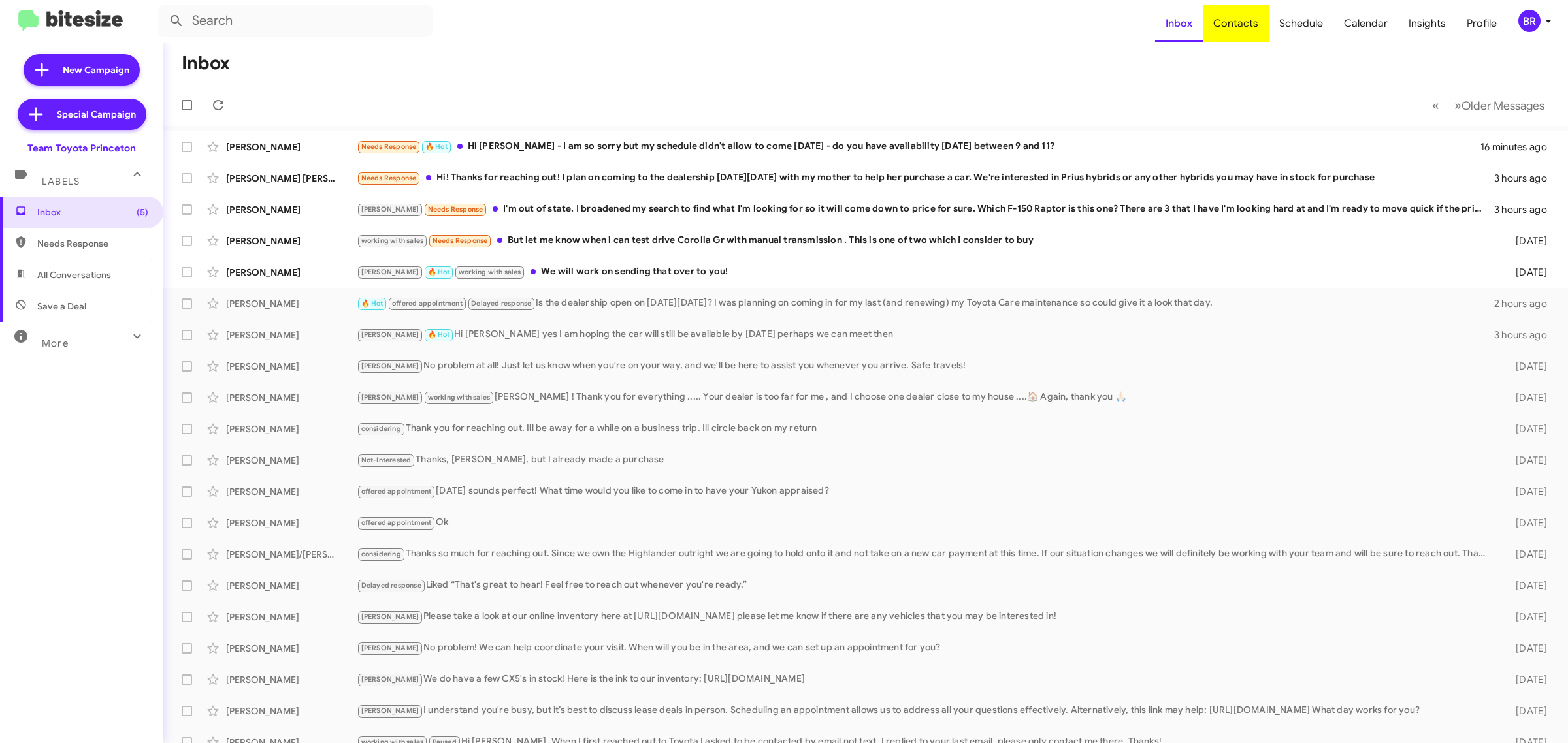
type input "in:groups"
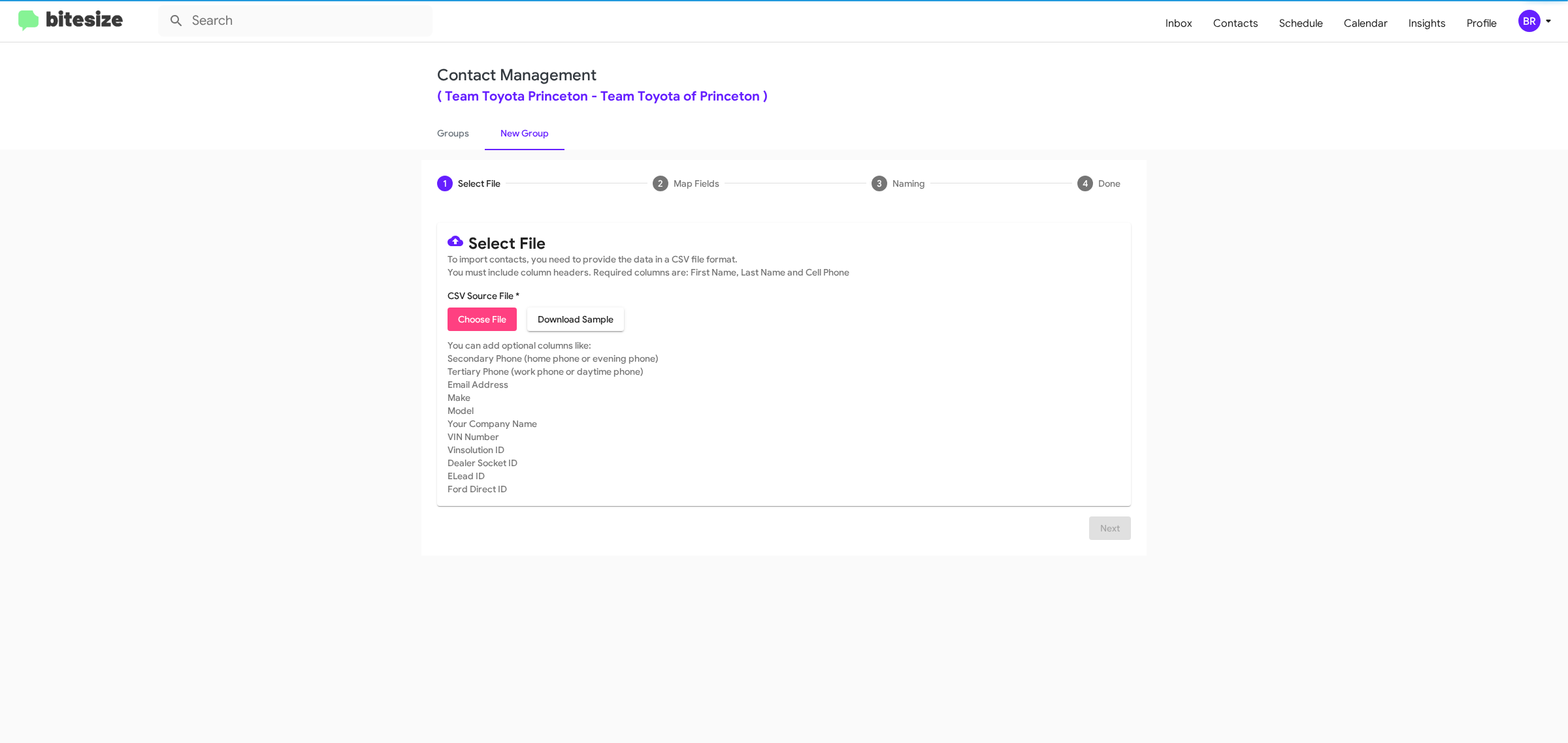
click at [482, 318] on span "Choose File" at bounding box center [482, 319] width 48 height 23
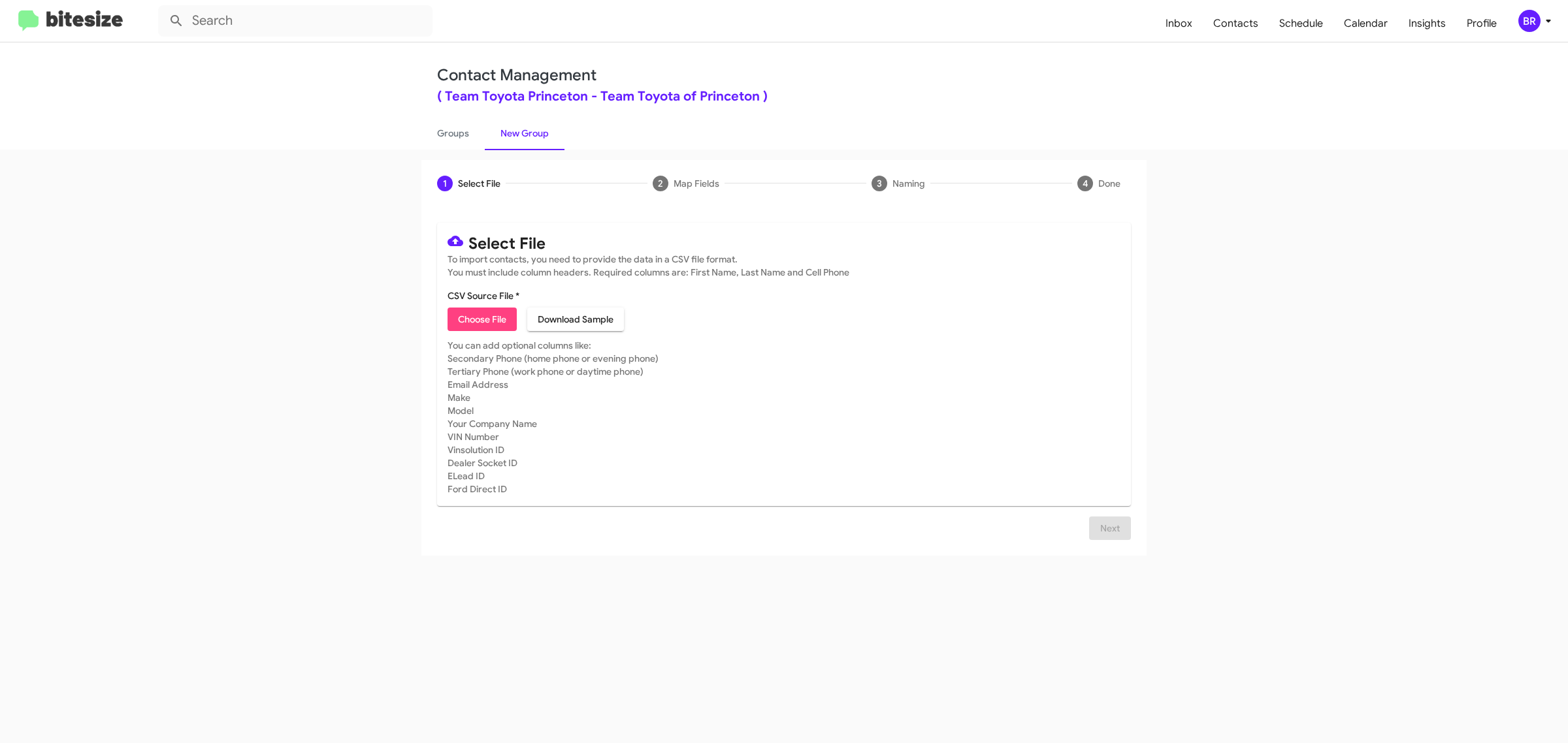
type input "Team Toyota Princeton"
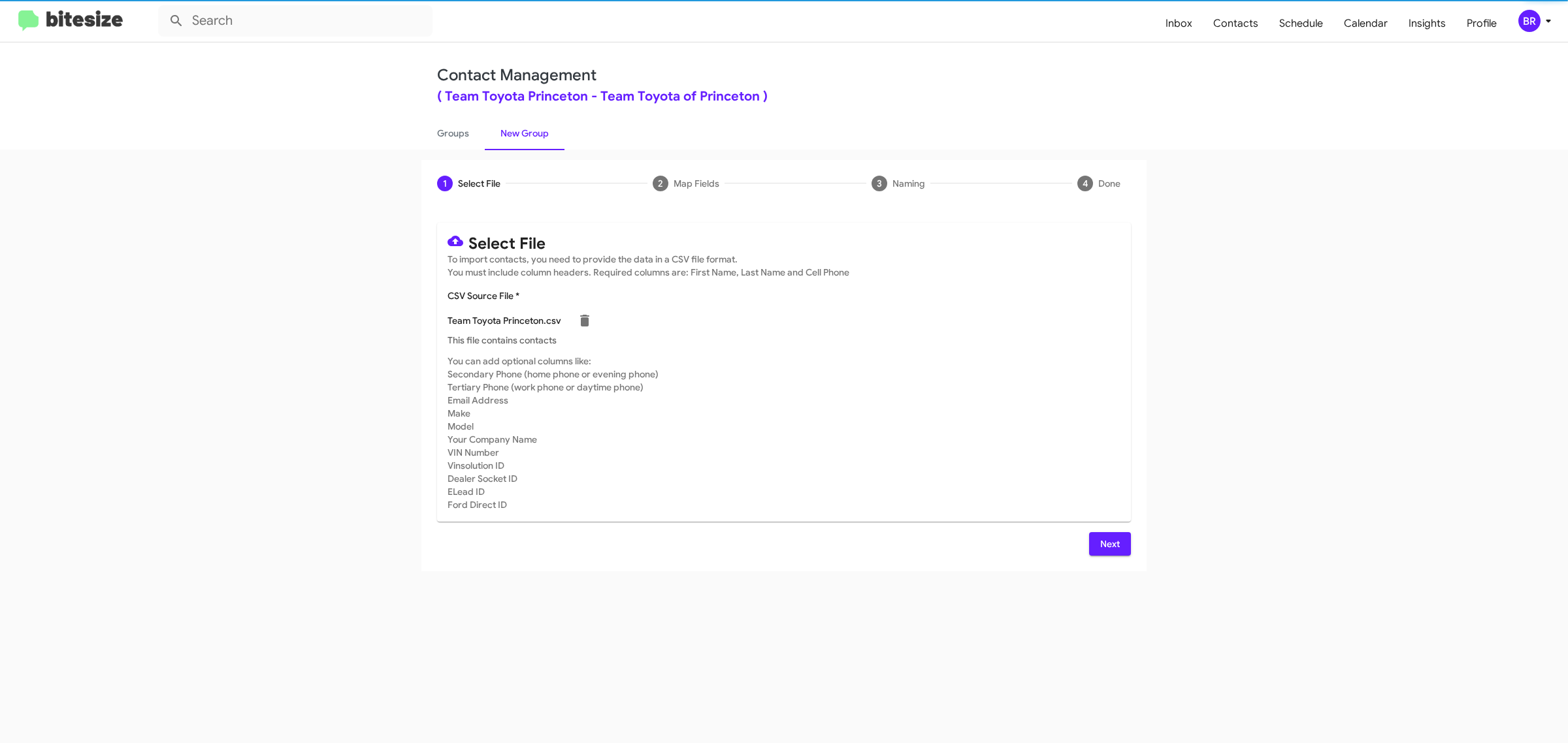
click at [1108, 542] on span "Next" at bounding box center [1110, 544] width 21 height 23
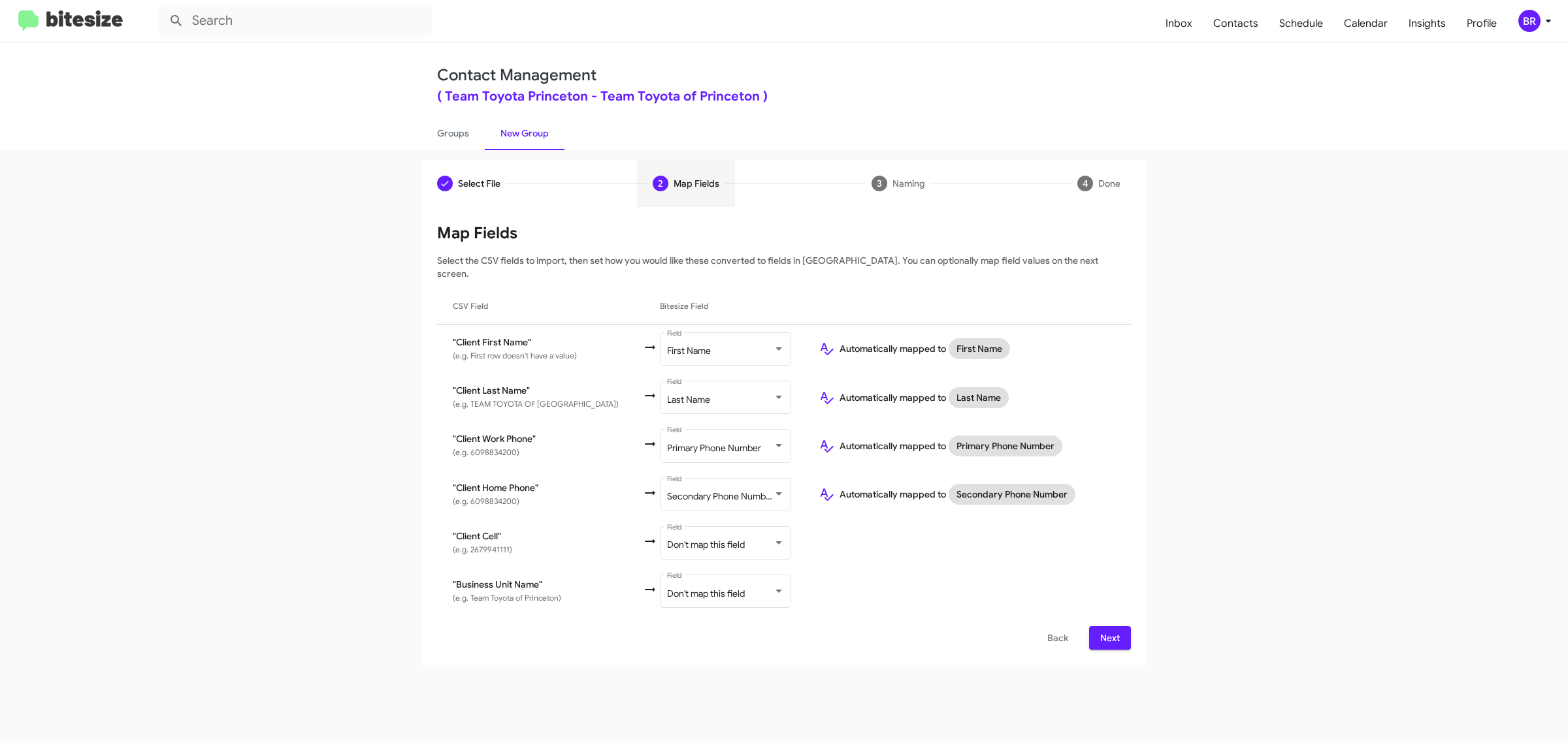
click at [1108, 627] on span "Next" at bounding box center [1110, 638] width 21 height 23
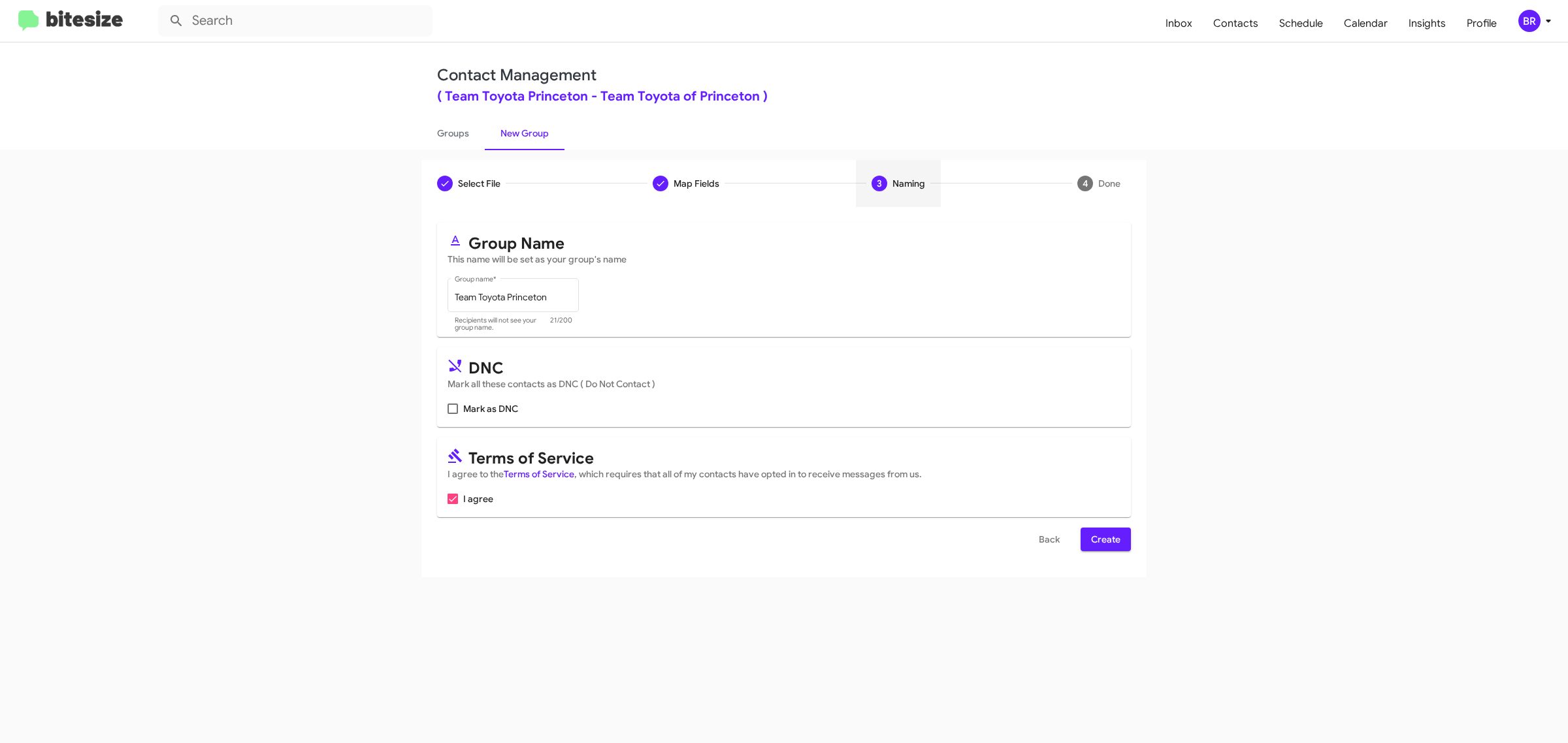
click at [452, 414] on input "Mark as DNC" at bounding box center [452, 414] width 1 height 1
checkbox input "true"
click at [1105, 537] on span "Create" at bounding box center [1105, 539] width 29 height 23
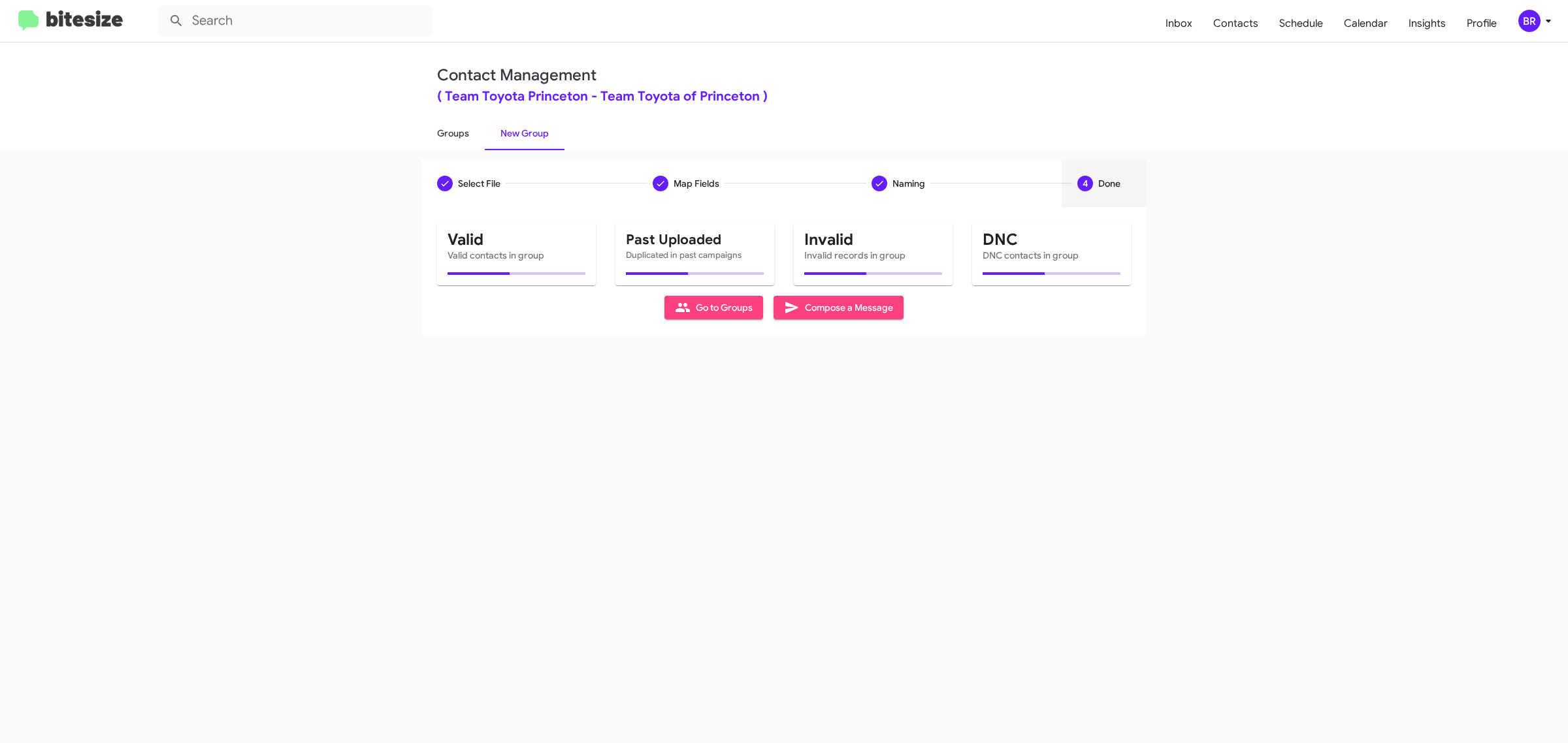
click at [452, 132] on link "Groups" at bounding box center [453, 133] width 64 height 34
type input "in:groups"
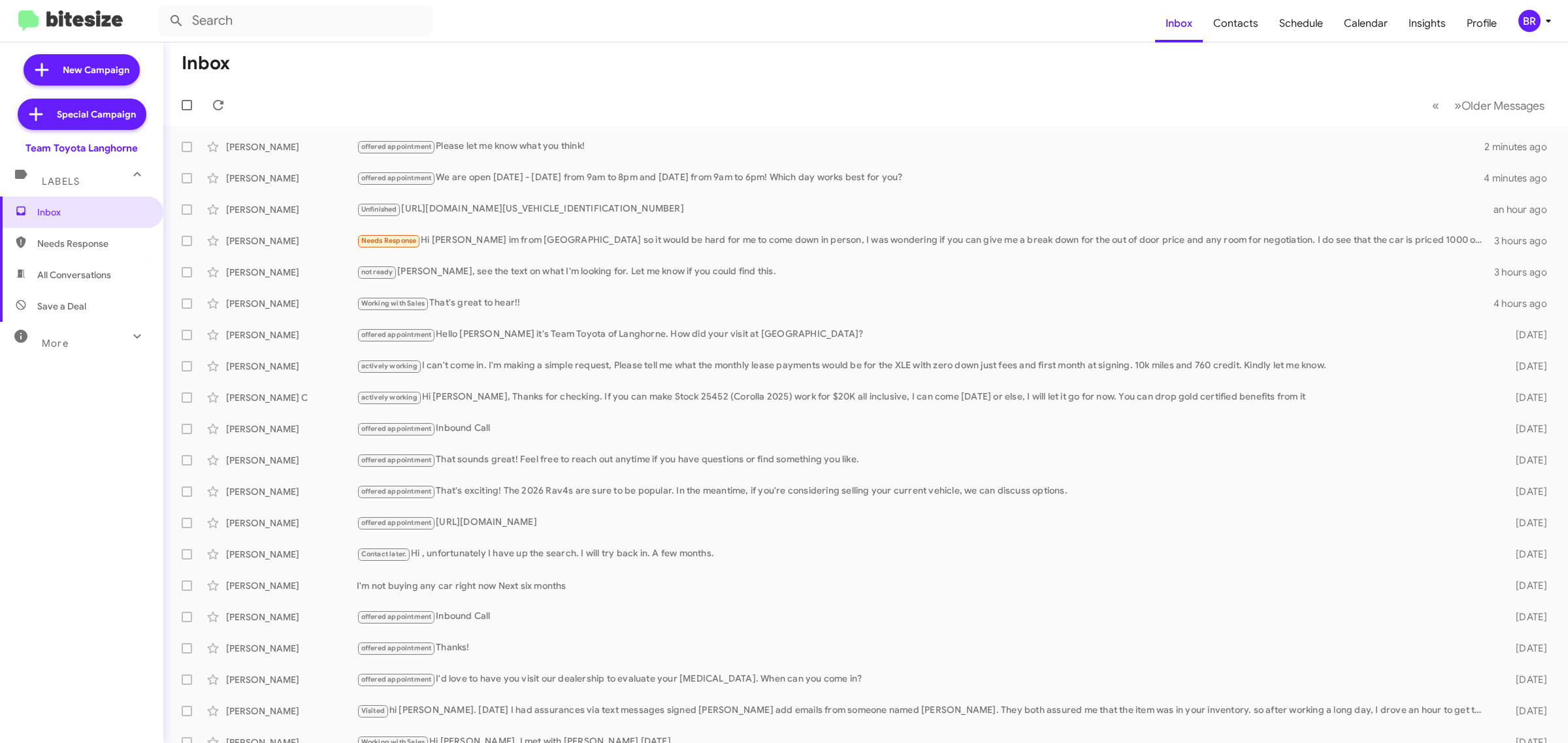
type input "in:groups"
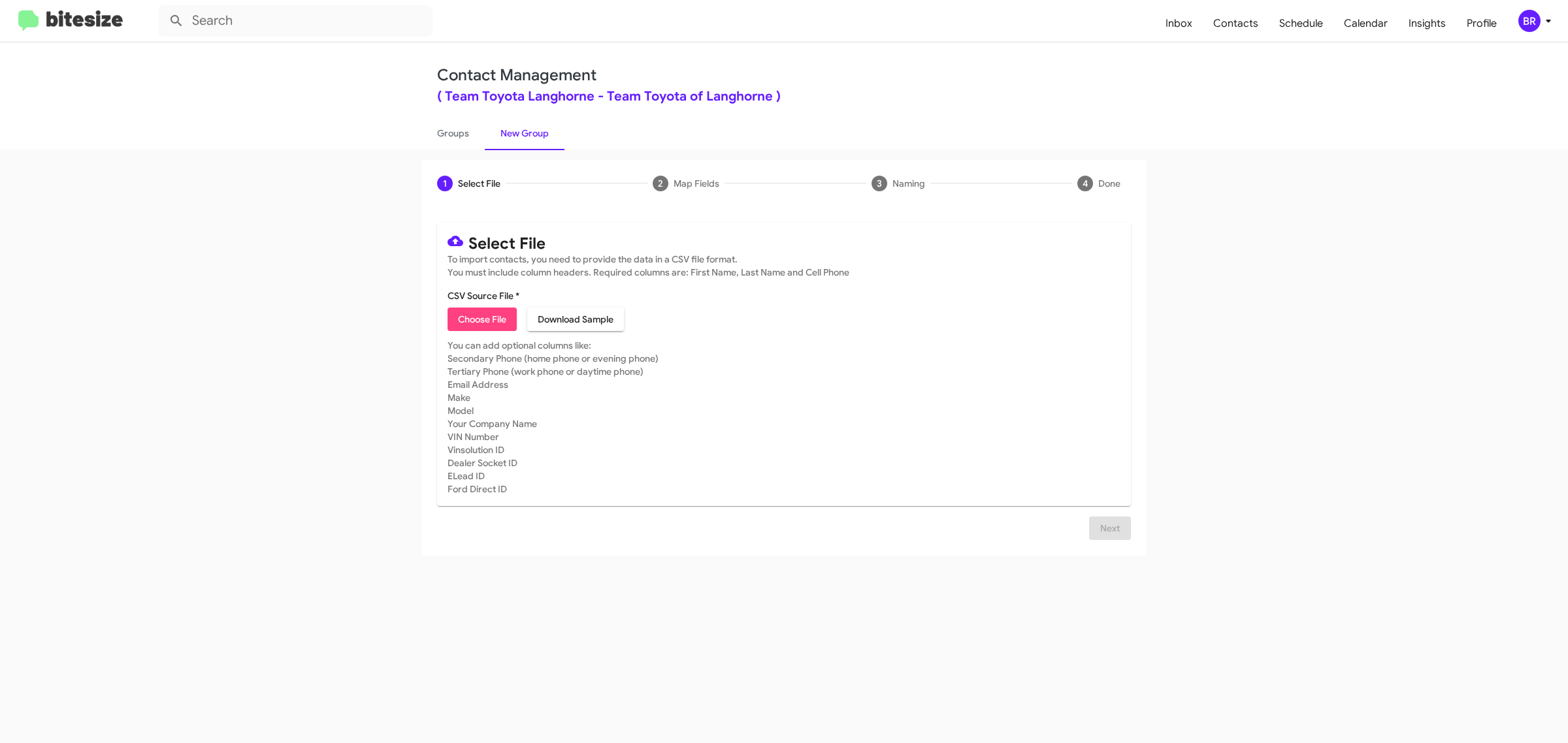
click at [482, 318] on span "Choose File" at bounding box center [482, 319] width 48 height 23
type input "Team Toyota Langhorne"
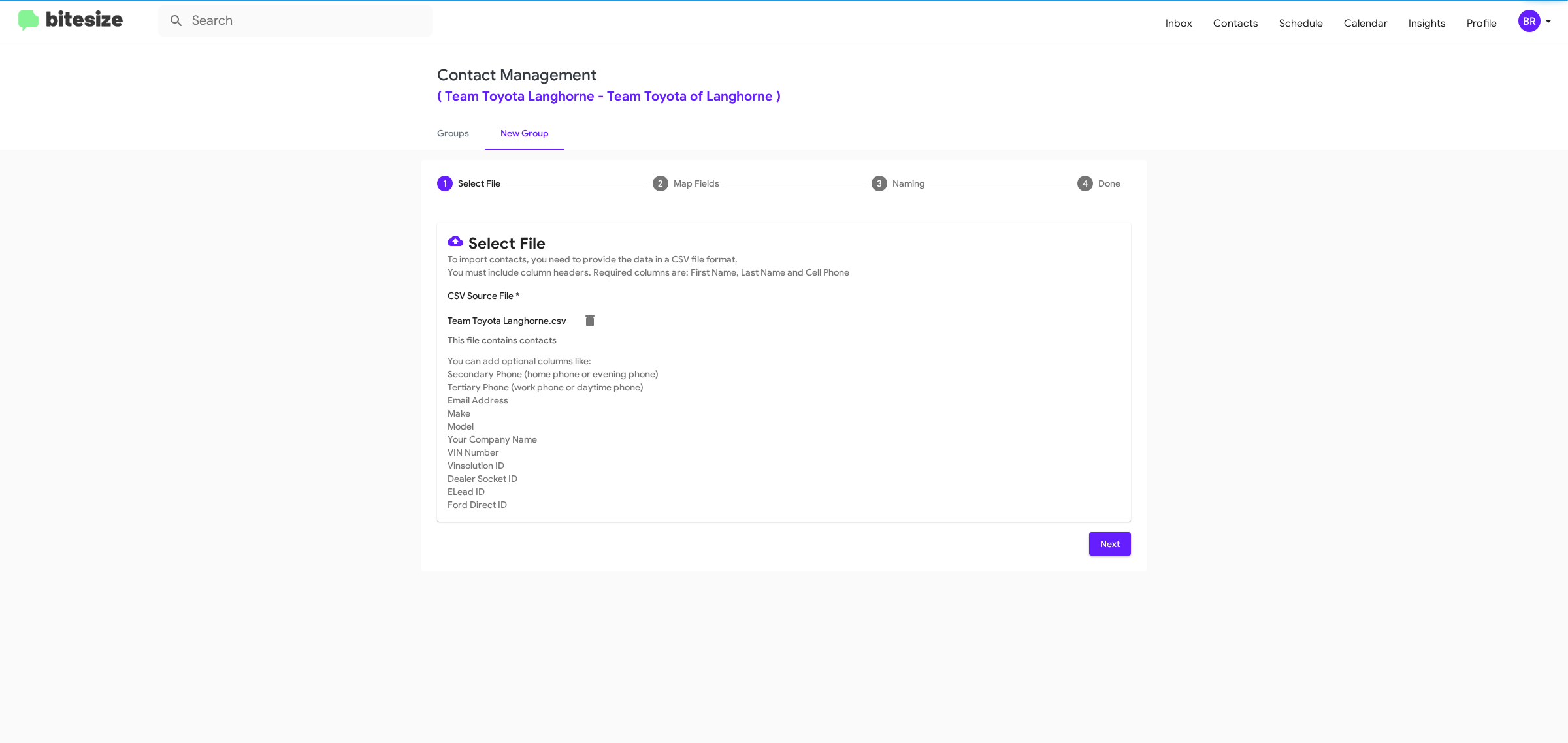
click at [1108, 542] on span "Next" at bounding box center [1110, 544] width 21 height 23
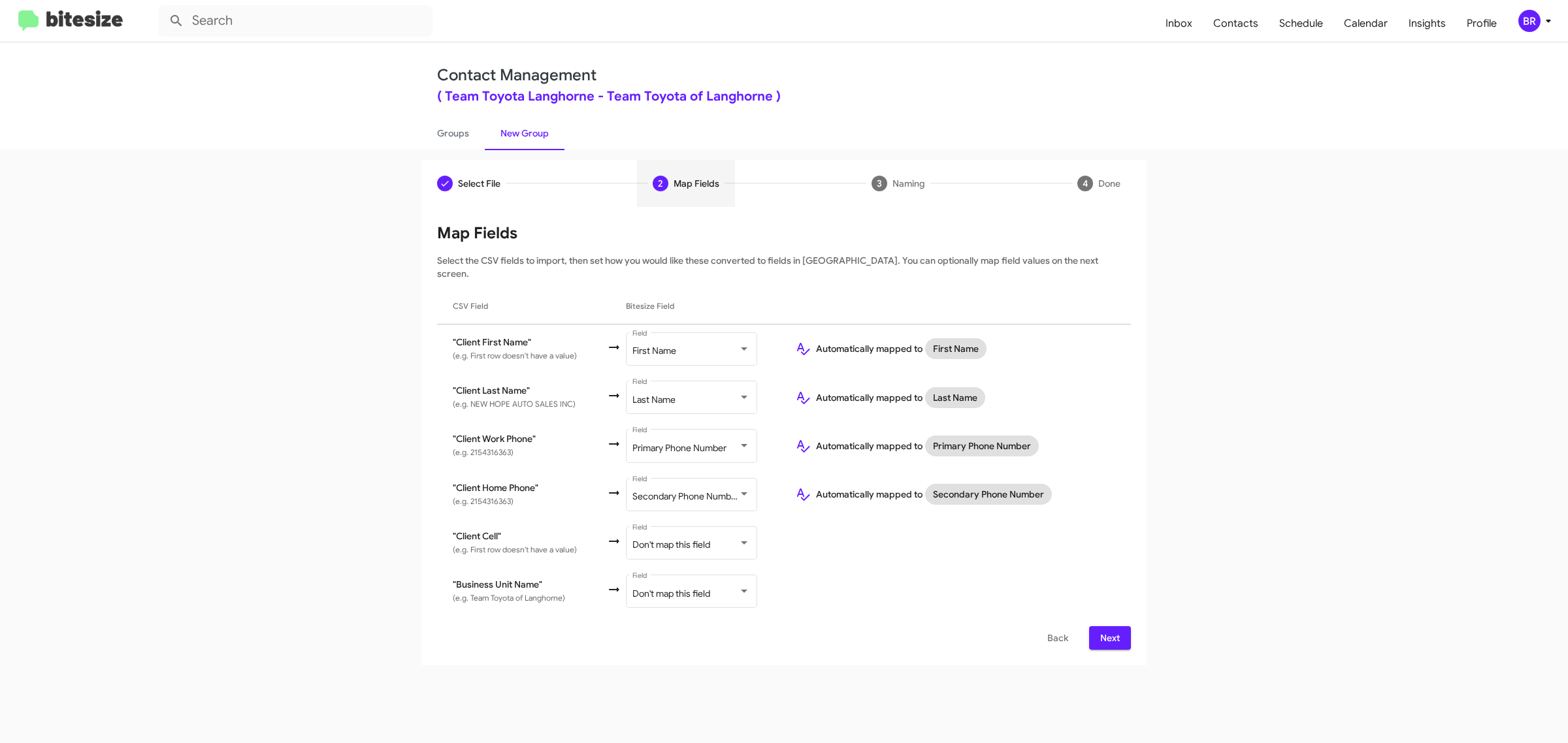
click at [1108, 627] on span "Next" at bounding box center [1110, 638] width 21 height 23
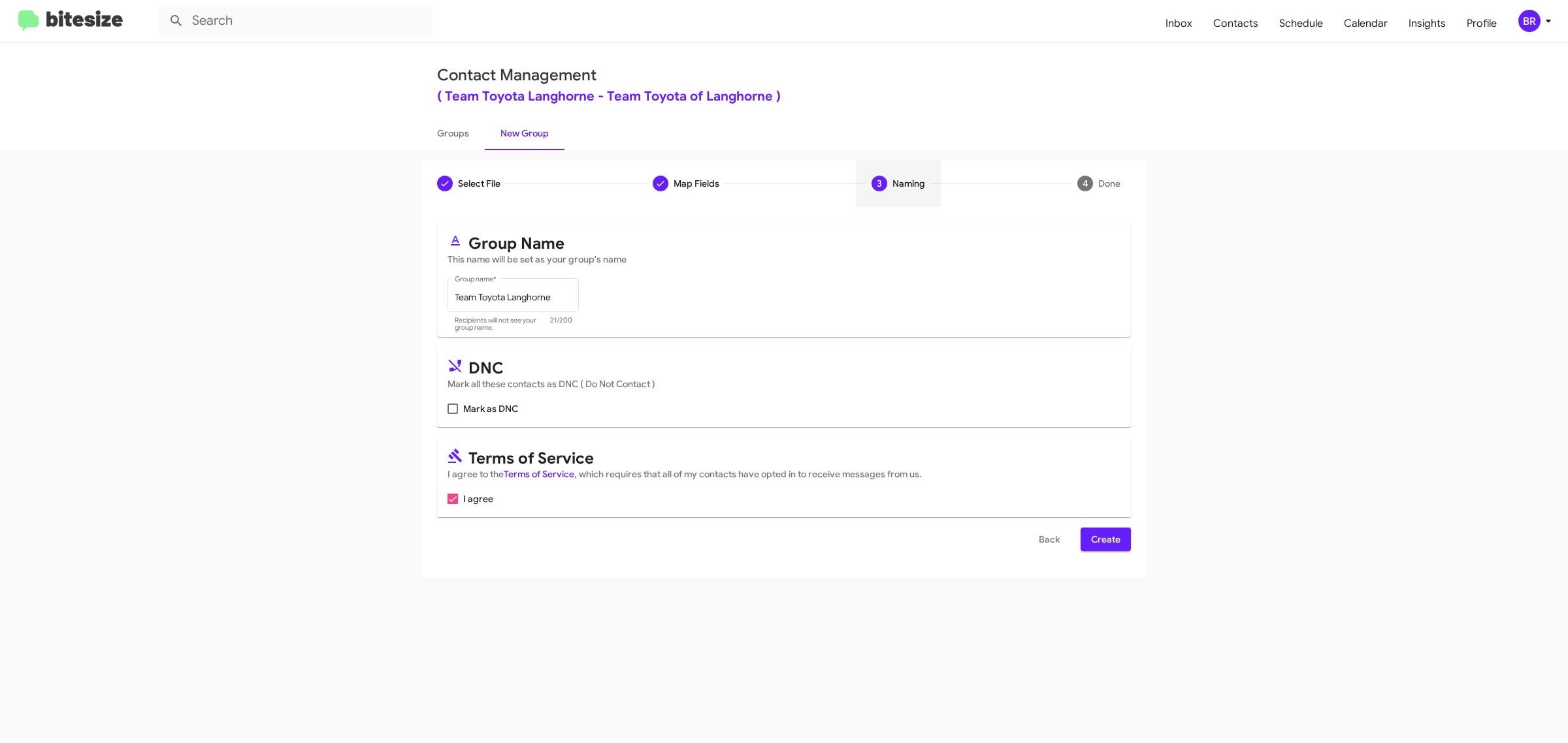
click at [452, 414] on input "Mark as DNC" at bounding box center [452, 414] width 1 height 1
checkbox input "true"
click at [1105, 537] on span "Create" at bounding box center [1105, 539] width 29 height 23
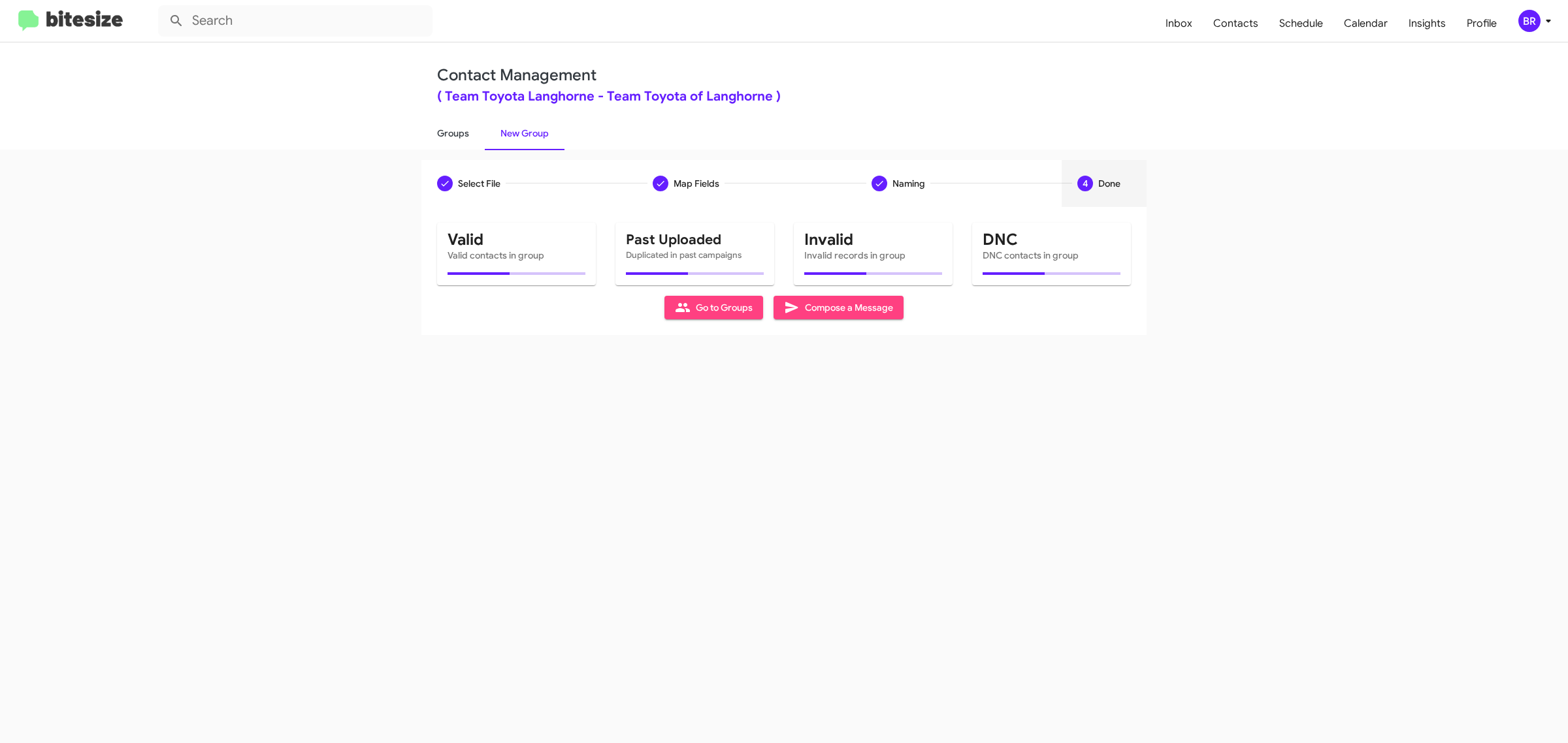
click at [452, 132] on link "Groups" at bounding box center [453, 133] width 64 height 34
type input "in:groups"
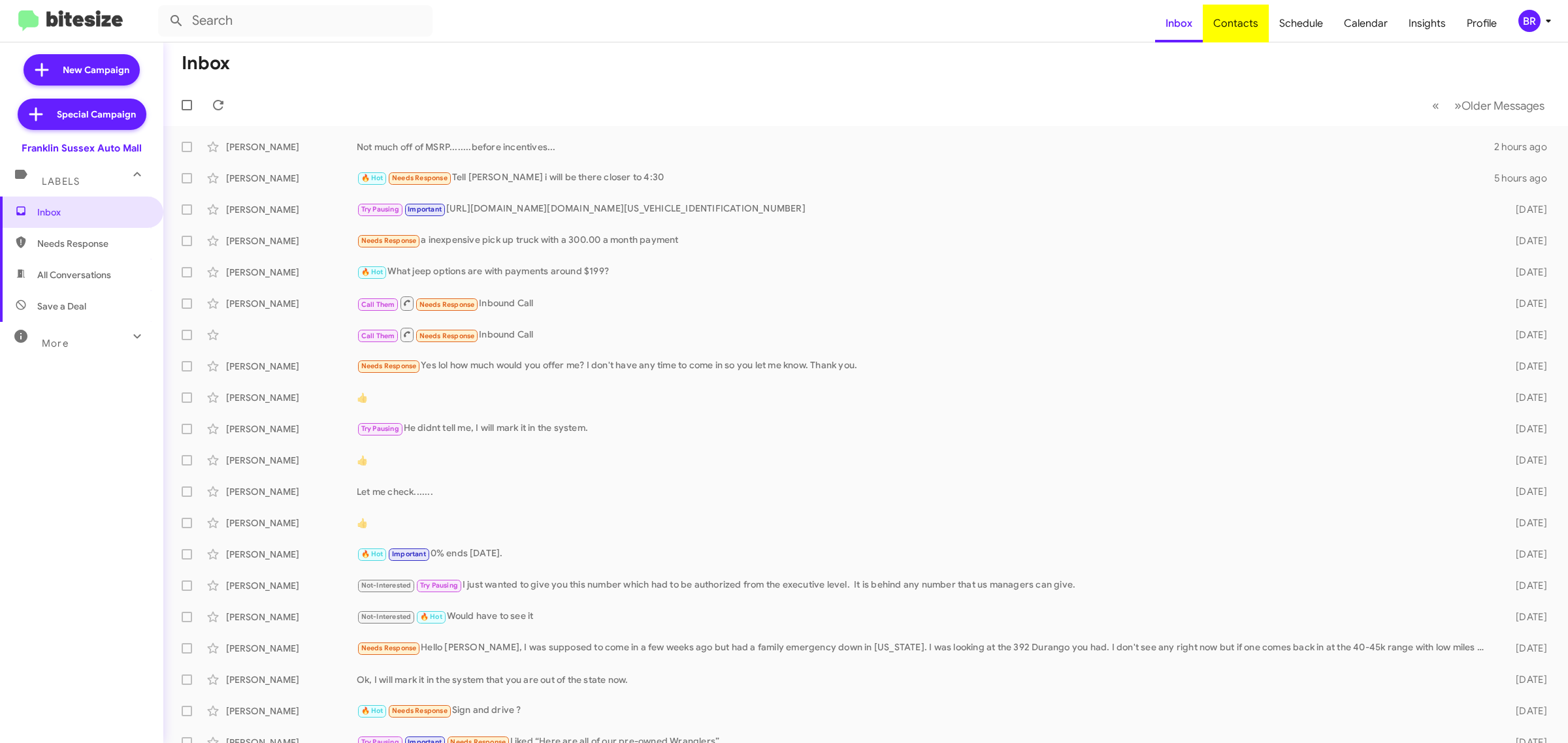
type input "in:groups"
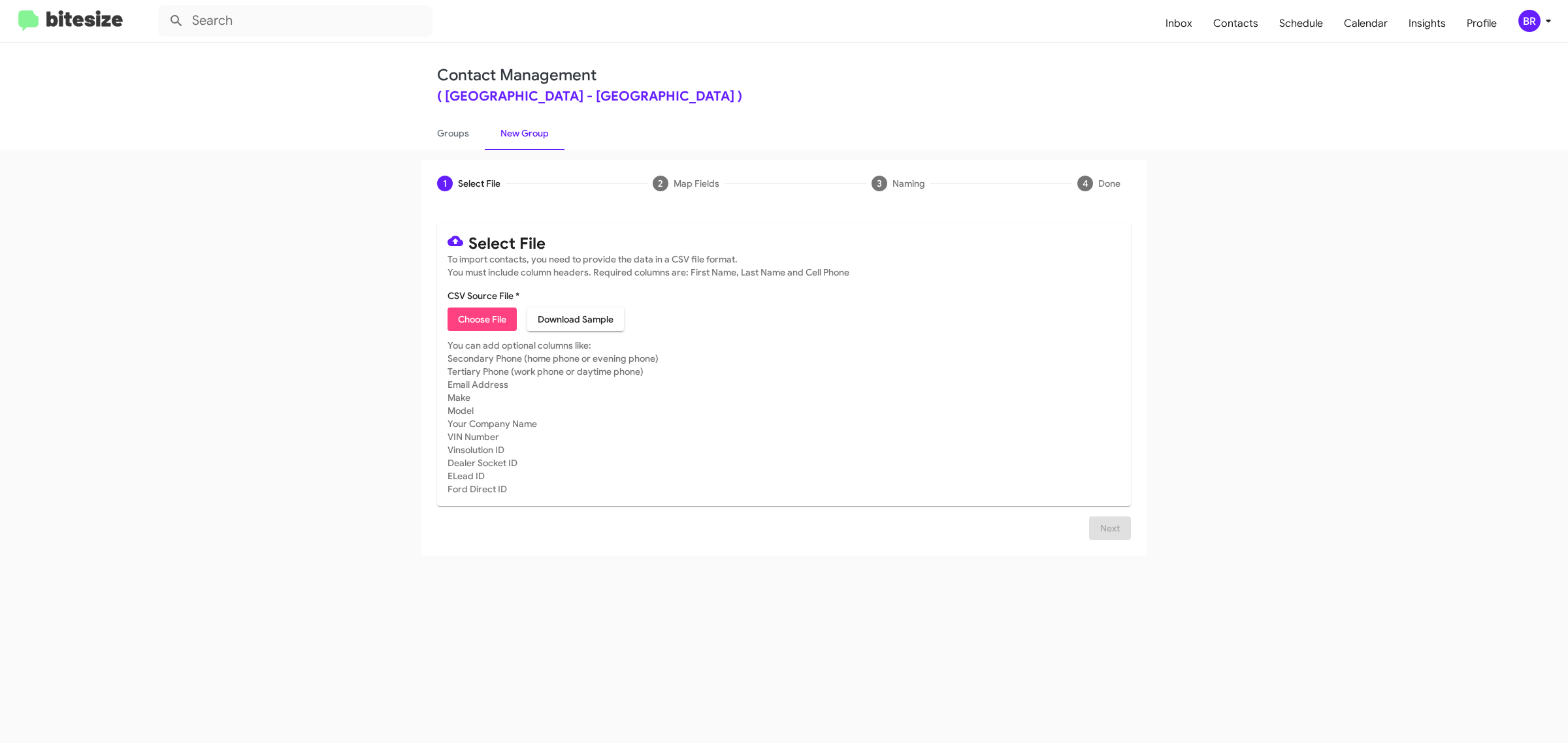
click at [482, 318] on span "Choose File" at bounding box center [482, 319] width 48 height 23
type input "Franklin Sussex Auto Mall"
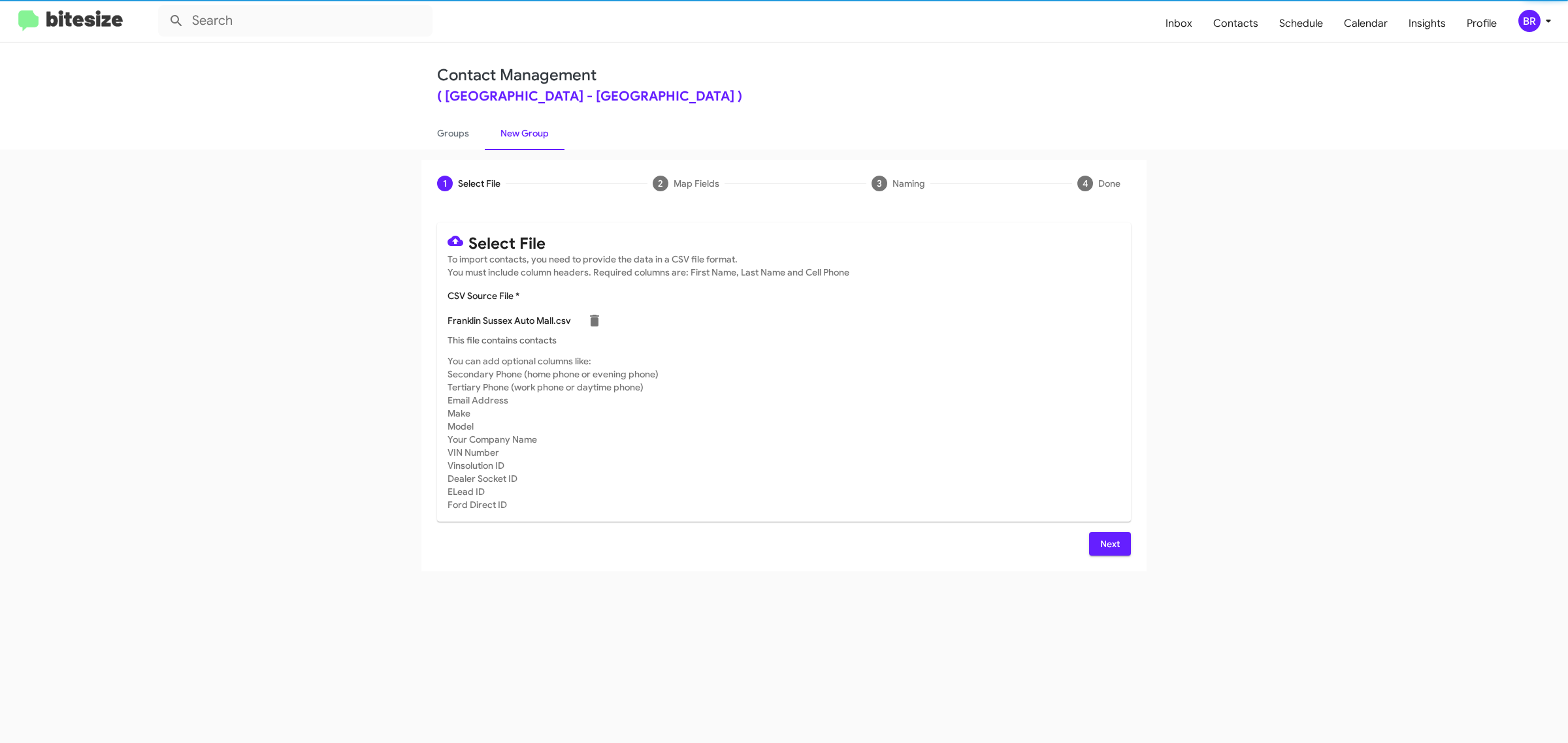
click at [1108, 542] on span "Next" at bounding box center [1110, 544] width 21 height 23
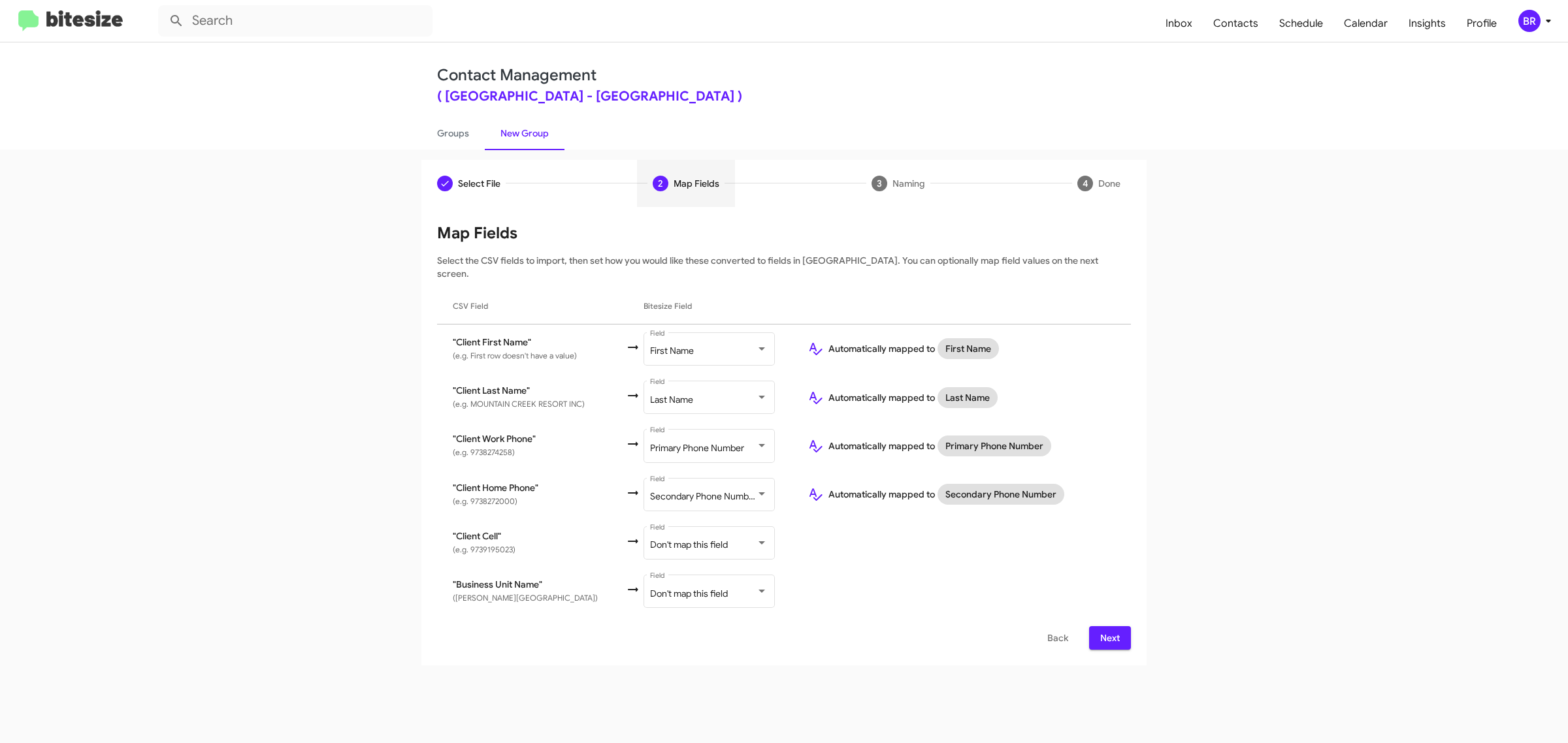
click at [1108, 627] on span "Next" at bounding box center [1110, 638] width 21 height 23
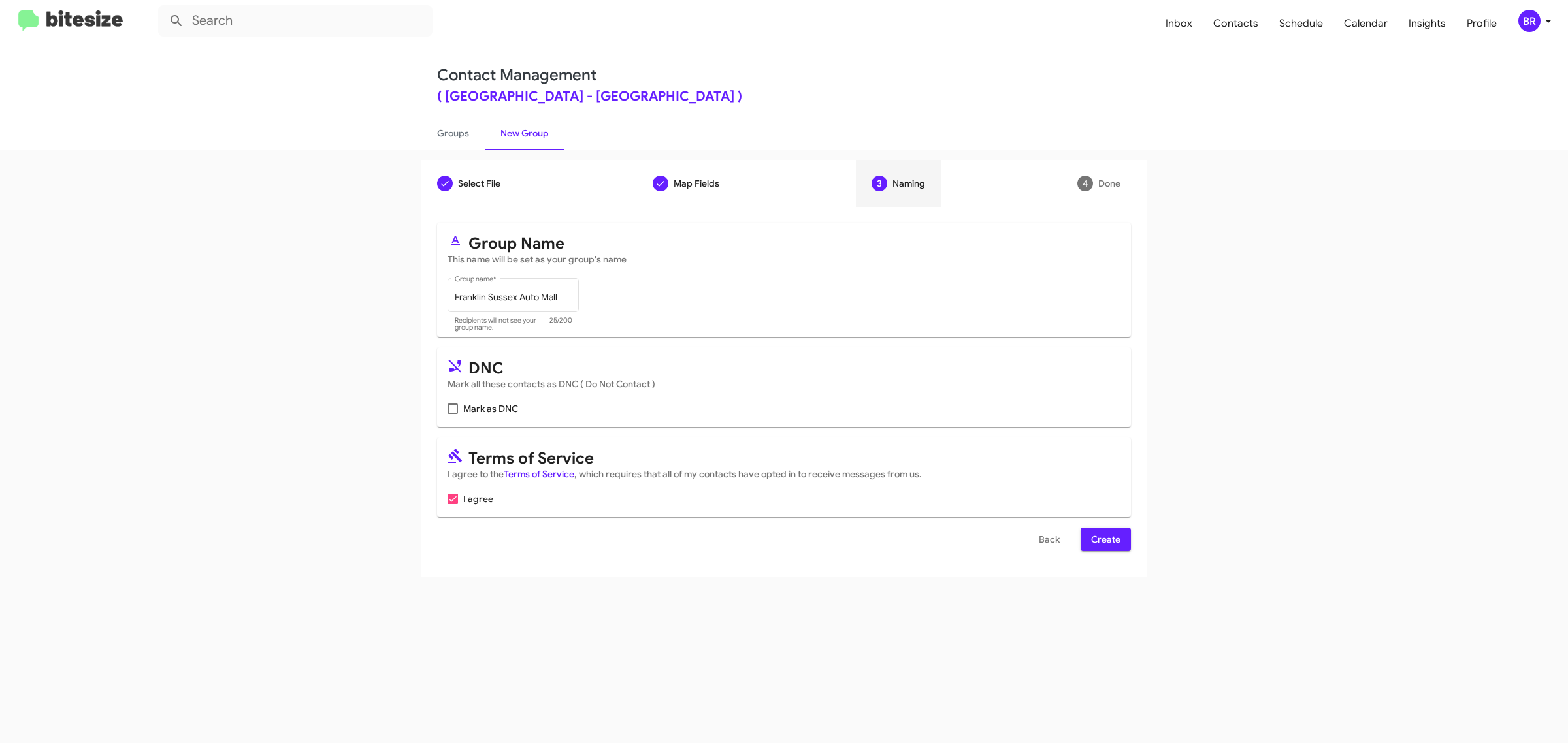
click at [452, 414] on input "Mark as DNC" at bounding box center [452, 414] width 1 height 1
checkbox input "true"
click at [1105, 537] on span "Create" at bounding box center [1105, 539] width 29 height 23
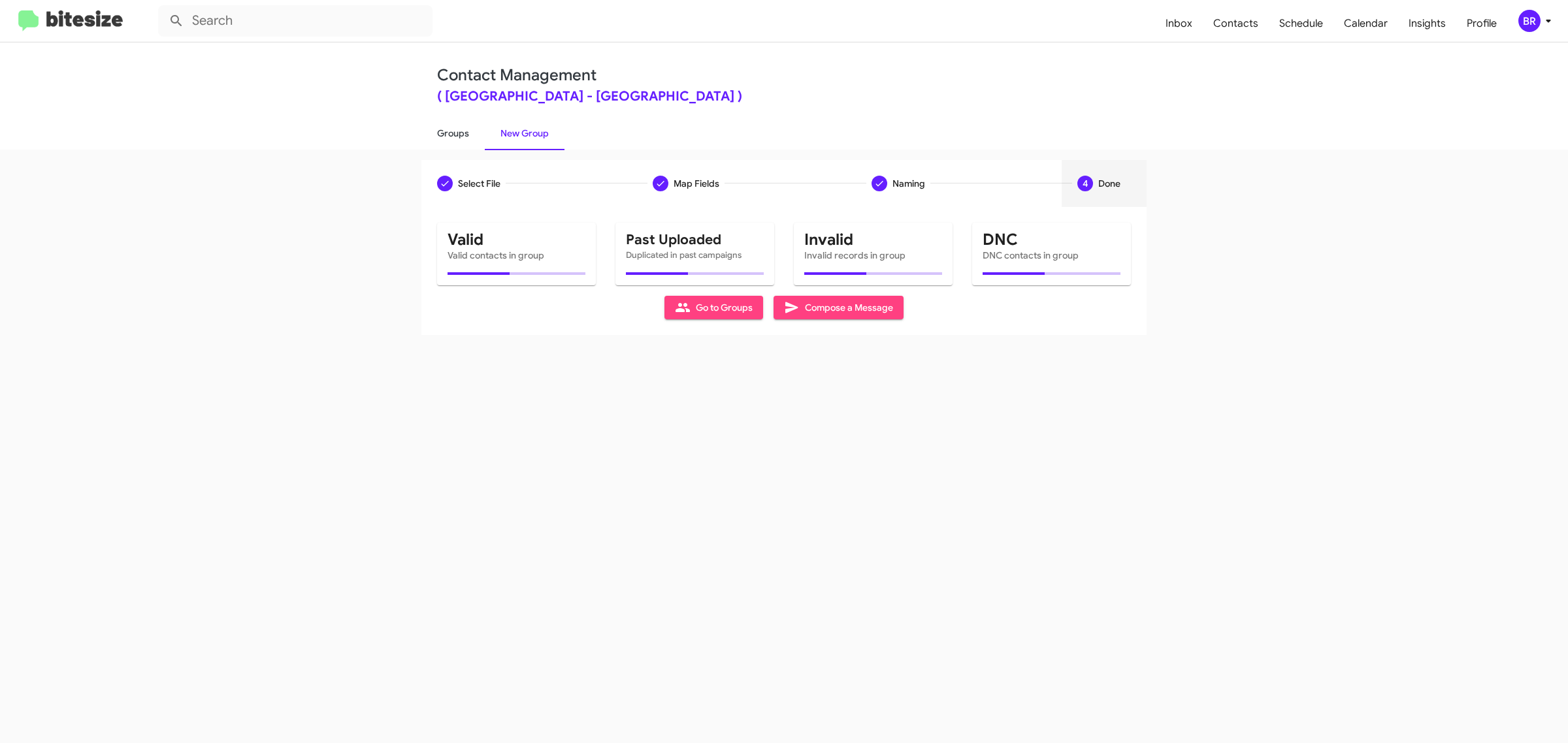
click at [452, 132] on link "Groups" at bounding box center [453, 133] width 64 height 34
type input "in:groups"
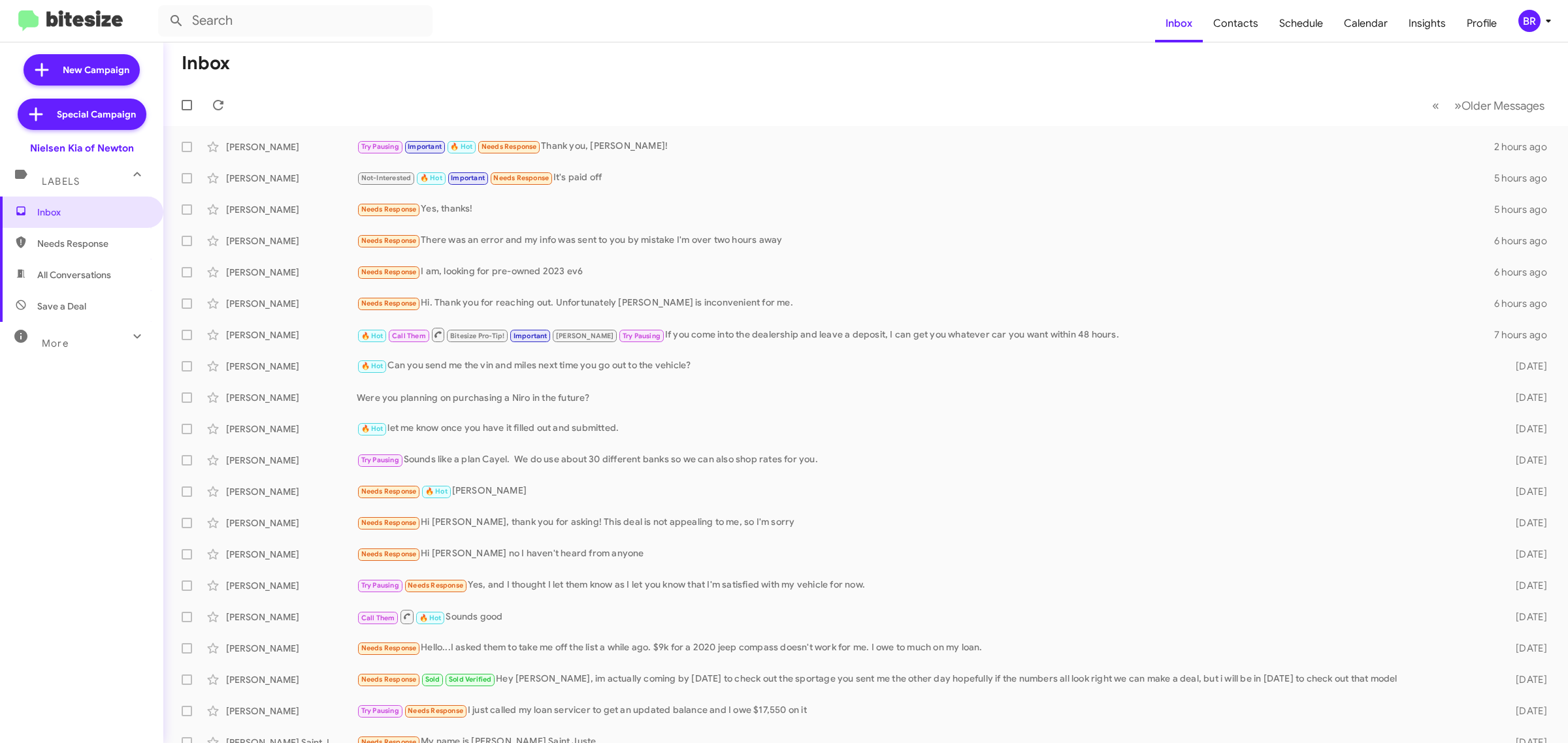
type input "in:groups"
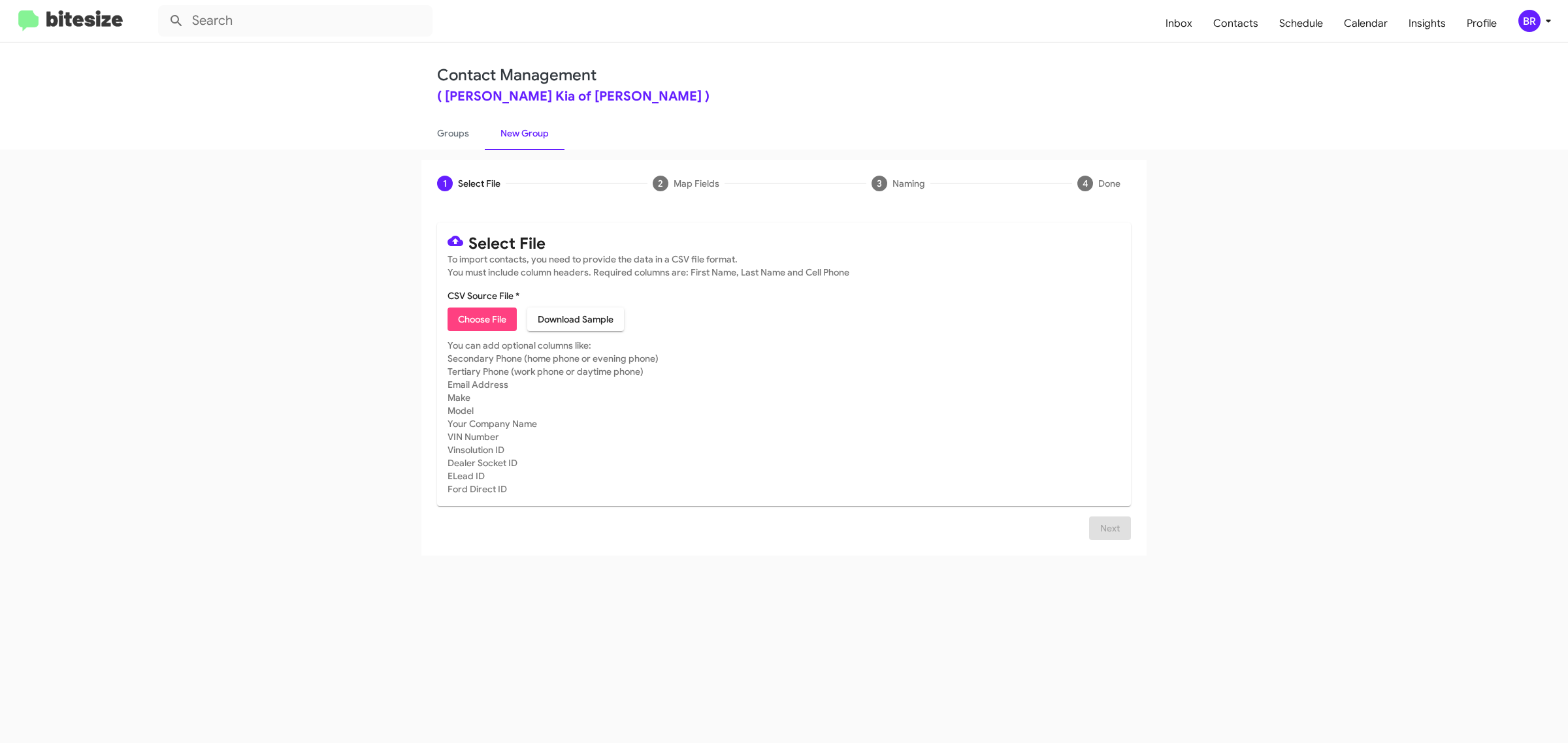
click at [482, 318] on span "Choose File" at bounding box center [482, 319] width 48 height 23
type input "Nielsen Kia of Newton"
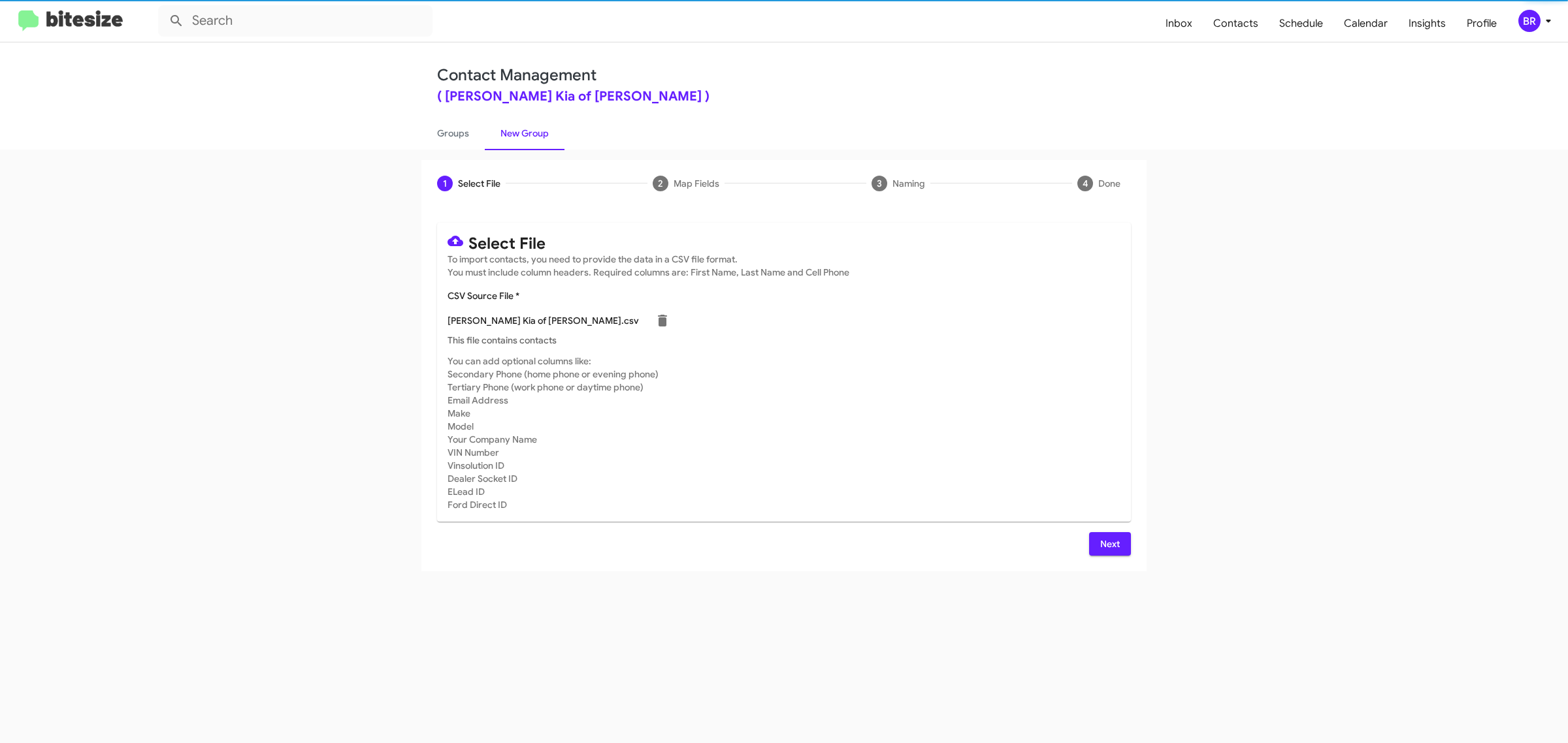
click at [1108, 542] on span "Next" at bounding box center [1110, 544] width 21 height 23
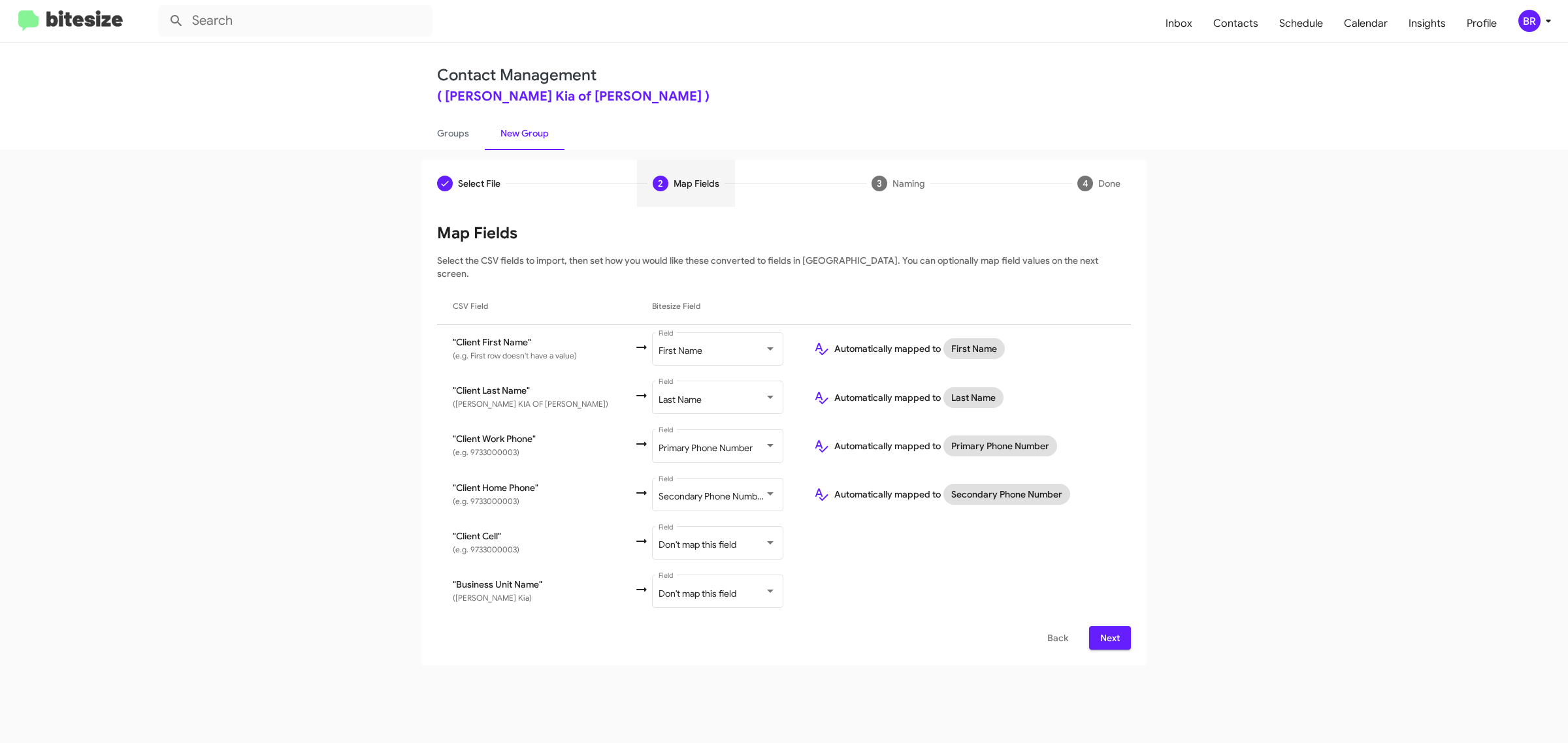
click at [1108, 627] on span "Next" at bounding box center [1110, 638] width 21 height 23
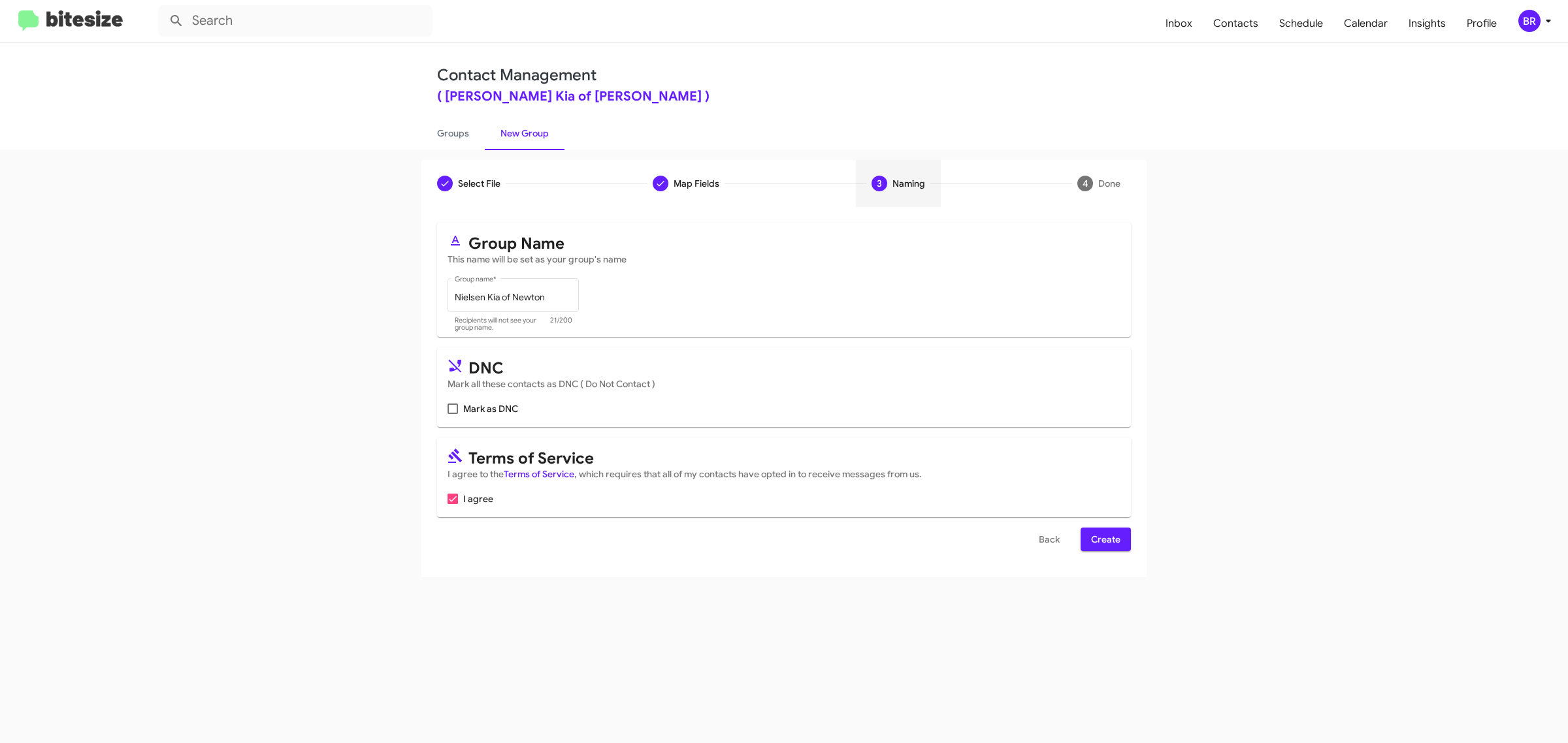
click at [452, 414] on input "Mark as DNC" at bounding box center [452, 414] width 1 height 1
checkbox input "true"
click at [1105, 537] on span "Create" at bounding box center [1105, 539] width 29 height 23
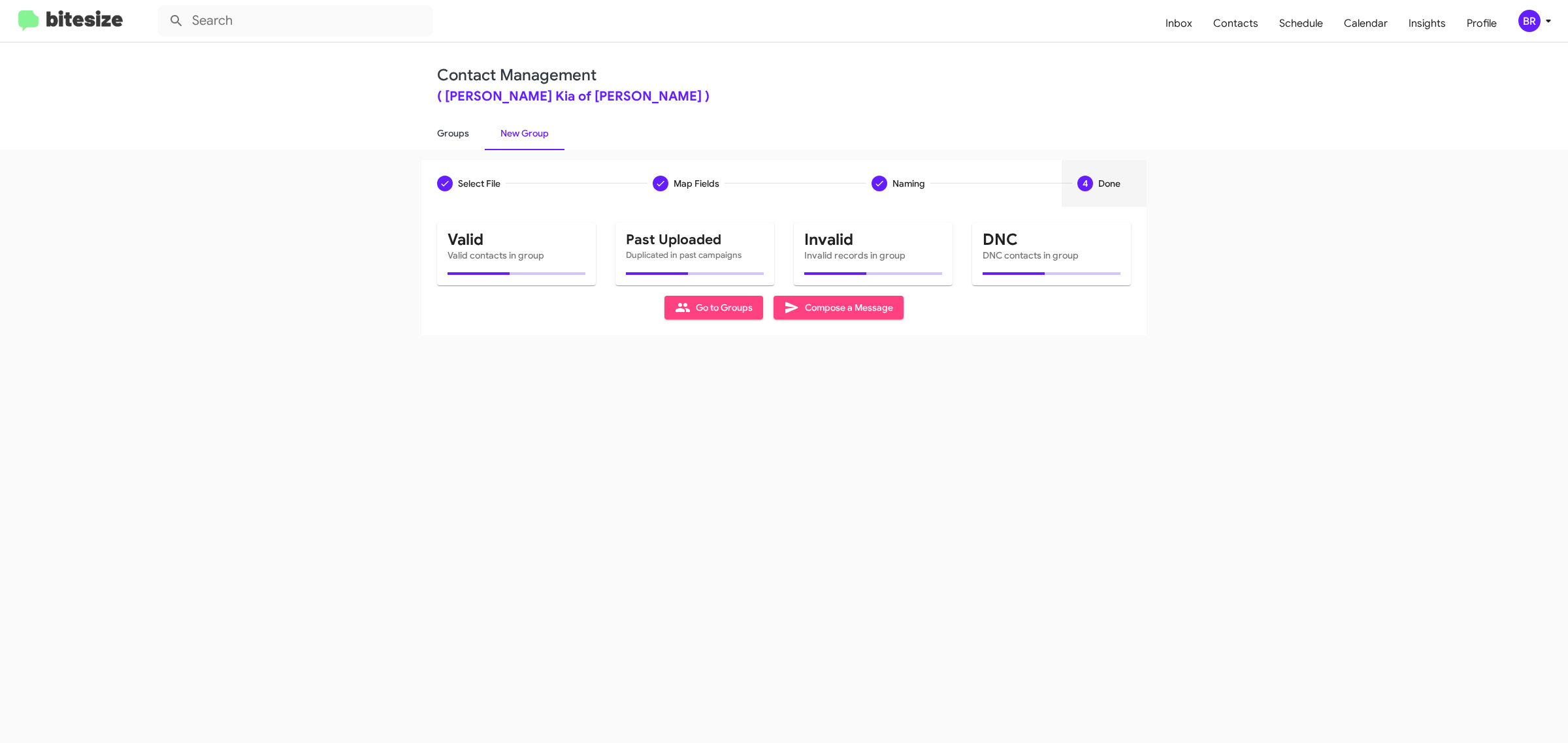
click at [452, 132] on link "Groups" at bounding box center [453, 133] width 64 height 34
type input "in:groups"
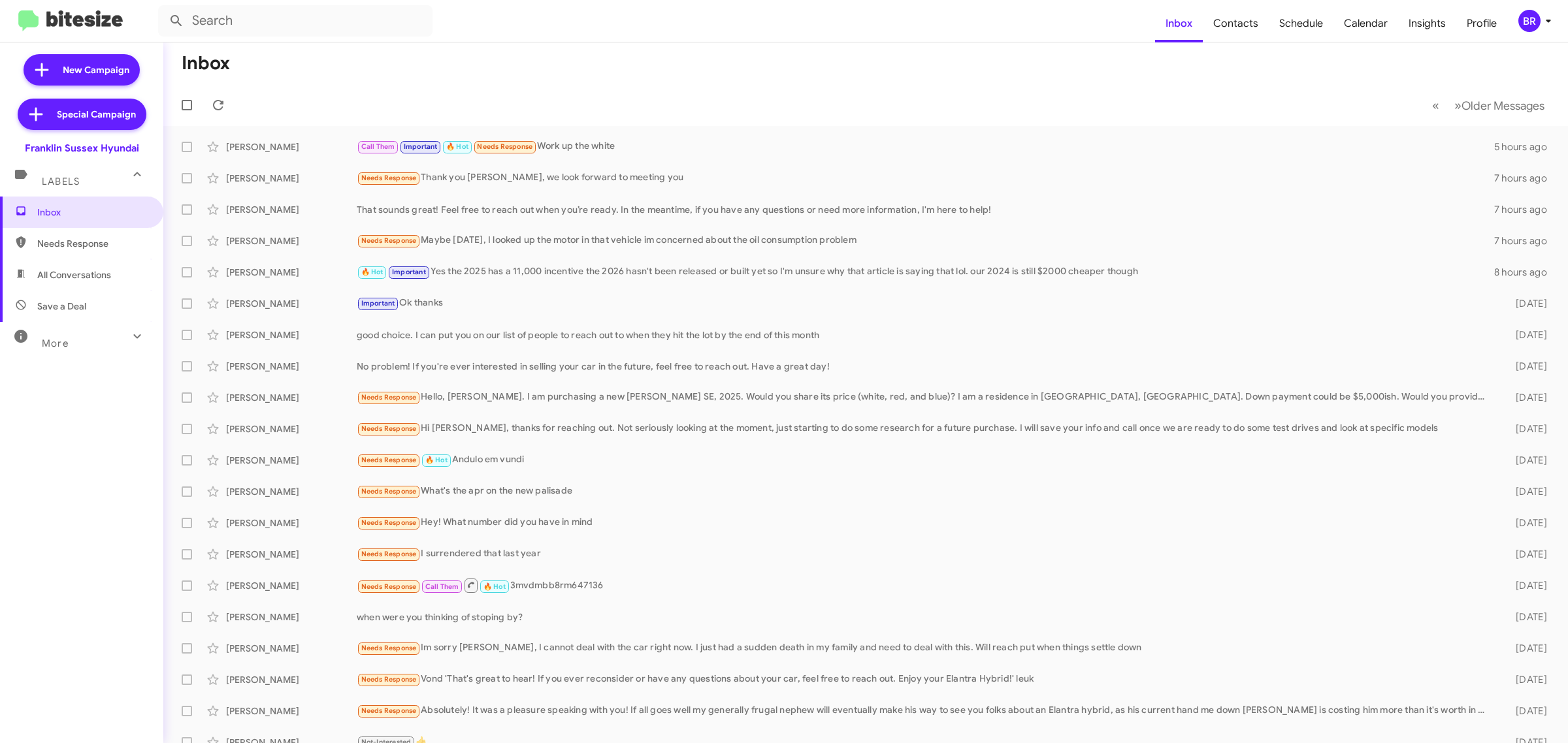
type input "in:groups"
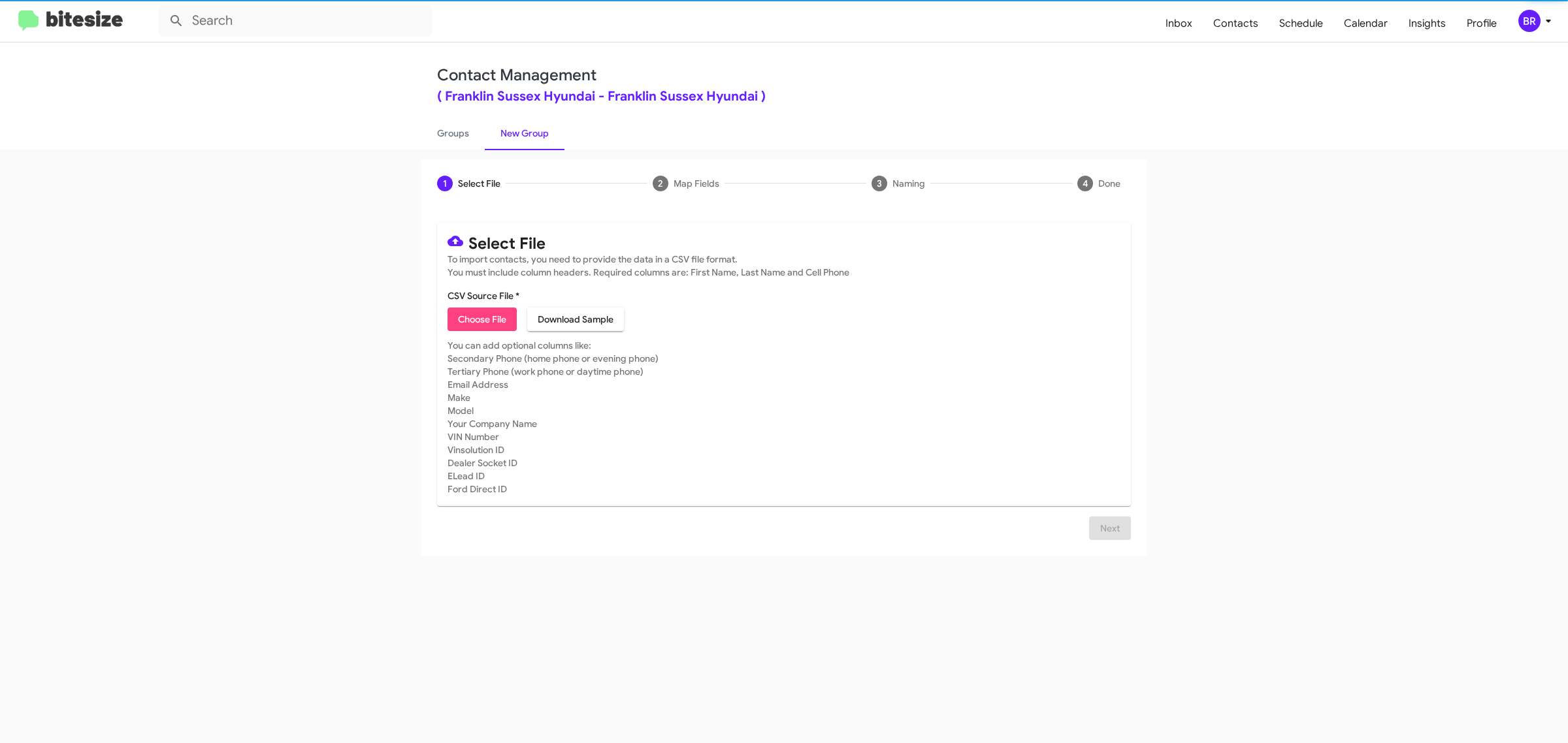
click at [482, 318] on span "Choose File" at bounding box center [482, 319] width 48 height 23
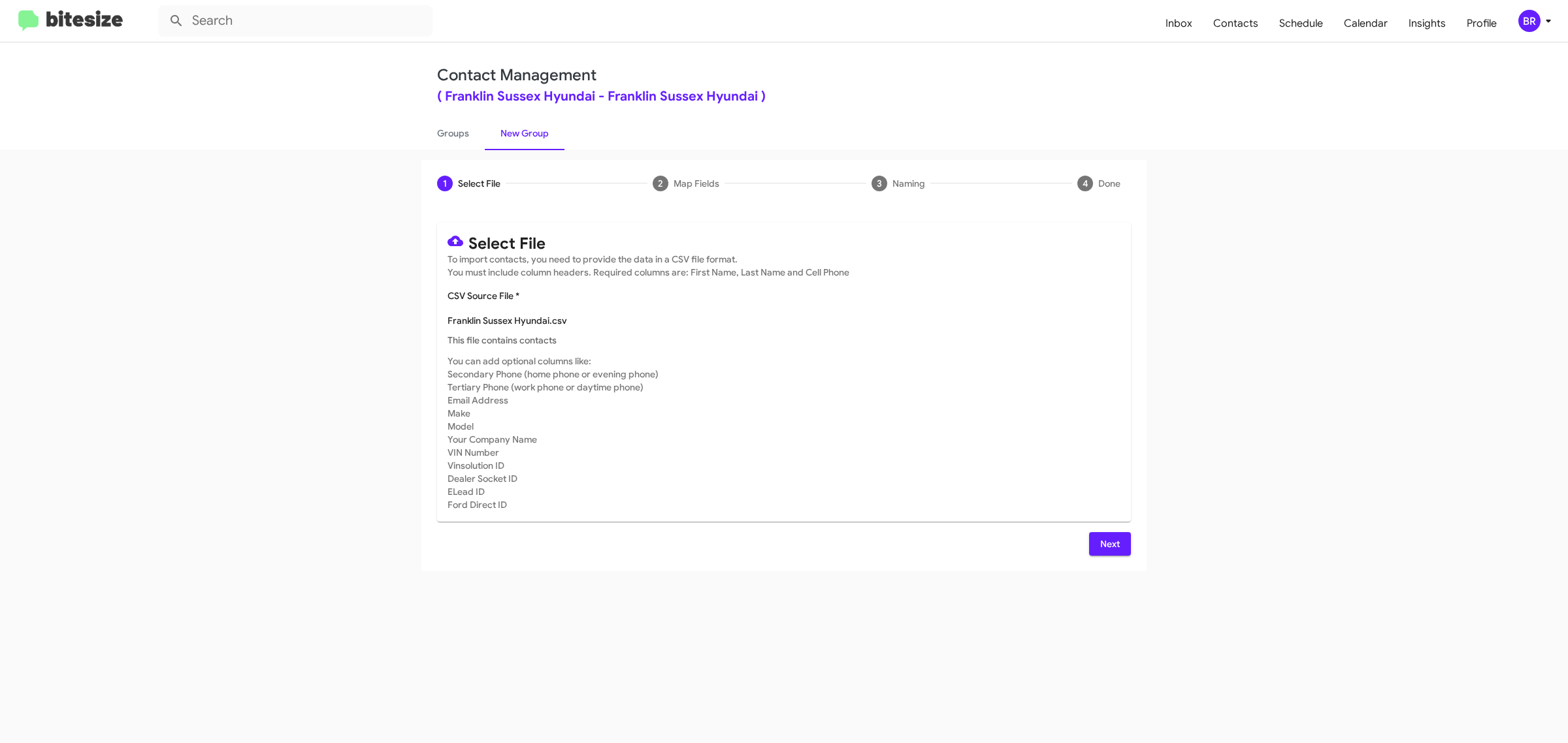
type input "Franklin Sussex Hyundai"
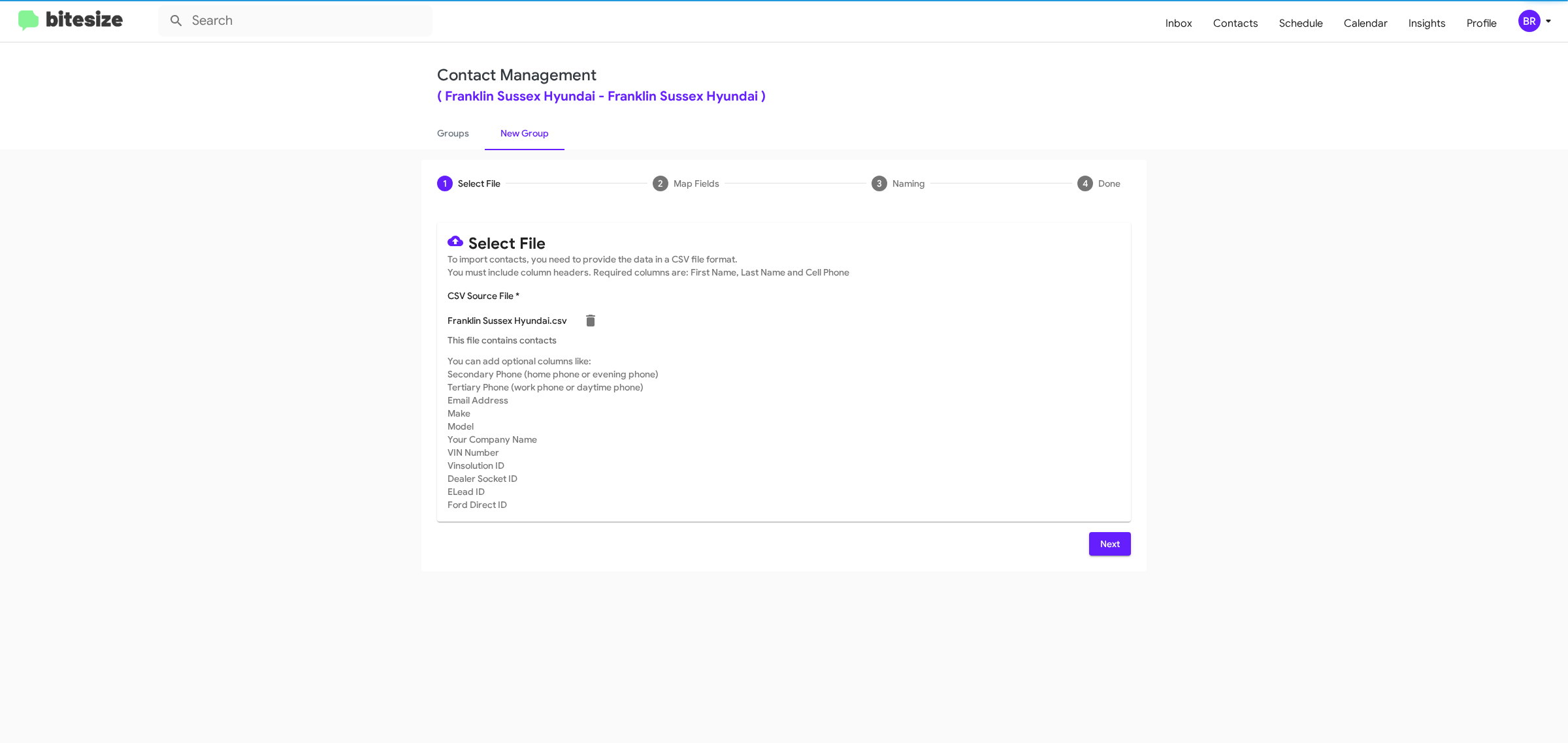
click at [1108, 542] on span "Next" at bounding box center [1110, 544] width 21 height 23
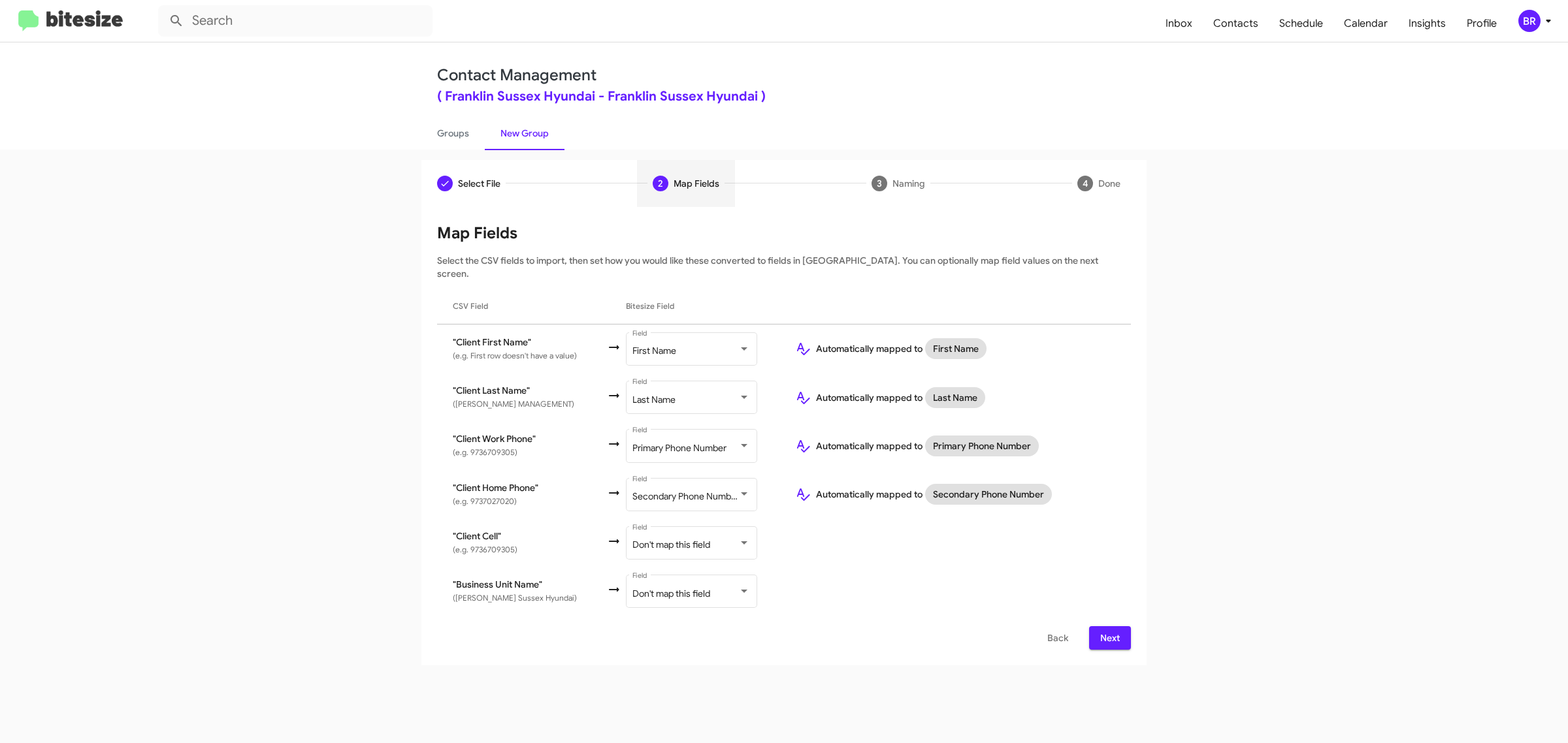
click at [1108, 627] on span "Next" at bounding box center [1110, 638] width 21 height 23
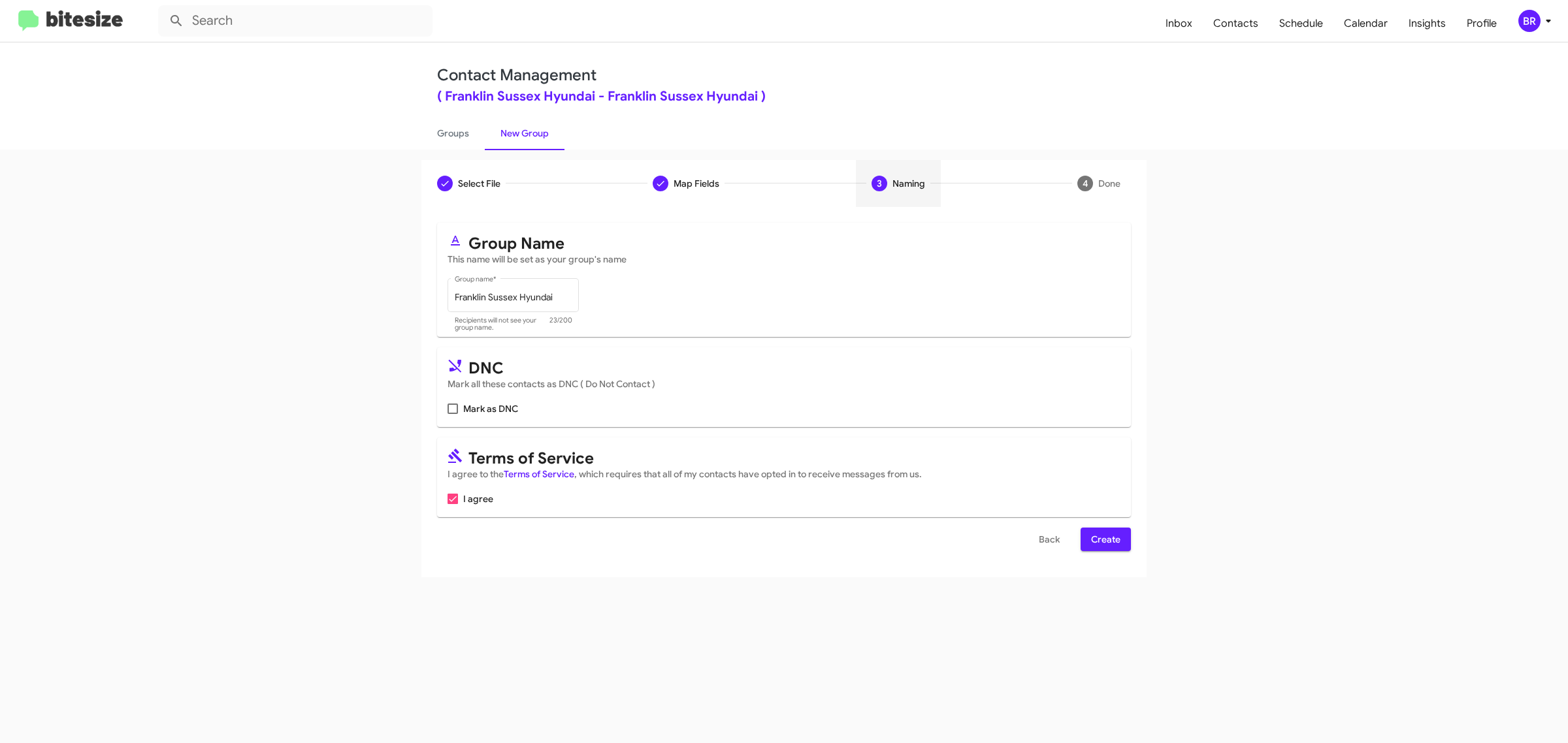
click at [452, 414] on input "Mark as DNC" at bounding box center [452, 414] width 1 height 1
checkbox input "true"
click at [1105, 537] on span "Create" at bounding box center [1105, 539] width 29 height 23
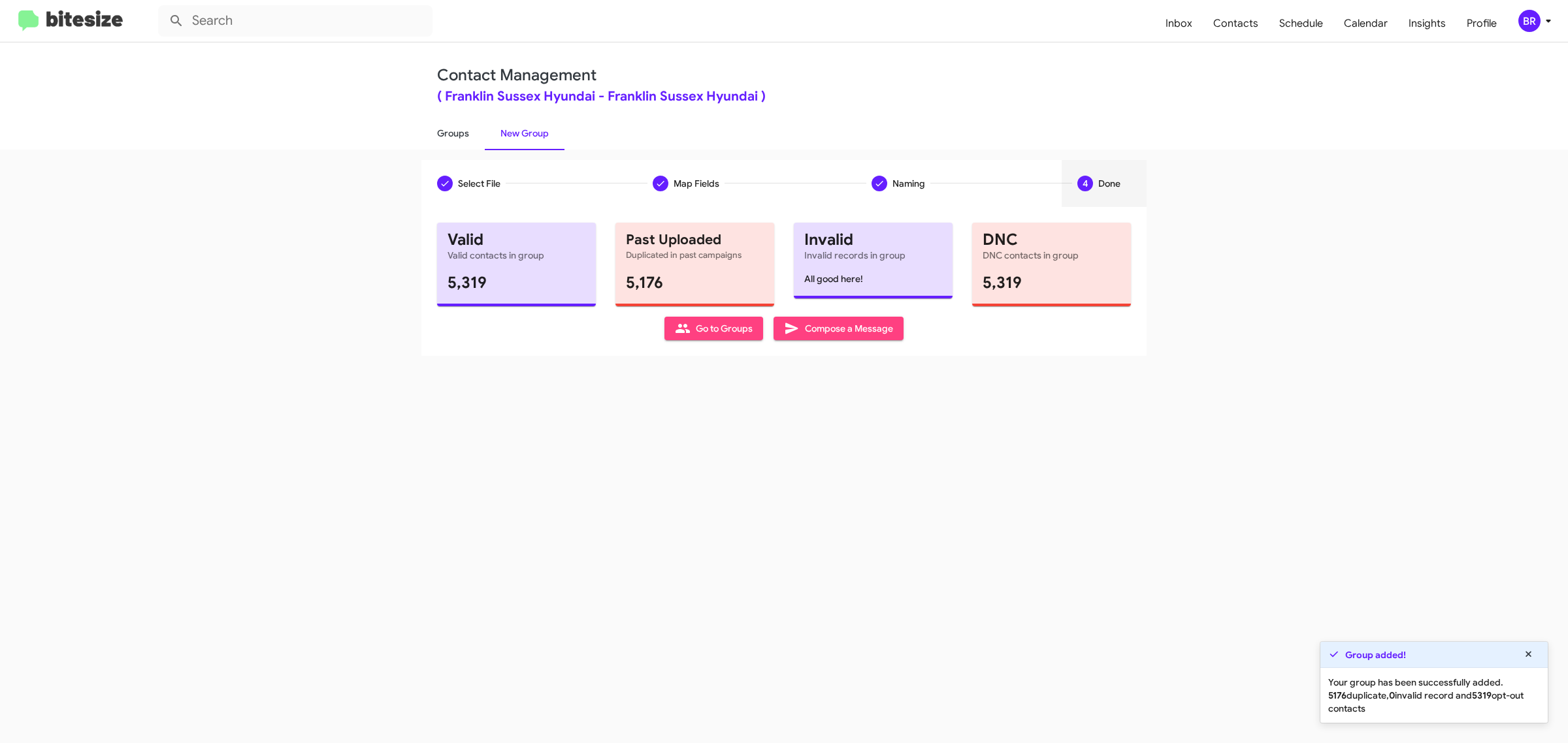
click at [452, 132] on link "Groups" at bounding box center [453, 133] width 64 height 34
type input "in:groups"
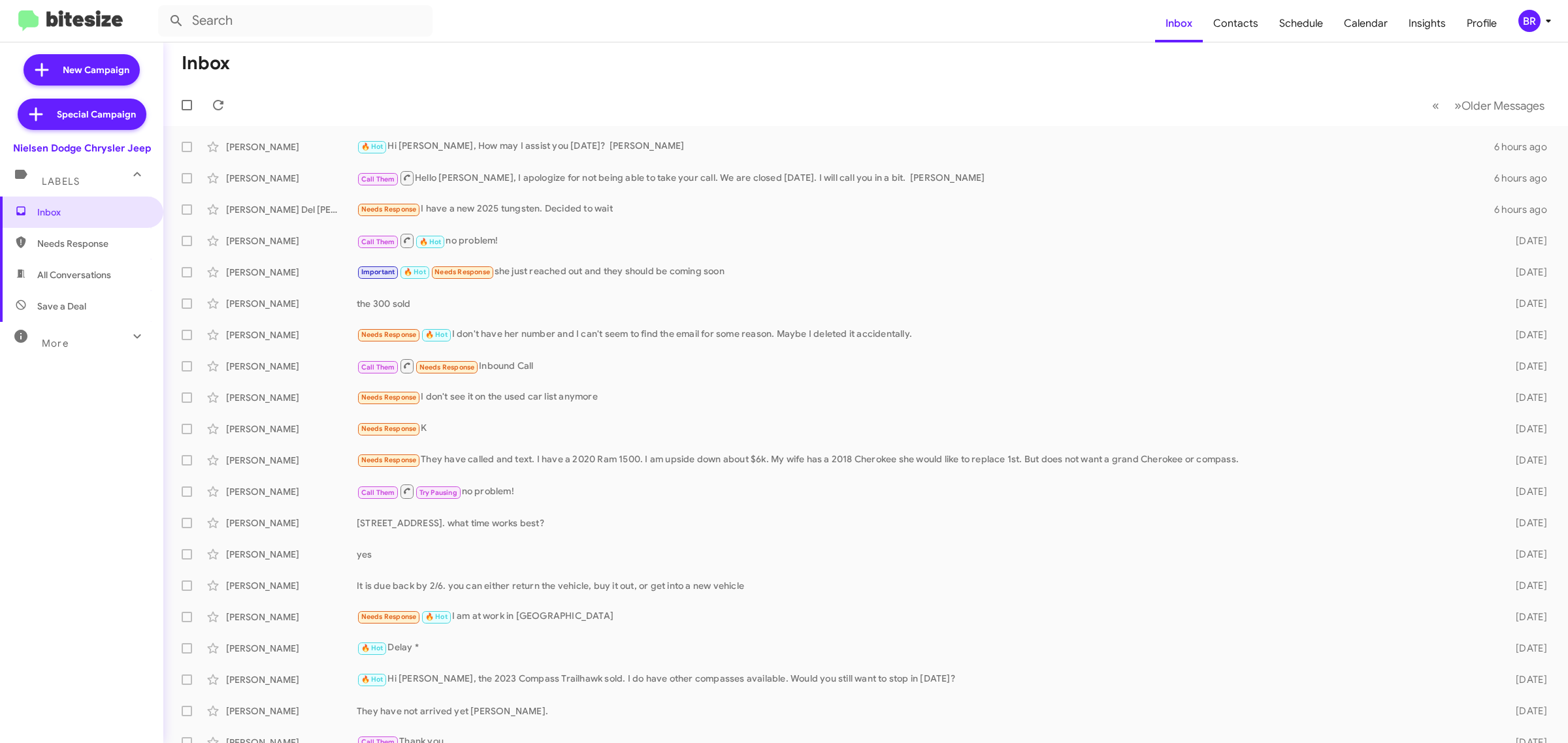
type input "in:groups"
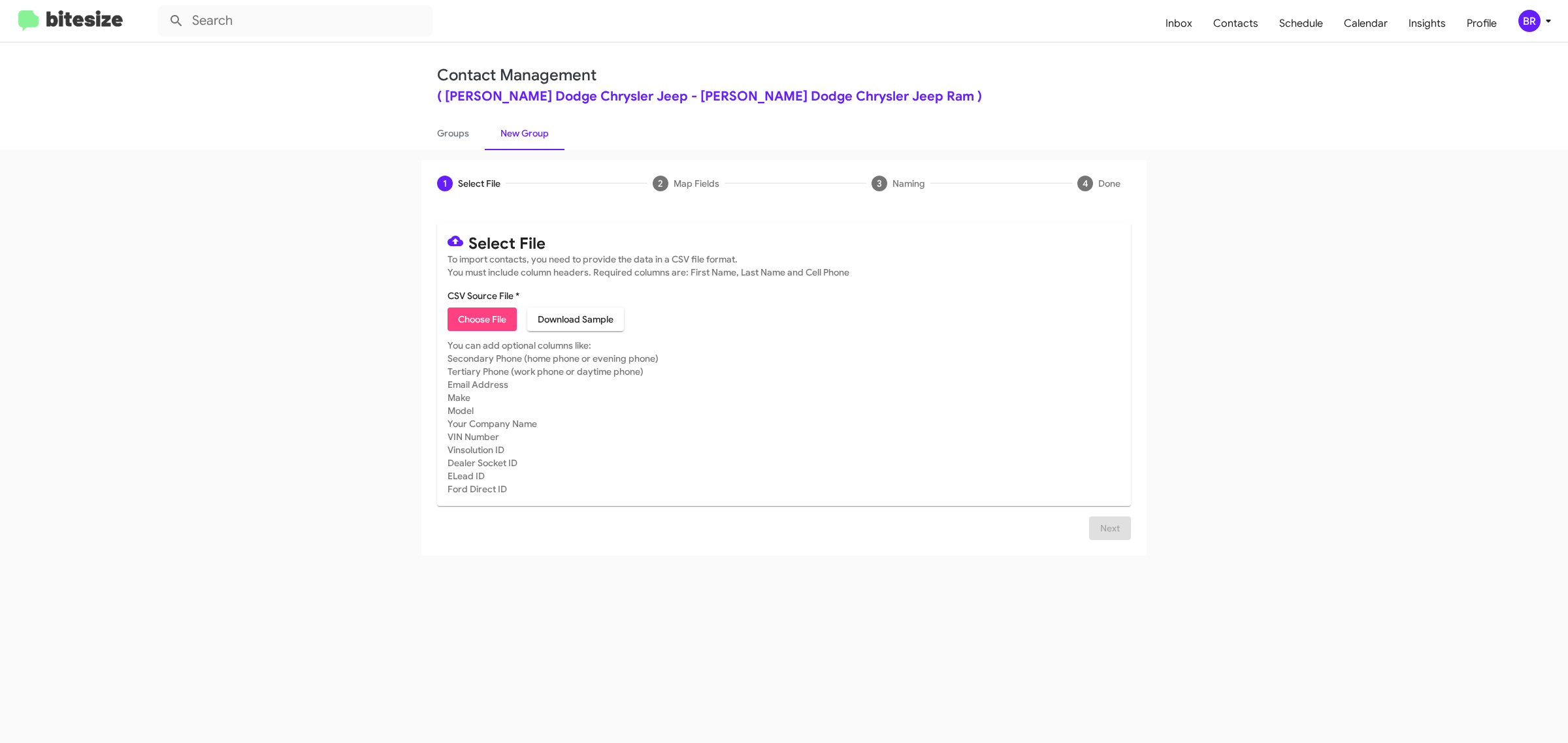
click at [482, 318] on span "Choose File" at bounding box center [482, 319] width 48 height 23
type input "Nielsen Dodge Chrysler Jeep"
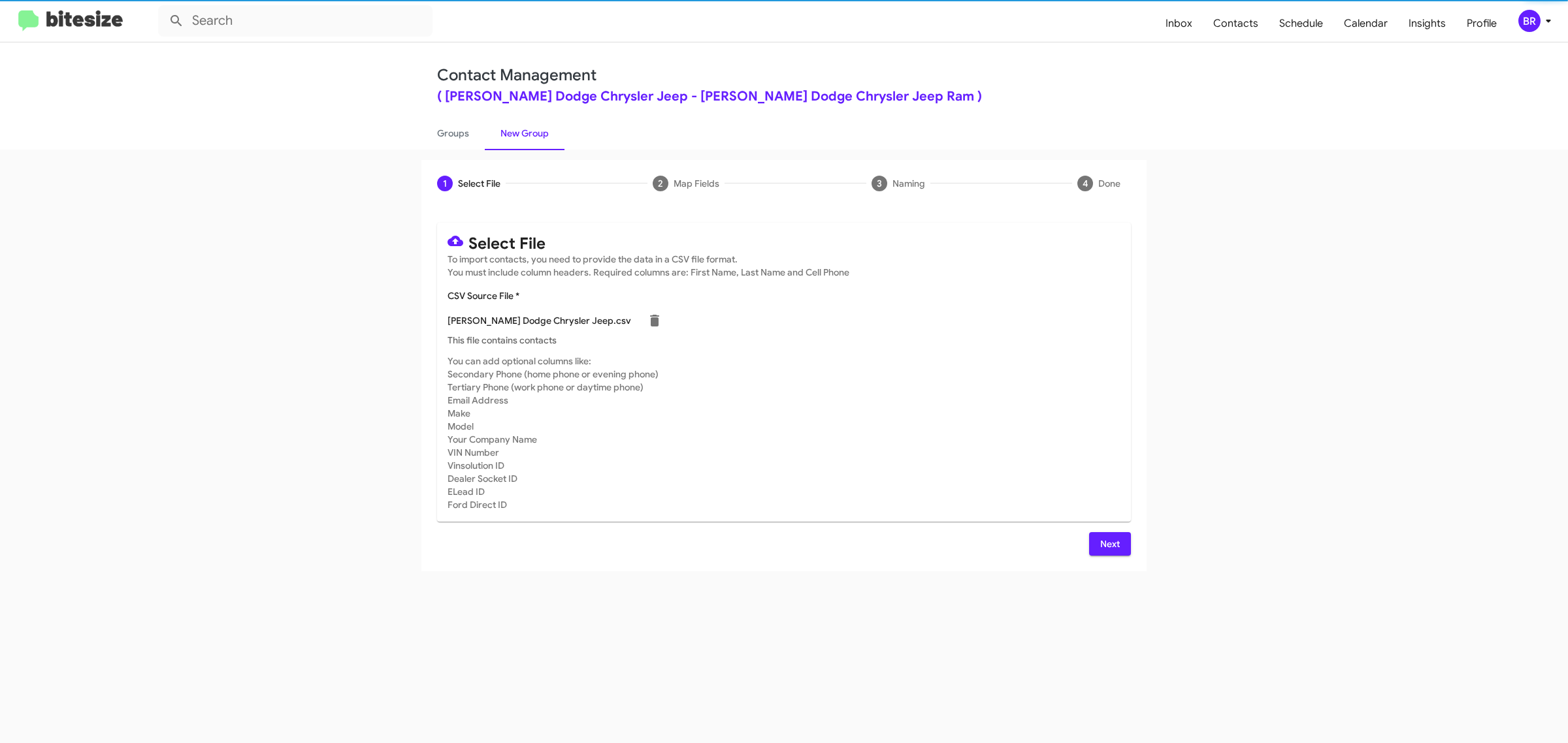
click at [1108, 542] on span "Next" at bounding box center [1110, 544] width 21 height 23
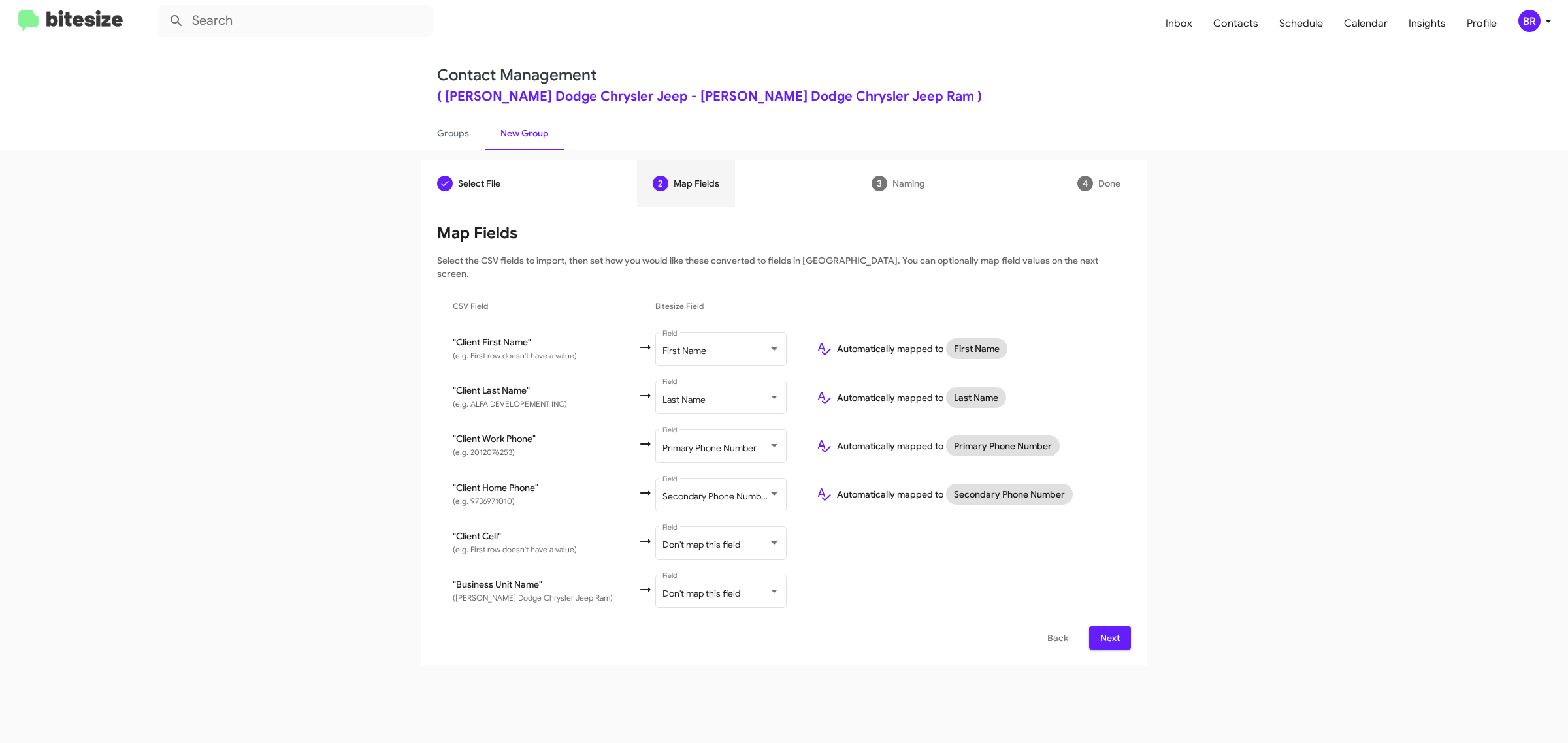
click at [1108, 627] on span "Next" at bounding box center [1110, 638] width 21 height 23
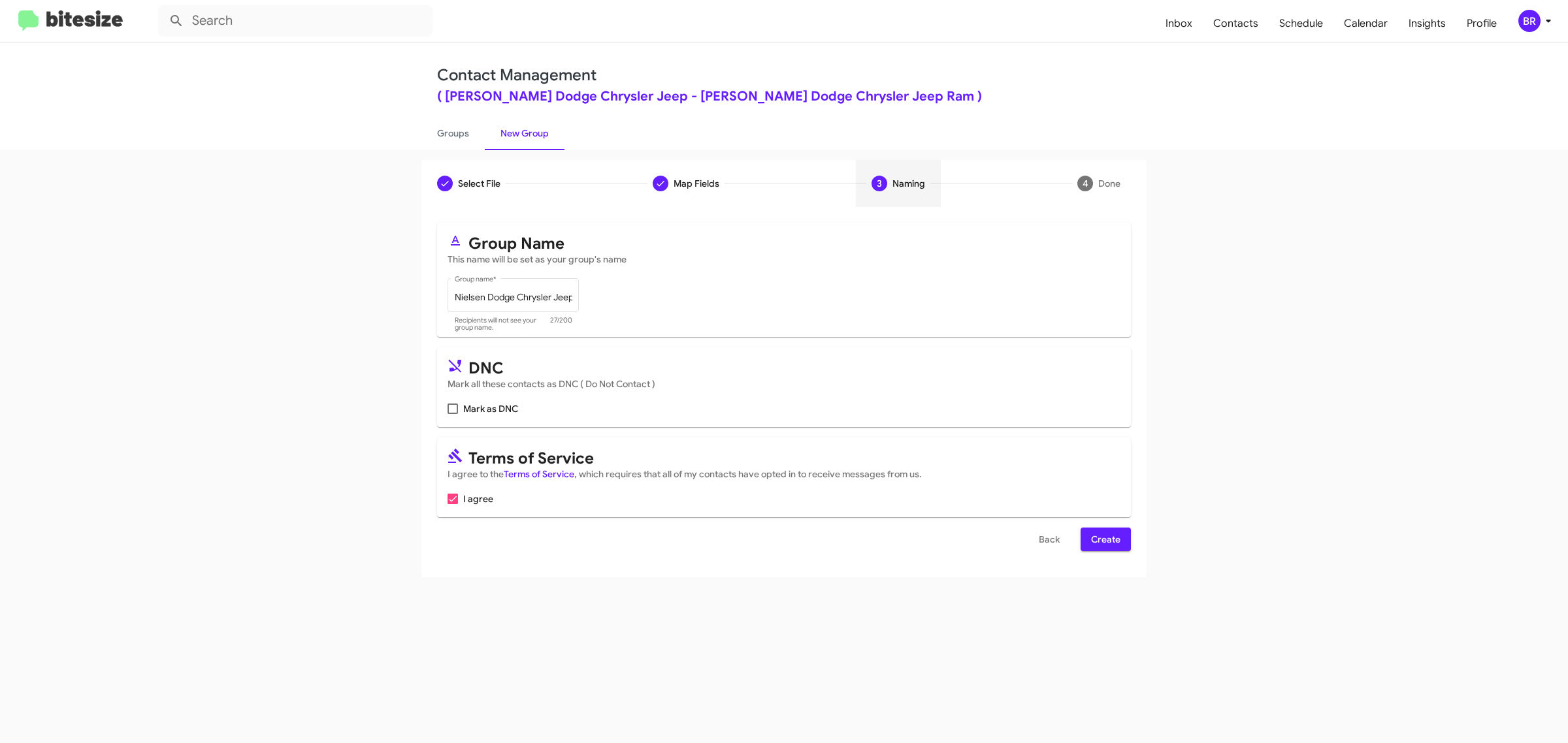
click at [452, 414] on input "Mark as DNC" at bounding box center [452, 414] width 1 height 1
checkbox input "true"
click at [1105, 537] on span "Create" at bounding box center [1105, 539] width 29 height 23
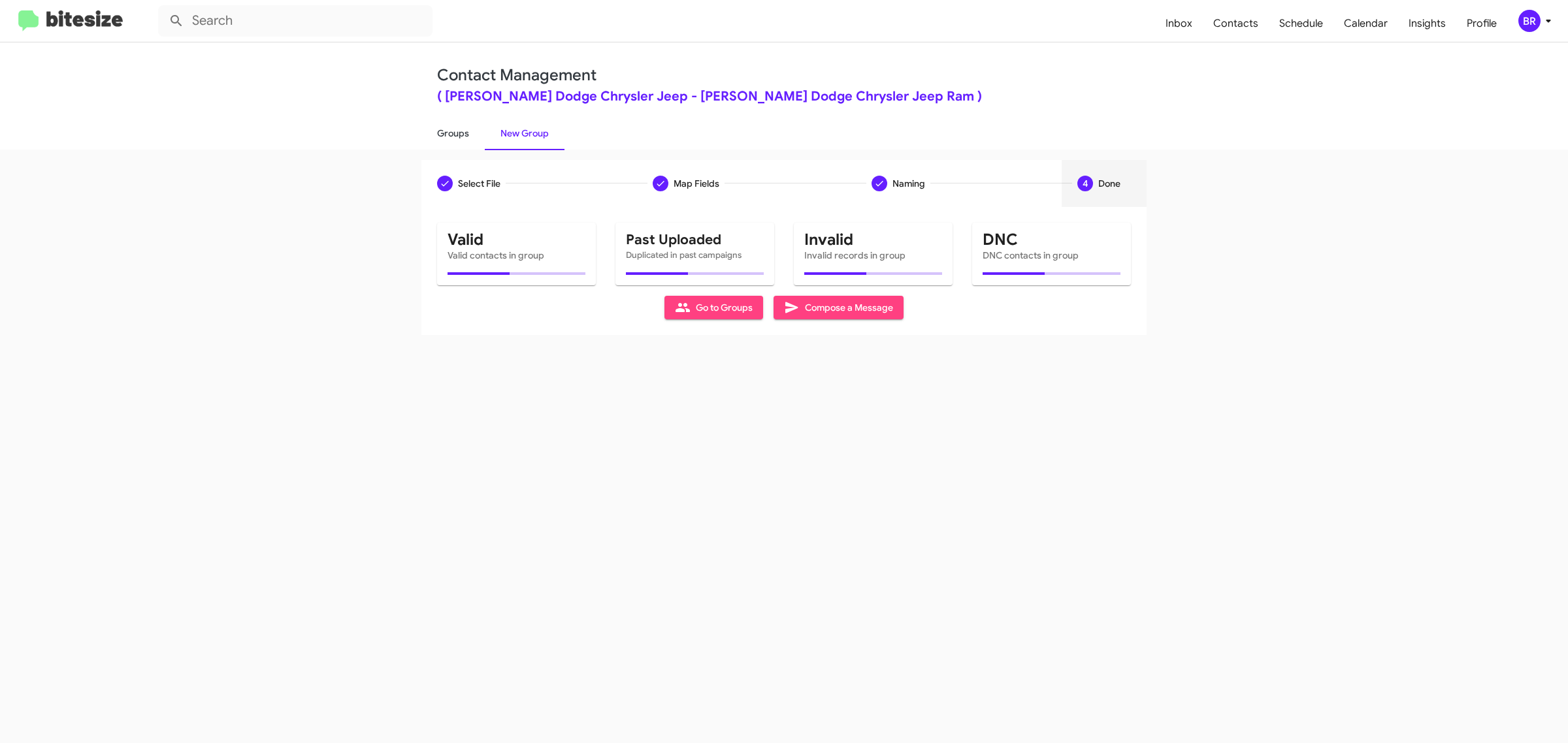
click at [452, 132] on link "Groups" at bounding box center [453, 133] width 64 height 34
type input "in:groups"
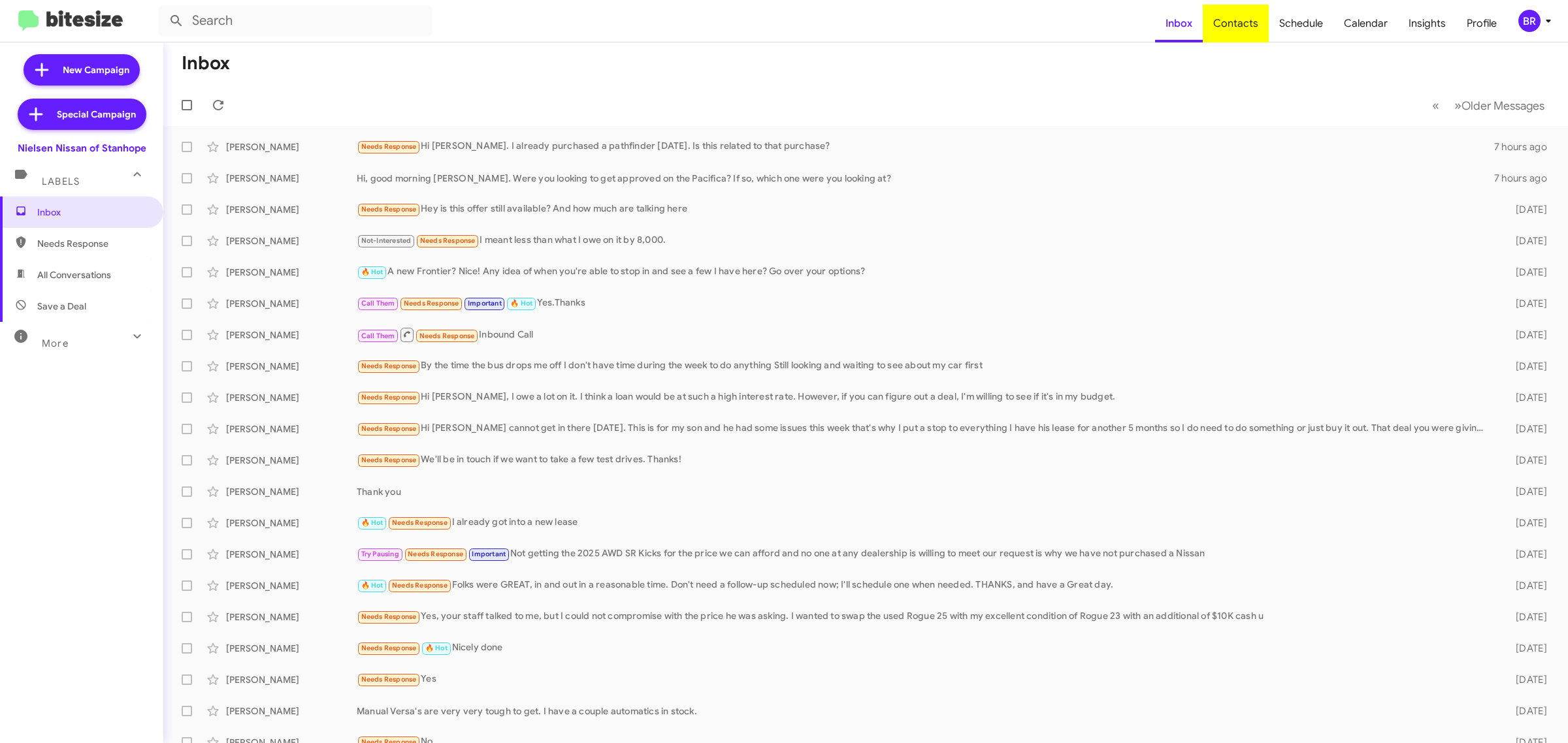
type input "in:groups"
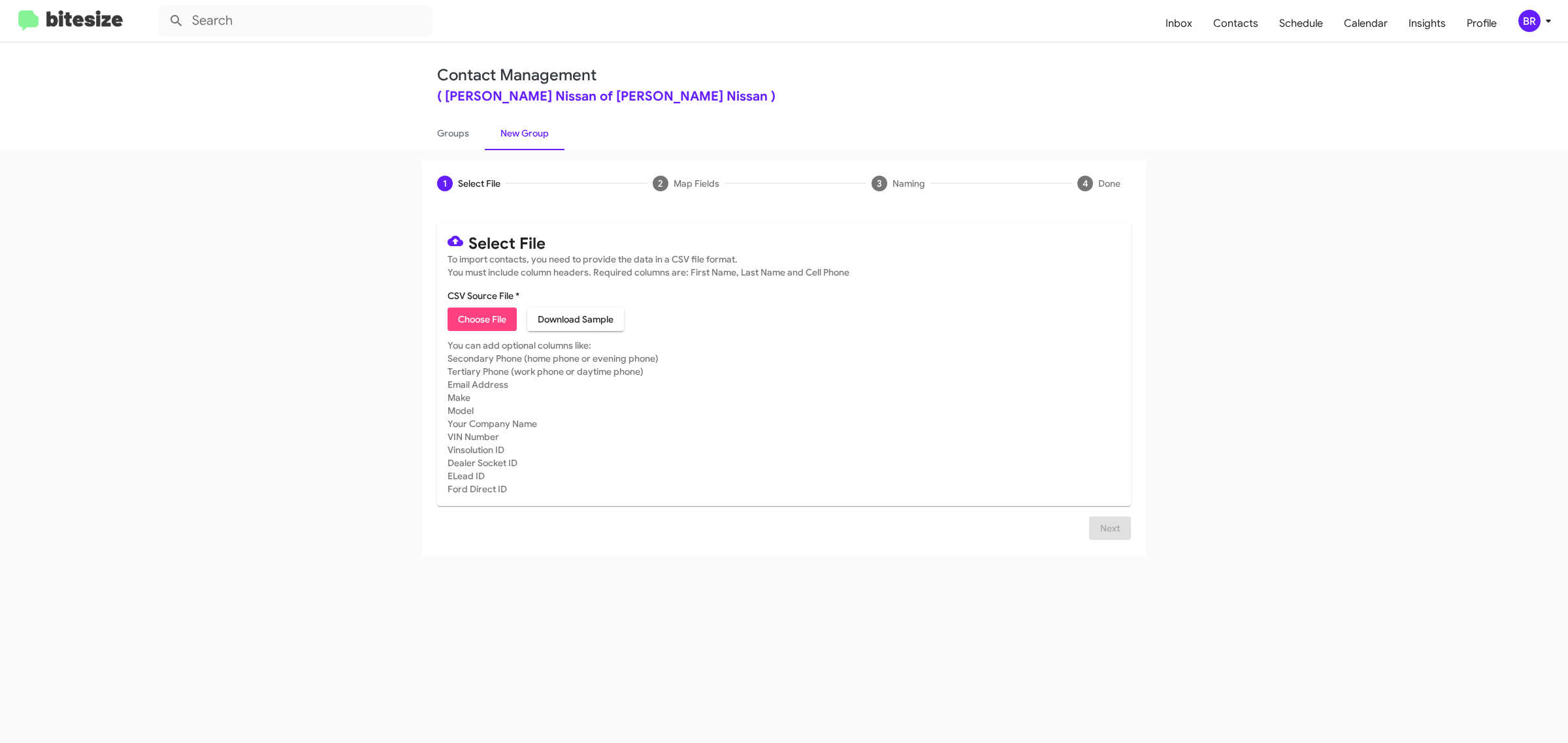
click at [482, 318] on span "Choose File" at bounding box center [482, 319] width 48 height 23
type input "Nielsen Nissan of Stanhope"
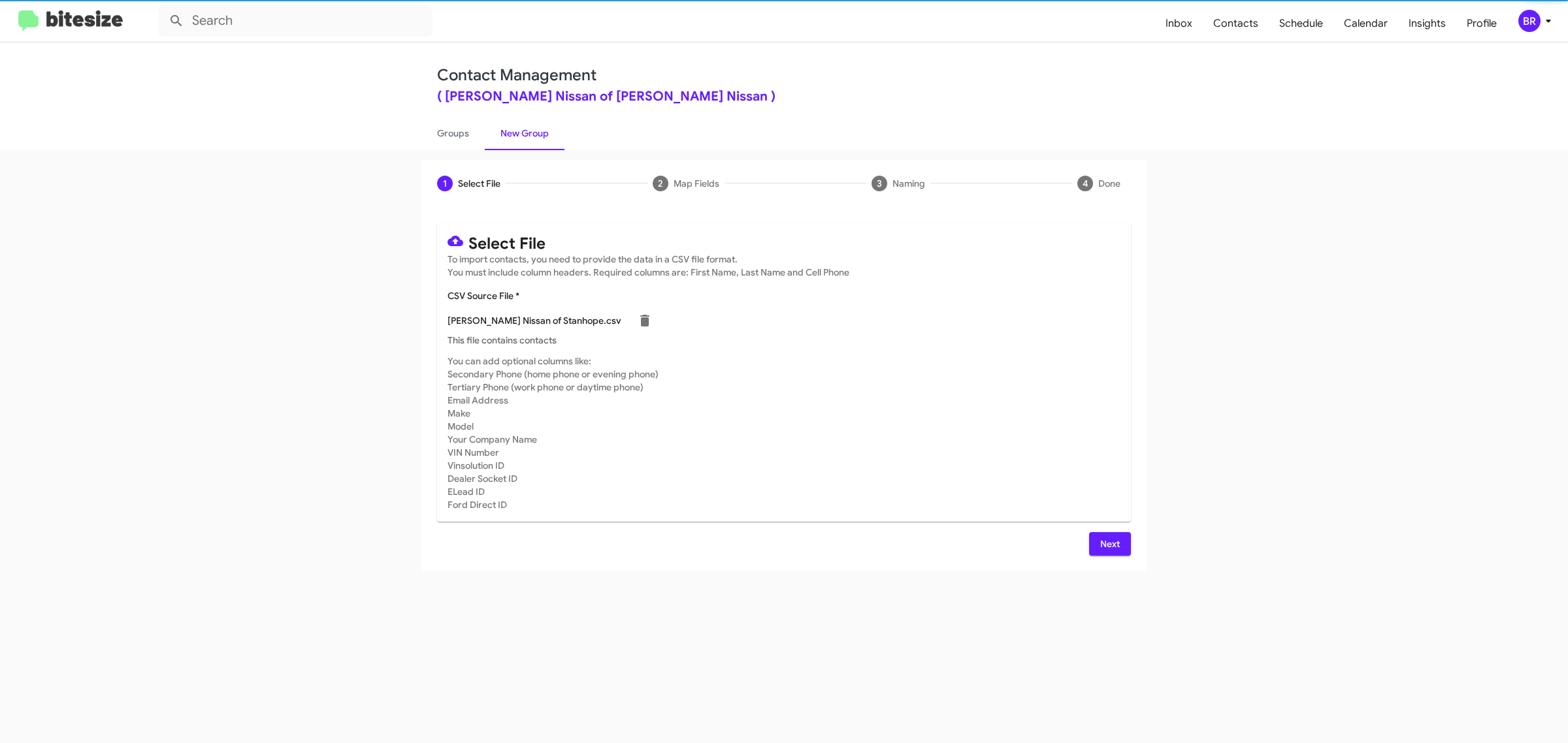
click at [1108, 542] on span "Next" at bounding box center [1110, 544] width 21 height 23
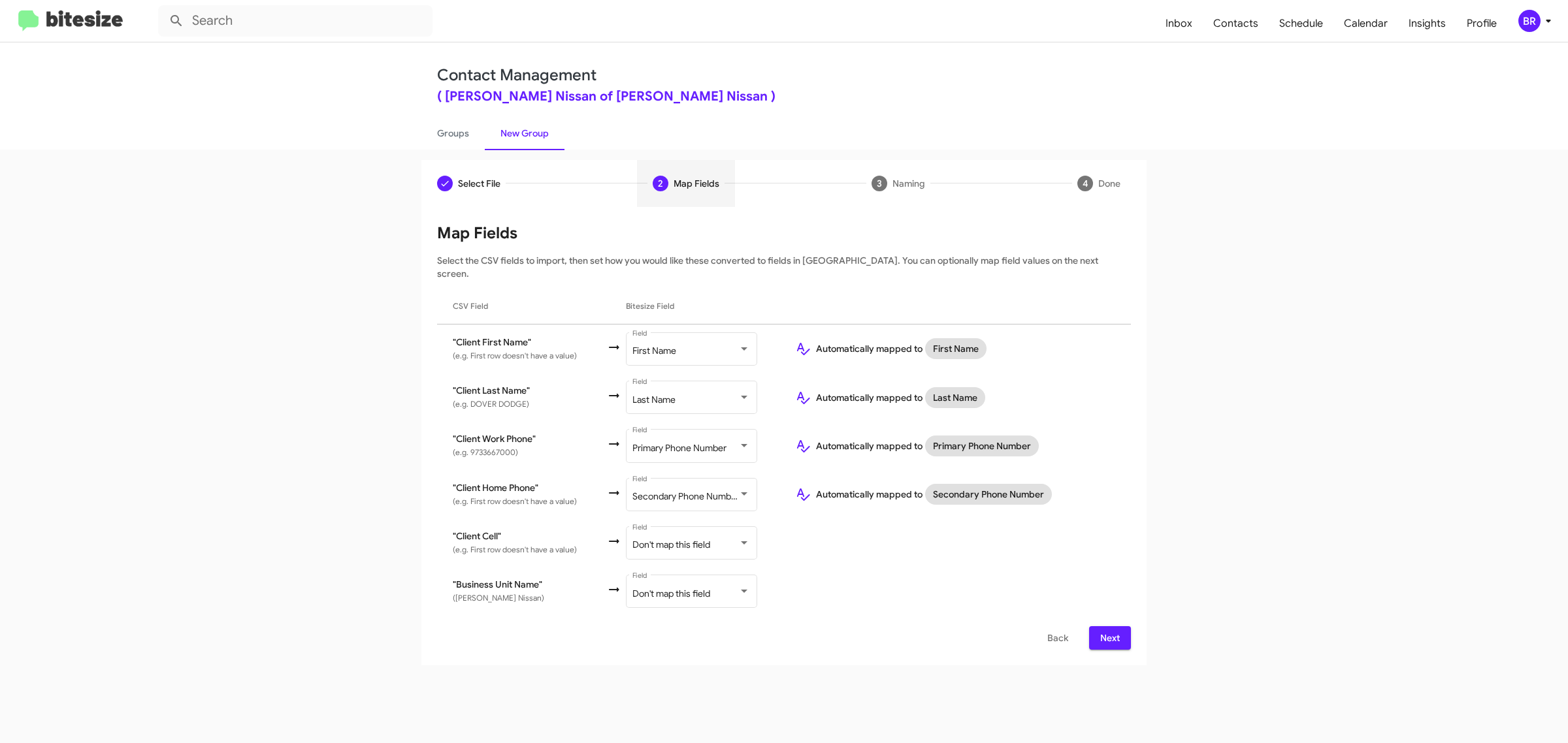
click at [1108, 627] on span "Next" at bounding box center [1110, 638] width 21 height 23
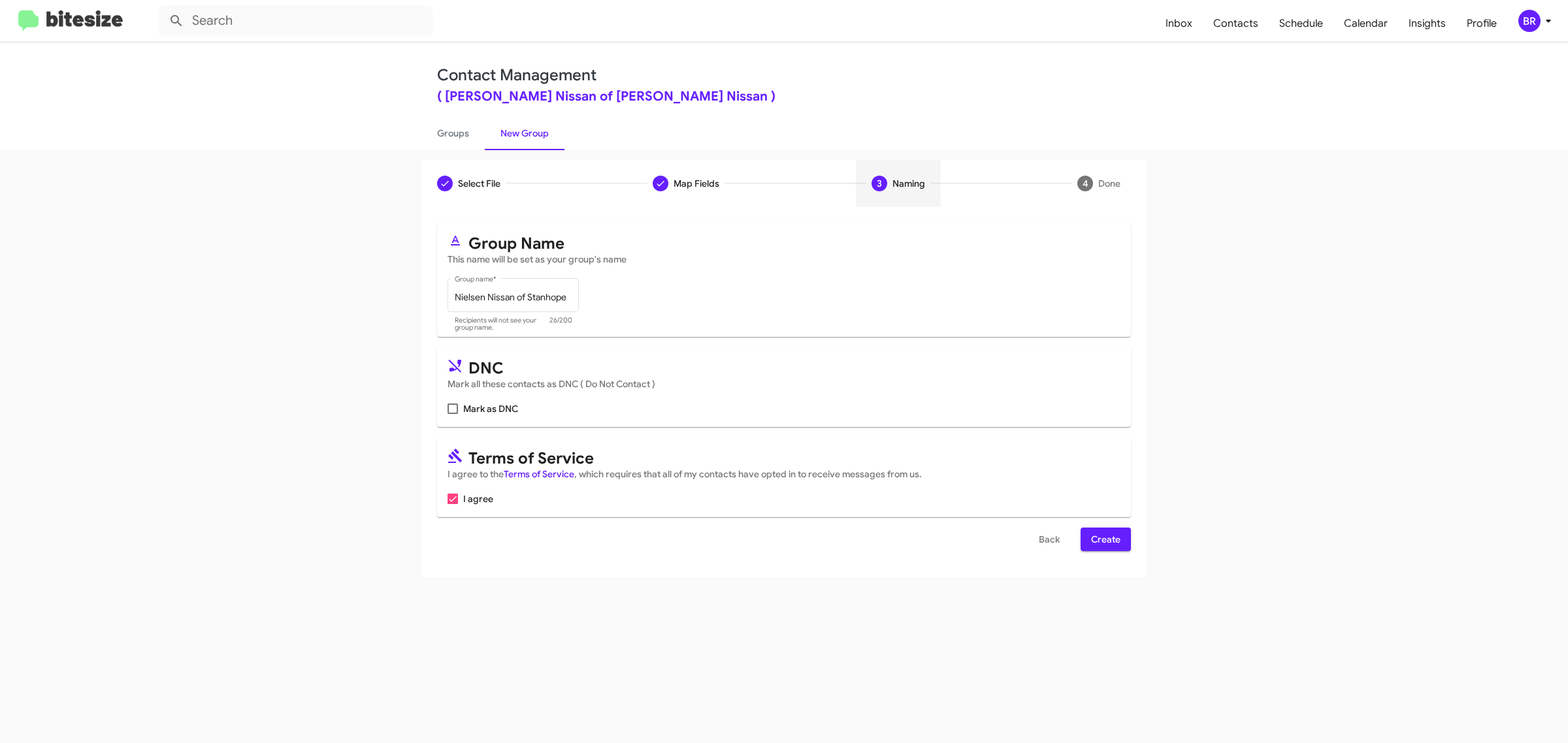
click at [452, 414] on input "Mark as DNC" at bounding box center [452, 414] width 1 height 1
checkbox input "true"
click at [1105, 537] on span "Create" at bounding box center [1105, 539] width 29 height 23
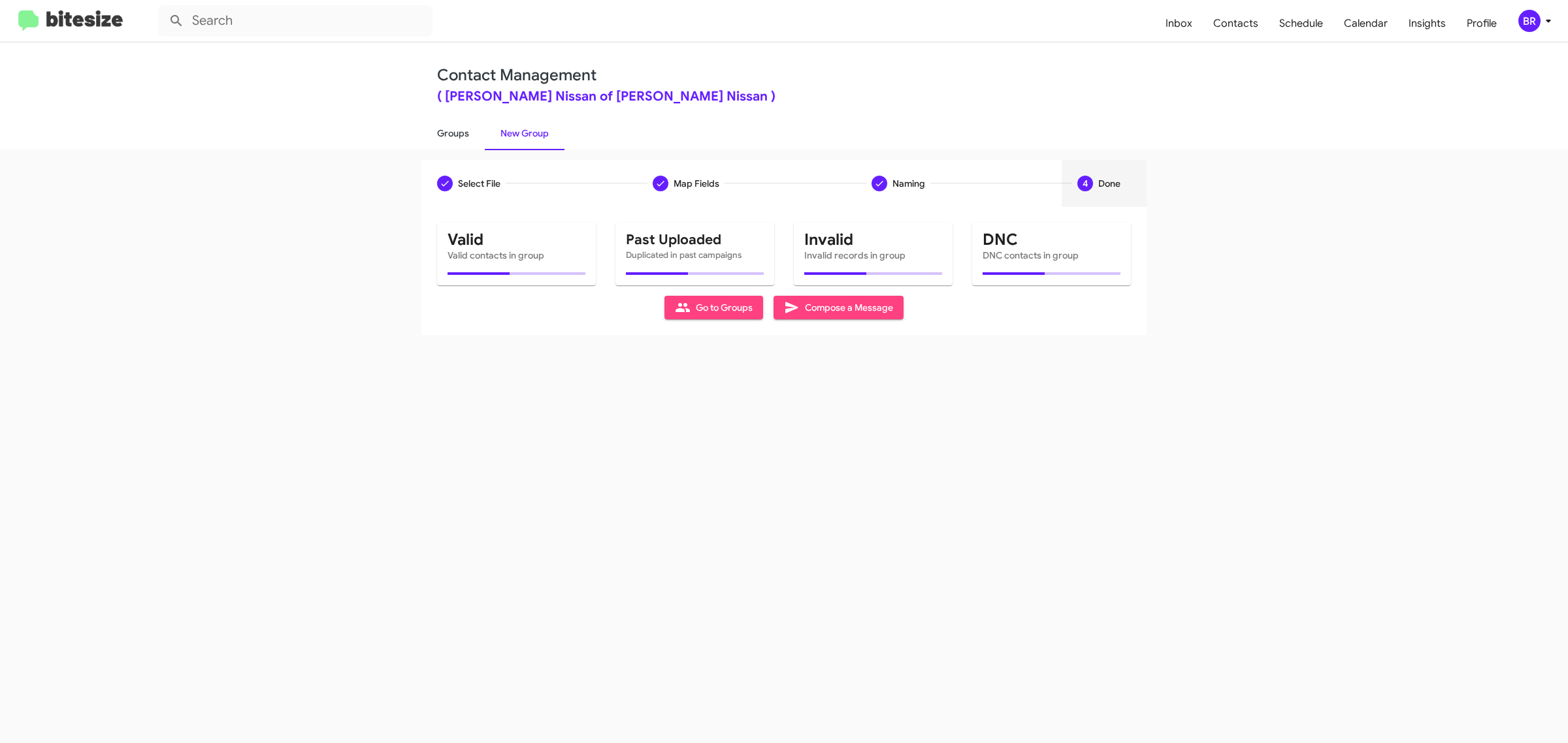
click at [452, 132] on link "Groups" at bounding box center [453, 133] width 64 height 34
type input "in:groups"
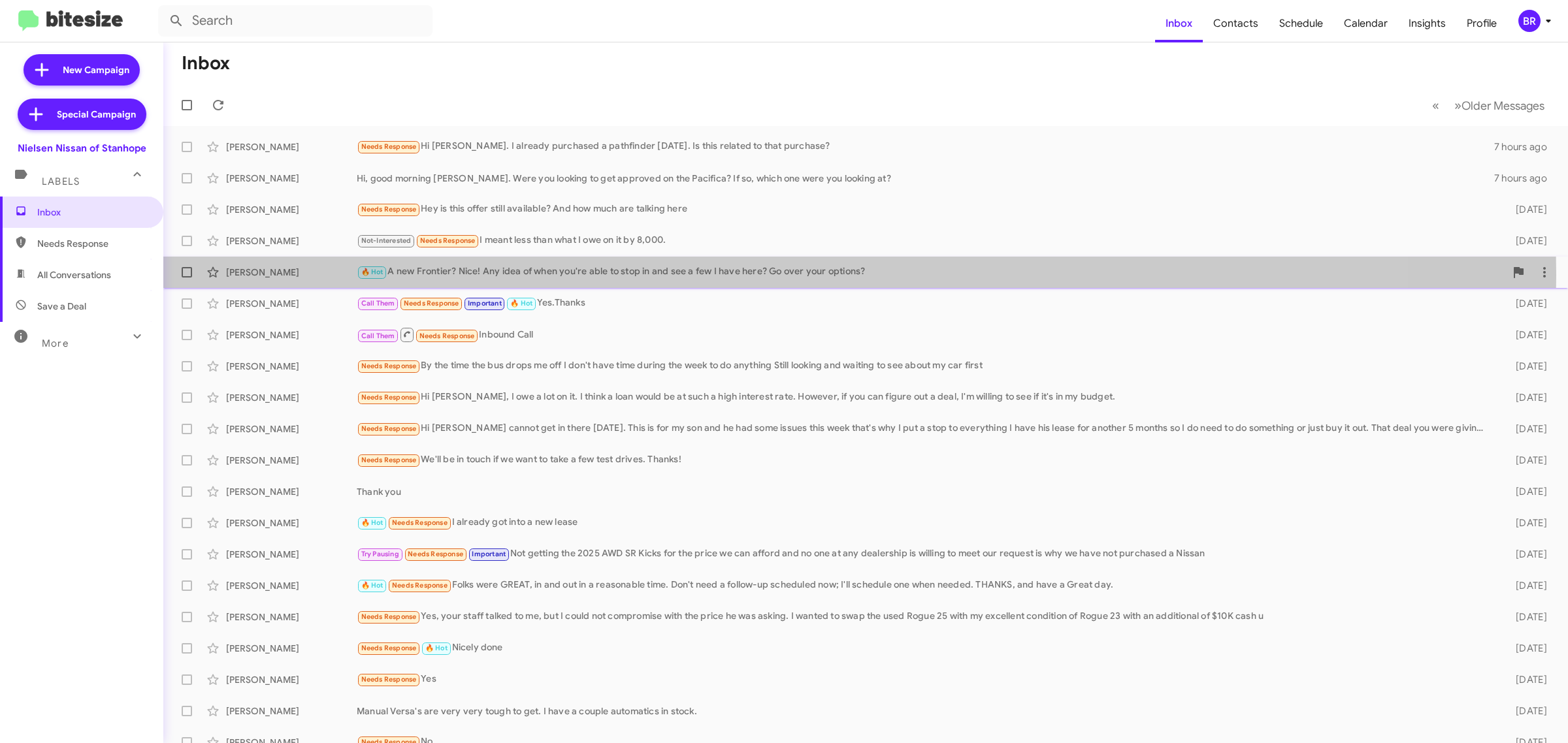
click at [652, 275] on div "🔥 Hot A new Frontier? Nice! Any idea of when you're able to stop in and see a f…" at bounding box center [930, 272] width 1149 height 15
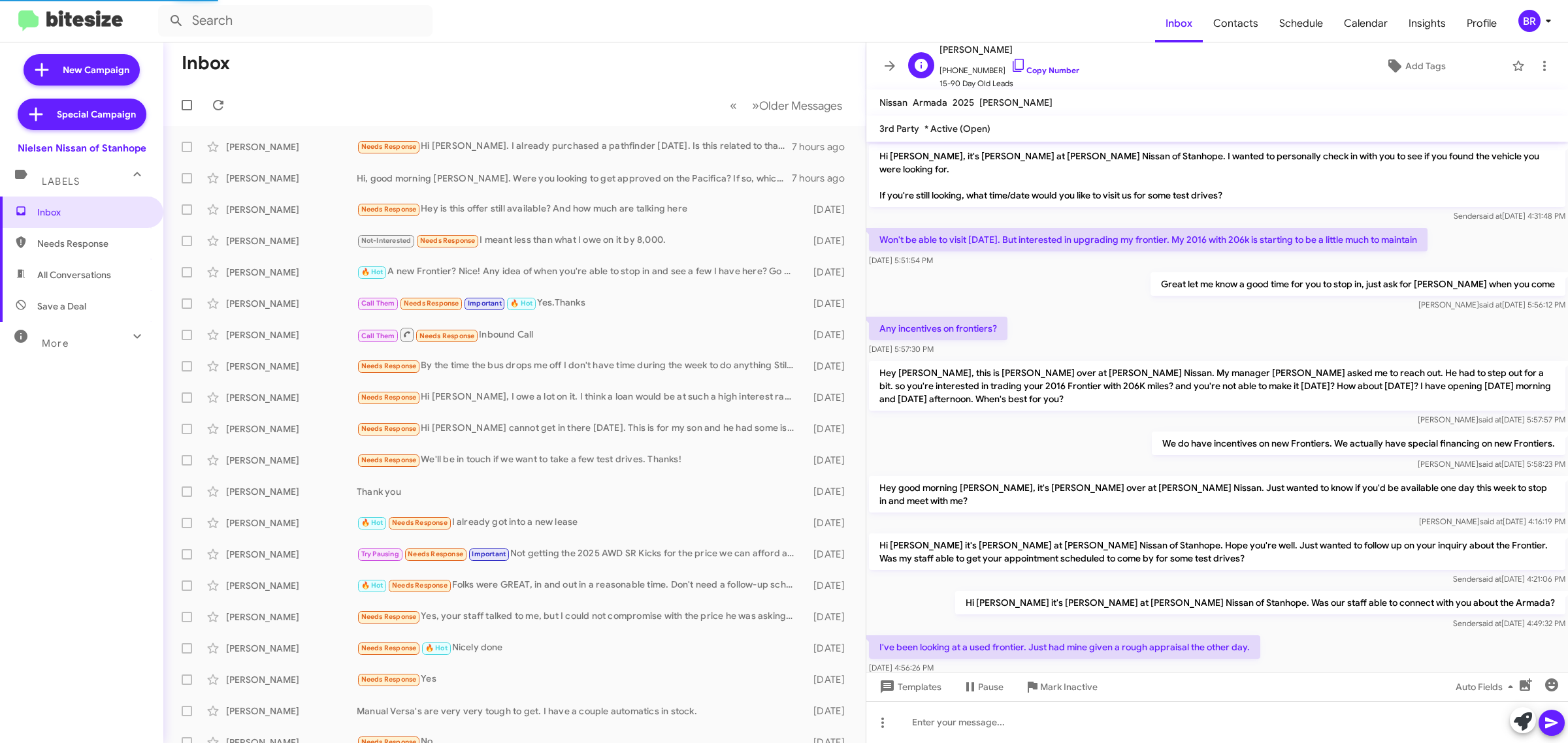
scroll to position [579, 0]
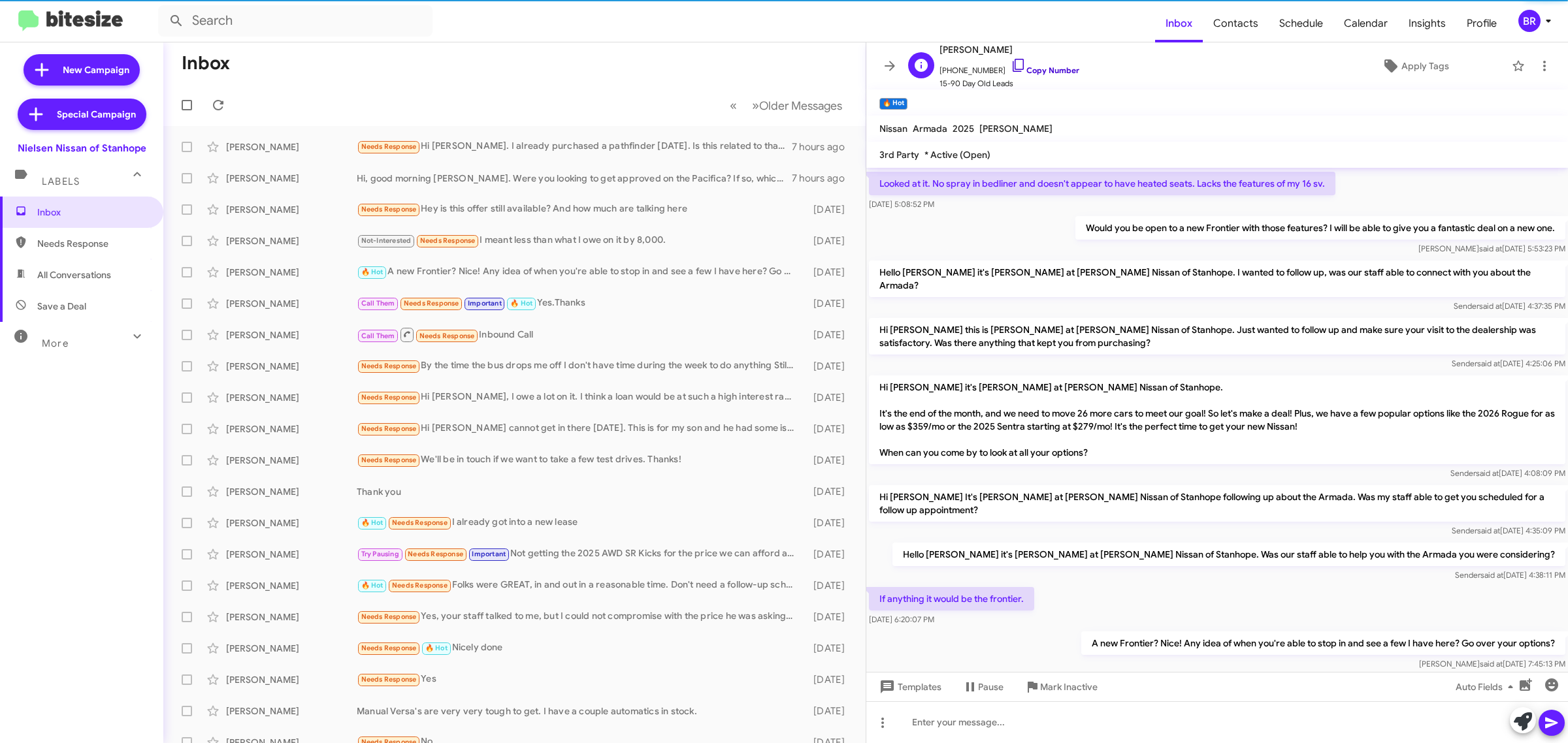
click at [1028, 70] on link "Copy Number" at bounding box center [1045, 70] width 69 height 10
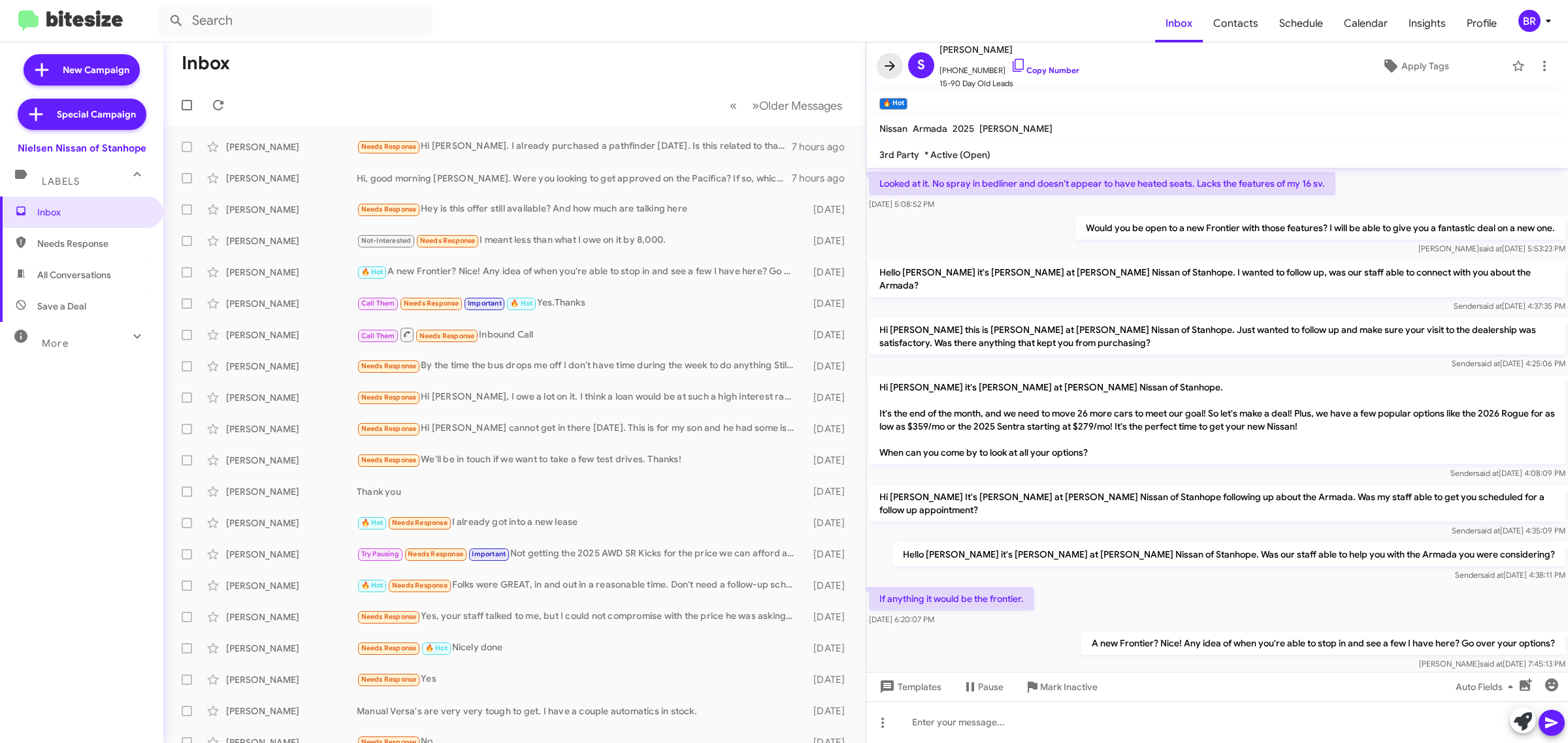
click at [893, 65] on icon at bounding box center [889, 65] width 10 height 10
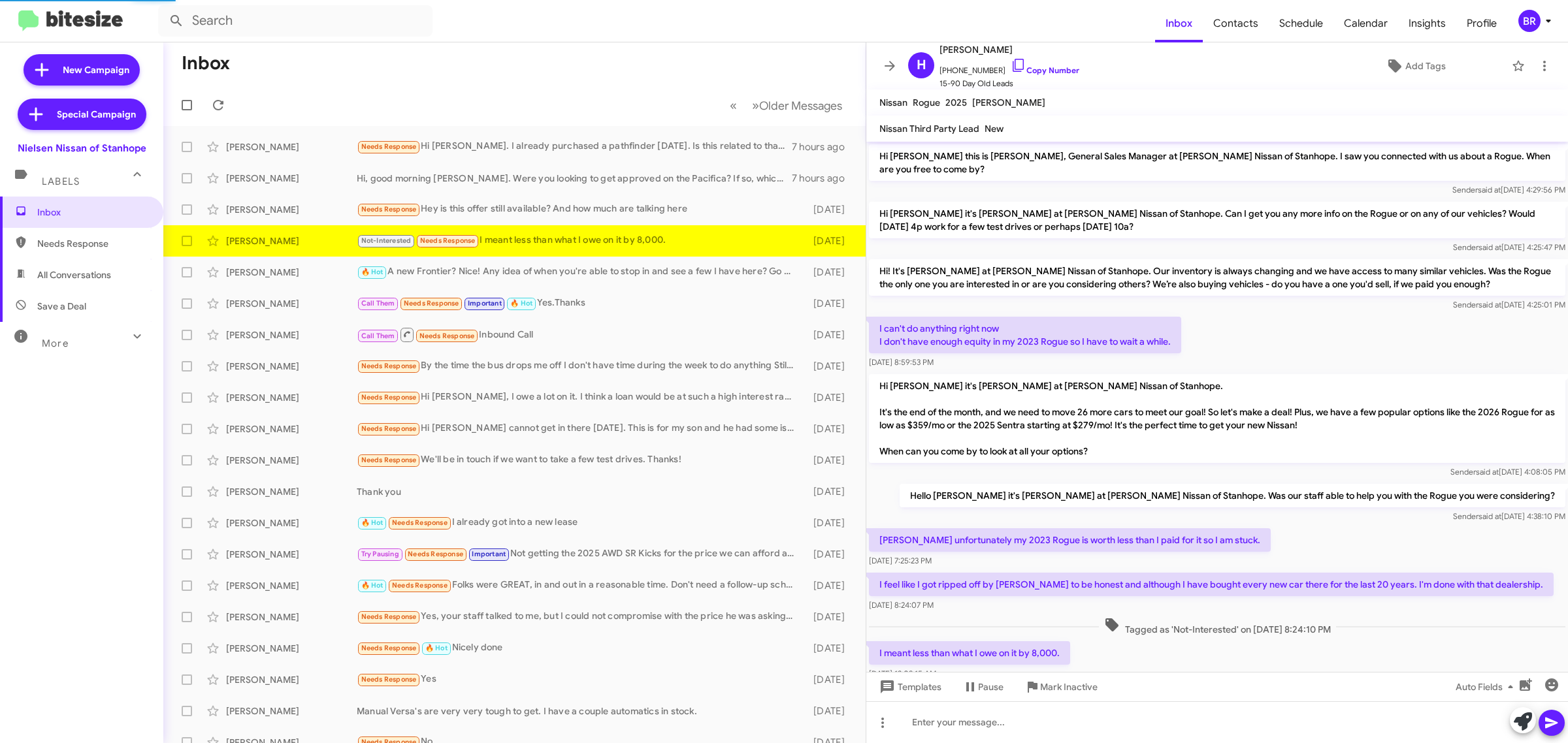
scroll to position [42, 0]
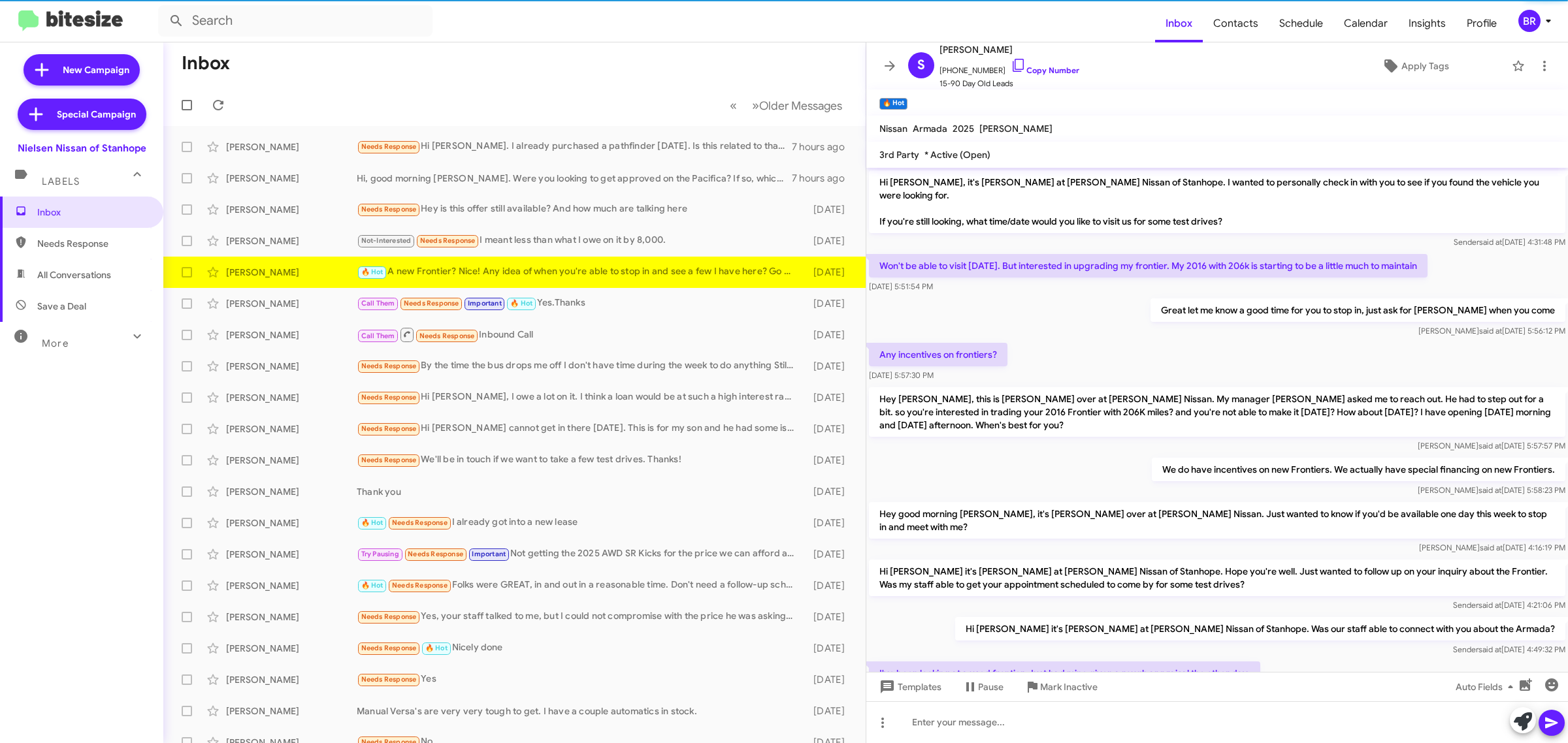
scroll to position [579, 0]
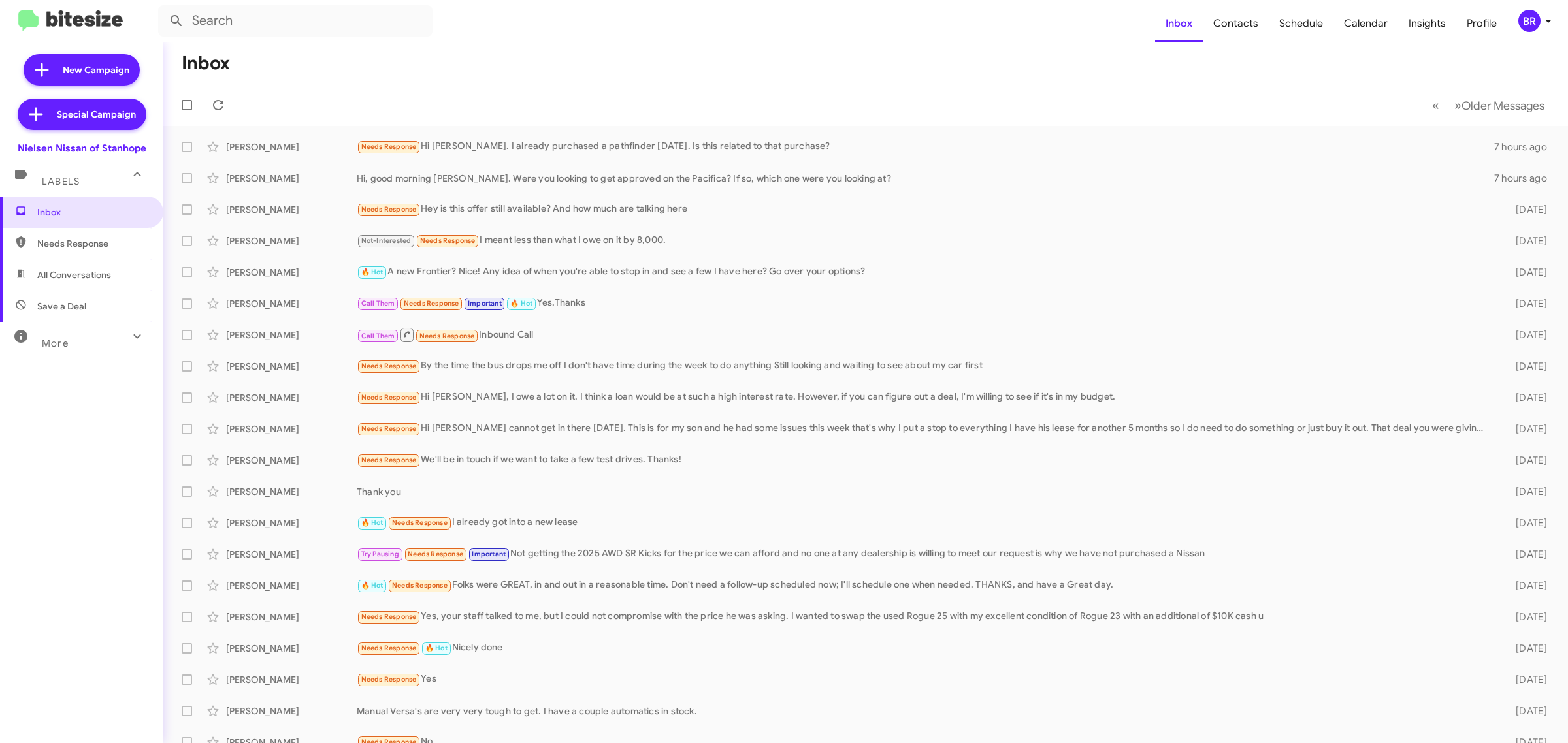
click at [1530, 23] on div "BR" at bounding box center [1529, 20] width 22 height 22
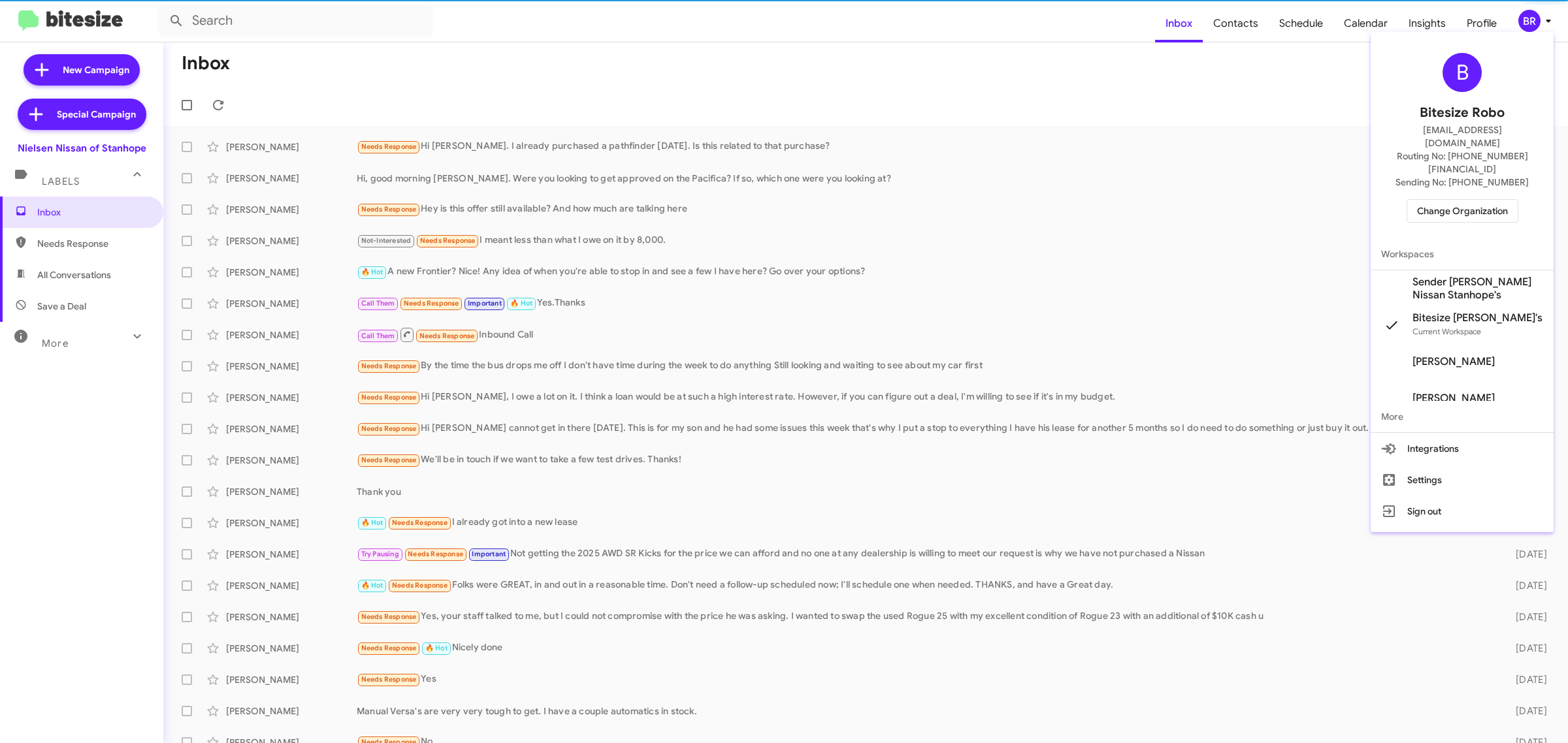
click at [1446, 200] on span "Change Organization" at bounding box center [1462, 211] width 91 height 22
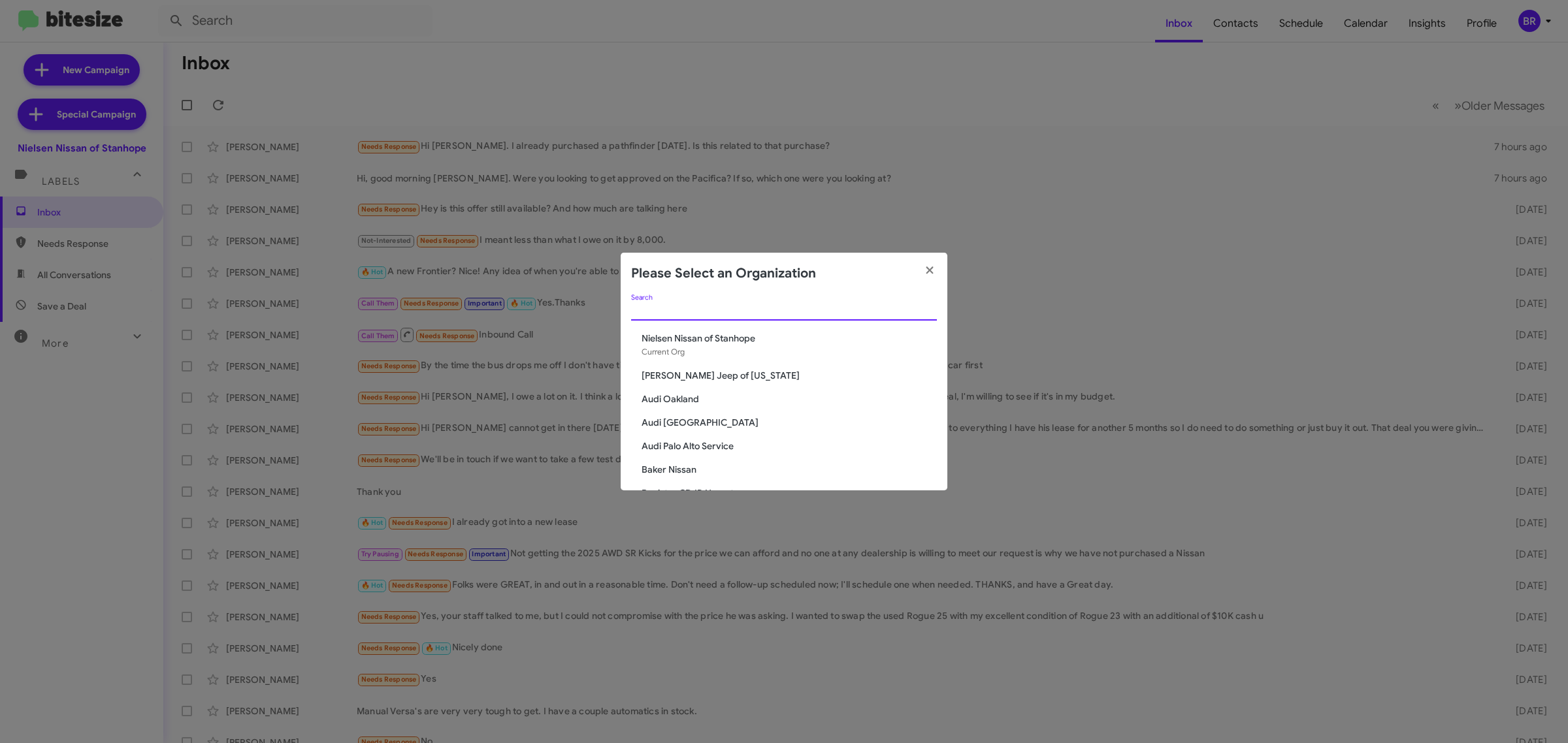
click at [840, 307] on input "Search" at bounding box center [784, 311] width 306 height 10
type input "niel"
click at [703, 446] on span "Nielsen Dodge Dover" at bounding box center [788, 447] width 295 height 13
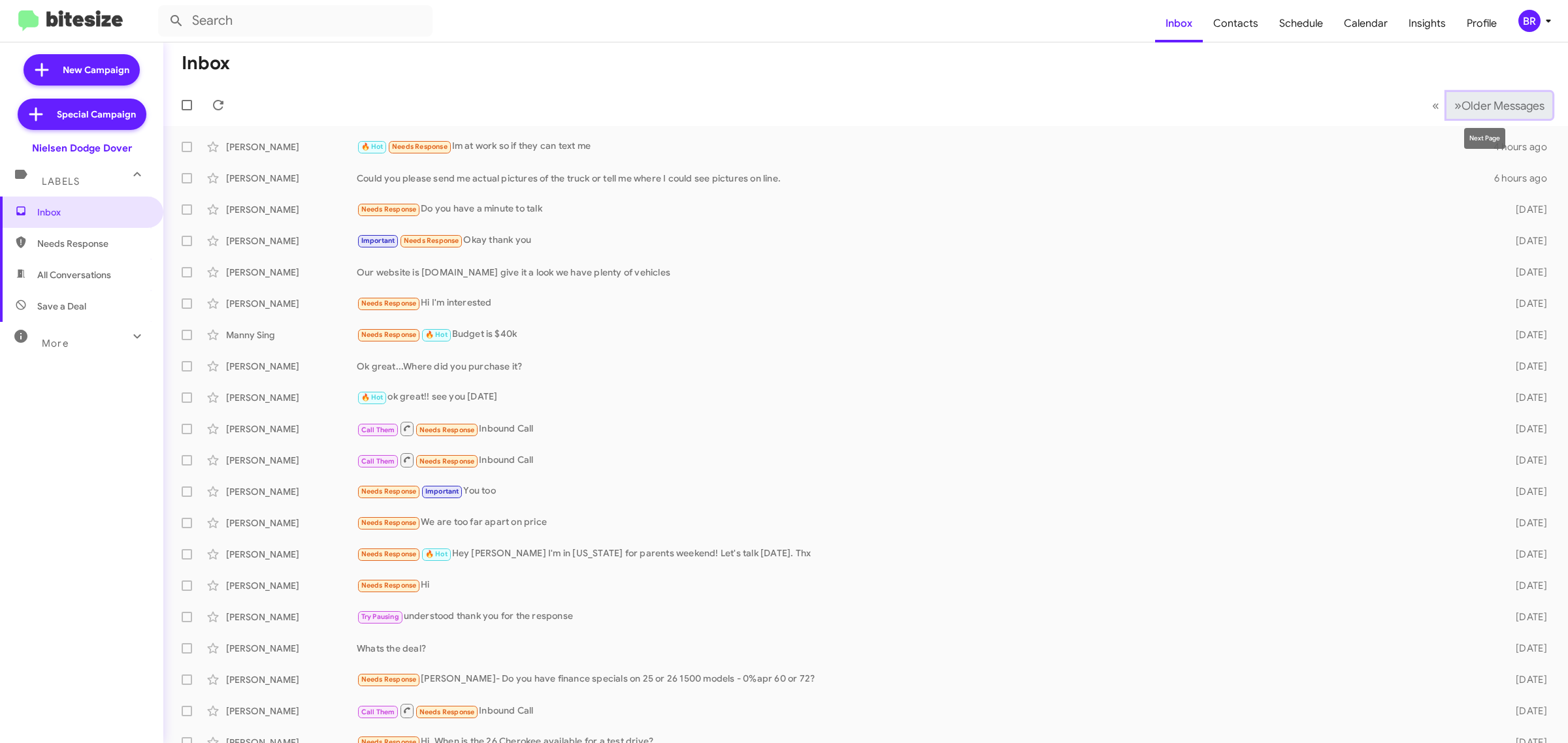
click at [1485, 103] on span "Older Messages" at bounding box center [1502, 106] width 83 height 15
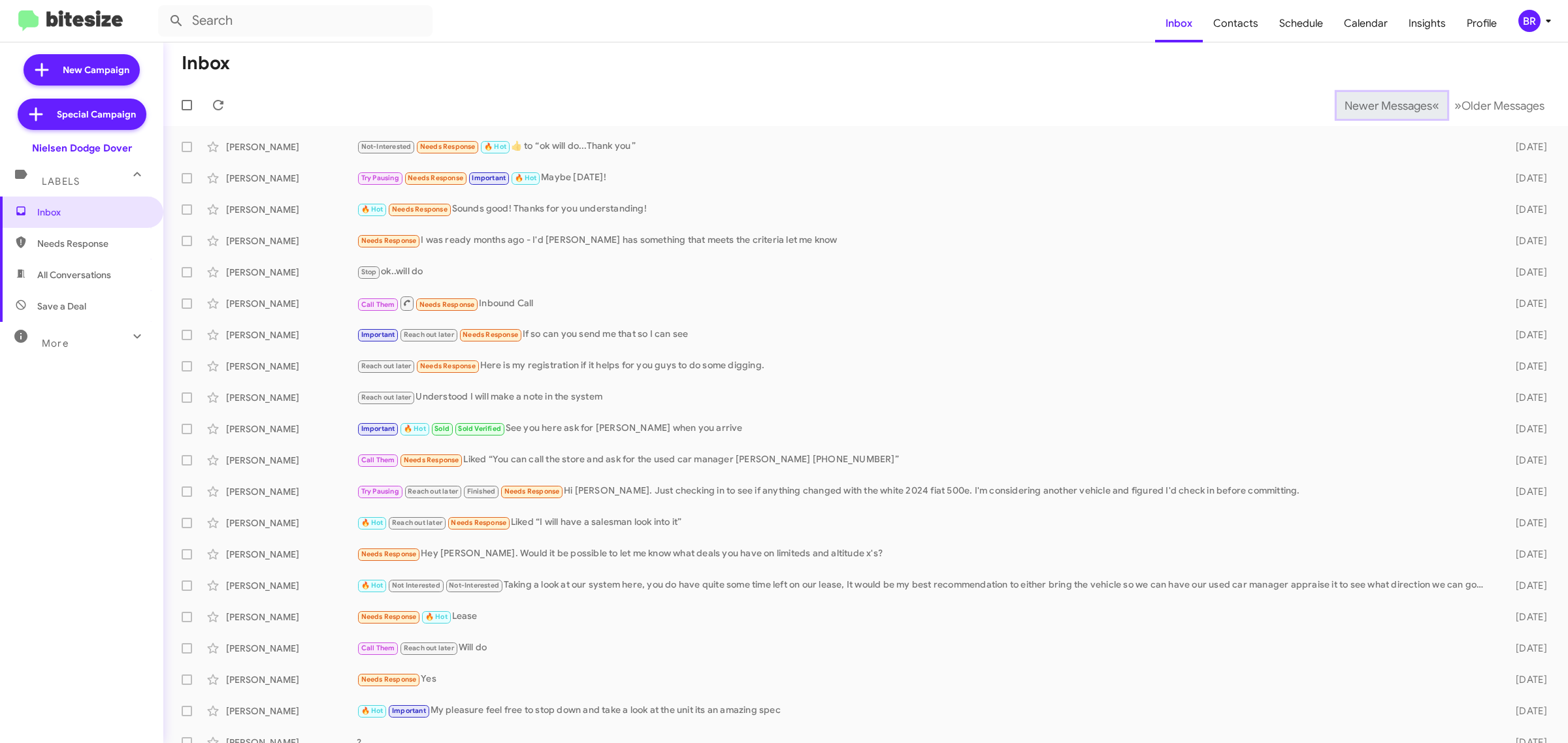
click at [1366, 105] on span "Newer Messages" at bounding box center [1388, 106] width 88 height 15
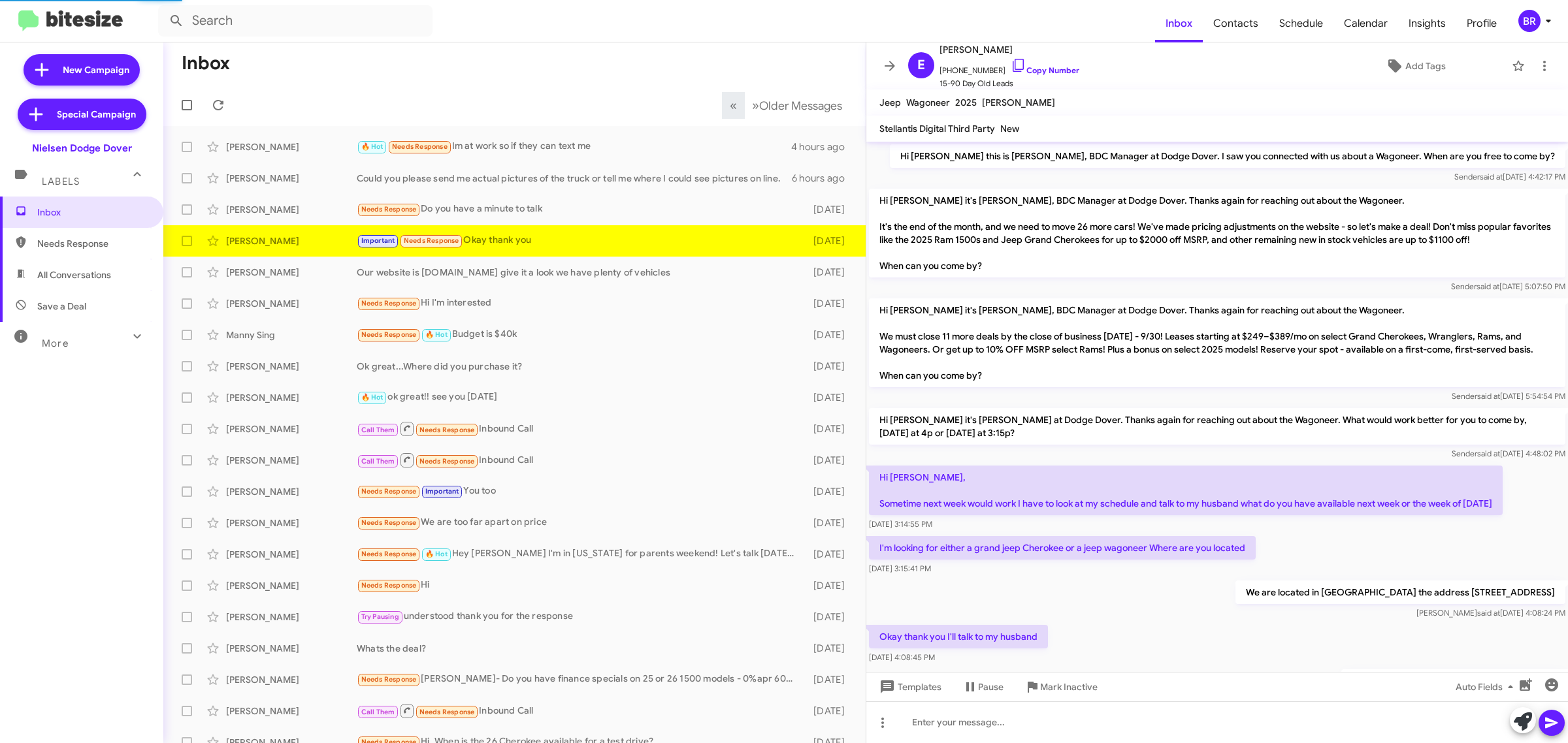
scroll to position [115, 0]
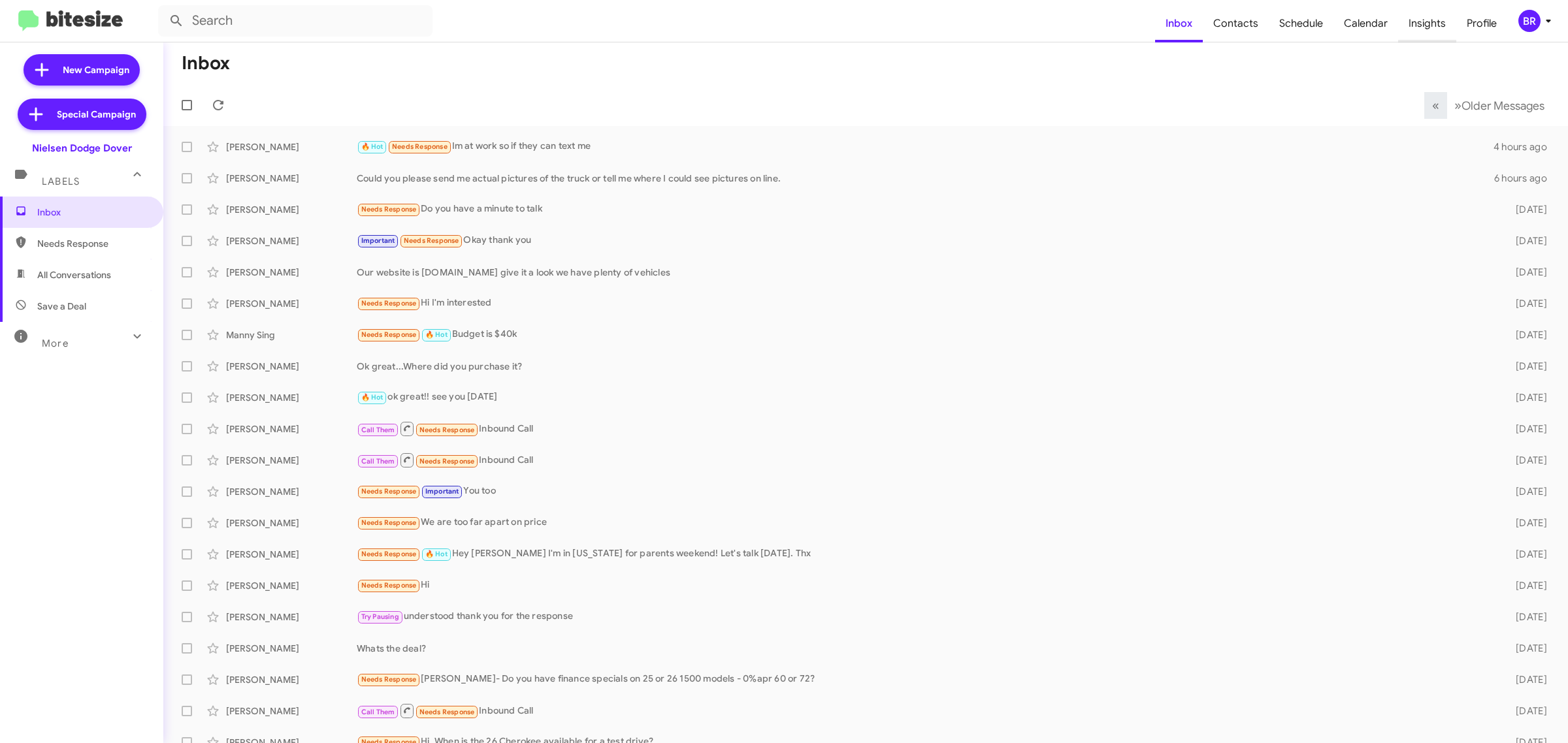
scroll to position [15, 0]
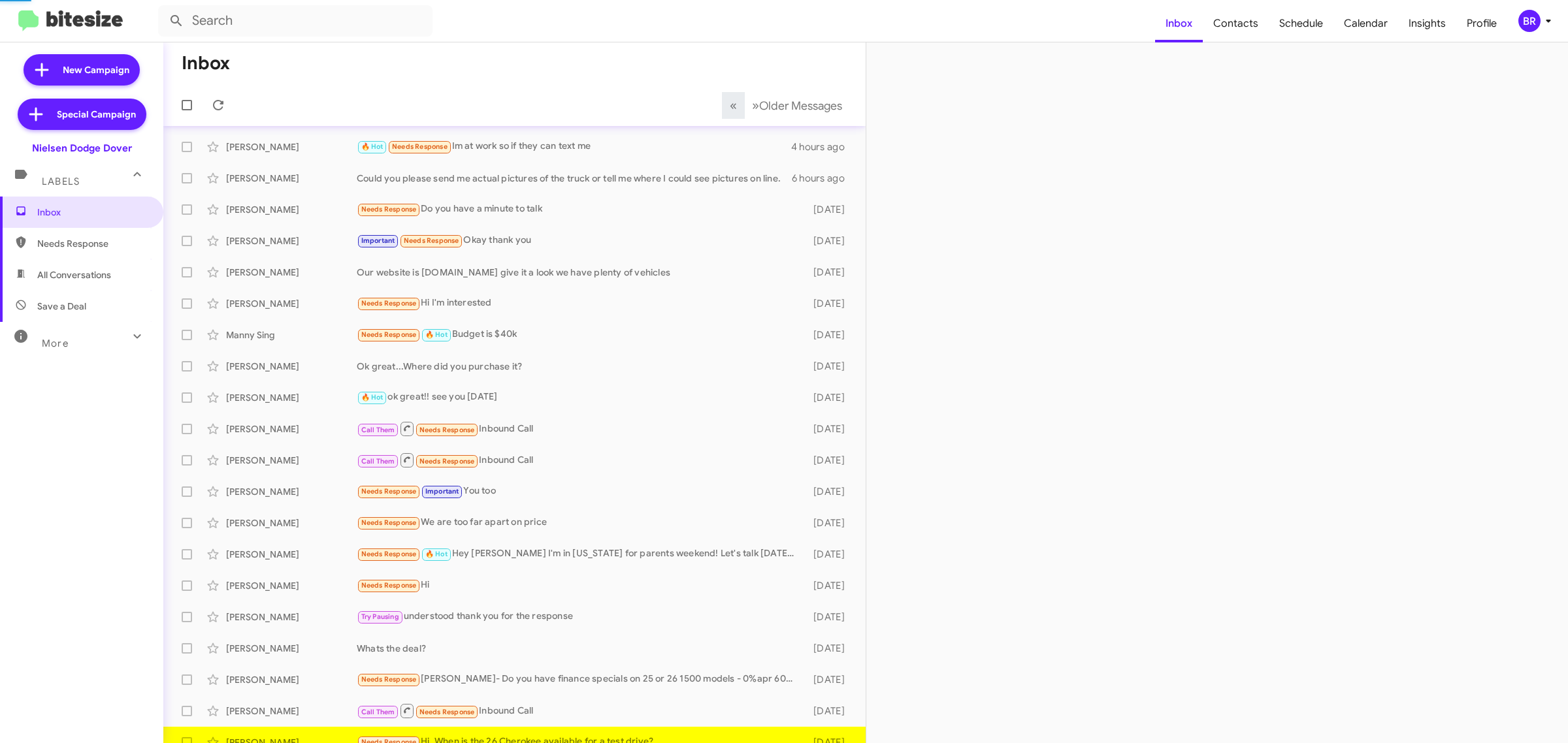
scroll to position [15, 0]
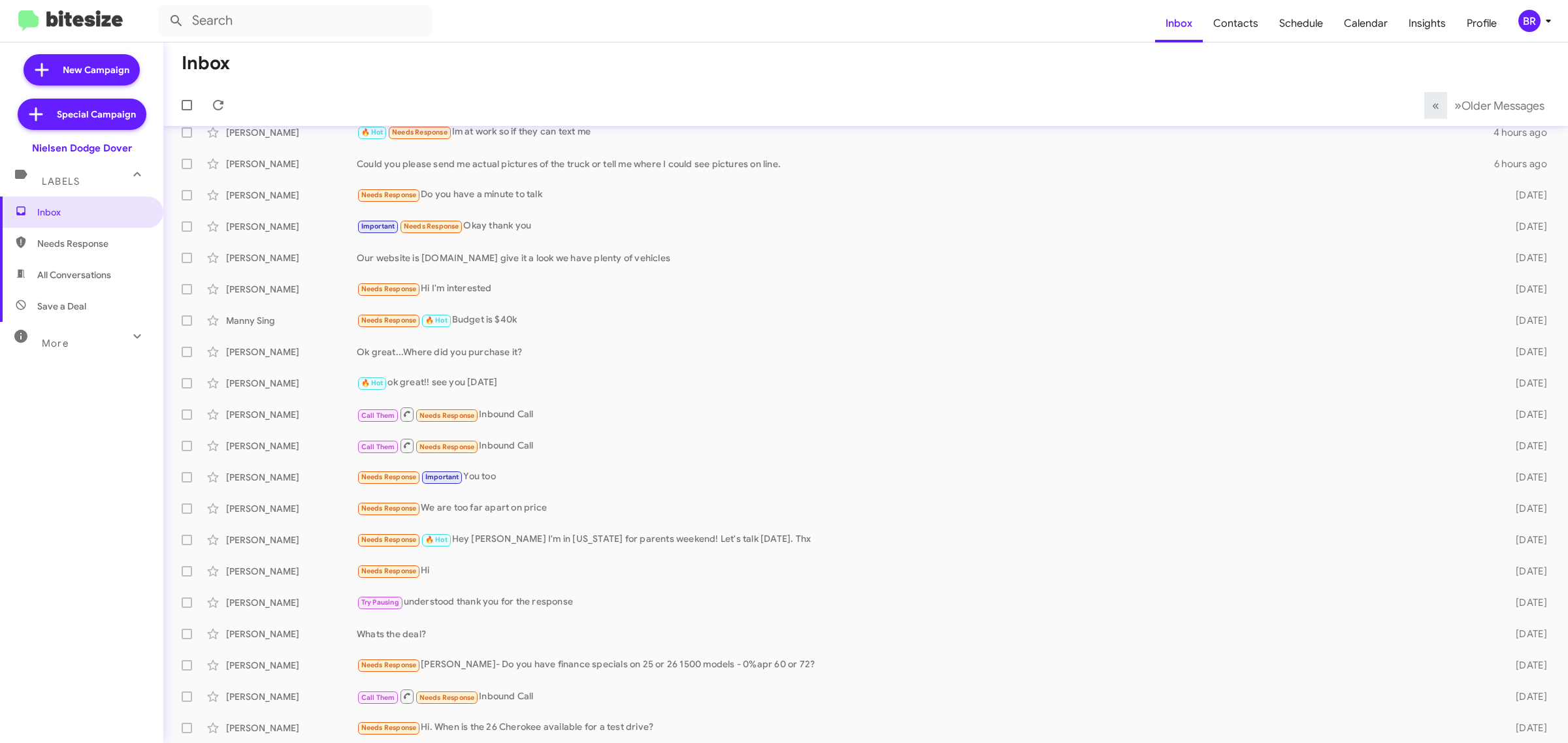
click at [1523, 30] on div "BR" at bounding box center [1529, 20] width 22 height 22
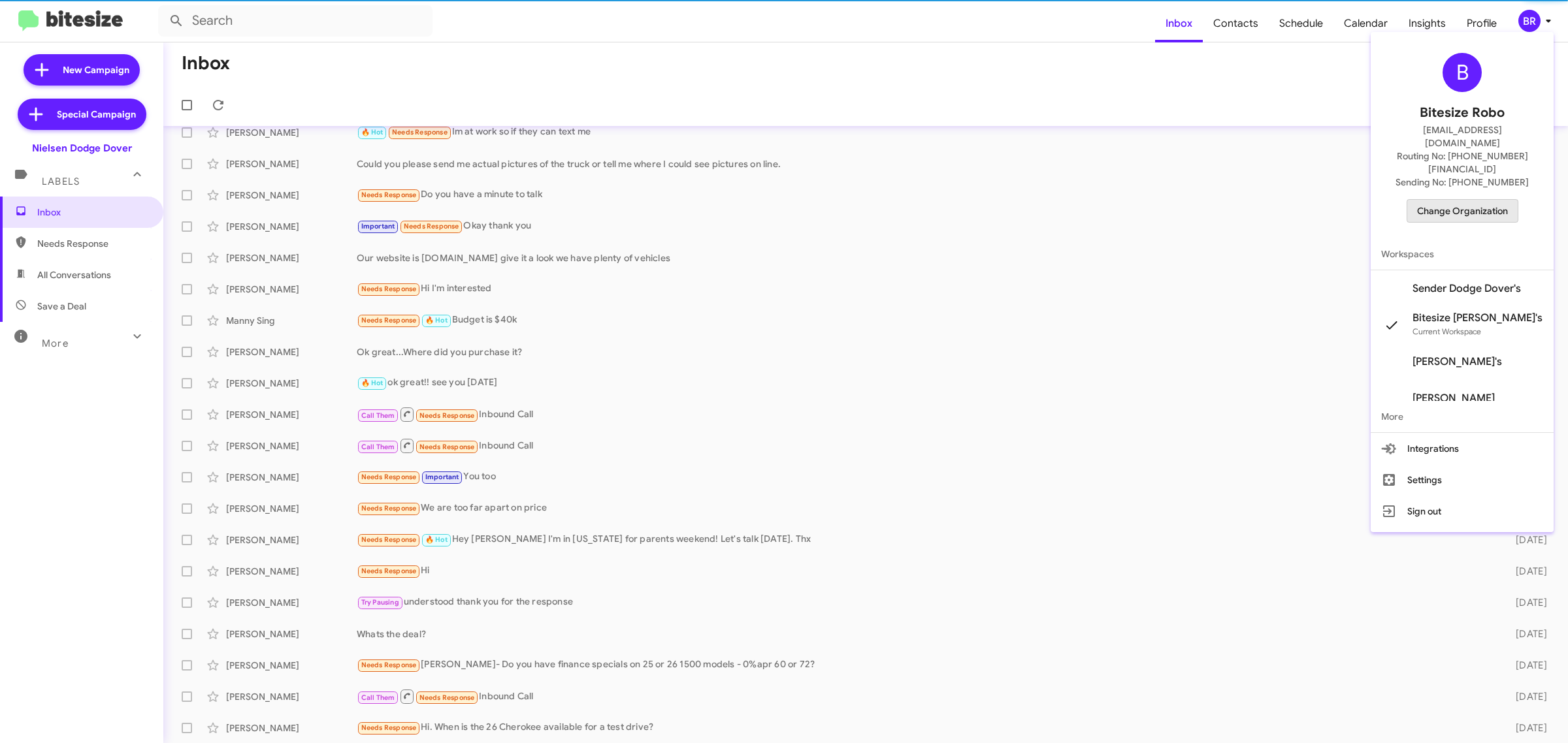
click at [1460, 200] on span "Change Organization" at bounding box center [1462, 211] width 91 height 22
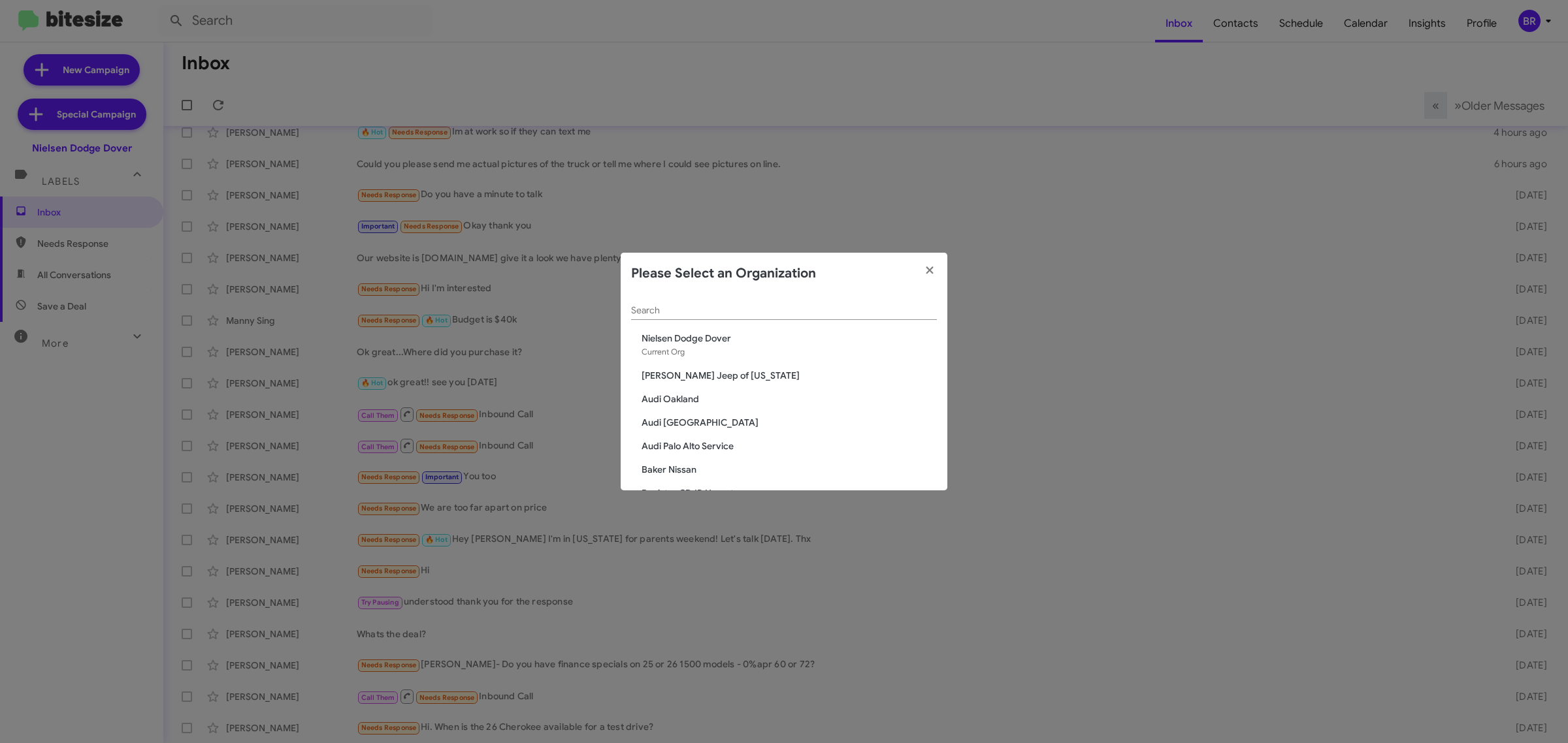
click at [759, 316] on input "Search" at bounding box center [784, 311] width 306 height 10
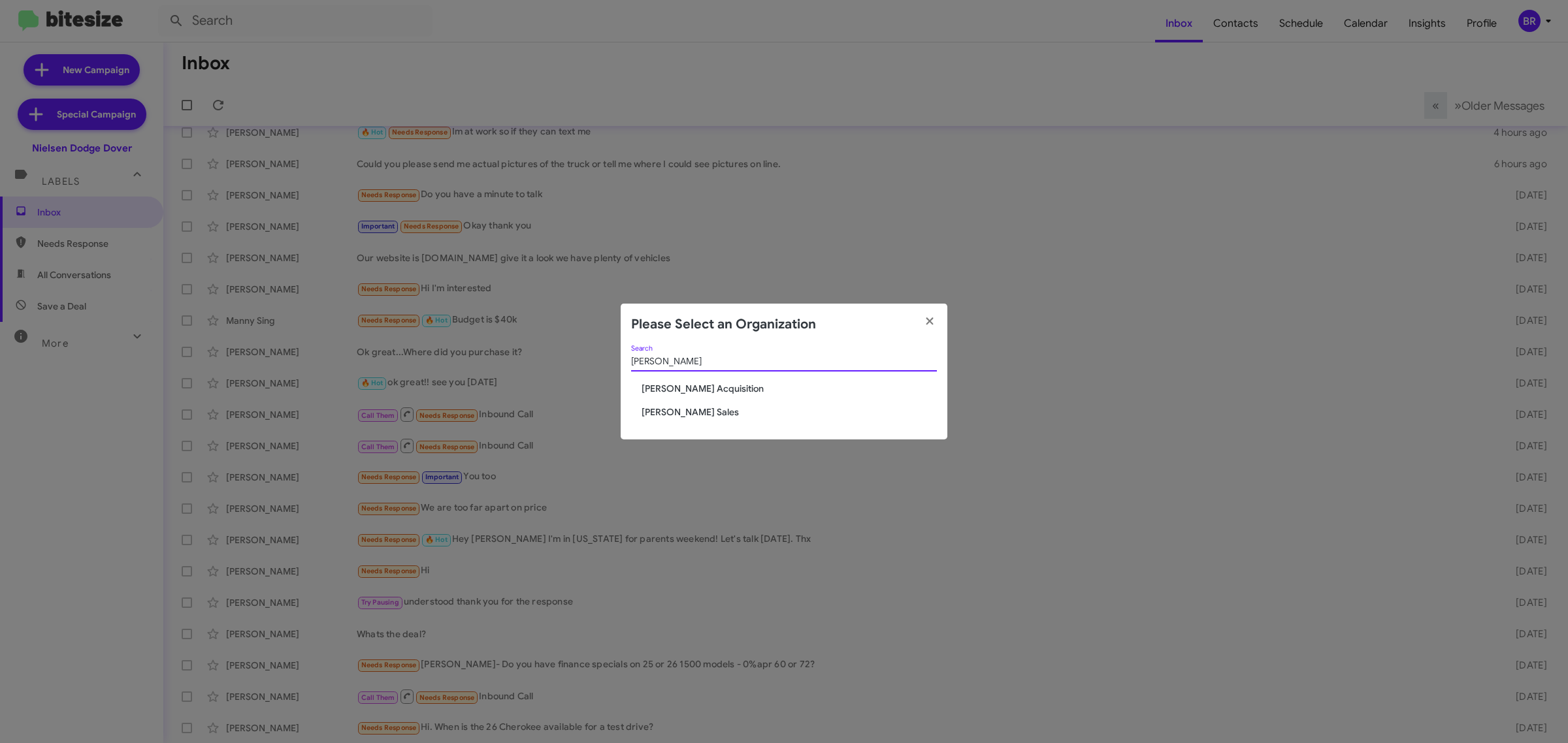
type input "tony"
click at [682, 413] on span "[PERSON_NAME] Sales" at bounding box center [788, 412] width 295 height 13
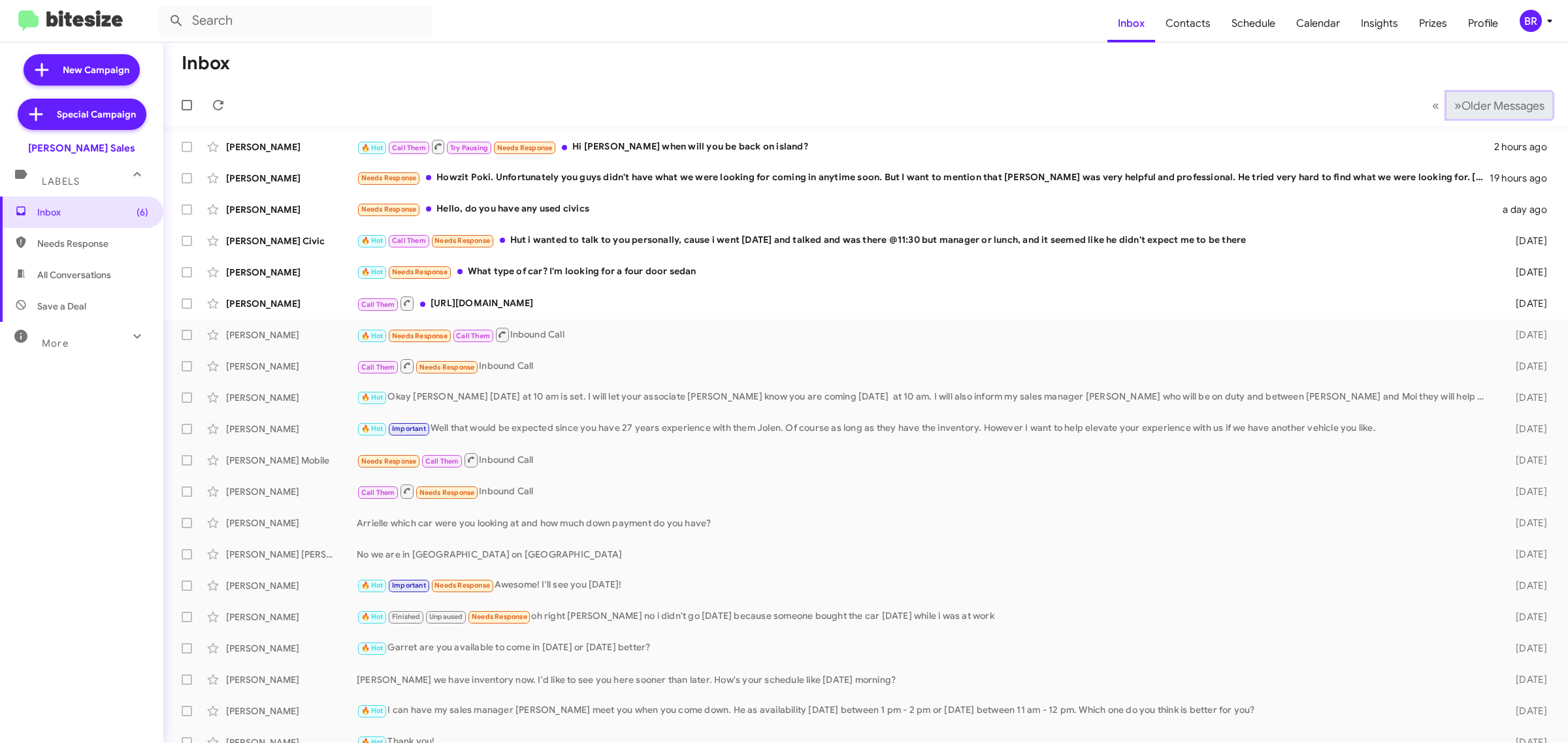
click at [1465, 112] on button "» Next Older Messages" at bounding box center [1499, 105] width 106 height 27
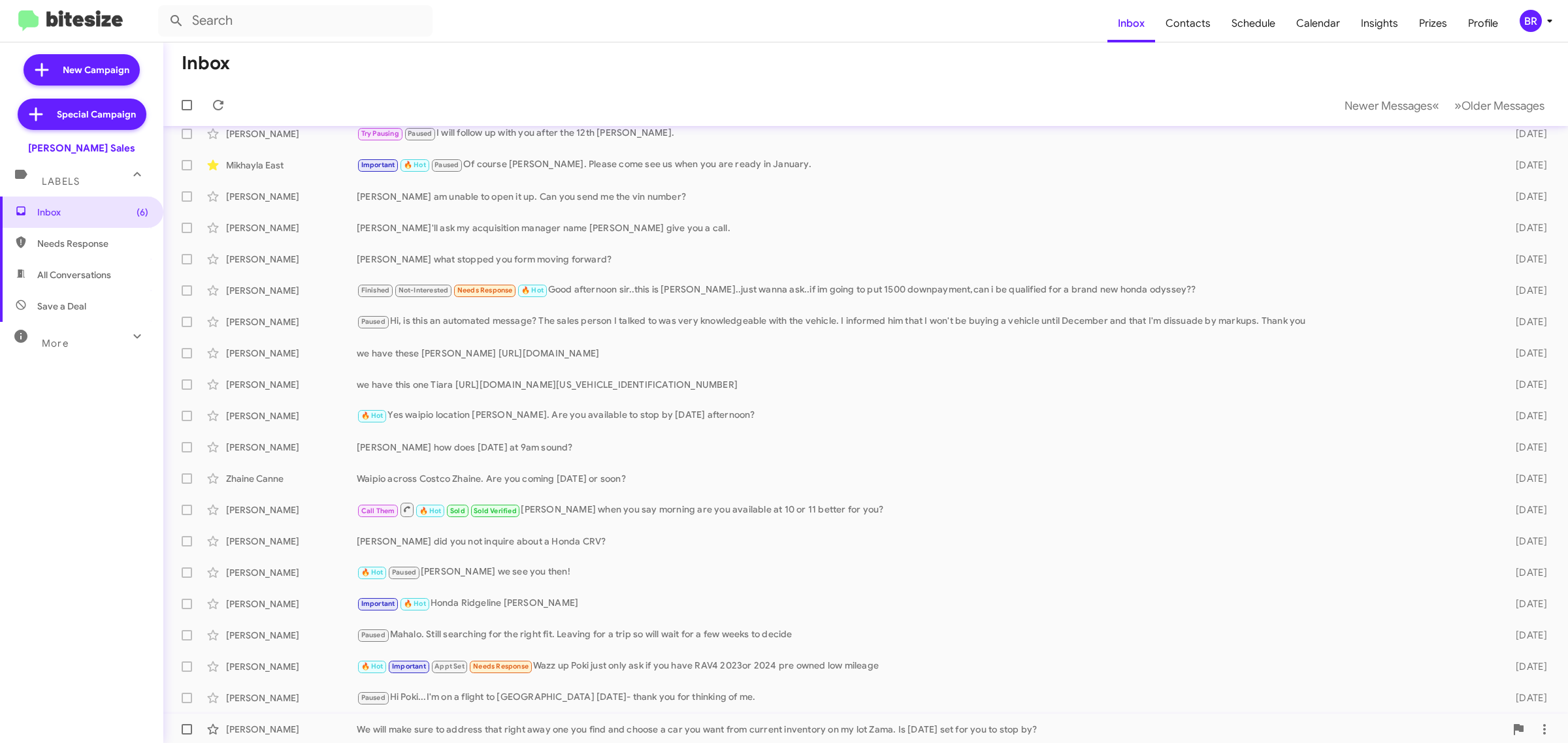
scroll to position [15, 0]
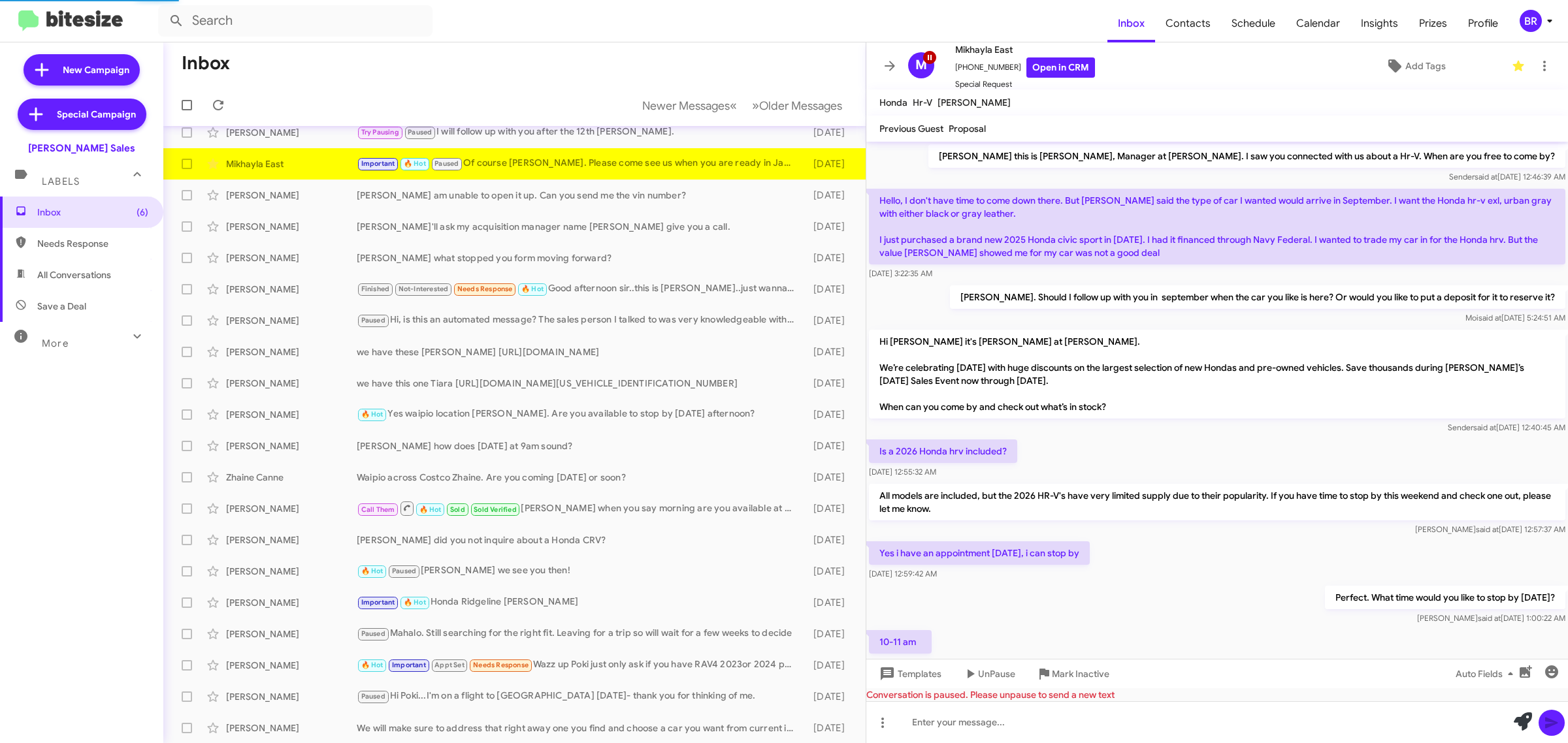
scroll to position [552, 0]
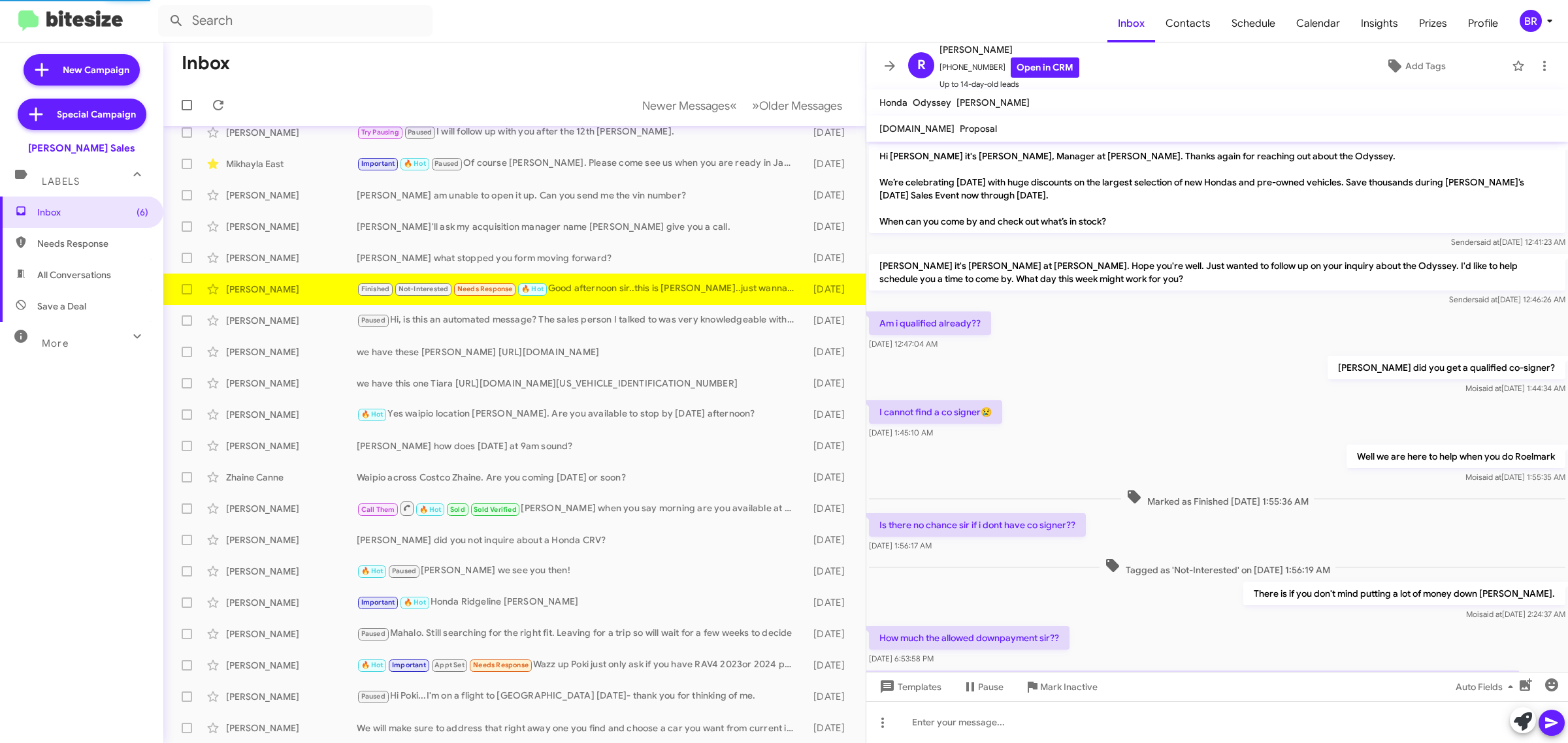
scroll to position [26, 0]
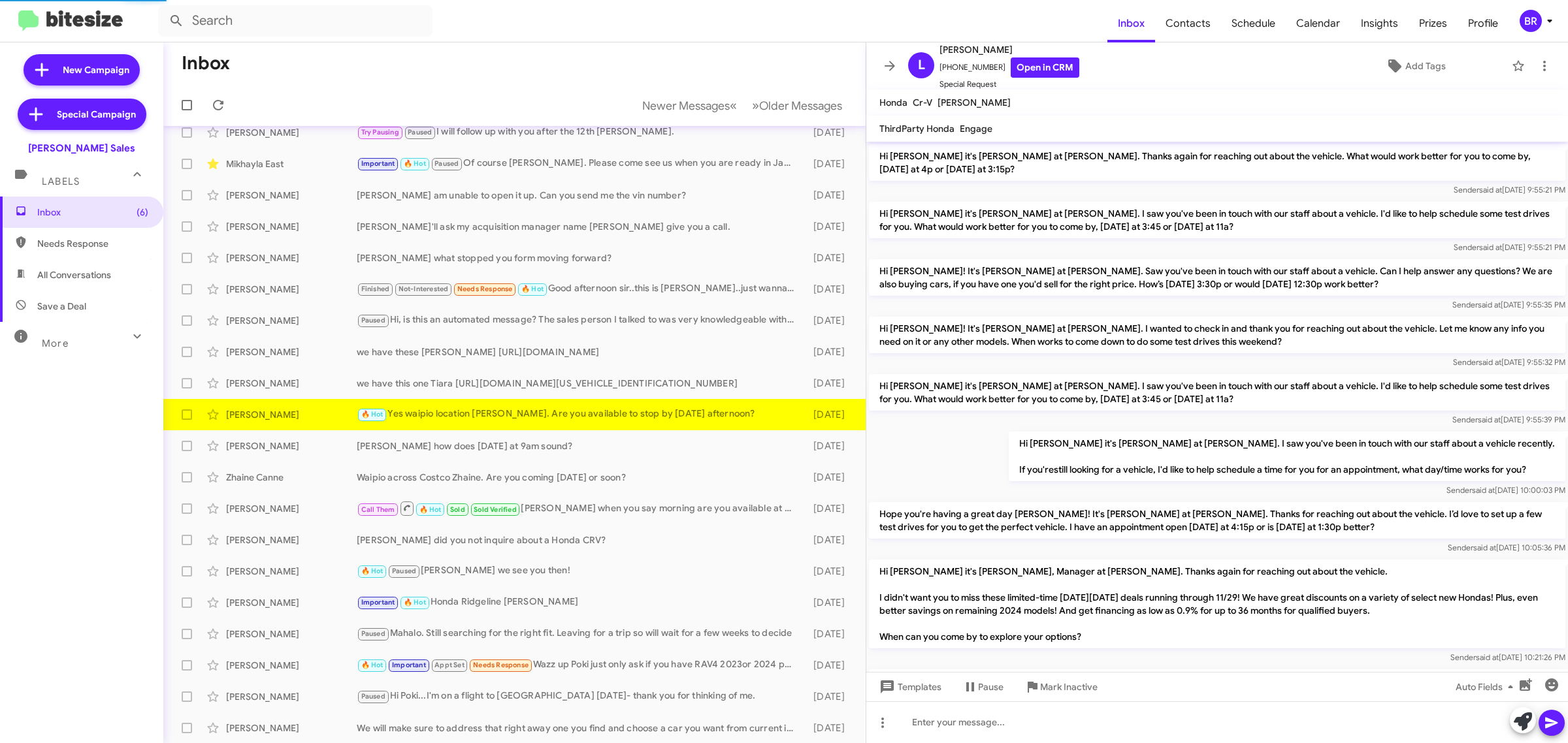
scroll to position [709, 0]
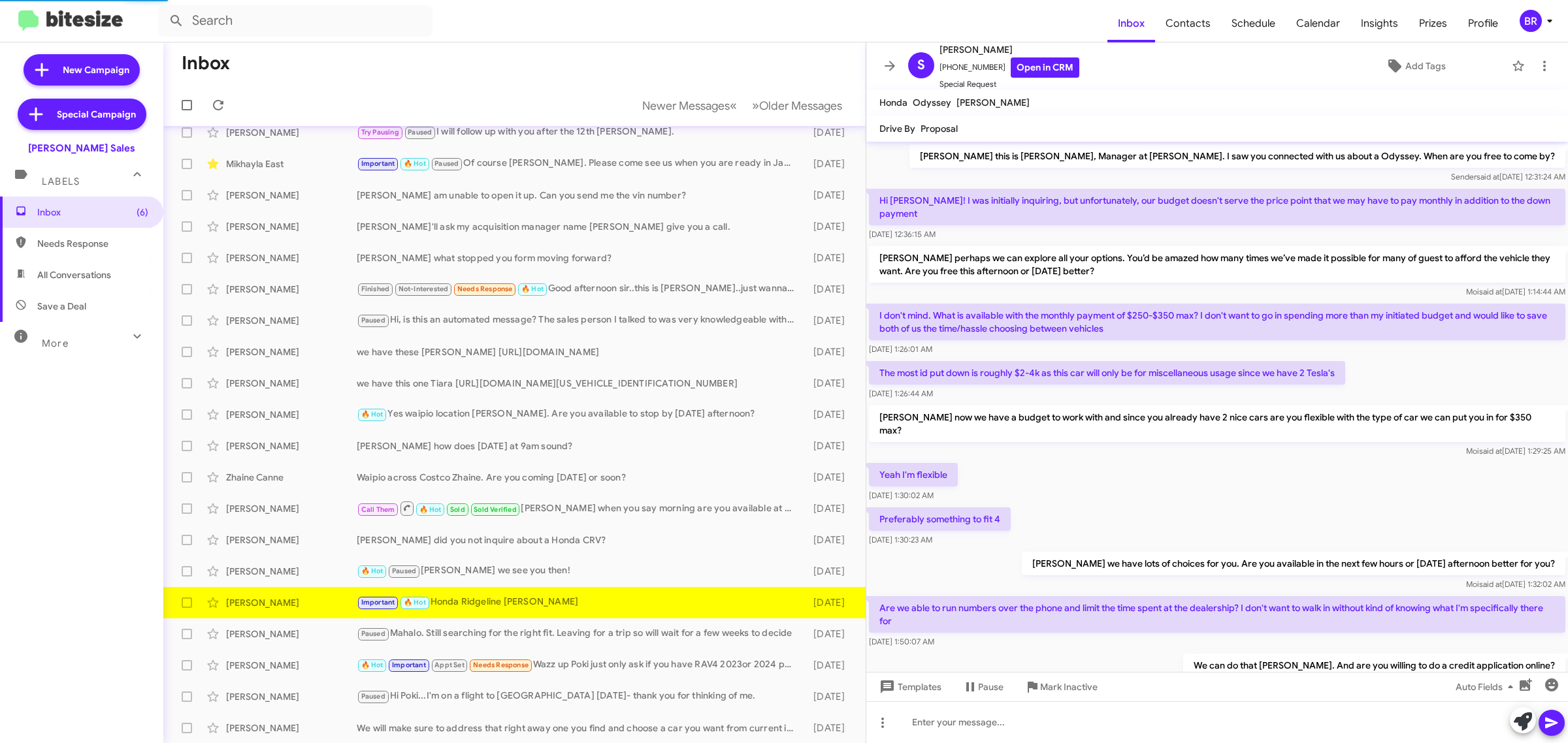
scroll to position [187, 0]
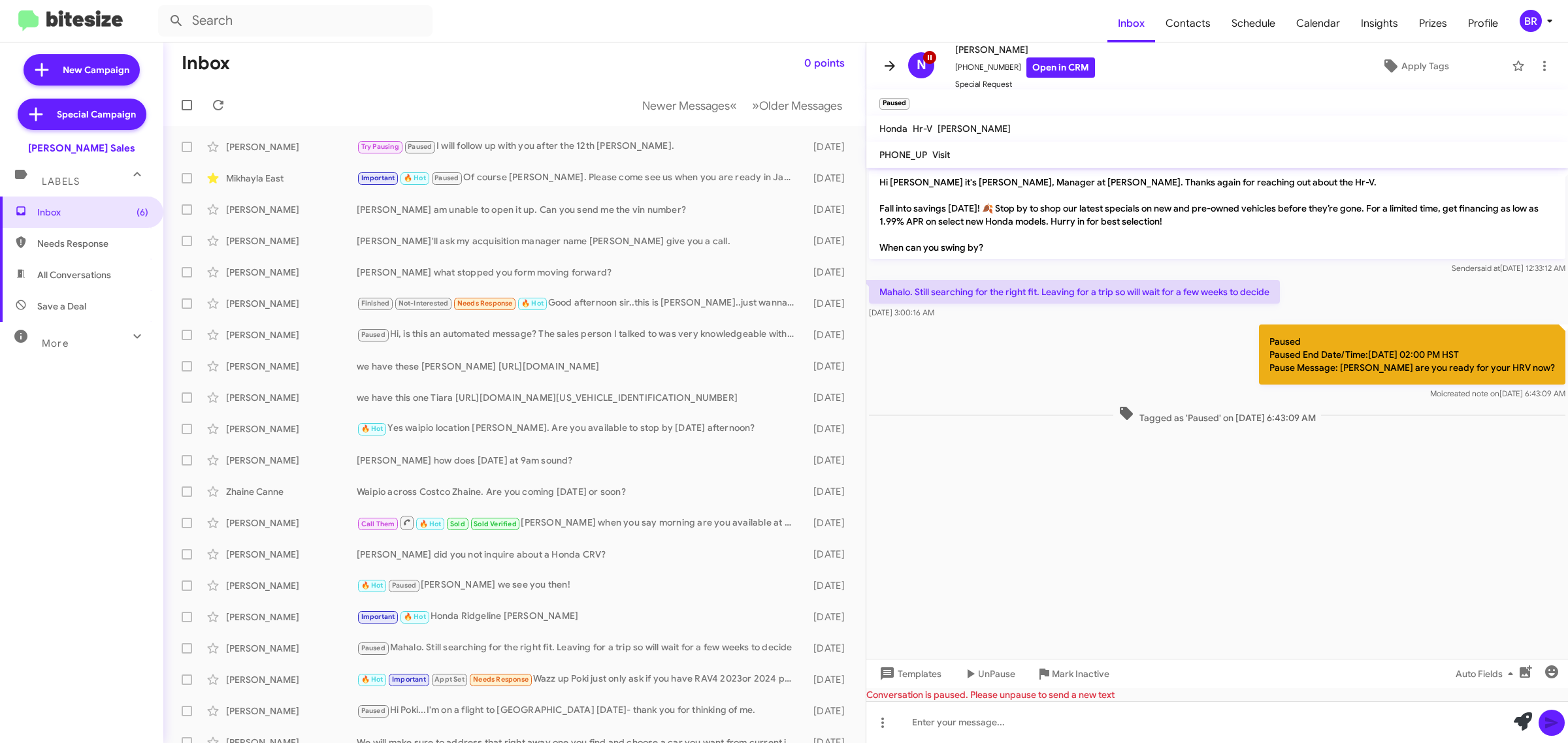
click at [879, 70] on span at bounding box center [889, 65] width 26 height 15
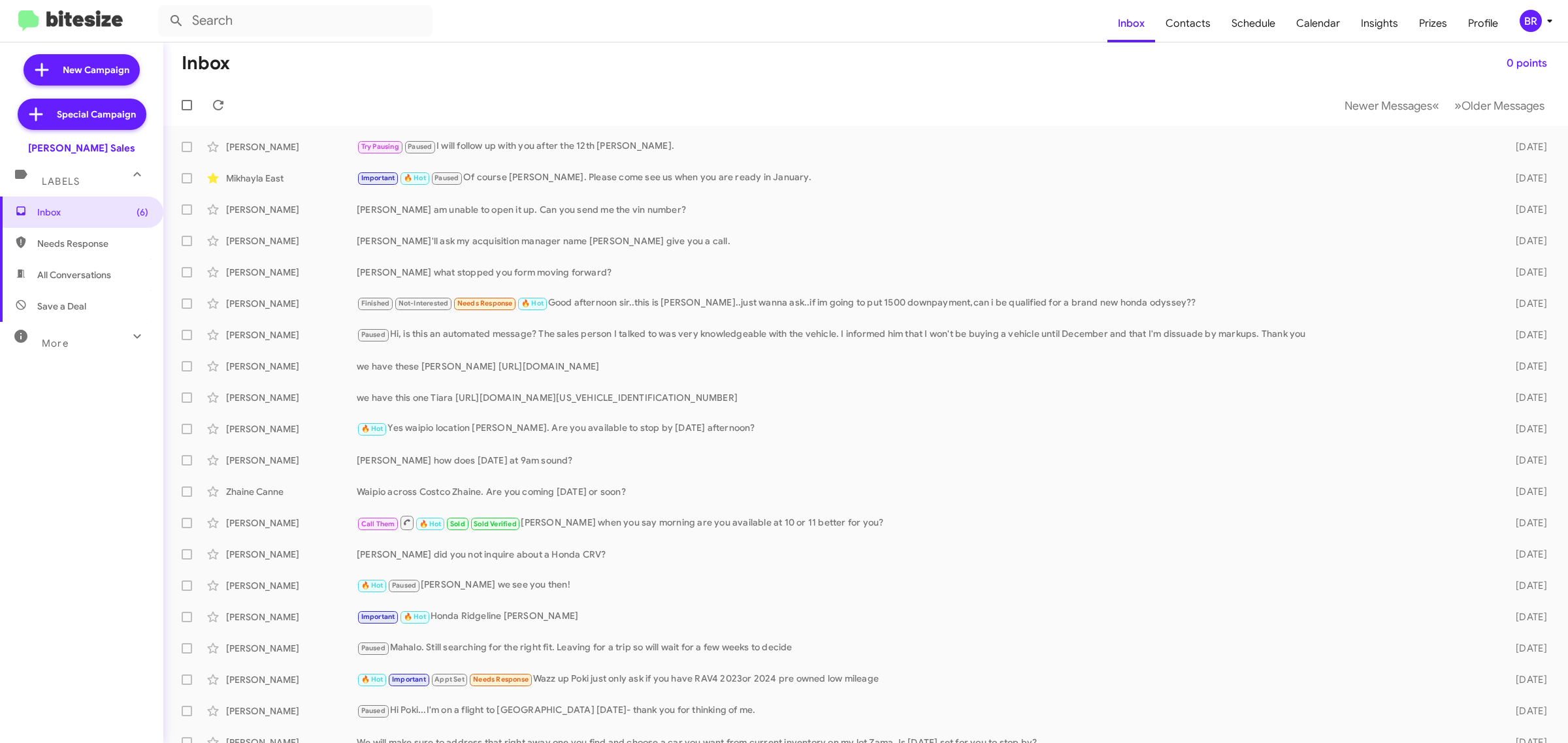
scroll to position [15, 0]
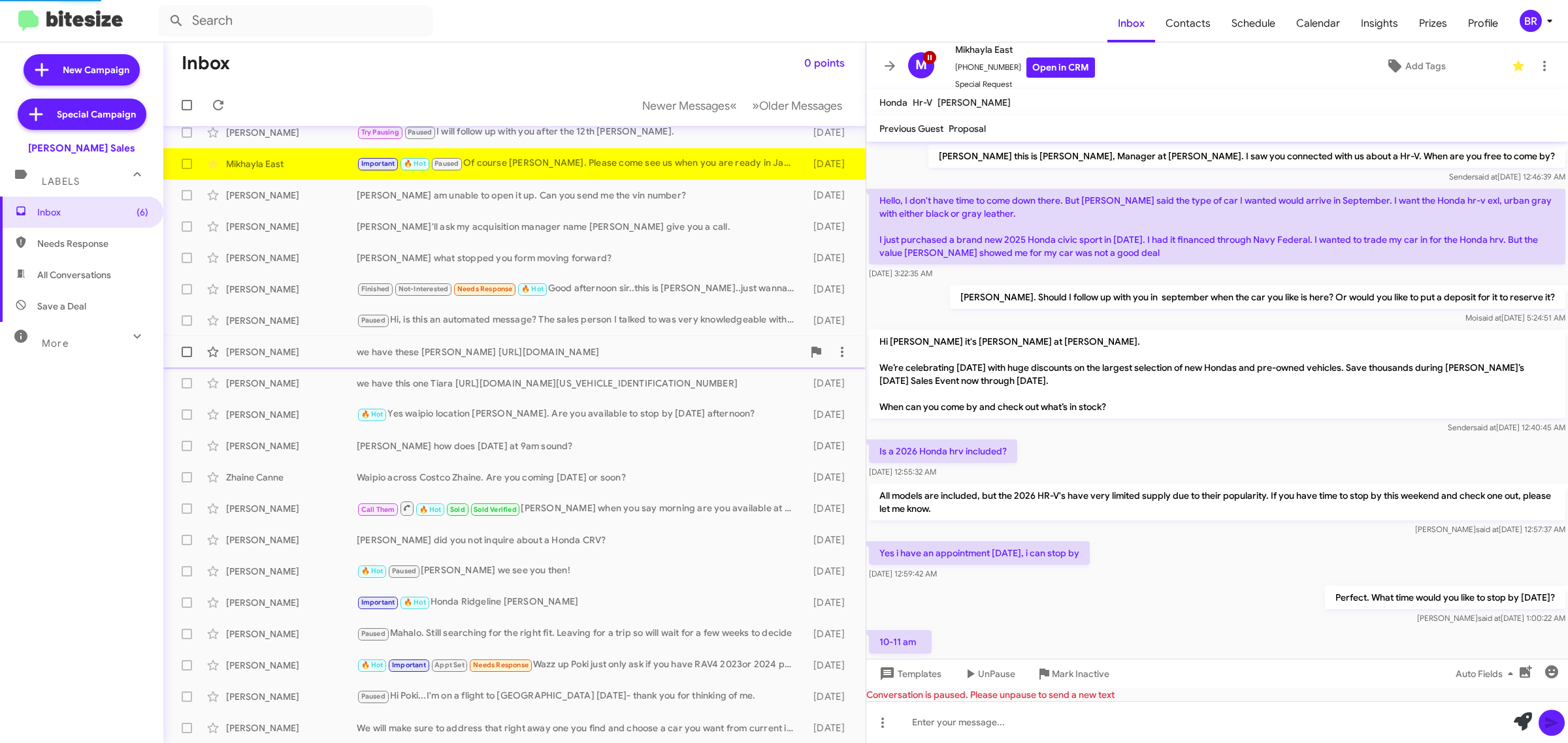
scroll to position [552, 0]
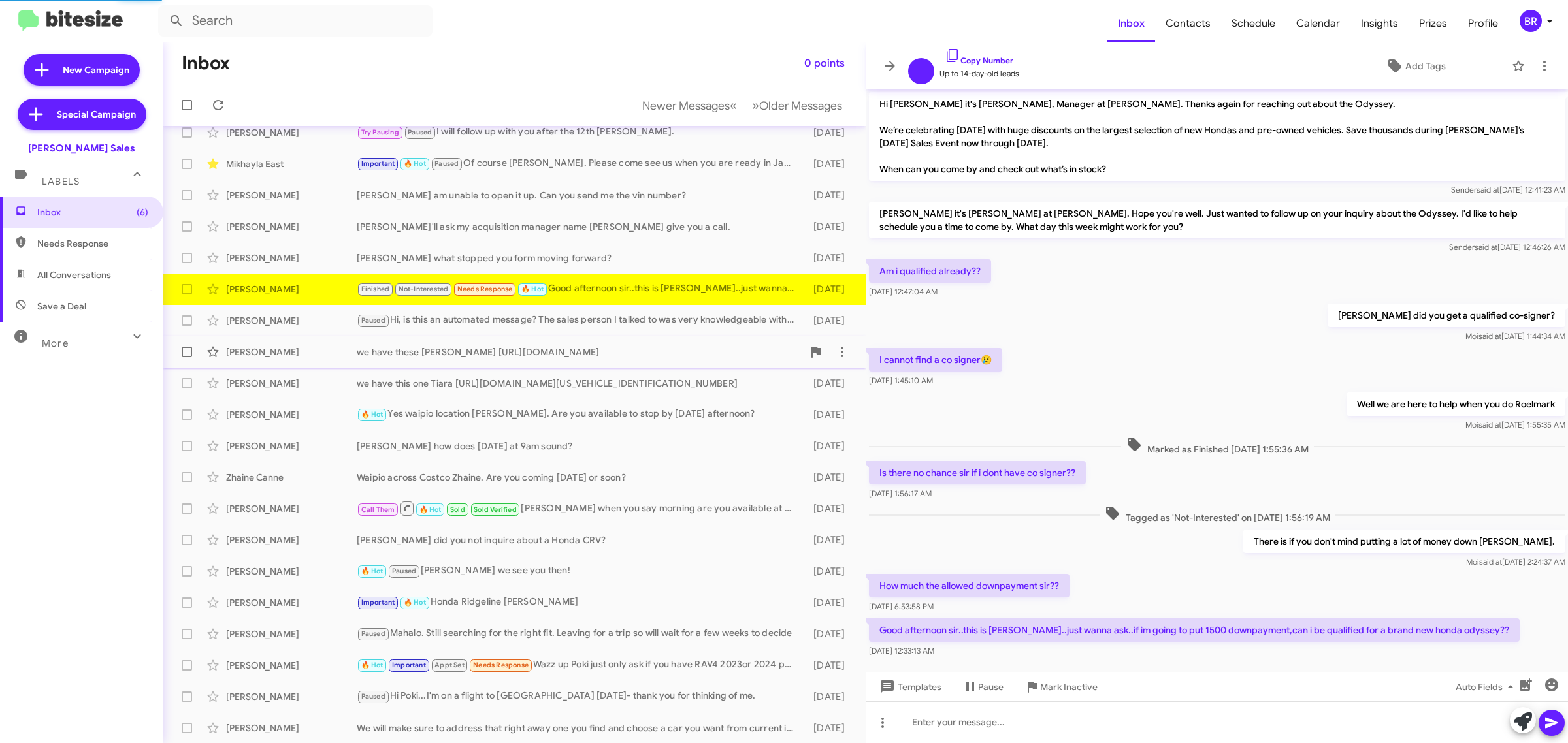
scroll to position [26, 0]
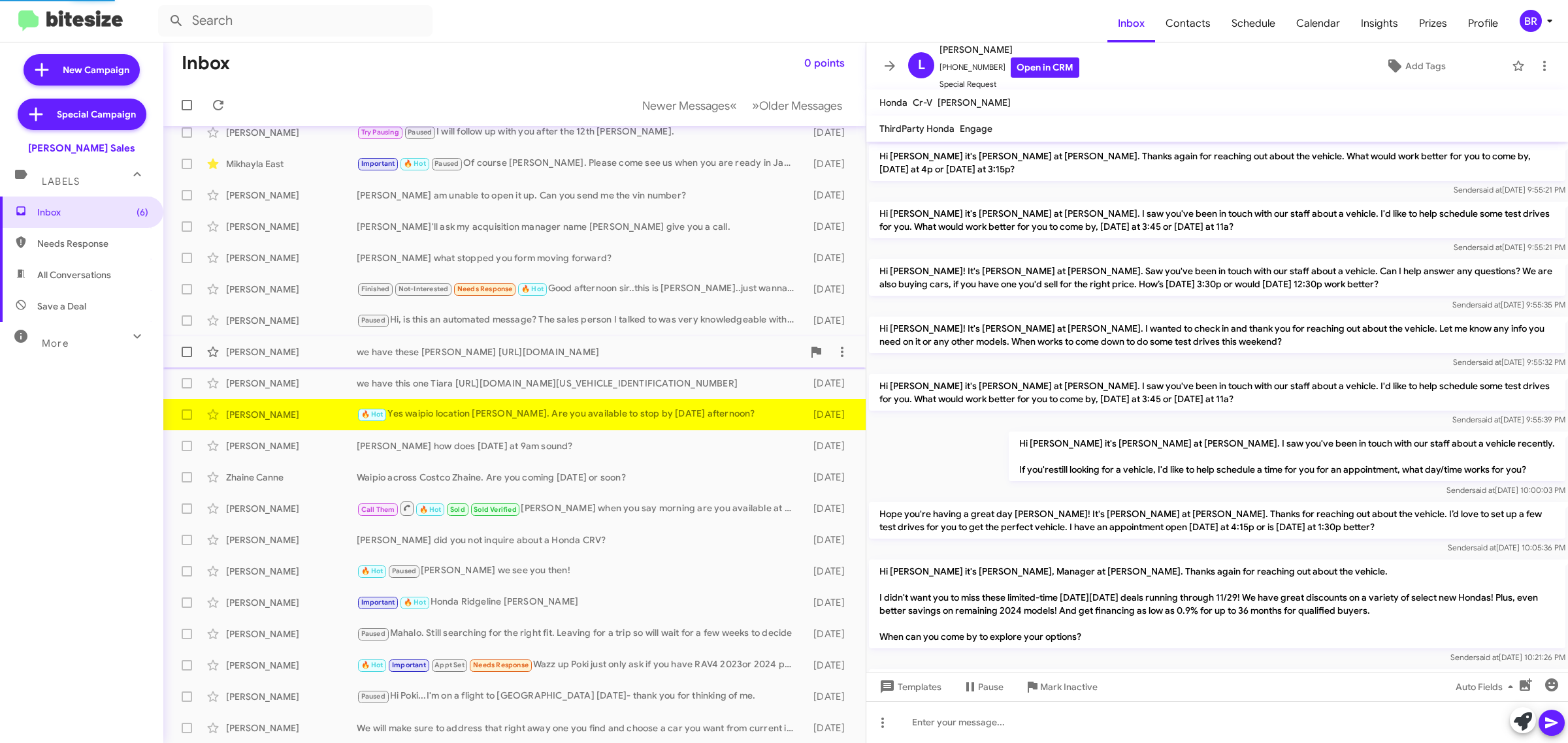
scroll to position [709, 0]
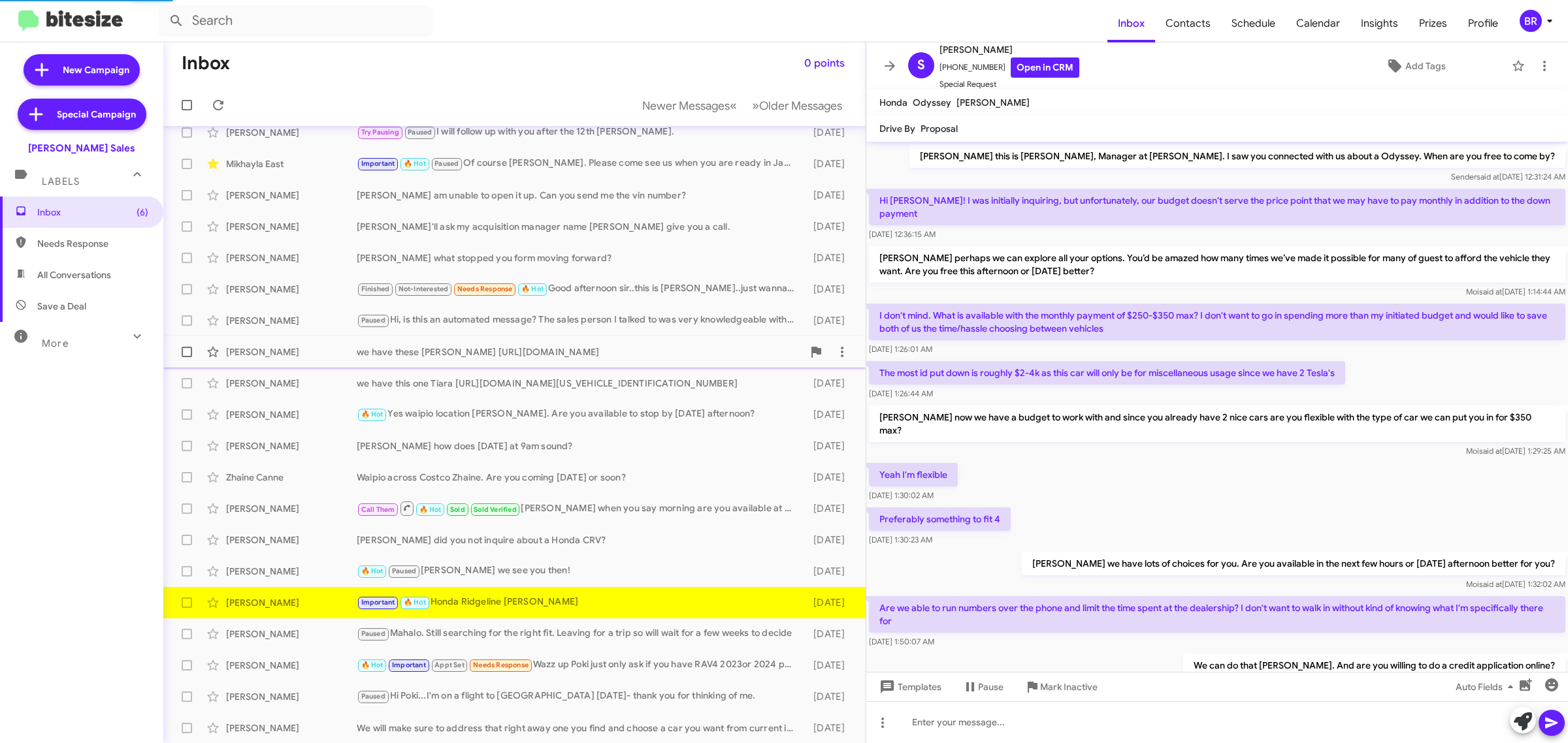
scroll to position [239, 0]
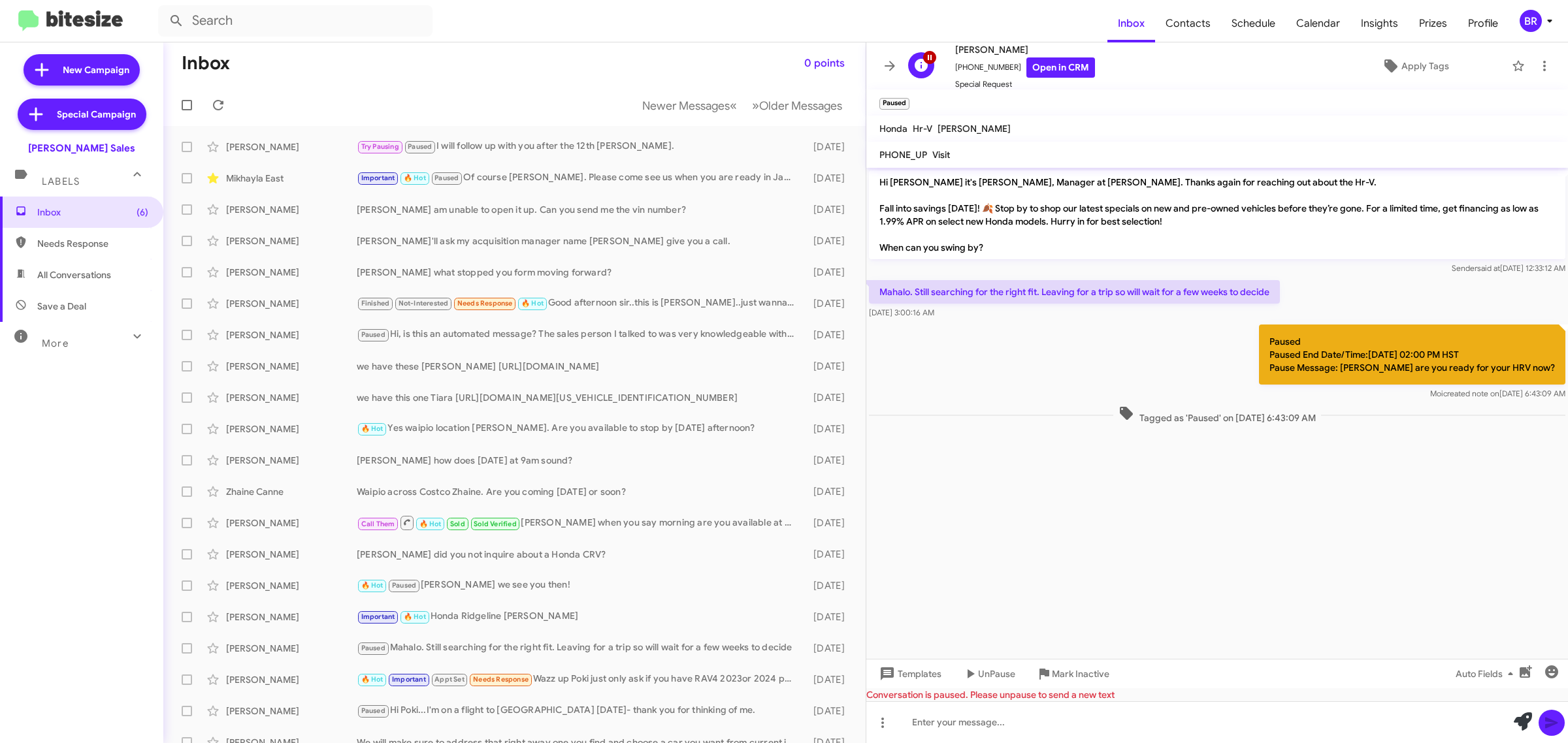
click at [1301, 42] on div "N background Layer 1 Natalie Sewa +18087806807 Open in CRM Special Request Appl…" at bounding box center [1203, 66] width 602 height 49
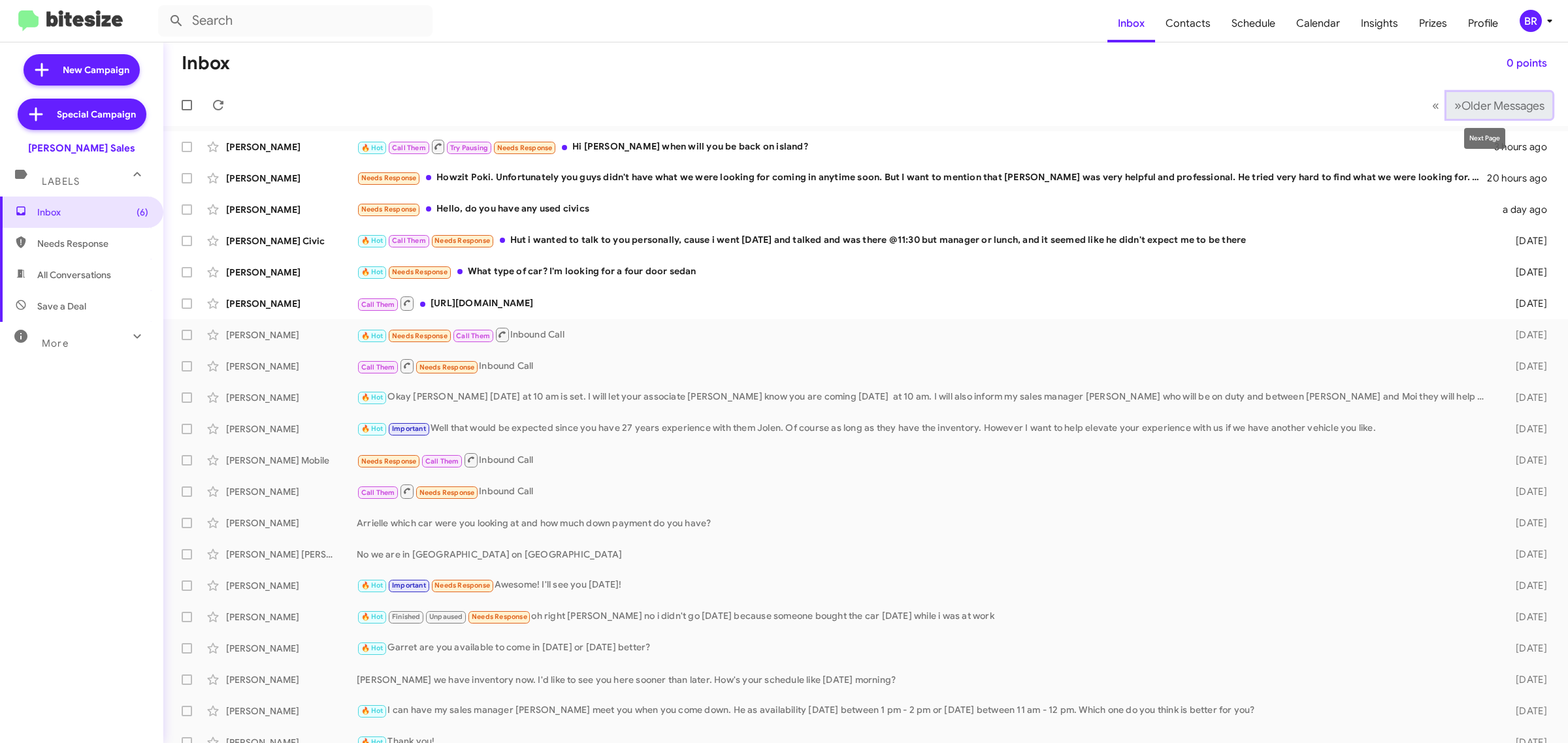
click at [1477, 106] on span "Older Messages" at bounding box center [1502, 106] width 83 height 15
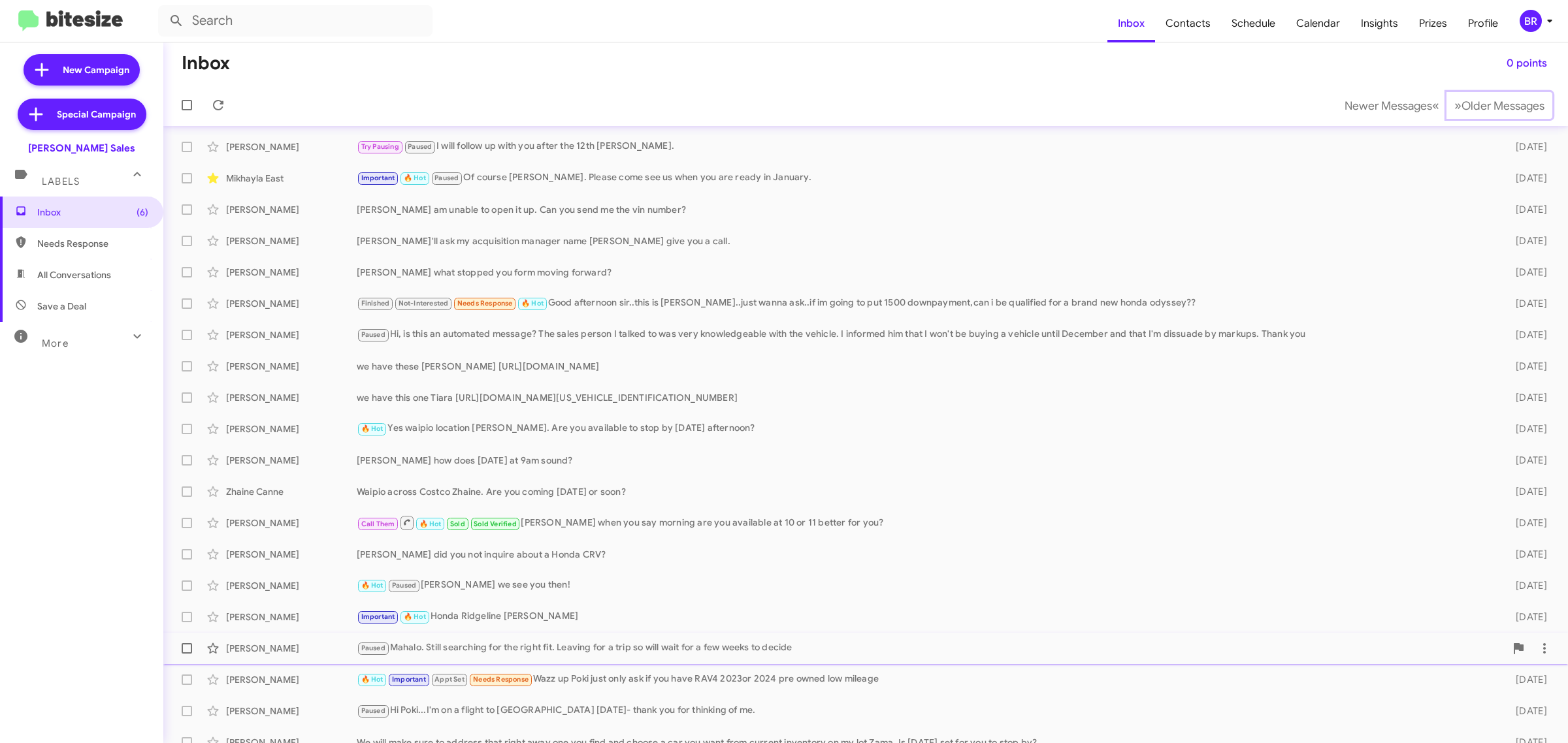
scroll to position [15, 0]
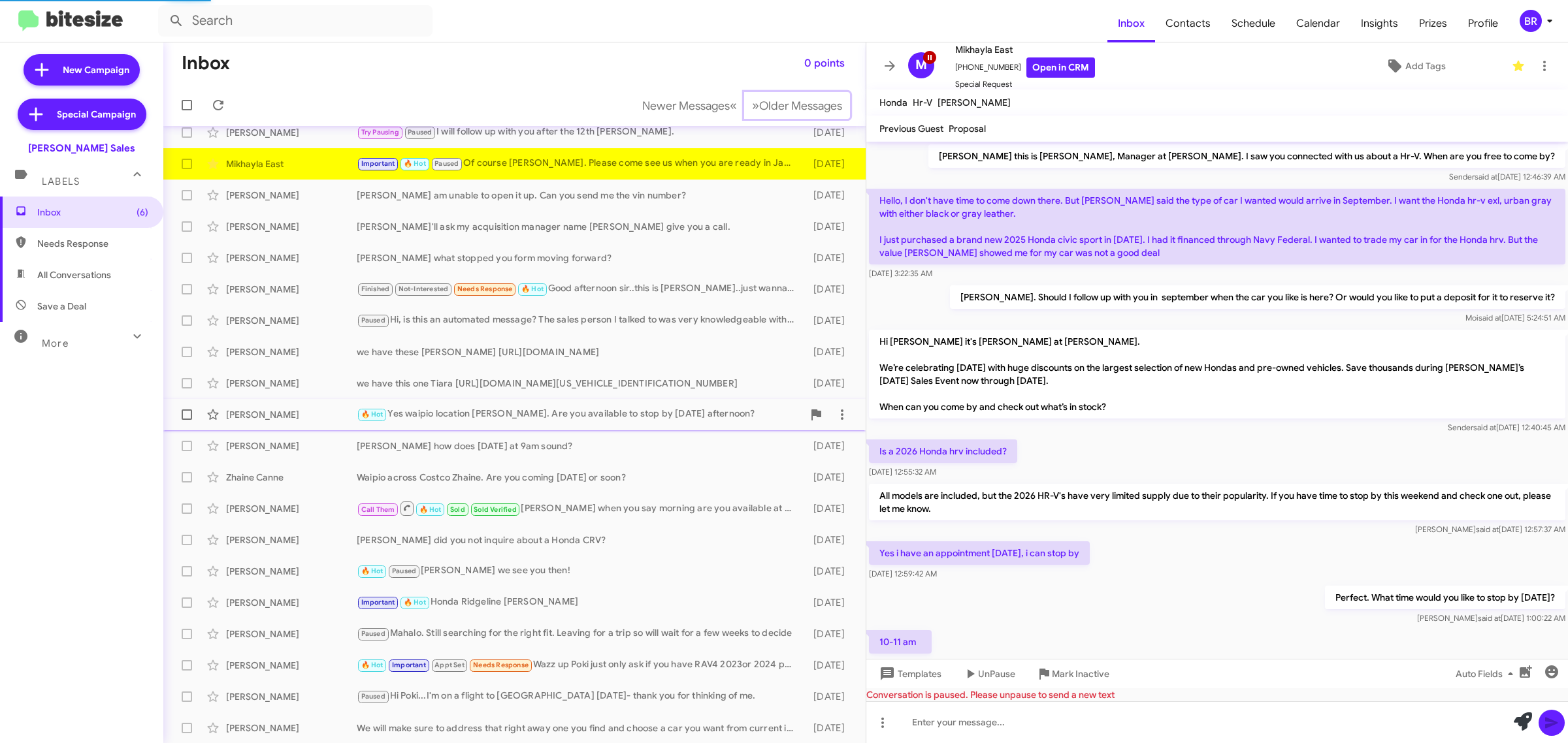
scroll to position [552, 0]
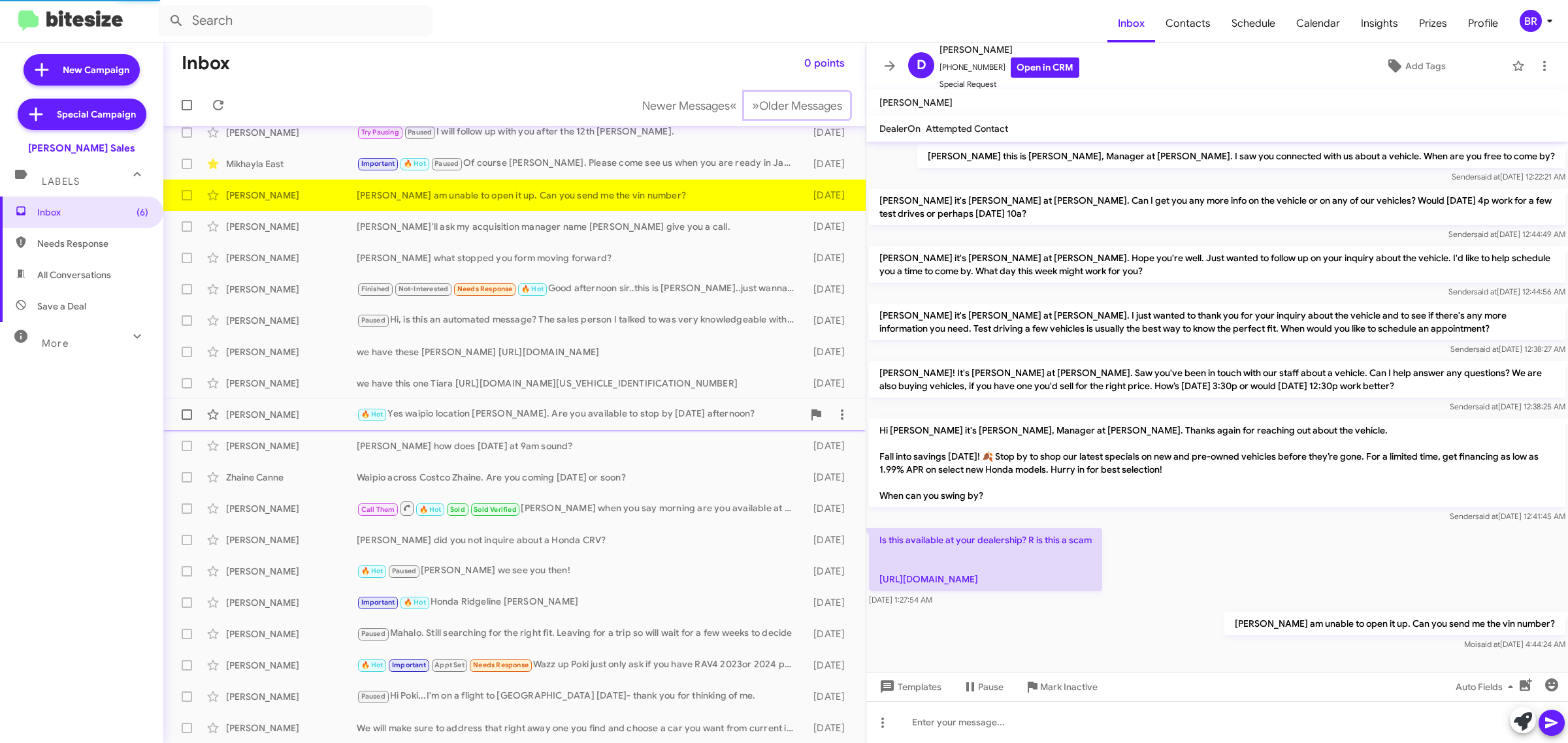
scroll to position [7, 0]
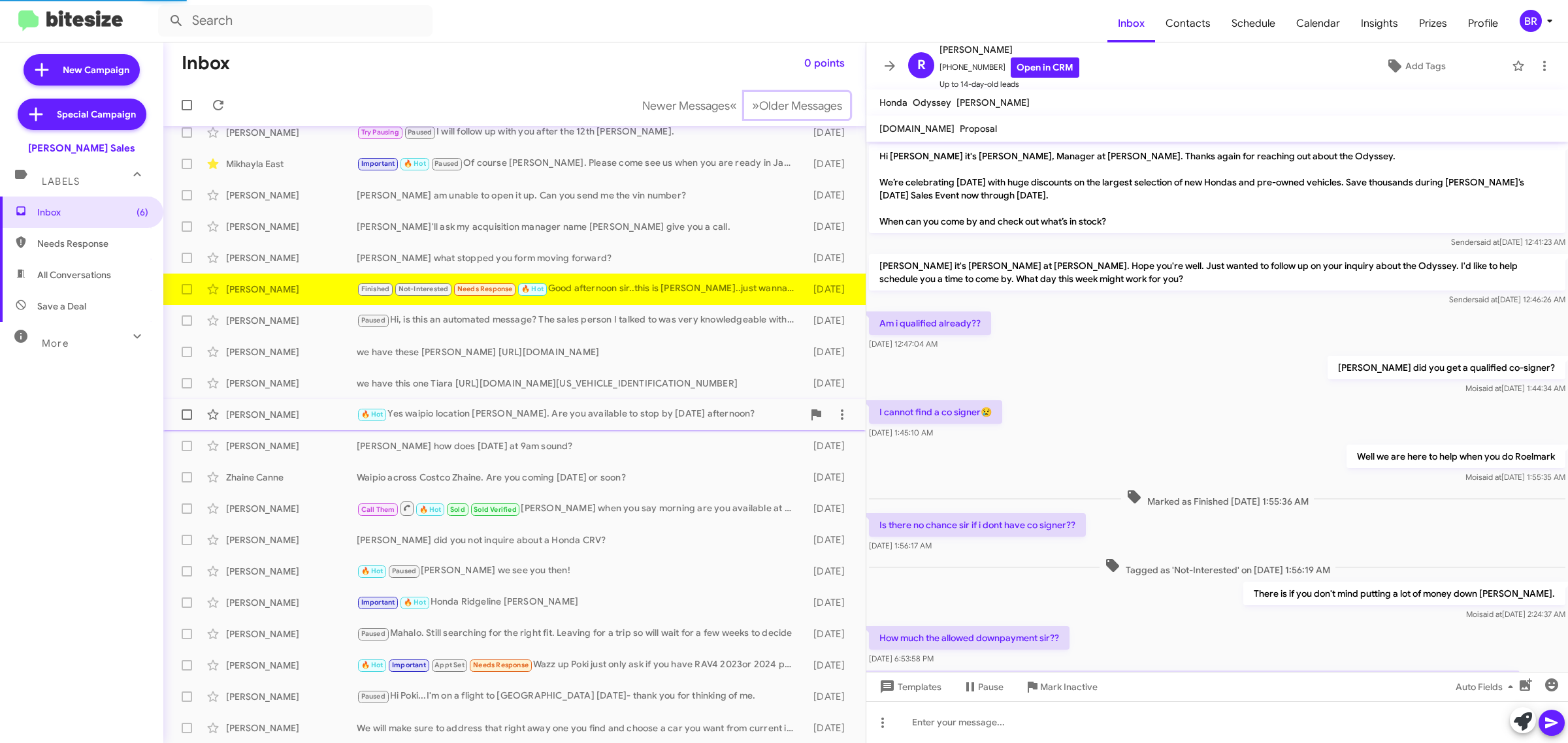
scroll to position [26, 0]
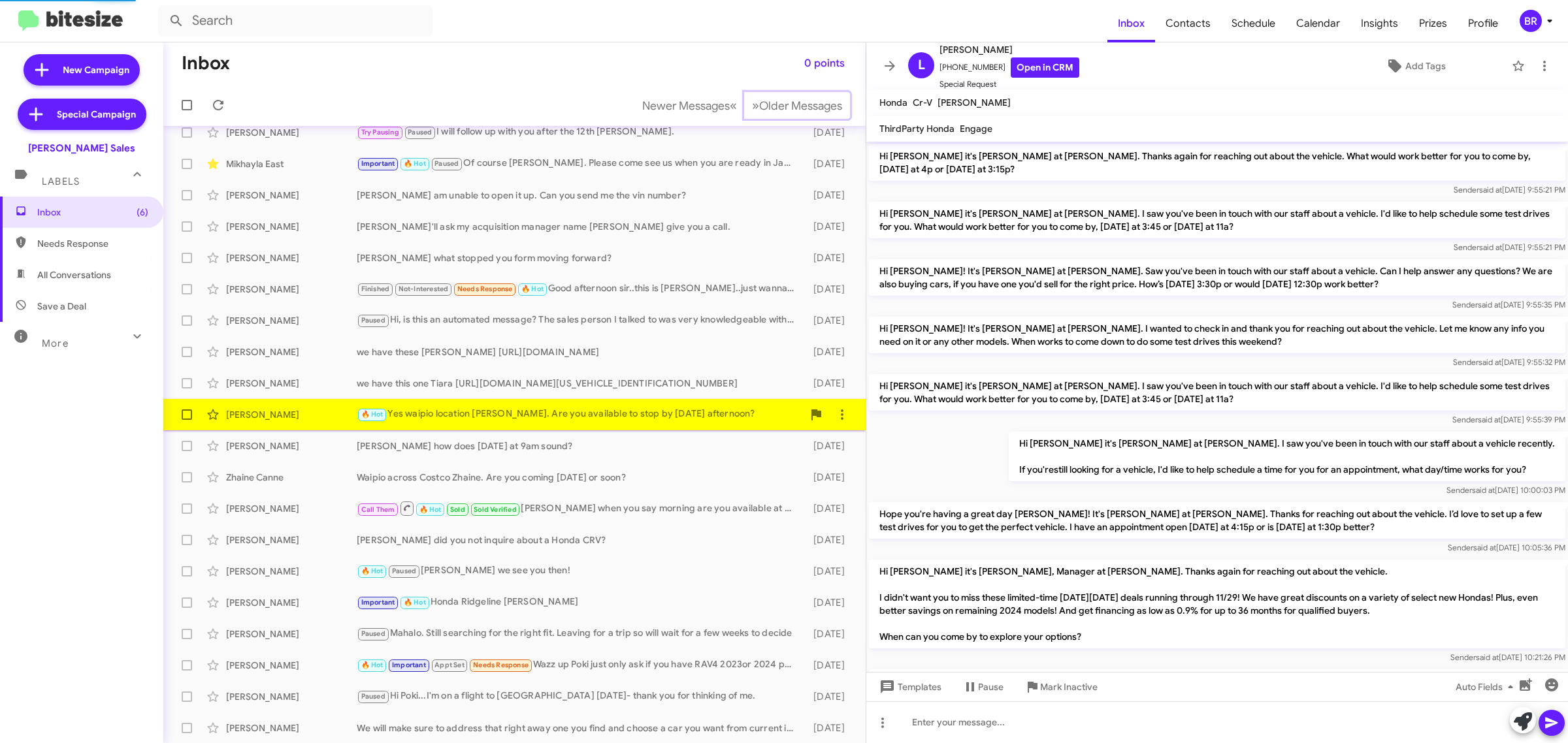
scroll to position [709, 0]
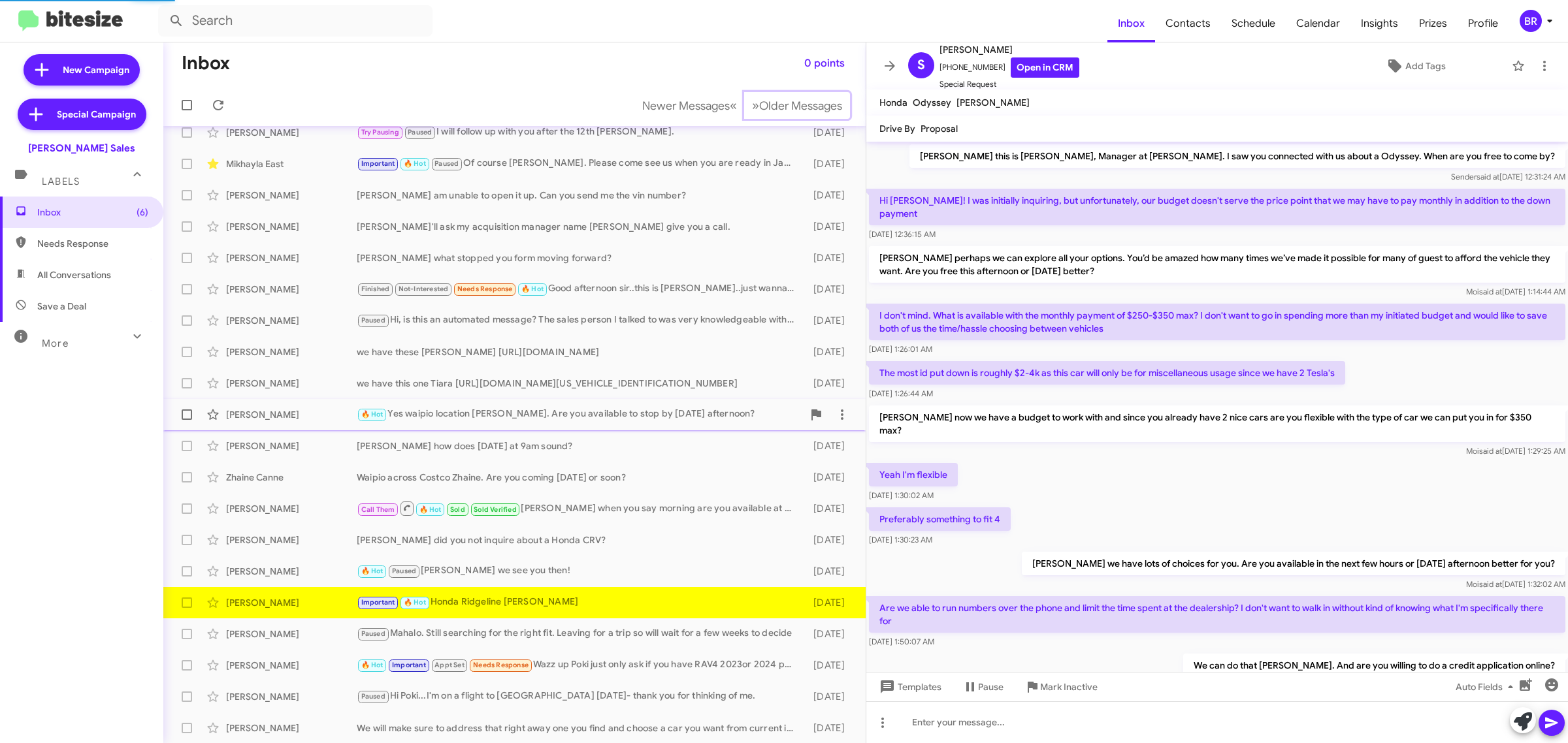
scroll to position [239, 0]
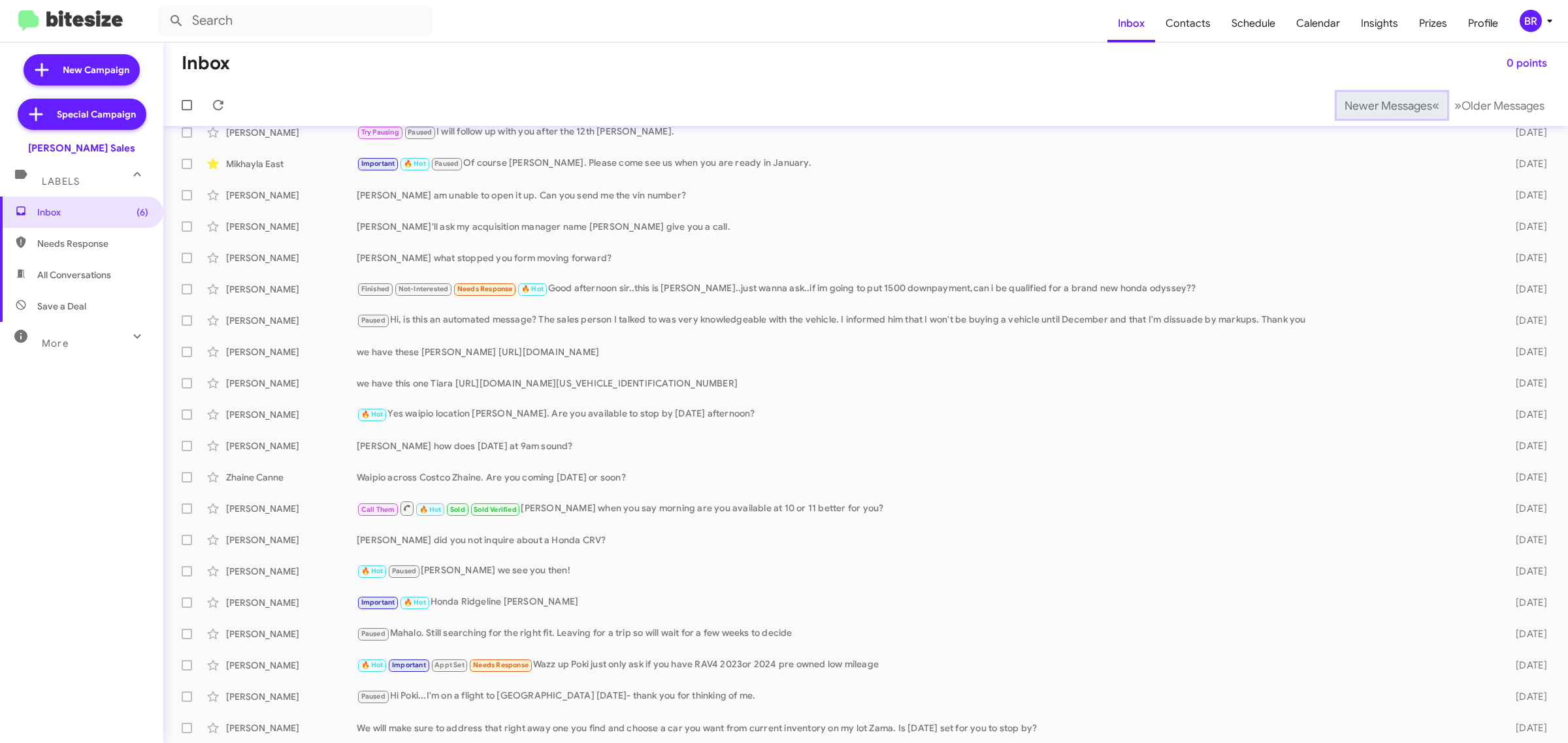
click at [1366, 105] on span "Newer Messages" at bounding box center [1388, 106] width 88 height 15
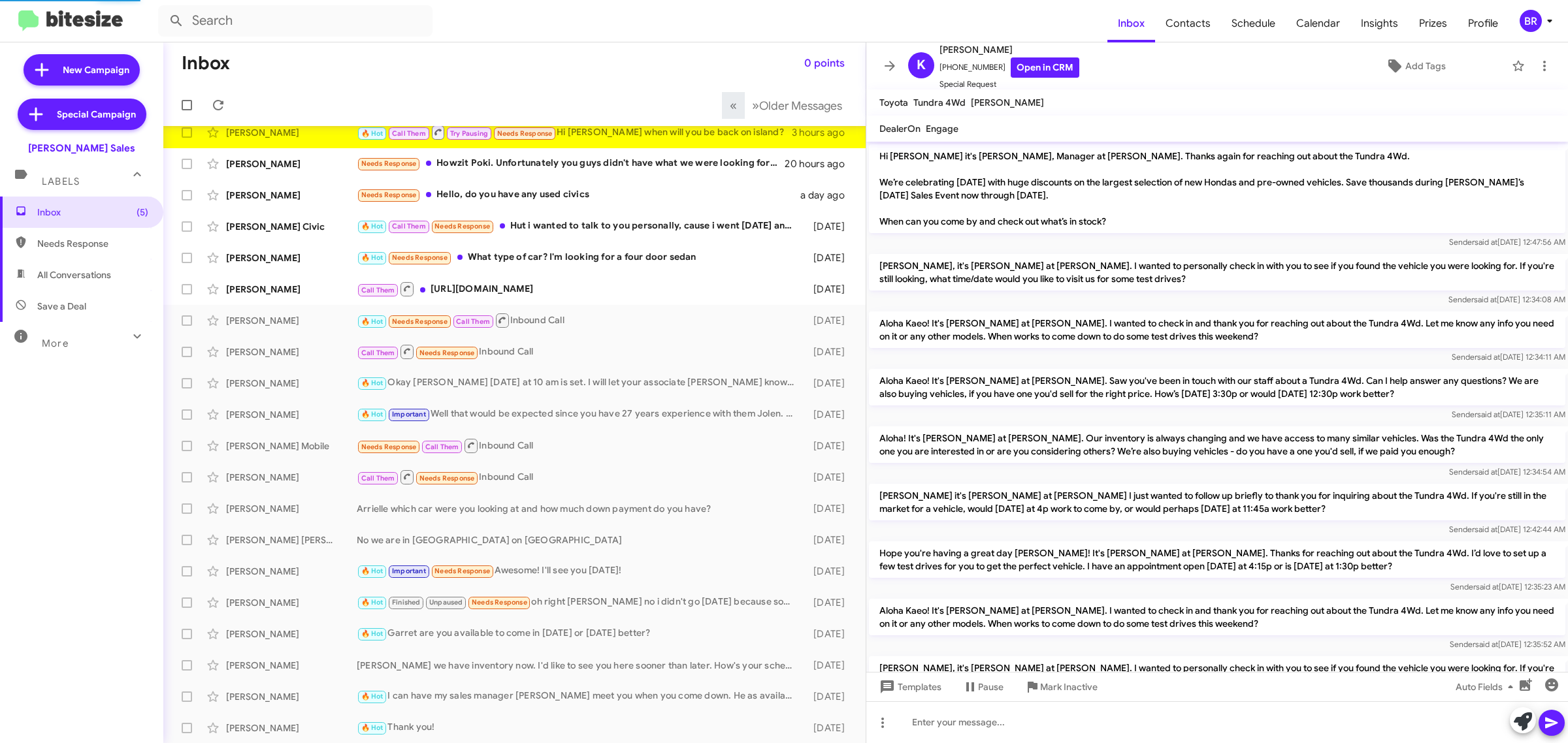
scroll to position [833, 0]
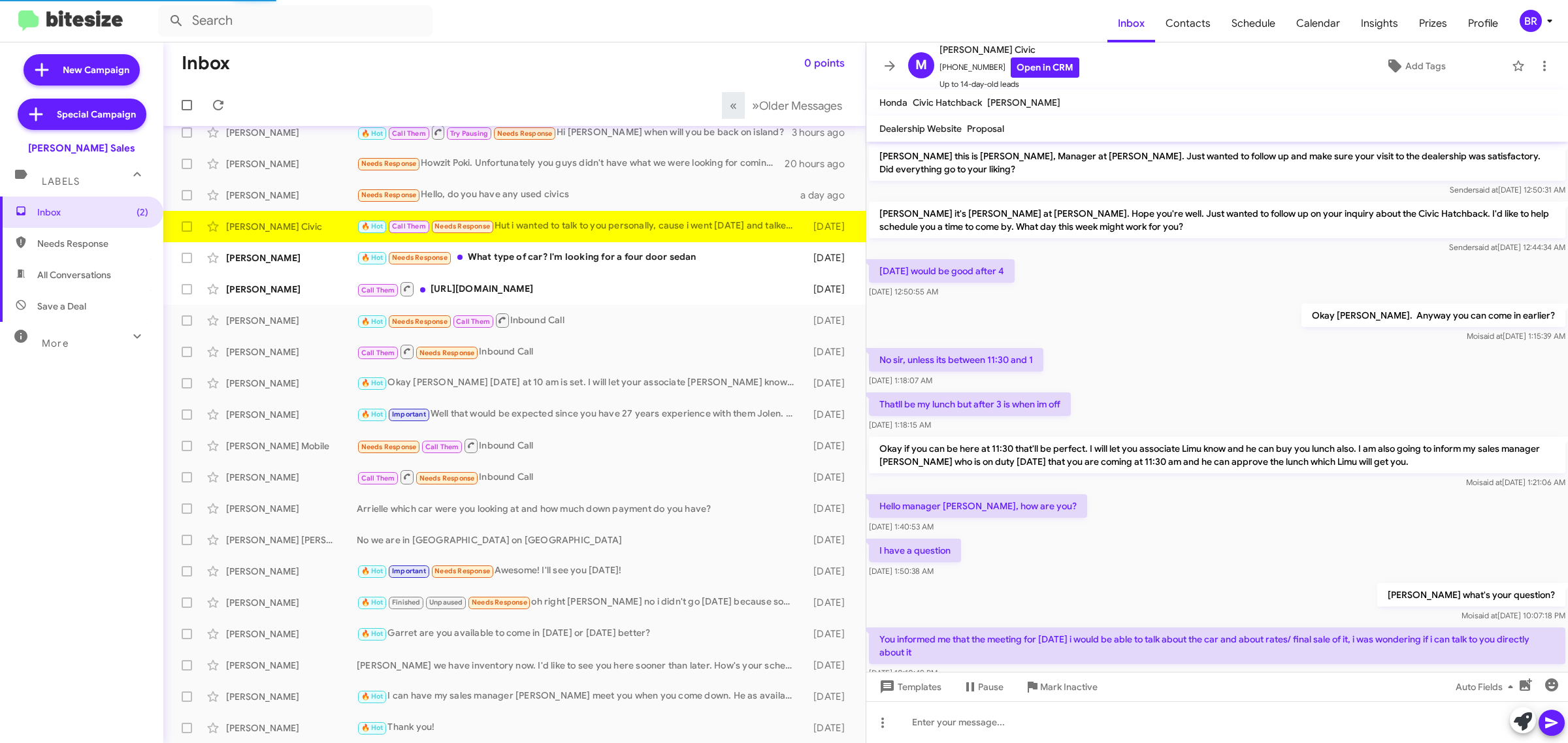
scroll to position [214, 0]
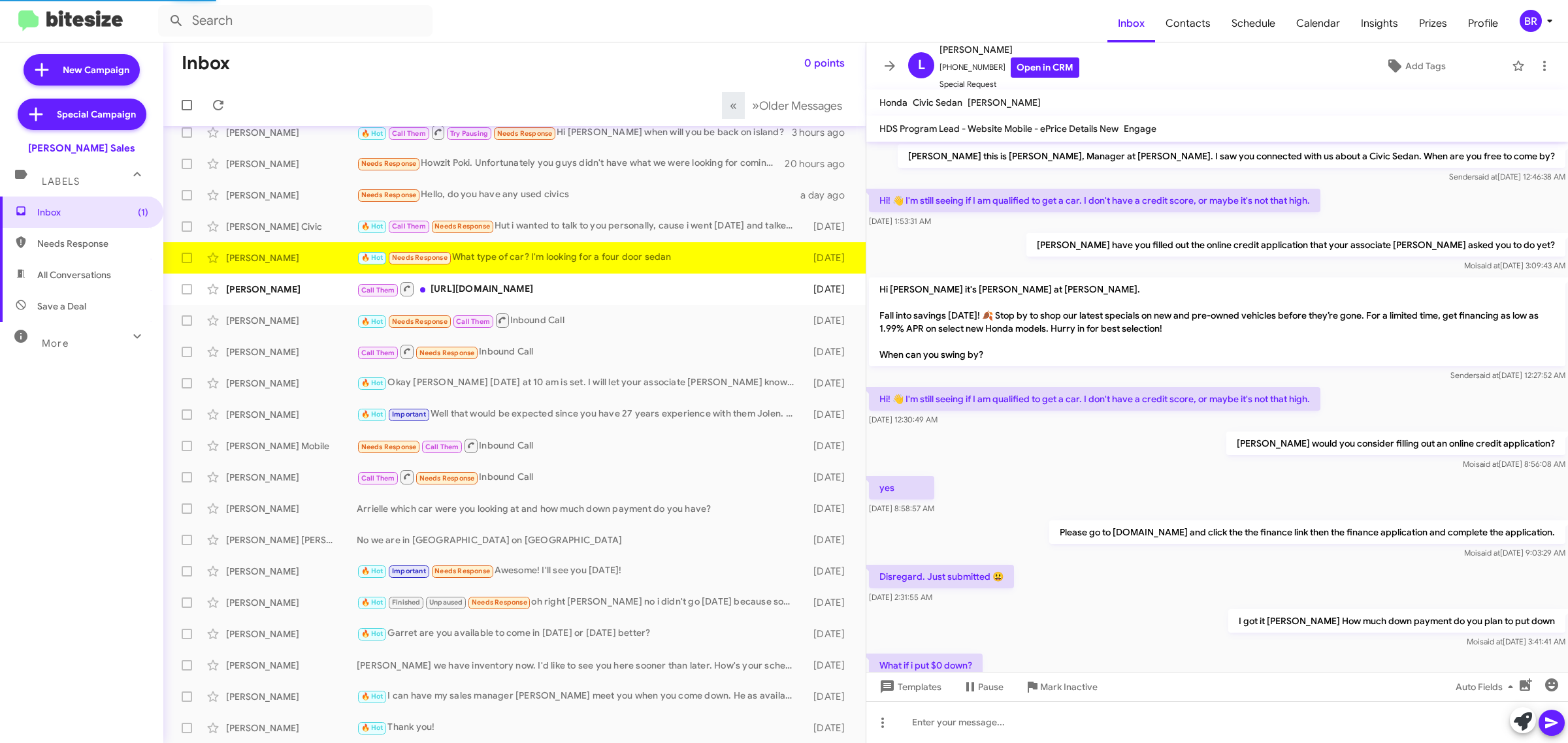
scroll to position [154, 0]
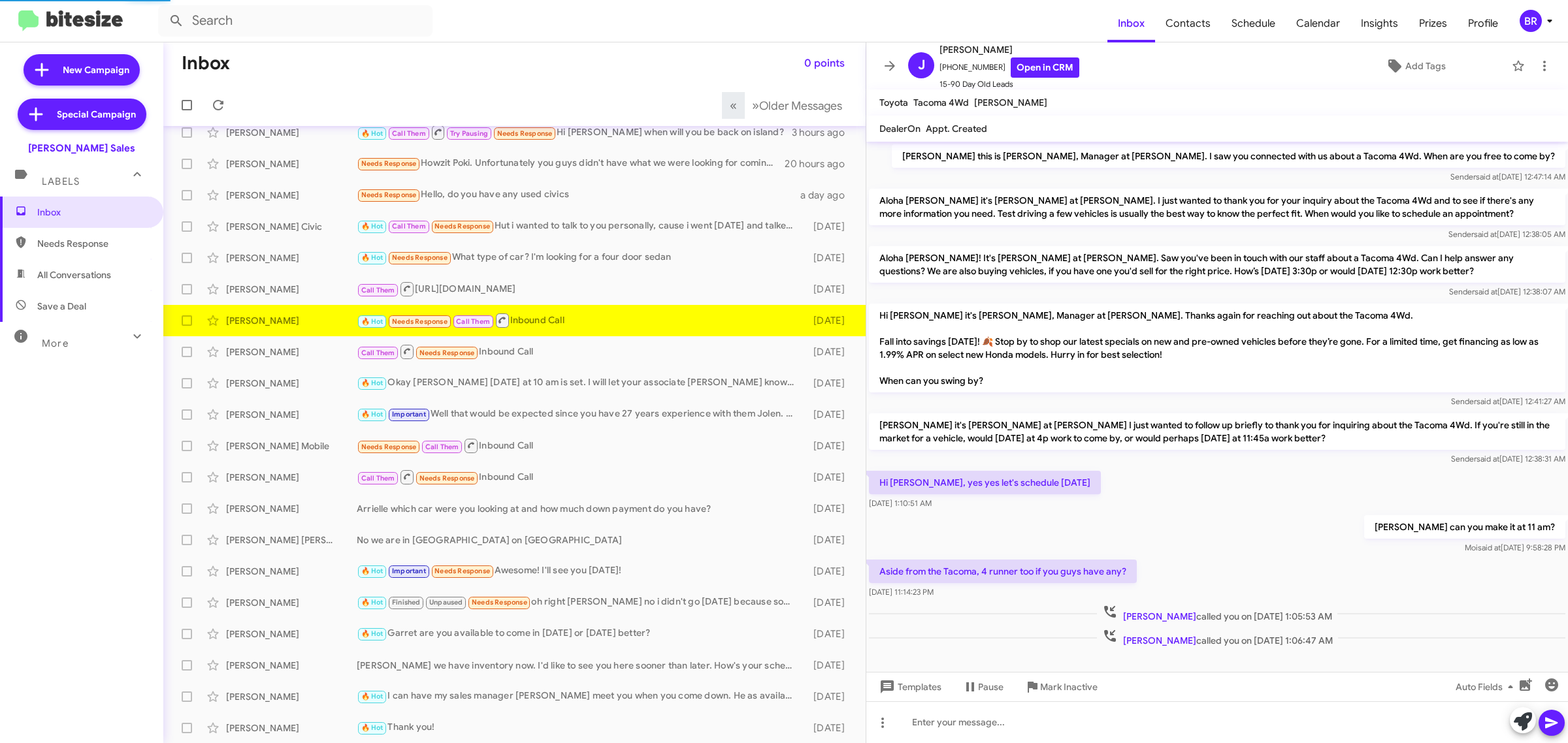
scroll to position [9, 0]
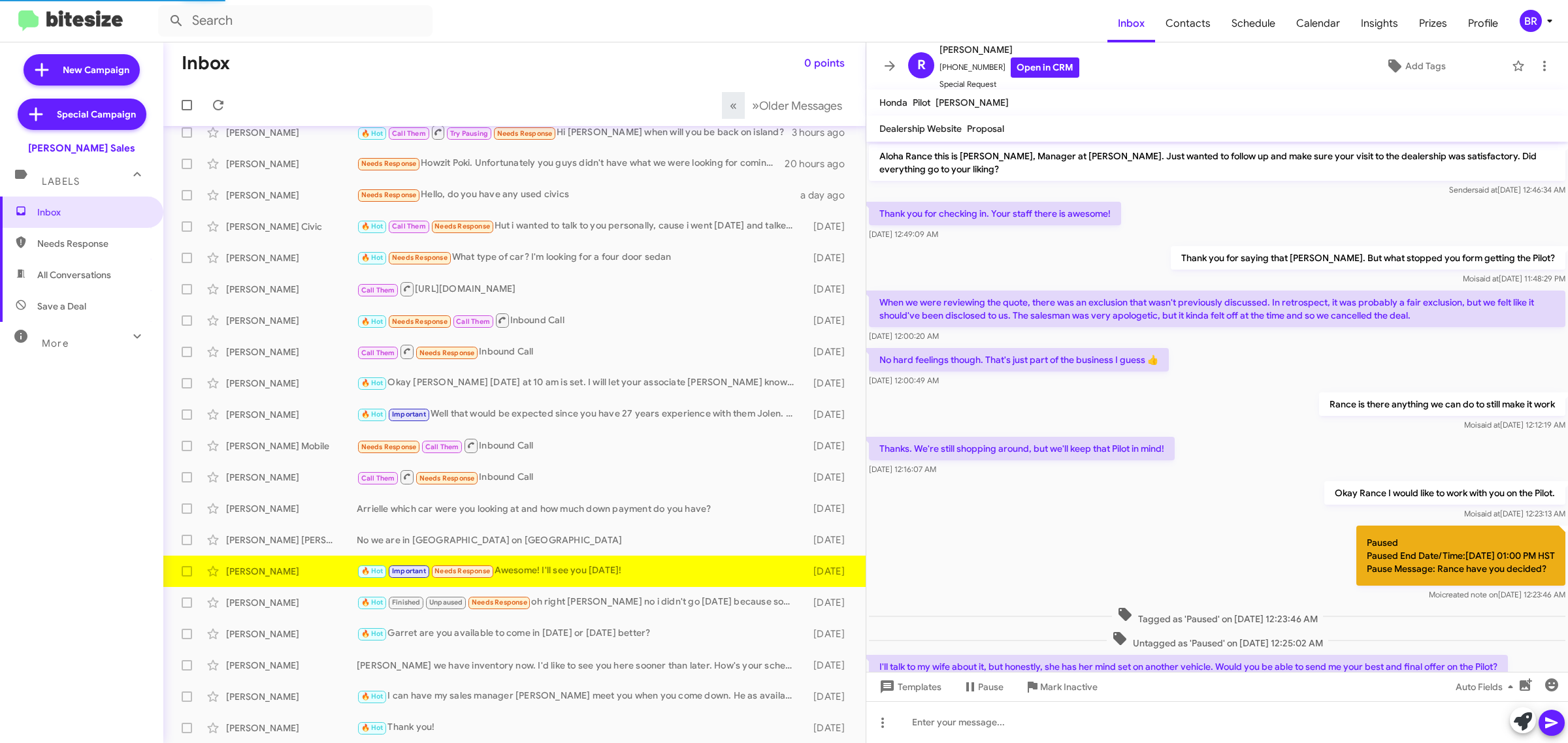
scroll to position [488, 0]
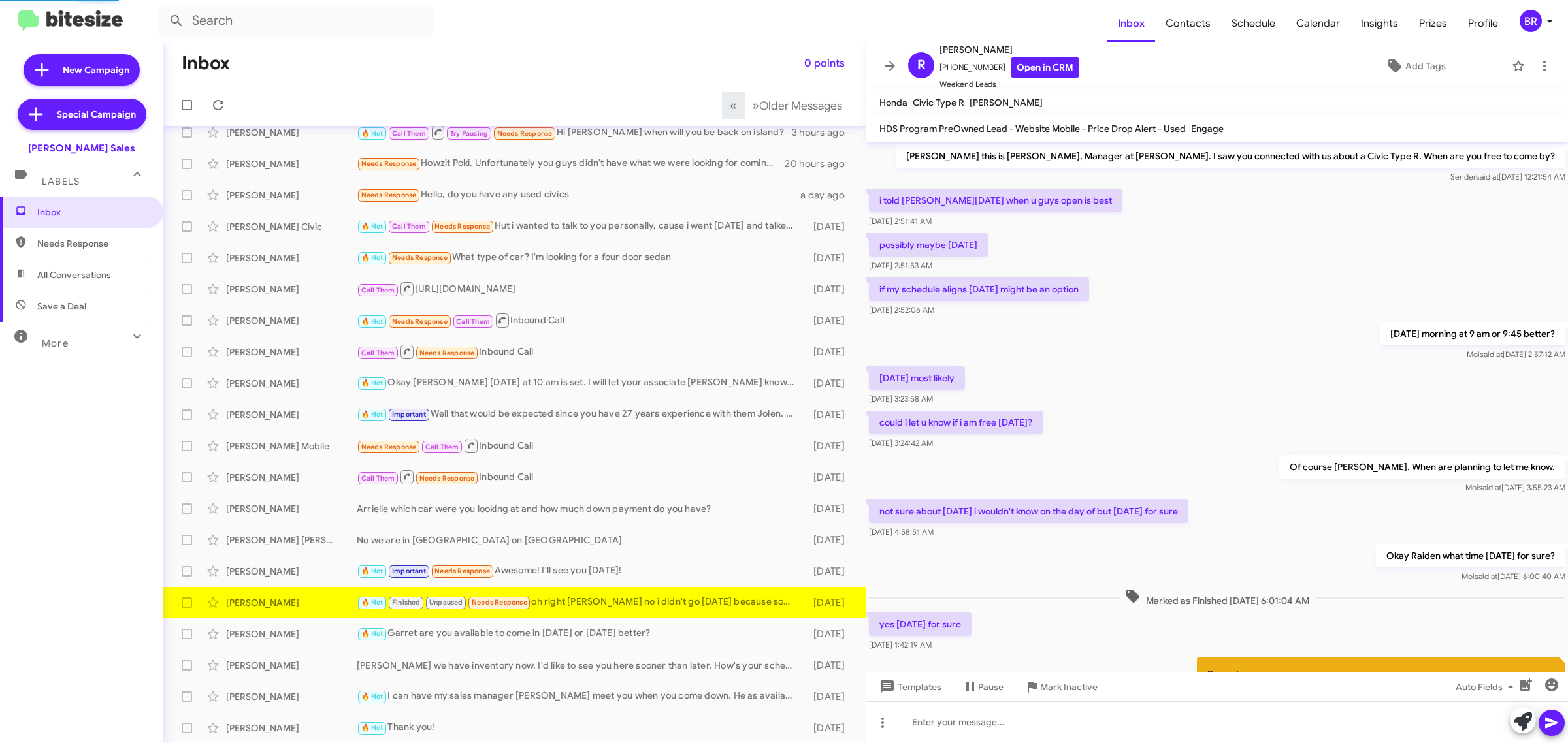
scroll to position [298, 0]
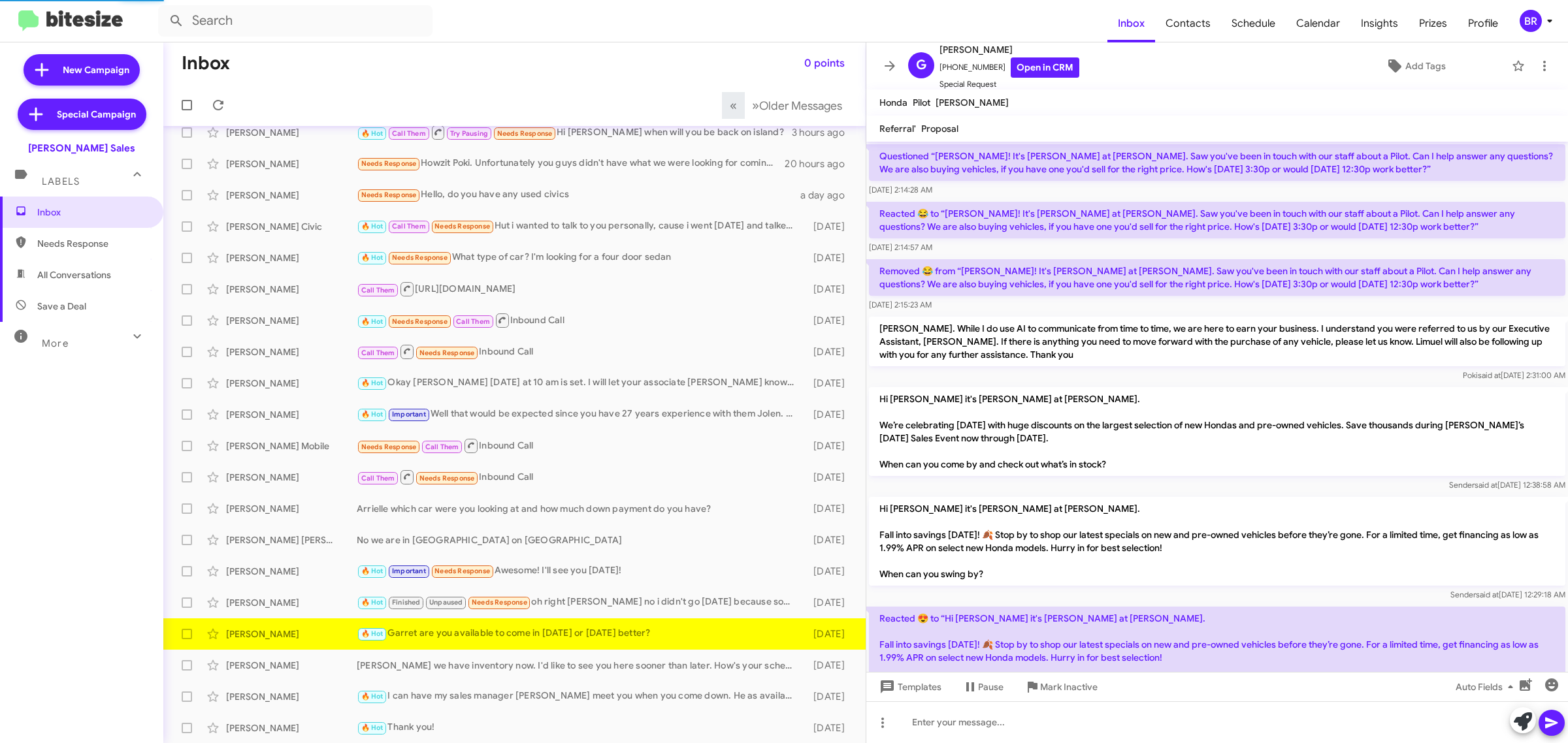
scroll to position [1467, 0]
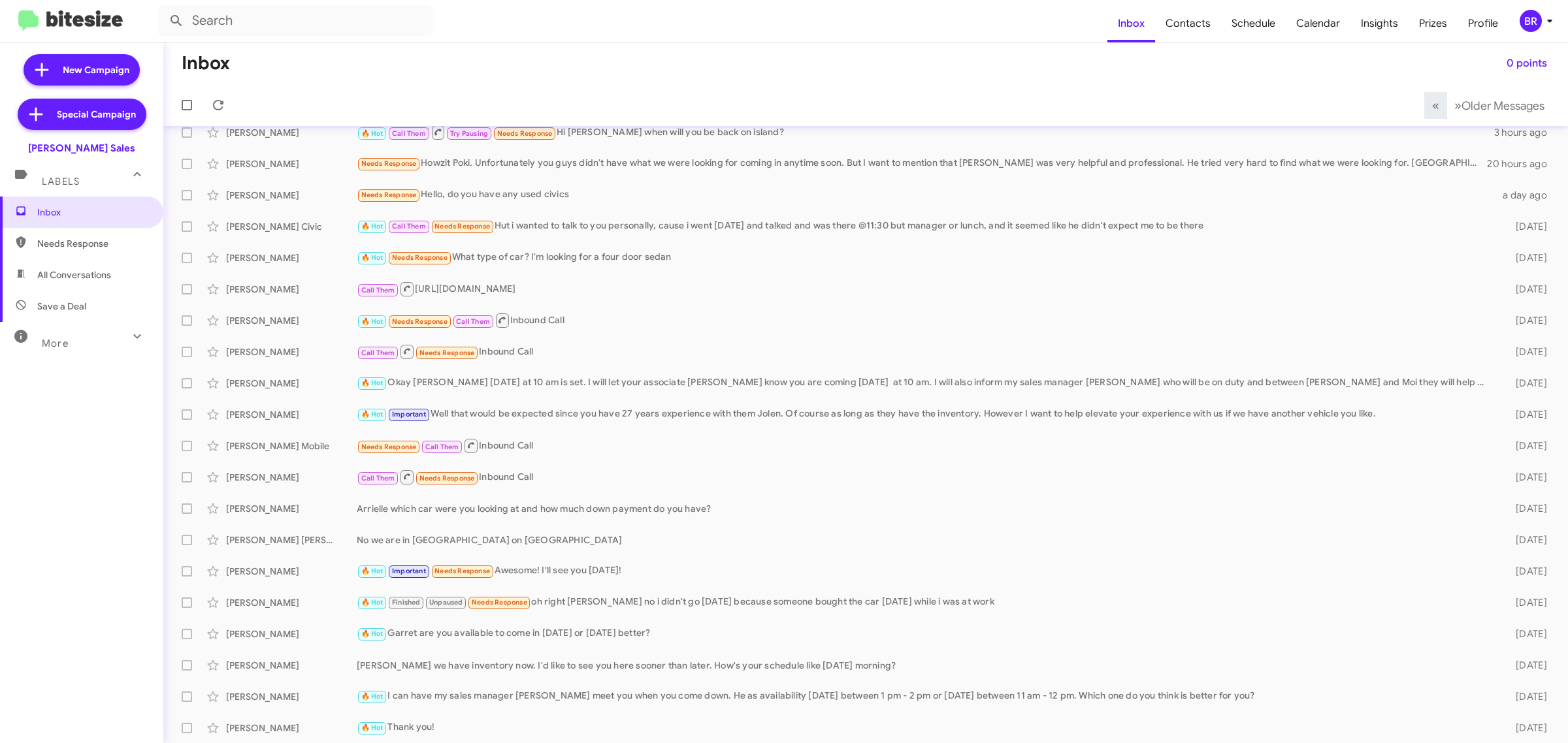
click at [1513, 28] on button "BR" at bounding box center [1531, 20] width 45 height 22
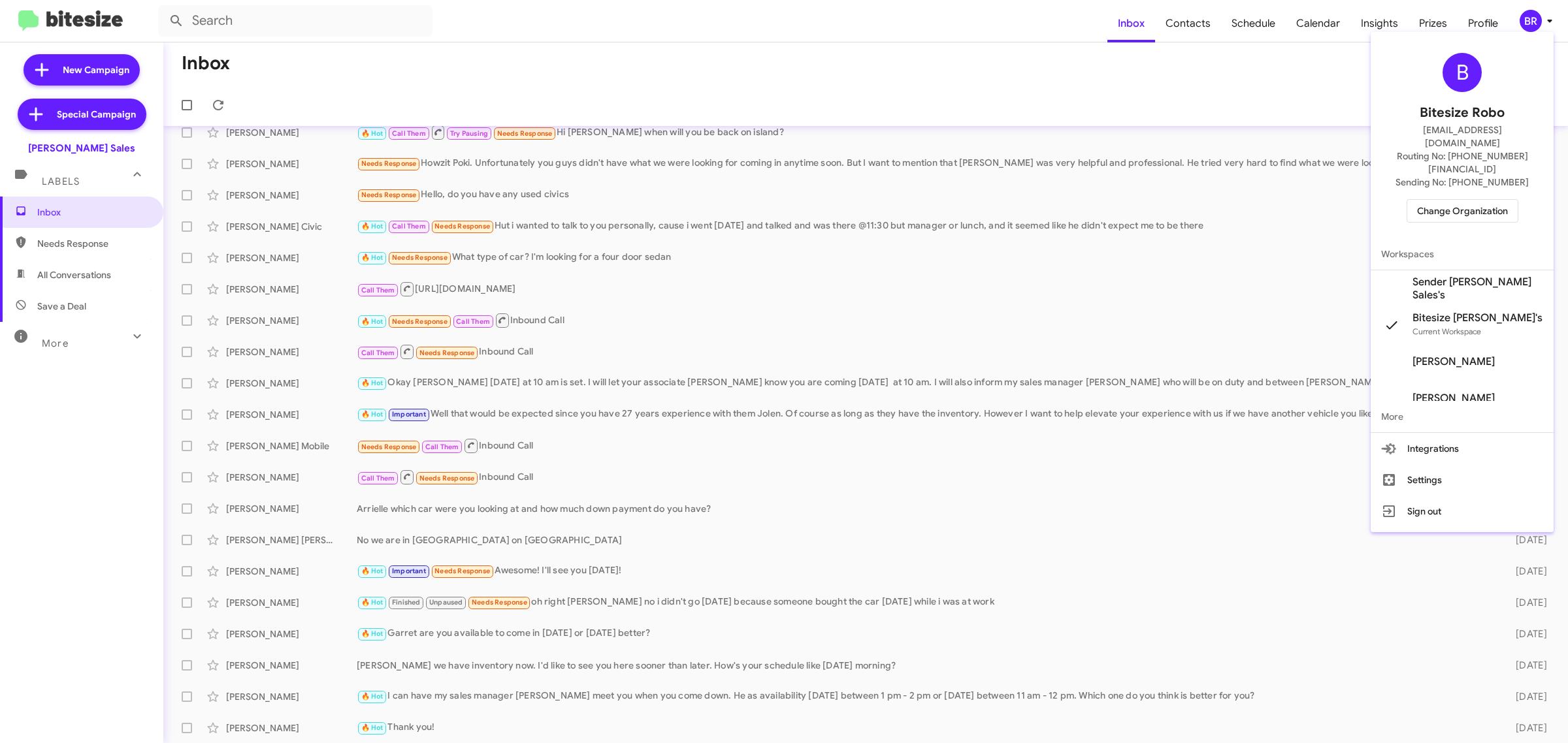
click at [1444, 200] on span "Change Organization" at bounding box center [1462, 211] width 91 height 22
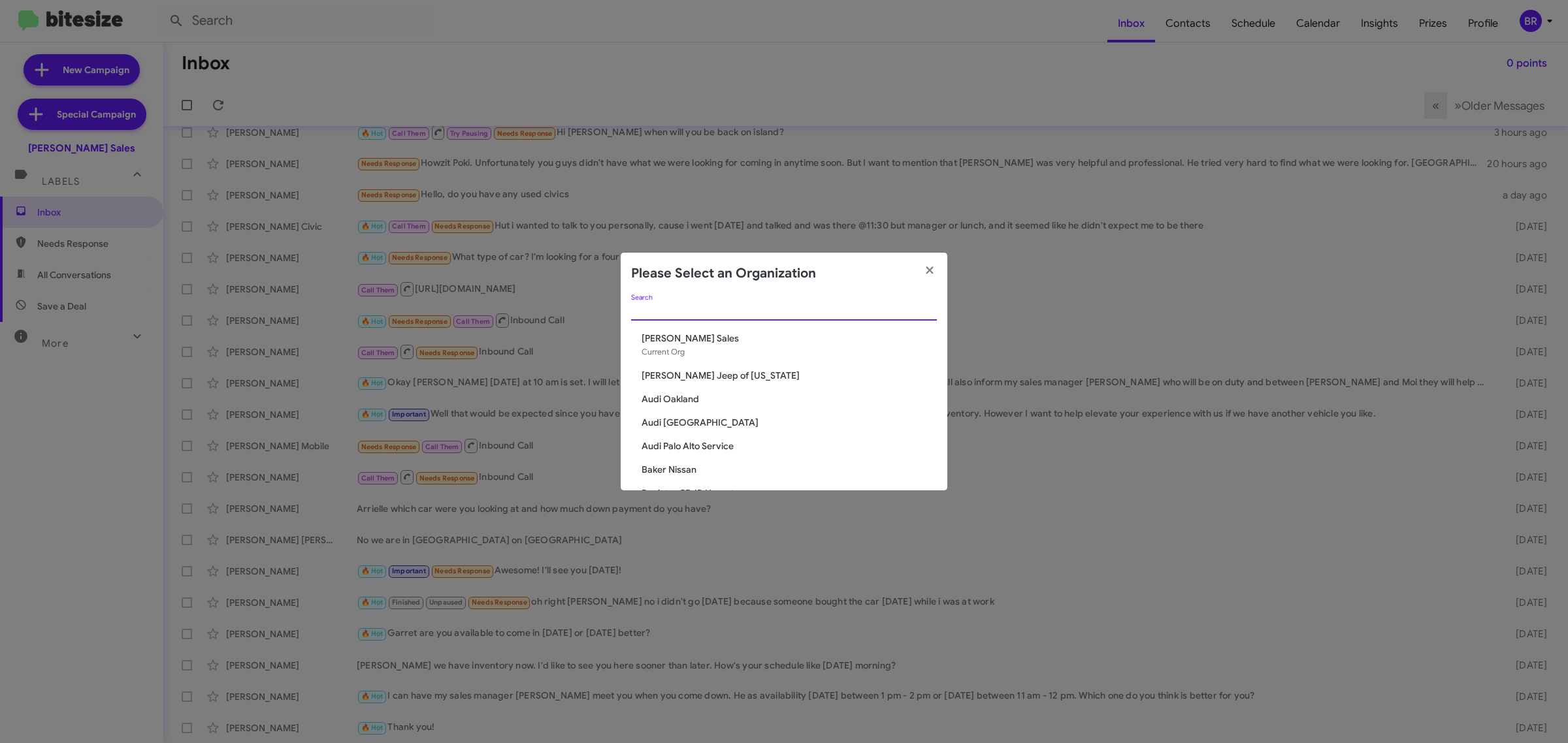
click at [845, 307] on input "Search" at bounding box center [784, 311] width 306 height 10
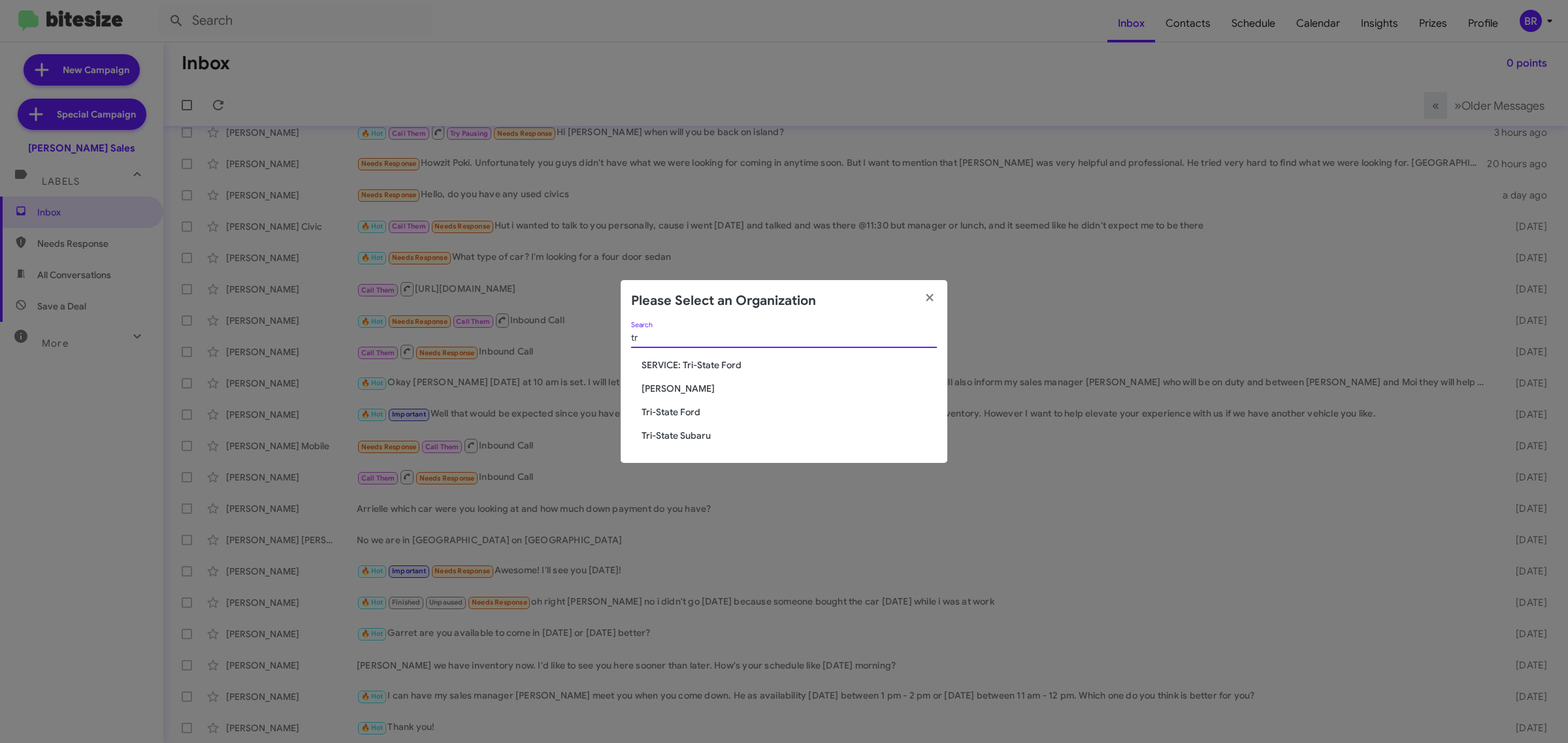
type input "tr"
click at [676, 391] on span "[PERSON_NAME]" at bounding box center [788, 389] width 295 height 13
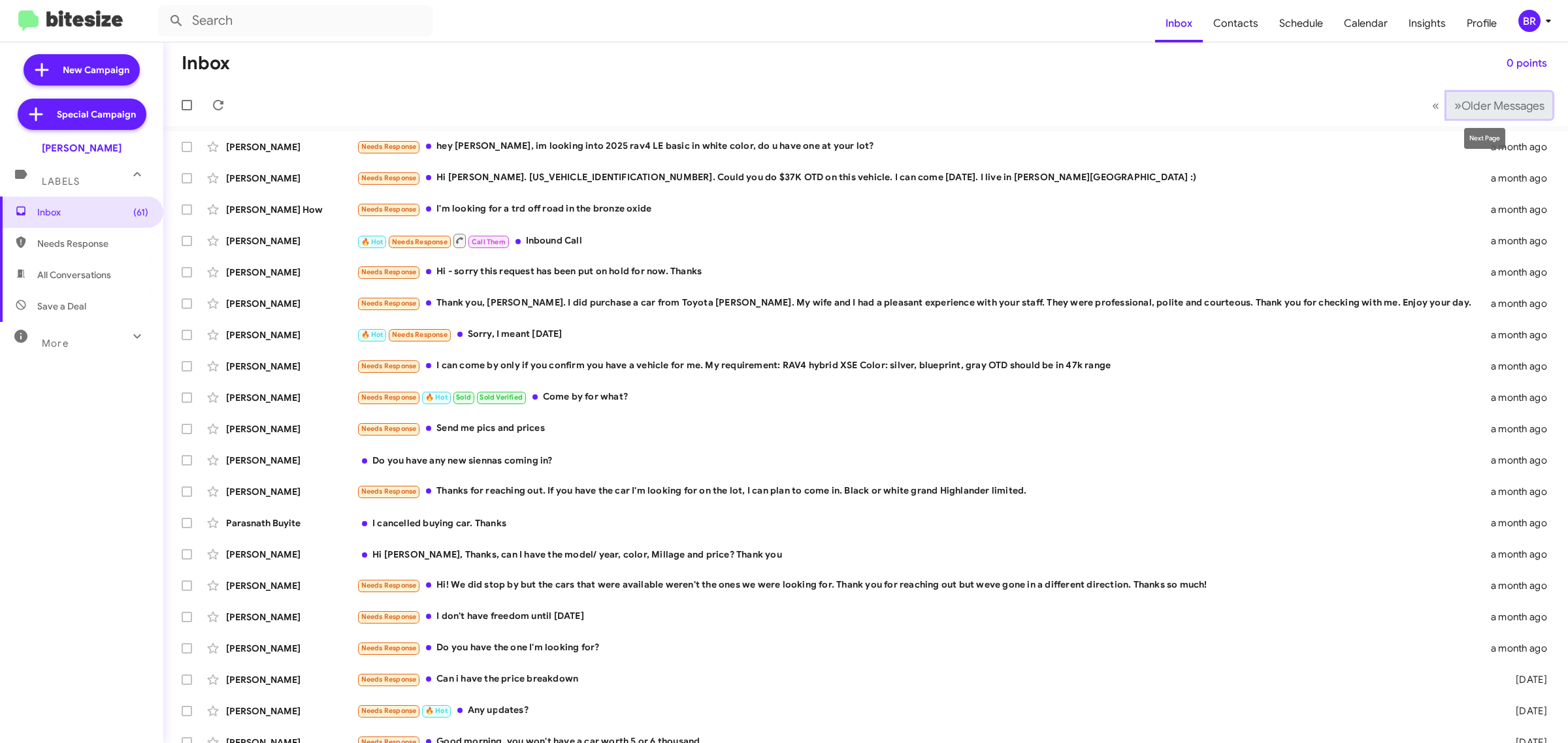
click at [1478, 112] on span "Older Messages" at bounding box center [1502, 106] width 83 height 15
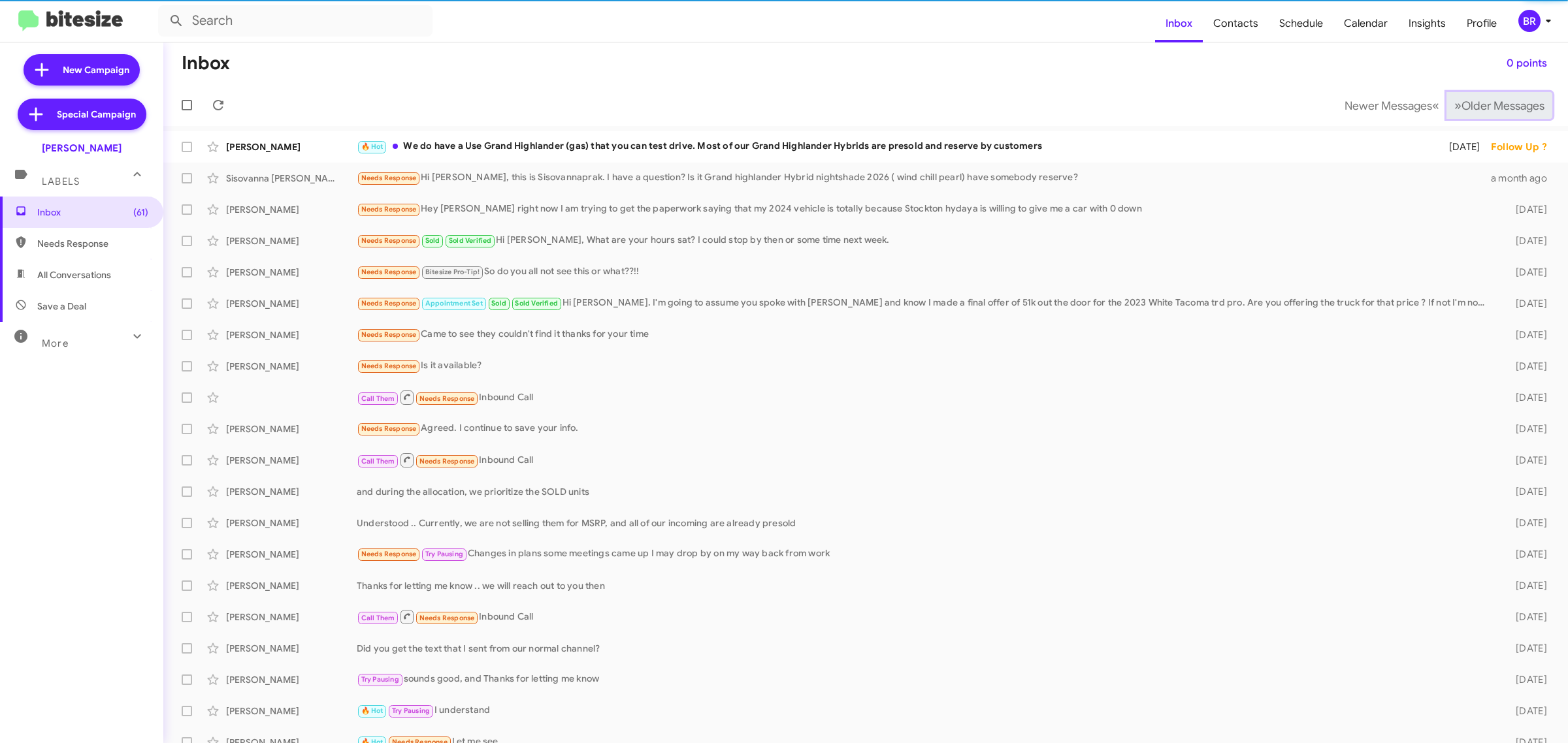
click at [1478, 112] on span "Older Messages" at bounding box center [1502, 106] width 83 height 15
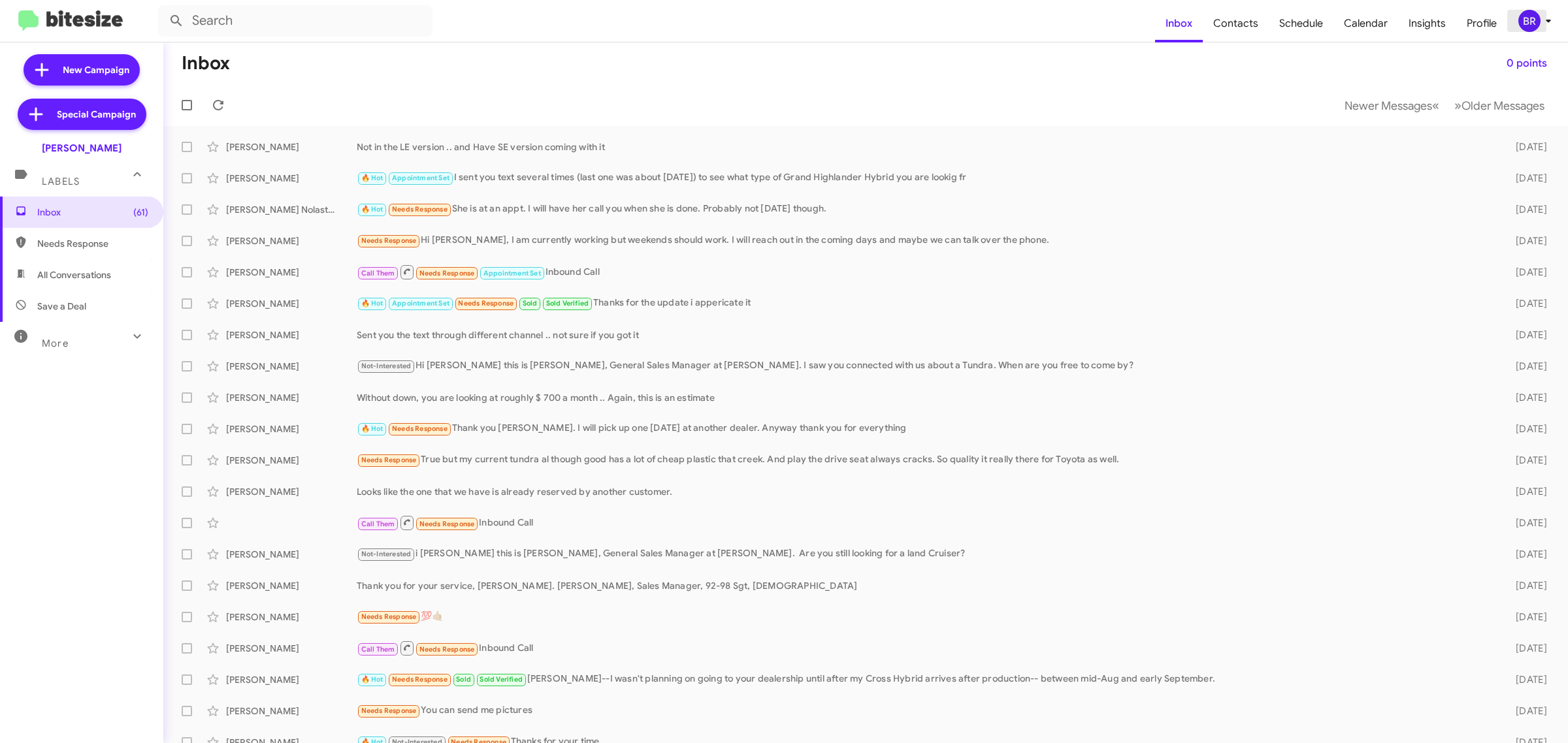
click at [1537, 20] on div "BR" at bounding box center [1529, 20] width 22 height 22
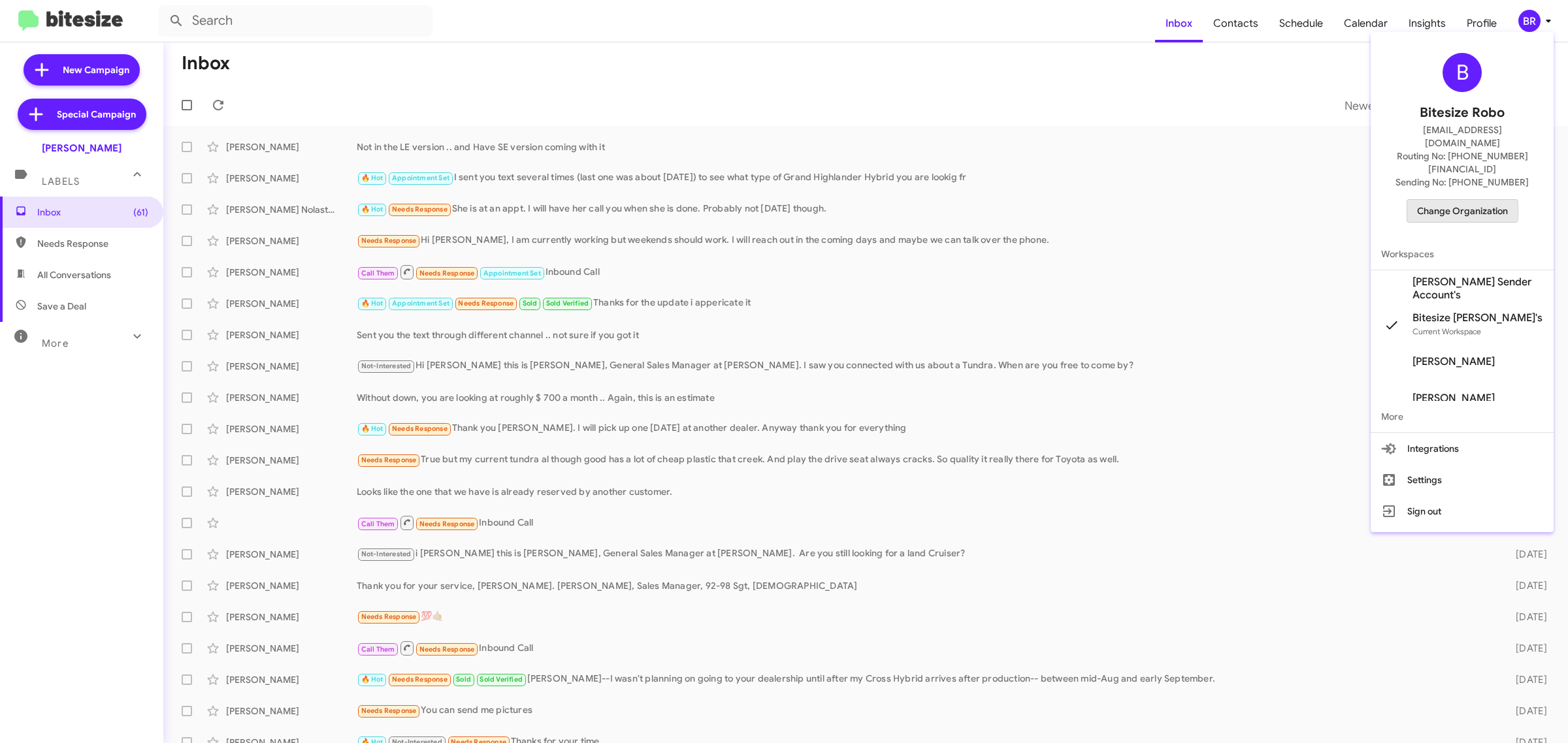
click at [1439, 200] on span "Change Organization" at bounding box center [1462, 211] width 91 height 22
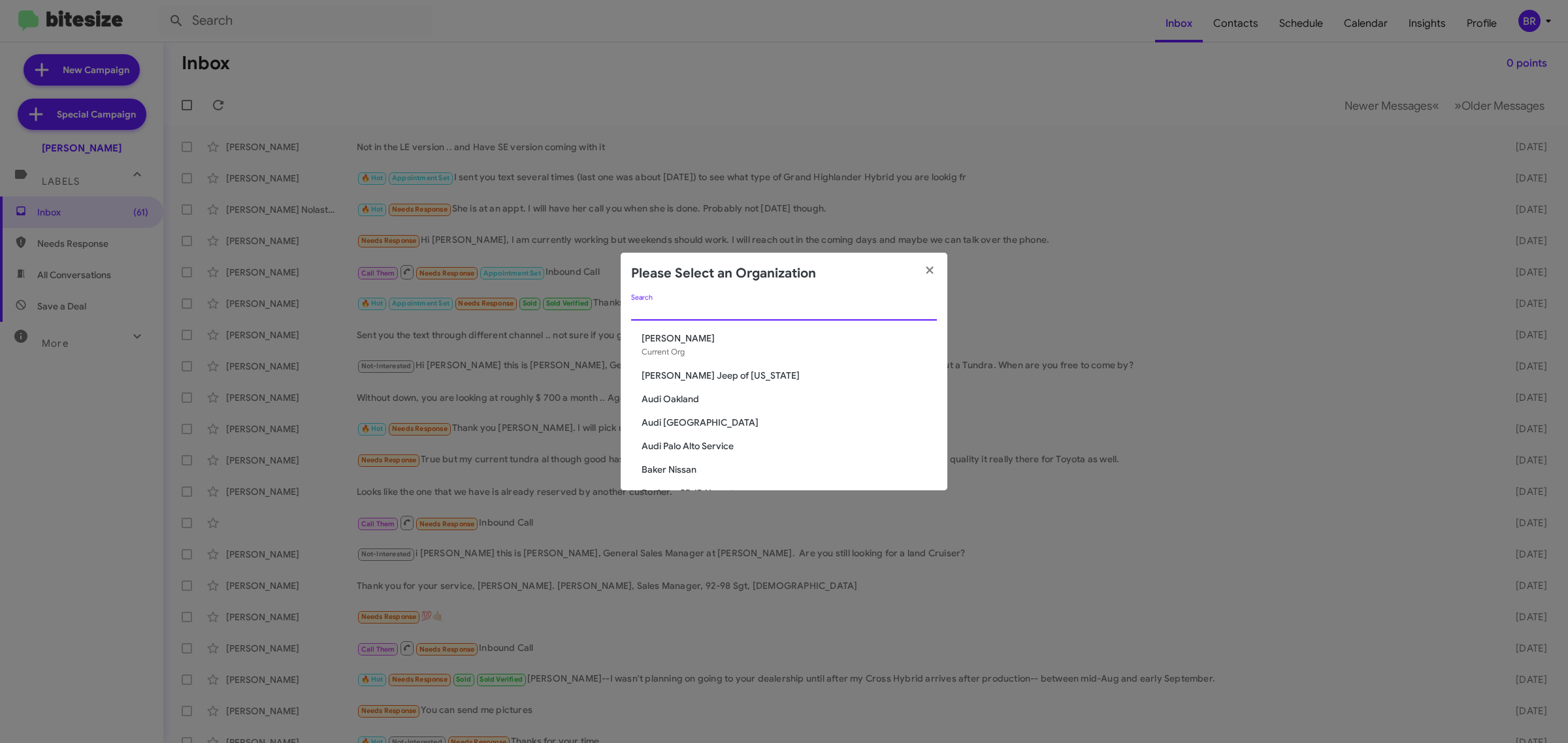
click at [702, 310] on input "Search" at bounding box center [784, 311] width 306 height 10
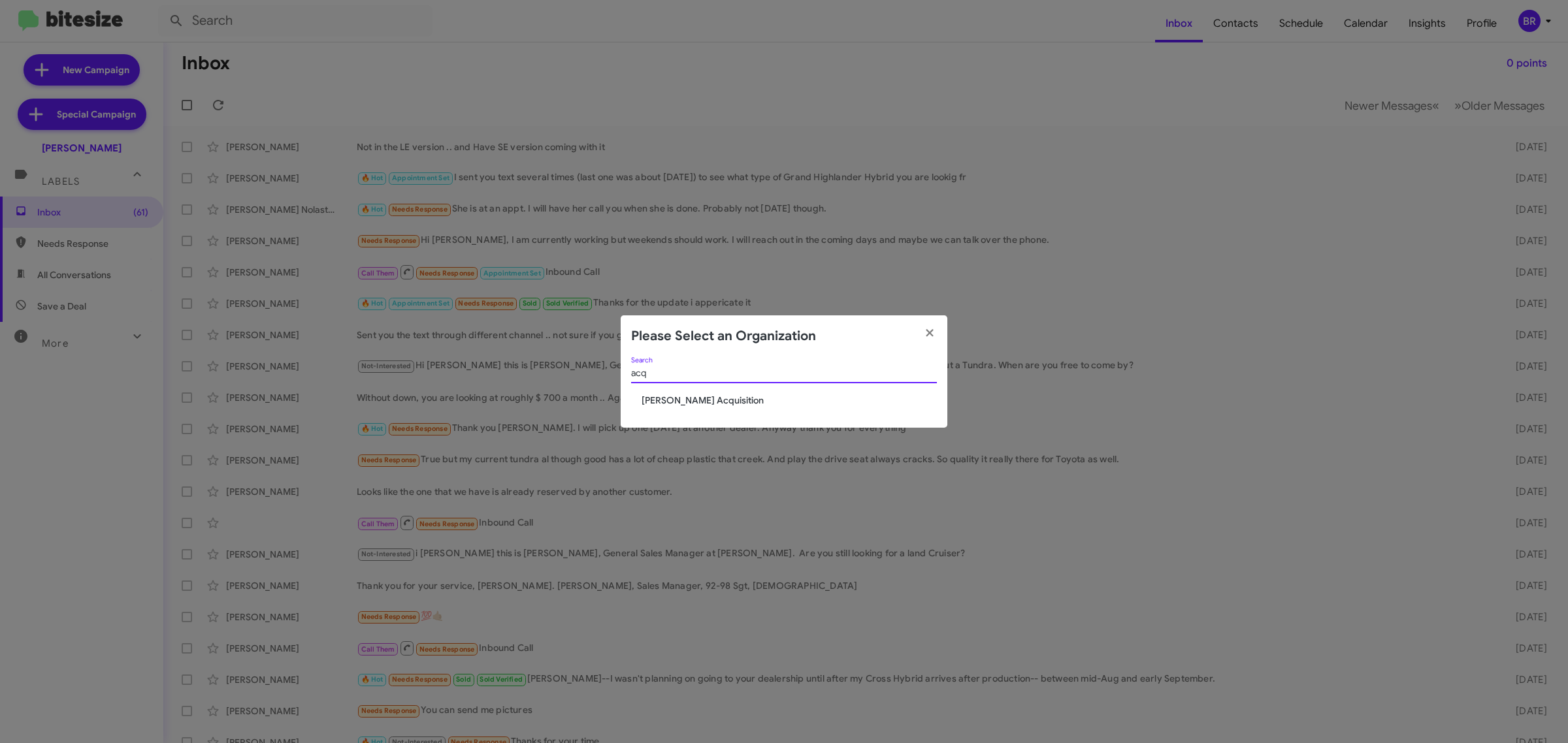
type input "acq"
click at [709, 406] on span "[PERSON_NAME] Acquisition" at bounding box center [788, 400] width 295 height 13
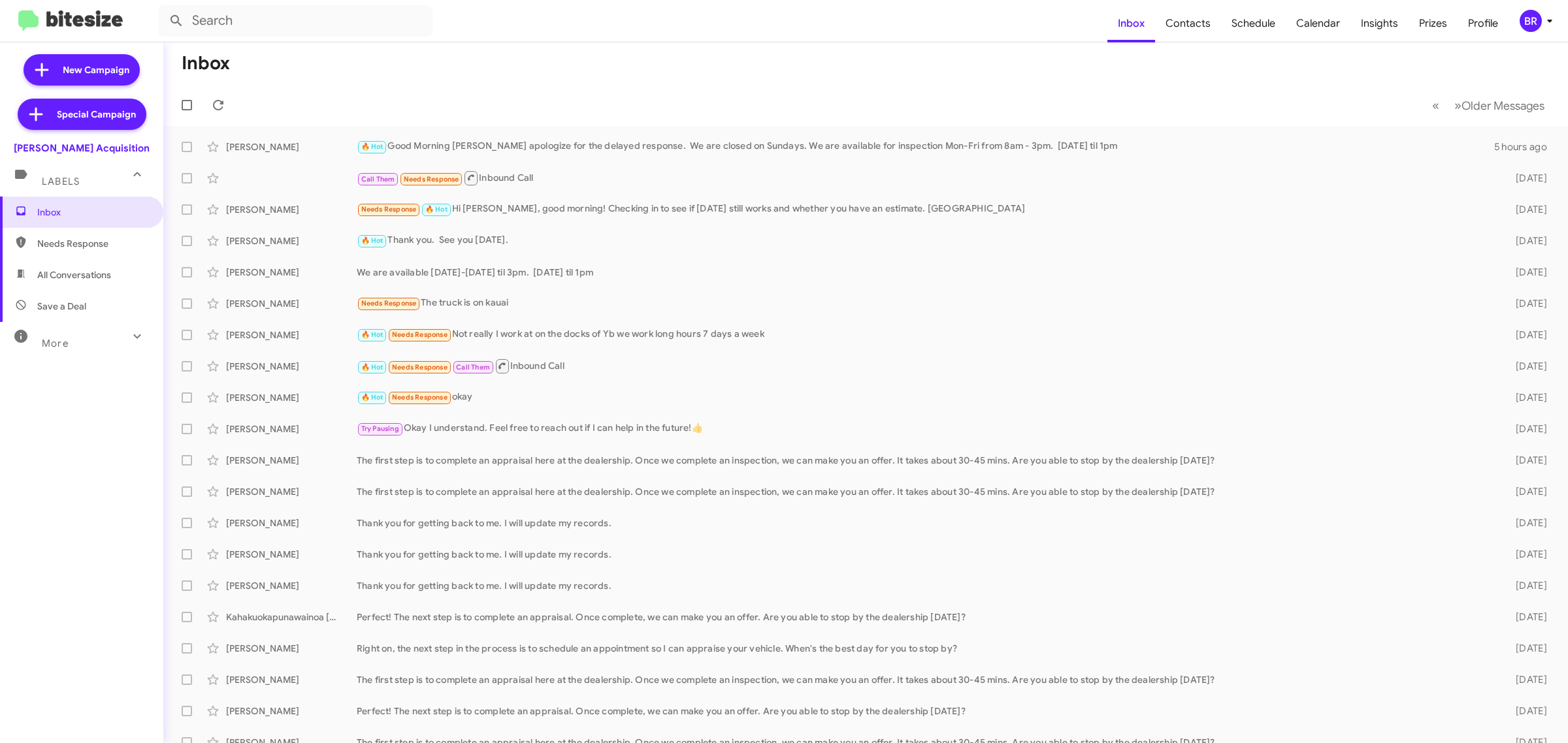
click at [1459, 122] on mat-toolbar-row "« Previous » Next Older Messages" at bounding box center [865, 105] width 1404 height 42
click at [1485, 132] on body "Inbox Contacts Schedule Calendar Insights Prizes Profile BR New Campaign Specia…" at bounding box center [784, 371] width 1568 height 743
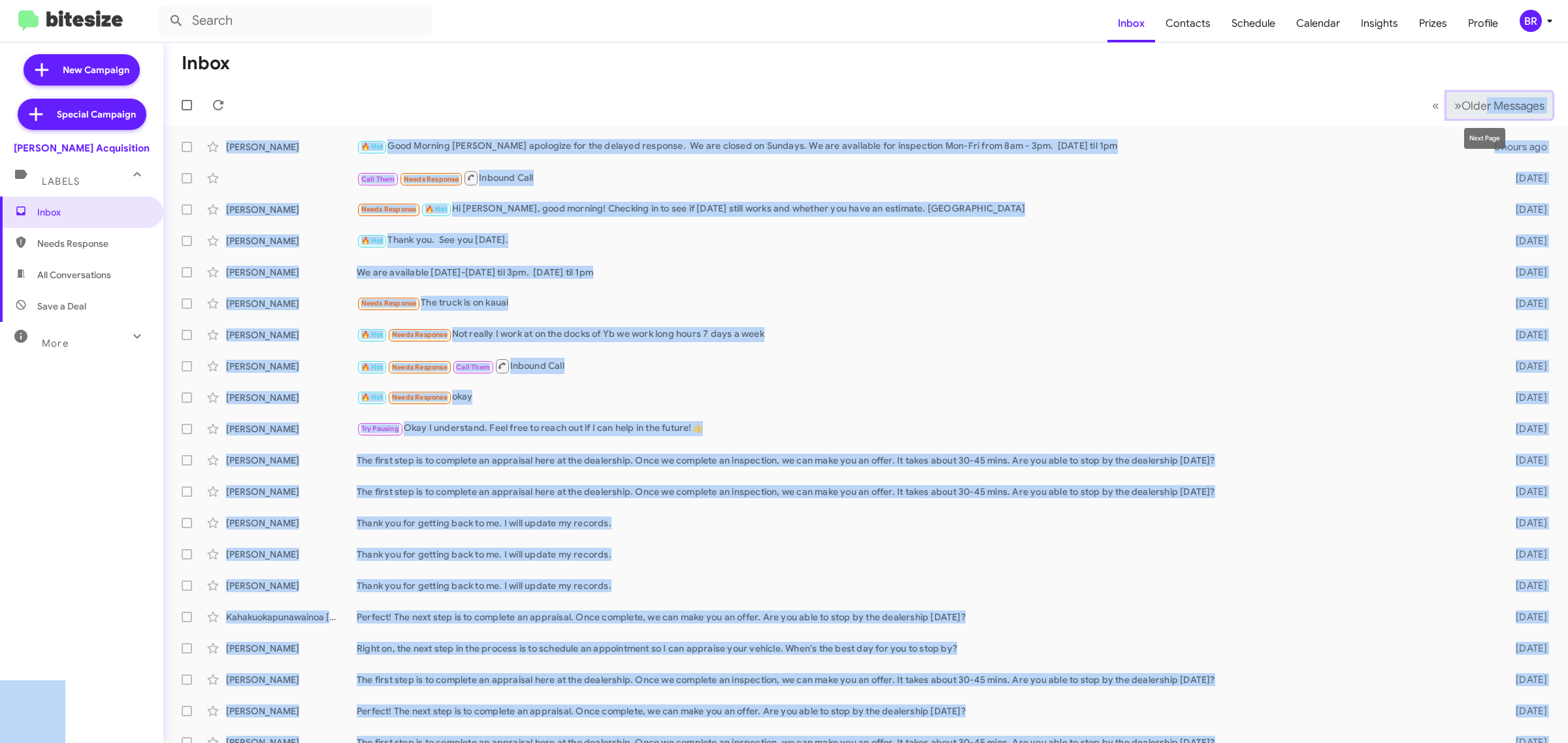
click at [1496, 110] on span "Older Messages" at bounding box center [1502, 106] width 83 height 15
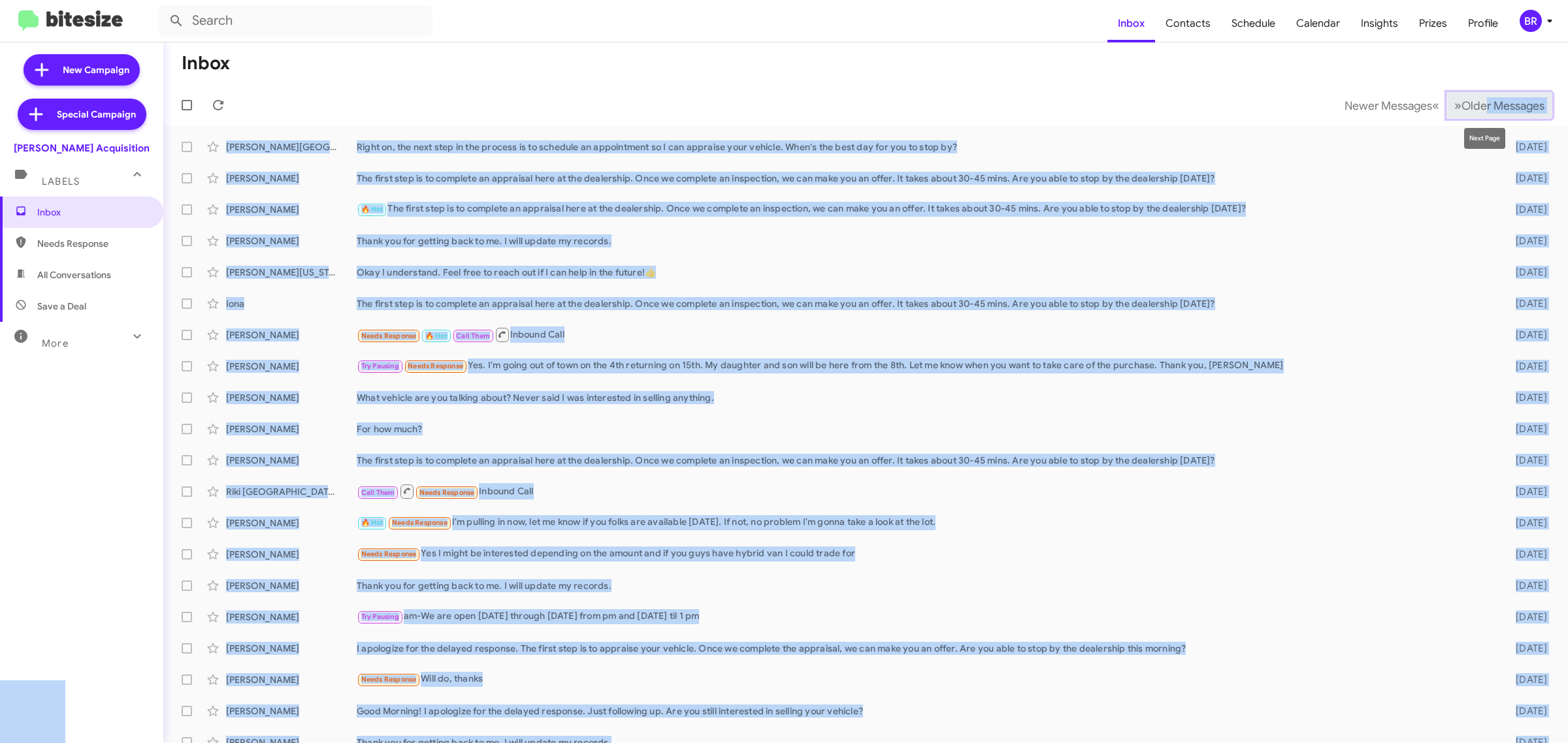
click at [1481, 103] on span "Older Messages" at bounding box center [1502, 106] width 83 height 15
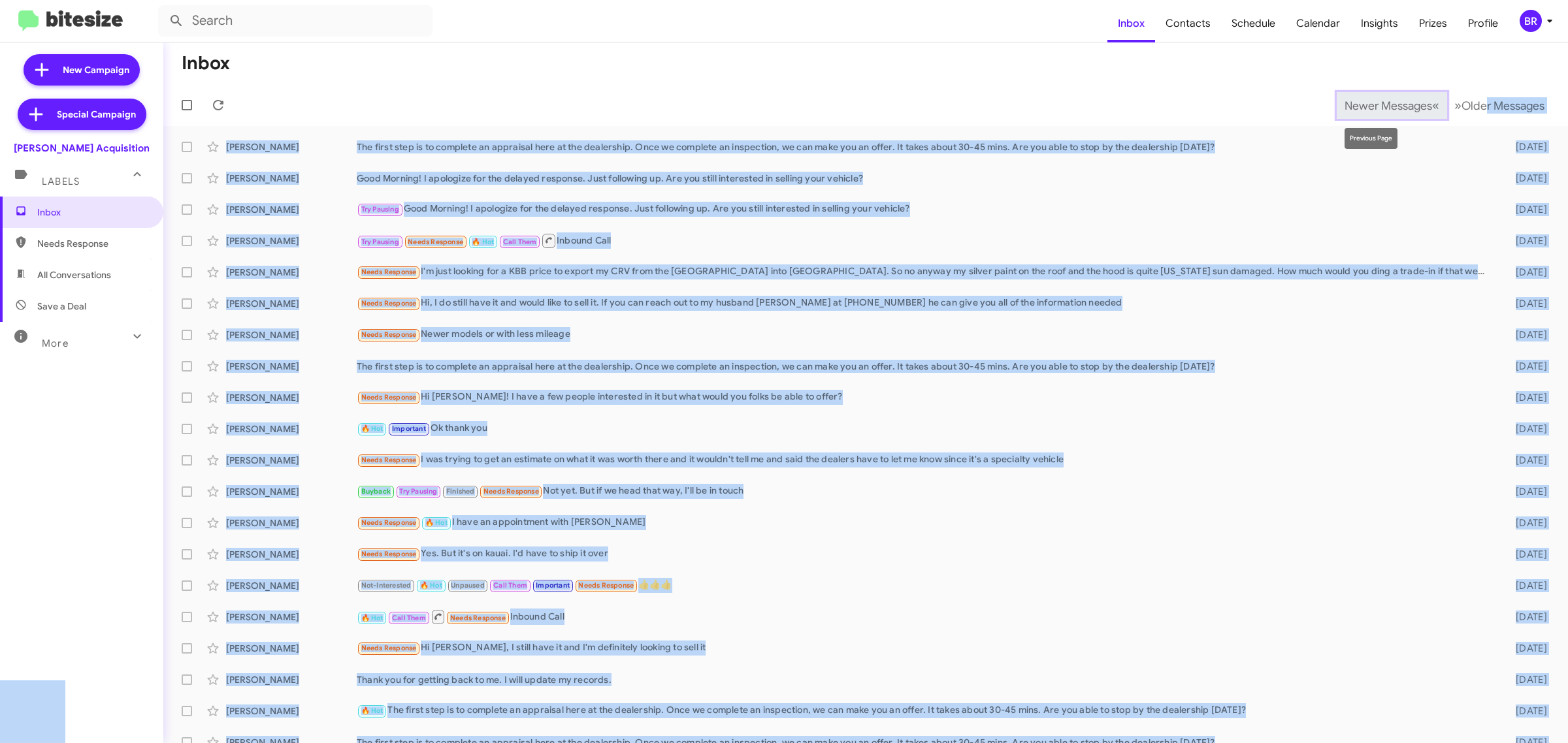
click at [1365, 108] on span "Newer Messages" at bounding box center [1388, 106] width 88 height 15
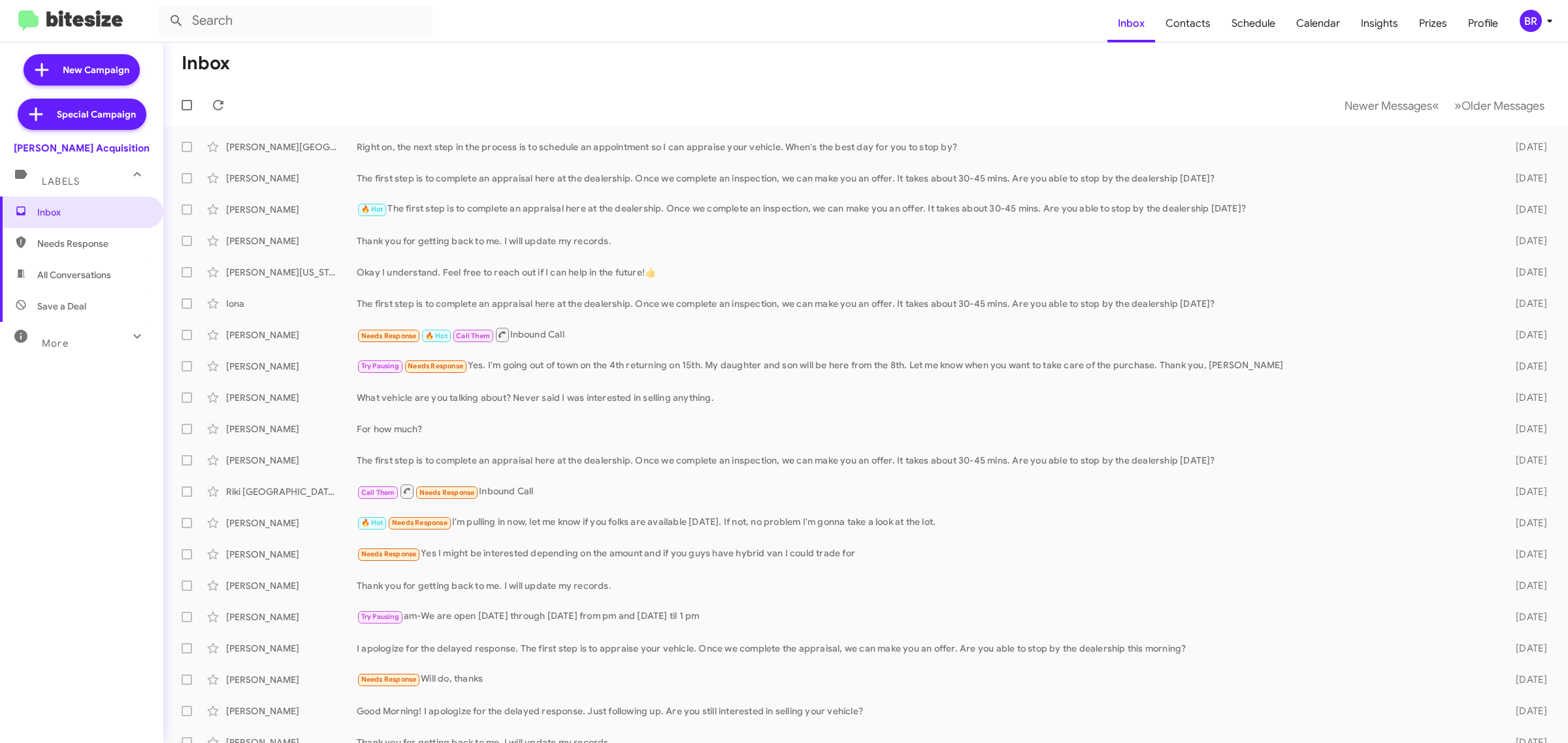
click at [1016, 106] on mat-toolbar-row "Newer Messages « Previous » Next Older Messages" at bounding box center [865, 105] width 1404 height 42
click at [1366, 105] on span "Newer Messages" at bounding box center [1388, 106] width 88 height 15
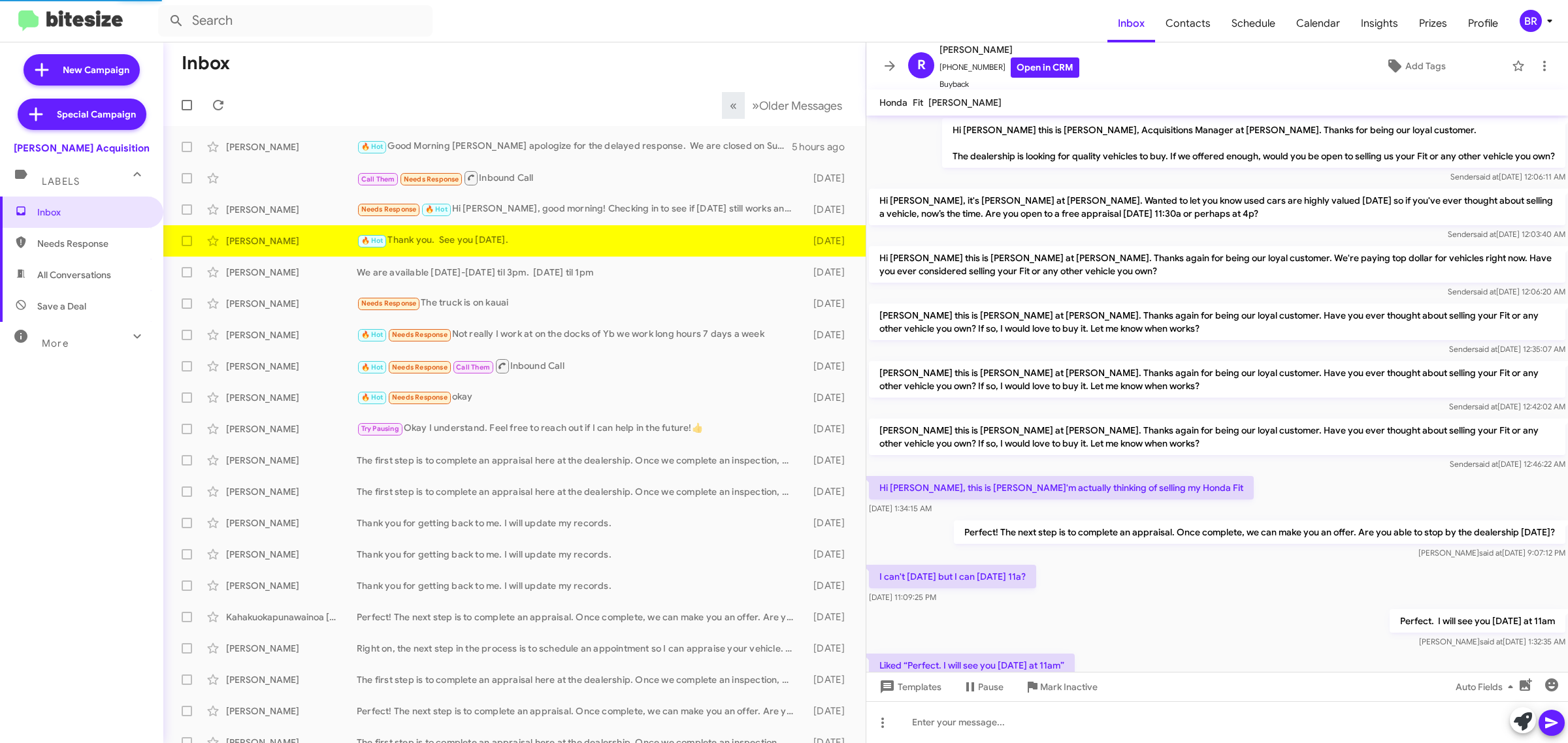
scroll to position [214, 0]
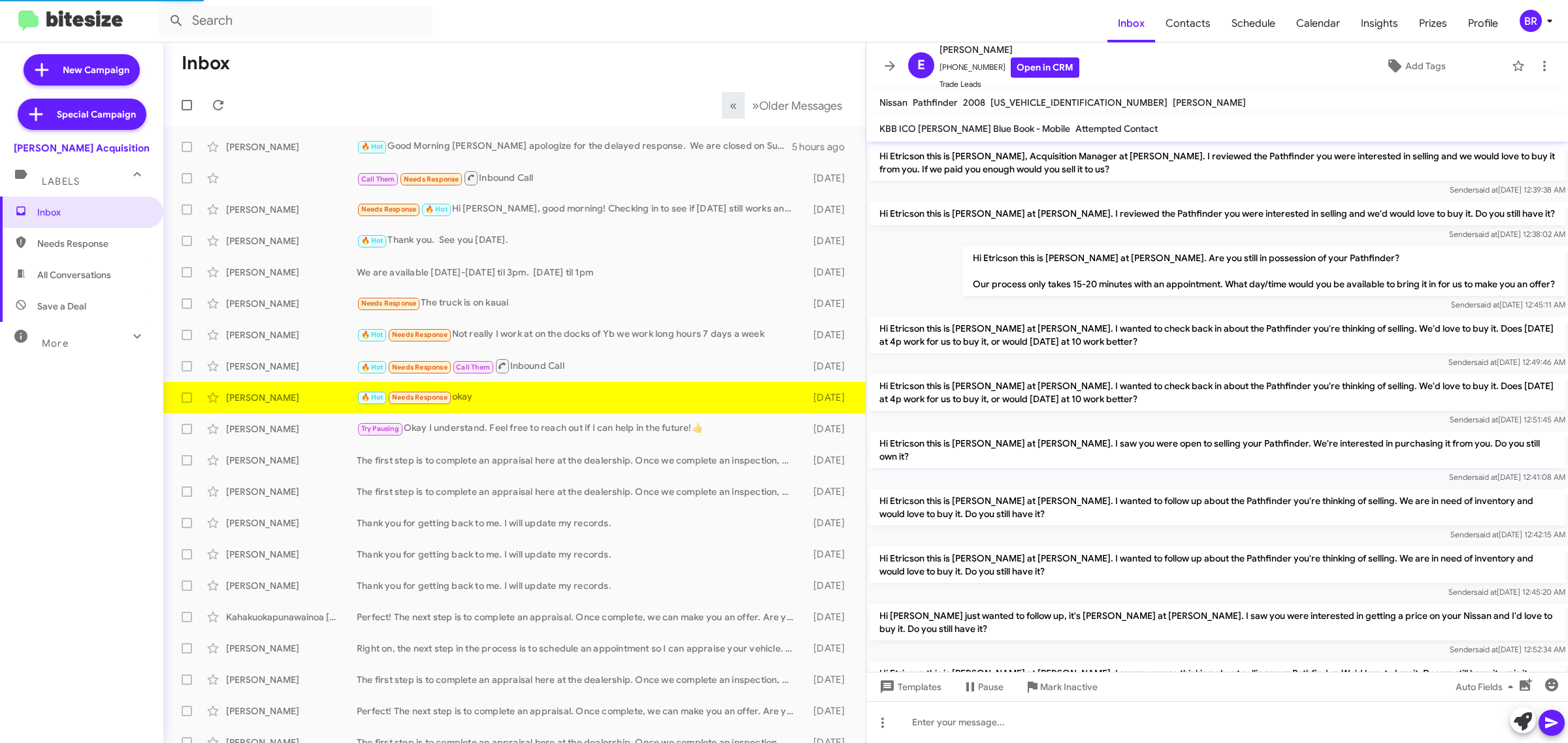
scroll to position [539, 0]
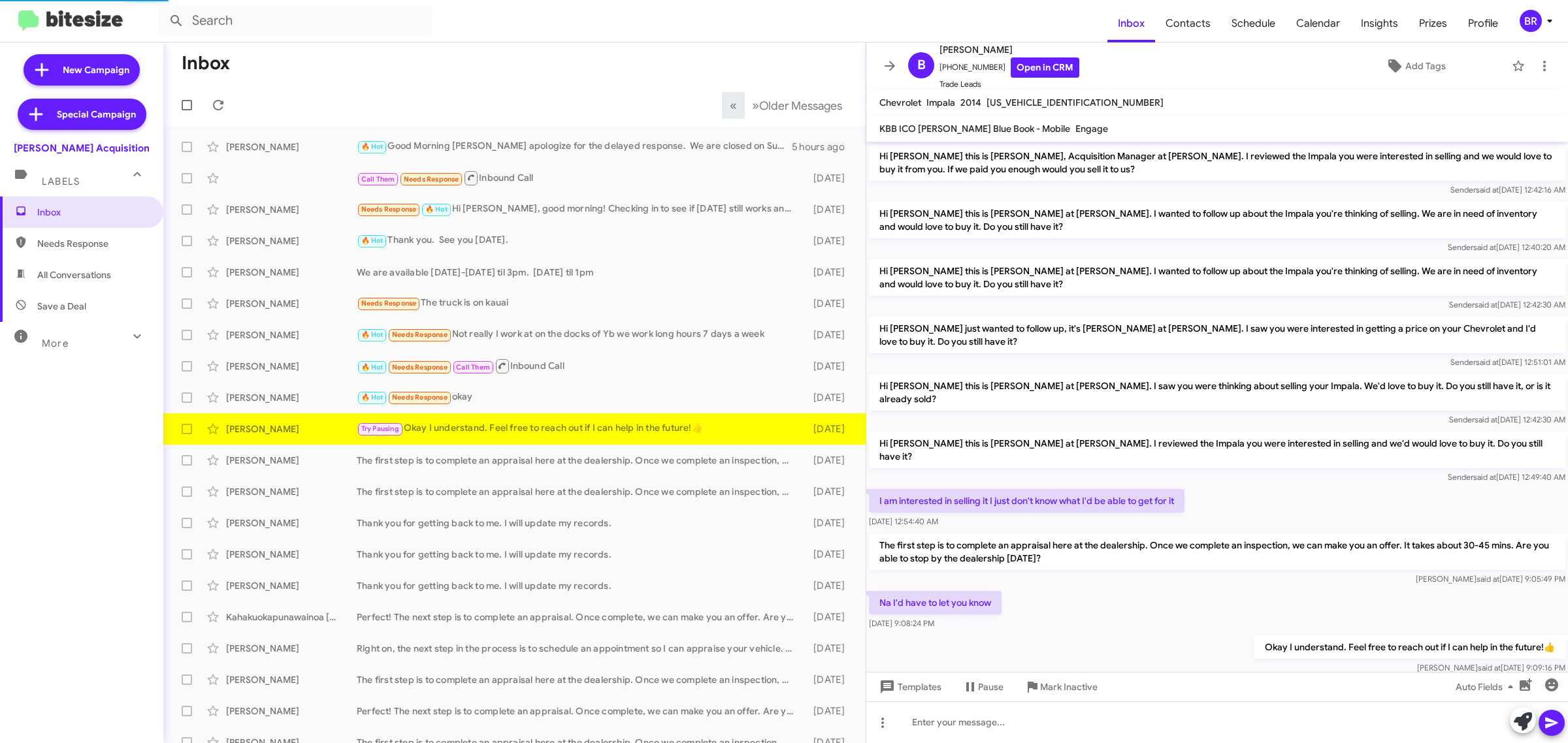
scroll to position [10, 0]
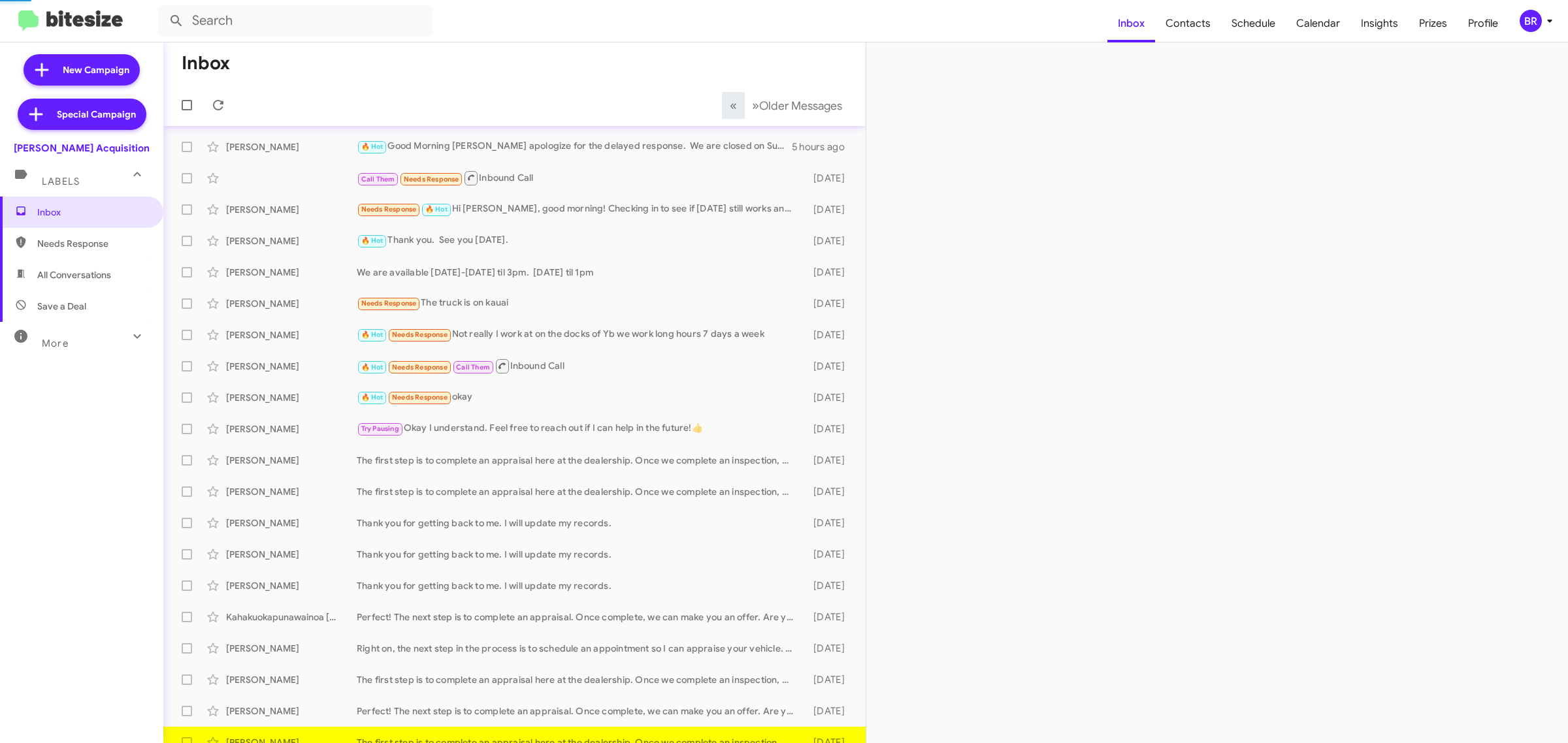
scroll to position [15, 0]
